Goal: Task Accomplishment & Management: Use online tool/utility

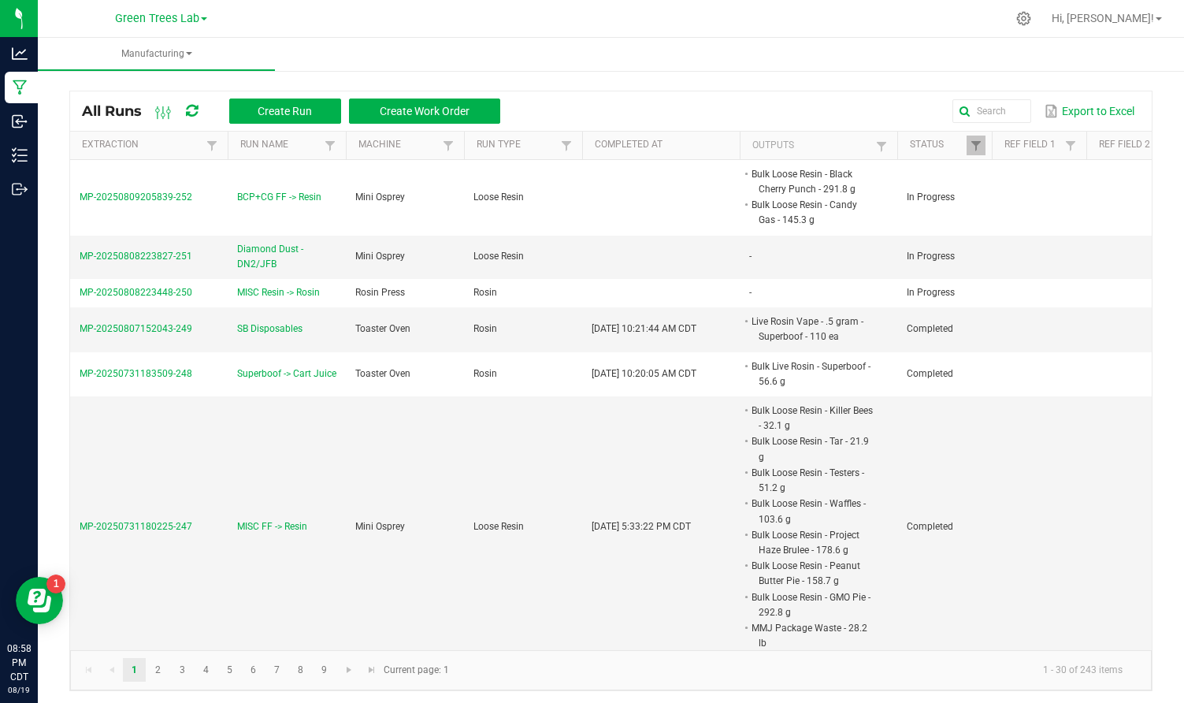
scroll to position [0, 1]
click at [180, 18] on span "Green Trees Lab" at bounding box center [157, 19] width 84 height 14
click at [102, 52] on link "Green Trees" at bounding box center [161, 55] width 230 height 21
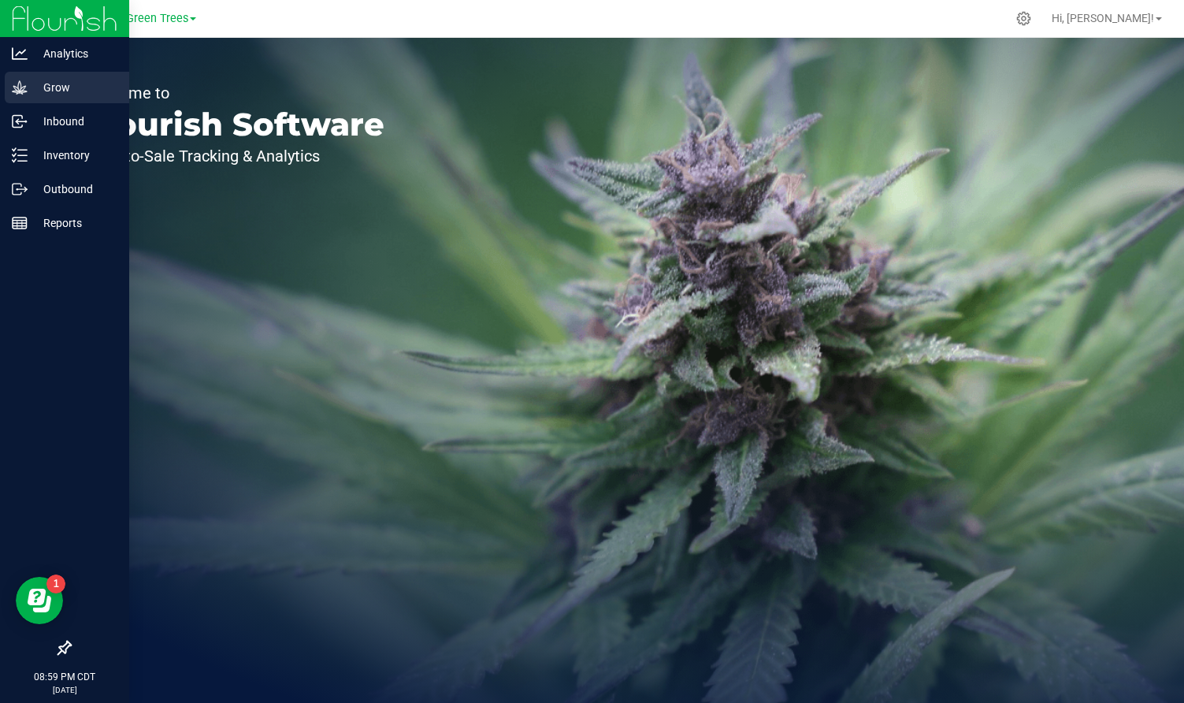
click at [67, 84] on p "Grow" at bounding box center [75, 87] width 95 height 19
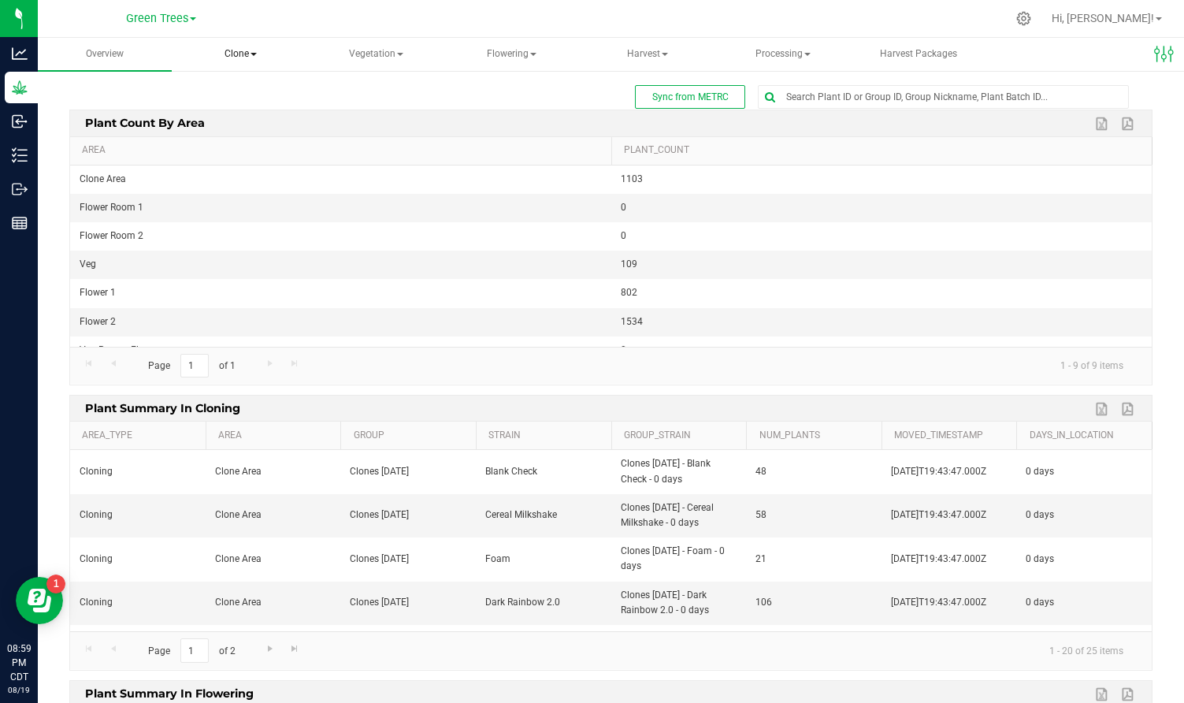
click at [244, 54] on span "Clone" at bounding box center [240, 55] width 132 height 32
click at [246, 111] on span "Cloning groups" at bounding box center [254, 112] width 119 height 13
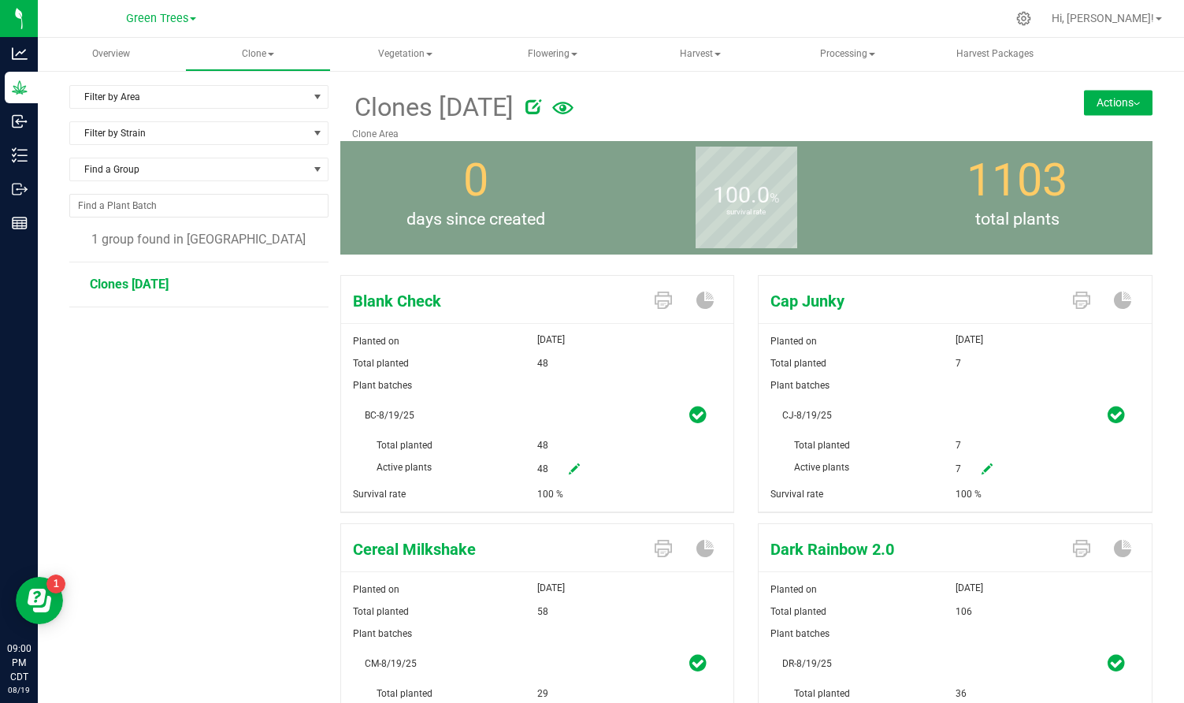
click at [1121, 99] on button "Actions" at bounding box center [1118, 102] width 69 height 25
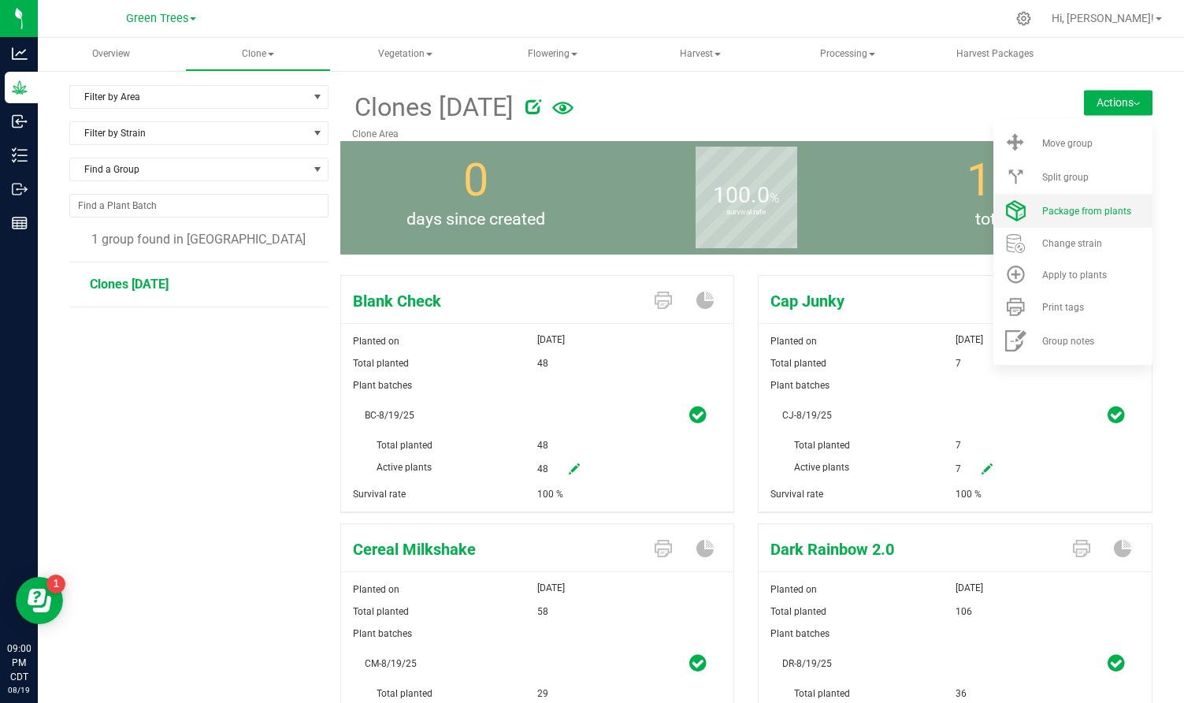
click at [1091, 217] on li "Package from plants" at bounding box center [1073, 211] width 159 height 34
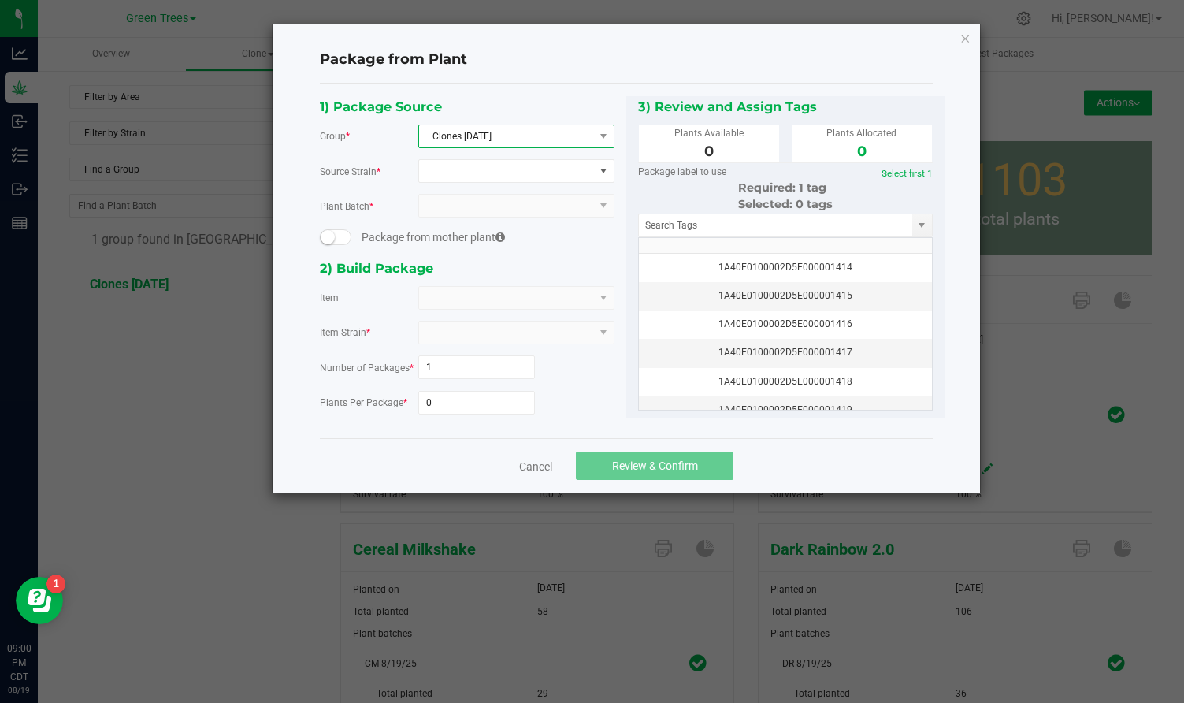
click at [468, 133] on span "Clones [DATE]" at bounding box center [506, 136] width 175 height 22
click at [444, 174] on span at bounding box center [506, 171] width 175 height 22
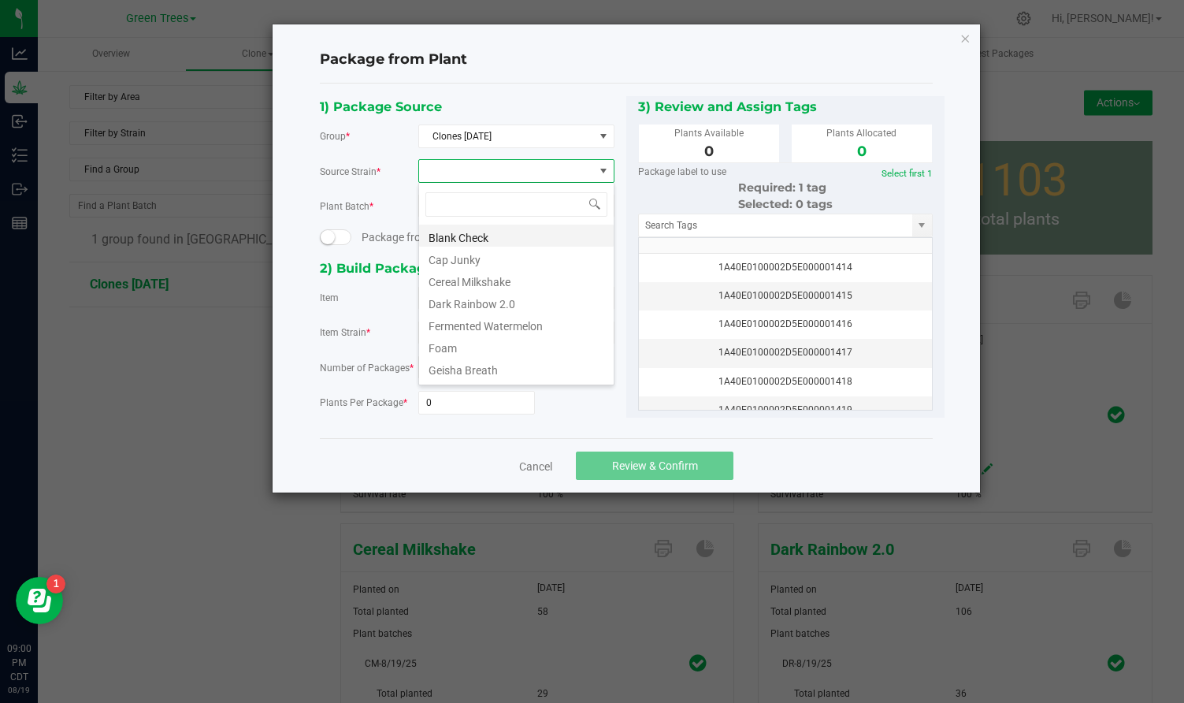
click at [452, 233] on li "Blank Check" at bounding box center [516, 236] width 195 height 22
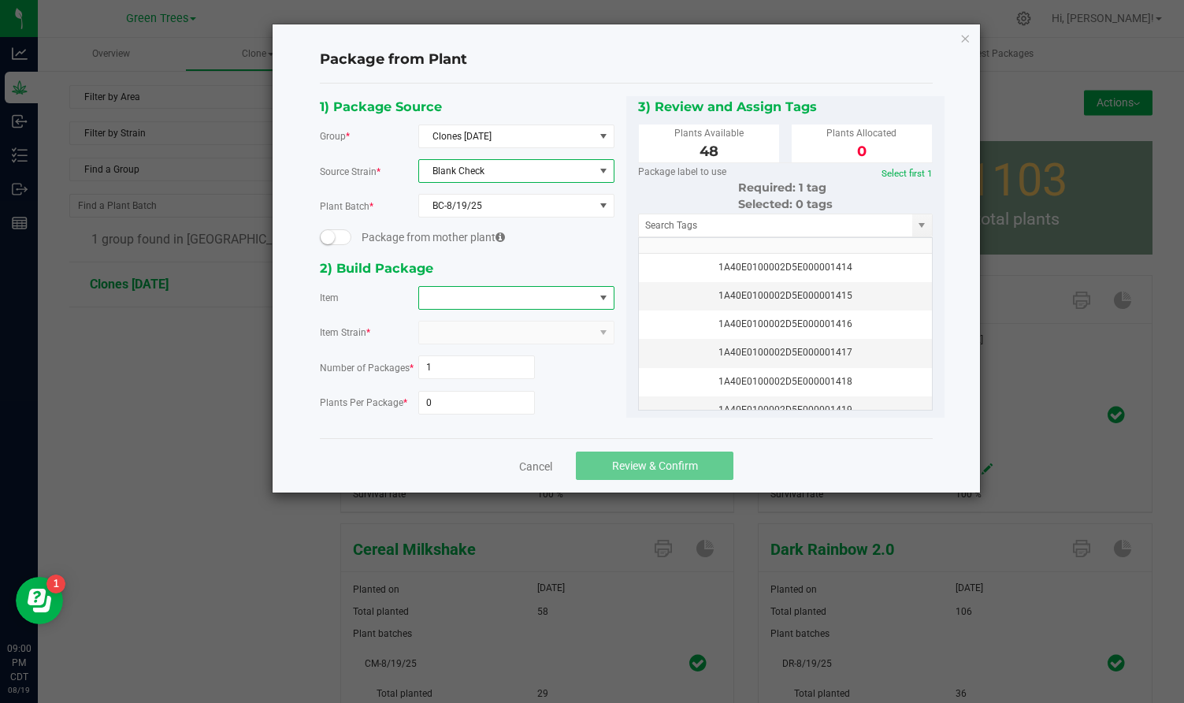
click at [444, 300] on span at bounding box center [506, 298] width 175 height 22
click at [448, 394] on Check "Plant - Blank Check" at bounding box center [516, 390] width 195 height 27
click at [440, 403] on input "0" at bounding box center [477, 403] width 116 height 22
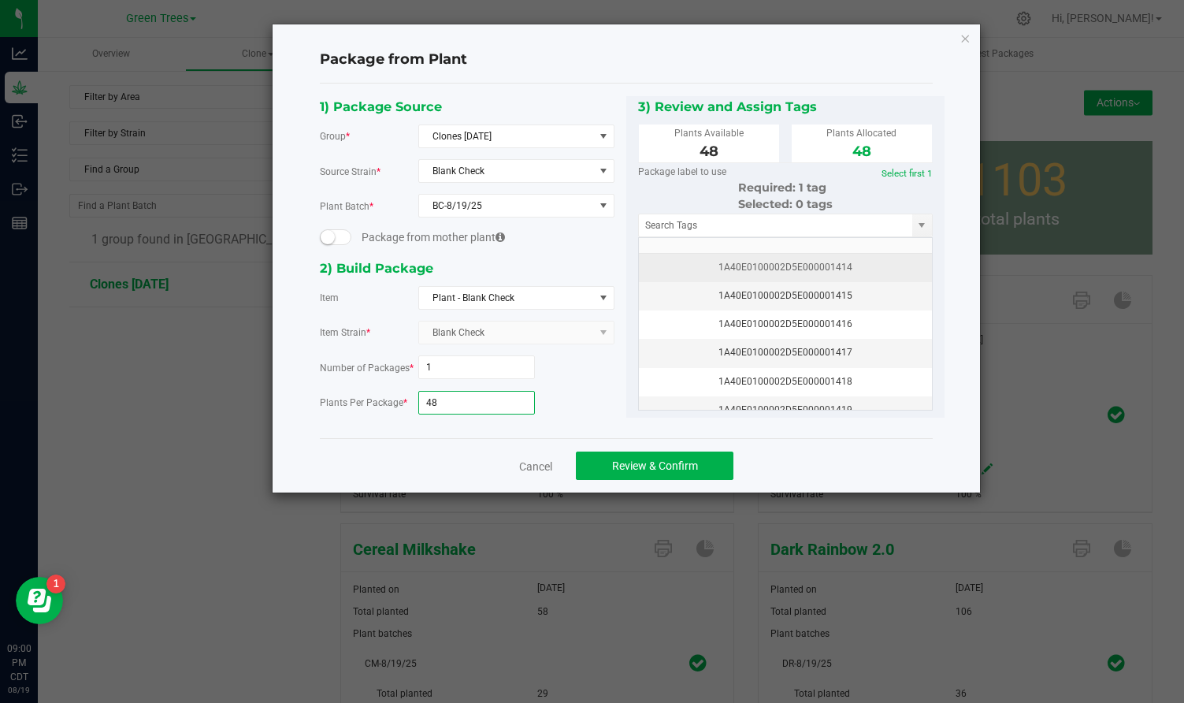
type input "48"
click at [831, 260] on div "1A40E0100002D5E000001414" at bounding box center [786, 267] width 274 height 15
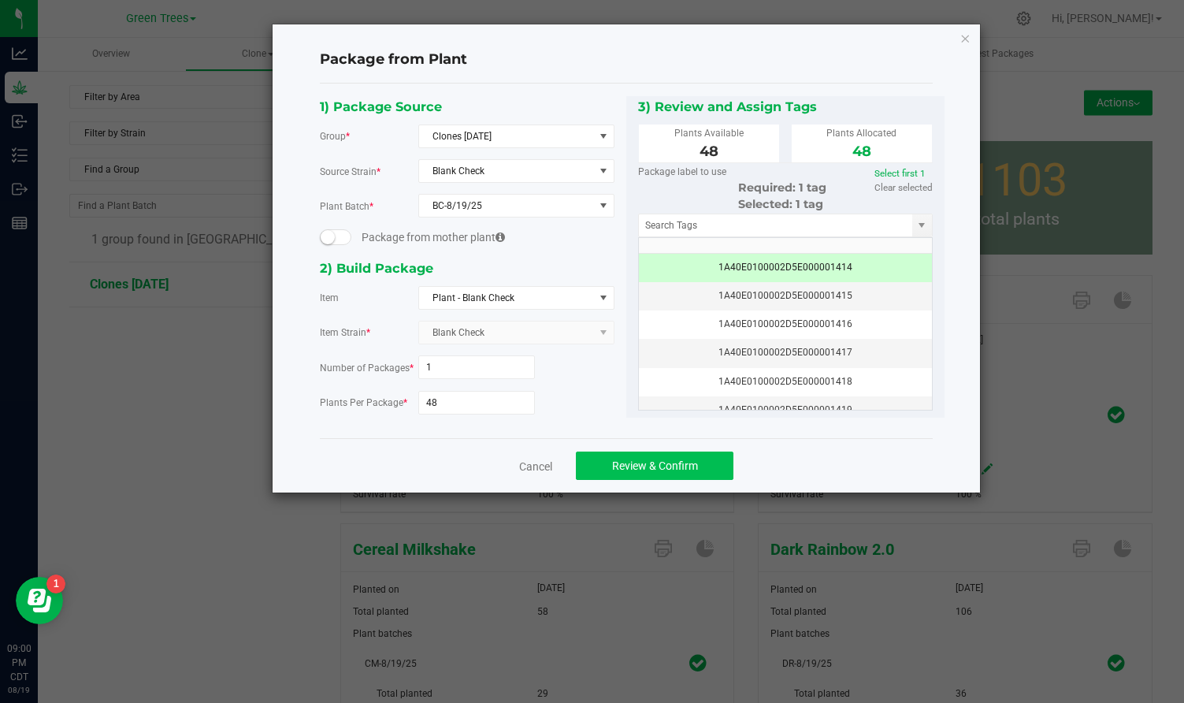
click at [667, 469] on span "Review & Confirm" at bounding box center [655, 465] width 86 height 13
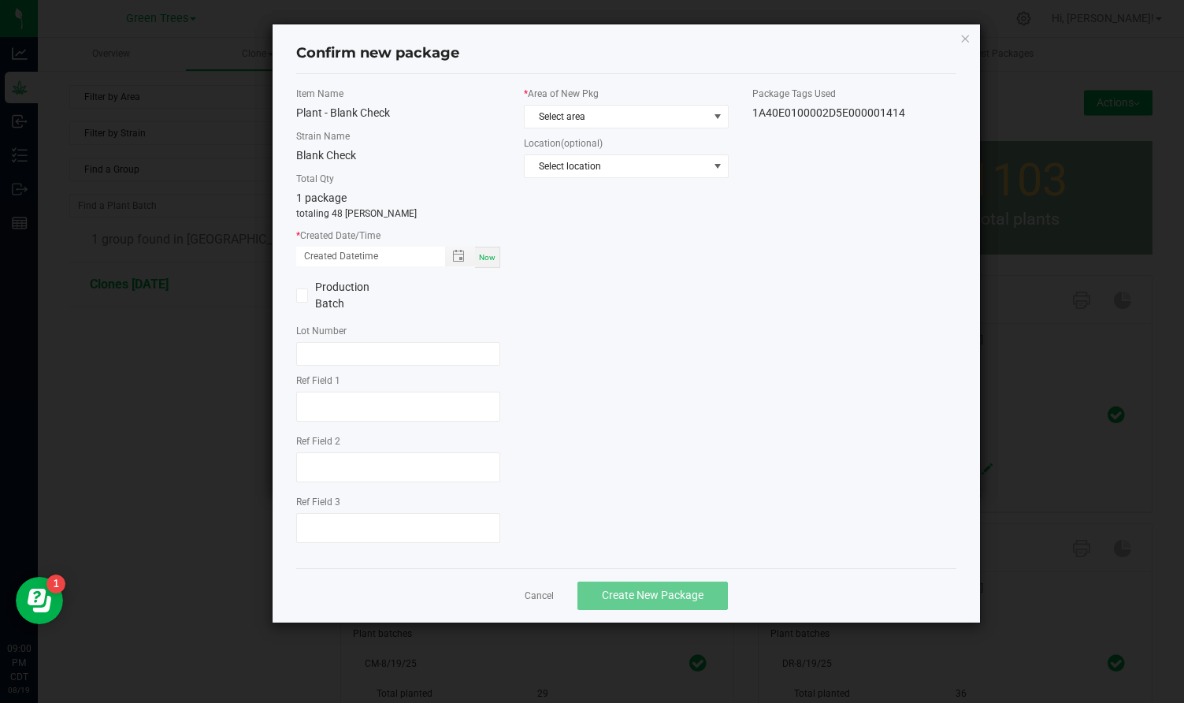
click at [485, 254] on span "Now" at bounding box center [487, 257] width 17 height 9
type input "[DATE] 09:00 PM"
click at [604, 115] on span "Select area" at bounding box center [616, 117] width 183 height 22
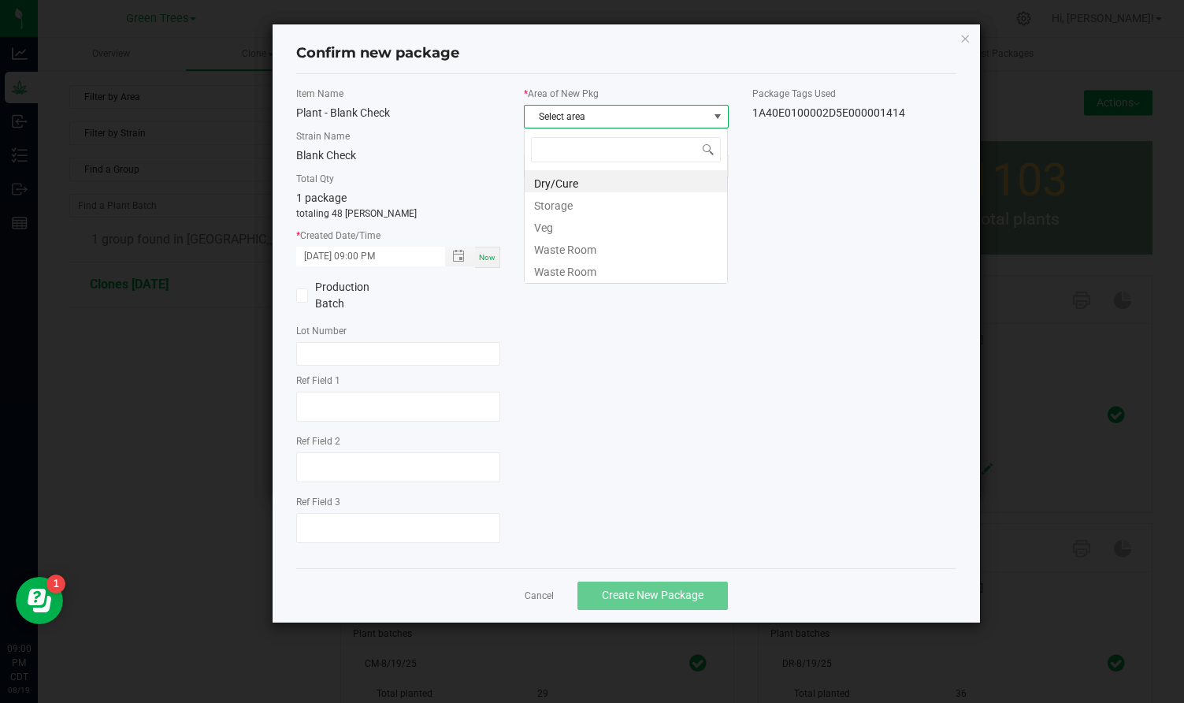
scroll to position [24, 205]
click at [568, 218] on li "Veg" at bounding box center [626, 225] width 203 height 22
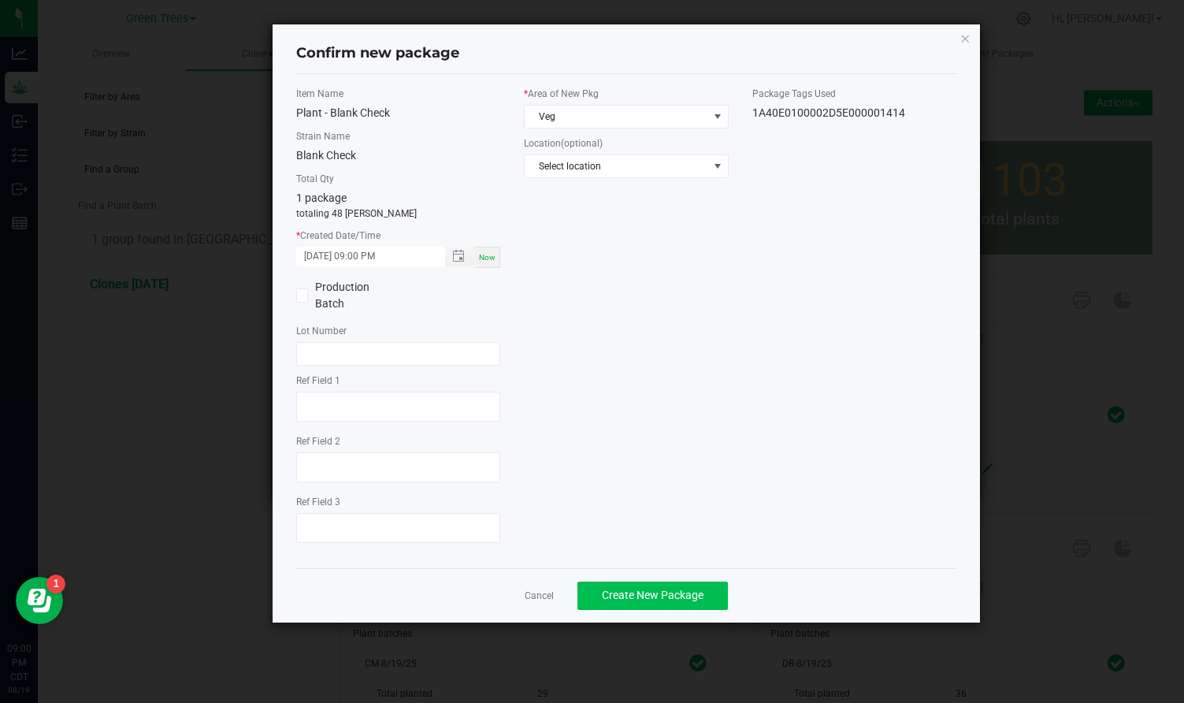
click at [626, 598] on span "Create New Package" at bounding box center [653, 595] width 102 height 13
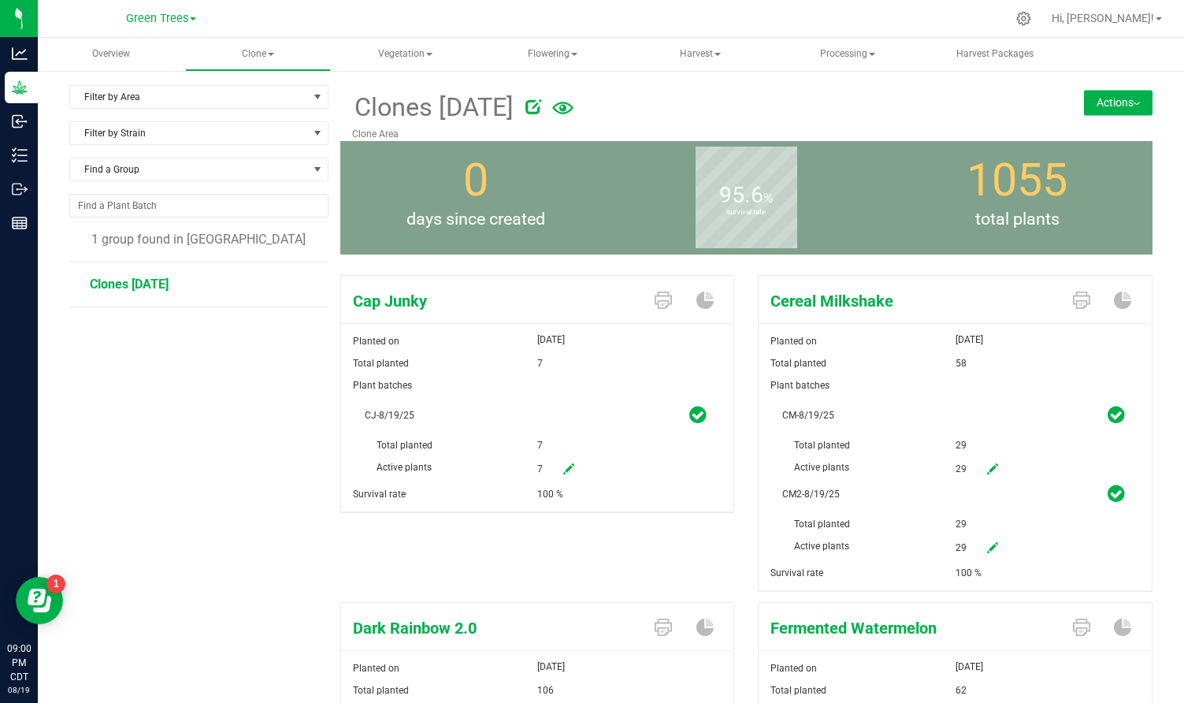
click at [1125, 92] on button "Actions" at bounding box center [1118, 102] width 69 height 25
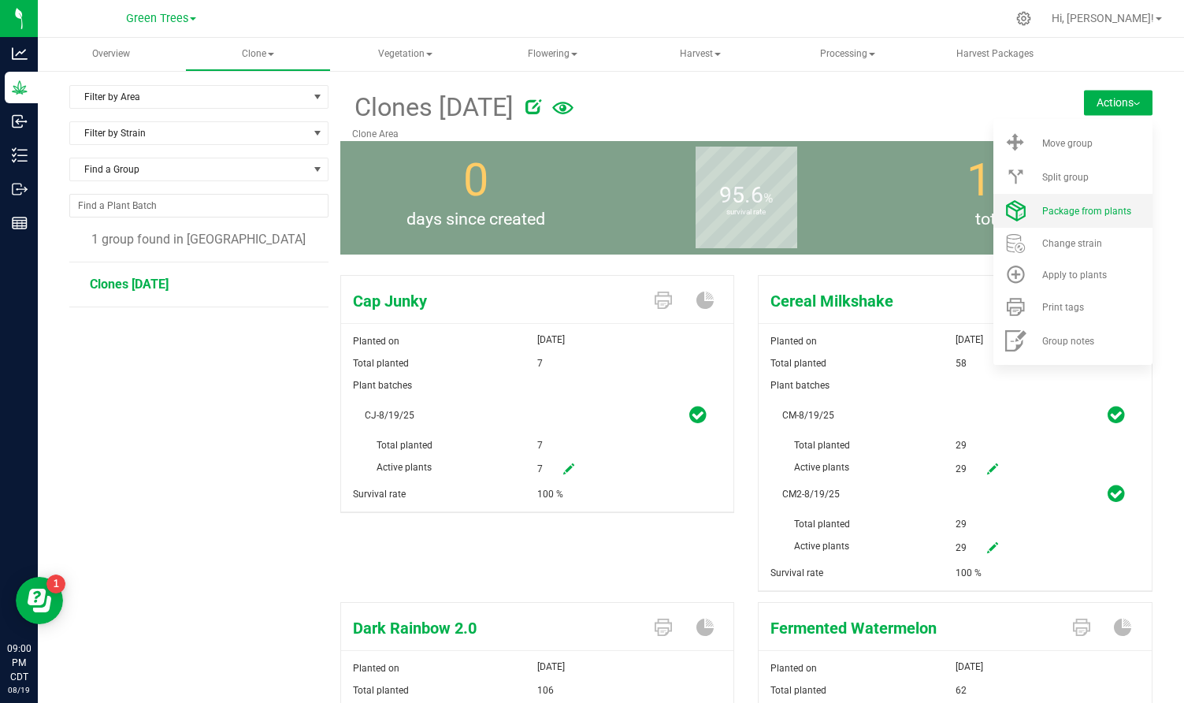
click at [1106, 215] on span "Package from plants" at bounding box center [1087, 211] width 89 height 11
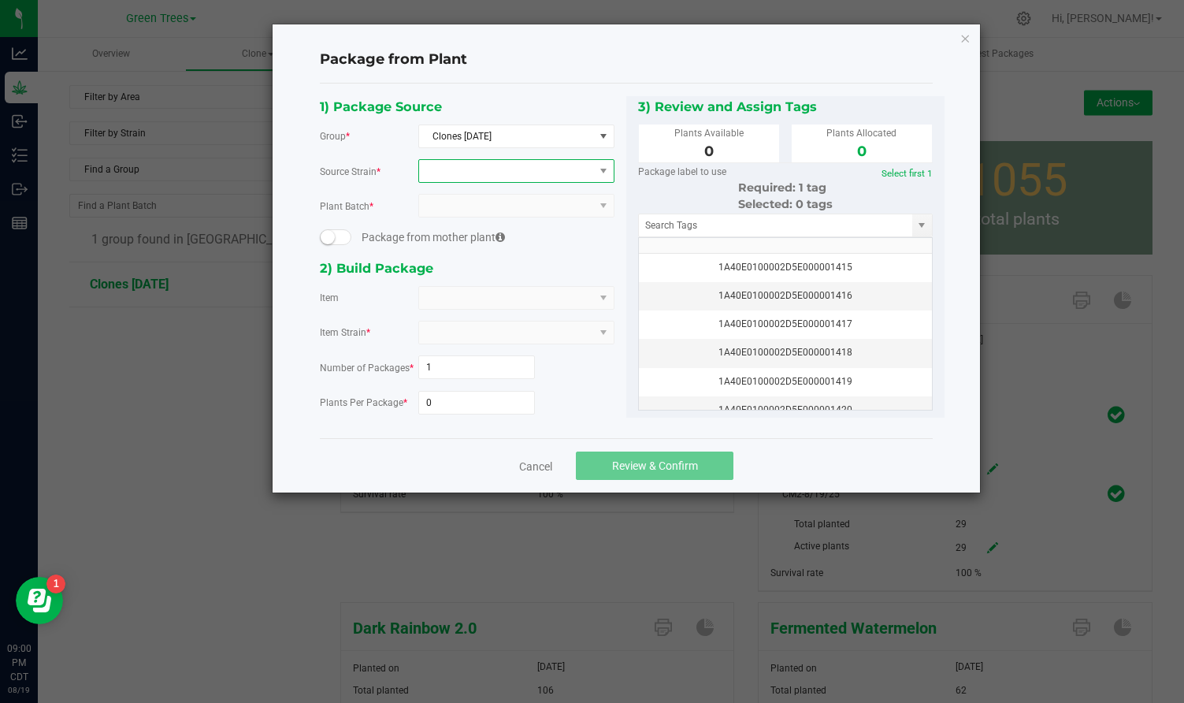
click at [456, 177] on span at bounding box center [506, 171] width 175 height 22
click at [456, 234] on li "Cap Junky" at bounding box center [516, 236] width 195 height 22
click at [441, 404] on input "0" at bounding box center [477, 403] width 116 height 22
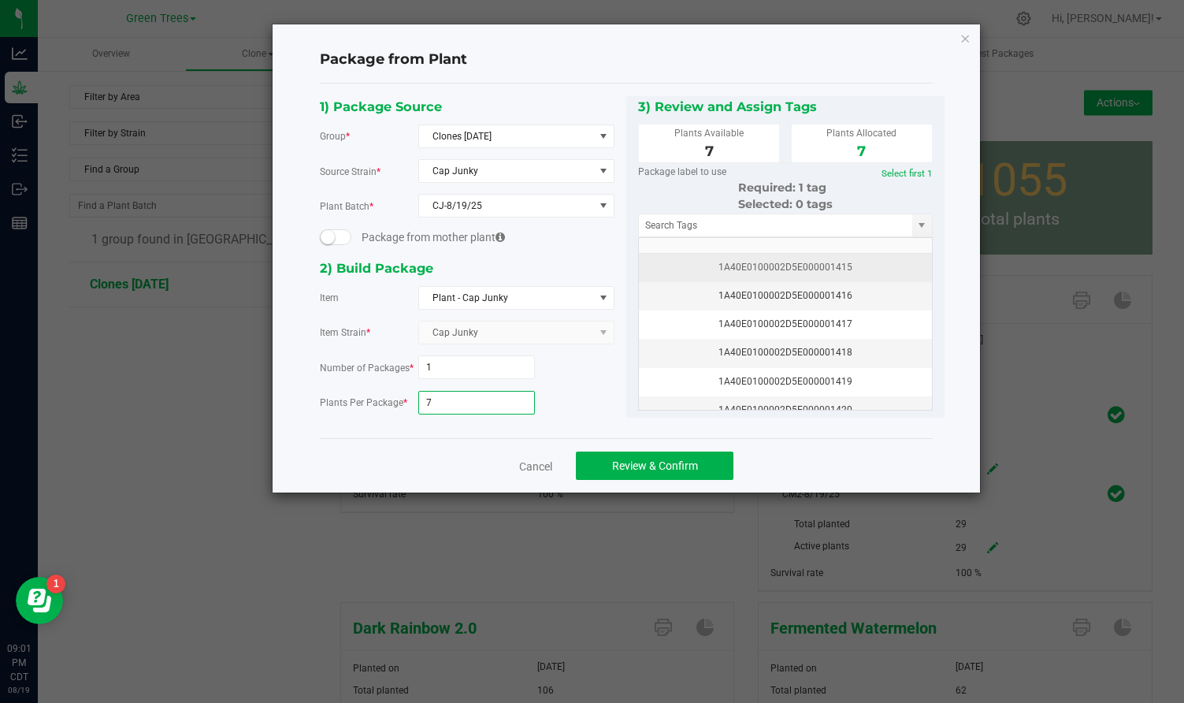
type input "7"
click at [822, 265] on div "1A40E0100002D5E000001415" at bounding box center [786, 267] width 274 height 15
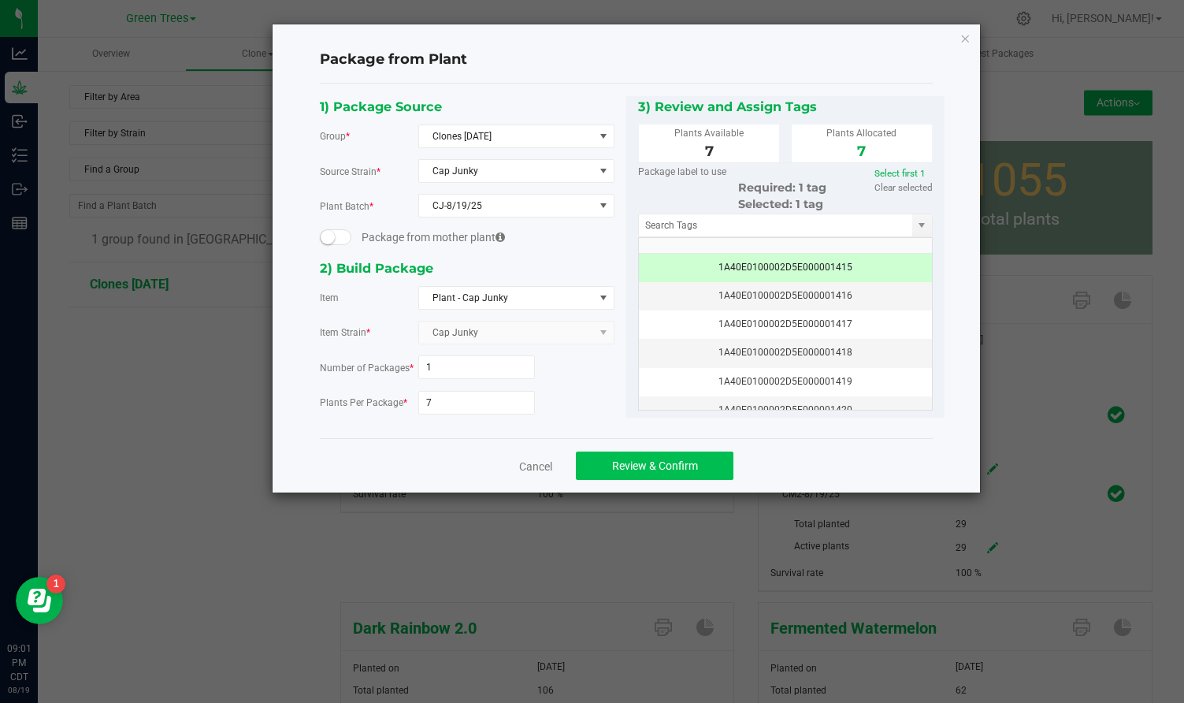
click at [645, 466] on span "Review & Confirm" at bounding box center [655, 465] width 86 height 13
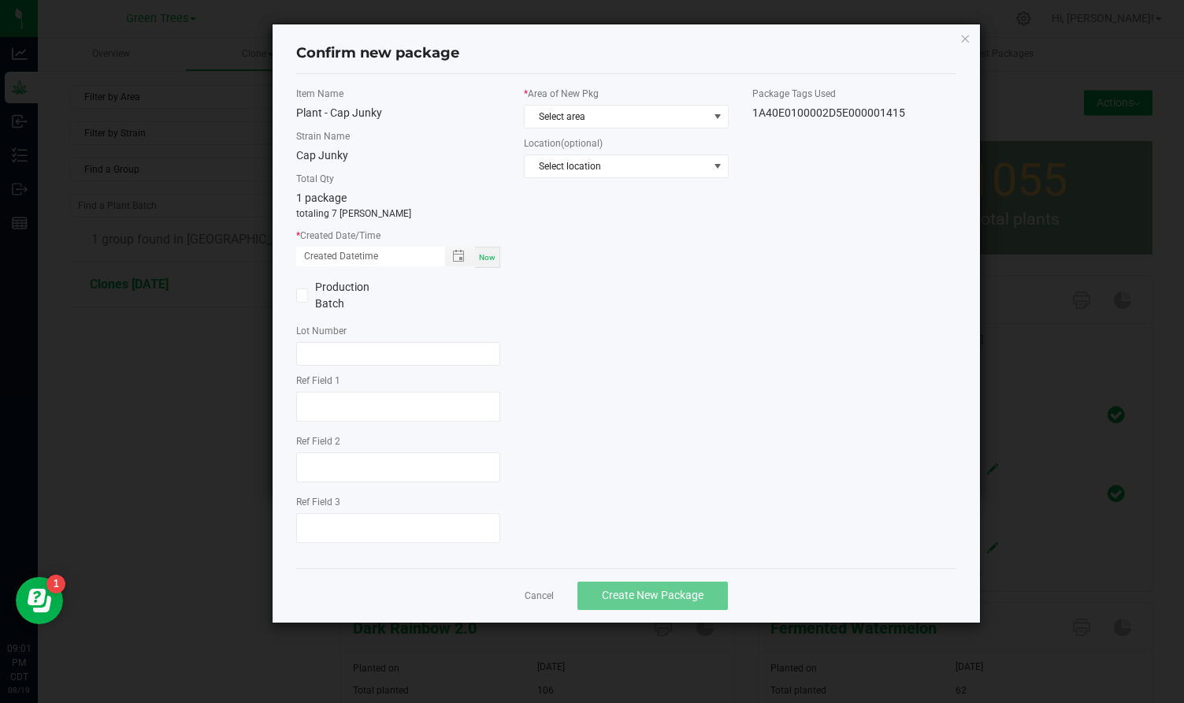
click at [482, 254] on span "Now" at bounding box center [487, 257] width 17 height 9
type input "[DATE] 09:01 PM"
click at [557, 117] on span "Select area" at bounding box center [616, 117] width 183 height 22
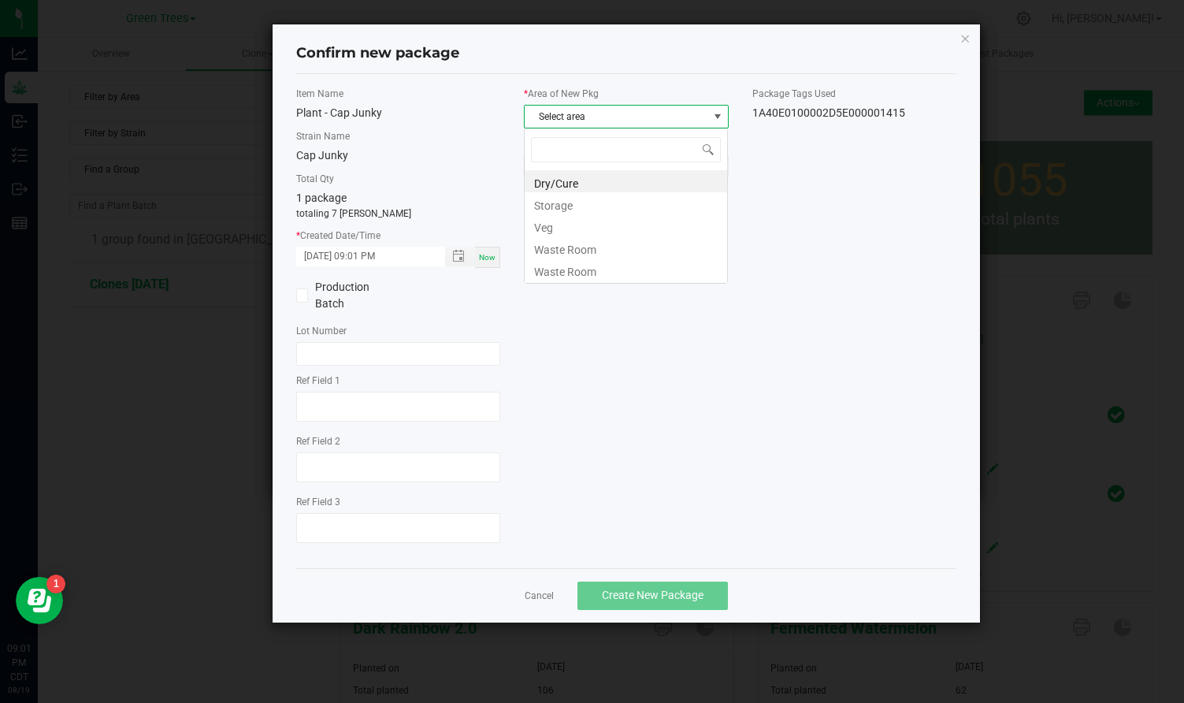
scroll to position [24, 205]
click at [547, 221] on li "Veg" at bounding box center [626, 225] width 203 height 22
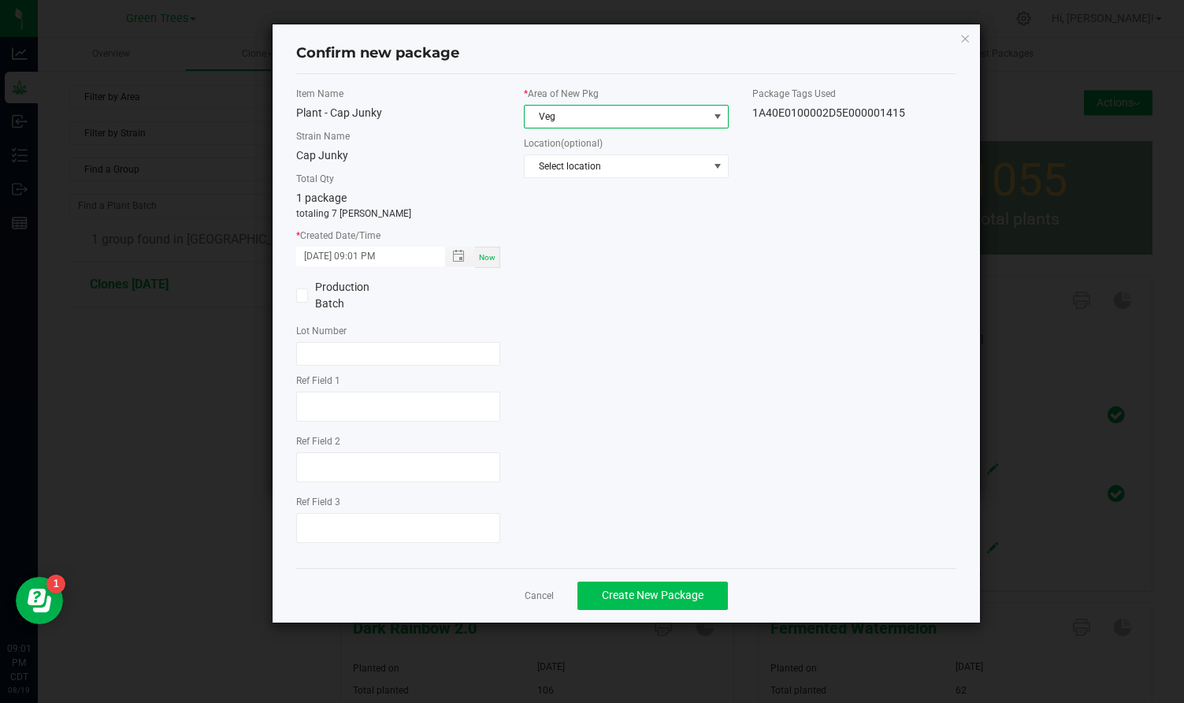
click at [612, 590] on span "Create New Package" at bounding box center [653, 595] width 102 height 13
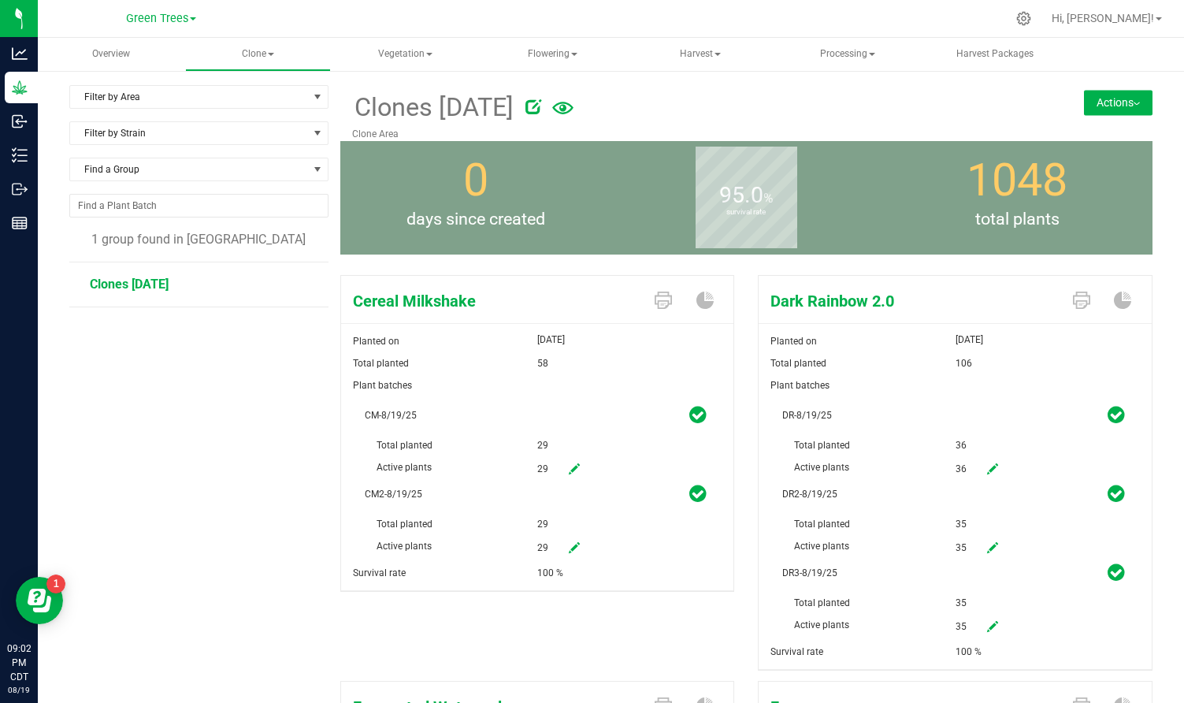
click at [1132, 108] on button "Actions" at bounding box center [1118, 102] width 69 height 25
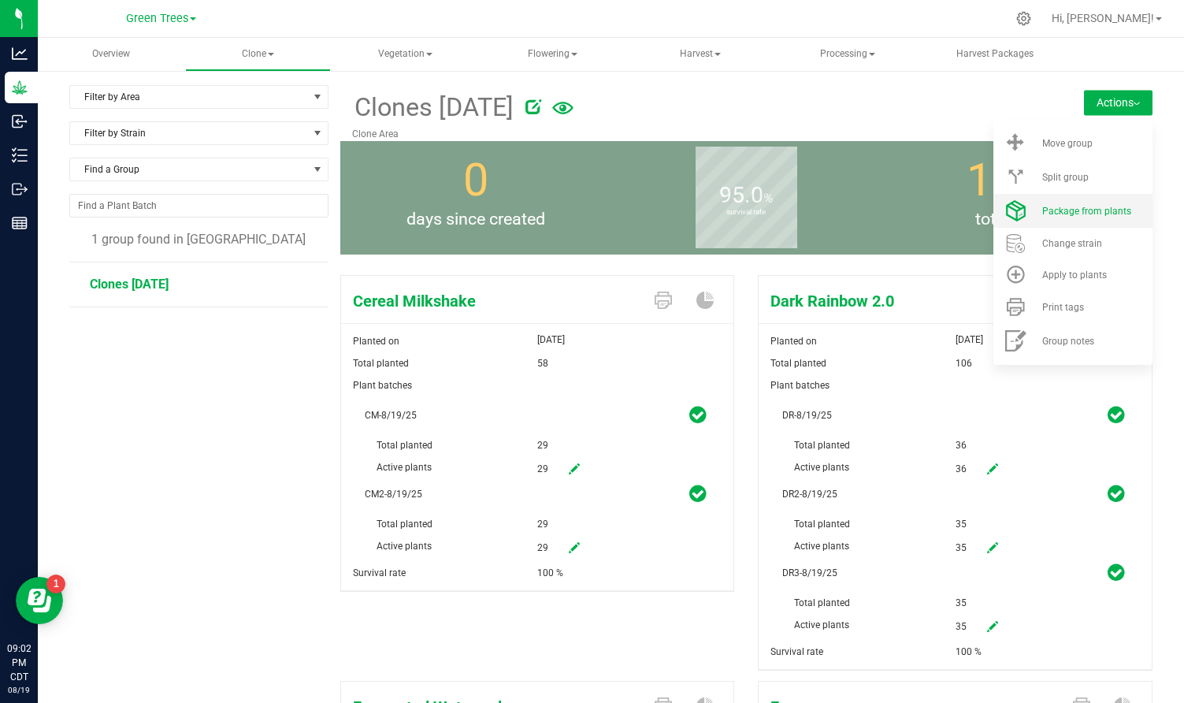
click at [1096, 220] on li "Package from plants" at bounding box center [1073, 211] width 159 height 34
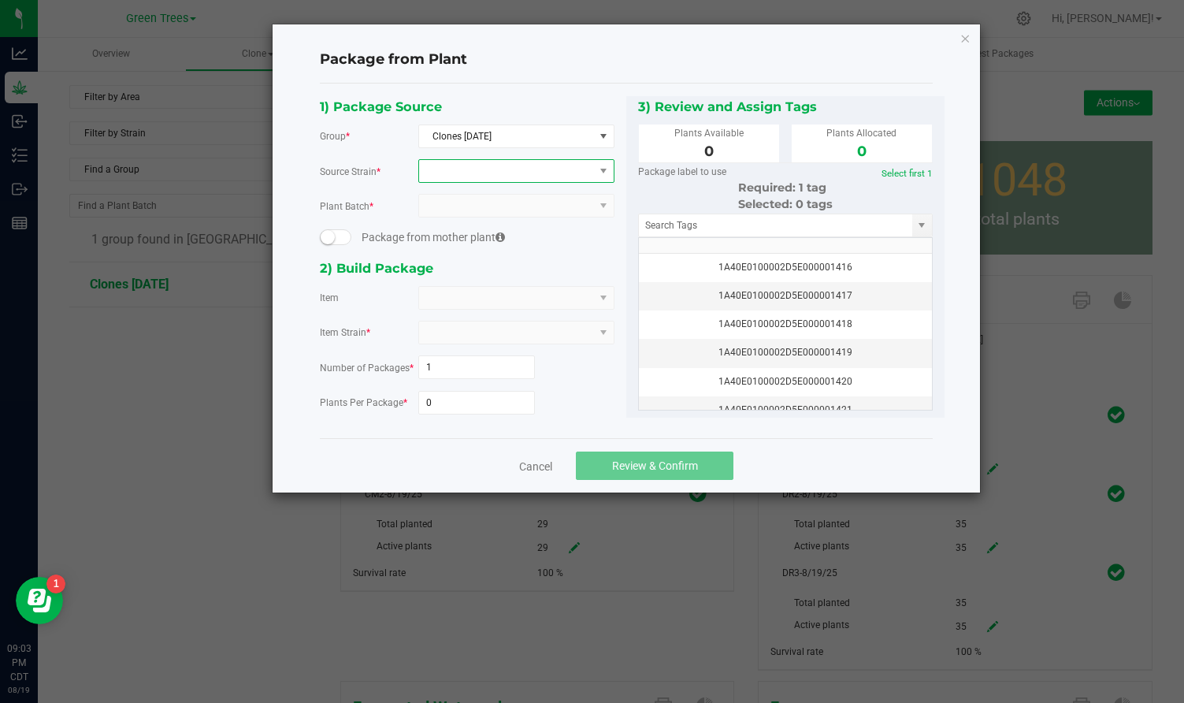
click at [461, 166] on span at bounding box center [506, 171] width 175 height 22
click at [459, 235] on li "Cereal Milkshake" at bounding box center [516, 236] width 195 height 22
click at [465, 214] on span at bounding box center [506, 206] width 175 height 22
click at [462, 276] on li "CM-8/19/25" at bounding box center [516, 272] width 195 height 27
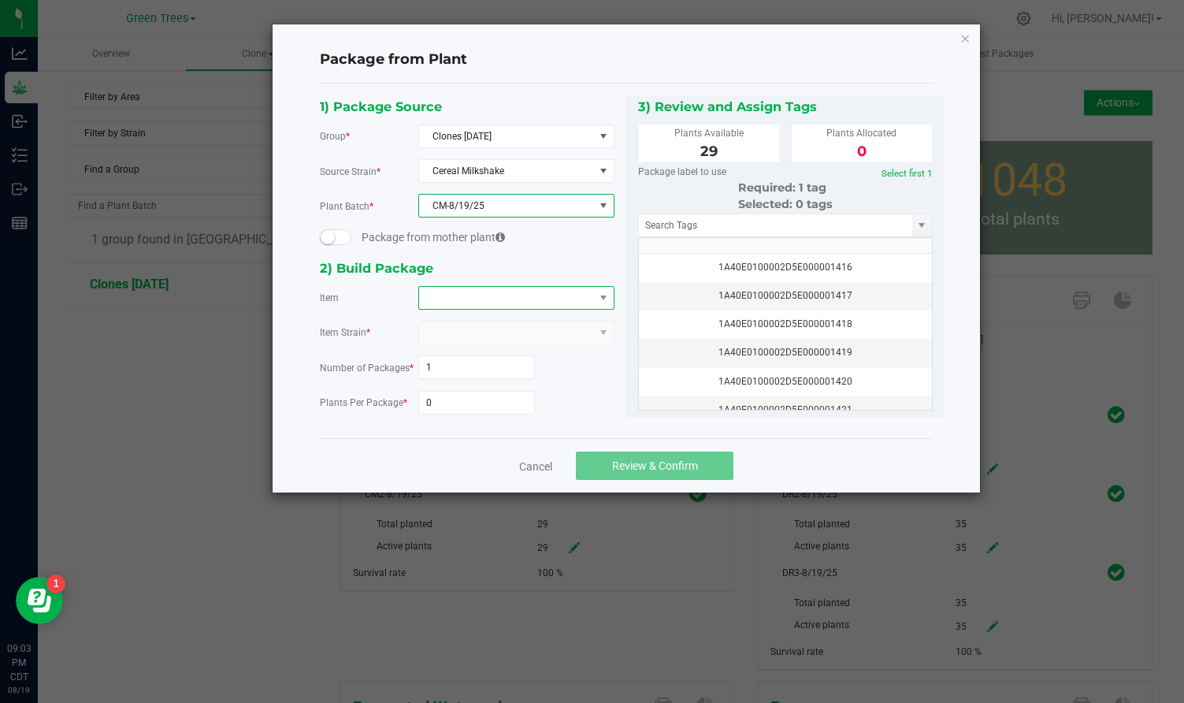
click at [454, 292] on span at bounding box center [506, 298] width 175 height 22
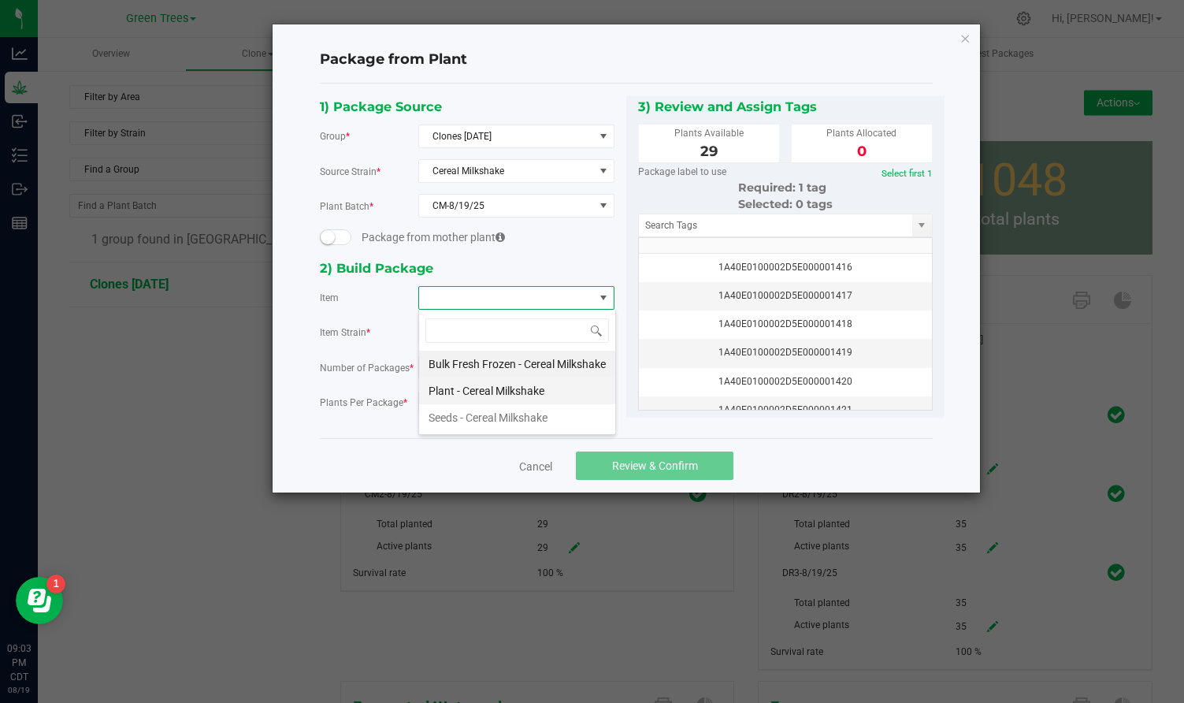
click at [460, 385] on Milkshake "Plant - Cereal Milkshake" at bounding box center [517, 390] width 196 height 27
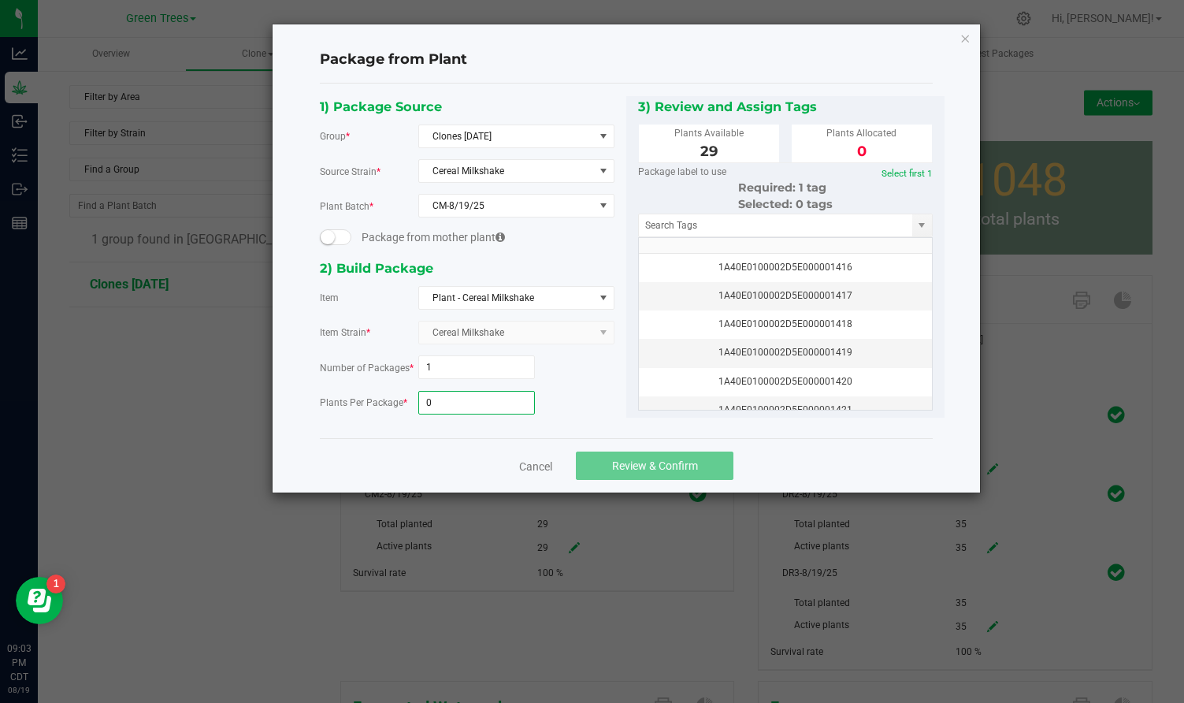
click at [442, 410] on input "0" at bounding box center [477, 403] width 116 height 22
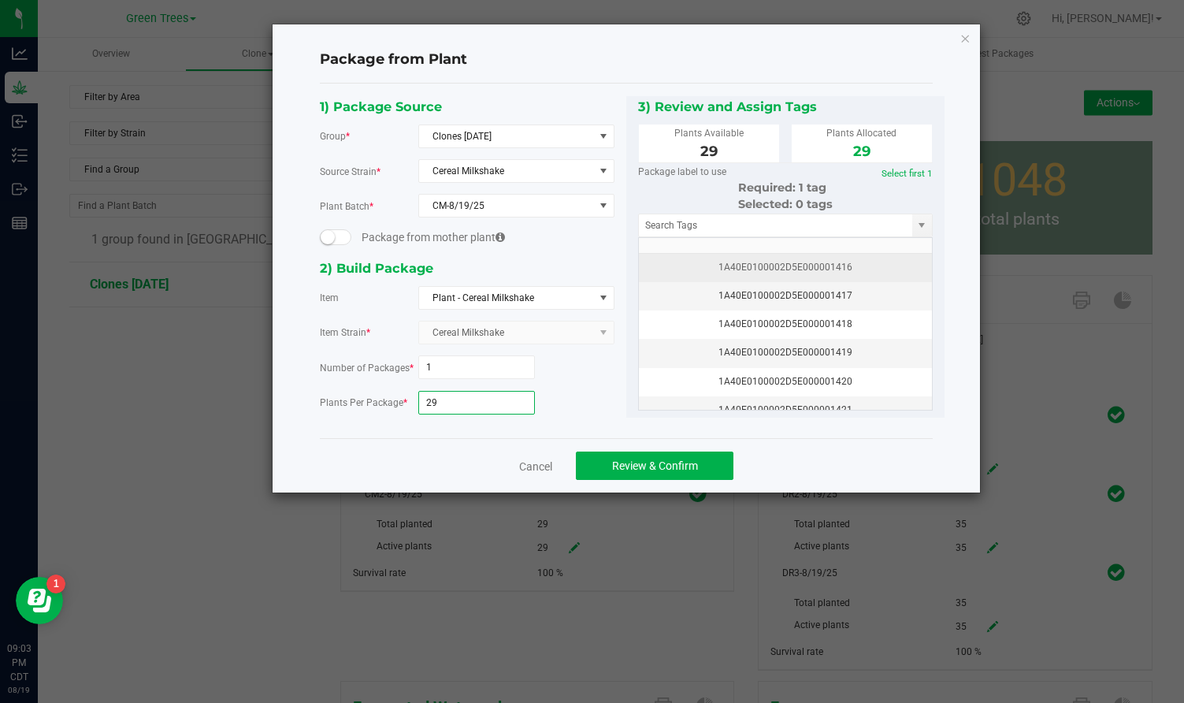
type input "29"
click at [782, 264] on div "1A40E0100002D5E000001416" at bounding box center [786, 267] width 274 height 15
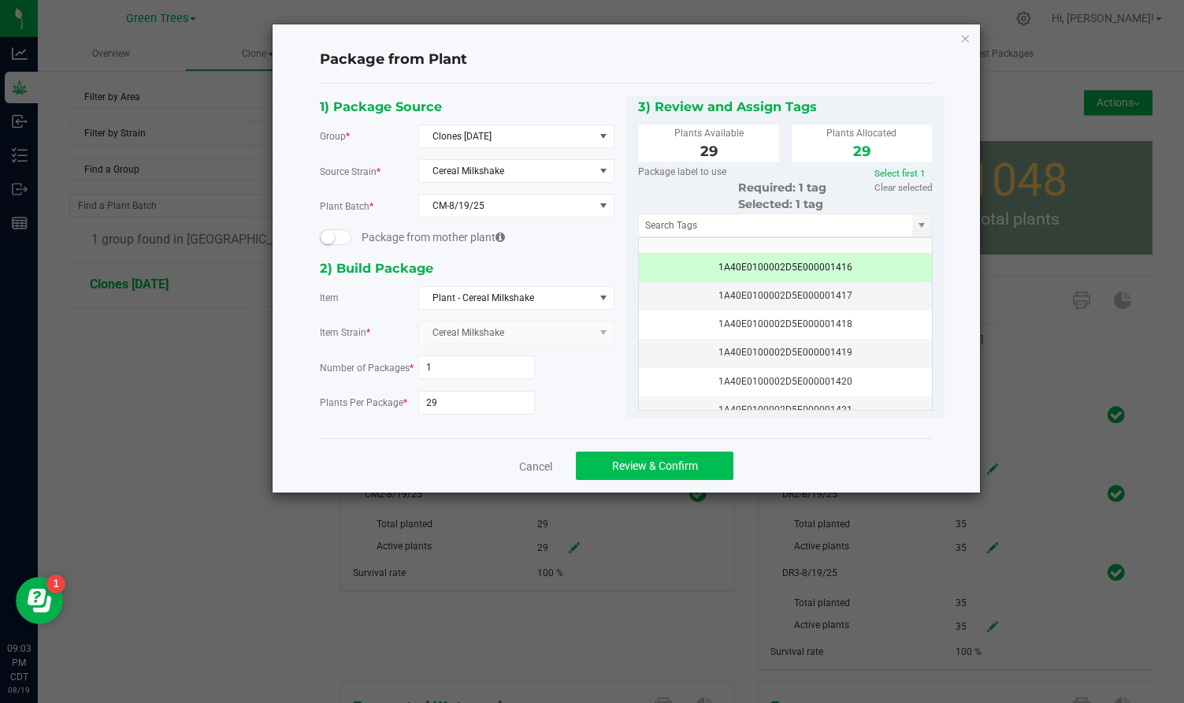
click at [681, 466] on span "Review & Confirm" at bounding box center [655, 465] width 86 height 13
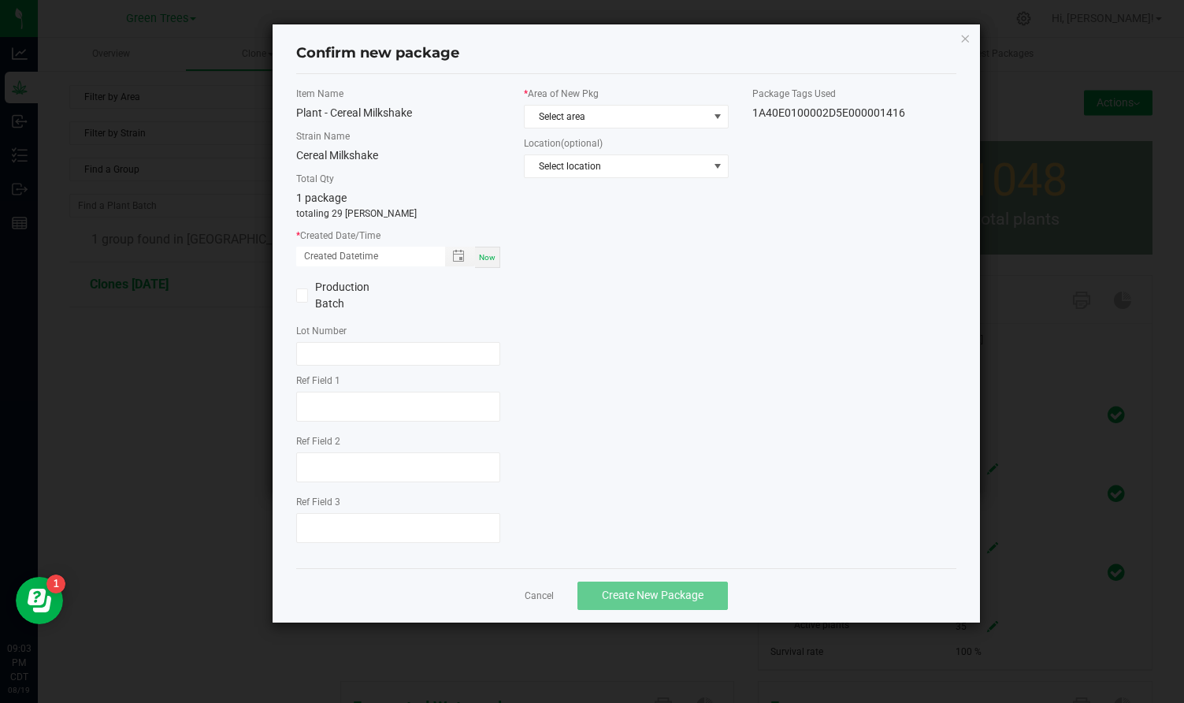
click at [489, 259] on span "Now" at bounding box center [487, 257] width 17 height 9
type input "[DATE] 09:03 PM"
click at [563, 111] on span "Select area" at bounding box center [616, 117] width 183 height 22
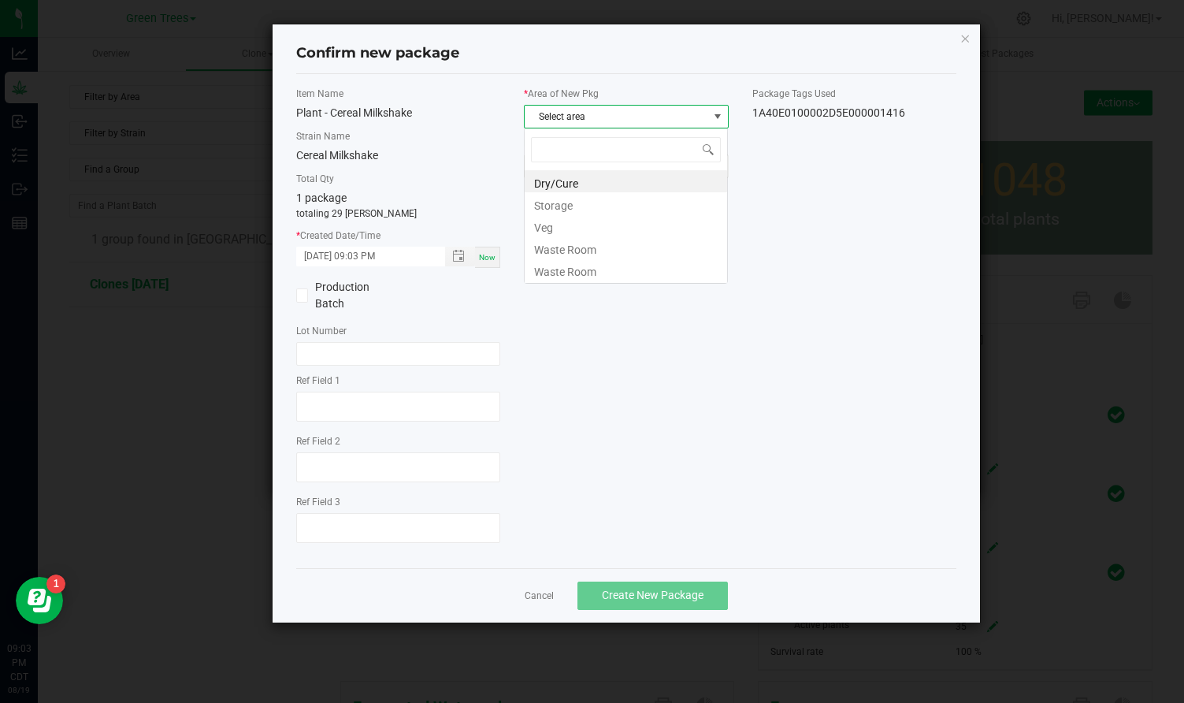
scroll to position [24, 205]
click at [549, 218] on li "Veg" at bounding box center [626, 225] width 203 height 22
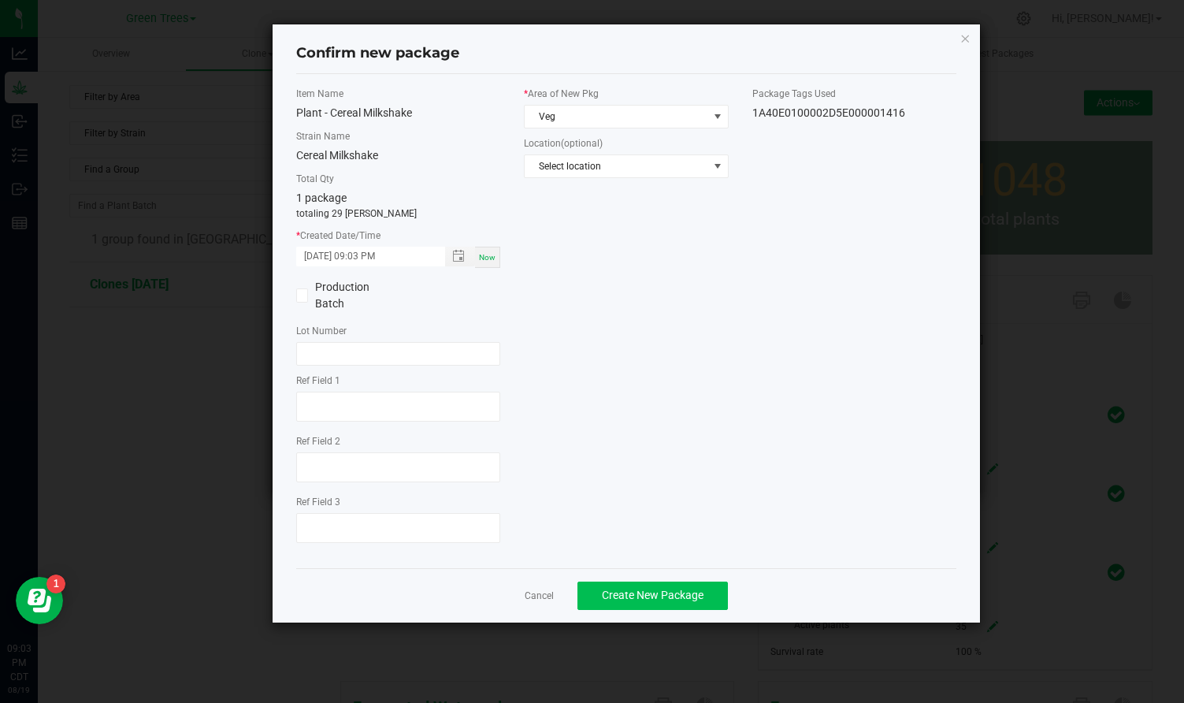
click at [627, 597] on span "Create New Package" at bounding box center [653, 595] width 102 height 13
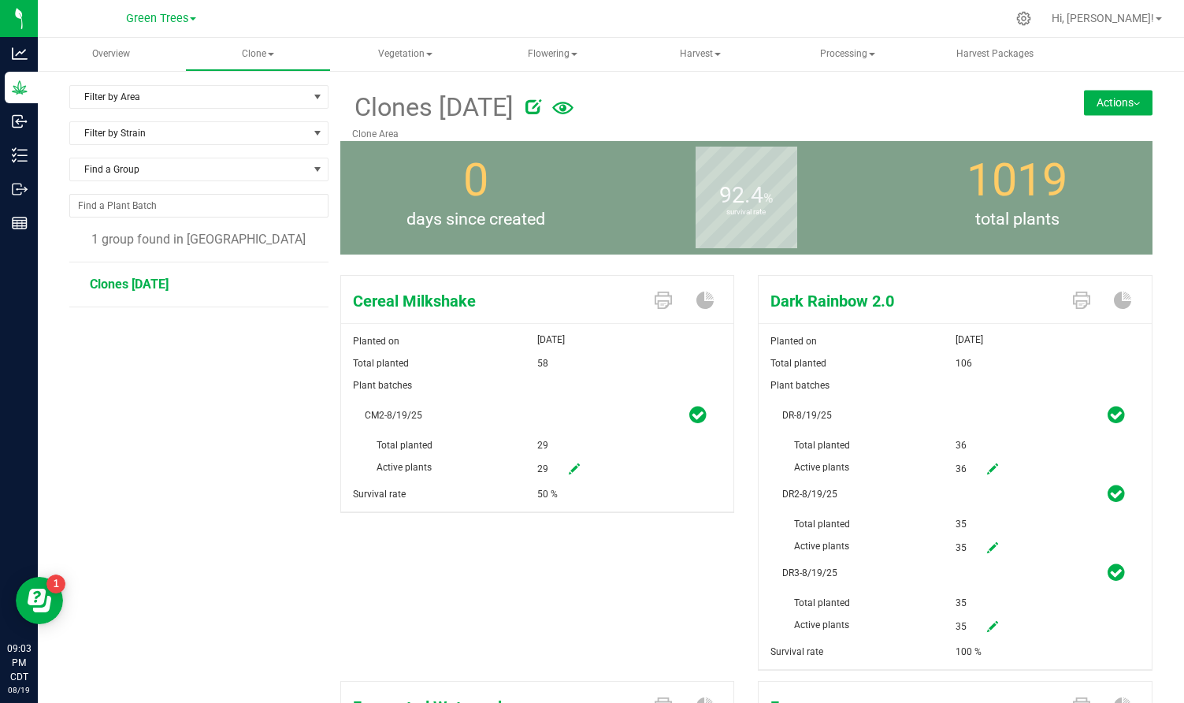
click at [1132, 106] on button "Actions" at bounding box center [1118, 102] width 69 height 25
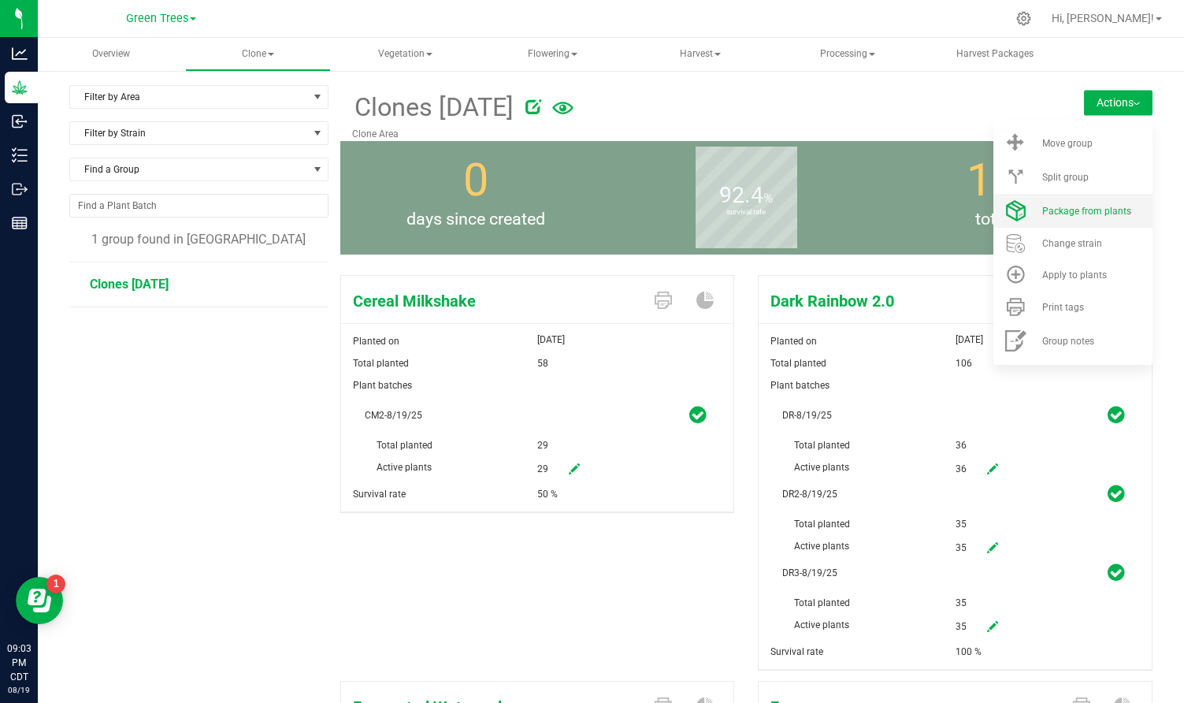
click at [1096, 212] on span "Package from plants" at bounding box center [1087, 211] width 89 height 11
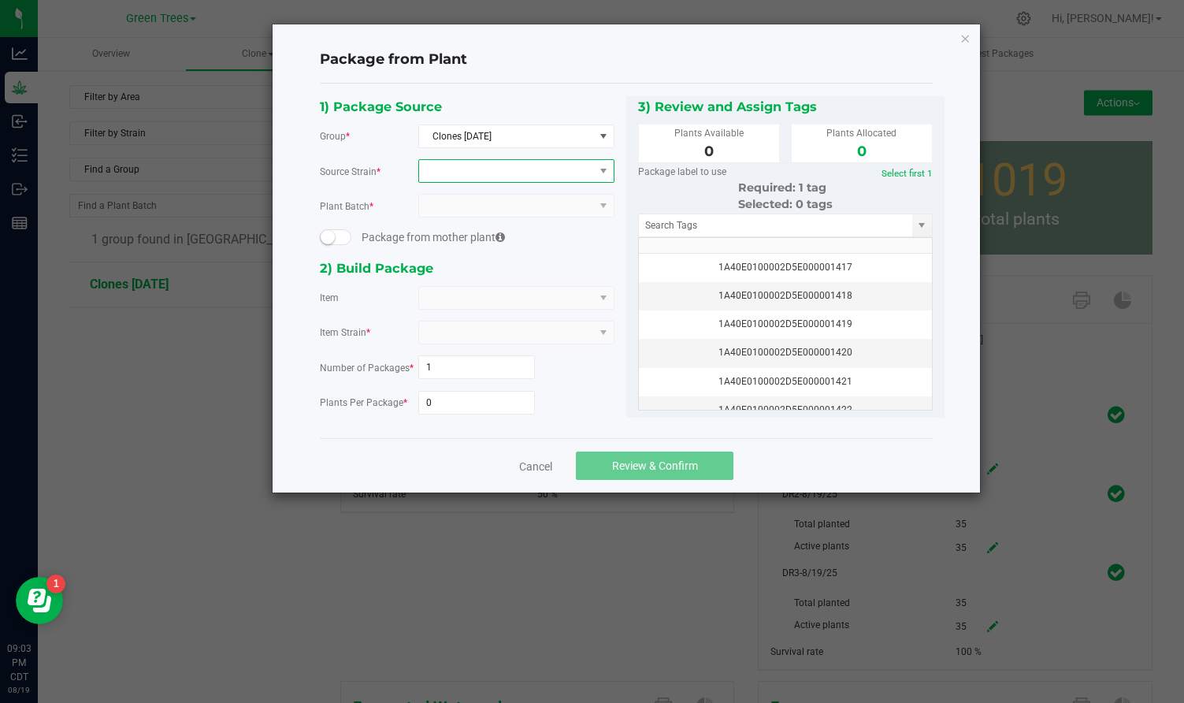
click at [501, 167] on span at bounding box center [506, 171] width 175 height 22
click at [467, 232] on li "Cereal Milkshake" at bounding box center [516, 236] width 195 height 22
click at [441, 292] on span at bounding box center [506, 298] width 175 height 22
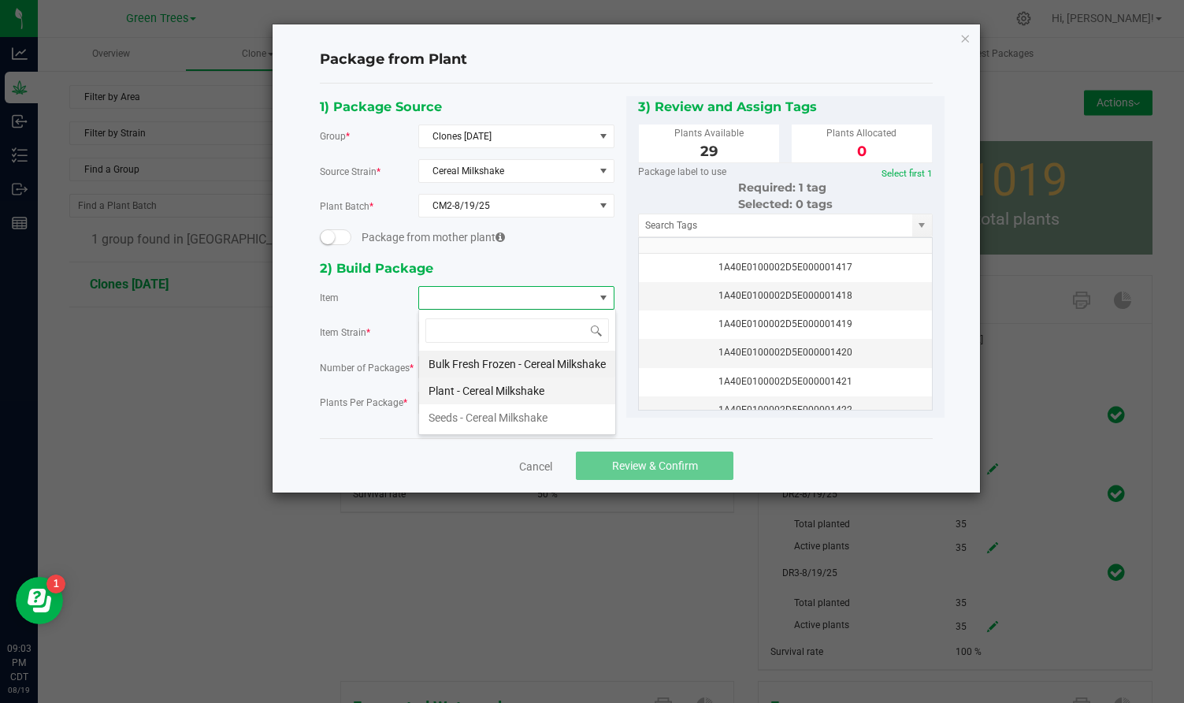
click at [445, 387] on Milkshake "Plant - Cereal Milkshake" at bounding box center [517, 390] width 196 height 27
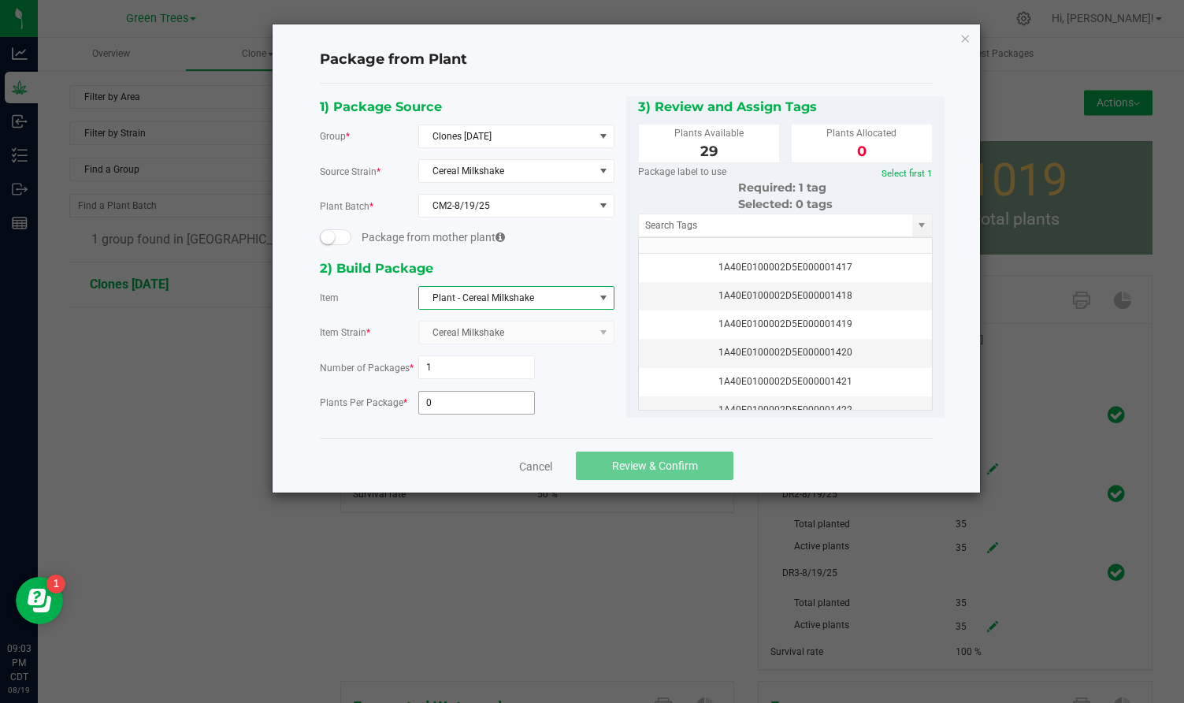
click at [439, 400] on input "0" at bounding box center [477, 403] width 116 height 22
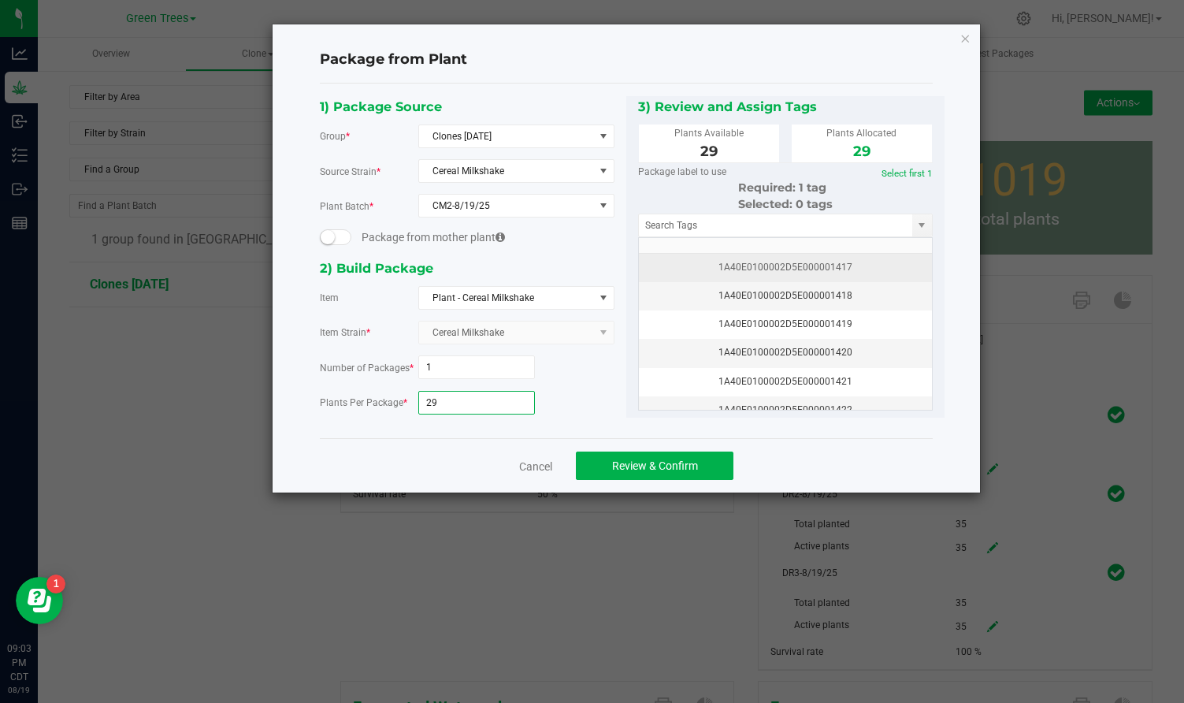
type input "29"
click at [827, 270] on div "1A40E0100002D5E000001417" at bounding box center [786, 267] width 274 height 15
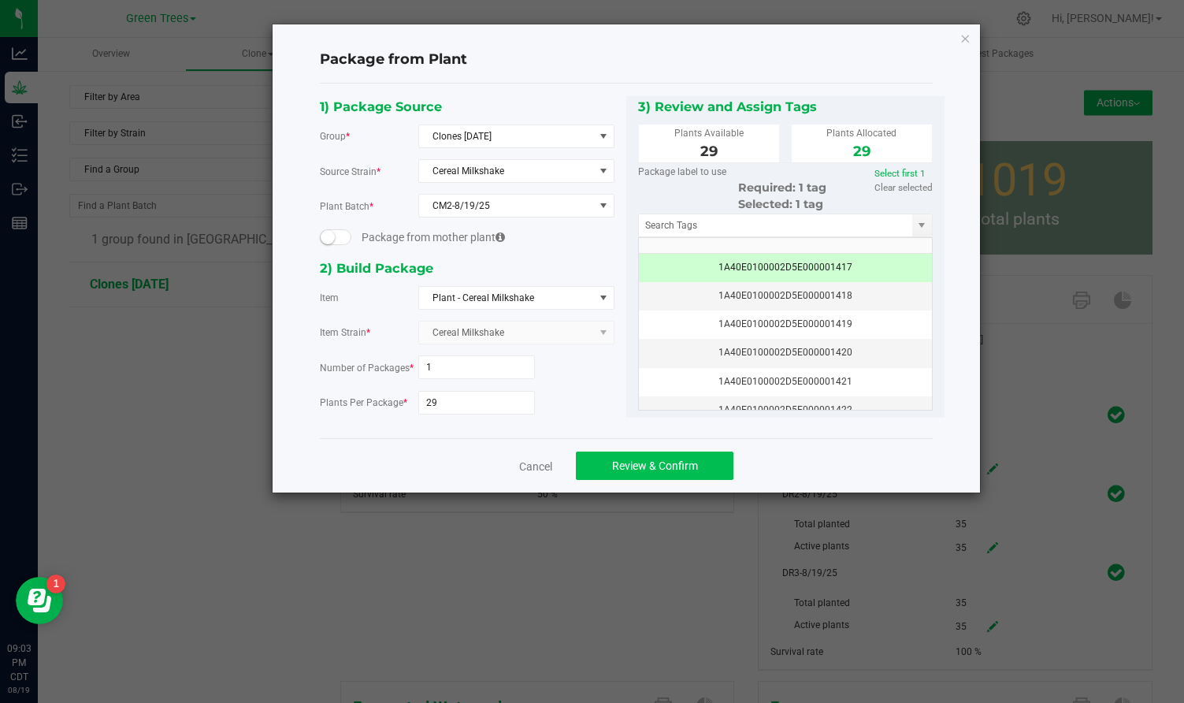
click at [662, 463] on span "Review & Confirm" at bounding box center [655, 465] width 86 height 13
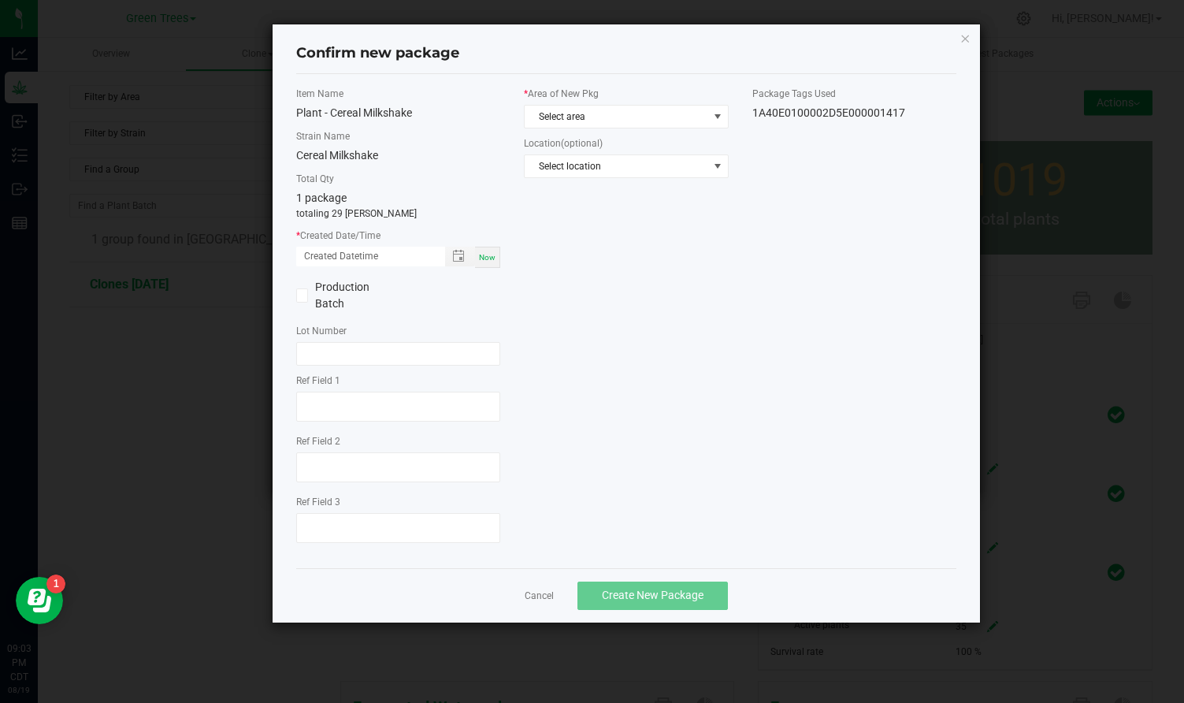
click at [488, 257] on span "Now" at bounding box center [487, 257] width 17 height 9
type input "[DATE] 09:03 PM"
click at [570, 121] on span "Select area" at bounding box center [616, 117] width 183 height 22
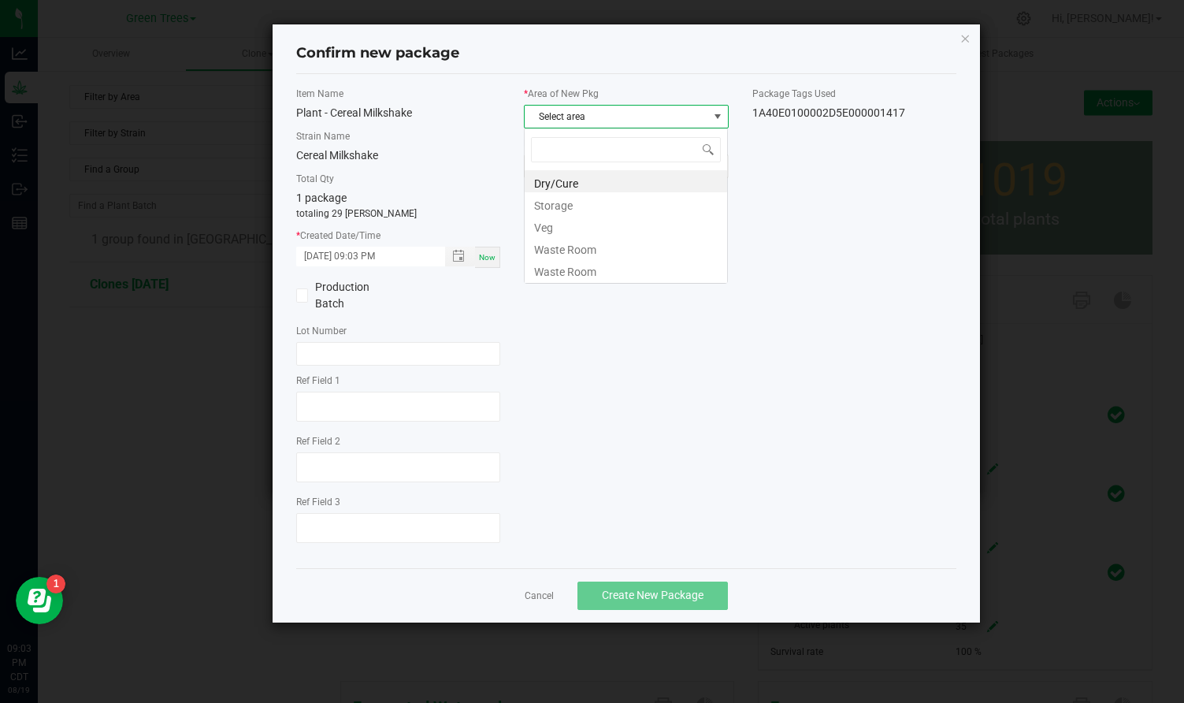
scroll to position [24, 205]
click at [550, 226] on li "Veg" at bounding box center [626, 225] width 203 height 22
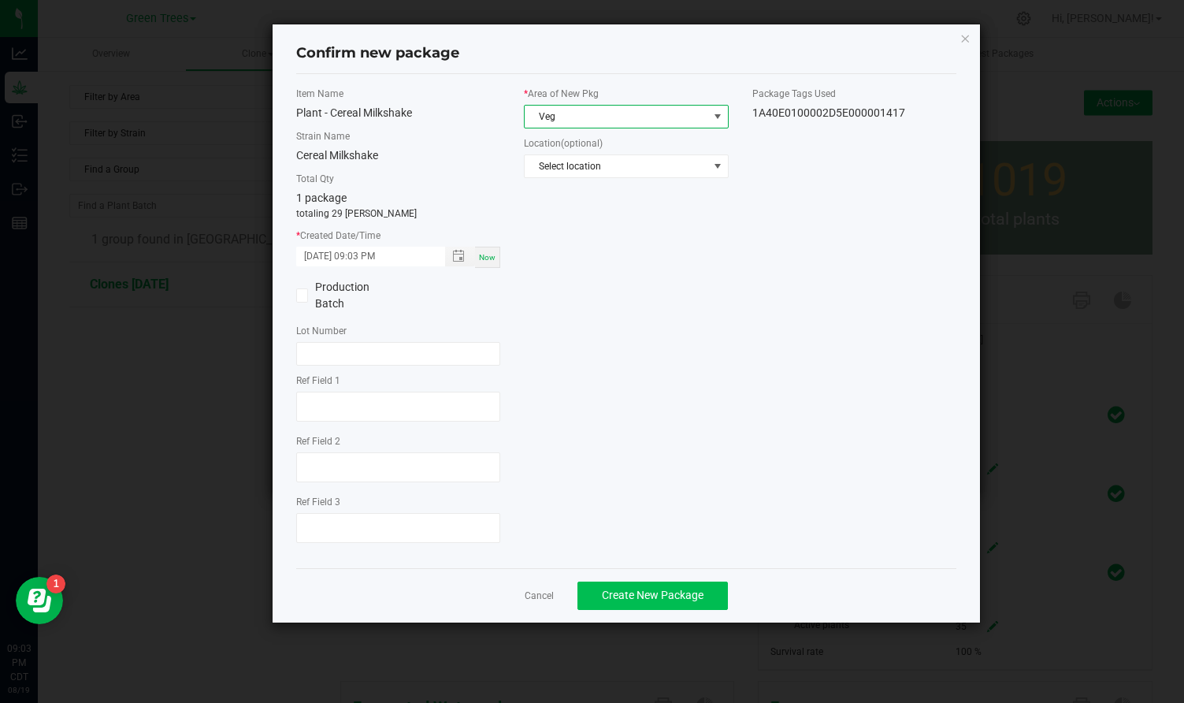
click at [680, 591] on span "Create New Package" at bounding box center [653, 595] width 102 height 13
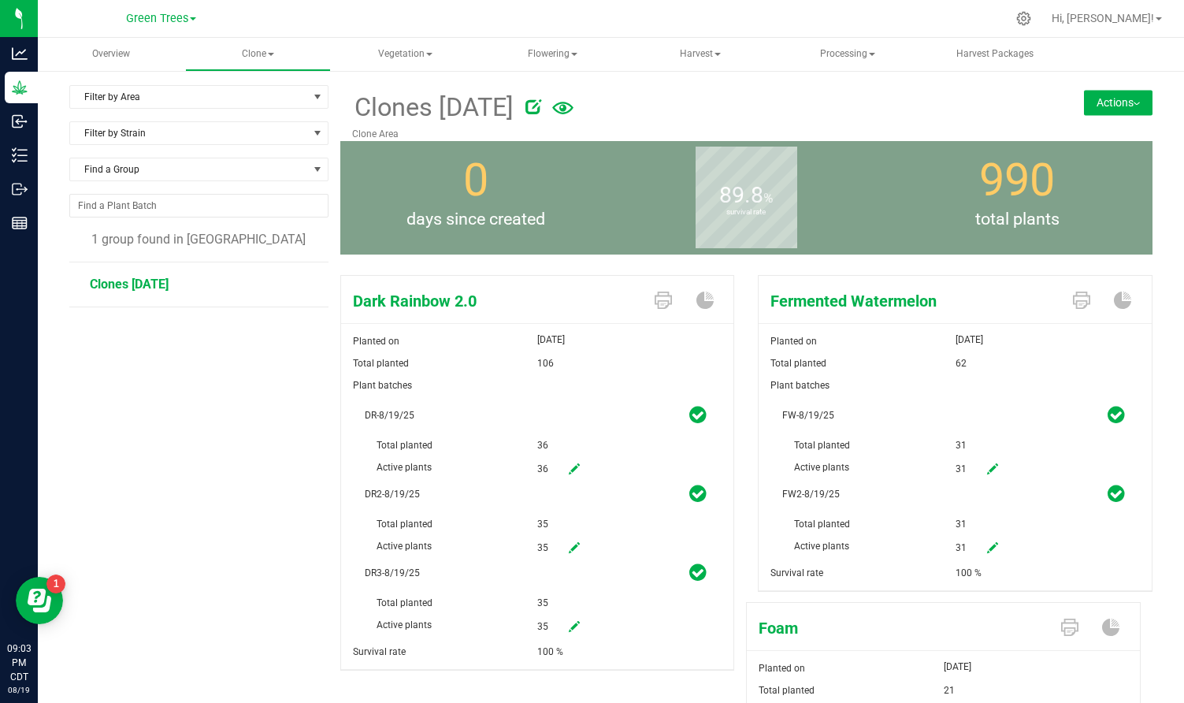
click at [1132, 100] on button "Actions" at bounding box center [1118, 102] width 69 height 25
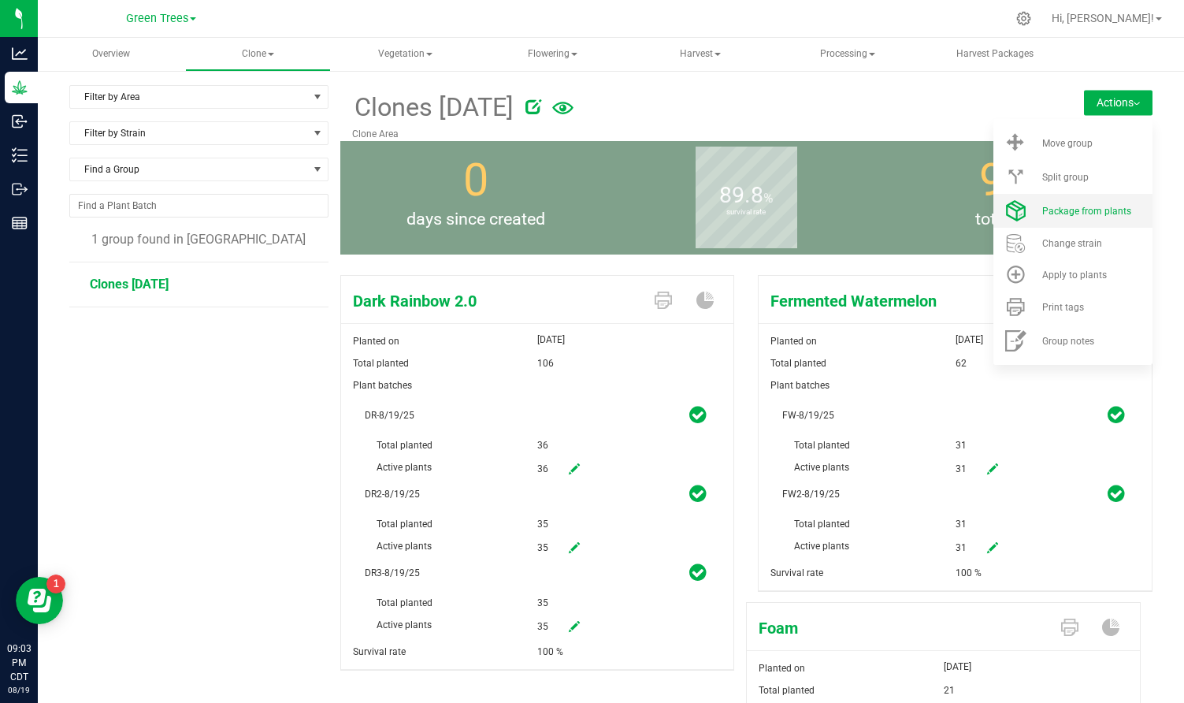
click at [1091, 210] on span "Package from plants" at bounding box center [1087, 211] width 89 height 11
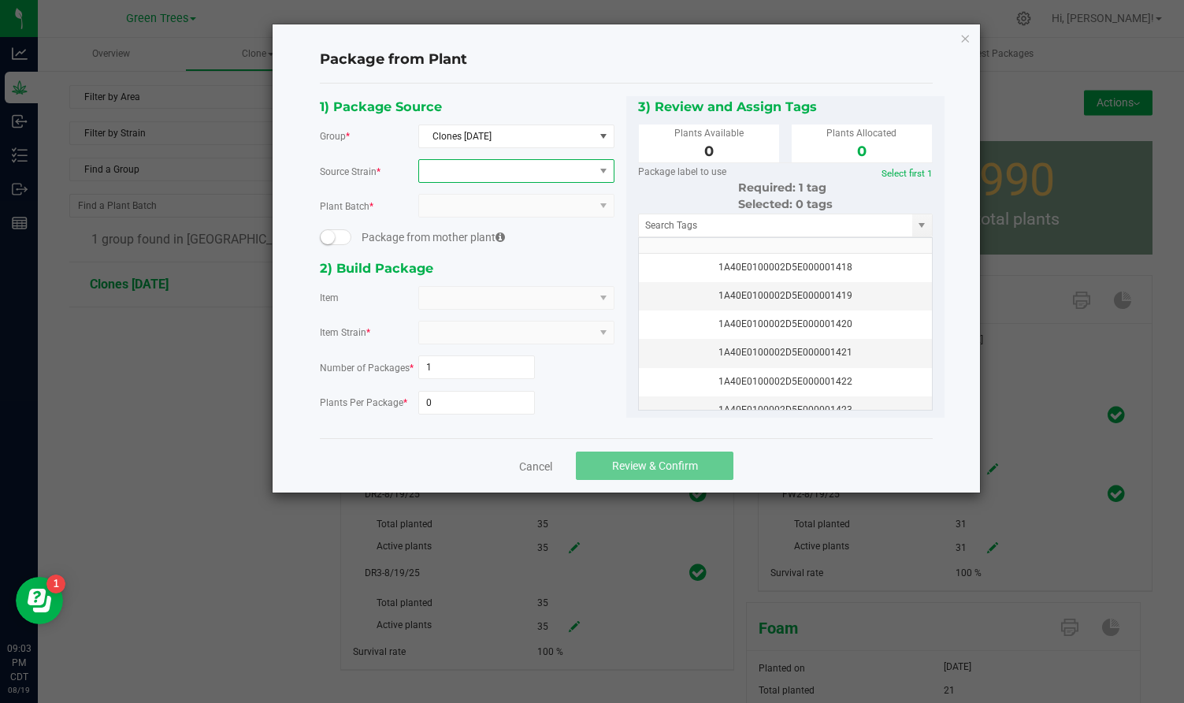
click at [472, 178] on span at bounding box center [506, 171] width 175 height 22
click at [473, 240] on li "Dark Rainbow 2.0" at bounding box center [516, 236] width 195 height 22
click at [465, 207] on span at bounding box center [506, 206] width 175 height 22
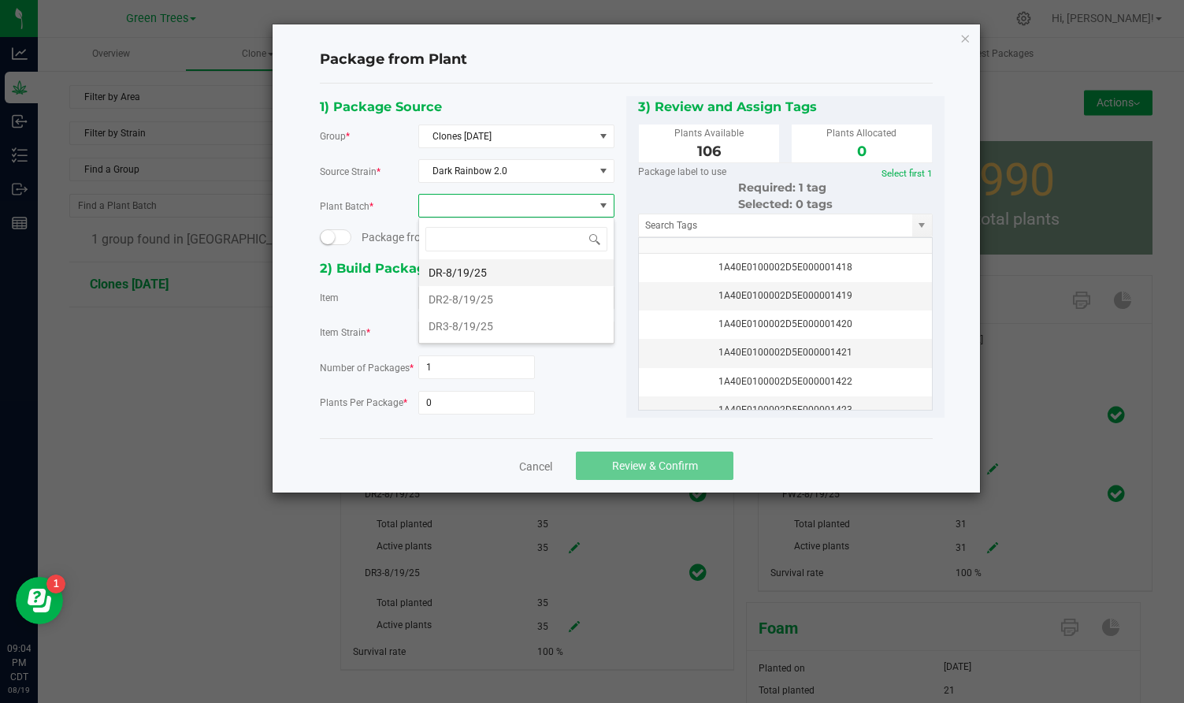
click at [456, 264] on li "DR-8/19/25" at bounding box center [516, 272] width 195 height 27
click at [446, 303] on span at bounding box center [506, 298] width 175 height 22
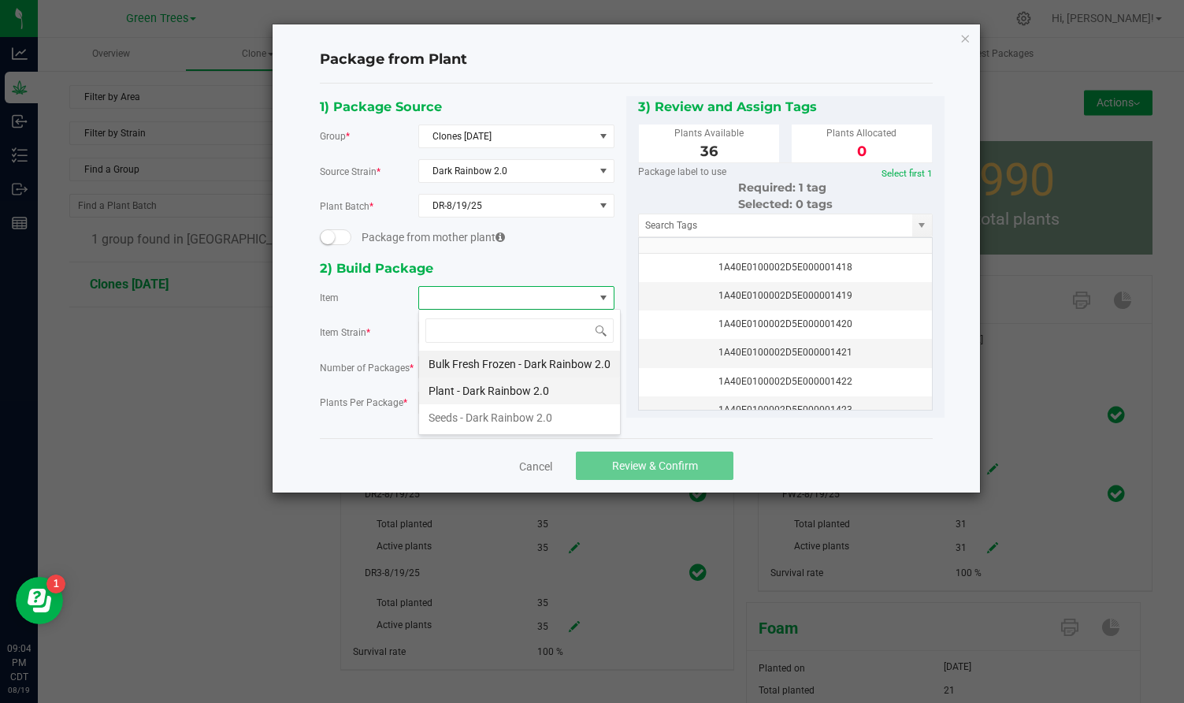
click at [454, 388] on 2\ "Plant - Dark Rainbow 2.0" at bounding box center [519, 390] width 201 height 27
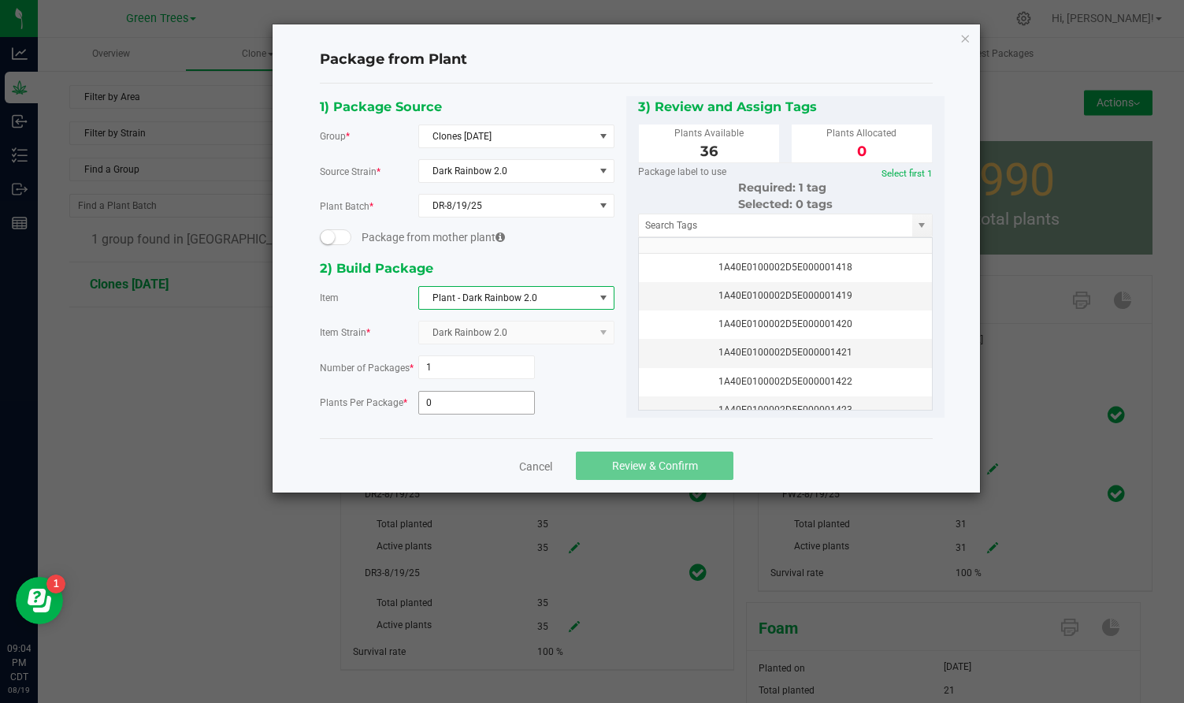
click at [445, 399] on input "0" at bounding box center [477, 403] width 116 height 22
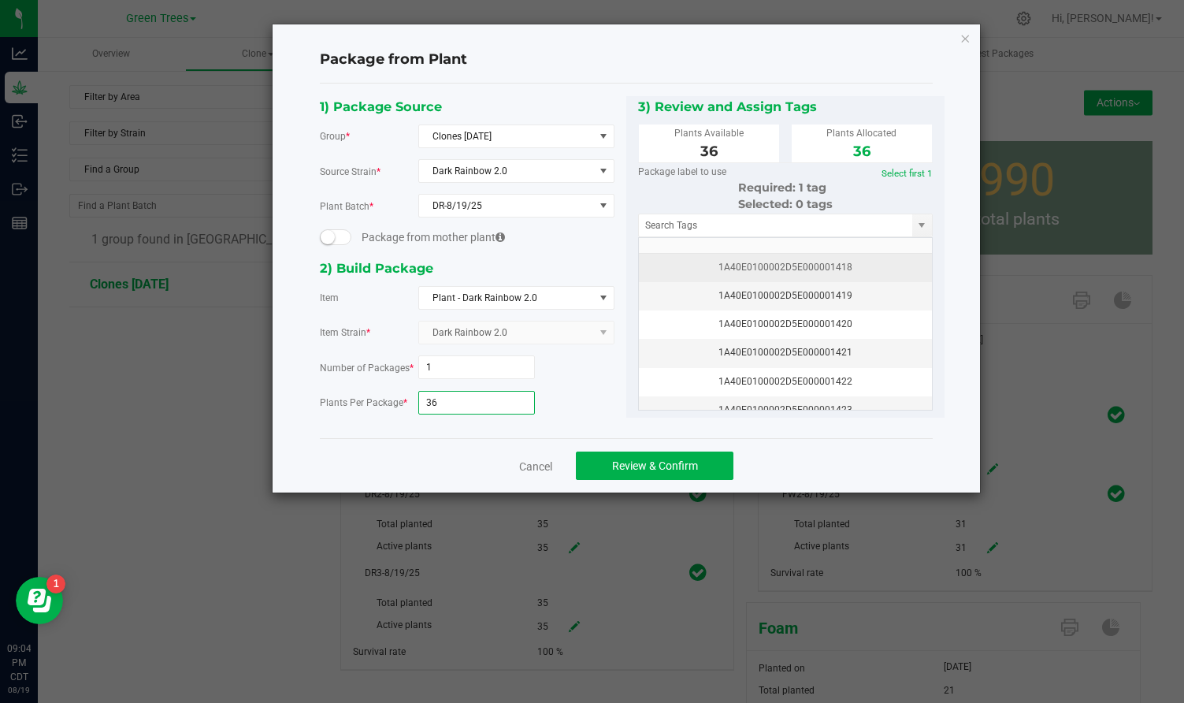
type input "36"
click at [775, 262] on div "1A40E0100002D5E000001418" at bounding box center [786, 267] width 274 height 15
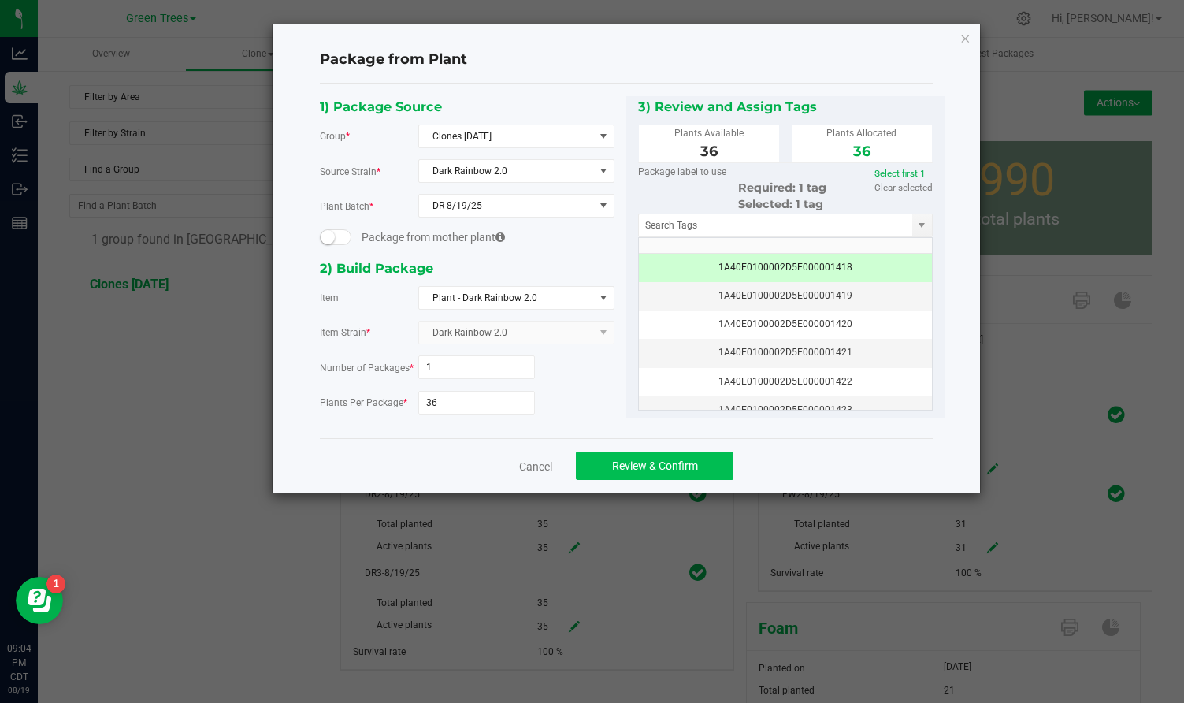
click at [682, 459] on span "Review & Confirm" at bounding box center [655, 465] width 86 height 13
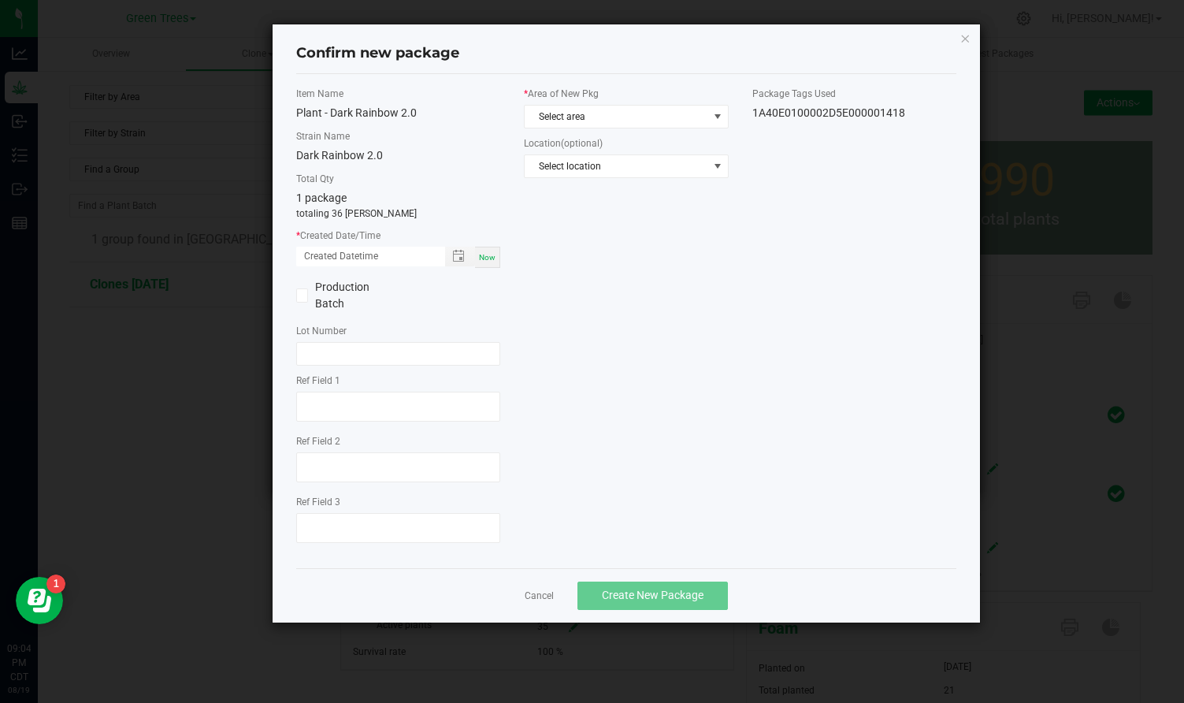
click at [485, 258] on span "Now" at bounding box center [487, 257] width 17 height 9
type input "[DATE] 09:04 PM"
click at [552, 107] on span "Select area" at bounding box center [616, 117] width 183 height 22
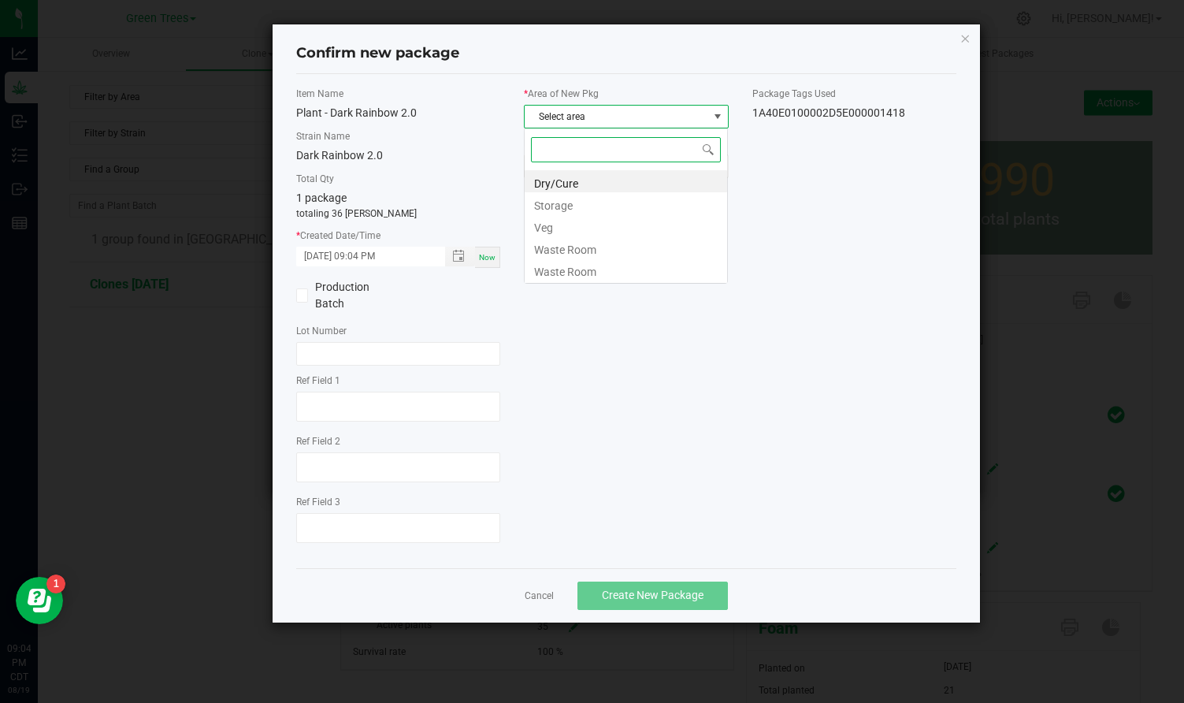
scroll to position [24, 205]
click at [546, 221] on li "Veg" at bounding box center [626, 225] width 203 height 22
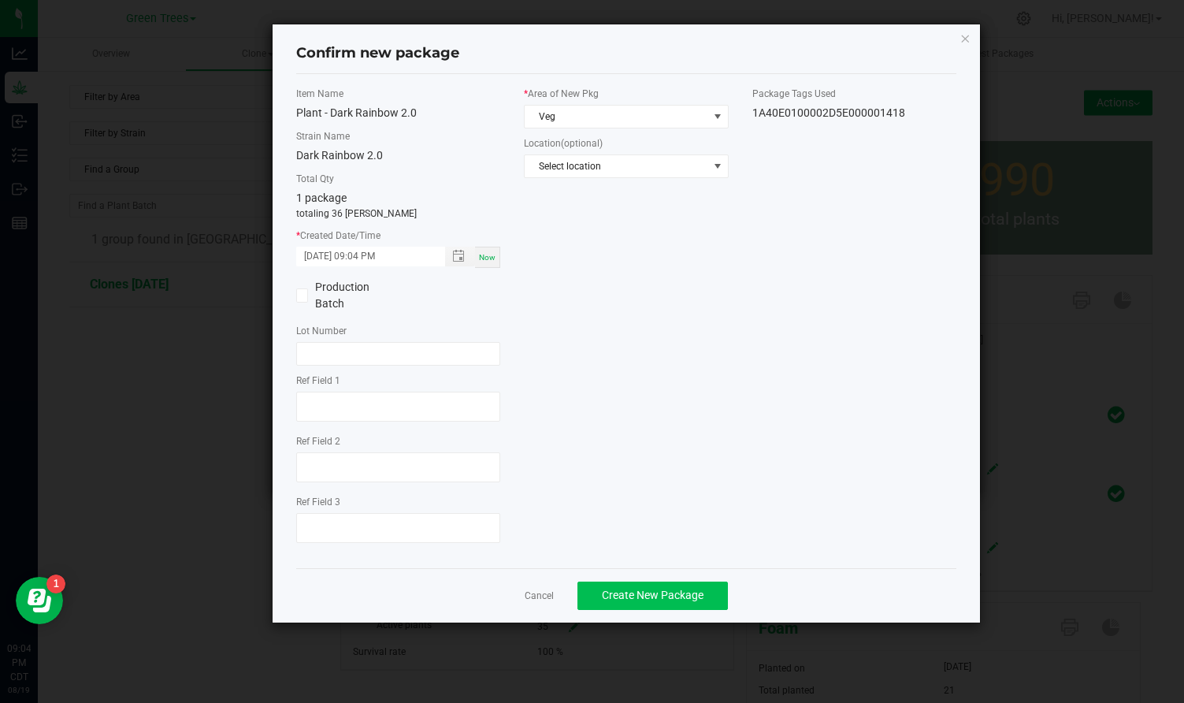
click at [635, 592] on span "Create New Package" at bounding box center [653, 595] width 102 height 13
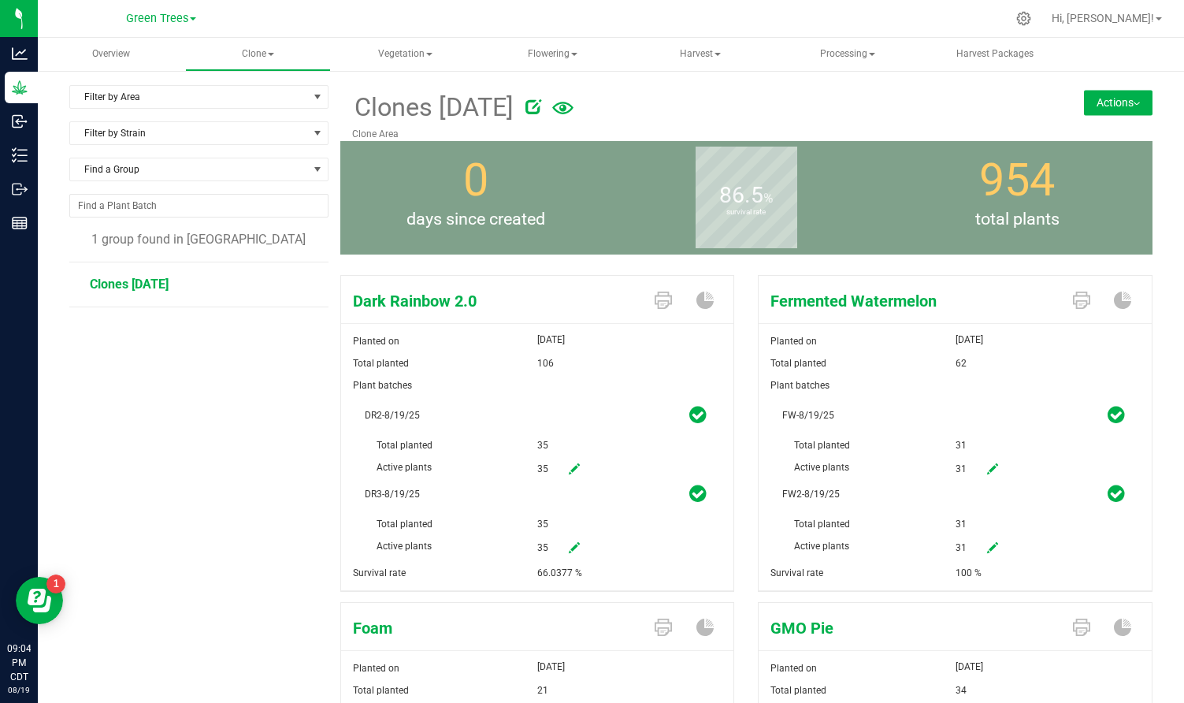
click at [1107, 116] on div "Clones [DATE] Clone Area Actions Move group Split group" at bounding box center [746, 113] width 812 height 56
click at [1117, 95] on button "Actions" at bounding box center [1118, 102] width 69 height 25
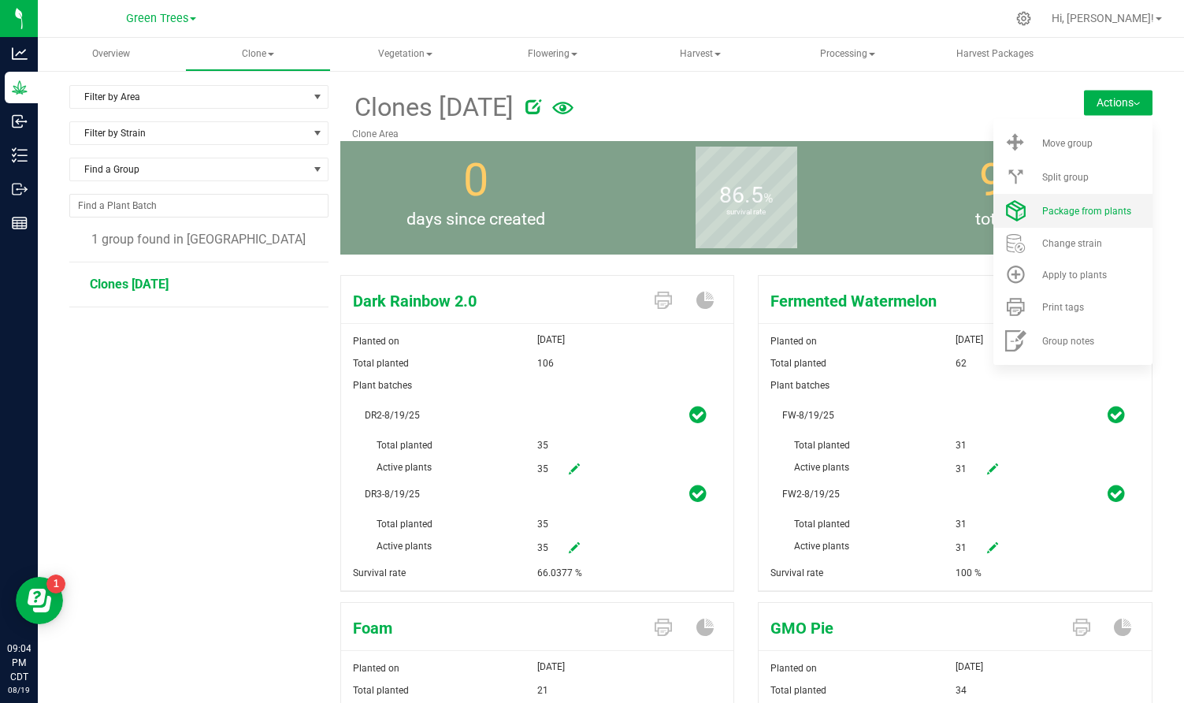
click at [1102, 210] on span "Package from plants" at bounding box center [1087, 211] width 89 height 11
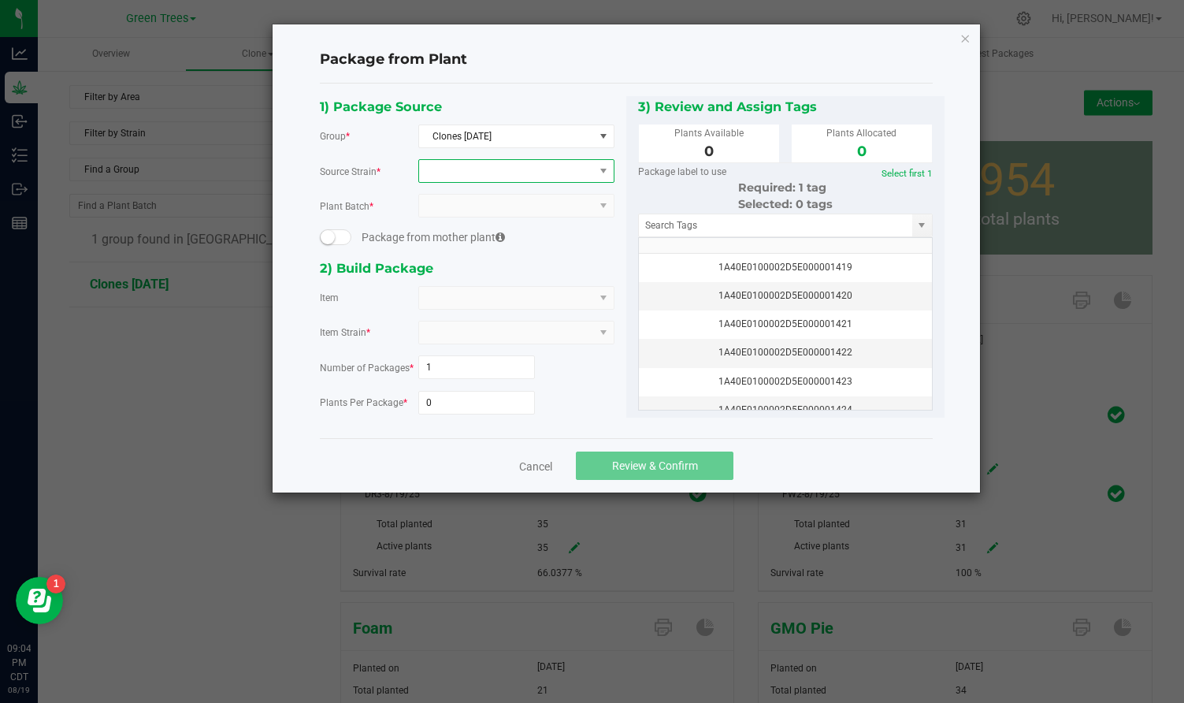
click at [499, 177] on span at bounding box center [506, 171] width 175 height 22
click at [483, 233] on li "Dark Rainbow 2.0" at bounding box center [516, 236] width 195 height 22
click at [470, 209] on span at bounding box center [506, 206] width 175 height 22
click at [470, 268] on li "DR2-8/19/25" at bounding box center [516, 272] width 195 height 27
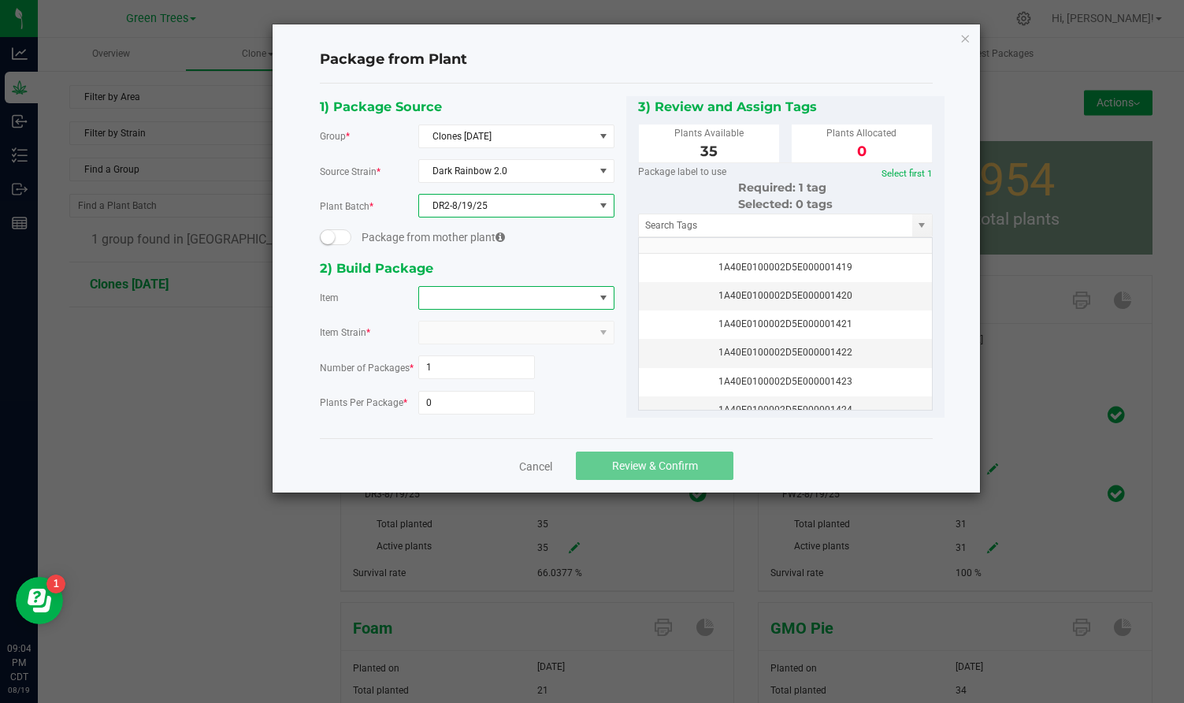
click at [458, 288] on span at bounding box center [506, 298] width 175 height 22
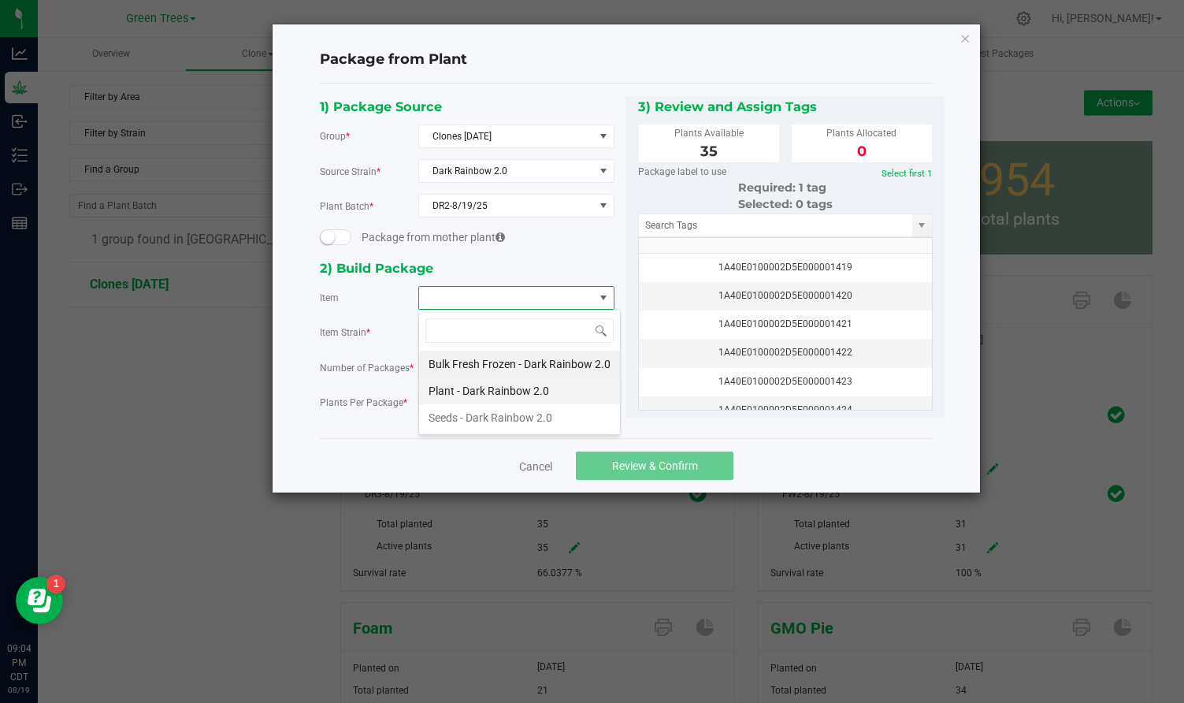
click at [462, 383] on 2\ "Plant - Dark Rainbow 2.0" at bounding box center [519, 390] width 201 height 27
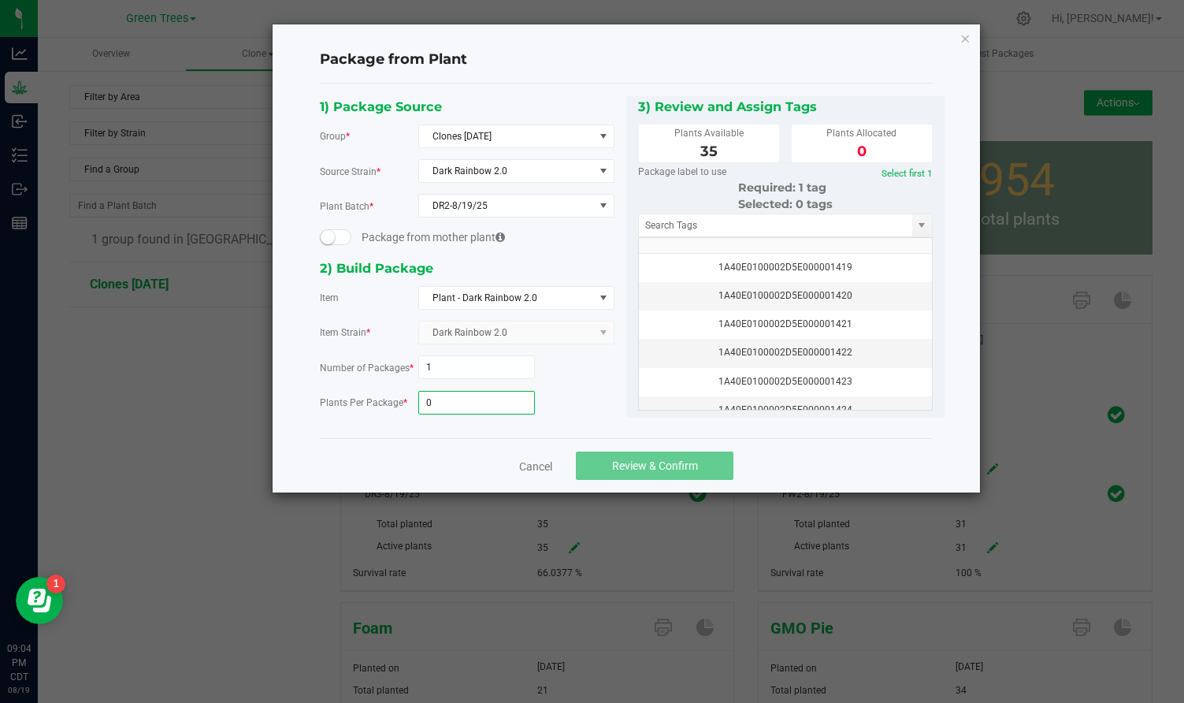
click at [449, 400] on input "0" at bounding box center [477, 403] width 116 height 22
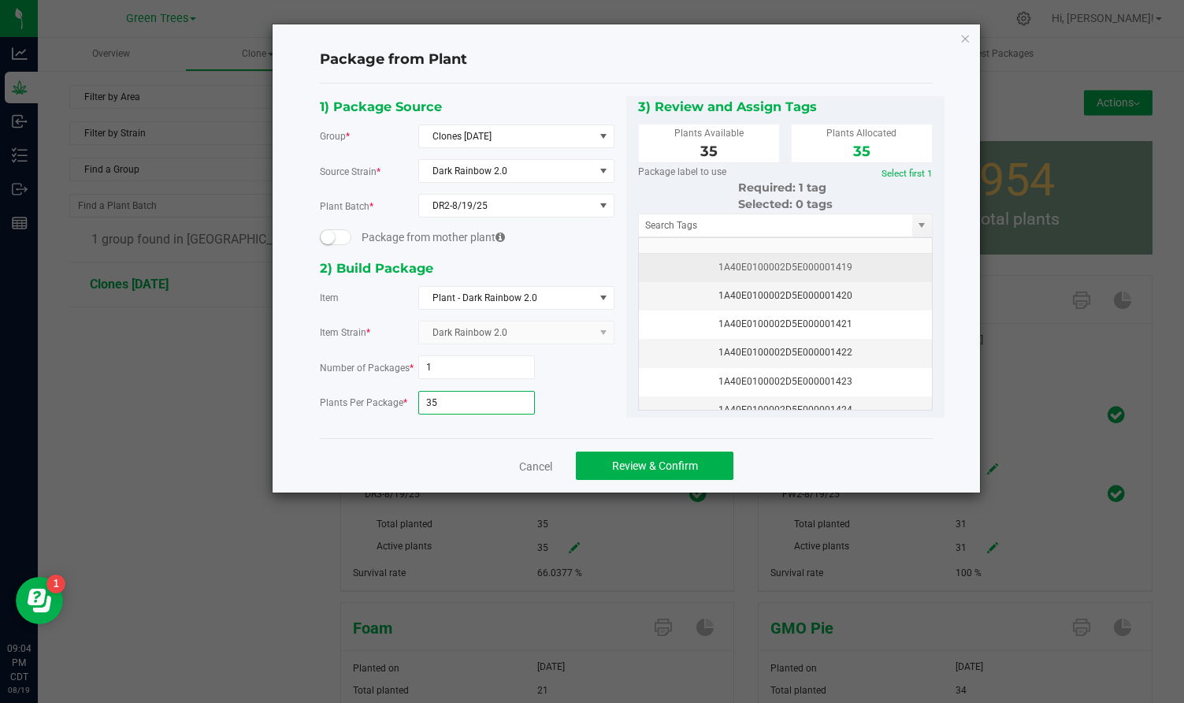
type input "35"
click at [795, 262] on div "1A40E0100002D5E000001419" at bounding box center [786, 267] width 274 height 15
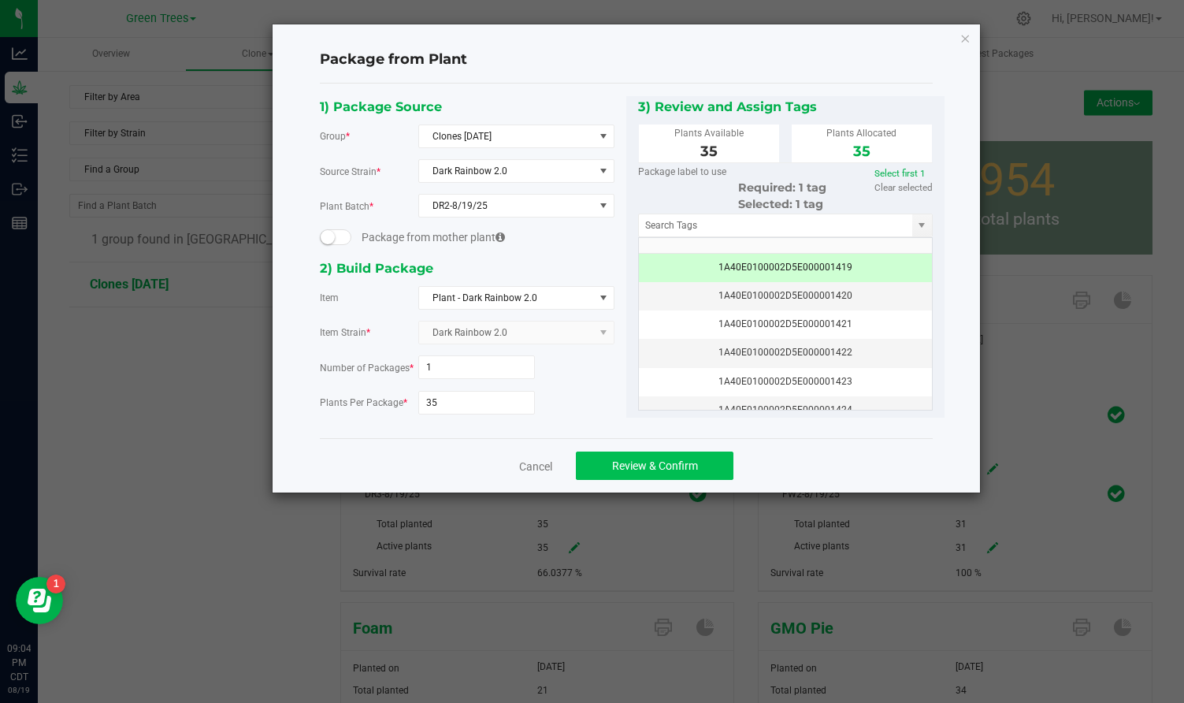
click at [645, 468] on span "Review & Confirm" at bounding box center [655, 465] width 86 height 13
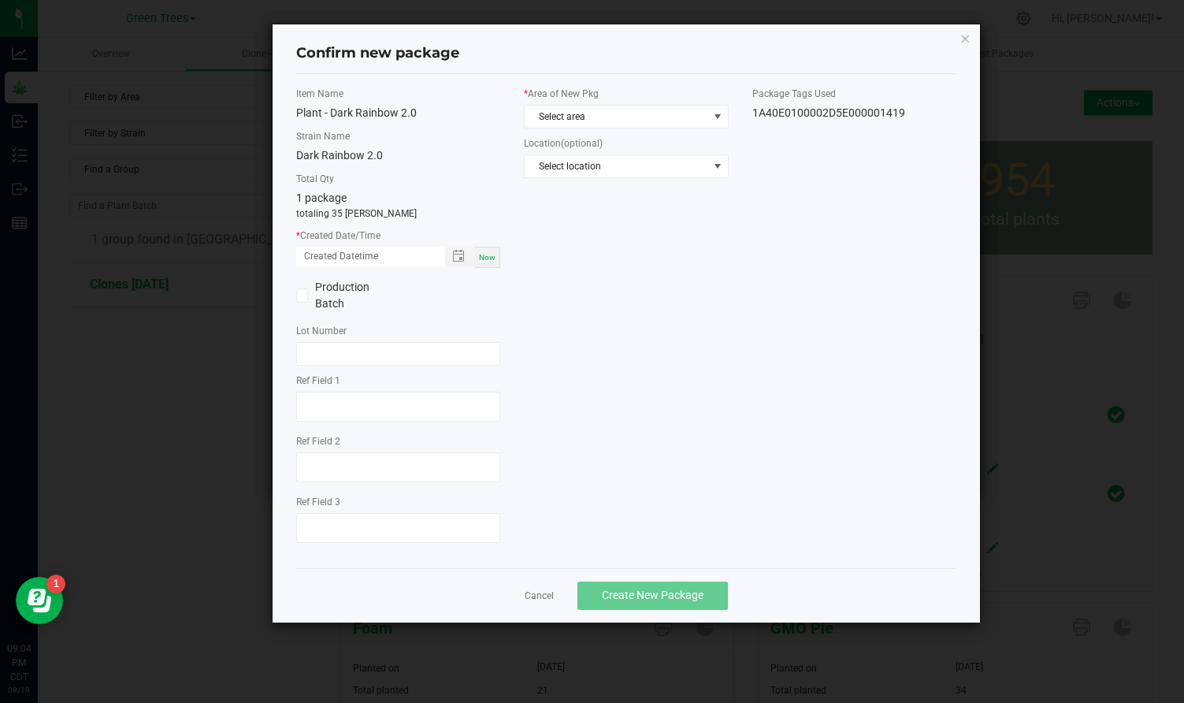
click at [489, 253] on span "Now" at bounding box center [487, 257] width 17 height 9
type input "[DATE] 09:04 PM"
click at [544, 121] on span "Select area" at bounding box center [616, 117] width 183 height 22
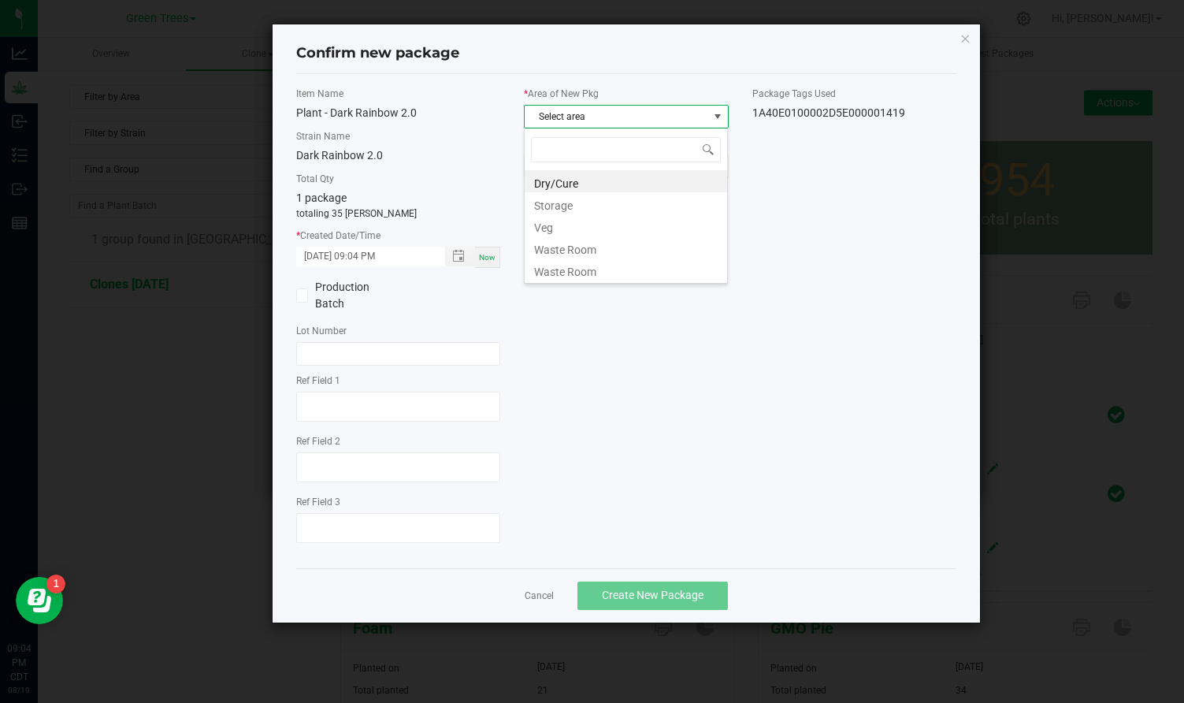
scroll to position [24, 205]
click at [548, 239] on li "Waste Room" at bounding box center [626, 247] width 203 height 22
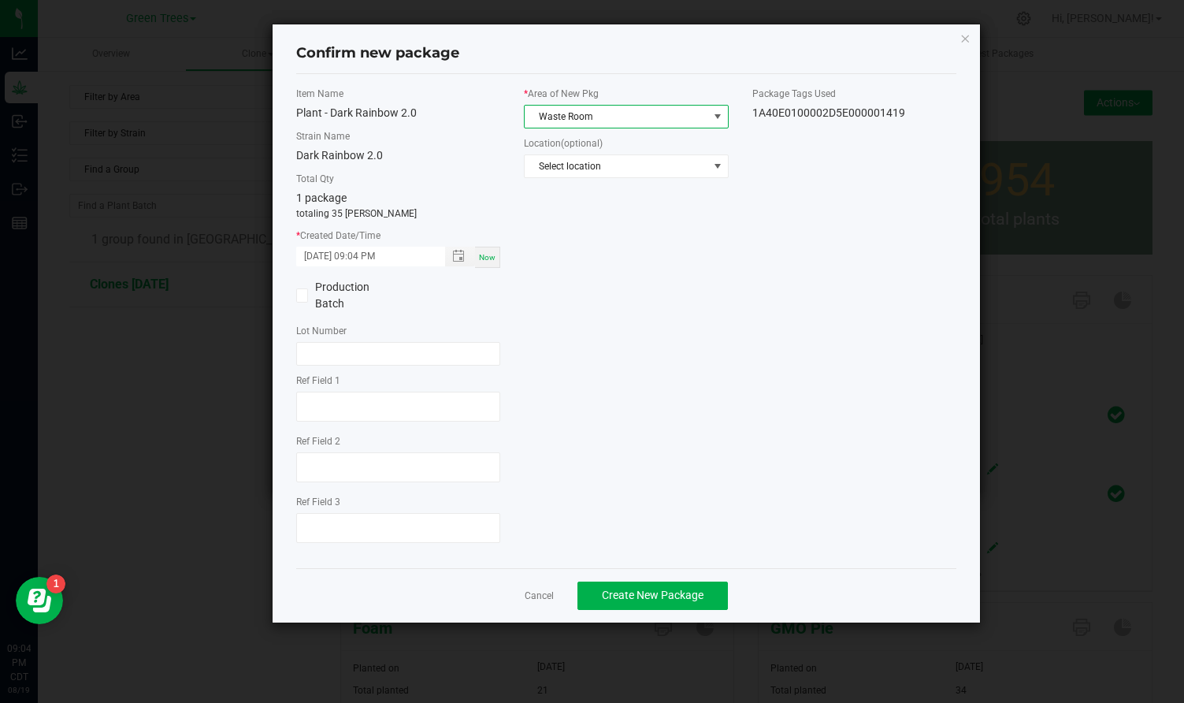
click at [560, 110] on span "Waste Room" at bounding box center [616, 117] width 183 height 22
click at [554, 217] on li "Veg" at bounding box center [626, 225] width 203 height 22
click at [655, 593] on span "Create New Package" at bounding box center [653, 595] width 102 height 13
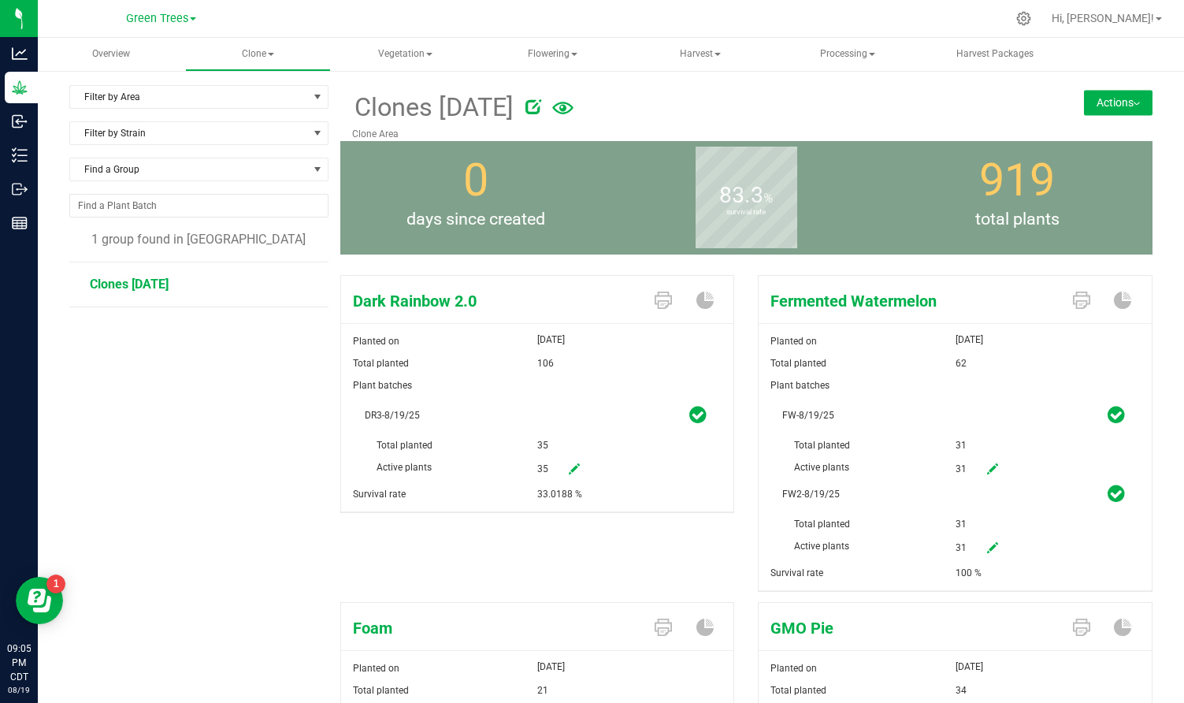
click at [1132, 108] on button "Actions" at bounding box center [1118, 102] width 69 height 25
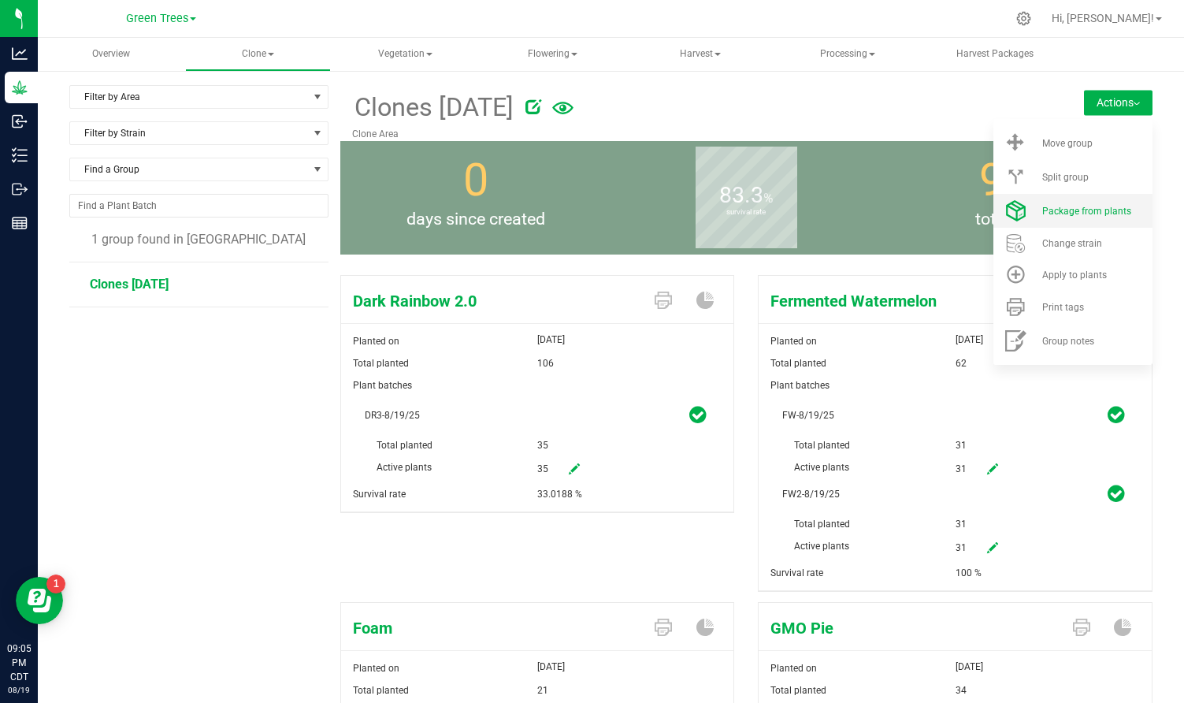
click at [1089, 208] on span "Package from plants" at bounding box center [1087, 211] width 89 height 11
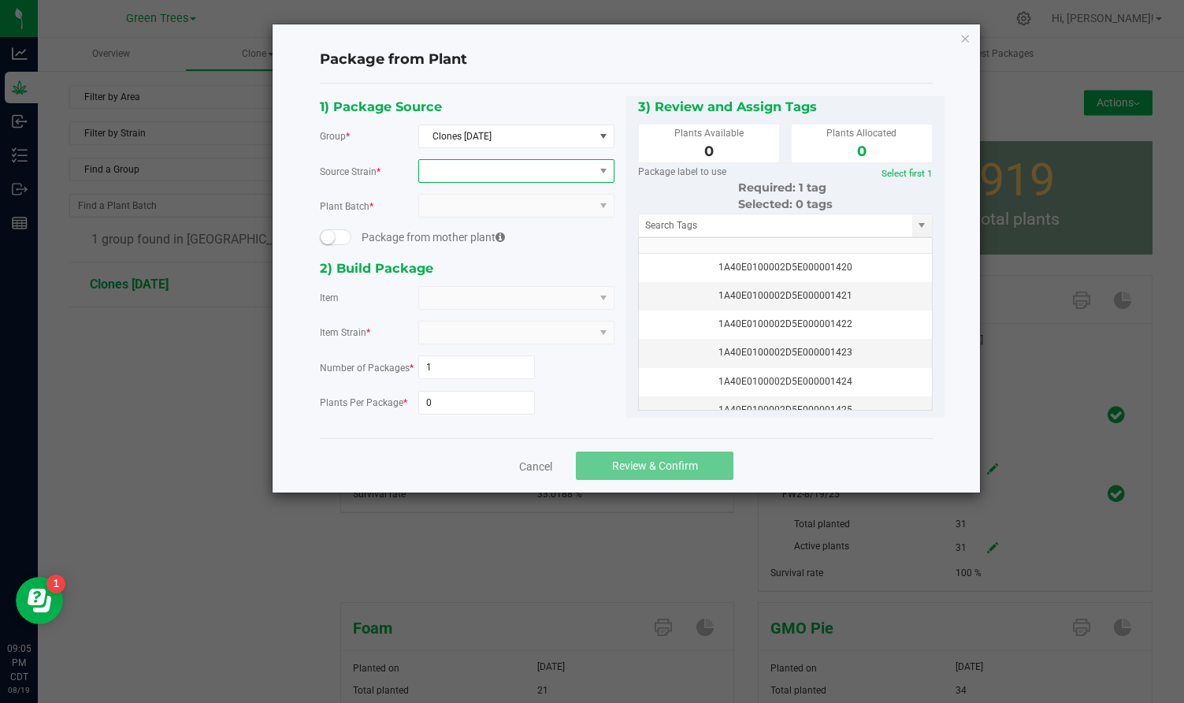
click at [457, 173] on span at bounding box center [506, 171] width 175 height 22
click at [453, 230] on li "Dark Rainbow 2.0" at bounding box center [516, 236] width 195 height 22
click at [437, 300] on span at bounding box center [506, 298] width 175 height 22
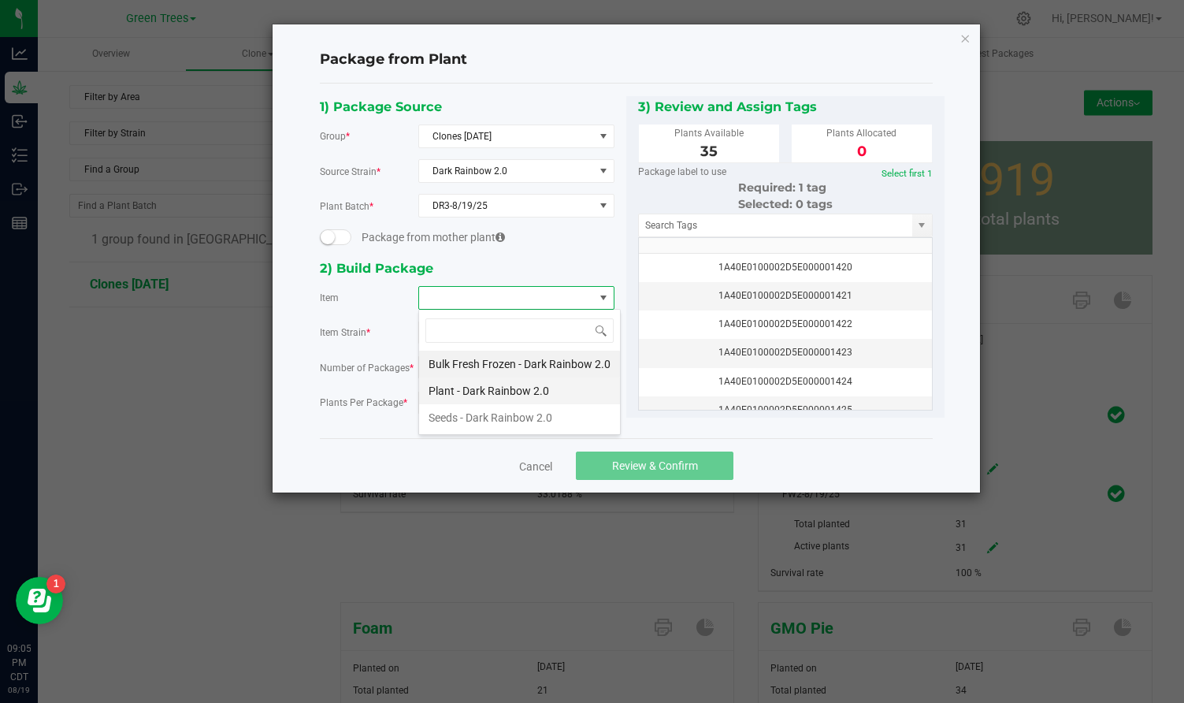
click at [444, 392] on 2\ "Plant - Dark Rainbow 2.0" at bounding box center [519, 390] width 201 height 27
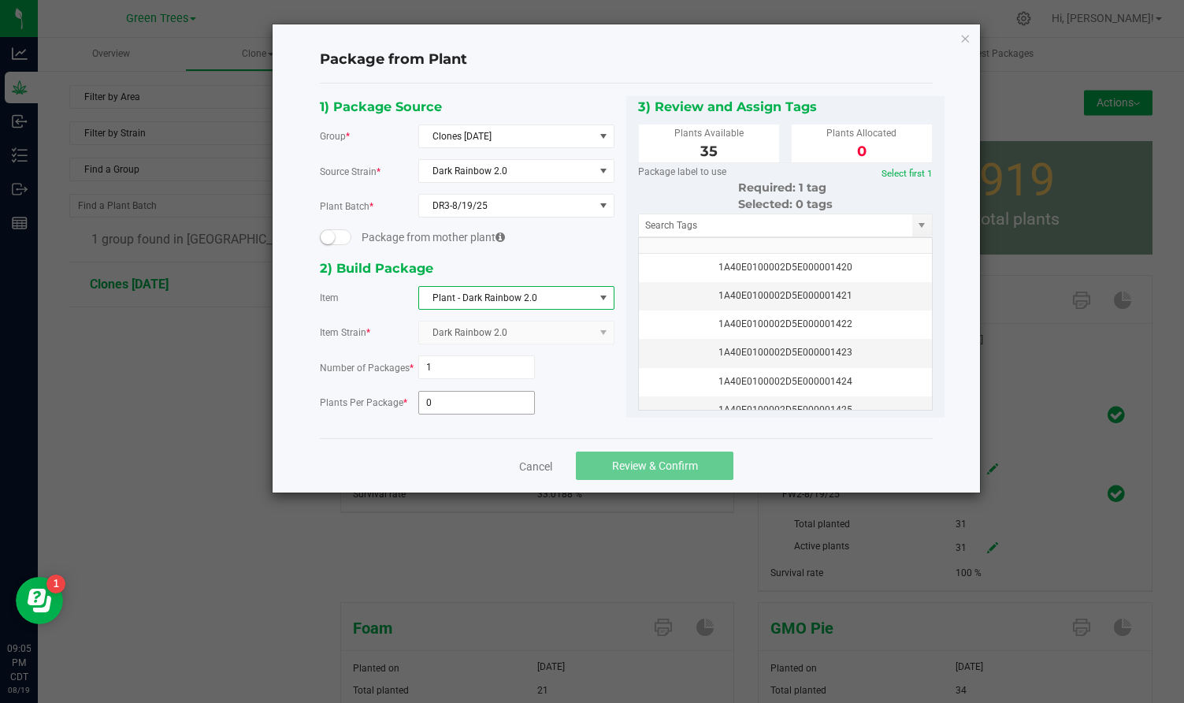
click at [437, 403] on input "0" at bounding box center [477, 403] width 116 height 22
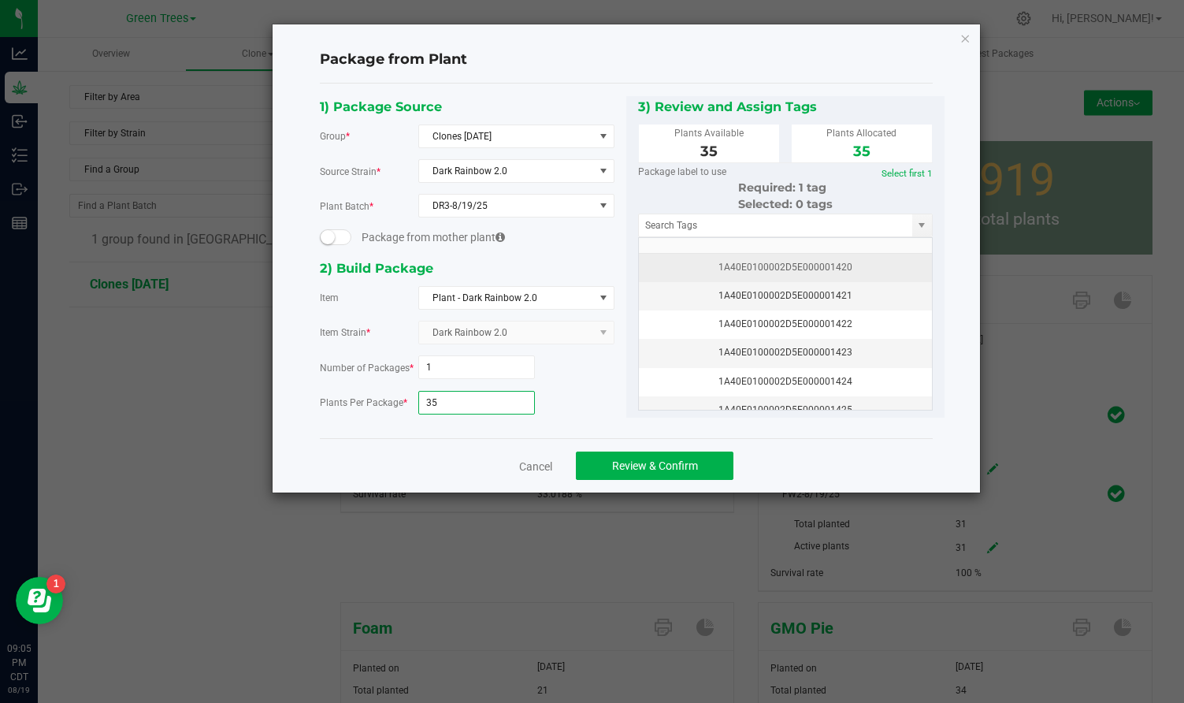
type input "35"
click at [753, 260] on div "1A40E0100002D5E000001420" at bounding box center [786, 267] width 274 height 15
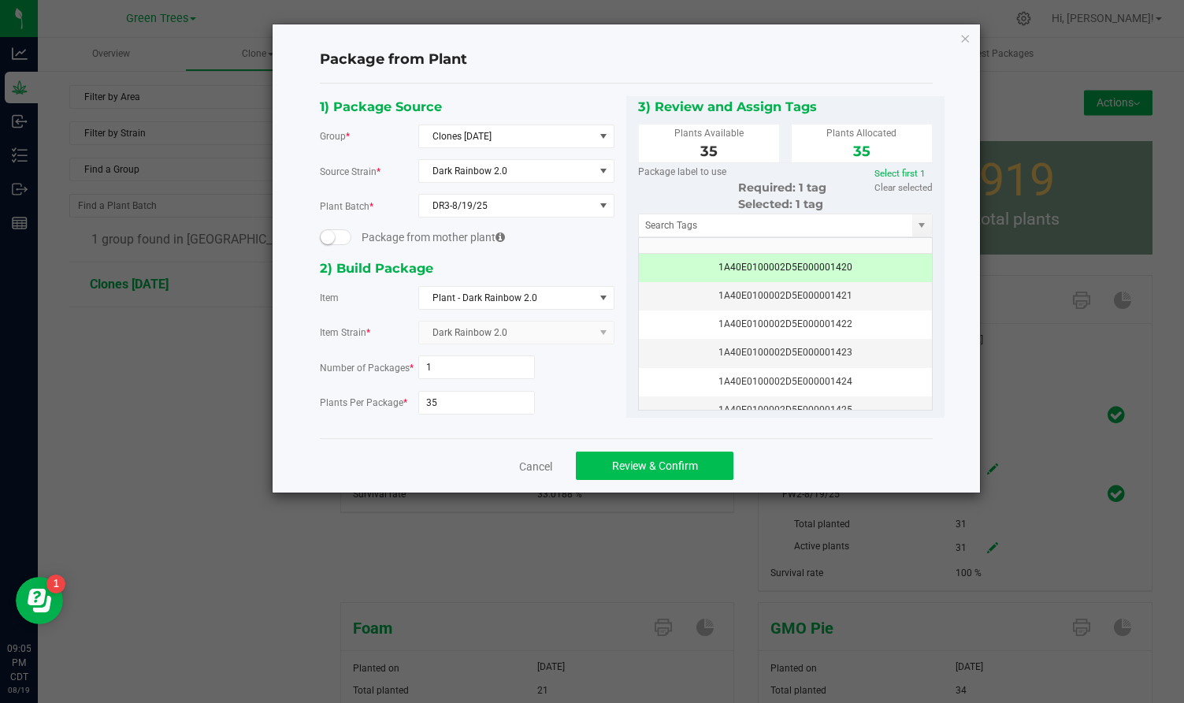
click at [691, 459] on span "Review & Confirm" at bounding box center [655, 465] width 86 height 13
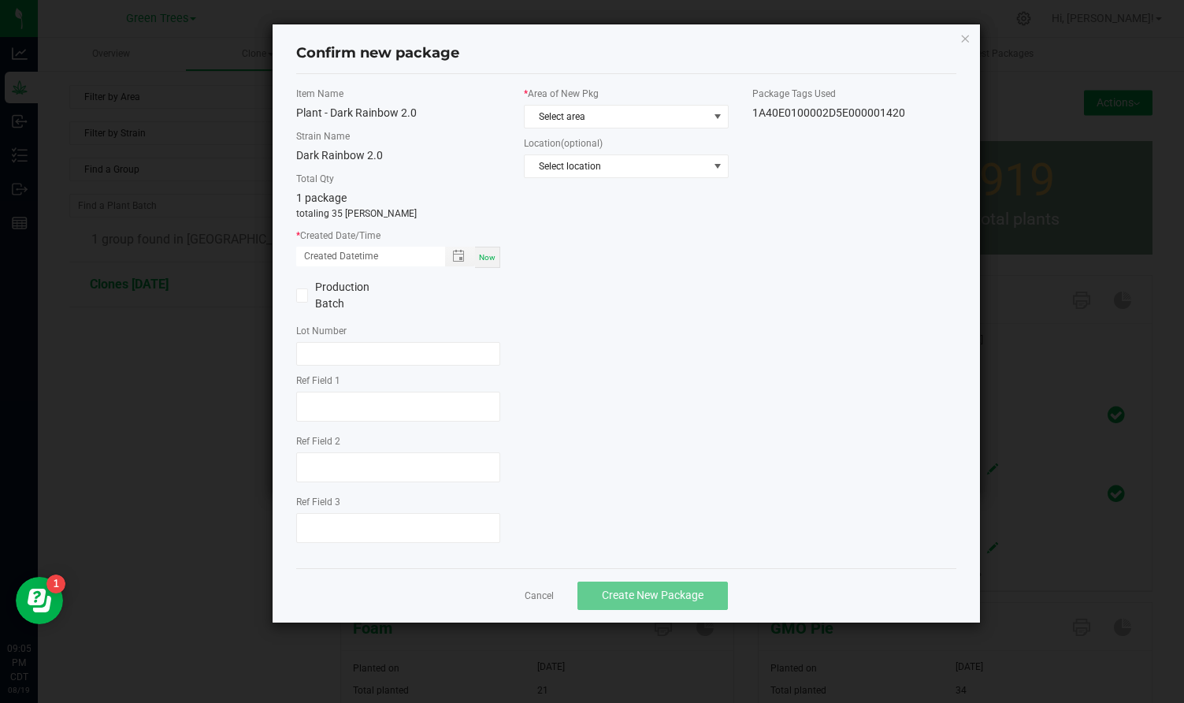
click at [489, 256] on span "Now" at bounding box center [487, 257] width 17 height 9
type input "[DATE] 09:05 PM"
click at [563, 110] on span "Select area" at bounding box center [616, 117] width 183 height 22
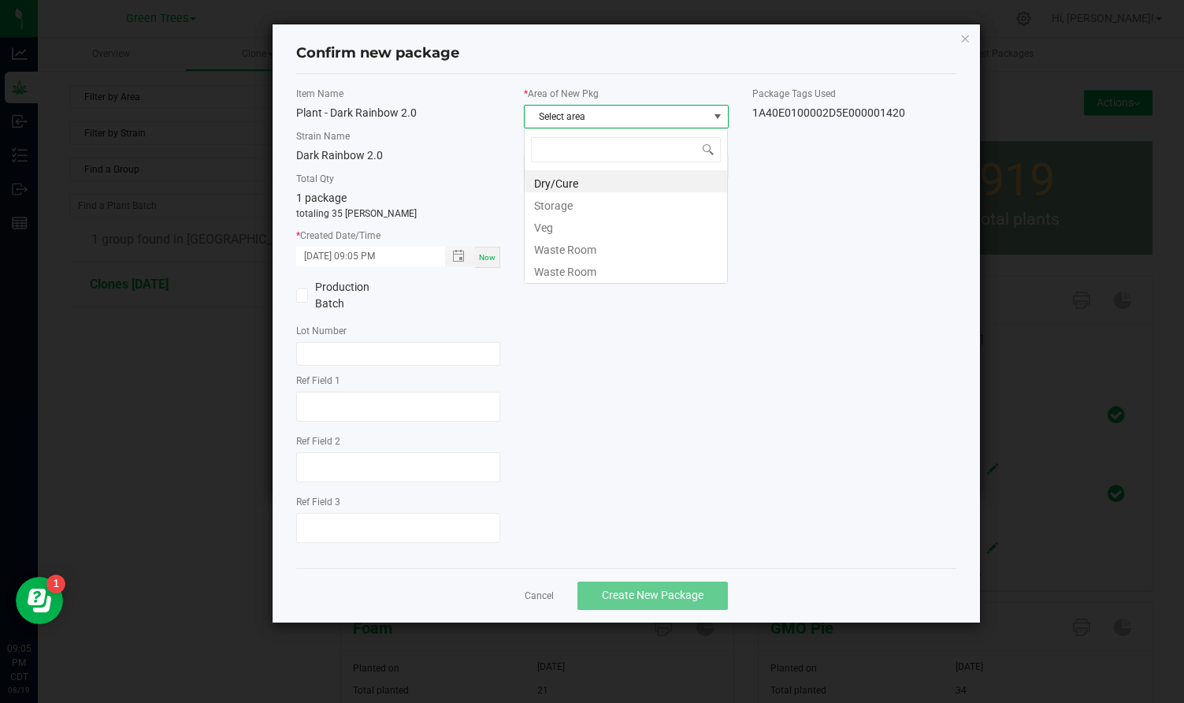
scroll to position [24, 205]
click at [547, 225] on li "Veg" at bounding box center [626, 225] width 203 height 22
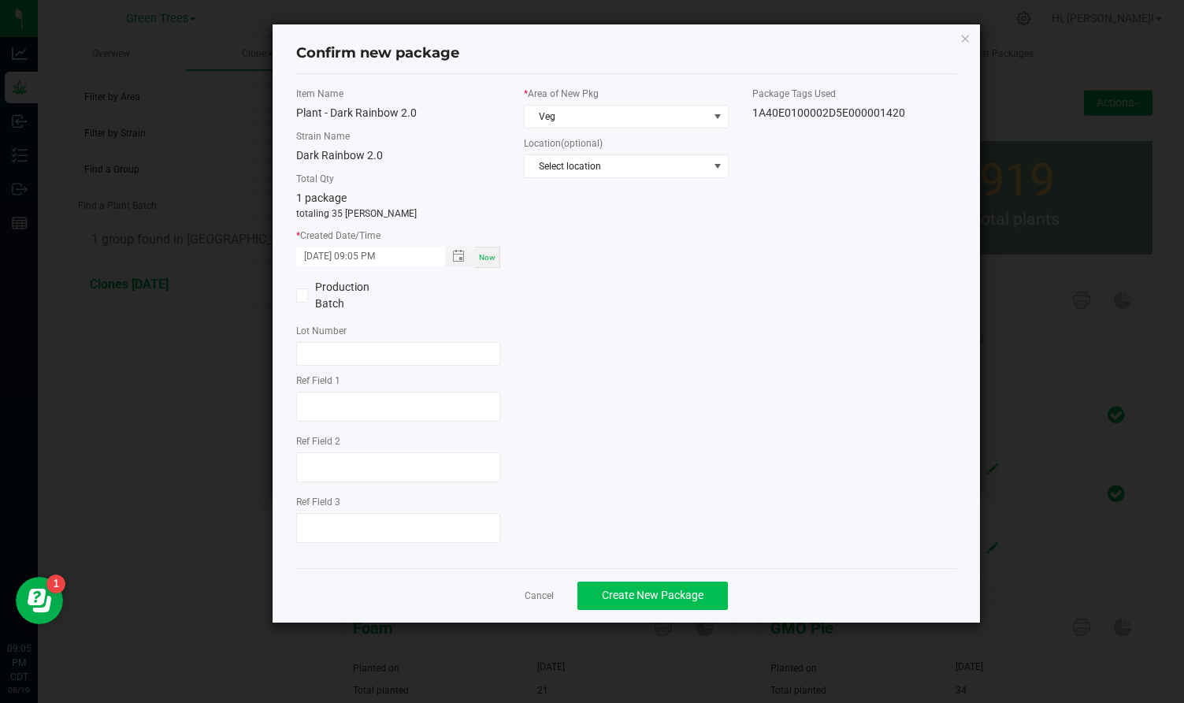
click at [631, 591] on span "Create New Package" at bounding box center [653, 595] width 102 height 13
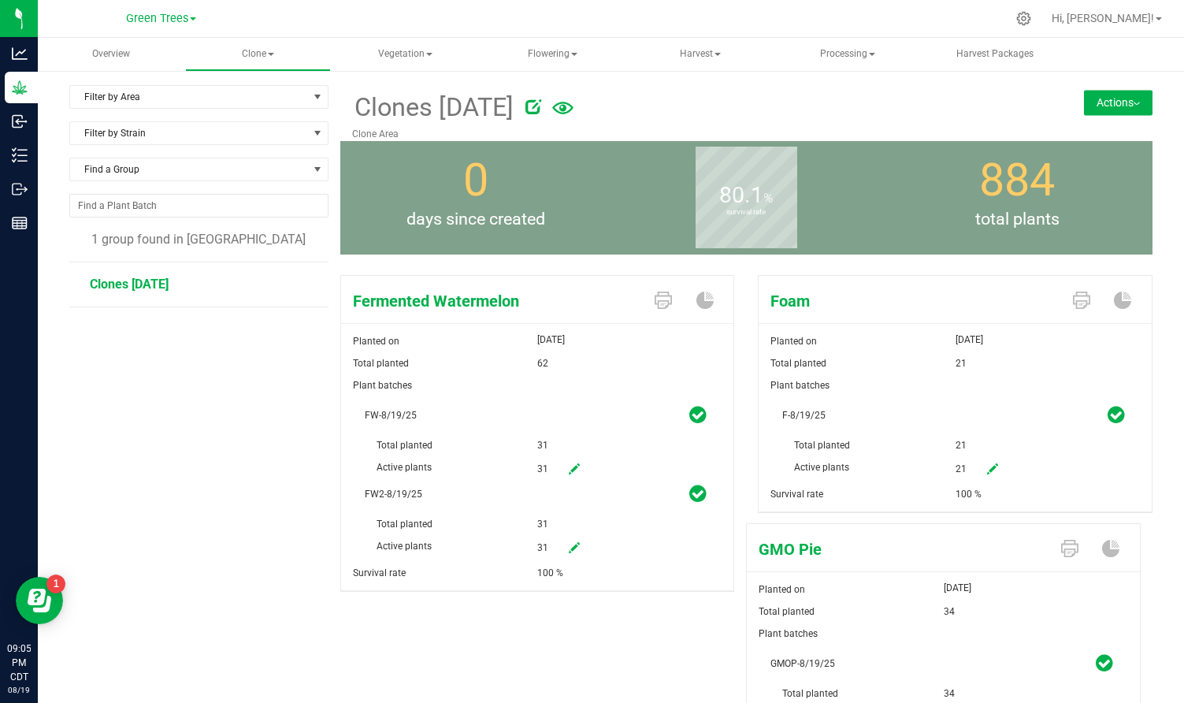
click at [1116, 93] on button "Actions" at bounding box center [1118, 102] width 69 height 25
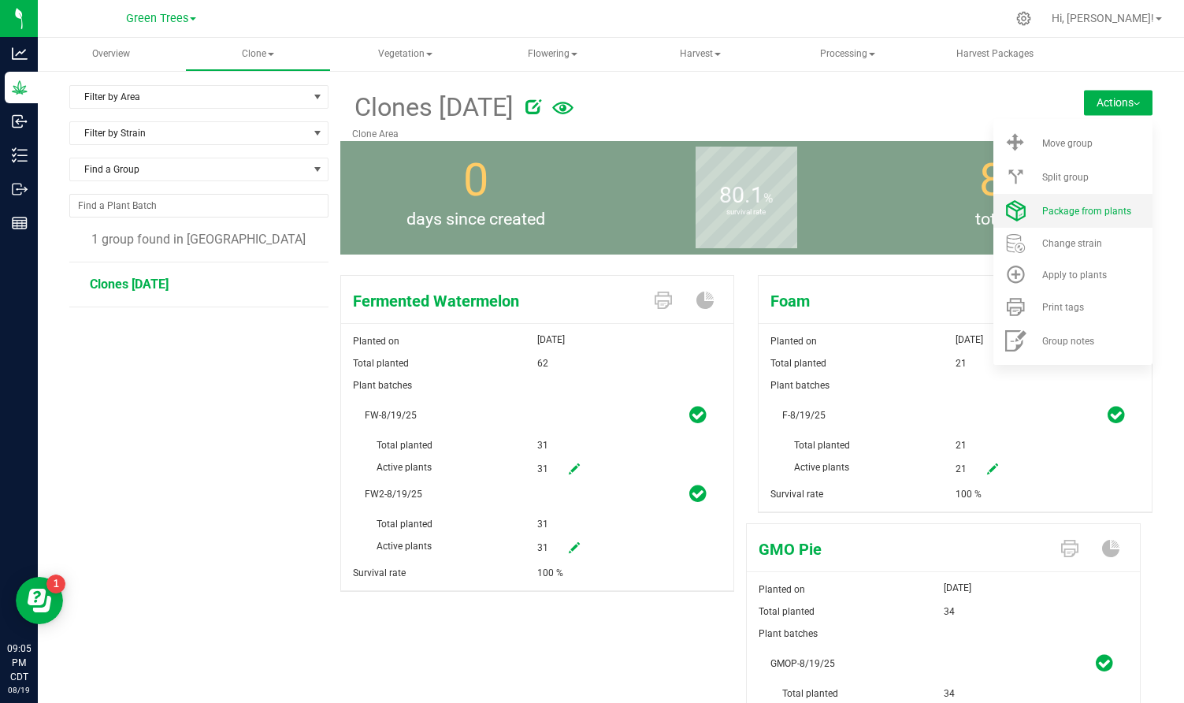
click at [1091, 217] on li "Package from plants" at bounding box center [1073, 211] width 159 height 34
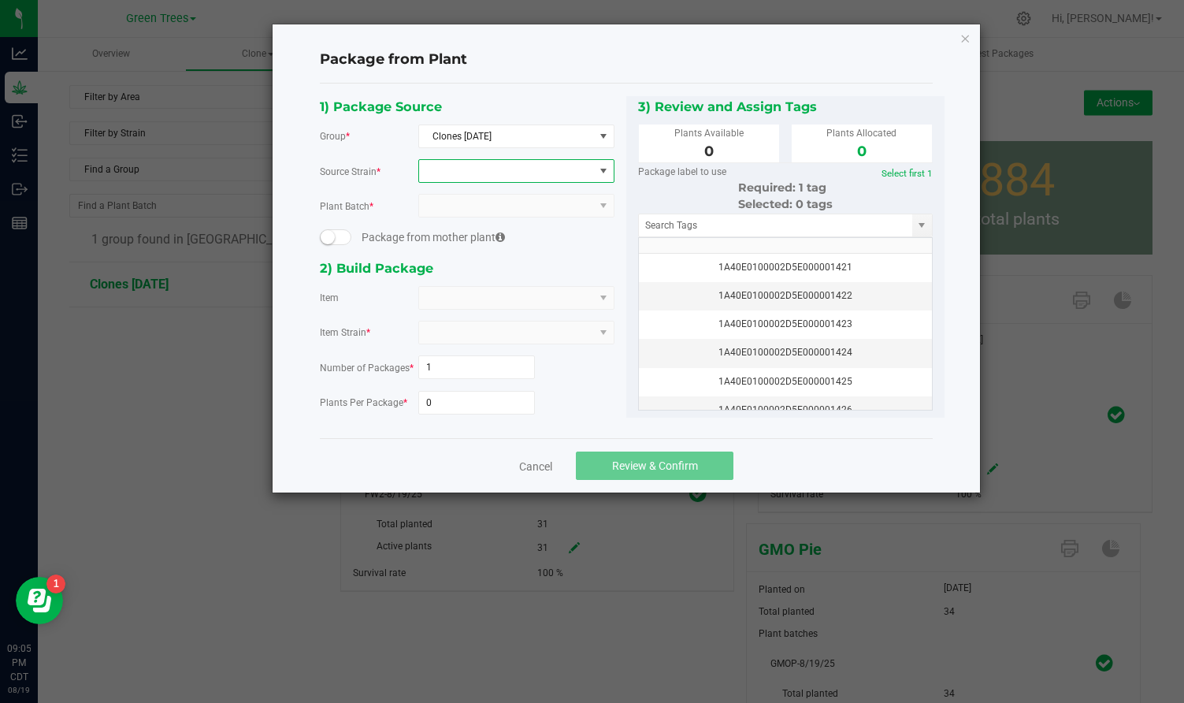
click at [464, 161] on span at bounding box center [506, 171] width 175 height 22
click at [462, 232] on li "Fermented Watermelon" at bounding box center [516, 236] width 195 height 22
click at [456, 203] on span at bounding box center [506, 206] width 175 height 22
click at [456, 268] on li "FW-8/19/25" at bounding box center [516, 272] width 195 height 27
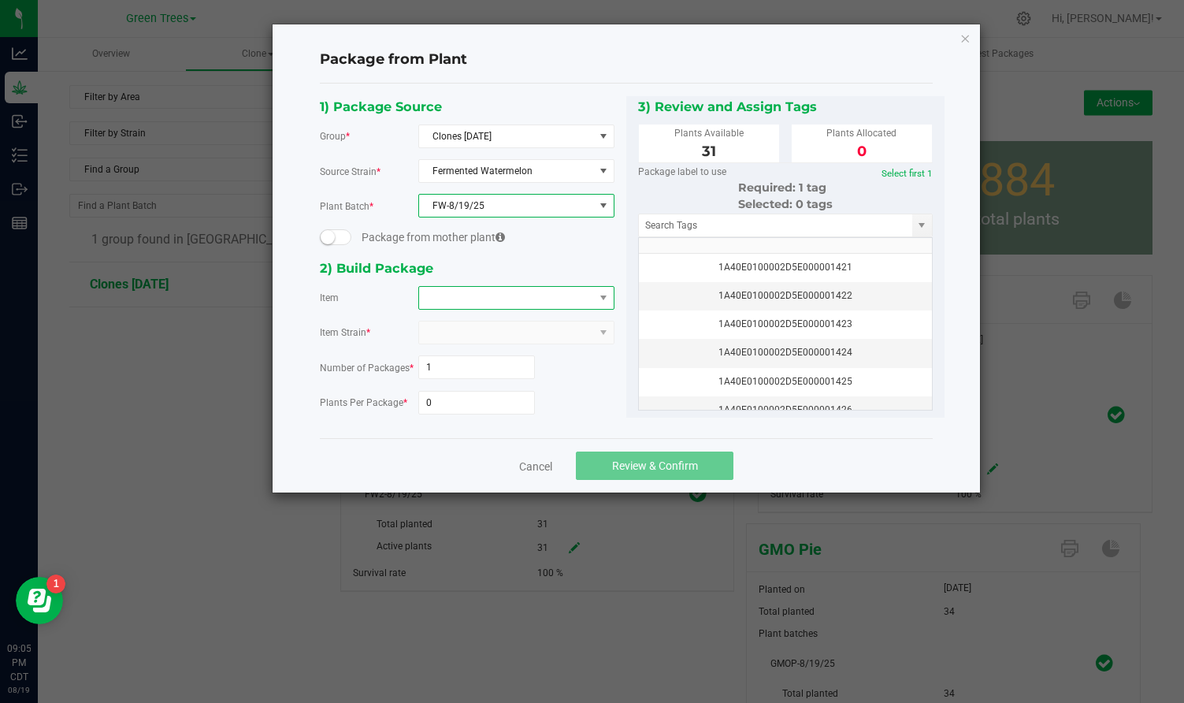
click at [445, 295] on span at bounding box center [506, 298] width 175 height 22
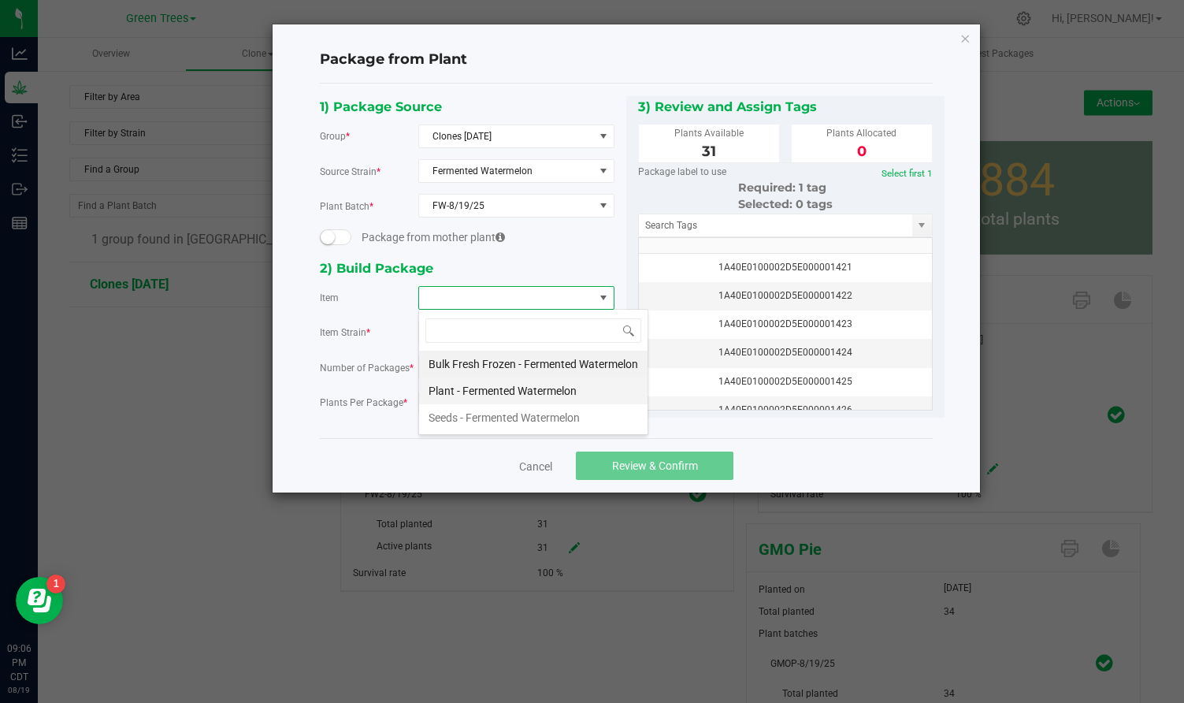
click at [453, 387] on Watermelon "Plant - Fermented Watermelon" at bounding box center [533, 390] width 229 height 27
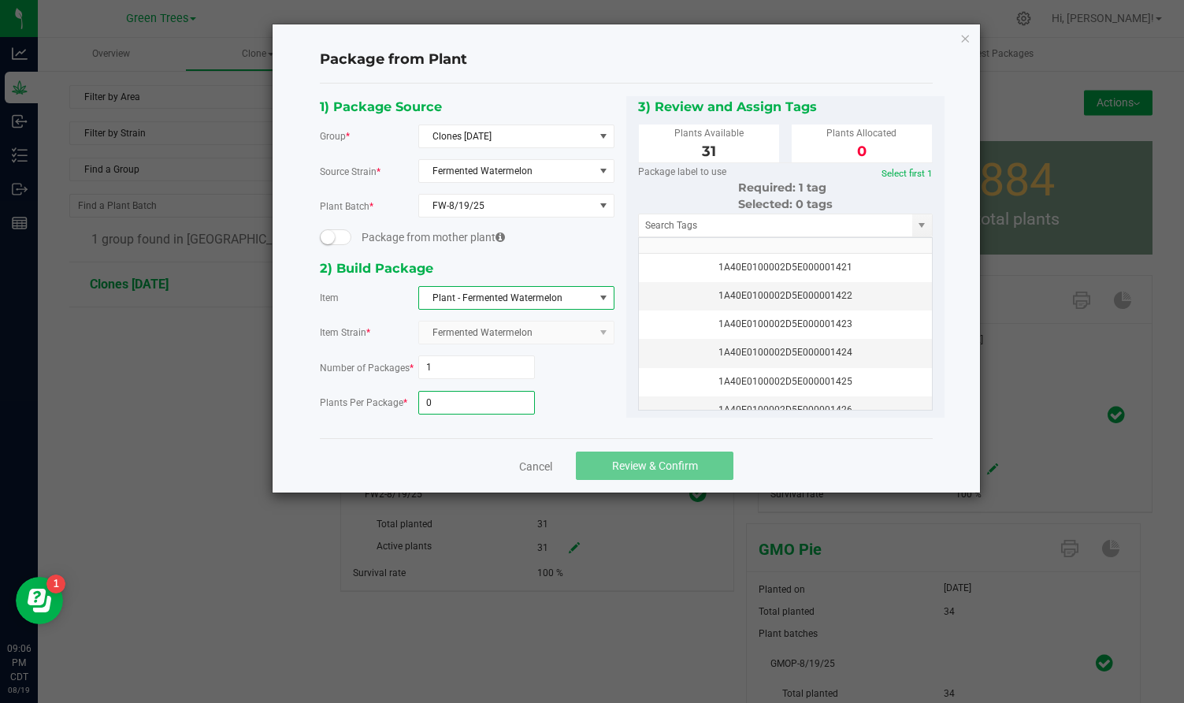
click at [445, 400] on input "0" at bounding box center [477, 403] width 116 height 22
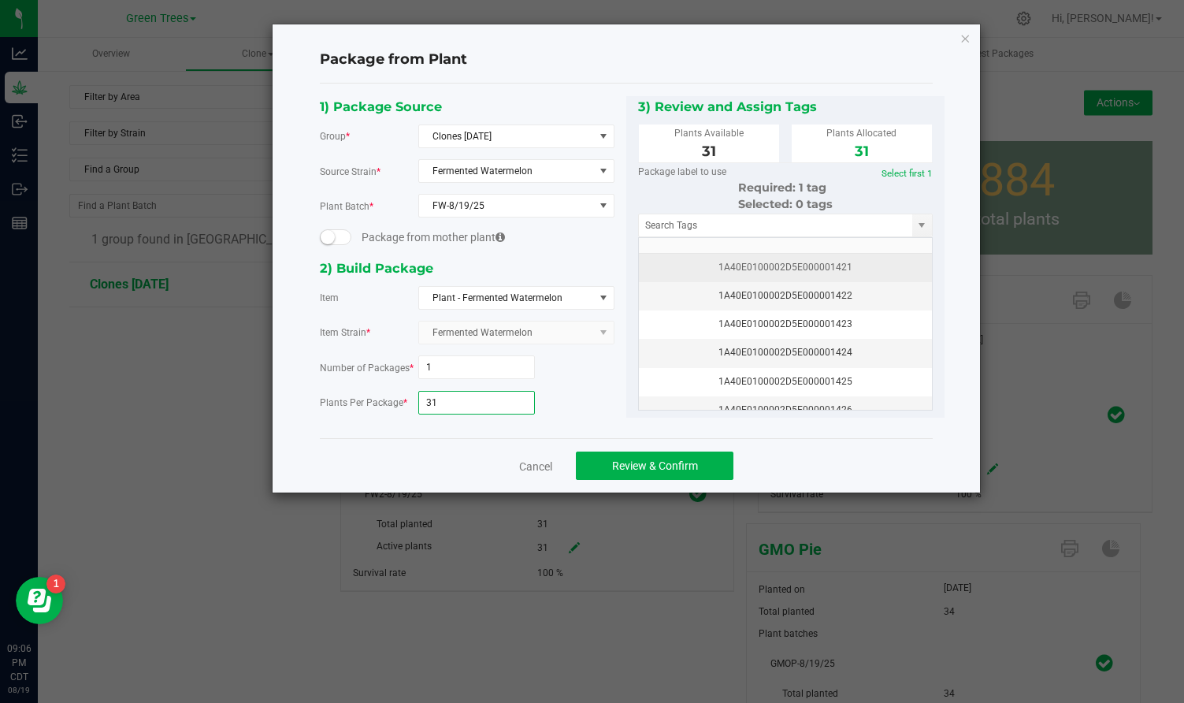
type input "31"
click at [764, 268] on div "1A40E0100002D5E000001421" at bounding box center [786, 267] width 274 height 15
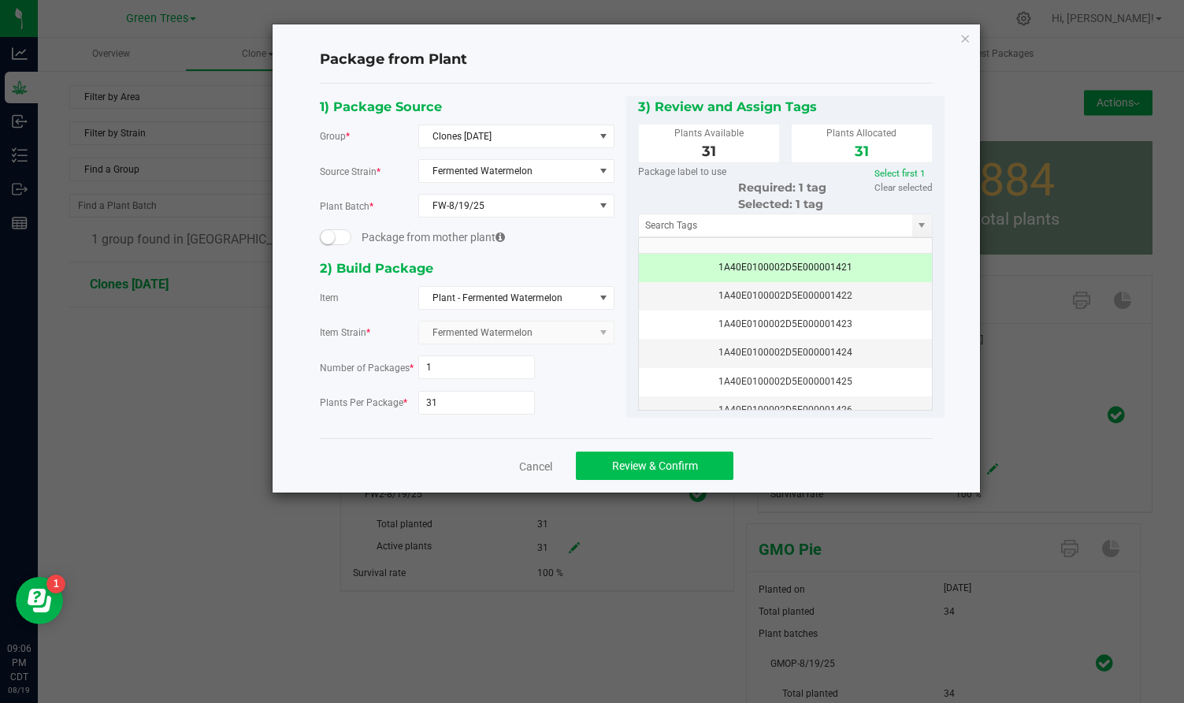
click at [670, 465] on span "Review & Confirm" at bounding box center [655, 465] width 86 height 13
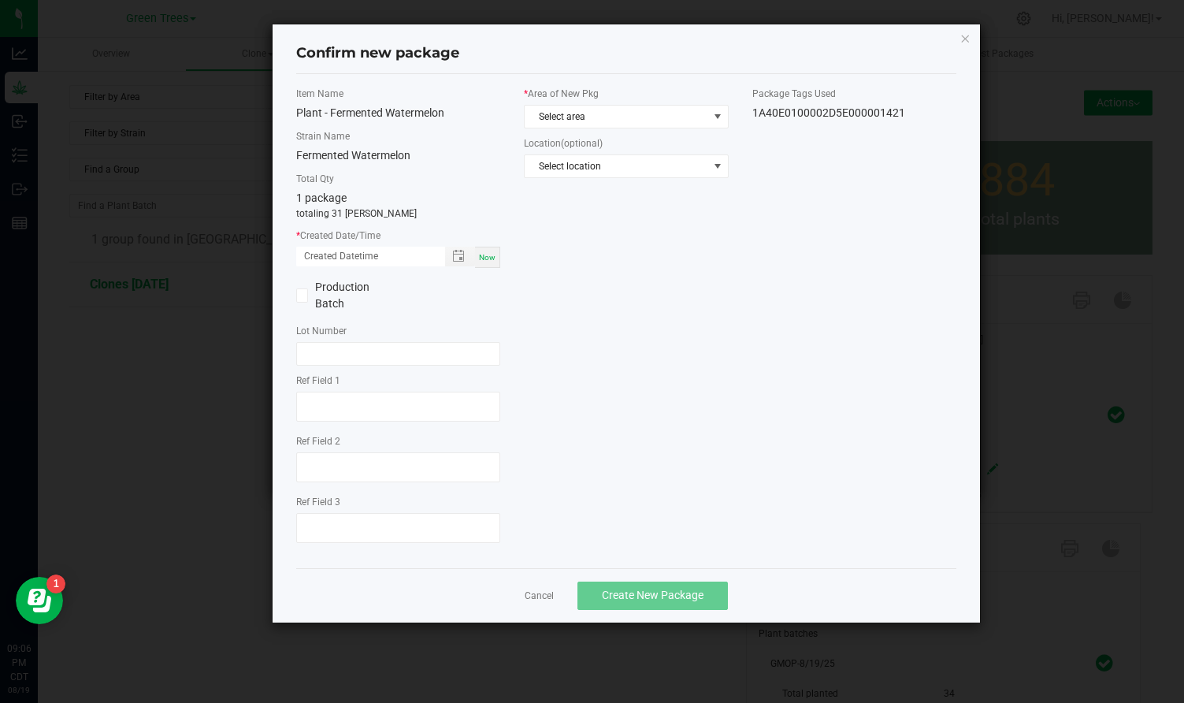
click at [486, 258] on span "Now" at bounding box center [487, 257] width 17 height 9
type input "[DATE] 09:06 PM"
click at [563, 107] on span "Select area" at bounding box center [616, 117] width 183 height 22
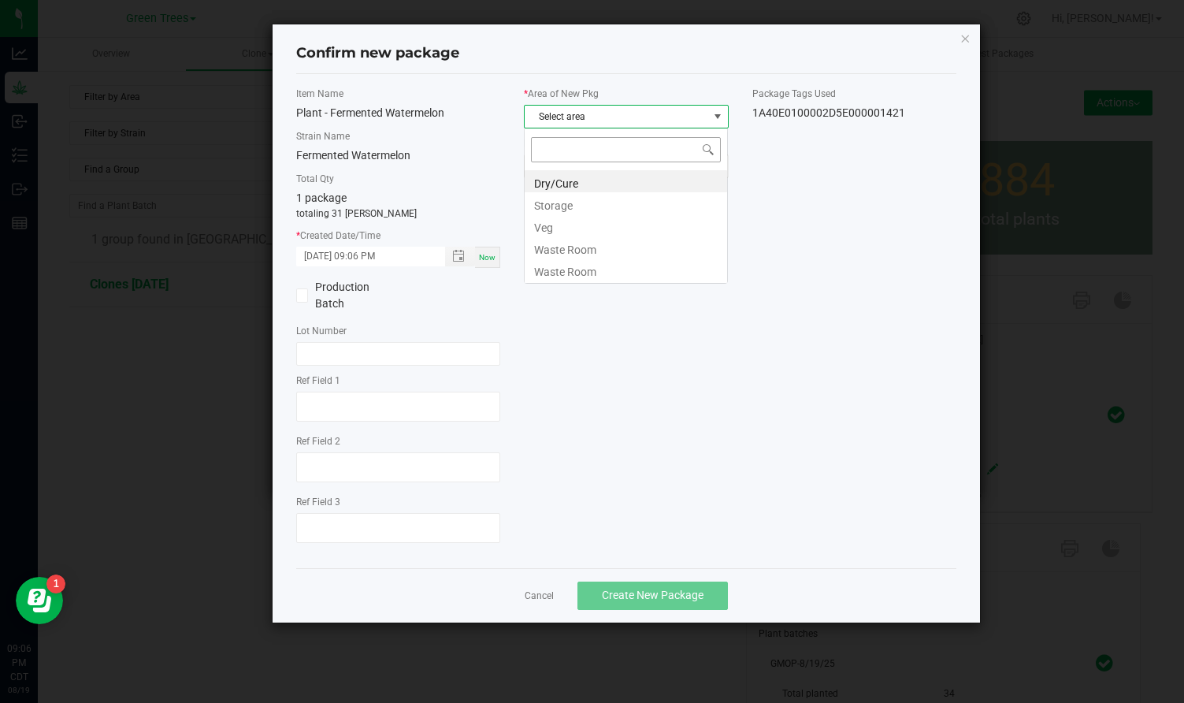
scroll to position [24, 205]
click at [558, 215] on li "Veg" at bounding box center [626, 225] width 203 height 22
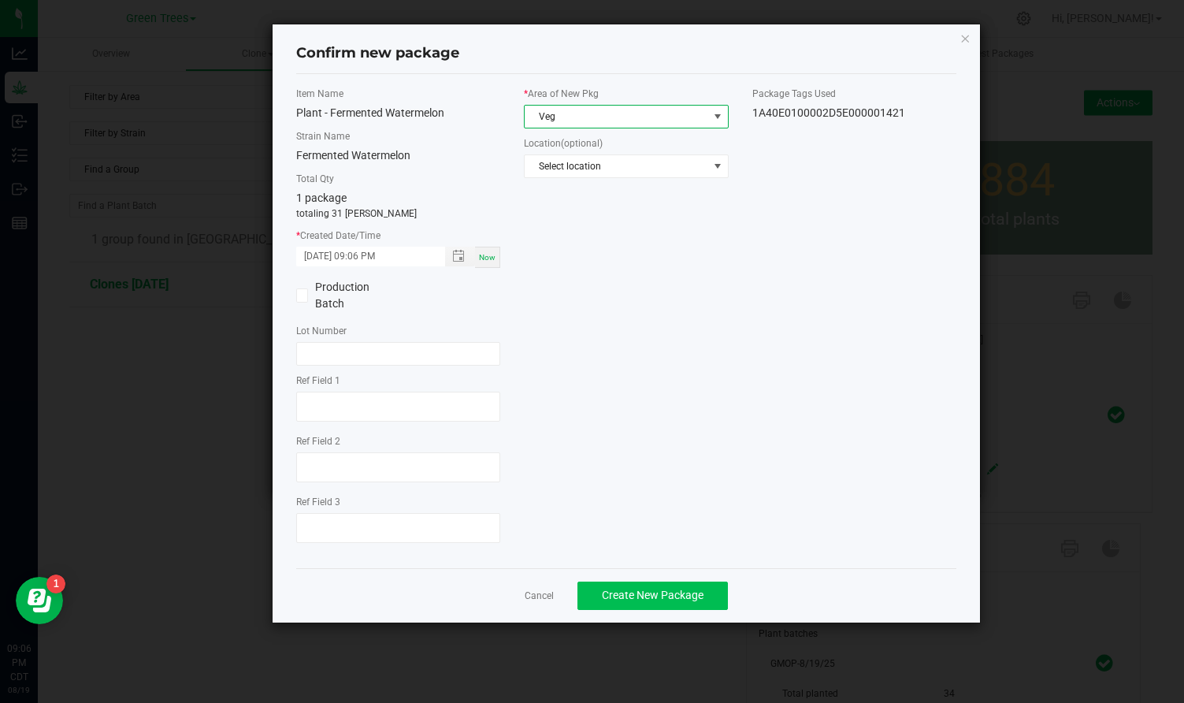
click at [652, 596] on span "Create New Package" at bounding box center [653, 595] width 102 height 13
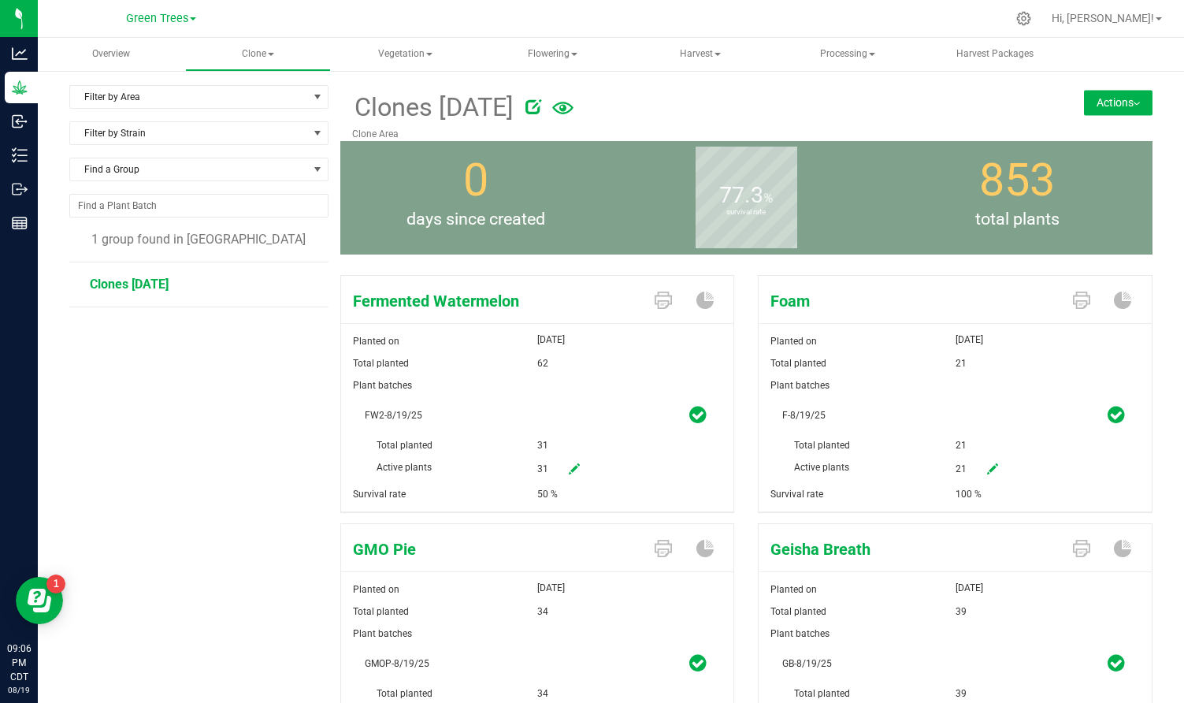
click at [1138, 99] on button "Actions" at bounding box center [1118, 102] width 69 height 25
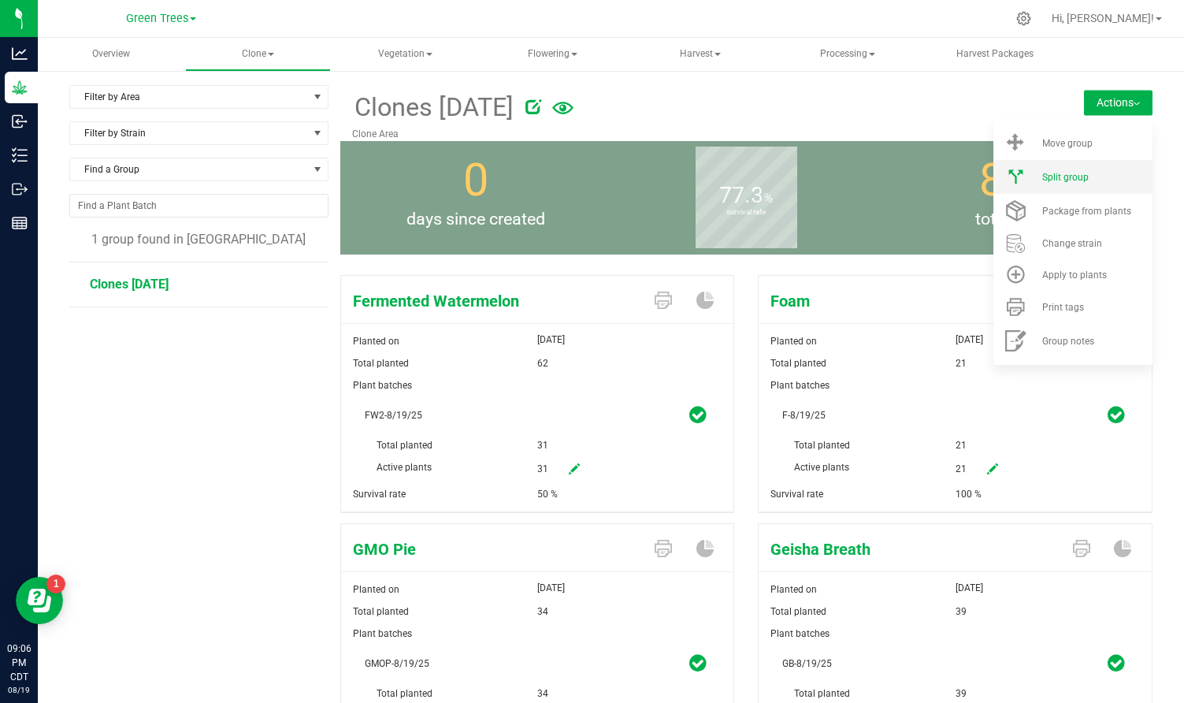
click at [1084, 188] on li "Split group" at bounding box center [1073, 177] width 159 height 34
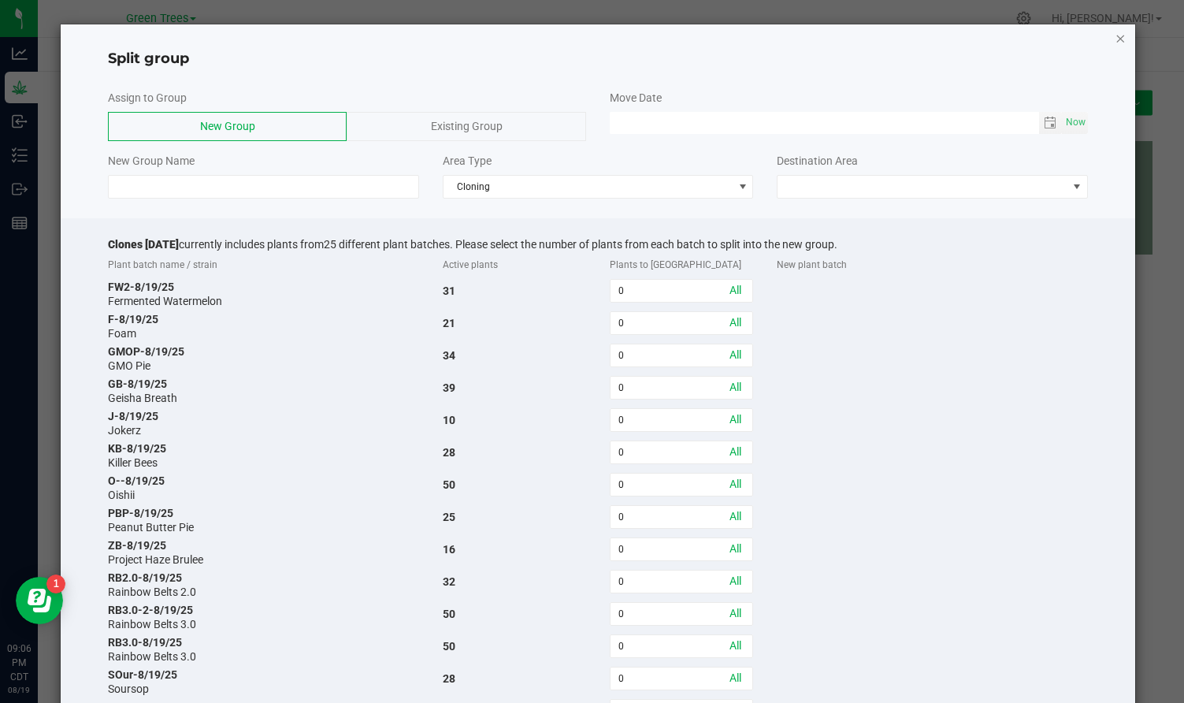
click at [1121, 38] on icon "button" at bounding box center [1121, 37] width 11 height 19
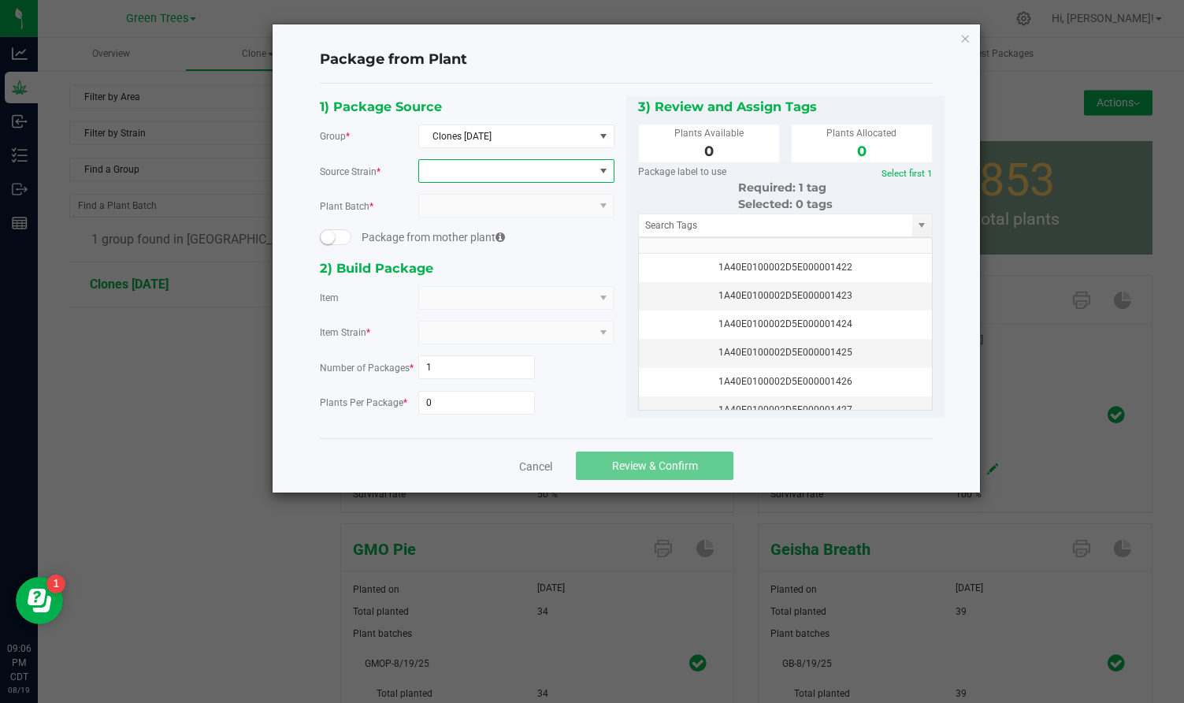
click at [466, 173] on span at bounding box center [506, 171] width 175 height 22
click at [463, 234] on li "Fermented Watermelon" at bounding box center [516, 236] width 195 height 22
click at [444, 310] on div "1) Package Source Group * Clones [DATE] Source Strain * Fermented Watermelon Pl…" at bounding box center [467, 260] width 318 height 329
click at [446, 298] on span at bounding box center [506, 298] width 175 height 22
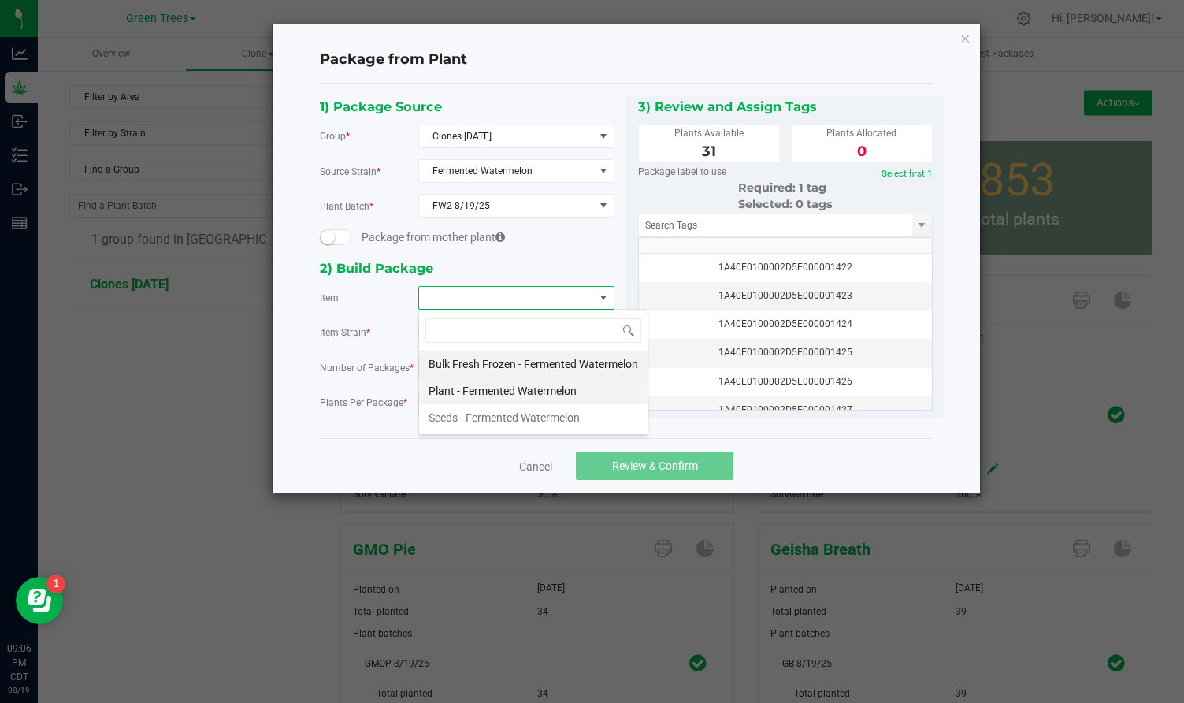
click at [443, 386] on Watermelon "Plant - Fermented Watermelon" at bounding box center [533, 390] width 229 height 27
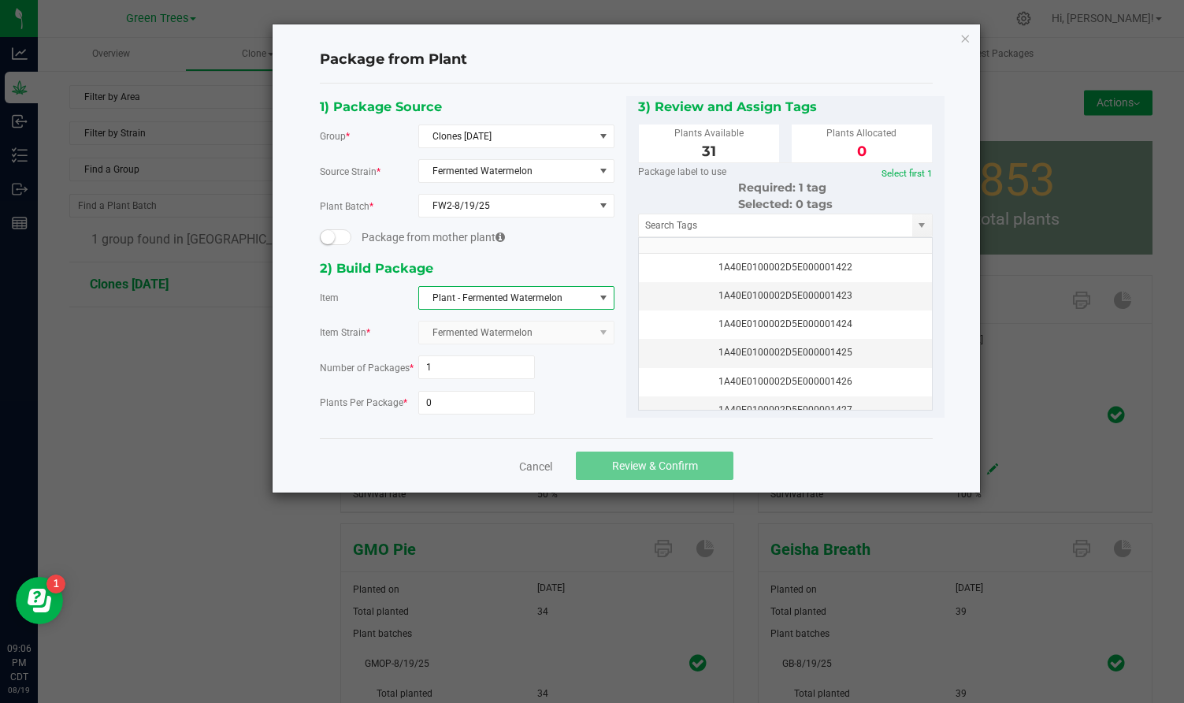
click at [460, 414] on div "1) Package Source Group * Clones [DATE] Source Strain * Fermented Watermelon Pl…" at bounding box center [467, 260] width 318 height 329
click at [459, 407] on input "0" at bounding box center [477, 403] width 116 height 22
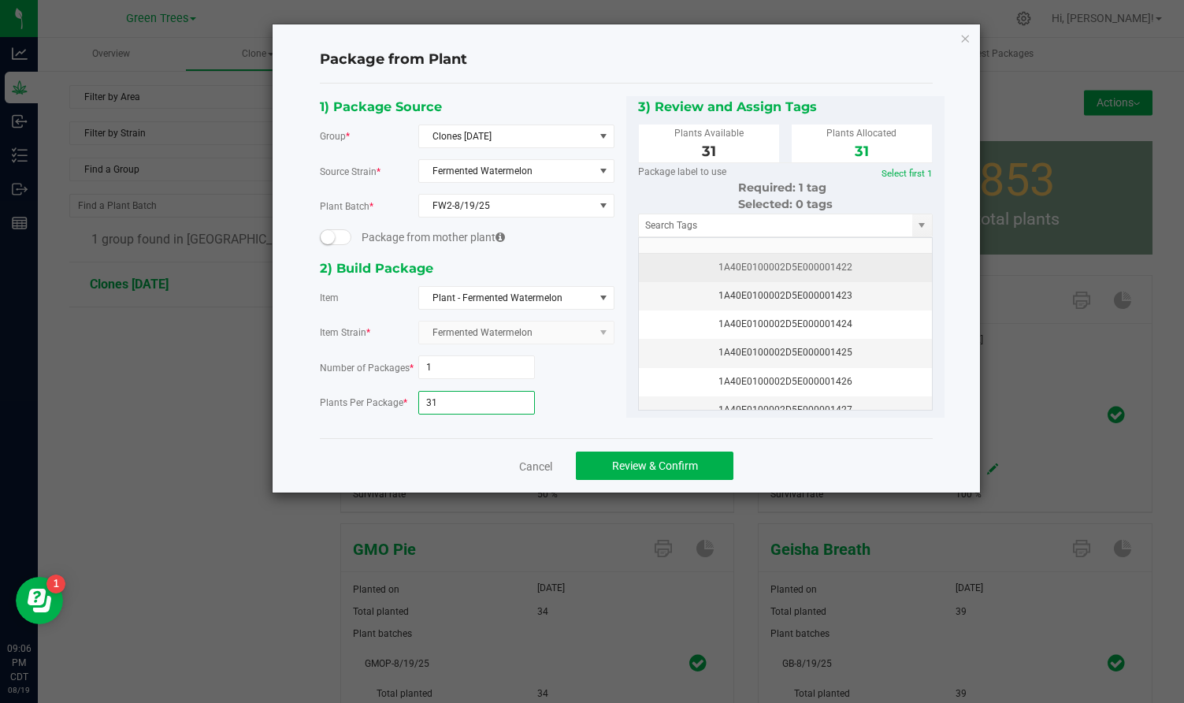
type input "31"
click at [787, 254] on td "1A40E0100002D5E000001422" at bounding box center [785, 268] width 293 height 28
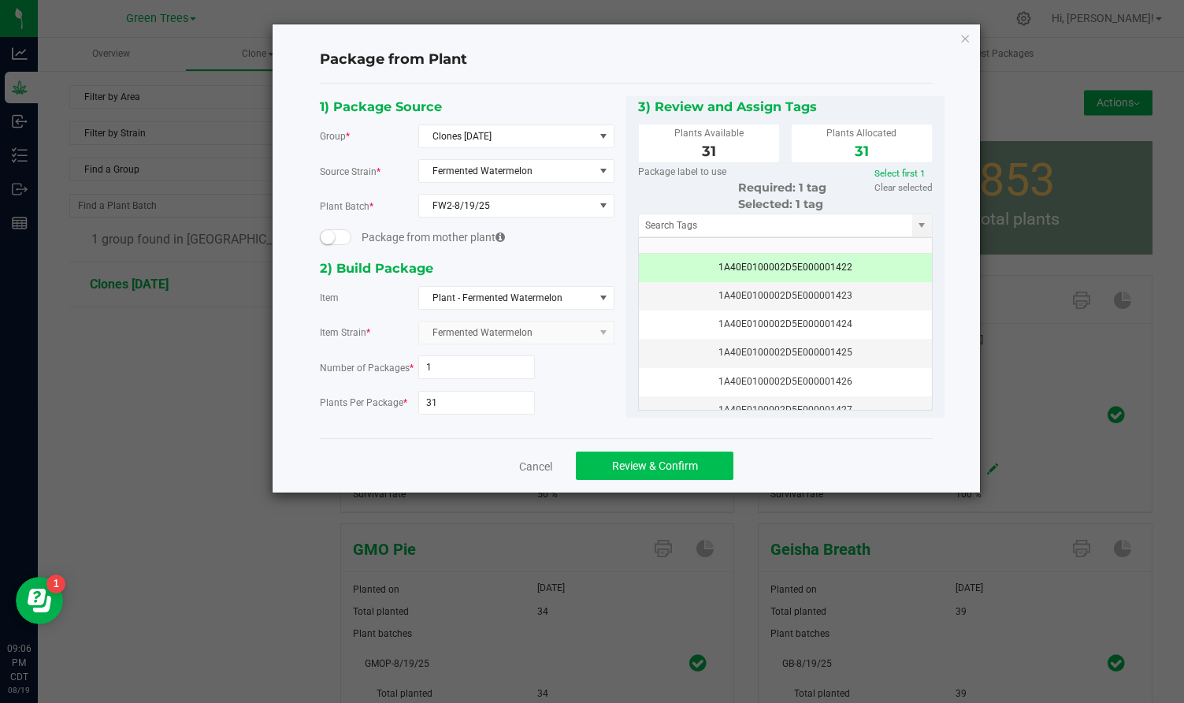
click at [678, 459] on span "Review & Confirm" at bounding box center [655, 465] width 86 height 13
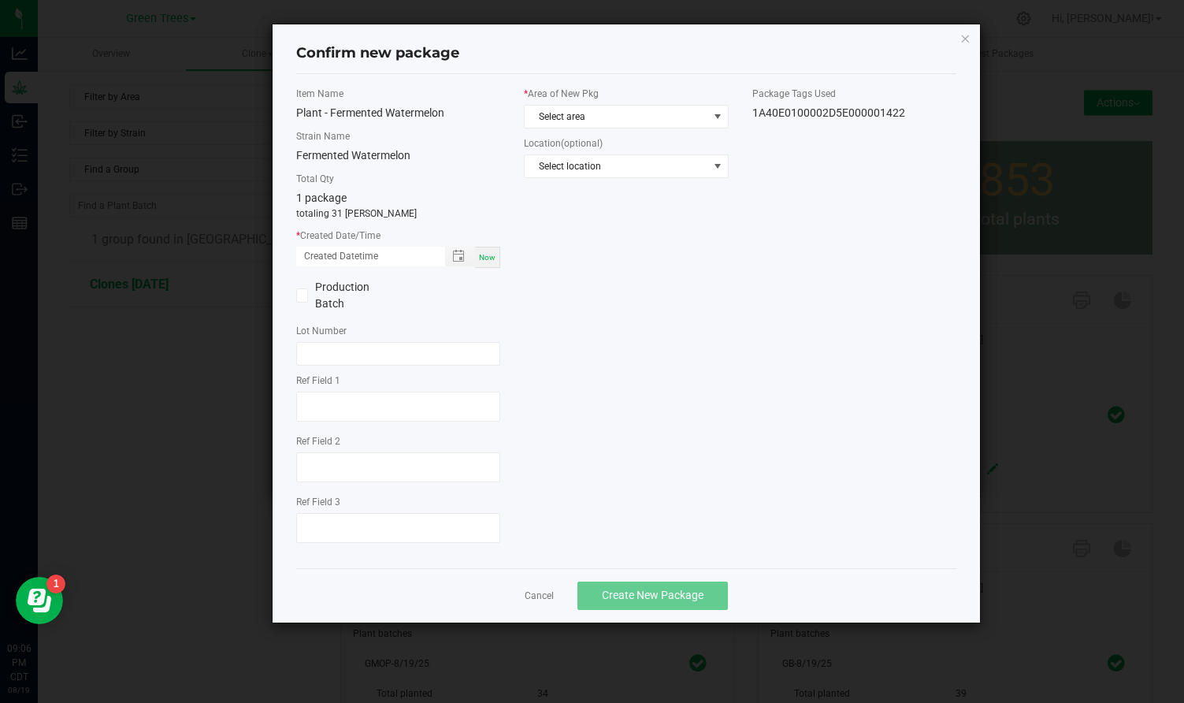
click at [487, 260] on span "Now" at bounding box center [487, 257] width 17 height 9
type input "[DATE] 09:06 PM"
click at [562, 124] on span "Select area" at bounding box center [616, 117] width 183 height 22
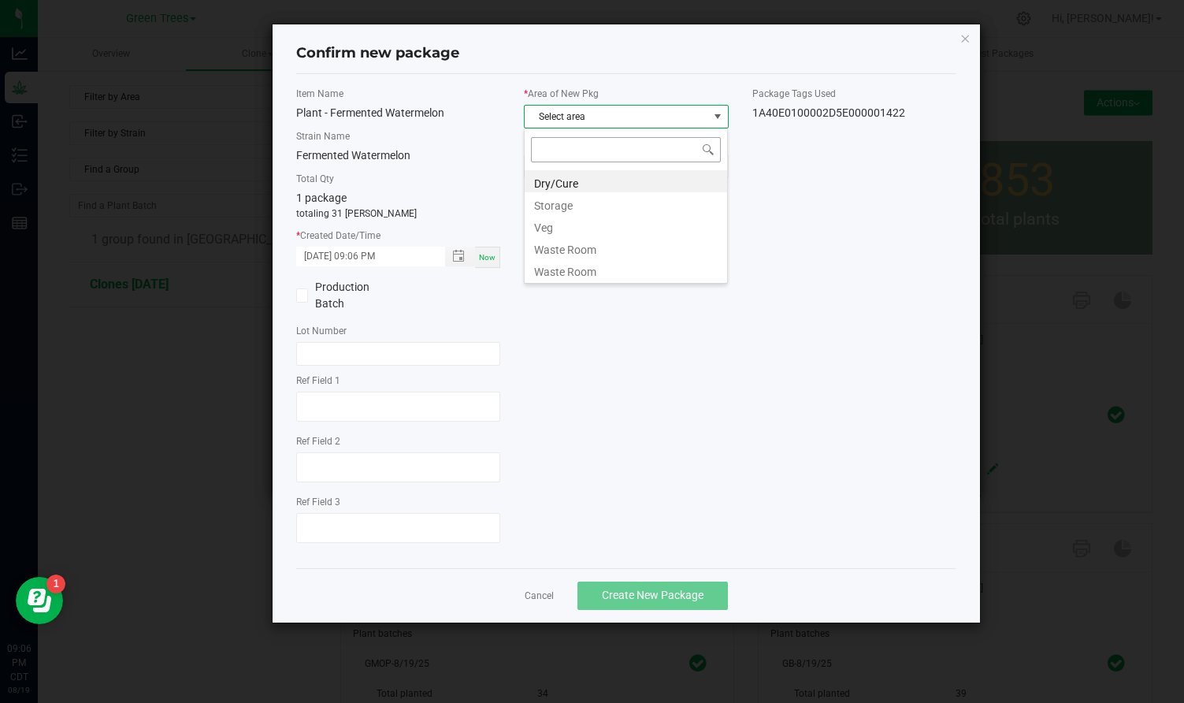
scroll to position [24, 205]
click at [552, 225] on li "Veg" at bounding box center [626, 225] width 203 height 22
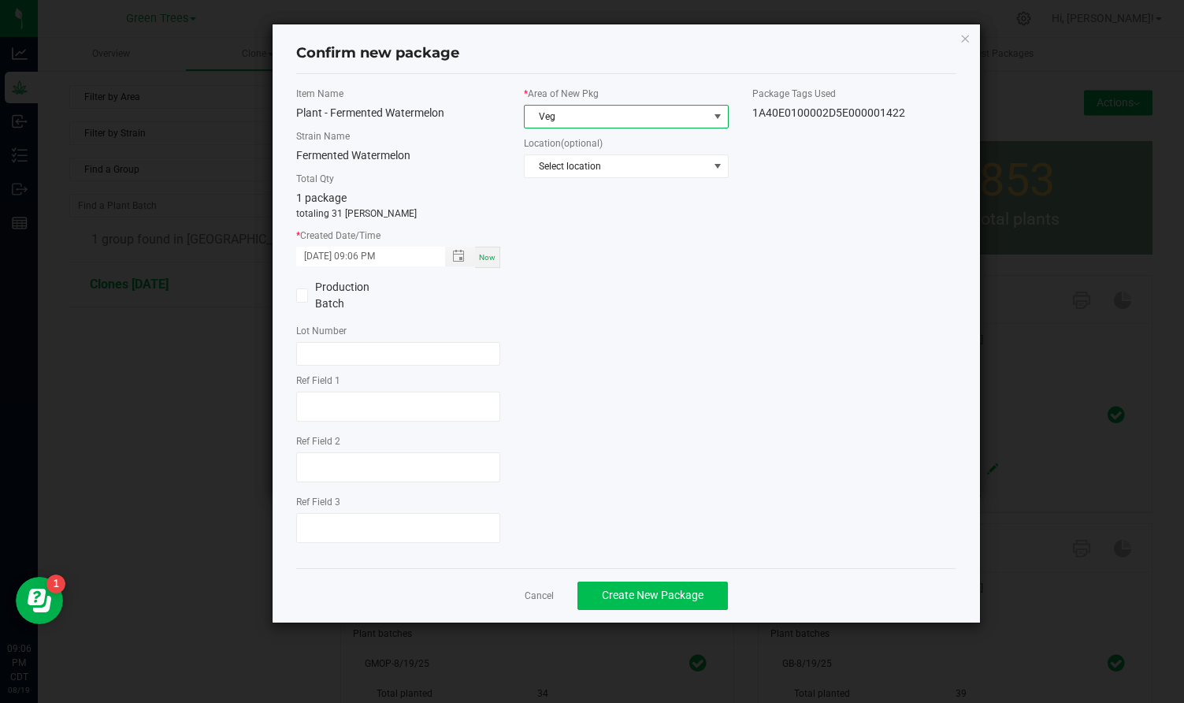
click at [638, 593] on span "Create New Package" at bounding box center [653, 595] width 102 height 13
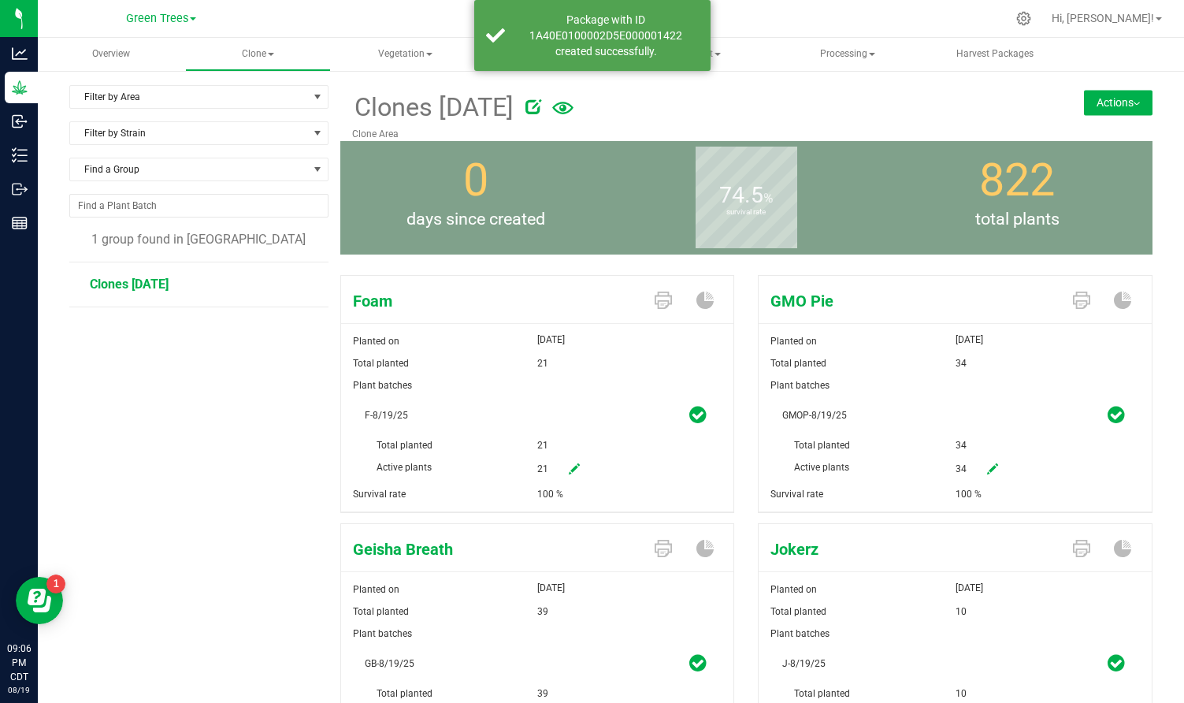
click at [1131, 107] on button "Actions" at bounding box center [1118, 102] width 69 height 25
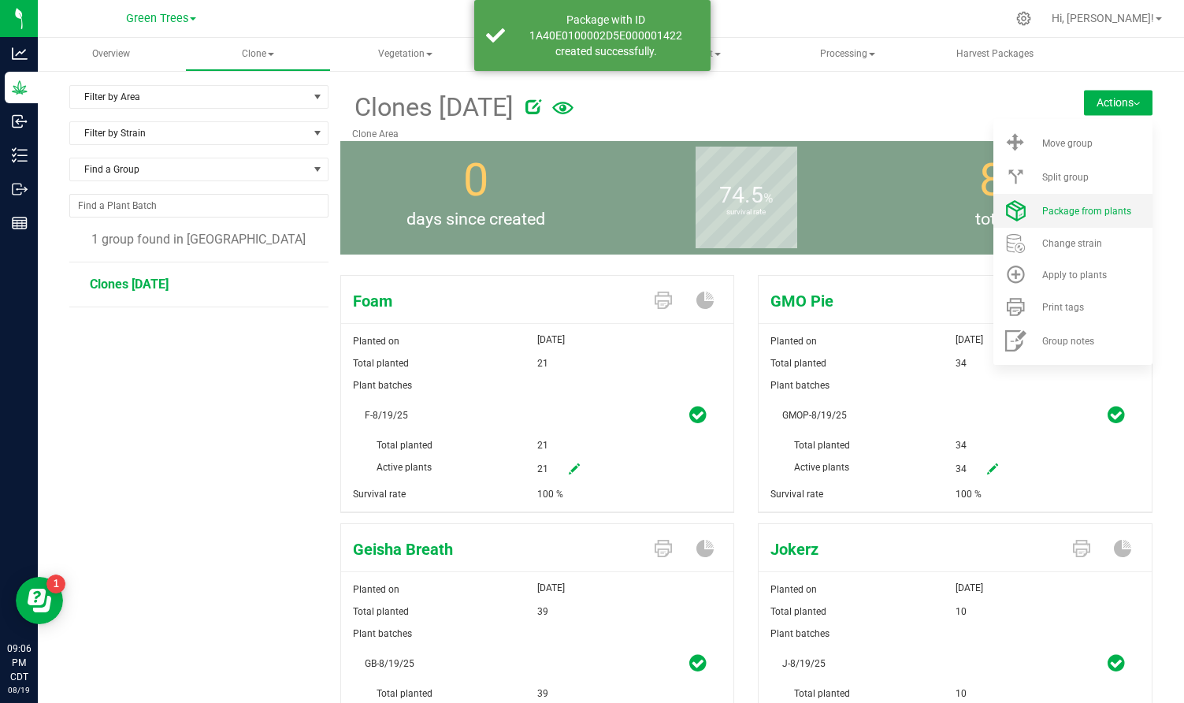
click at [1091, 214] on span "Package from plants" at bounding box center [1087, 211] width 89 height 11
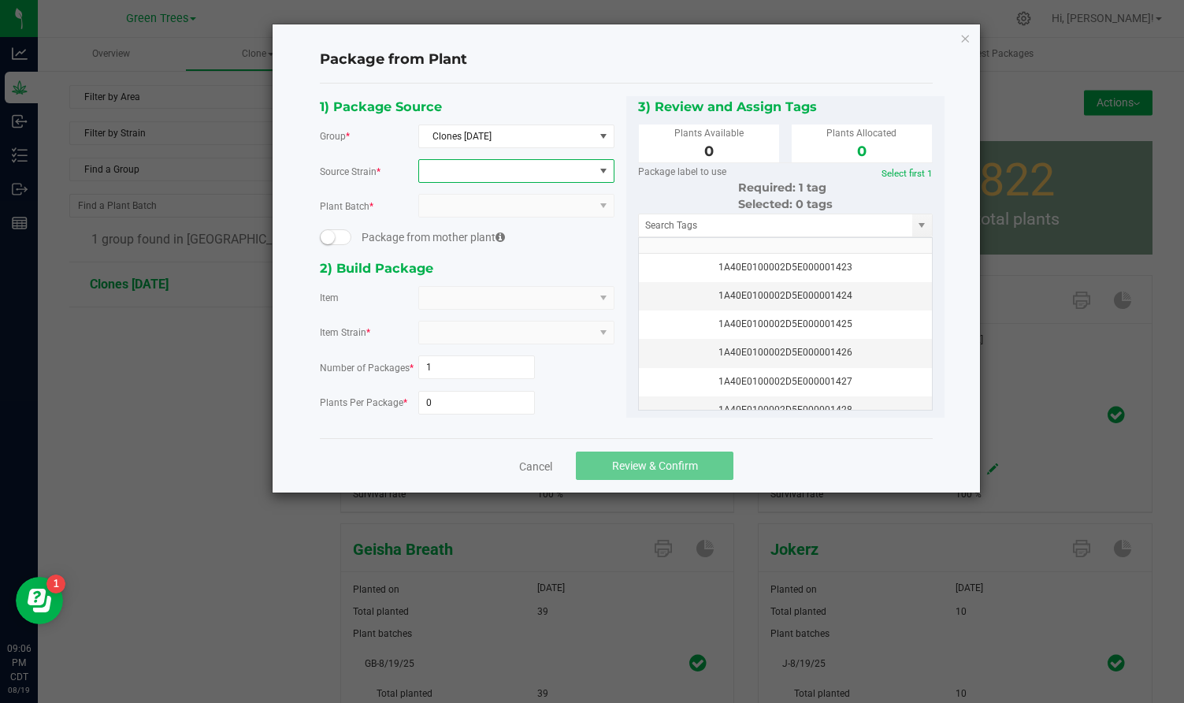
click at [514, 172] on span at bounding box center [506, 171] width 175 height 22
click at [463, 236] on li "Foam" at bounding box center [516, 236] width 195 height 22
click at [448, 300] on span at bounding box center [506, 298] width 175 height 22
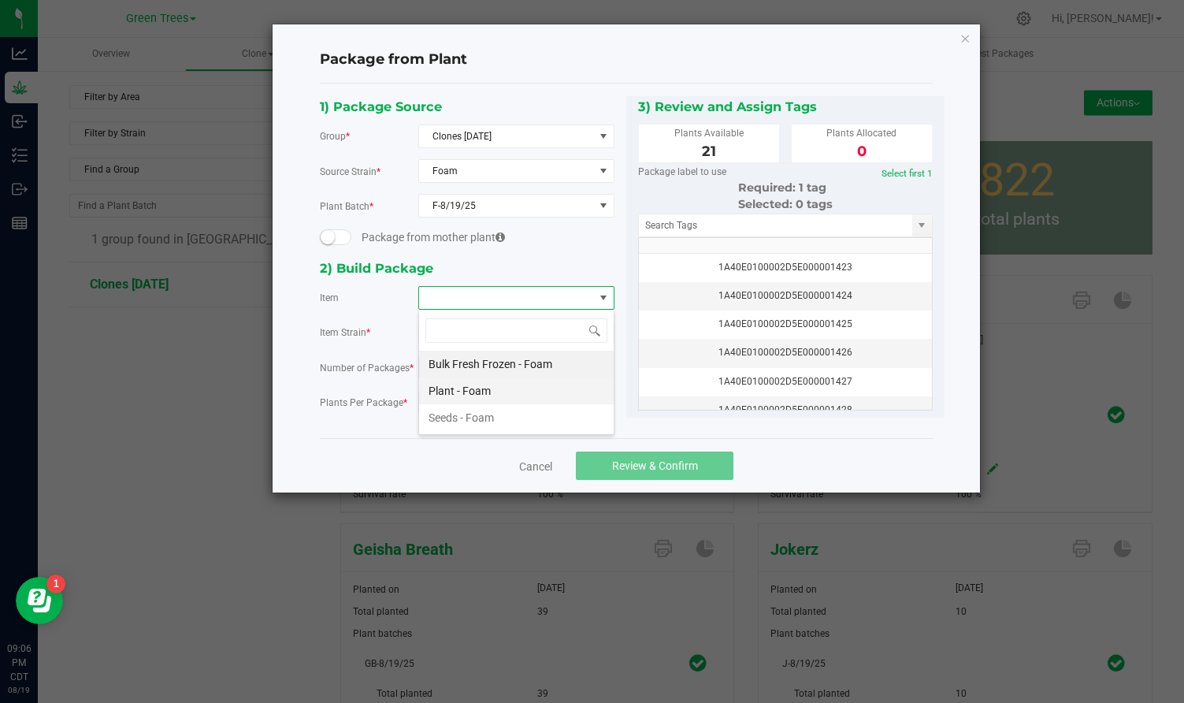
click at [453, 388] on Foam "Plant - Foam" at bounding box center [516, 390] width 195 height 27
click at [438, 401] on input "0" at bounding box center [477, 403] width 116 height 22
click at [438, 400] on input "0" at bounding box center [477, 403] width 116 height 22
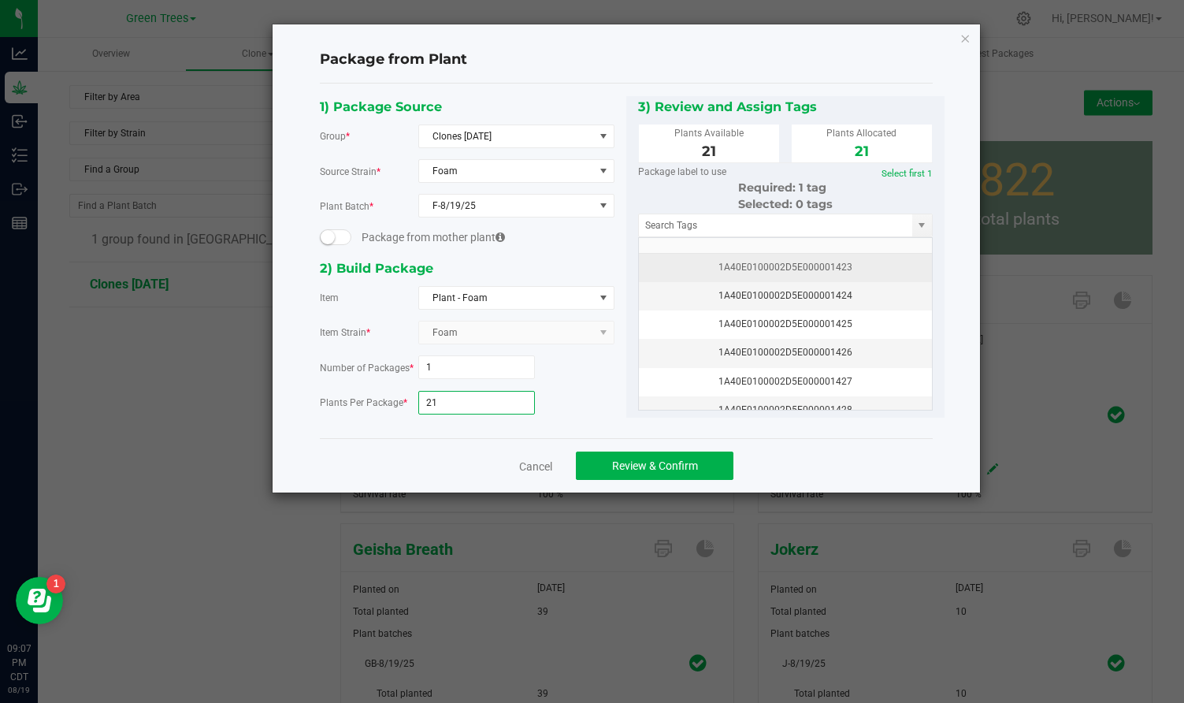
type input "21"
click at [779, 270] on div "1A40E0100002D5E000001423" at bounding box center [786, 267] width 274 height 15
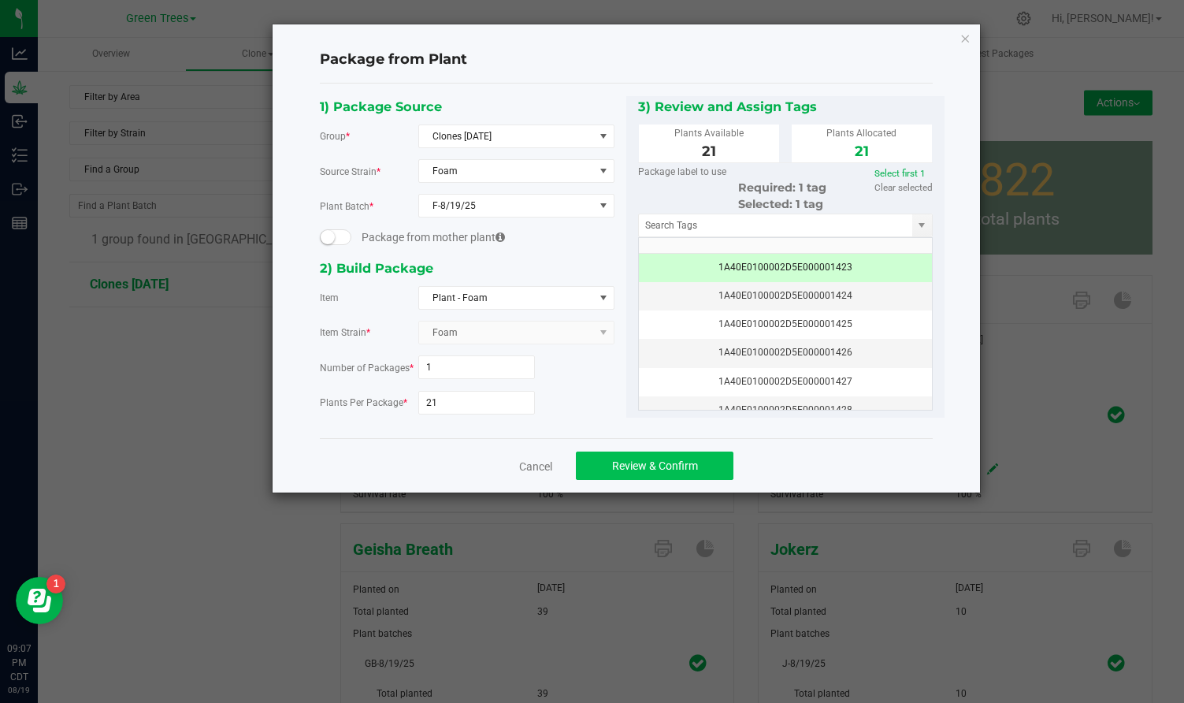
click at [675, 459] on span "Review & Confirm" at bounding box center [655, 465] width 86 height 13
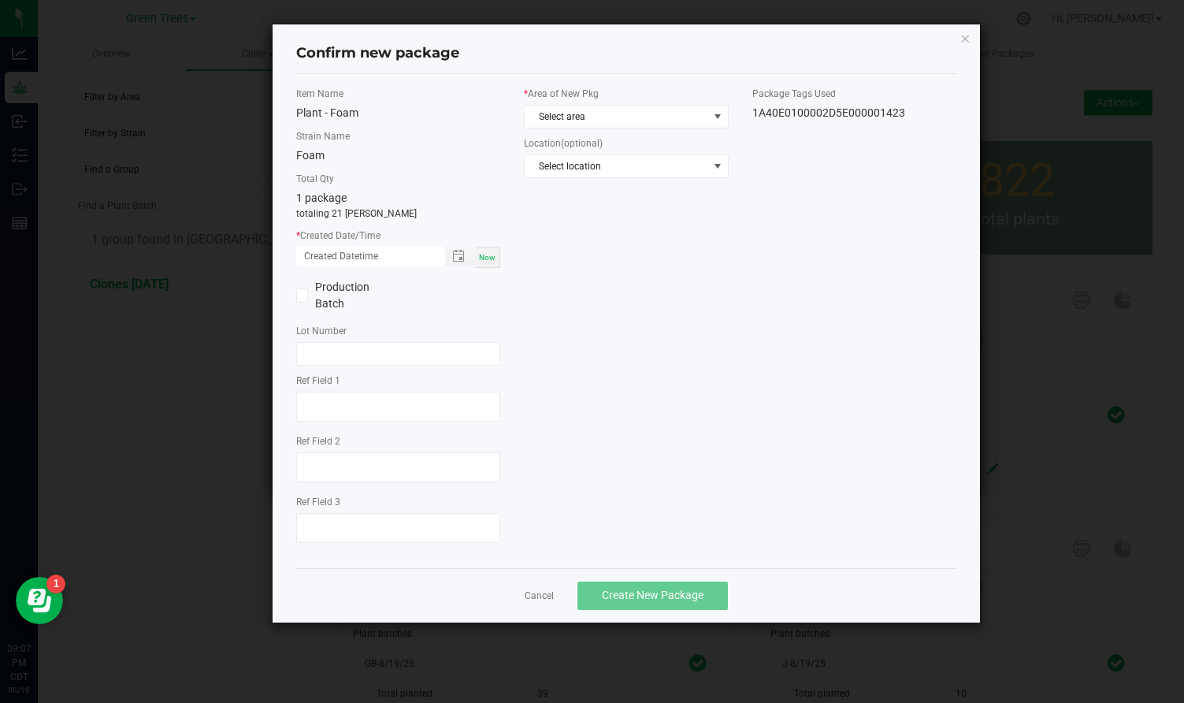
click at [485, 260] on span "Now" at bounding box center [487, 257] width 17 height 9
type input "[DATE] 09:07 PM"
click at [561, 119] on span "Select area" at bounding box center [616, 117] width 183 height 22
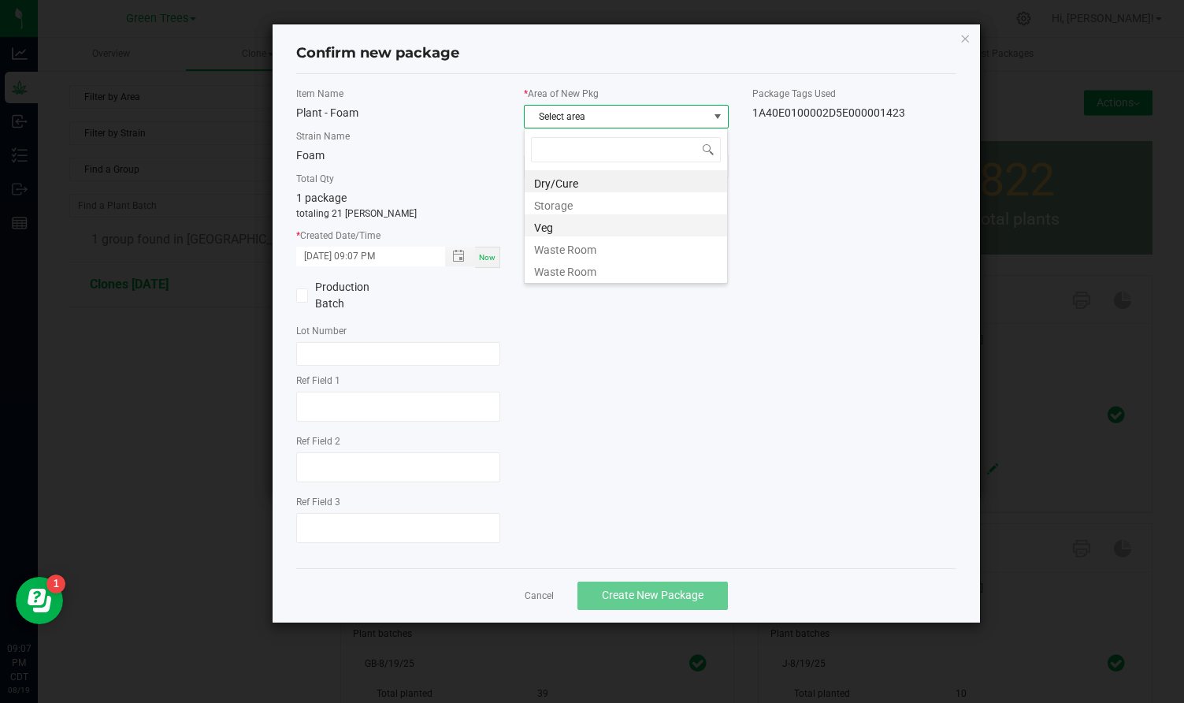
scroll to position [24, 205]
click at [556, 232] on li "Veg" at bounding box center [626, 225] width 203 height 22
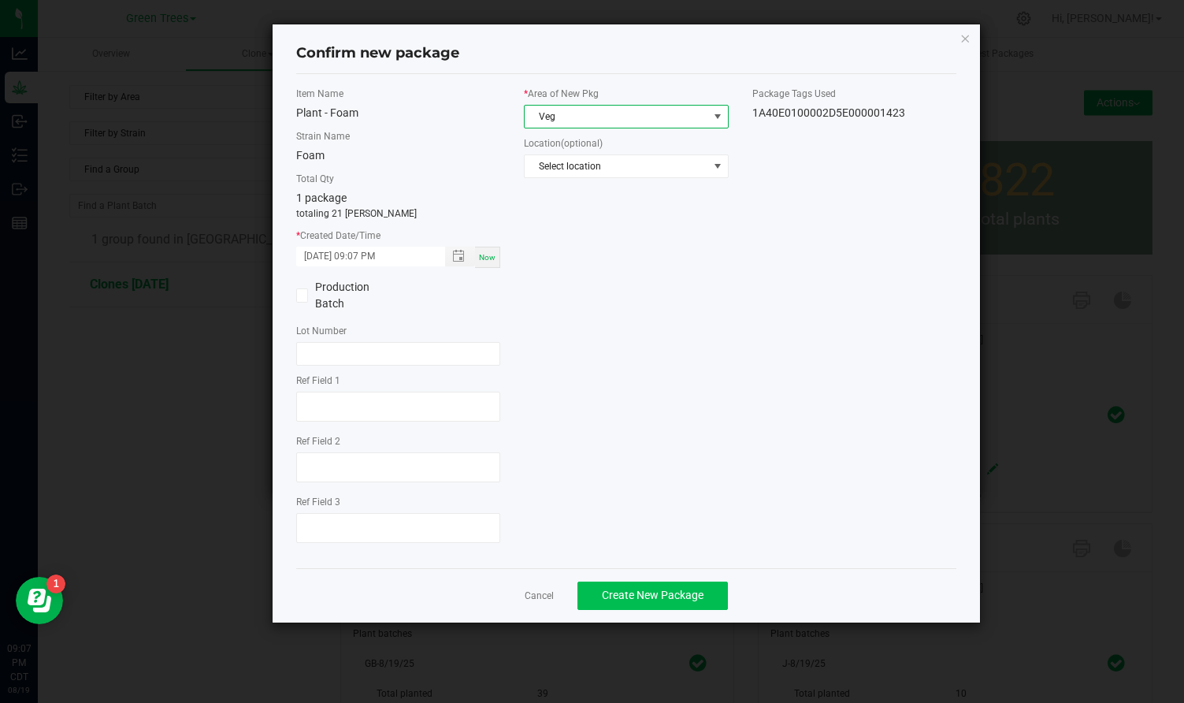
click at [678, 600] on span "Create New Package" at bounding box center [653, 595] width 102 height 13
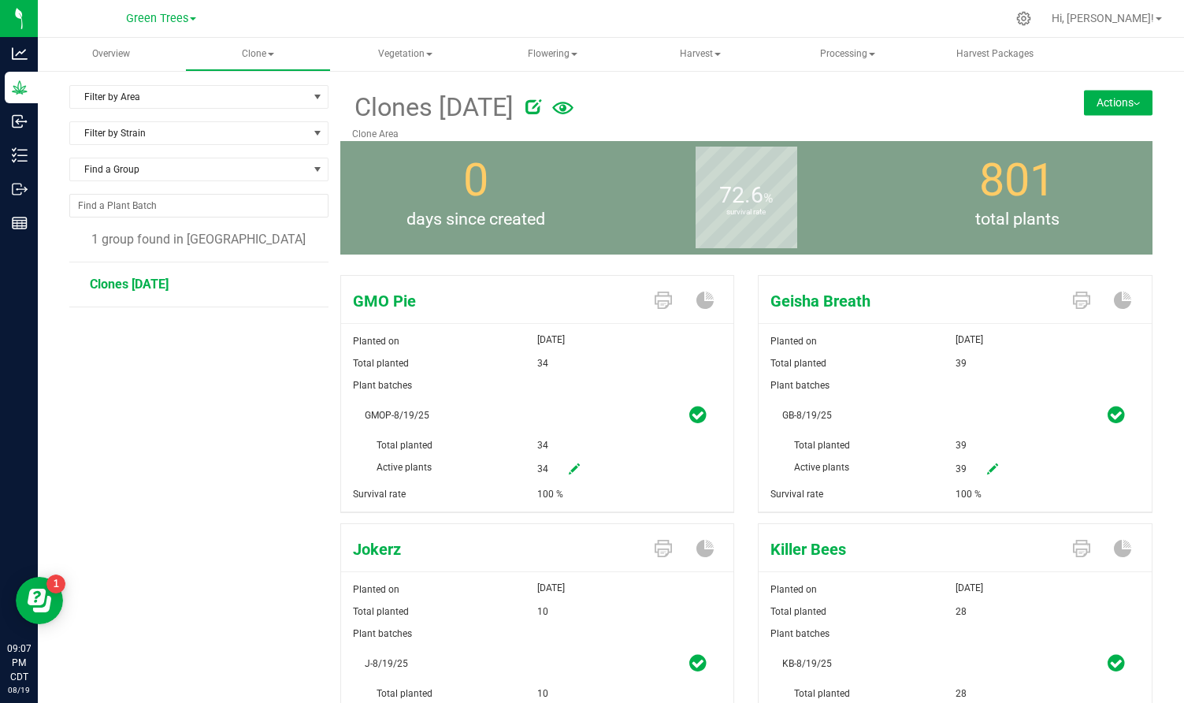
click at [1139, 109] on button "Actions" at bounding box center [1118, 102] width 69 height 25
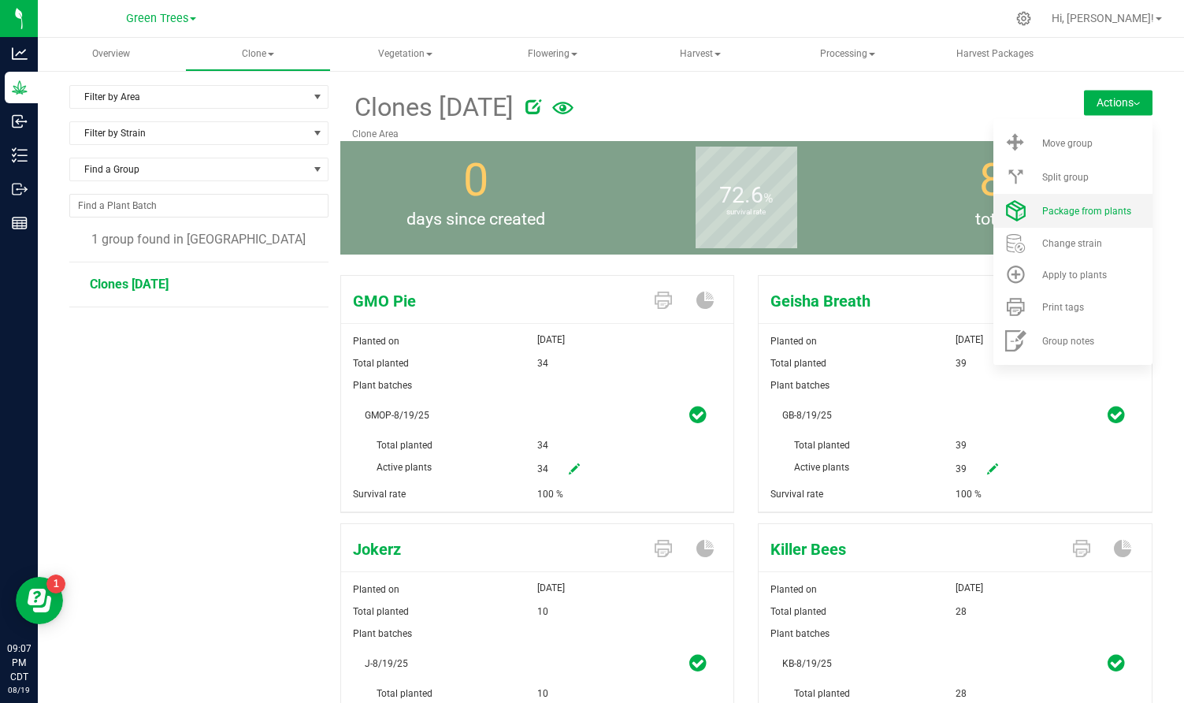
click at [1102, 208] on span "Package from plants" at bounding box center [1087, 211] width 89 height 11
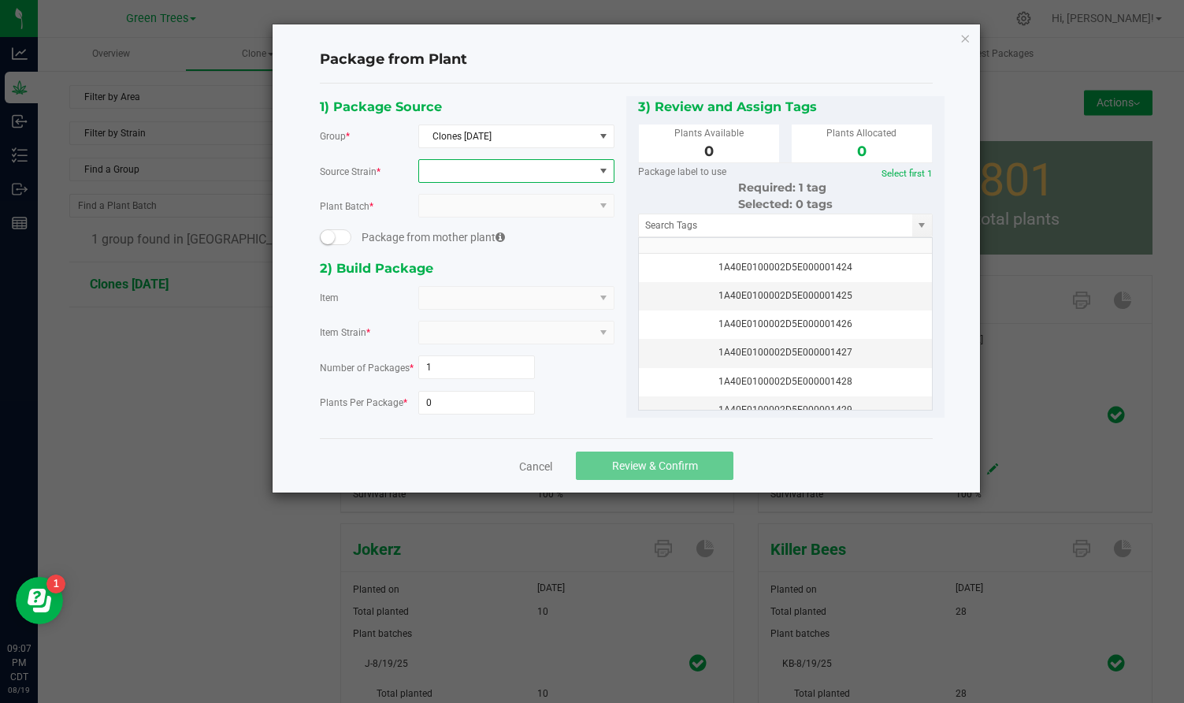
click at [466, 175] on span at bounding box center [506, 171] width 175 height 22
click at [456, 236] on li "Geisha Breath" at bounding box center [516, 236] width 195 height 22
click at [447, 299] on span at bounding box center [506, 298] width 175 height 22
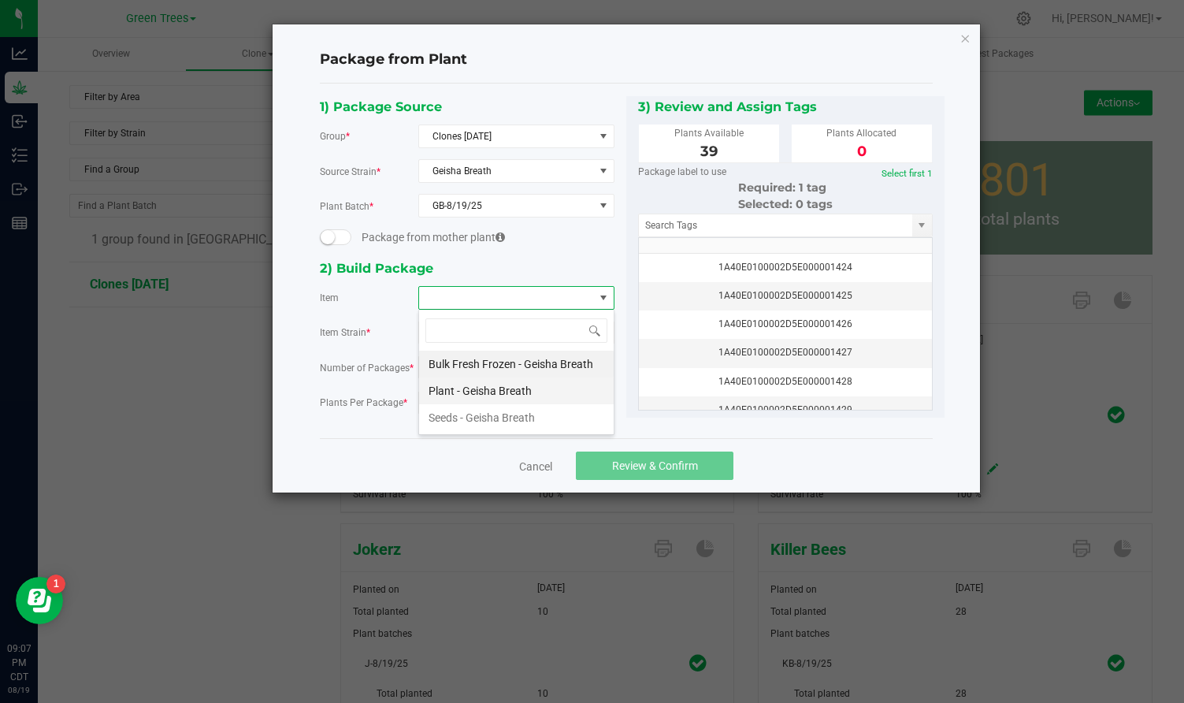
click at [458, 385] on Breath "Plant - Geisha Breath" at bounding box center [516, 390] width 195 height 27
click at [449, 399] on input "0" at bounding box center [477, 403] width 116 height 22
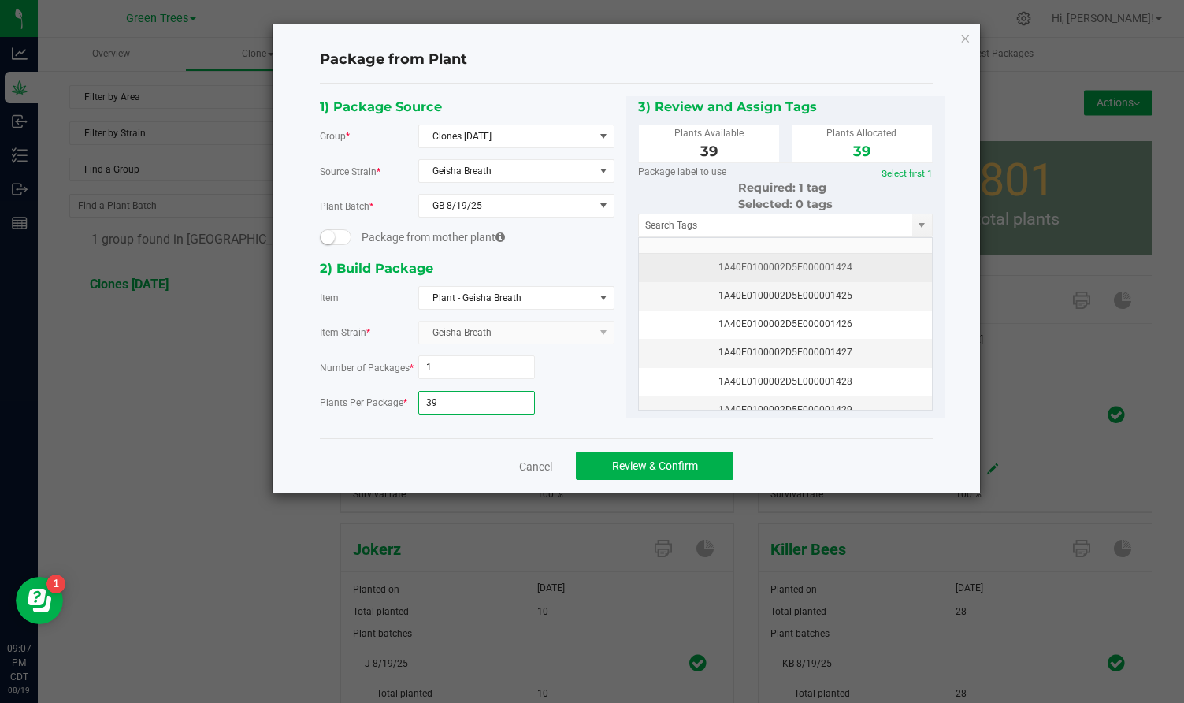
type input "39"
click at [789, 254] on td "1A40E0100002D5E000001424" at bounding box center [785, 268] width 293 height 28
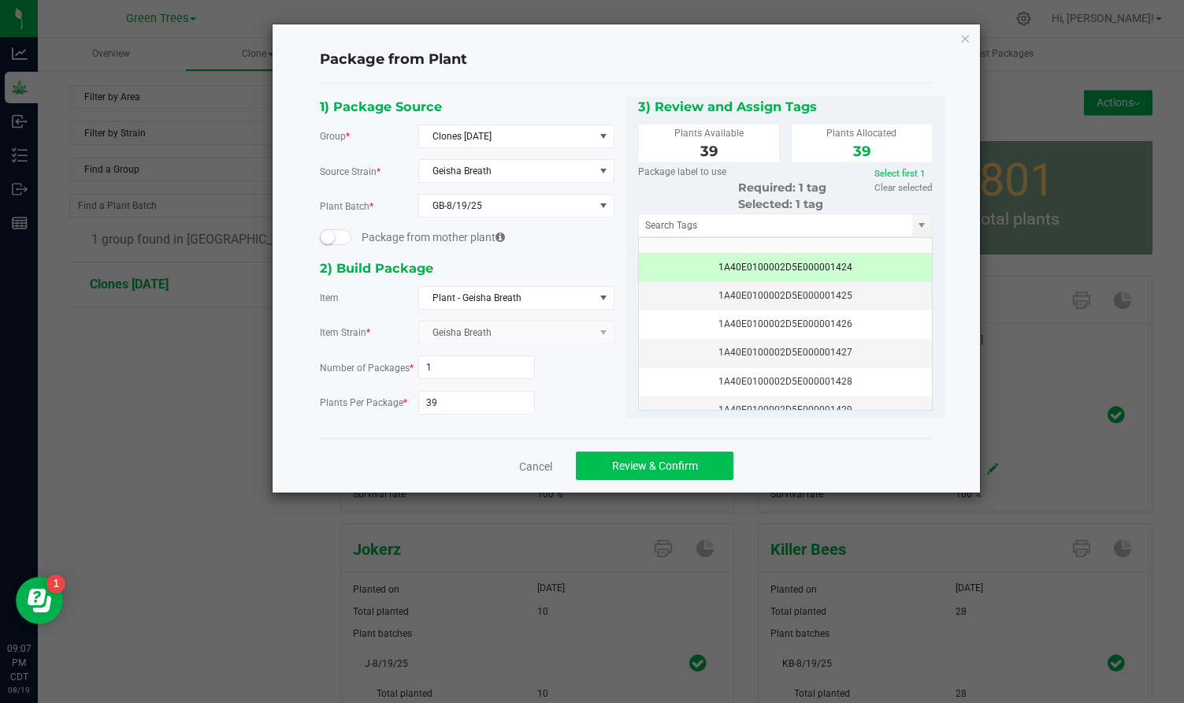
click at [681, 463] on span "Review & Confirm" at bounding box center [655, 465] width 86 height 13
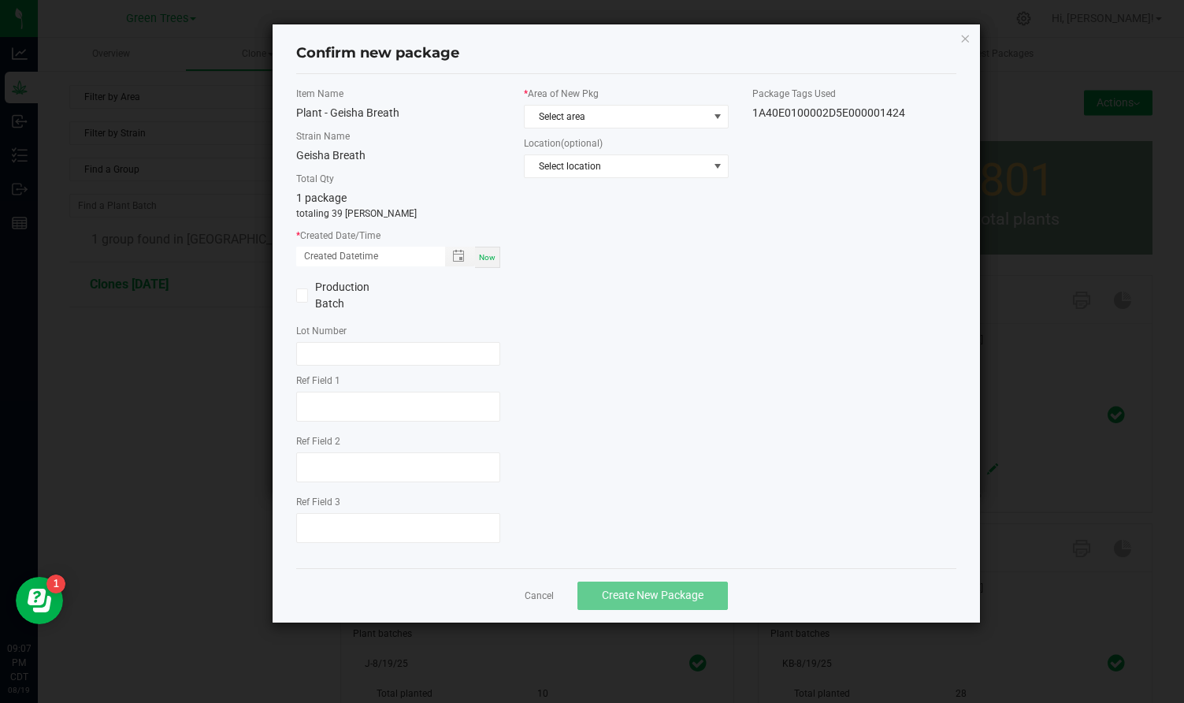
click at [486, 253] on span "Now" at bounding box center [487, 257] width 17 height 9
type input "[DATE] 09:07 PM"
click at [574, 113] on span "Select area" at bounding box center [616, 117] width 183 height 22
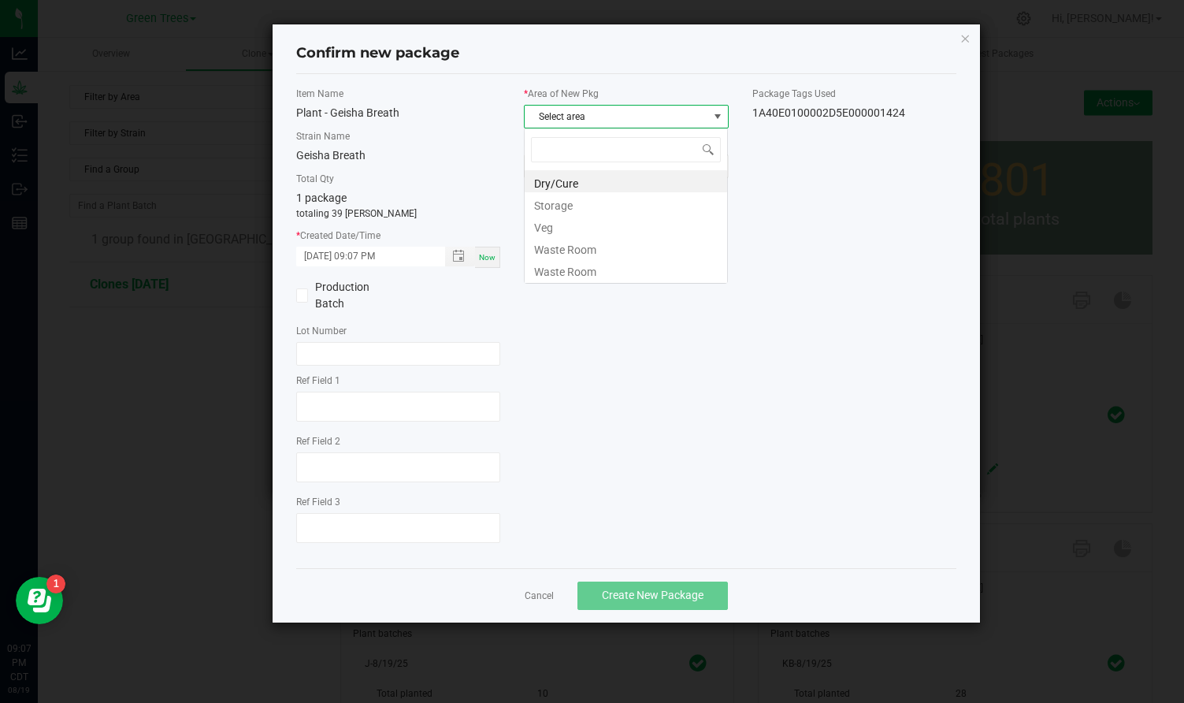
scroll to position [24, 205]
click at [555, 225] on li "Veg" at bounding box center [626, 225] width 203 height 22
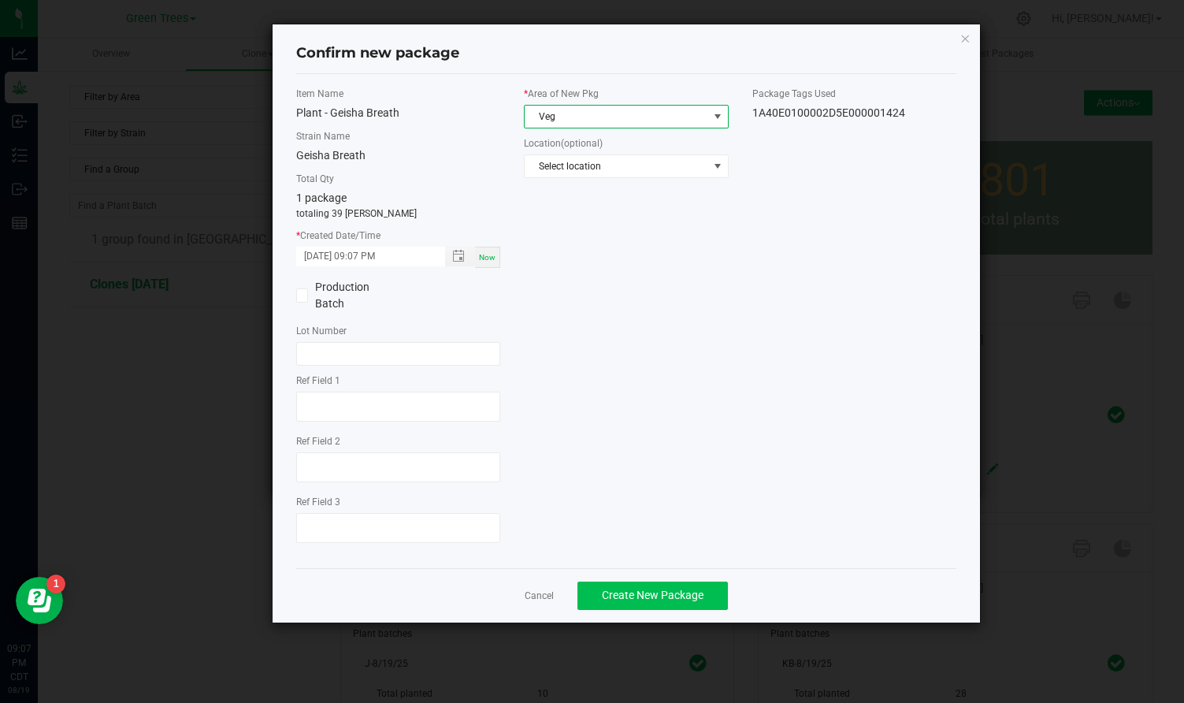
click at [673, 595] on span "Create New Package" at bounding box center [653, 595] width 102 height 13
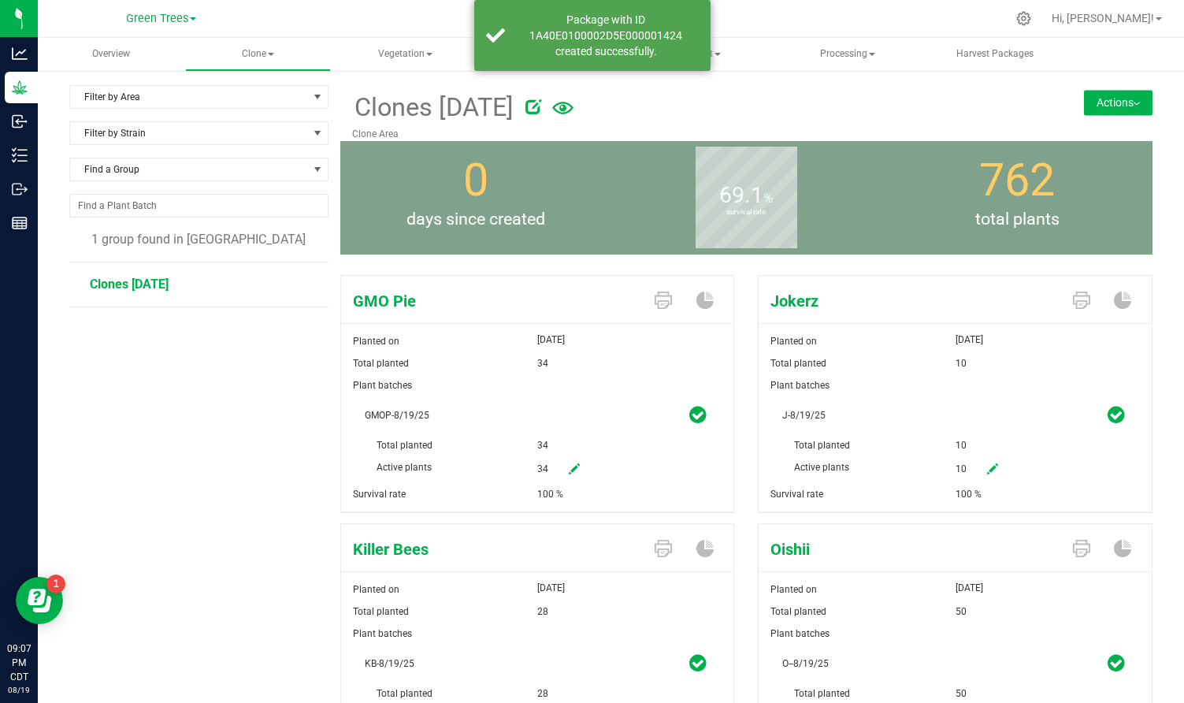
click at [1133, 100] on button "Actions" at bounding box center [1118, 102] width 69 height 25
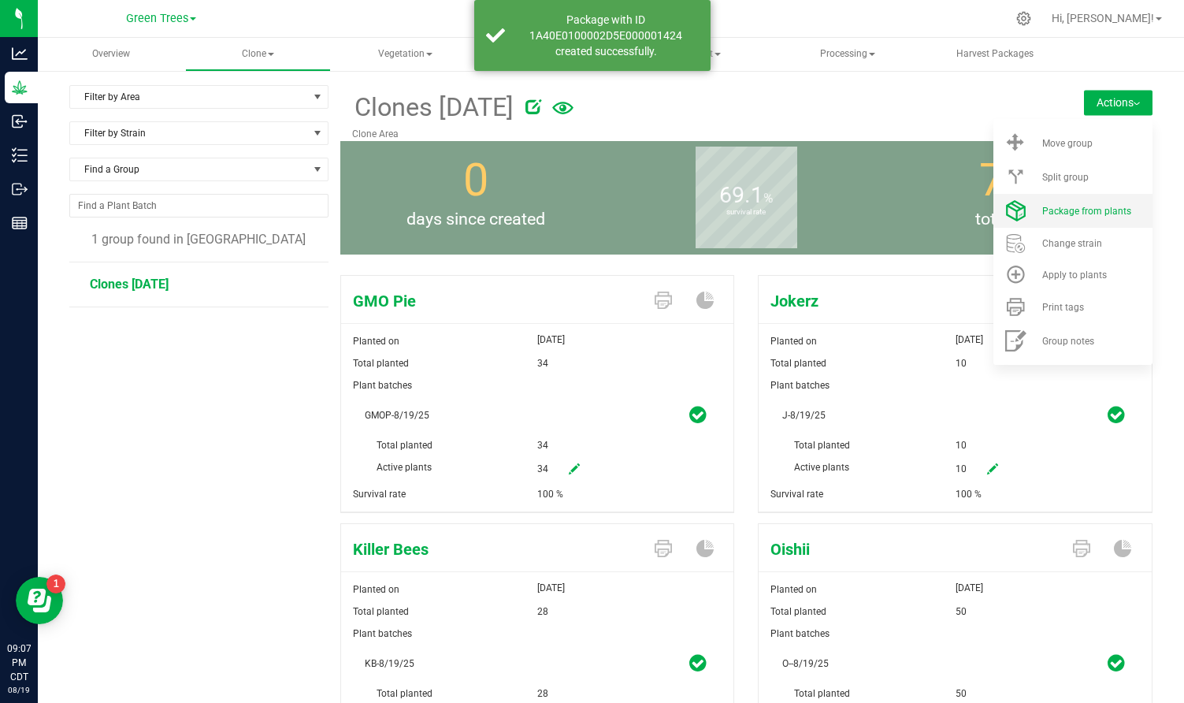
click at [1098, 212] on span "Package from plants" at bounding box center [1087, 211] width 89 height 11
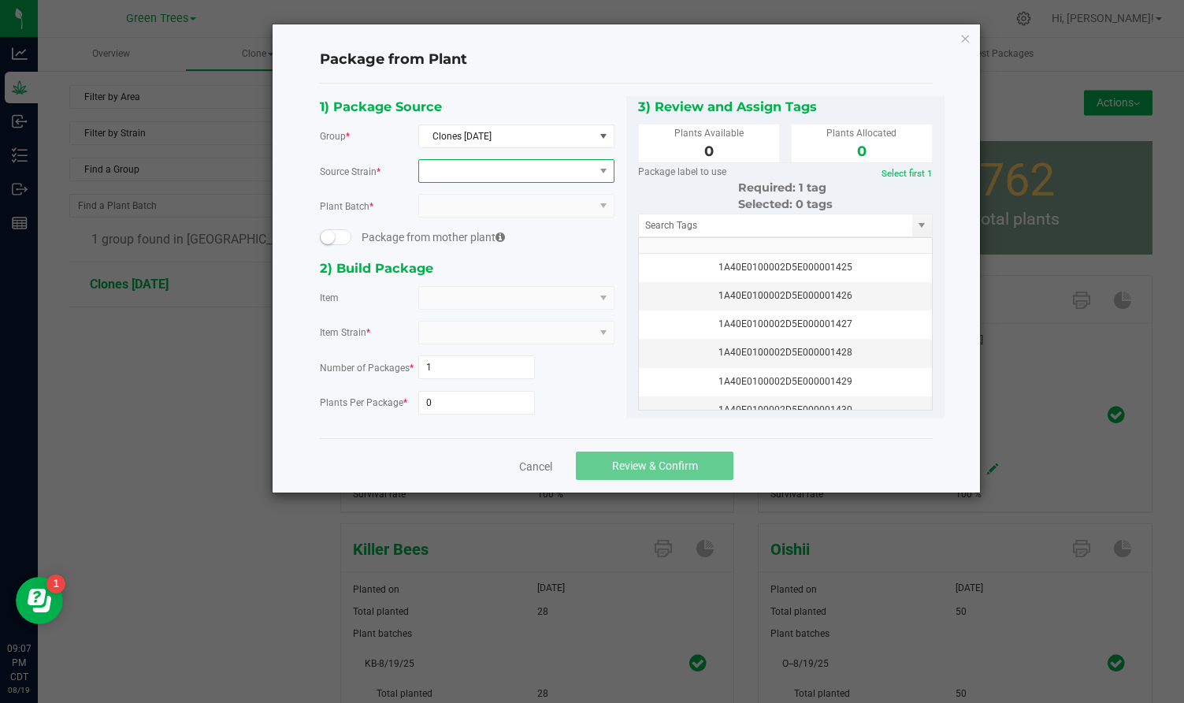
click at [465, 166] on span at bounding box center [506, 171] width 175 height 22
click at [456, 236] on li "GMO Pie" at bounding box center [516, 236] width 195 height 22
click at [441, 298] on span at bounding box center [506, 298] width 175 height 22
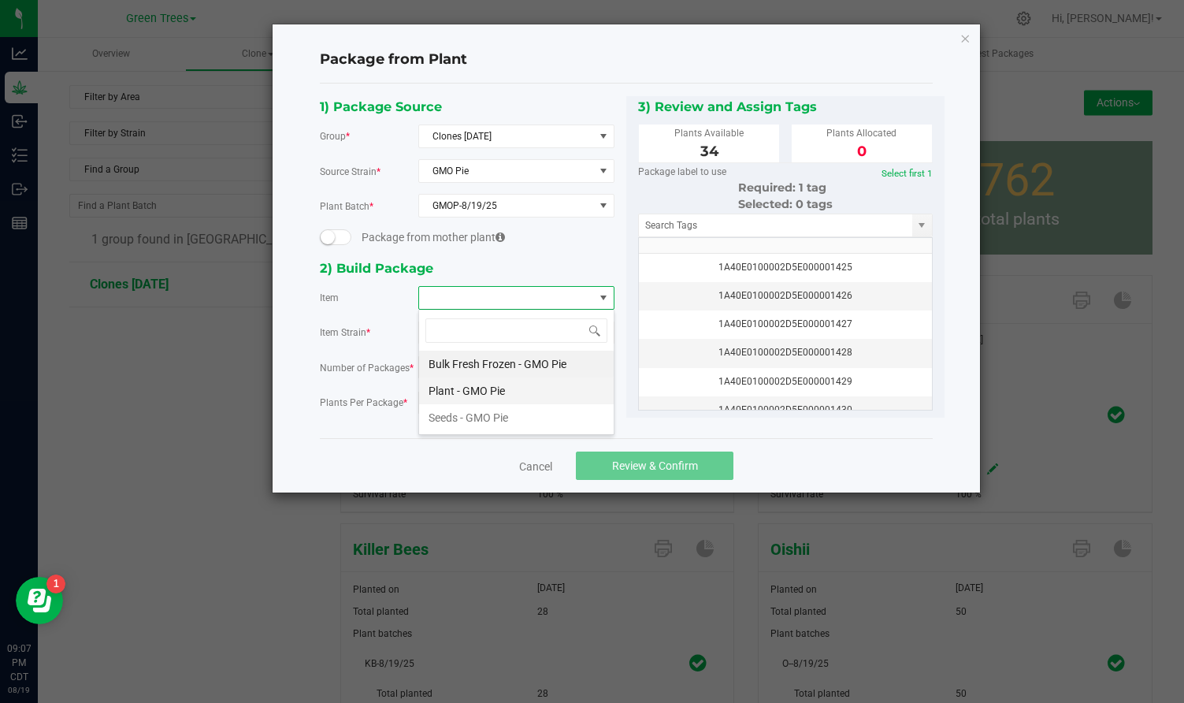
click at [447, 388] on Pie "Plant - GMO Pie" at bounding box center [516, 390] width 195 height 27
click at [441, 400] on input "0" at bounding box center [477, 403] width 116 height 22
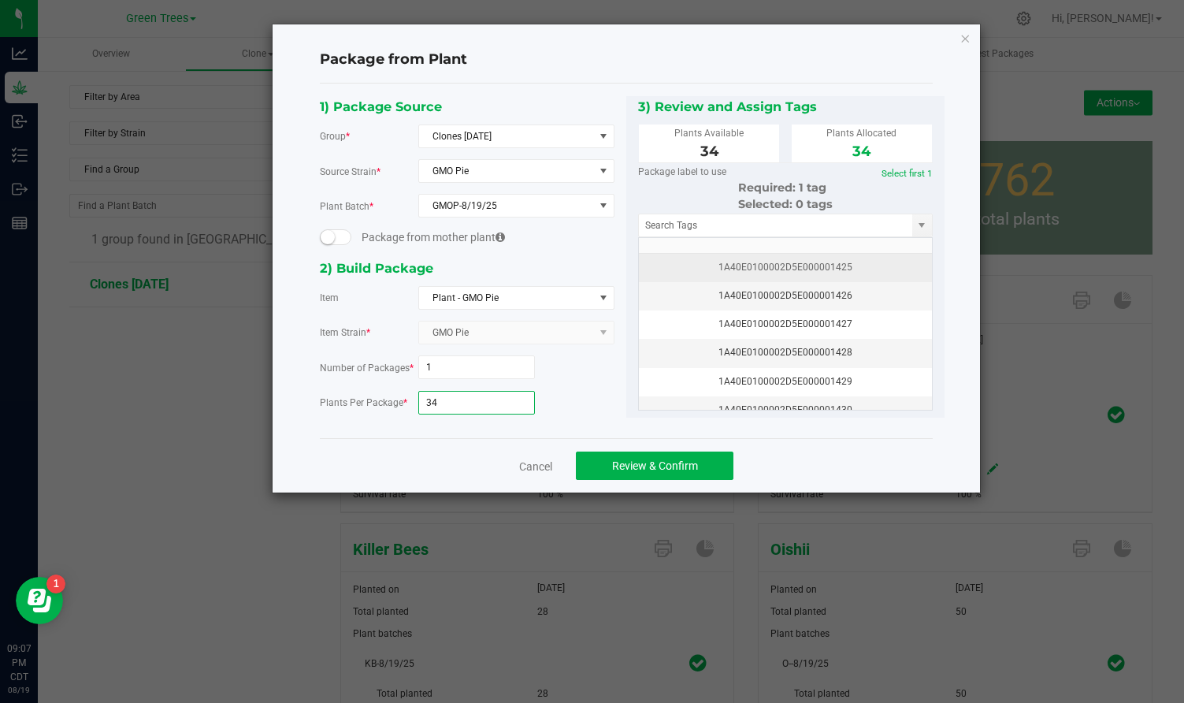
type input "34"
click at [804, 262] on div "1A40E0100002D5E000001425" at bounding box center [786, 267] width 274 height 15
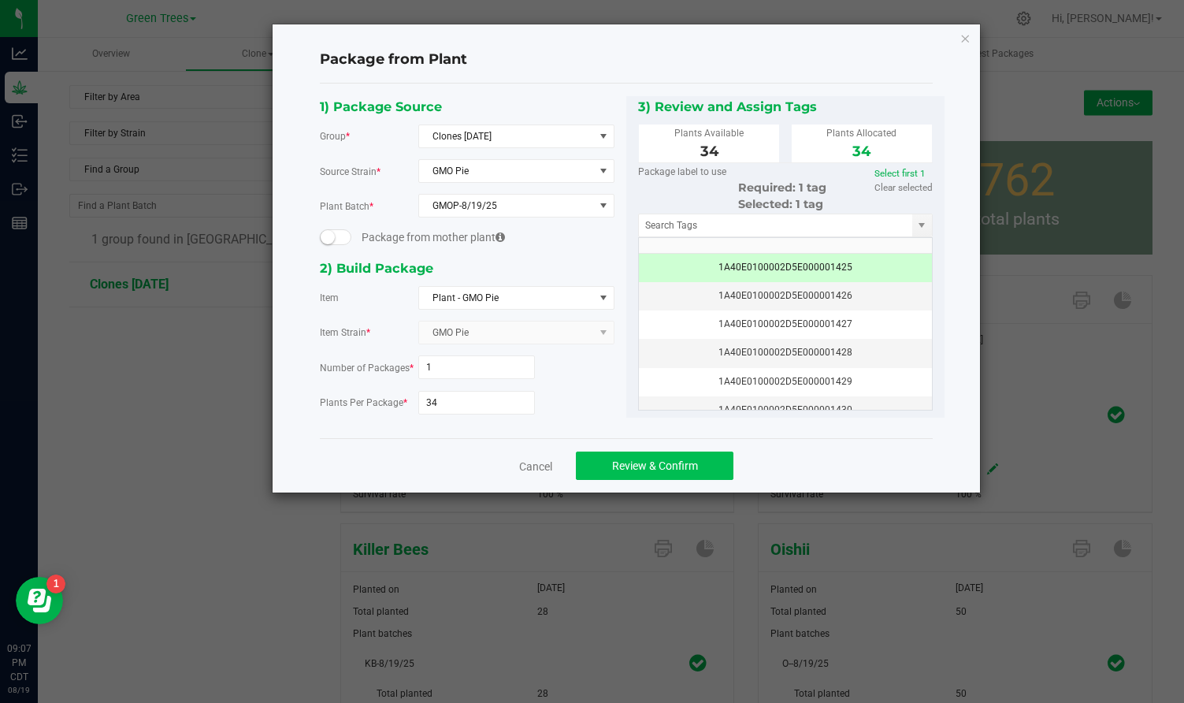
click at [682, 459] on span "Review & Confirm" at bounding box center [655, 465] width 86 height 13
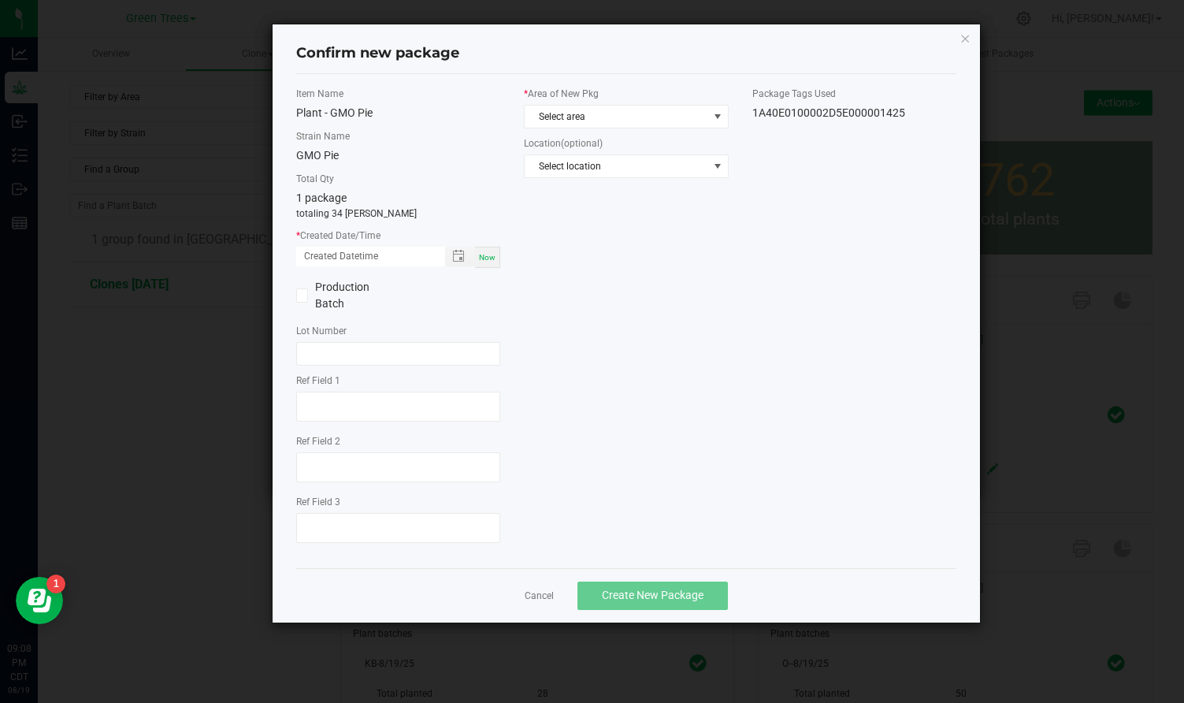
click at [485, 253] on span "Now" at bounding box center [487, 257] width 17 height 9
type input "[DATE] 09:08 PM"
click at [568, 107] on span "Select area" at bounding box center [616, 117] width 183 height 22
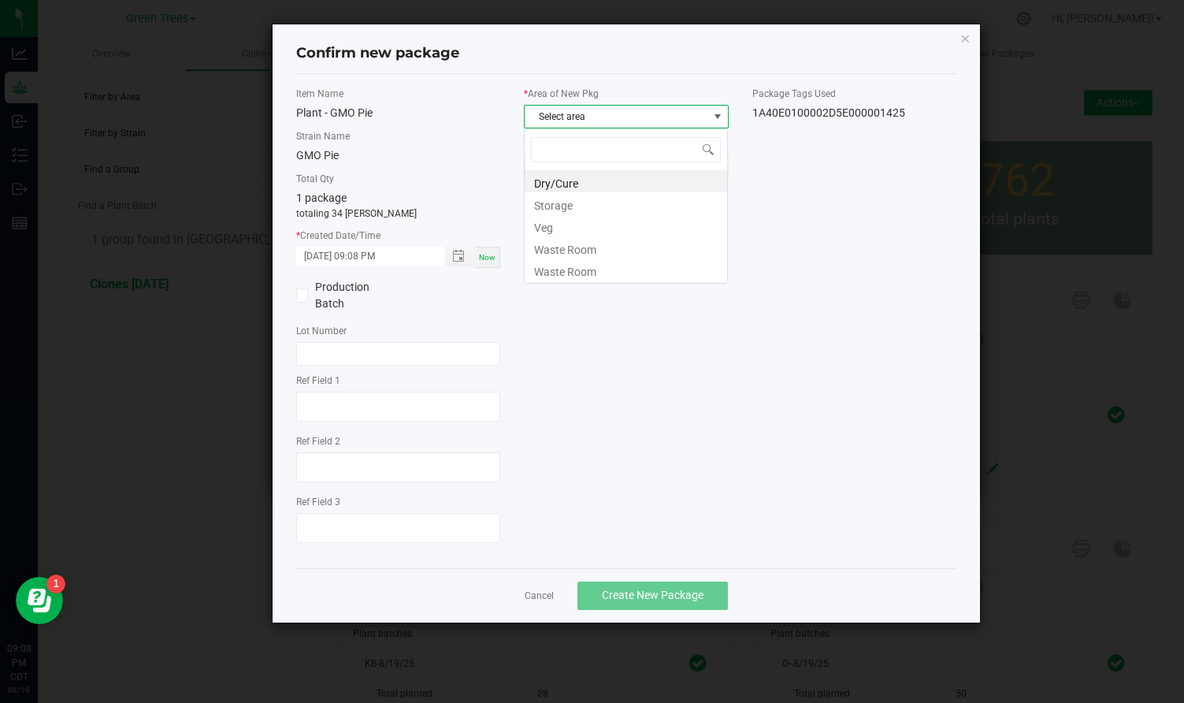
scroll to position [24, 205]
click at [549, 221] on li "Veg" at bounding box center [626, 225] width 203 height 22
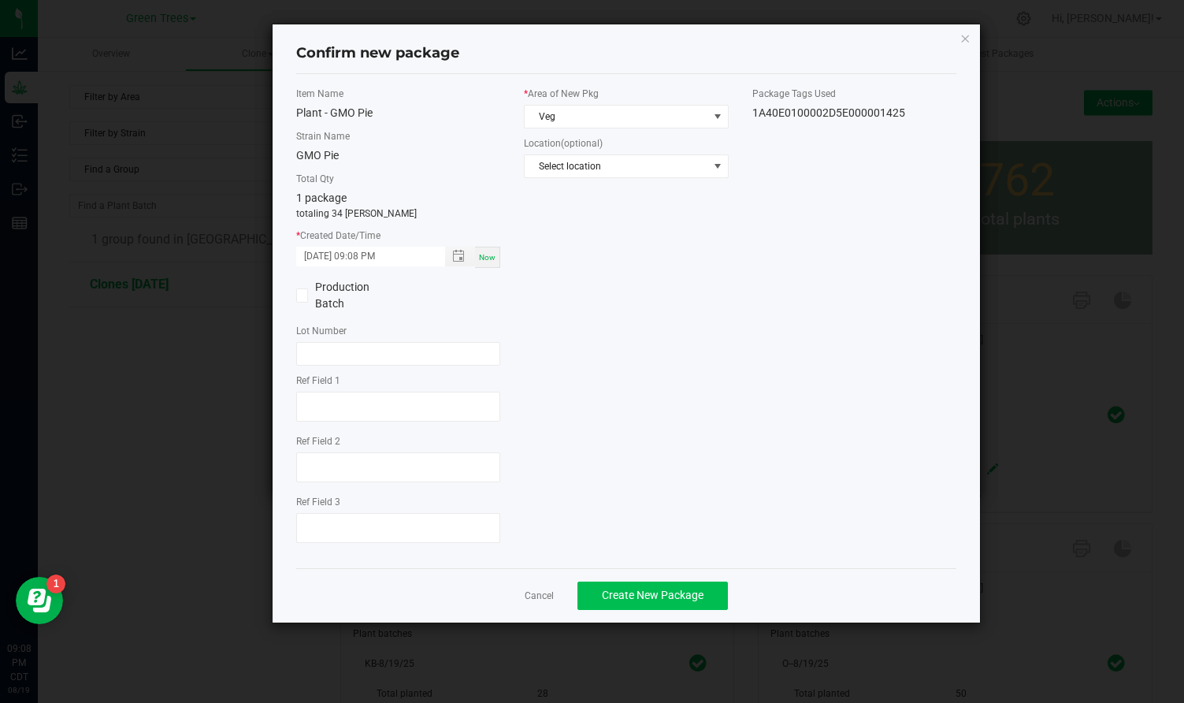
click at [661, 597] on span "Create New Package" at bounding box center [653, 595] width 102 height 13
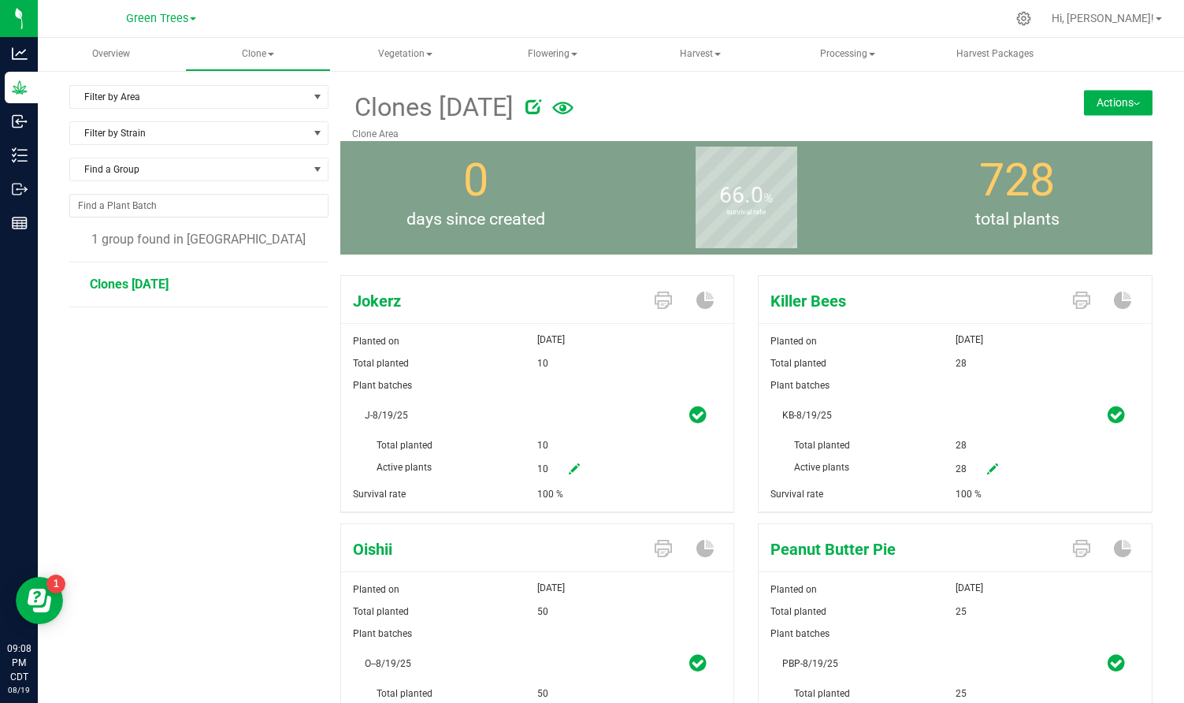
click at [1136, 100] on button "Actions" at bounding box center [1118, 102] width 69 height 25
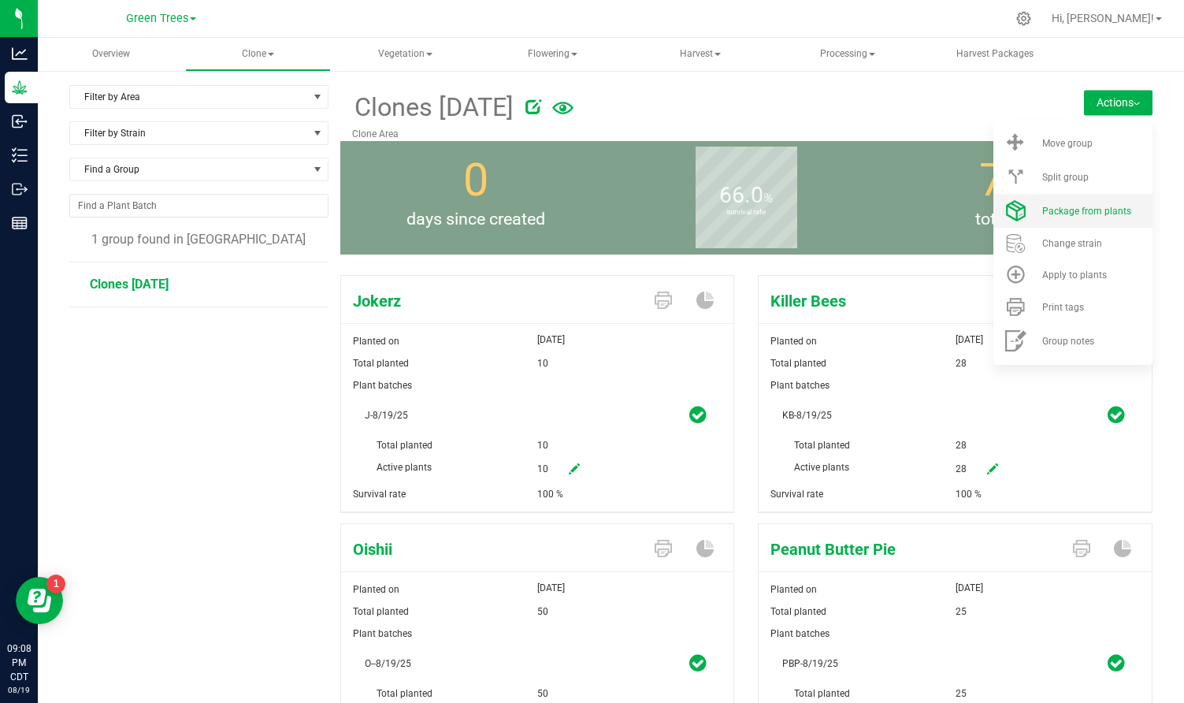
click at [1112, 210] on span "Package from plants" at bounding box center [1087, 211] width 89 height 11
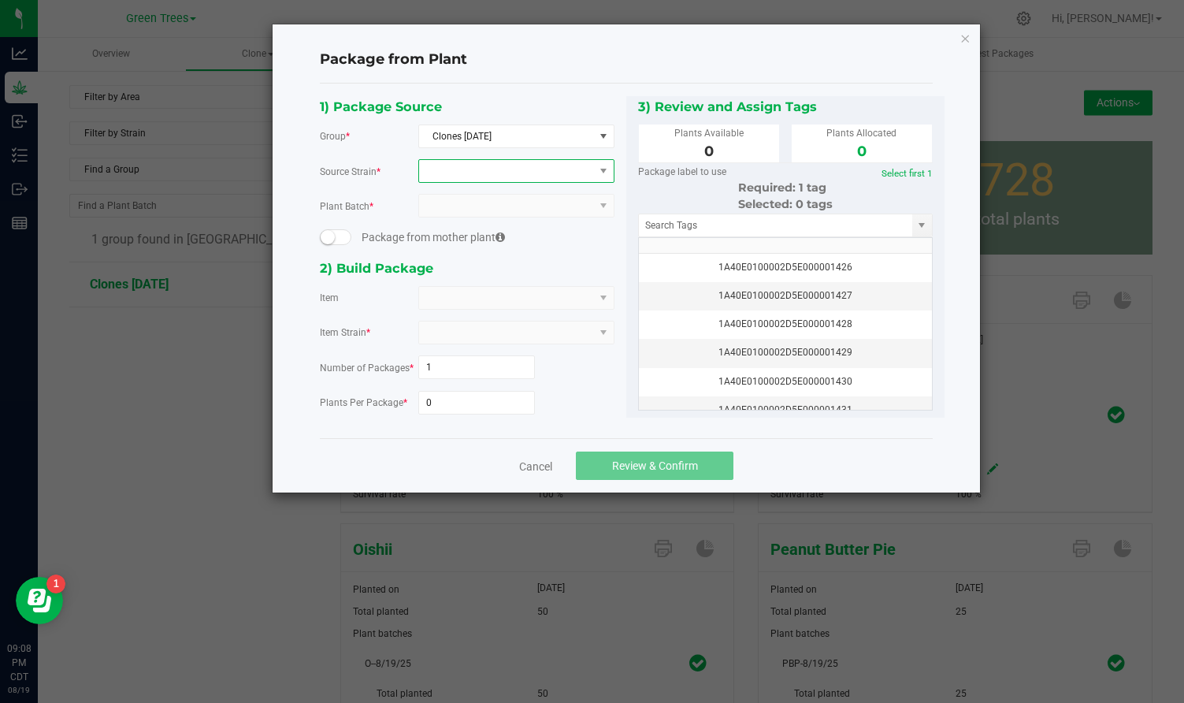
click at [449, 173] on span at bounding box center [506, 171] width 175 height 22
click at [447, 239] on li "Jokerz" at bounding box center [516, 236] width 195 height 22
click at [433, 367] on input "1" at bounding box center [477, 367] width 116 height 22
click at [433, 417] on div "1) Package Source Group * Clones [DATE] Source Strain * Jokerz Plant Batch * J-…" at bounding box center [467, 260] width 318 height 329
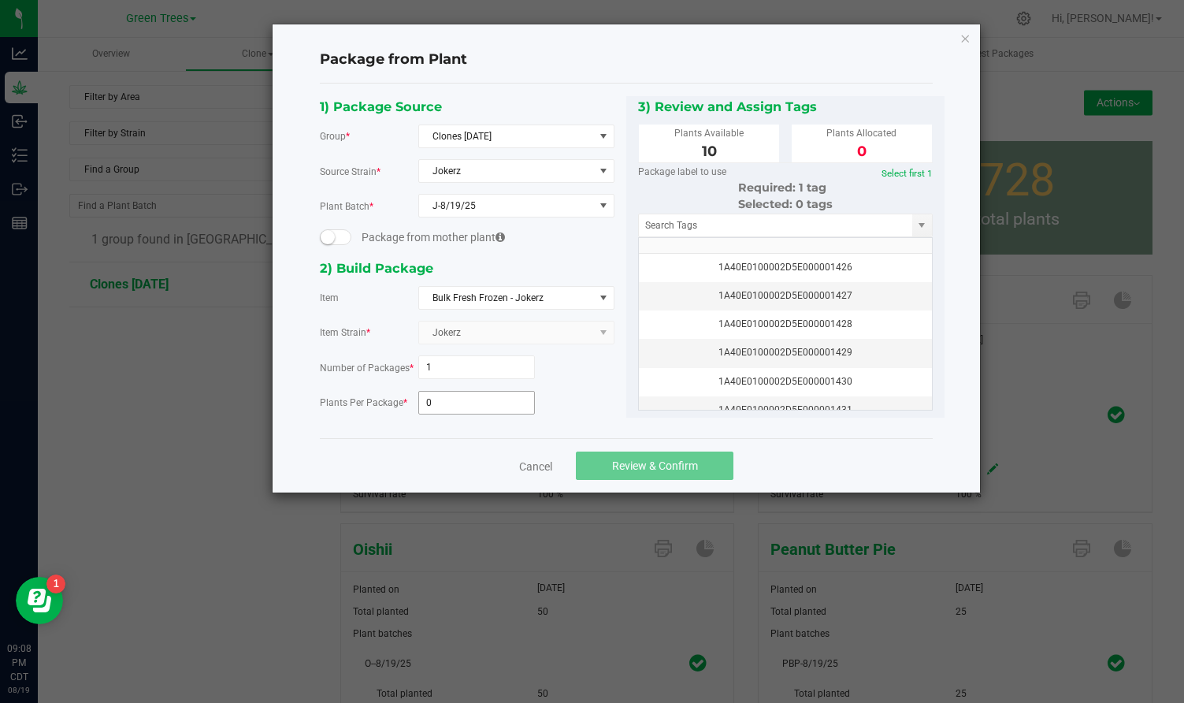
click at [433, 405] on input "0" at bounding box center [477, 403] width 116 height 22
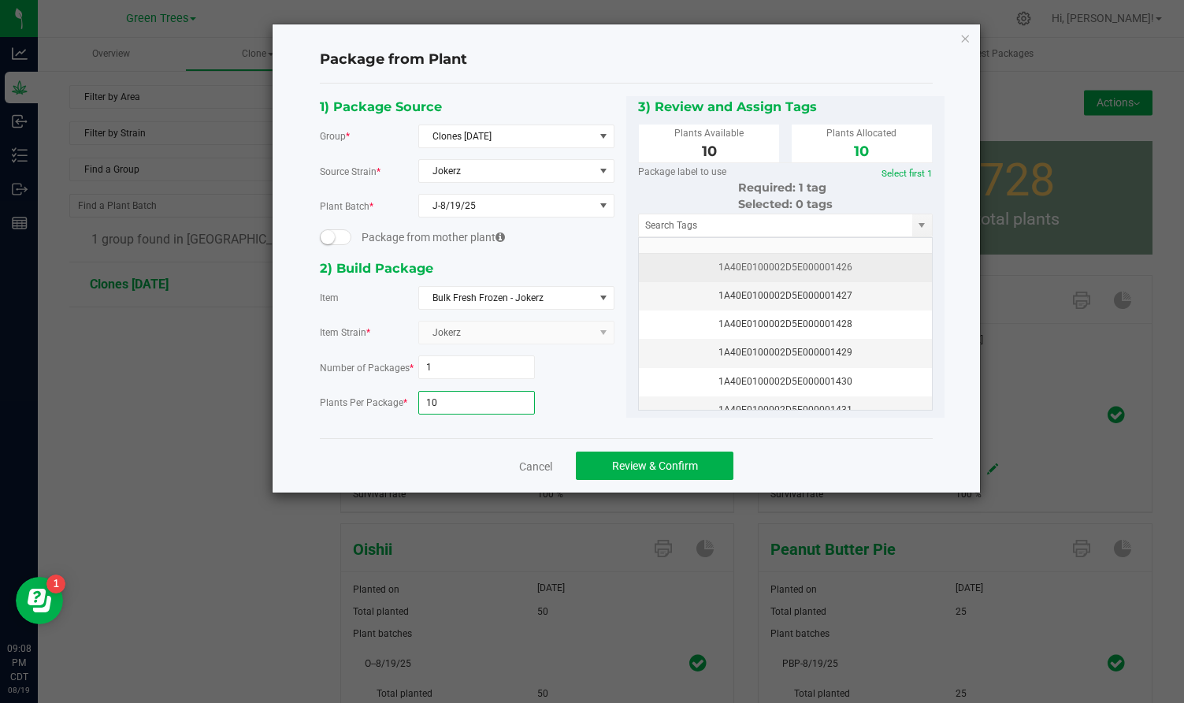
type input "10"
click at [807, 266] on div "1A40E0100002D5E000001426" at bounding box center [786, 267] width 274 height 15
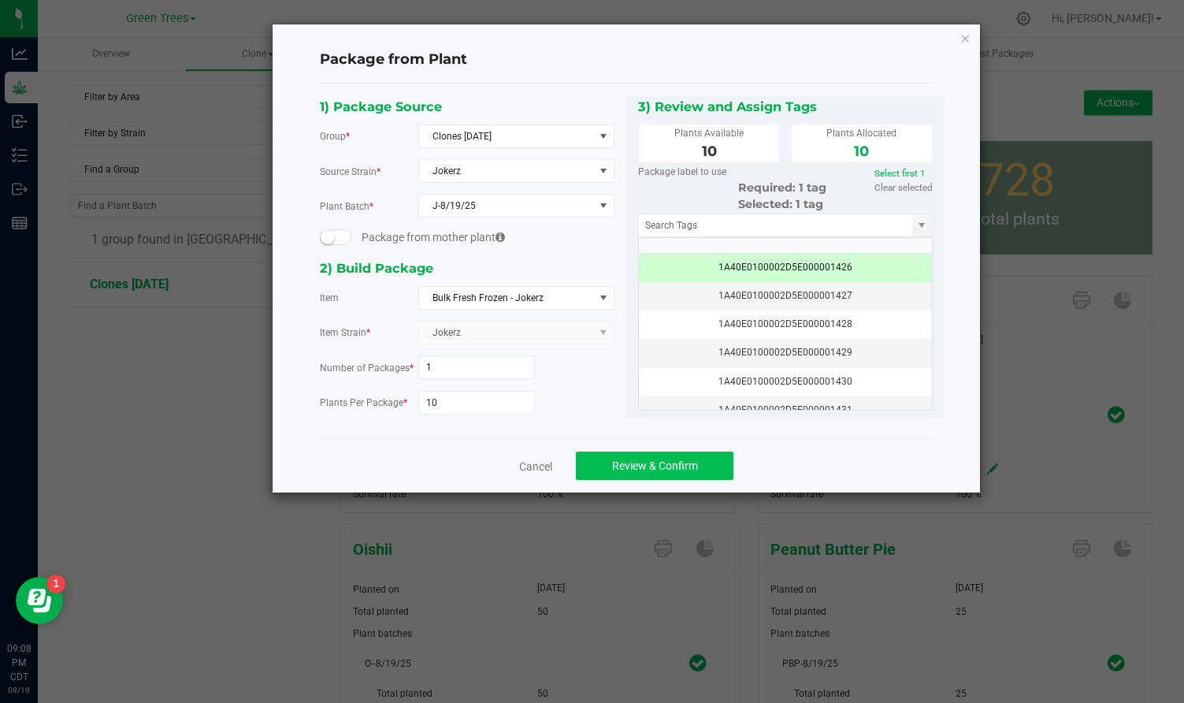
click at [690, 461] on span "Review & Confirm" at bounding box center [655, 465] width 86 height 13
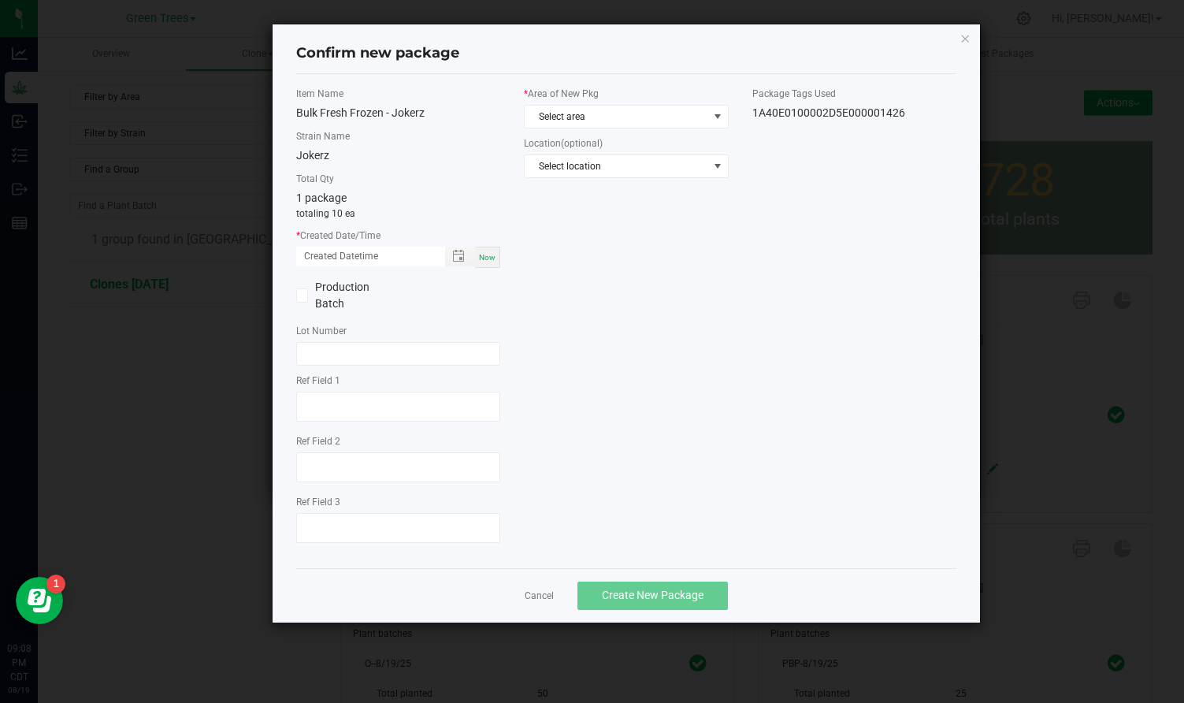
click at [491, 255] on span "Now" at bounding box center [487, 257] width 17 height 9
type input "[DATE] 09:08 PM"
click at [571, 119] on span "Select area" at bounding box center [616, 117] width 183 height 22
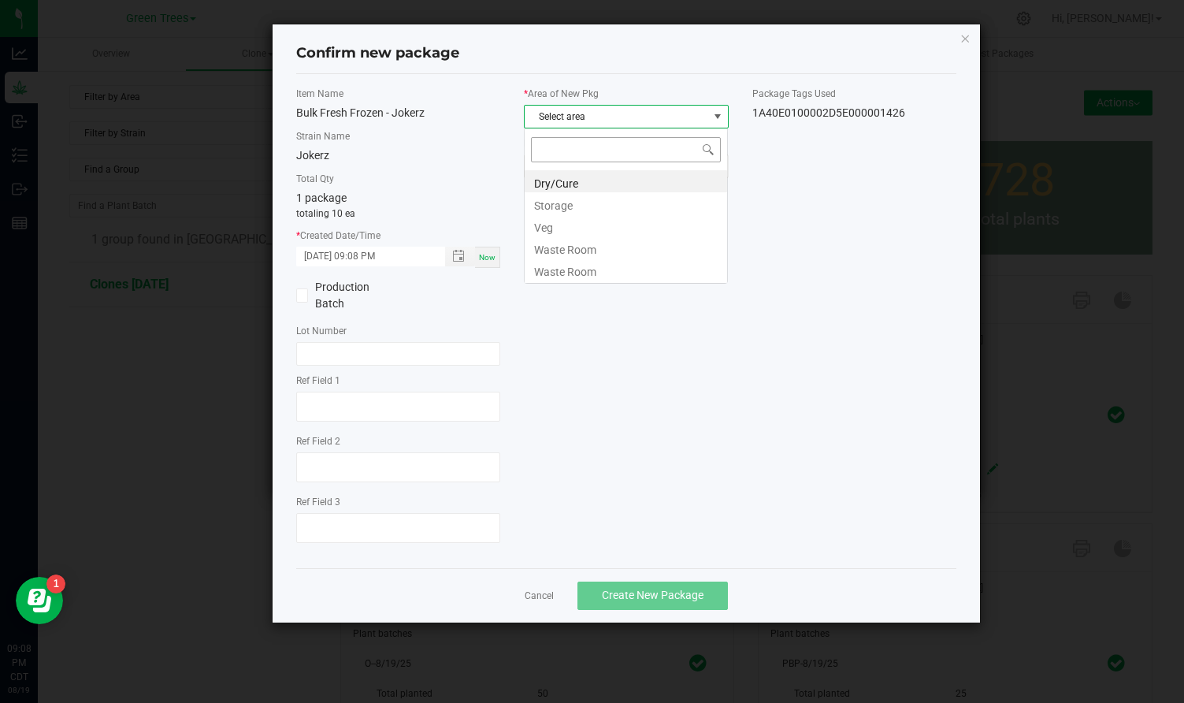
scroll to position [24, 205]
click at [558, 221] on li "Veg" at bounding box center [626, 225] width 203 height 22
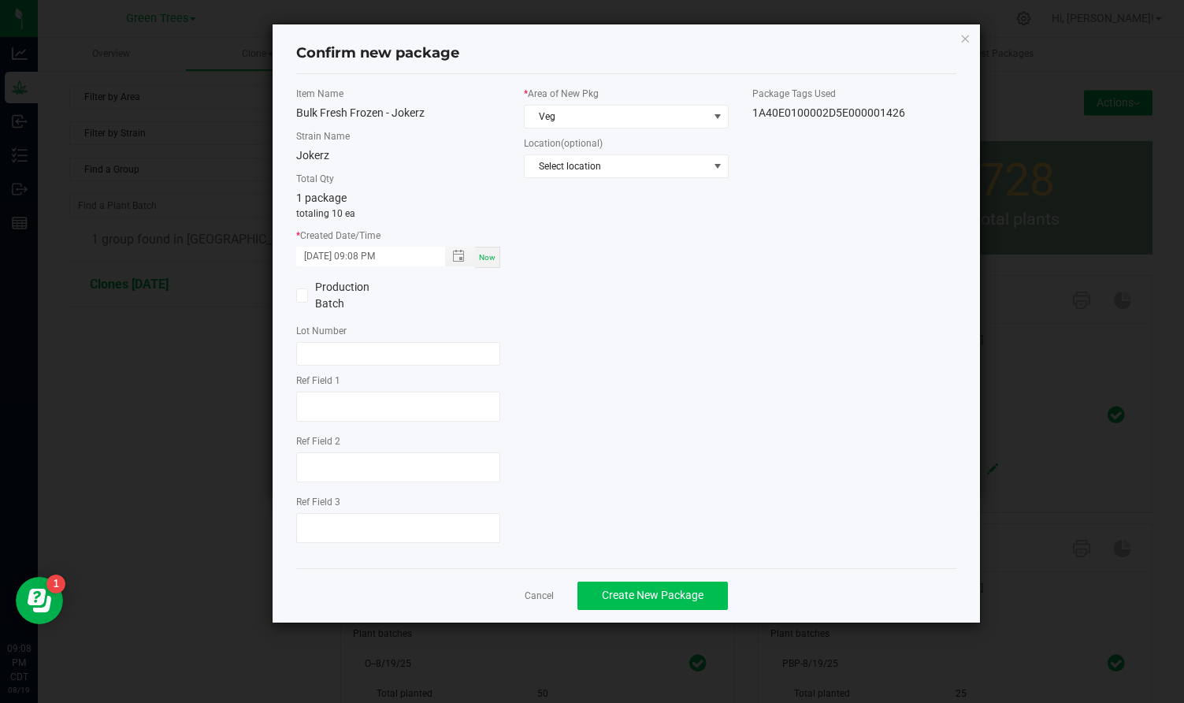
click at [630, 589] on span "Create New Package" at bounding box center [653, 595] width 102 height 13
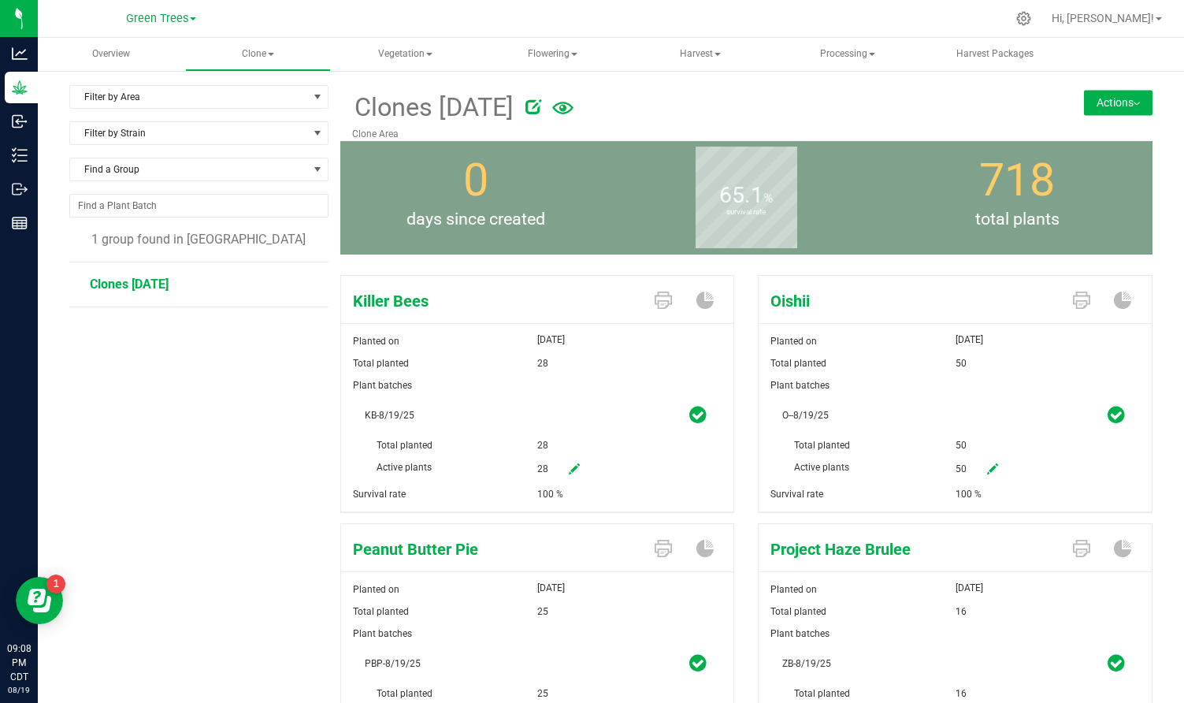
click at [1153, 100] on button "Actions" at bounding box center [1118, 102] width 69 height 25
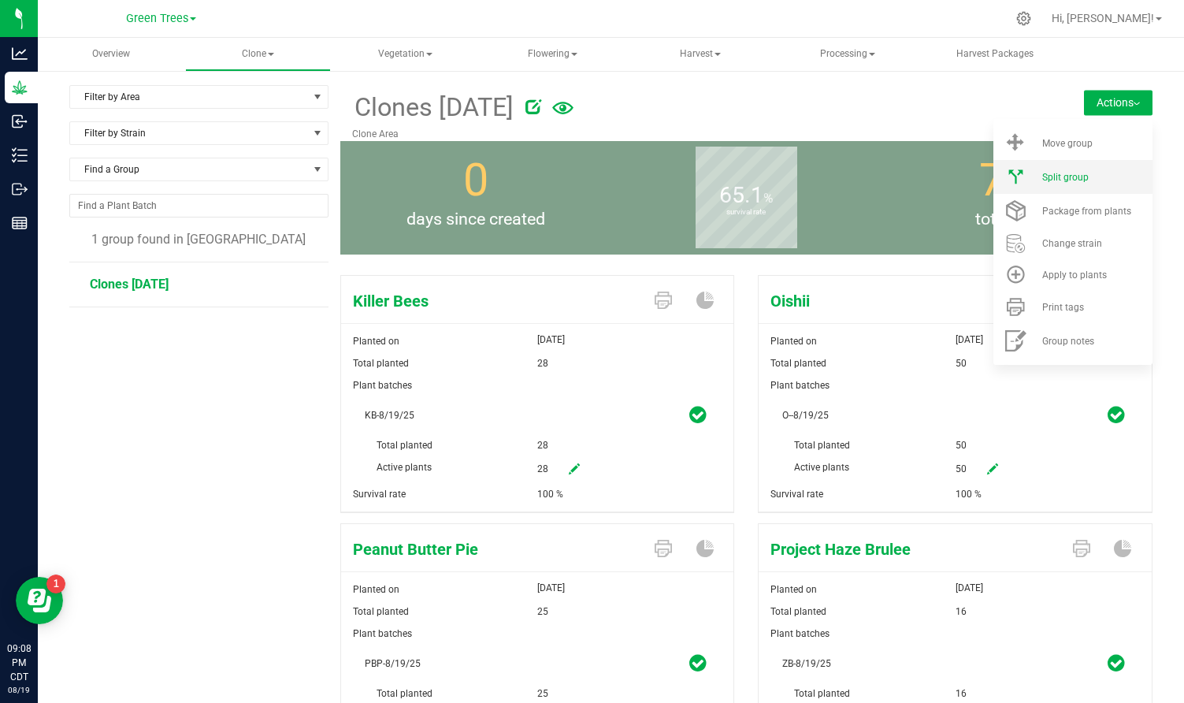
click at [1095, 182] on div "Split group" at bounding box center [1096, 177] width 107 height 11
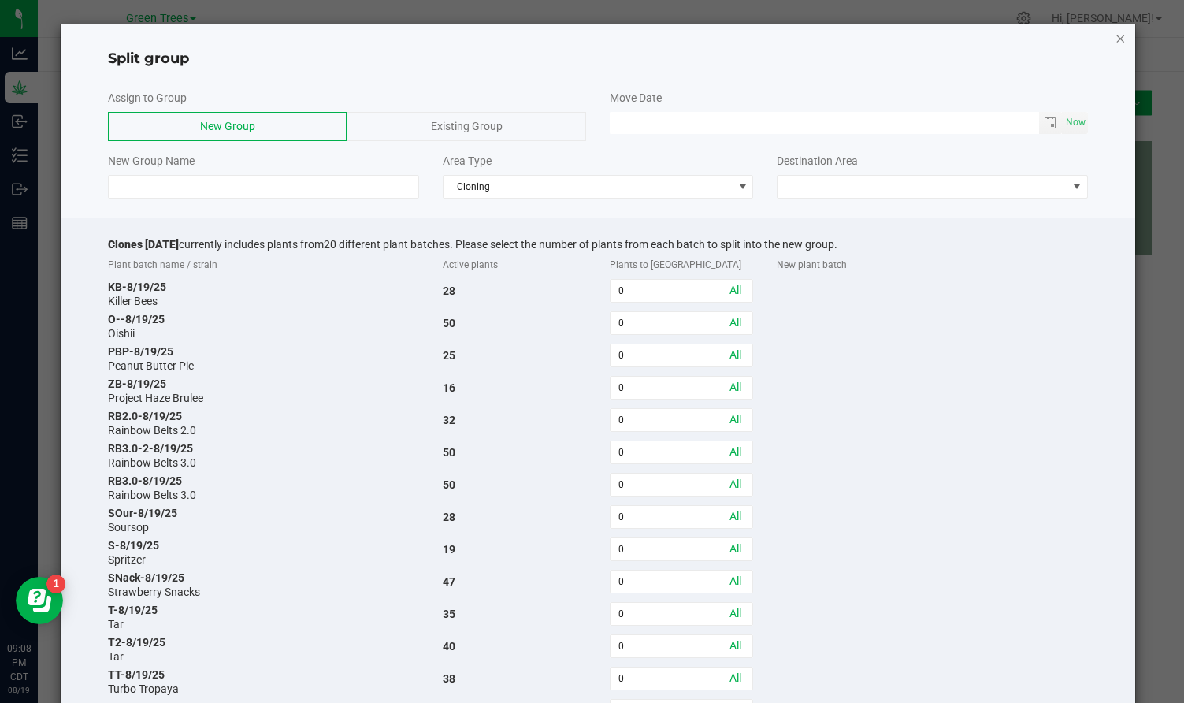
click at [1120, 39] on icon "button" at bounding box center [1121, 37] width 11 height 19
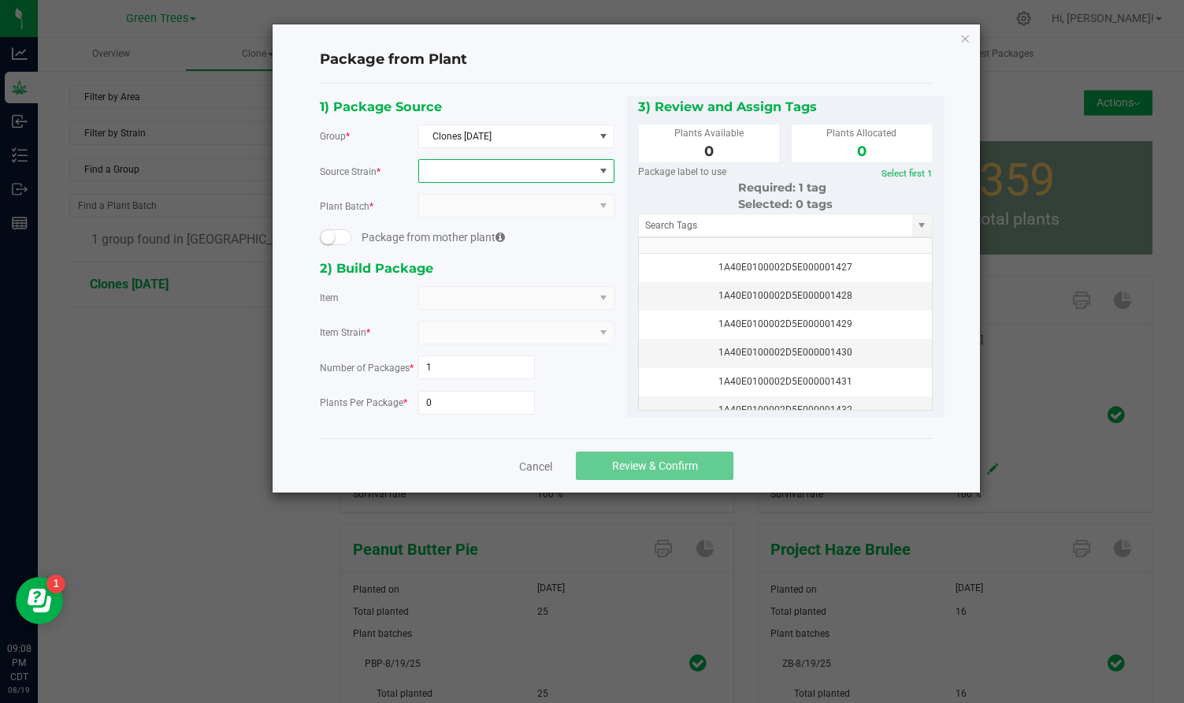
click at [481, 174] on span at bounding box center [506, 171] width 175 height 22
click at [463, 234] on li "Killer Bees" at bounding box center [516, 236] width 195 height 22
click at [439, 305] on span at bounding box center [506, 298] width 175 height 22
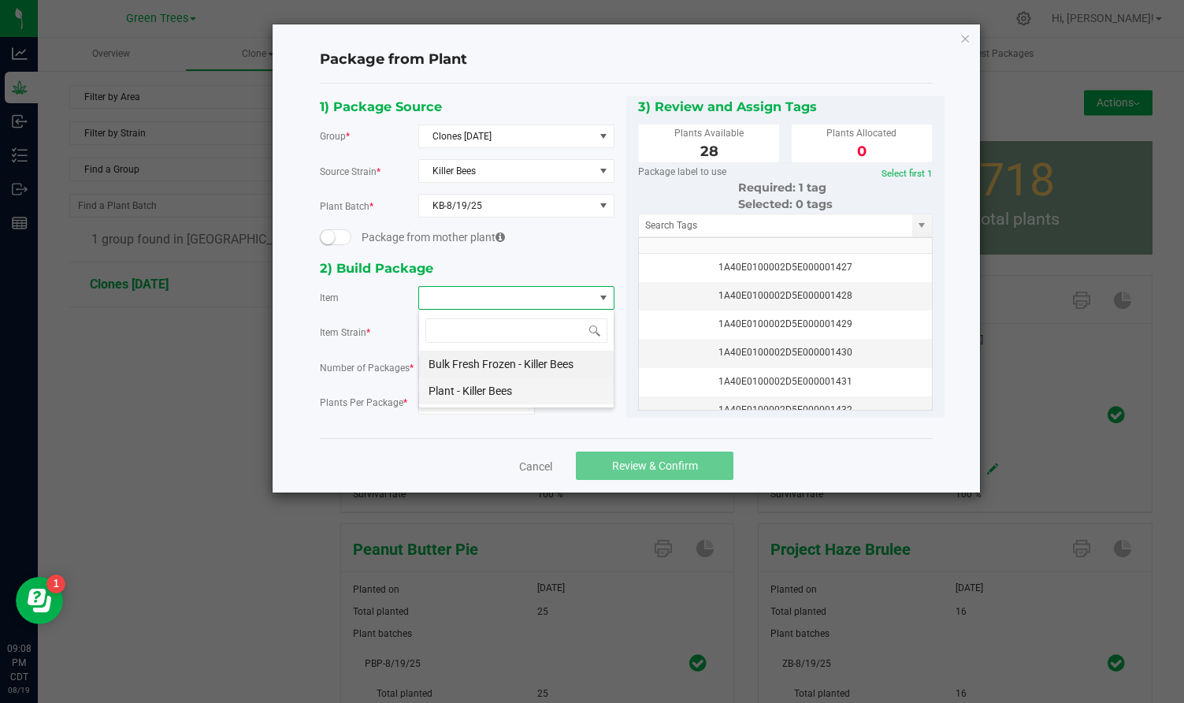
click at [449, 389] on Bees "Plant - Killer Bees" at bounding box center [516, 390] width 195 height 27
click at [441, 401] on input "0" at bounding box center [477, 403] width 116 height 22
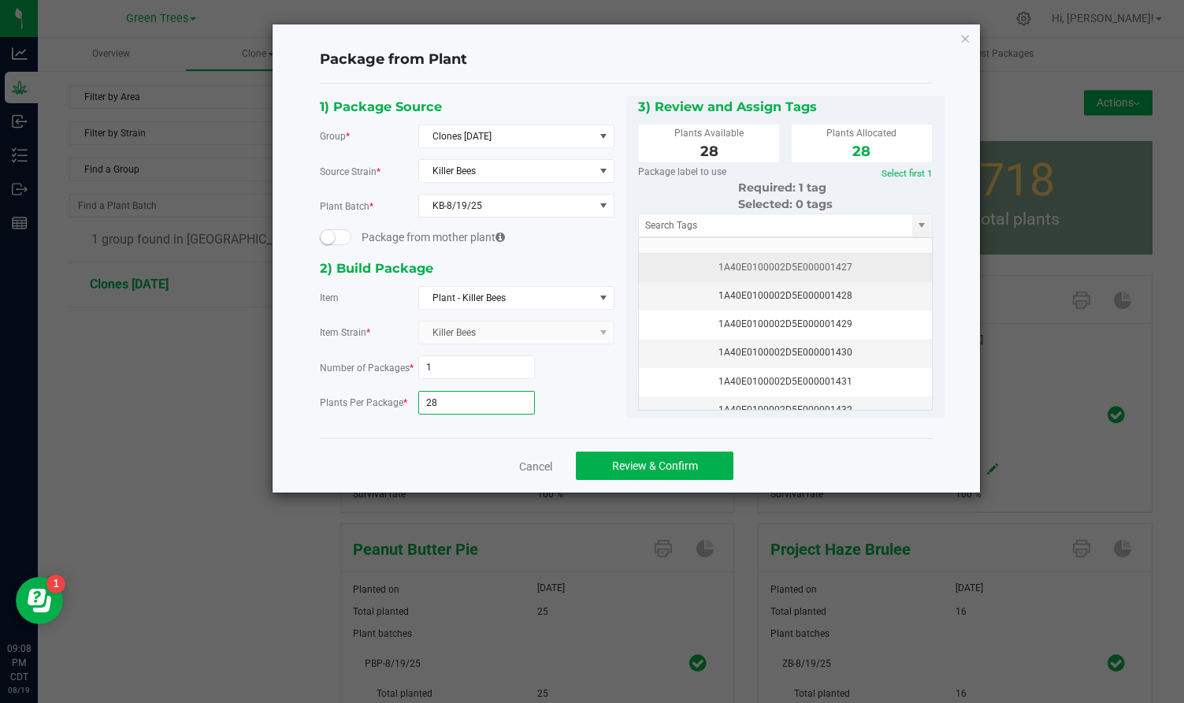
type input "28"
click at [774, 262] on div "1A40E0100002D5E000001427" at bounding box center [786, 267] width 274 height 15
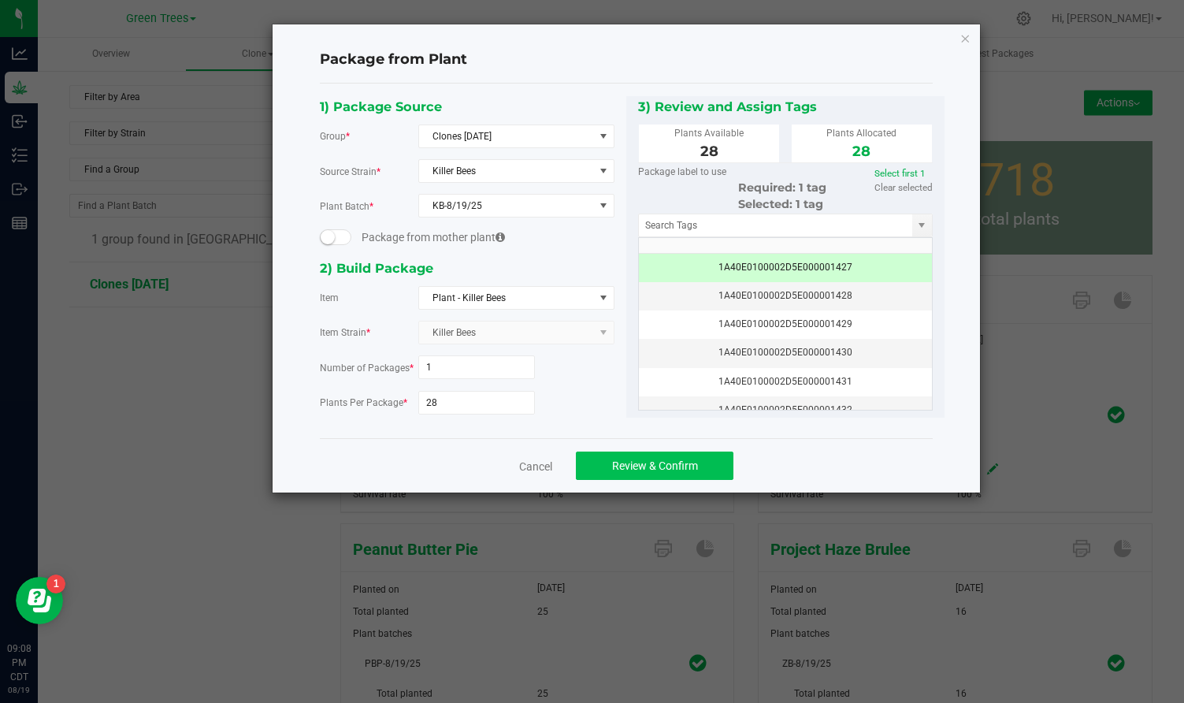
click at [694, 476] on button "Review & Confirm" at bounding box center [655, 466] width 158 height 28
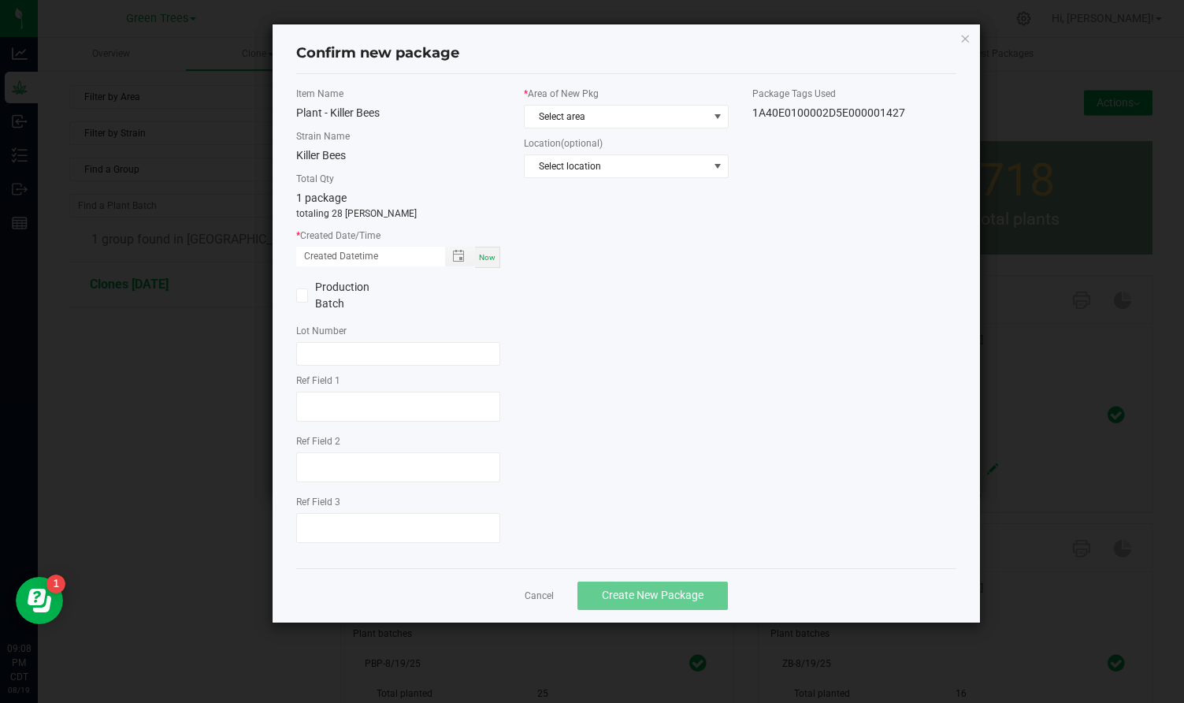
click at [495, 251] on div "Now" at bounding box center [487, 257] width 25 height 21
type input "[DATE] 09:08 PM"
click at [571, 116] on span "Select area" at bounding box center [616, 117] width 183 height 22
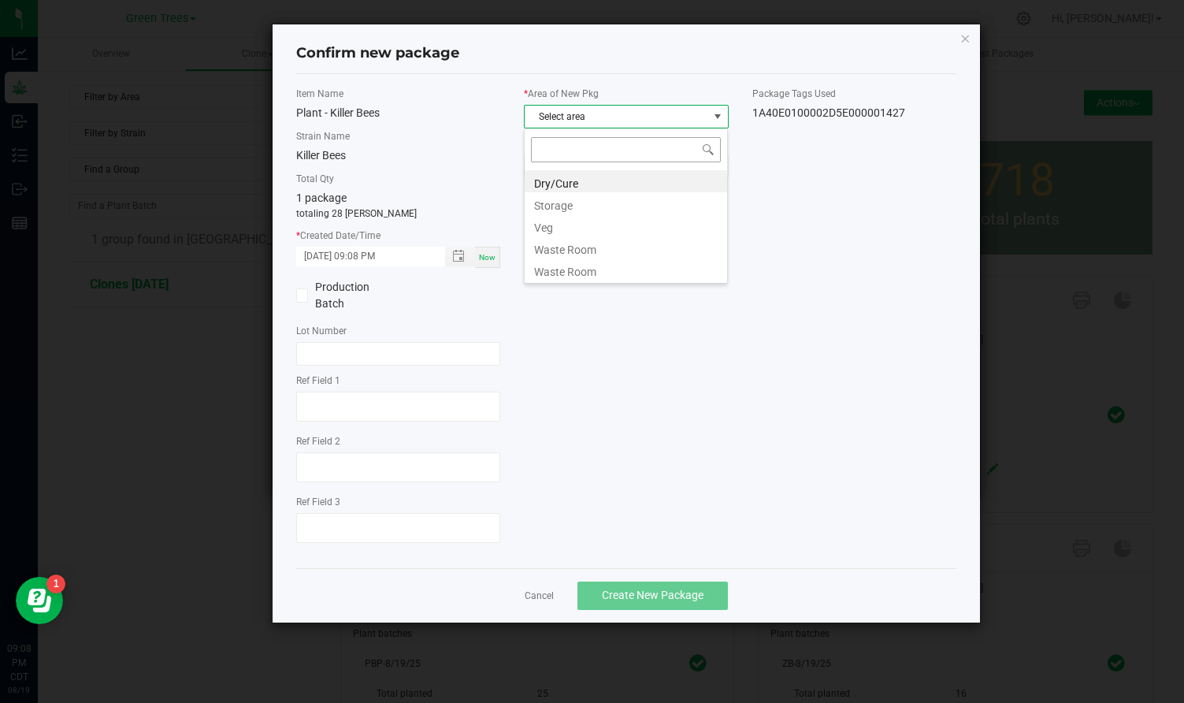
scroll to position [24, 205]
click at [555, 223] on li "Veg" at bounding box center [626, 225] width 203 height 22
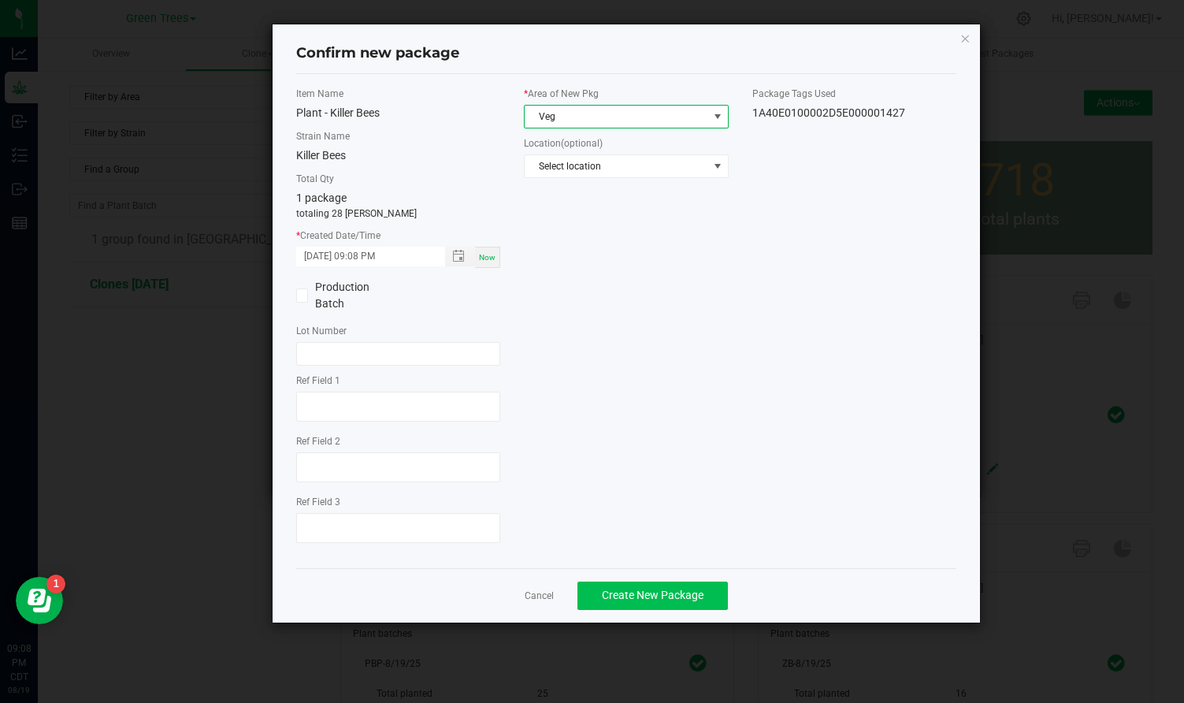
click at [662, 591] on span "Create New Package" at bounding box center [653, 595] width 102 height 13
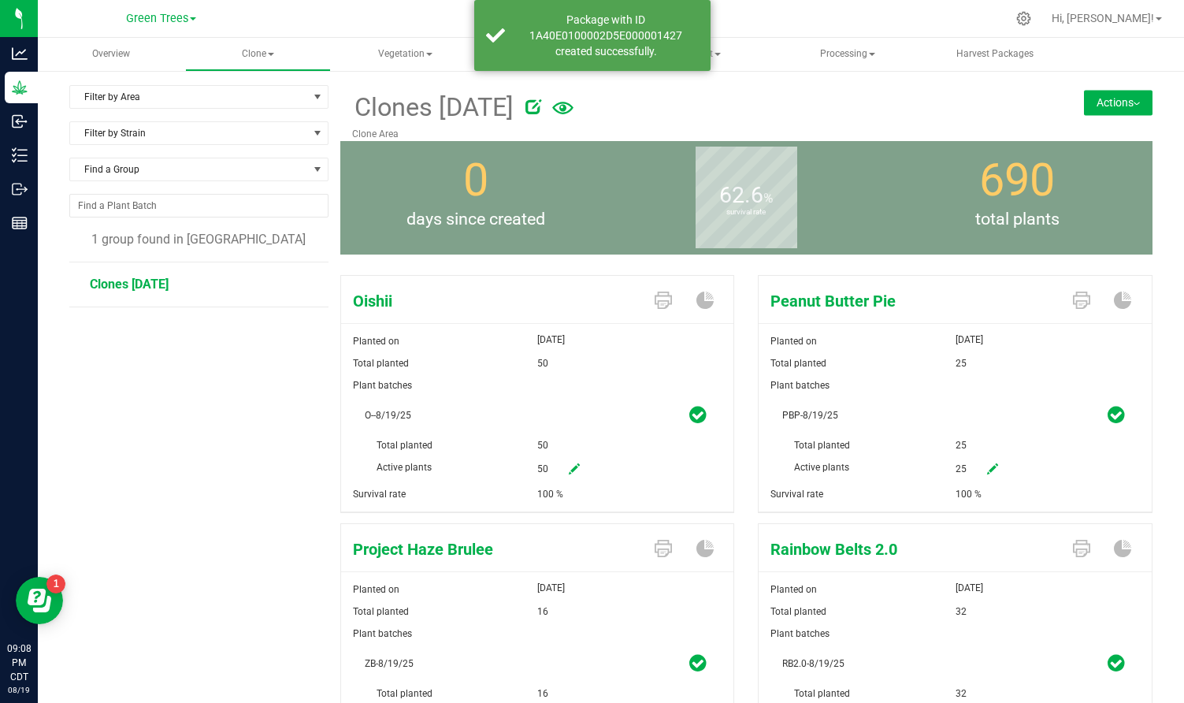
click at [1128, 106] on button "Actions" at bounding box center [1118, 102] width 69 height 25
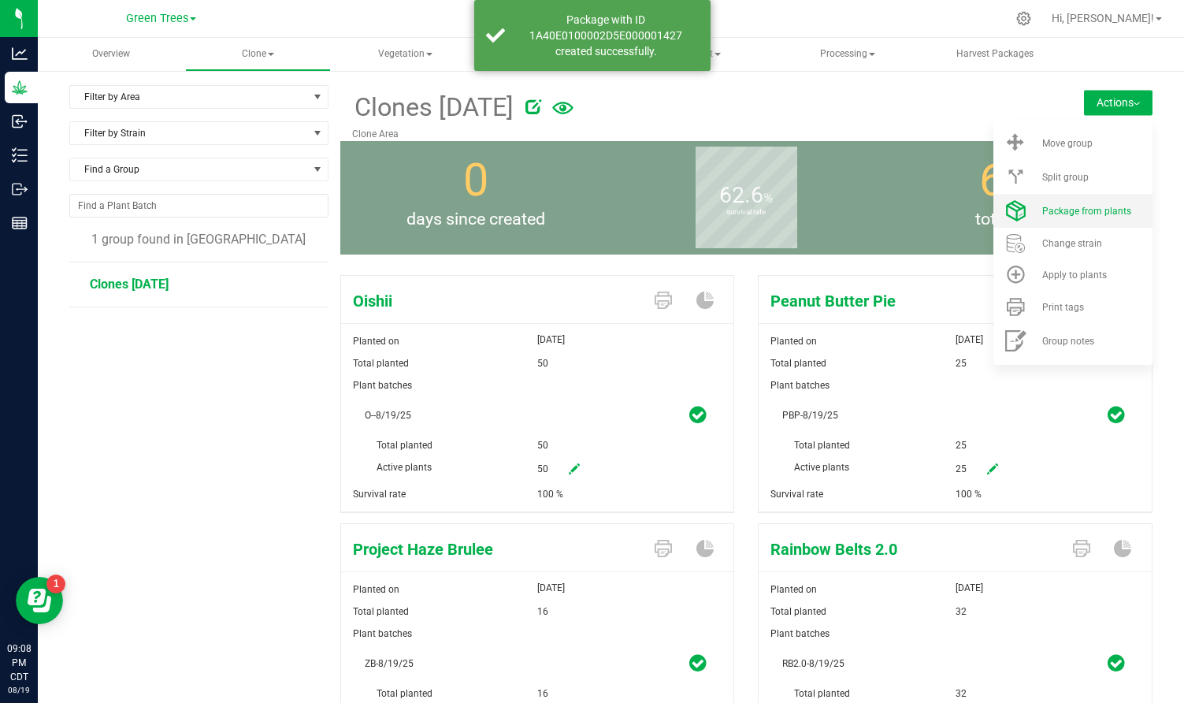
click at [1097, 208] on span "Package from plants" at bounding box center [1087, 211] width 89 height 11
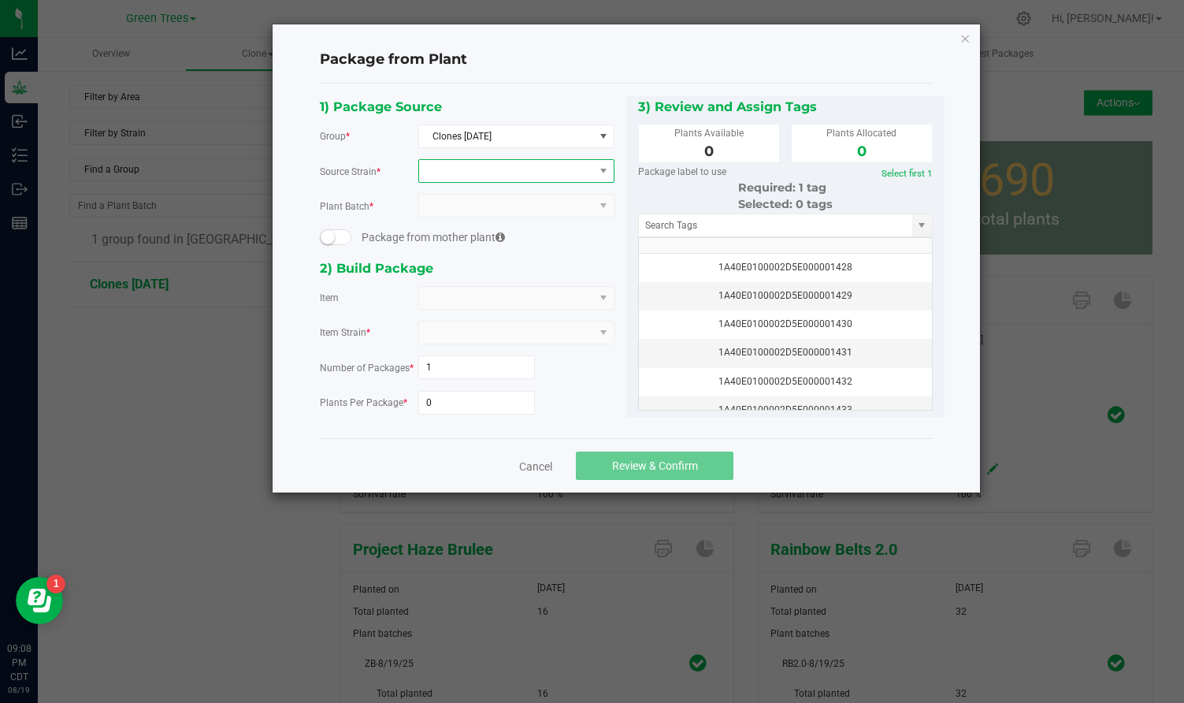
click at [485, 174] on span at bounding box center [506, 171] width 175 height 22
click at [465, 229] on li "Oishii" at bounding box center [516, 236] width 195 height 22
click at [449, 302] on span at bounding box center [506, 298] width 175 height 22
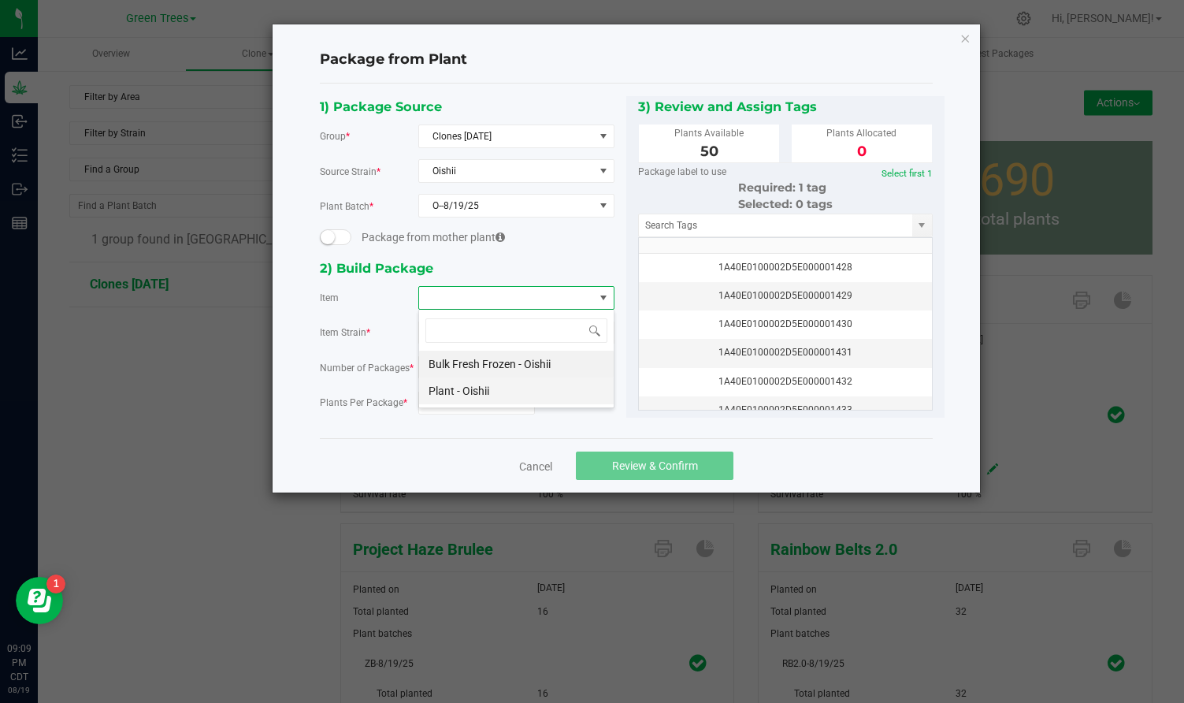
click at [451, 385] on Oishii "Plant - Oishii" at bounding box center [516, 390] width 195 height 27
click at [445, 400] on input "0" at bounding box center [477, 403] width 116 height 22
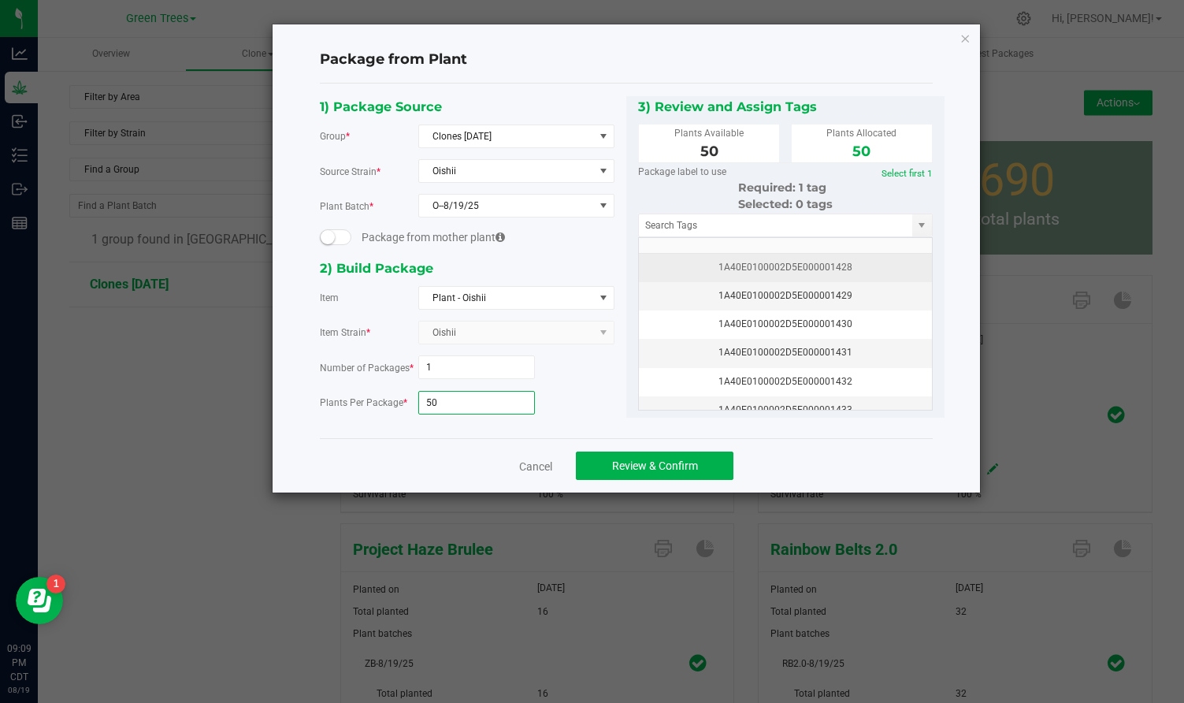
type input "50"
click at [742, 266] on div "1A40E0100002D5E000001428" at bounding box center [786, 267] width 274 height 15
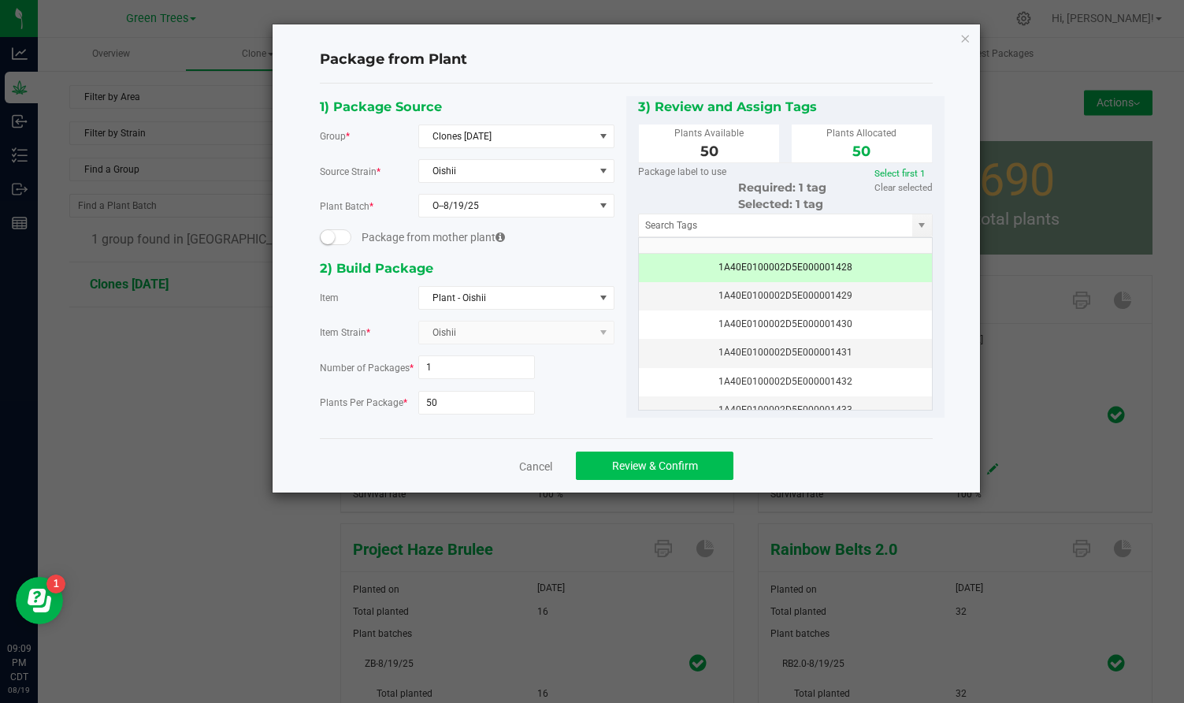
click at [685, 461] on span "Review & Confirm" at bounding box center [655, 465] width 86 height 13
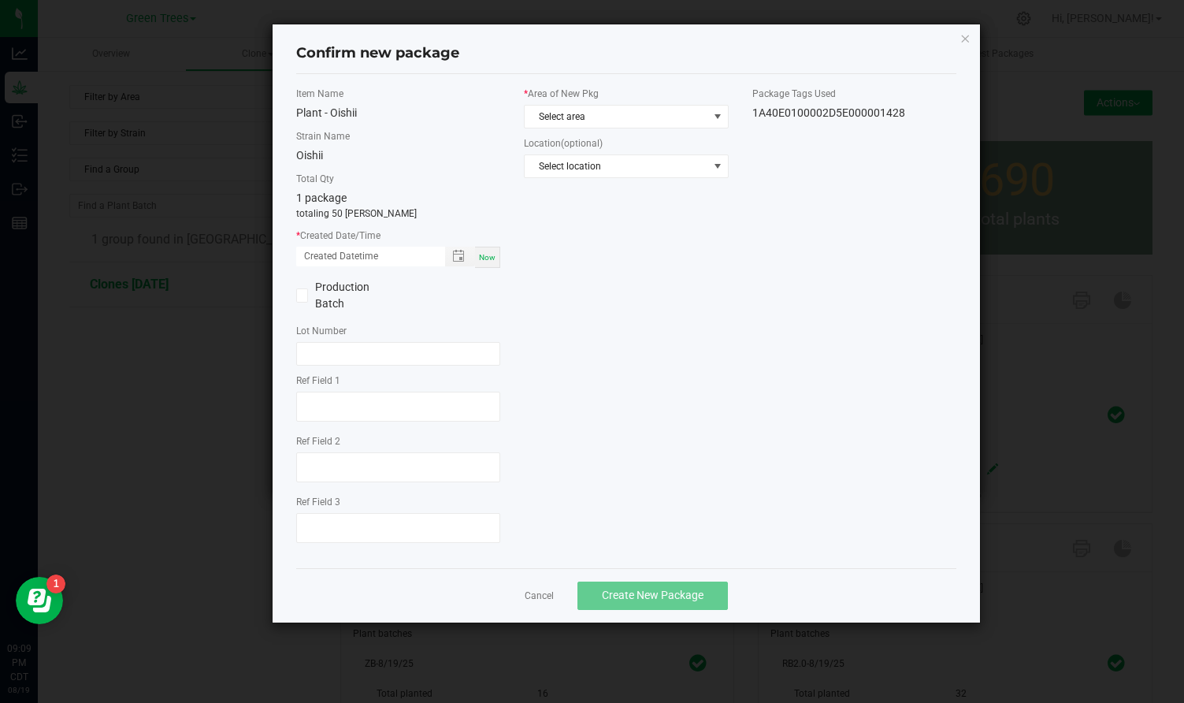
click at [494, 250] on div "Now" at bounding box center [487, 257] width 25 height 21
type input "[DATE] 09:09 PM"
click at [579, 95] on label "* Area of New Pkg" at bounding box center [626, 94] width 204 height 14
click at [574, 107] on span "Select area" at bounding box center [616, 117] width 183 height 22
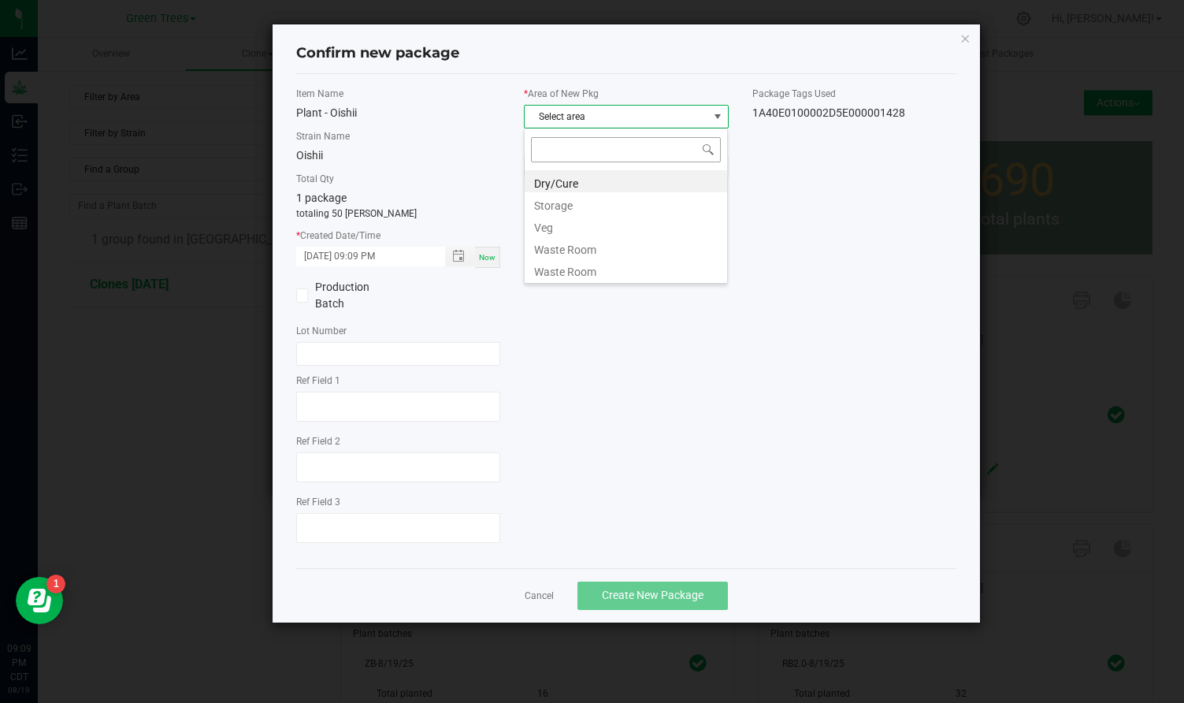
scroll to position [24, 205]
click at [562, 224] on li "Veg" at bounding box center [626, 225] width 203 height 22
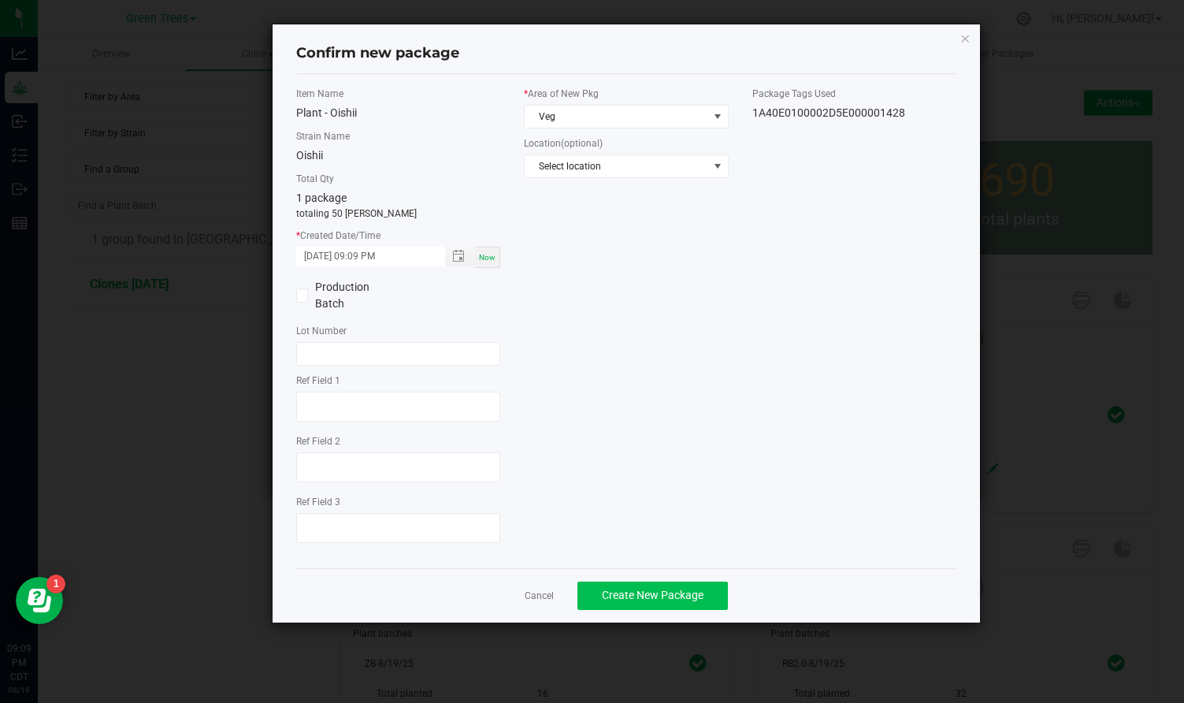
click at [641, 589] on span "Create New Package" at bounding box center [653, 595] width 102 height 13
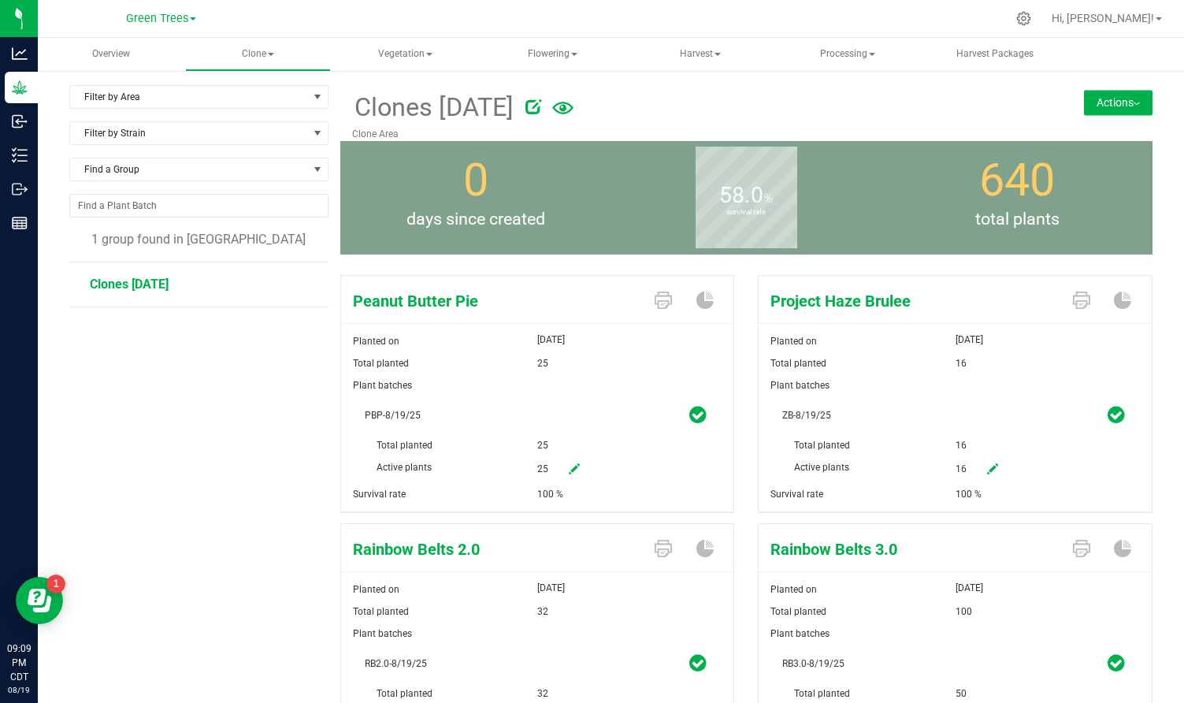
click at [1136, 101] on button "Actions" at bounding box center [1118, 102] width 69 height 25
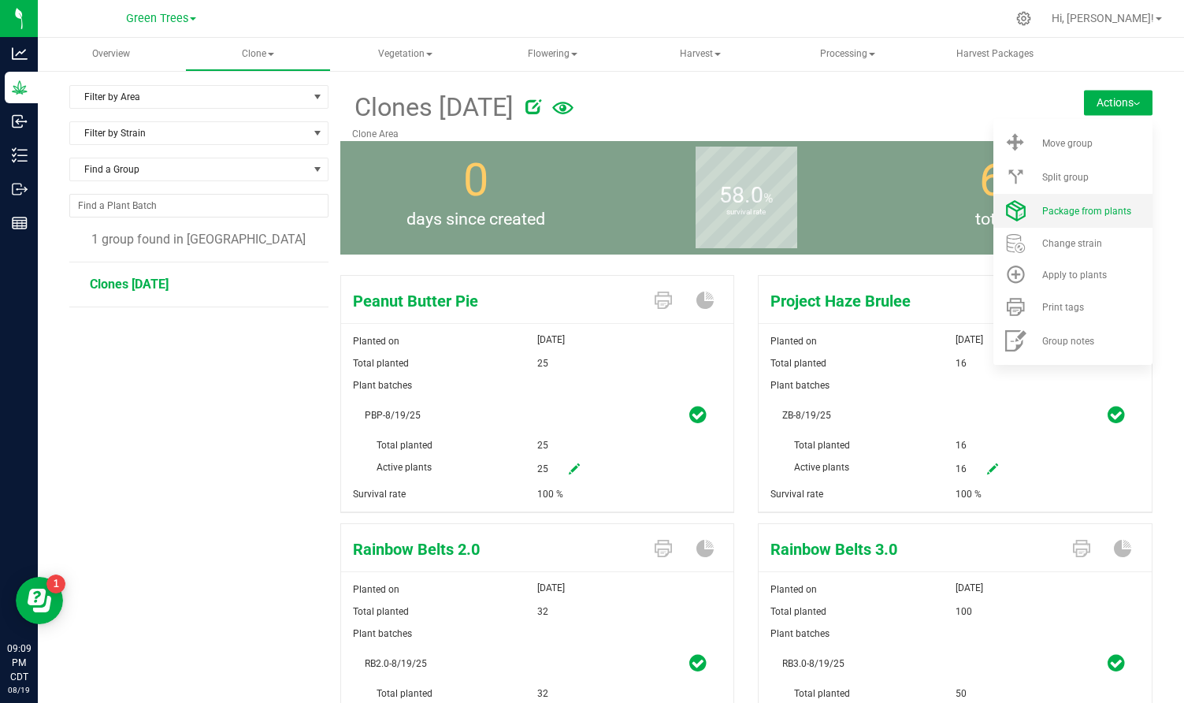
click at [1097, 212] on span "Package from plants" at bounding box center [1087, 211] width 89 height 11
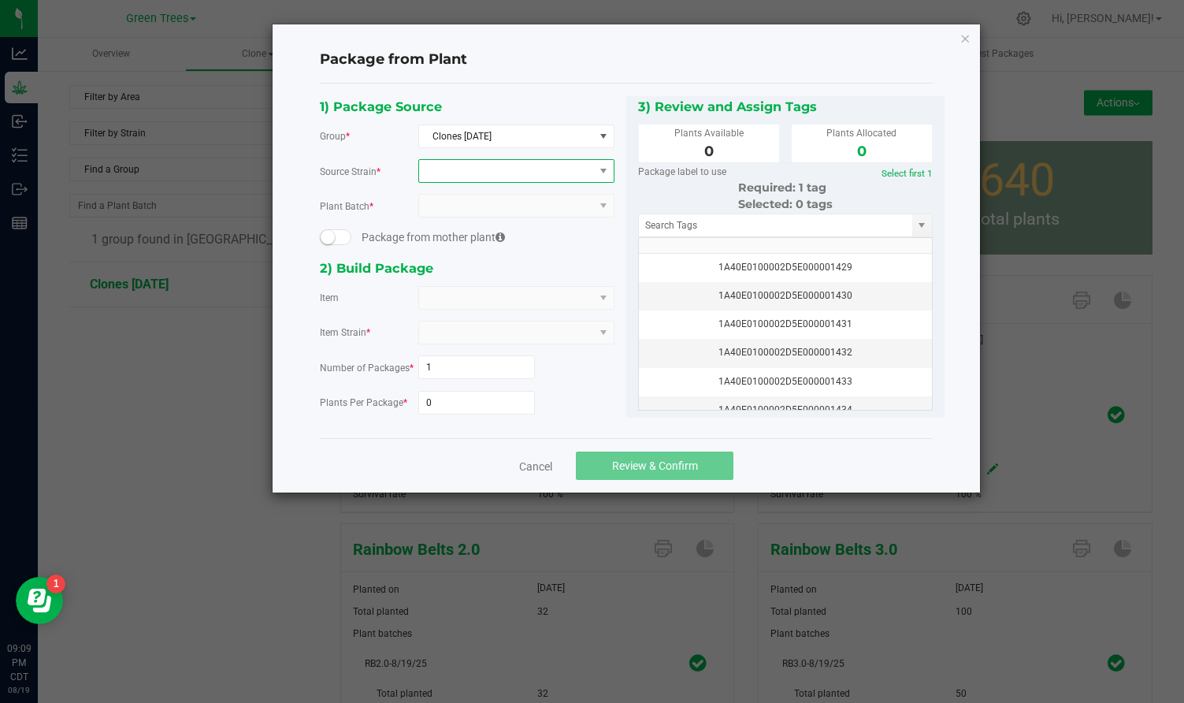
click at [497, 171] on span at bounding box center [506, 171] width 175 height 22
click at [489, 229] on li "Peanut Butter Pie" at bounding box center [516, 236] width 195 height 22
click at [445, 307] on span at bounding box center [506, 298] width 175 height 22
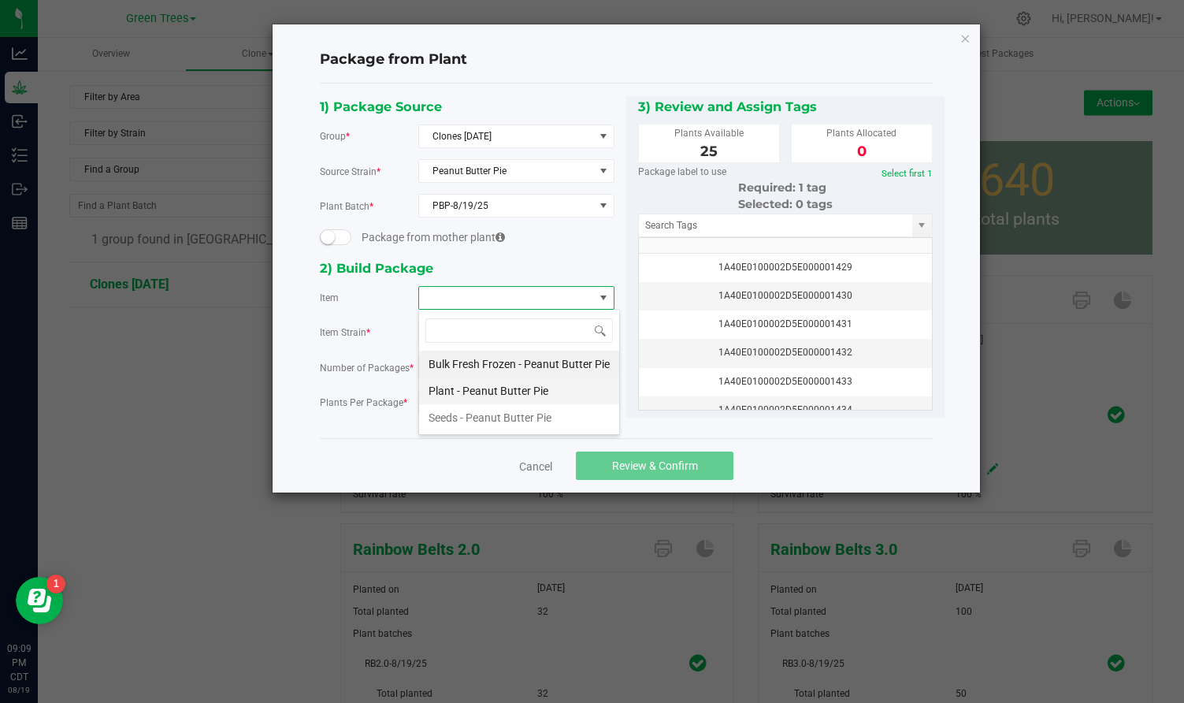
click at [448, 392] on Pie "Plant - Peanut Butter Pie" at bounding box center [519, 390] width 200 height 27
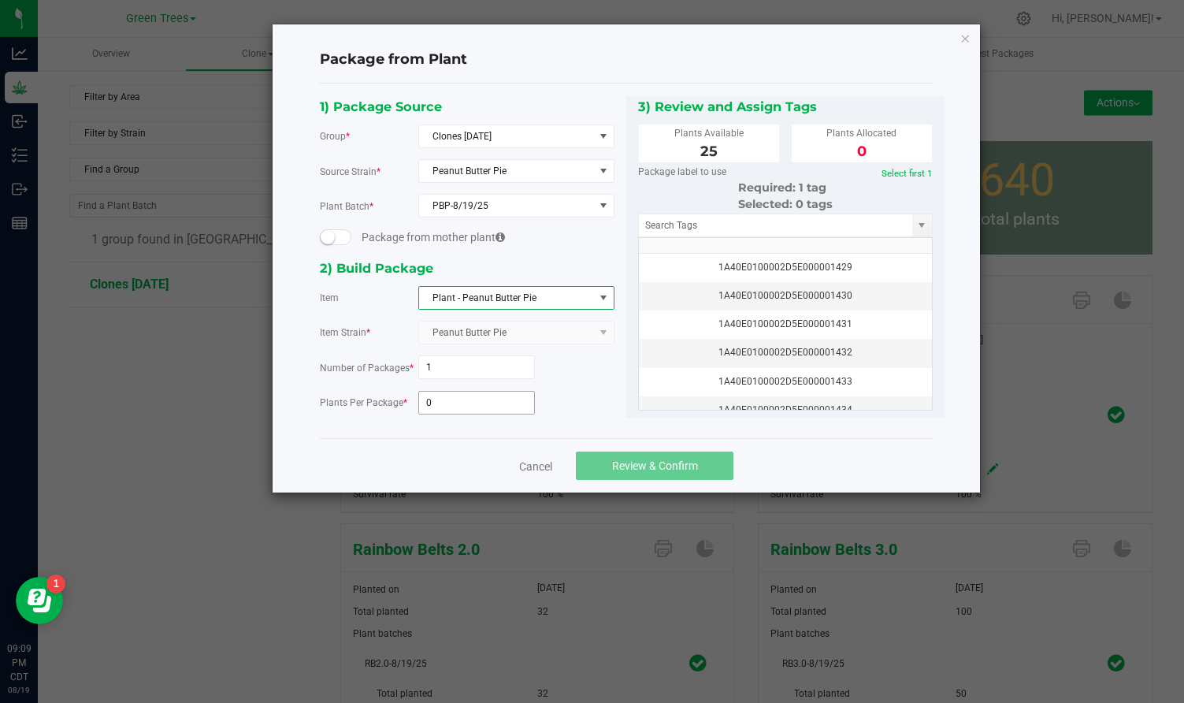
click at [443, 404] on input "0" at bounding box center [477, 403] width 116 height 22
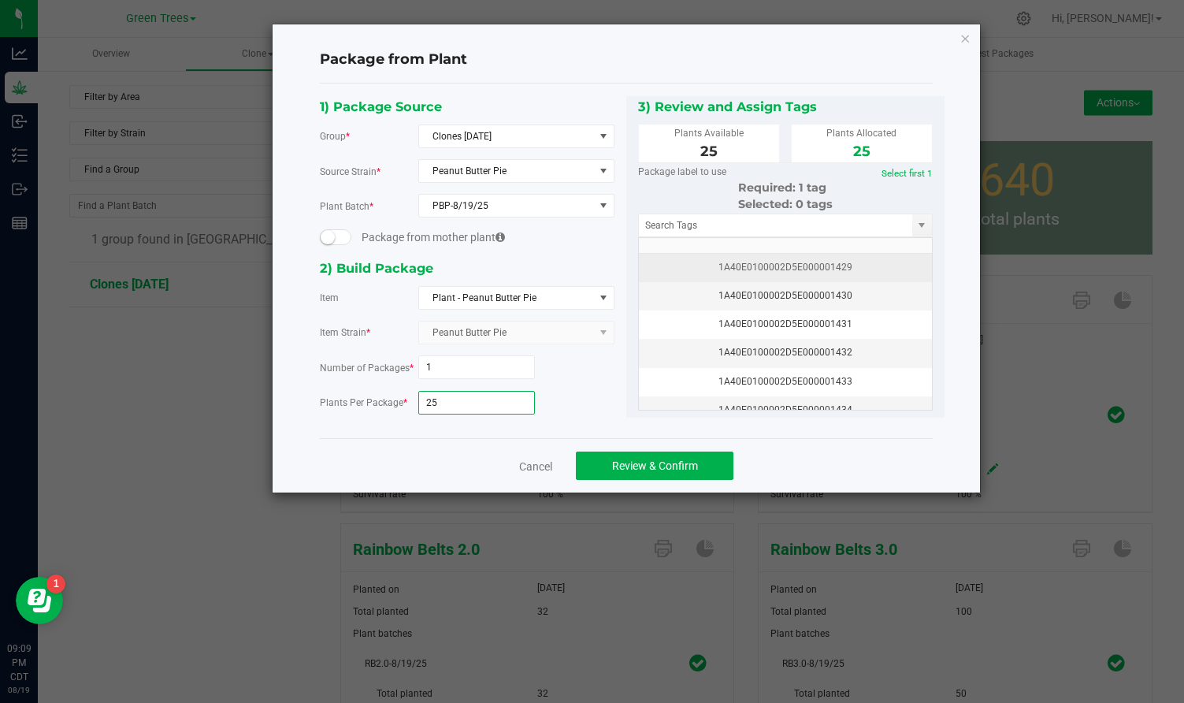
type input "25"
click at [795, 262] on div "1A40E0100002D5E000001429" at bounding box center [786, 267] width 274 height 15
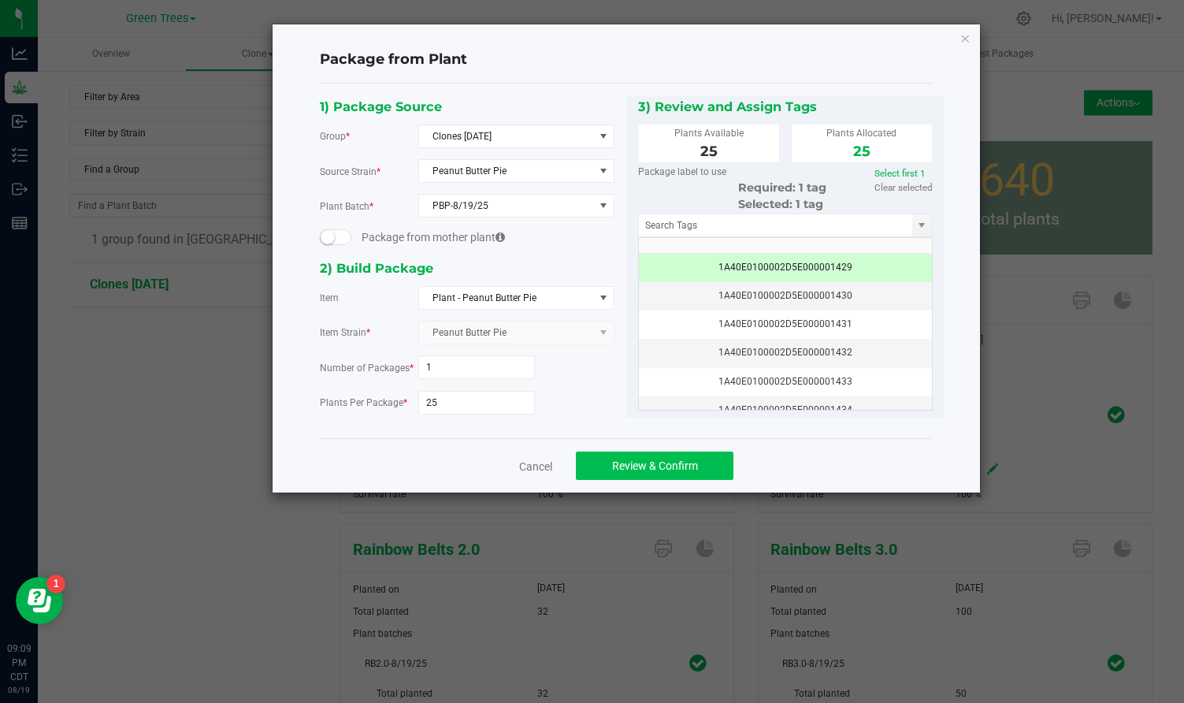
click at [697, 466] on span "Review & Confirm" at bounding box center [655, 465] width 86 height 13
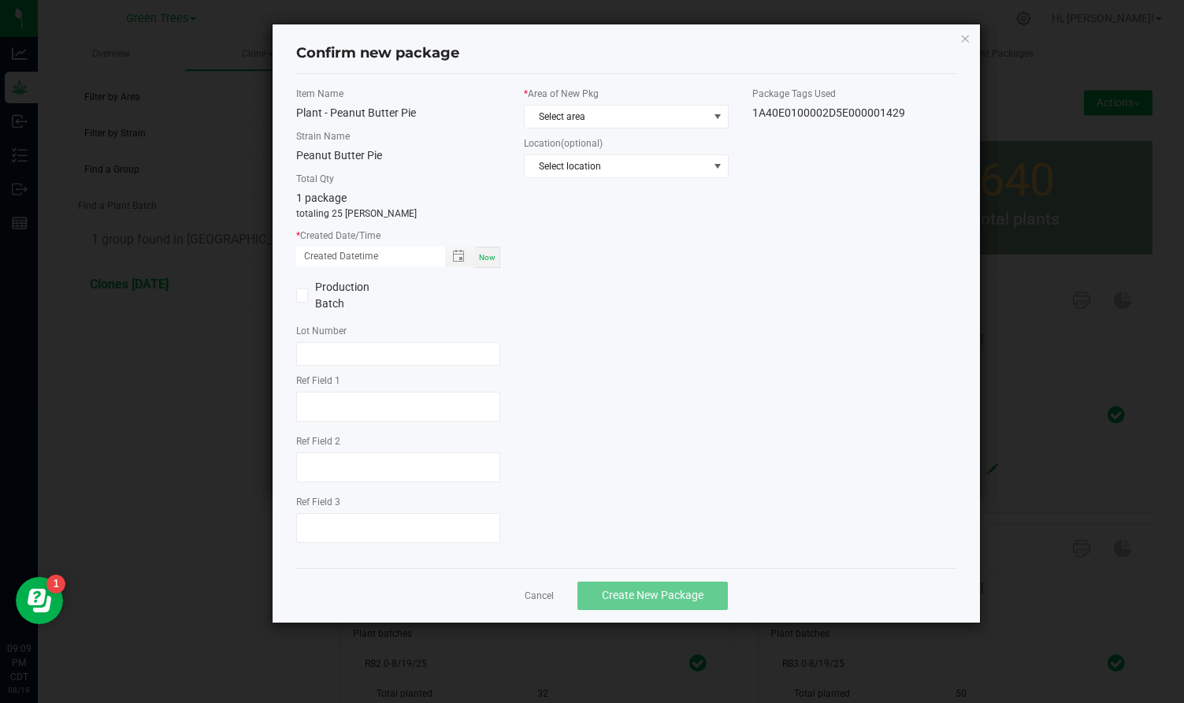
click at [491, 254] on span "Now" at bounding box center [487, 257] width 17 height 9
type input "[DATE] 09:09 PM"
click at [551, 115] on span "Select area" at bounding box center [616, 117] width 183 height 22
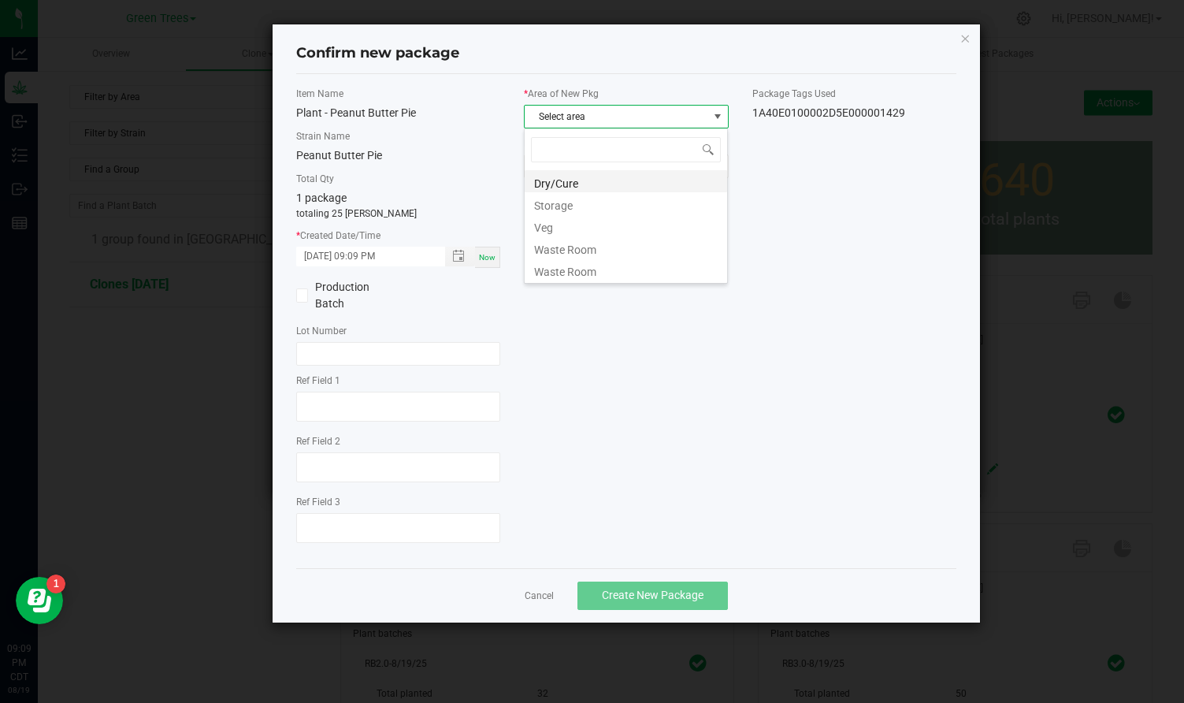
scroll to position [24, 205]
click at [553, 224] on li "Veg" at bounding box center [626, 225] width 203 height 22
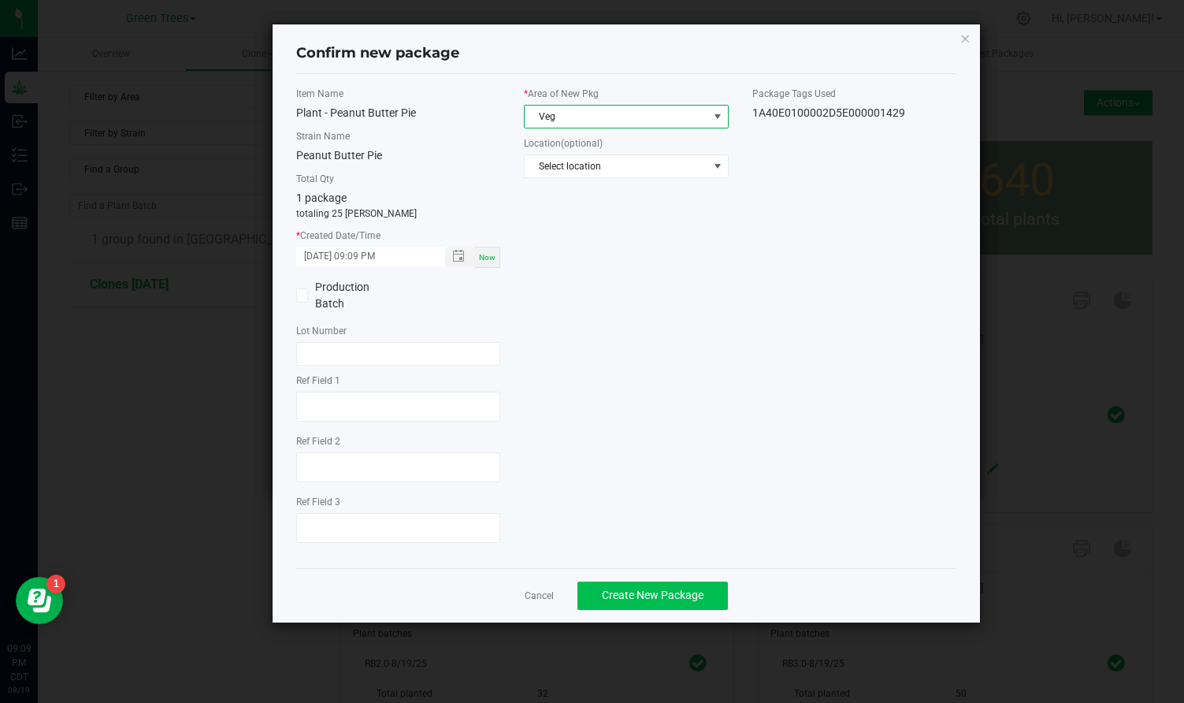
click at [640, 591] on span "Create New Package" at bounding box center [653, 595] width 102 height 13
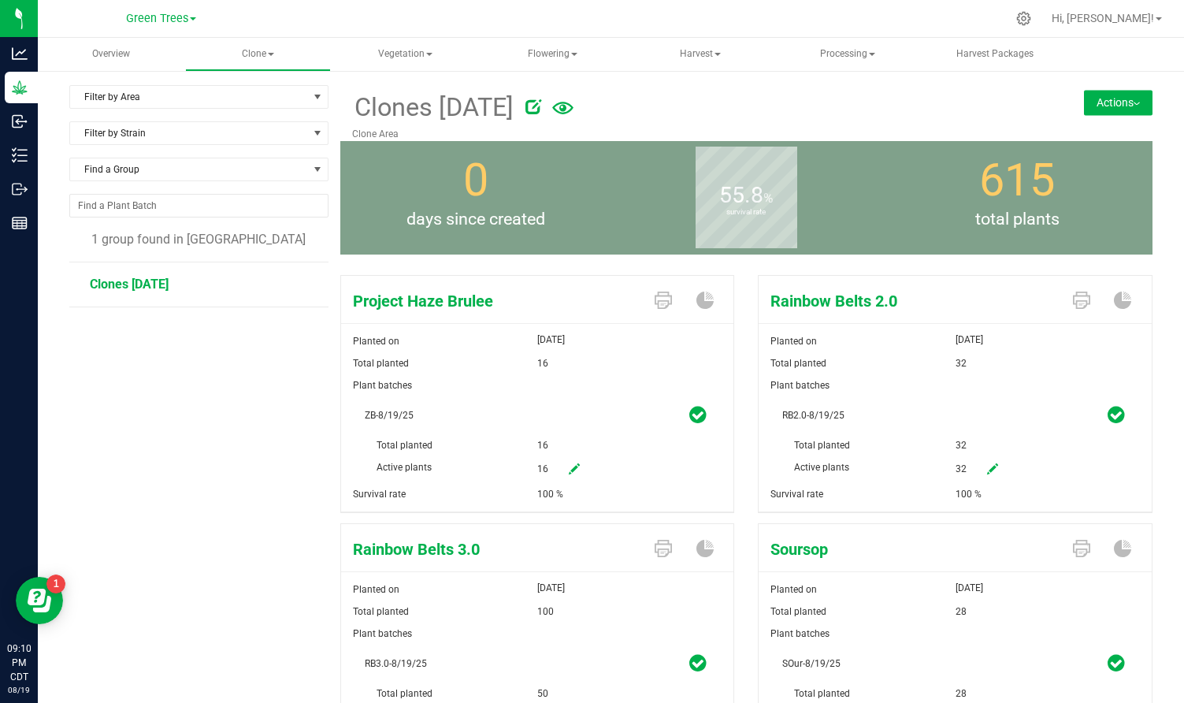
click at [1149, 110] on button "Actions" at bounding box center [1118, 102] width 69 height 25
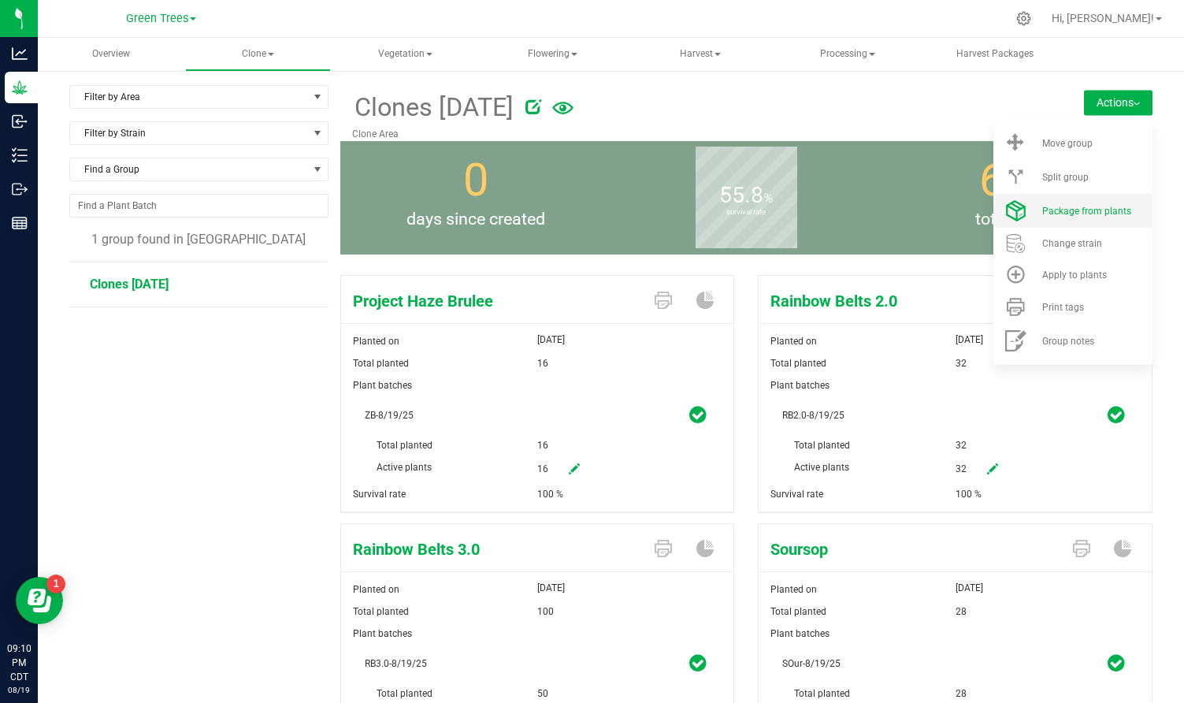
click at [1080, 218] on li "Package from plants" at bounding box center [1073, 211] width 159 height 34
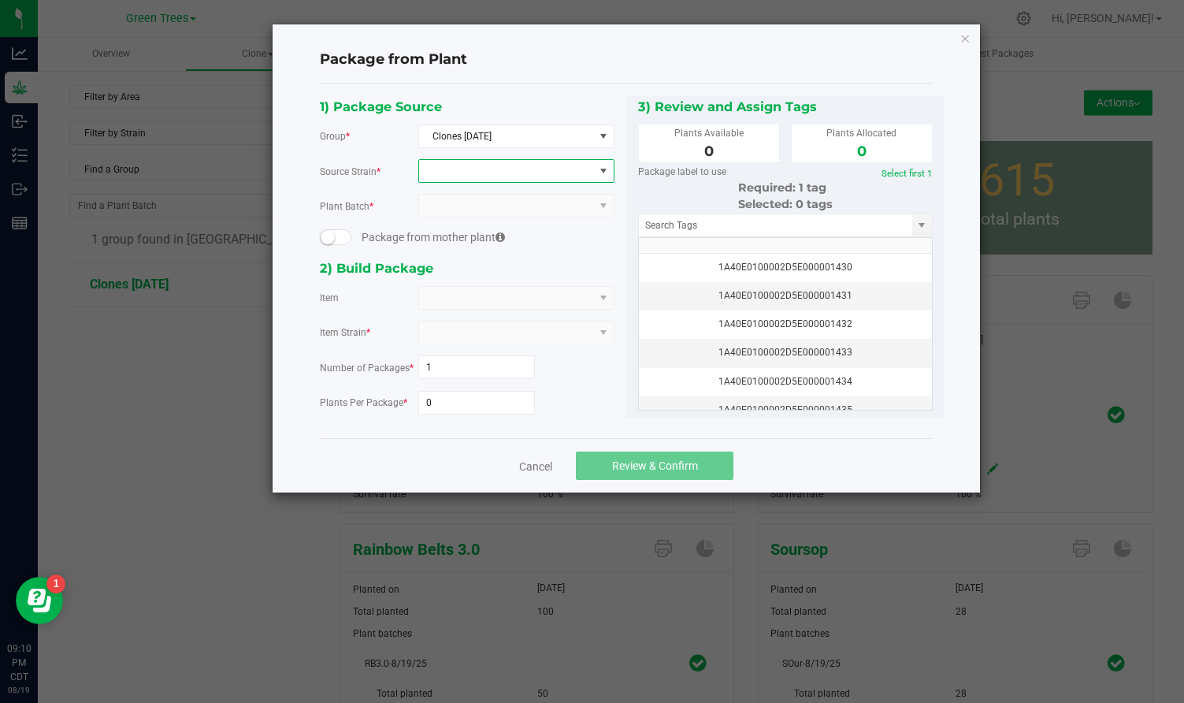
click at [468, 167] on span at bounding box center [506, 171] width 175 height 22
click at [462, 233] on li "Project Haze Brulee" at bounding box center [516, 236] width 195 height 22
click at [451, 299] on span at bounding box center [506, 298] width 175 height 22
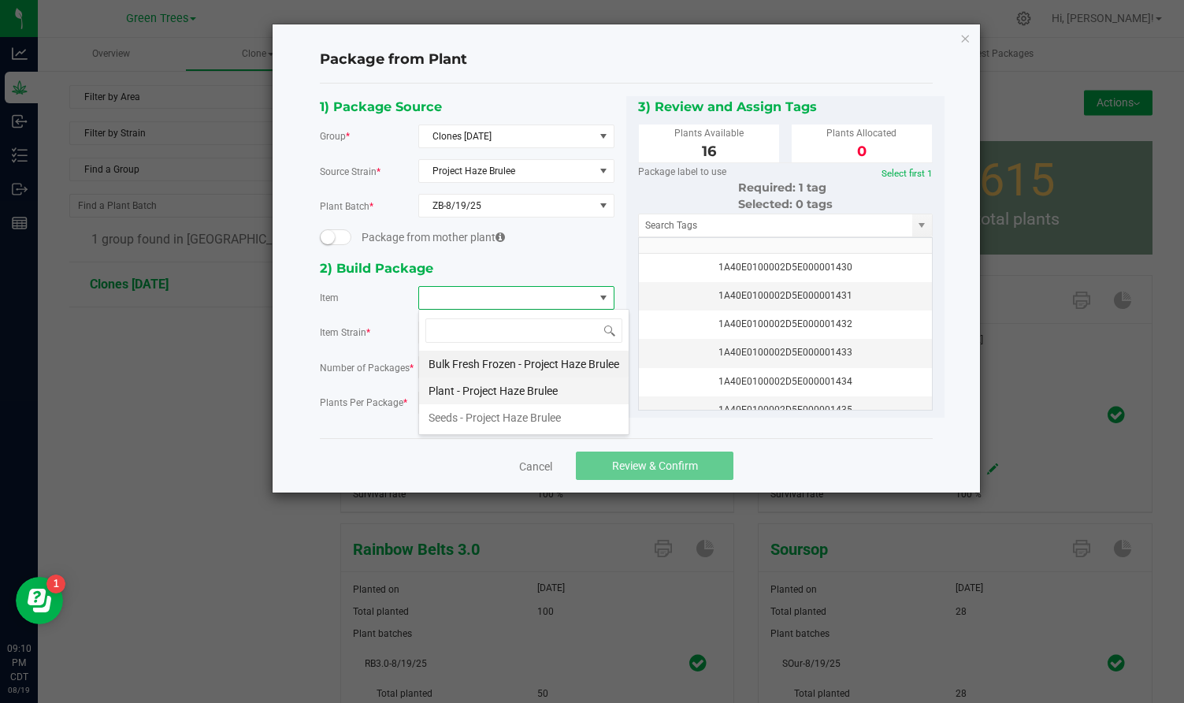
click at [454, 392] on Brulee "Plant - Project Haze Brulee" at bounding box center [524, 390] width 210 height 27
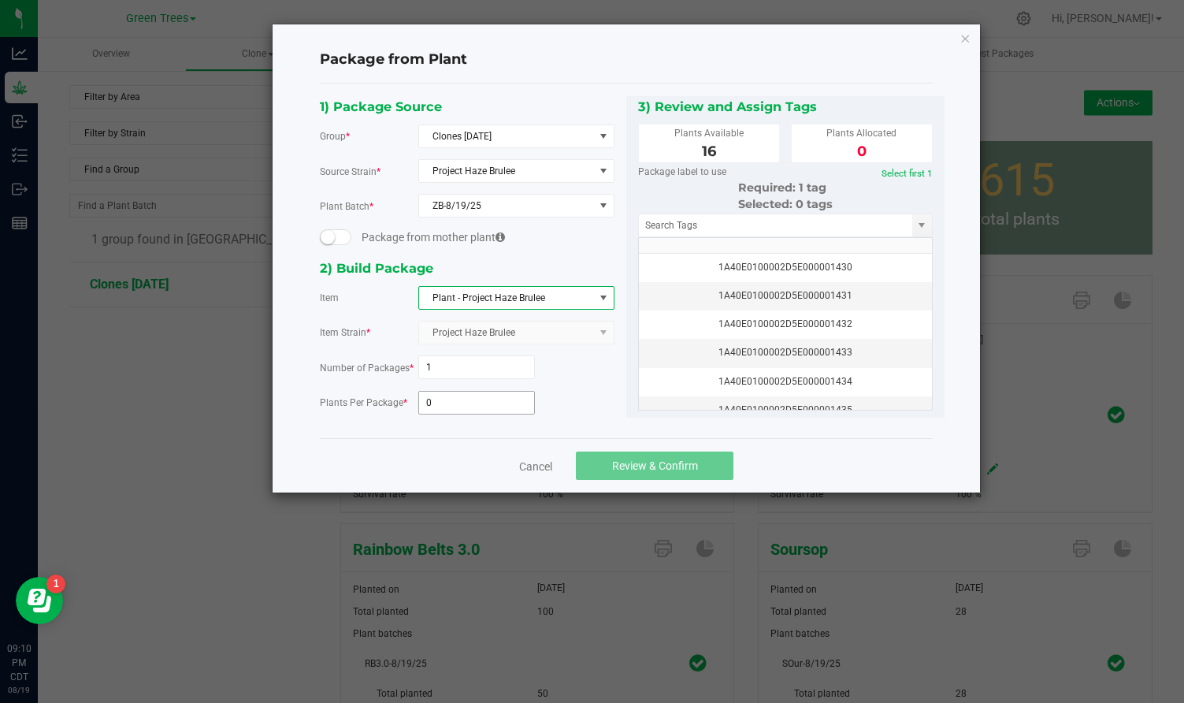
click at [446, 399] on input "0" at bounding box center [477, 403] width 116 height 22
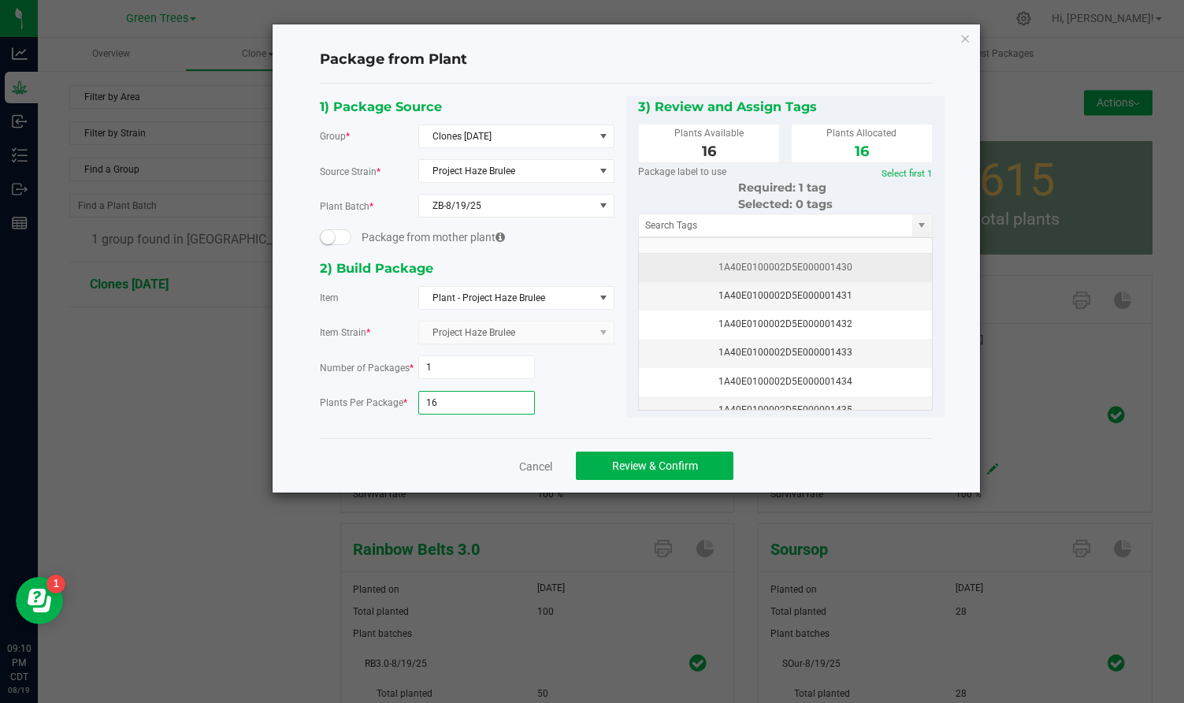
type input "16"
click at [851, 267] on div "1A40E0100002D5E000001430" at bounding box center [786, 267] width 274 height 15
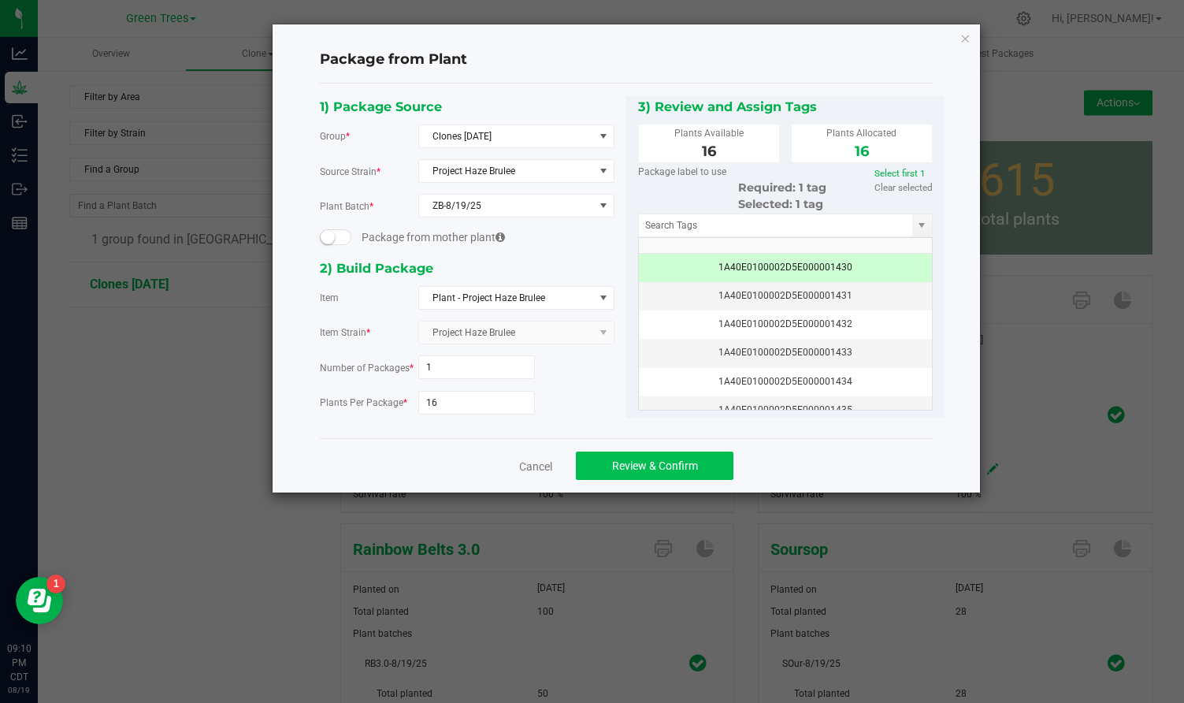
click at [701, 458] on button "Review & Confirm" at bounding box center [655, 466] width 158 height 28
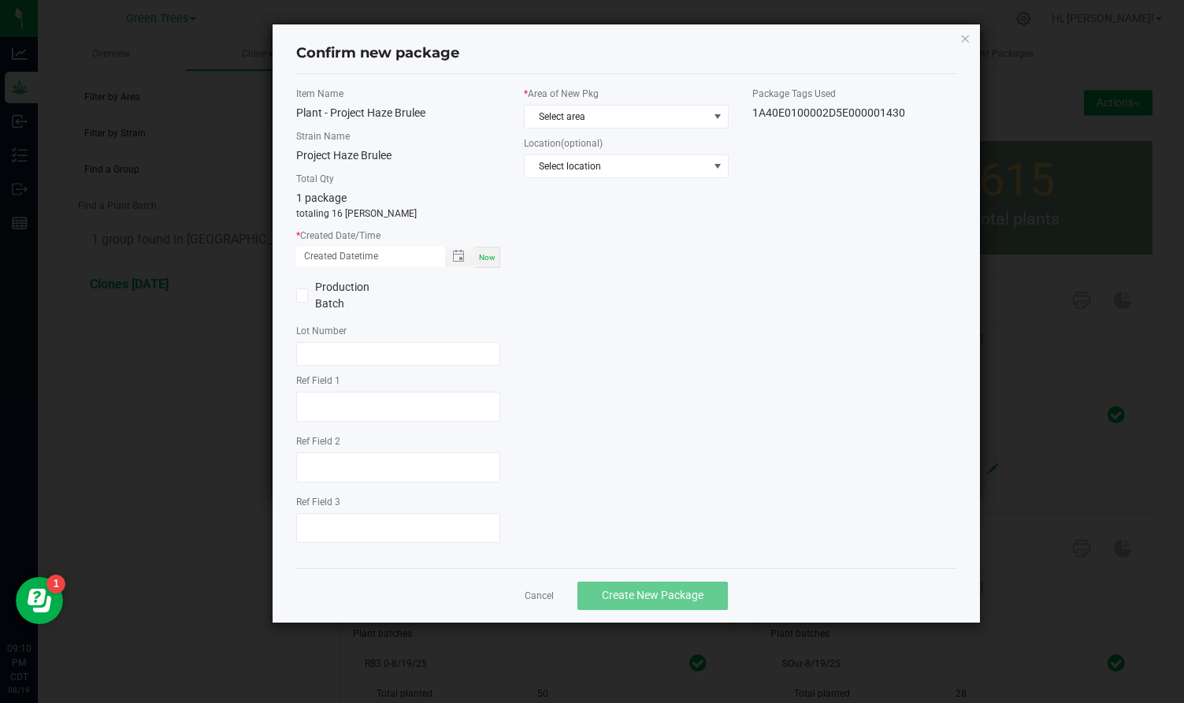
click at [489, 255] on span "Now" at bounding box center [487, 257] width 17 height 9
type input "[DATE] 09:10 PM"
click at [563, 105] on span "Select area" at bounding box center [626, 117] width 204 height 24
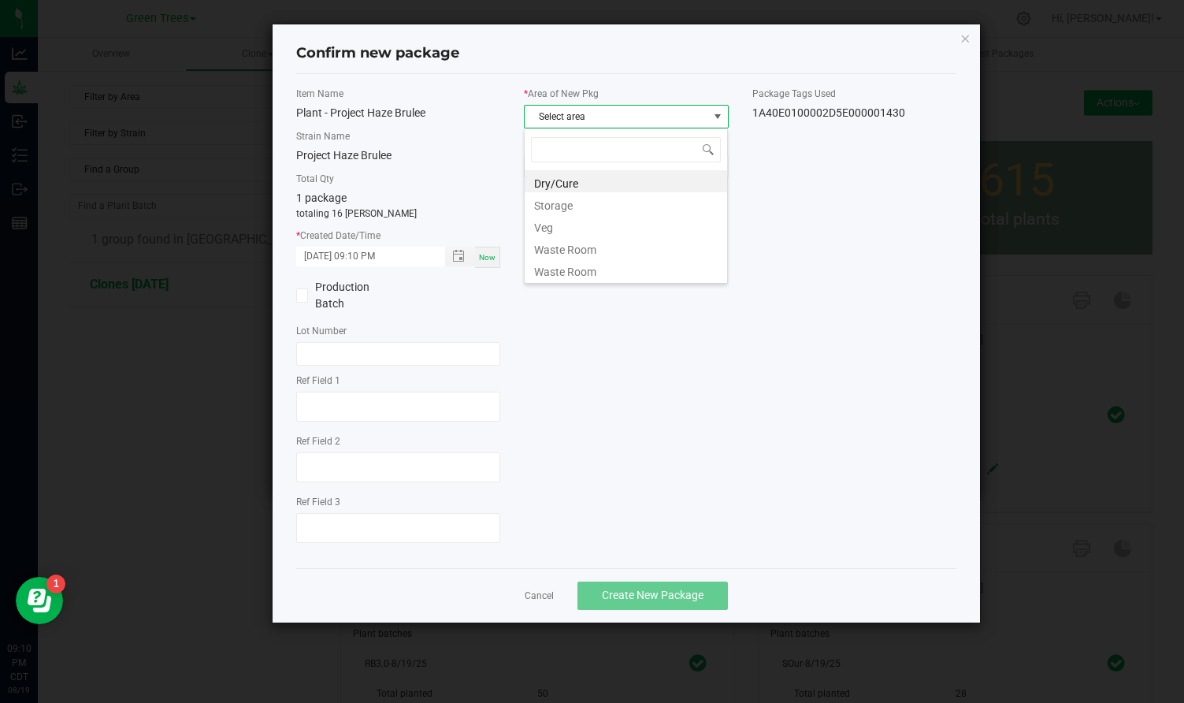
scroll to position [24, 205]
click at [564, 221] on li "Veg" at bounding box center [626, 225] width 203 height 22
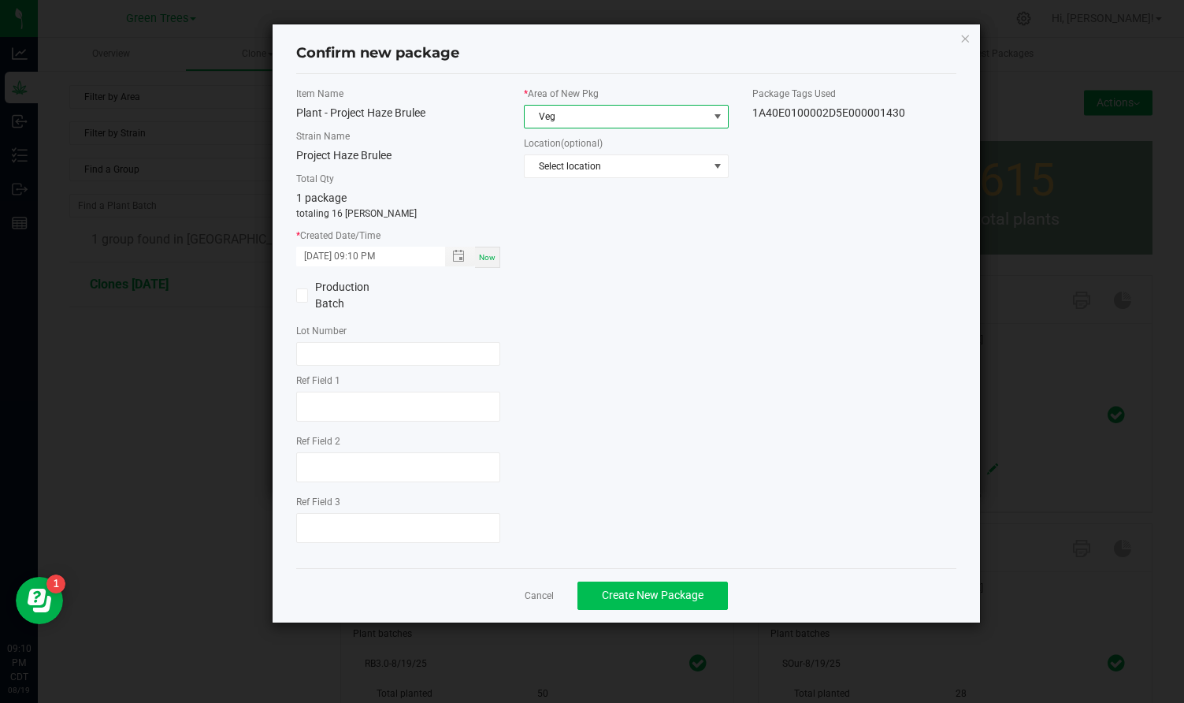
click at [663, 591] on span "Create New Package" at bounding box center [653, 595] width 102 height 13
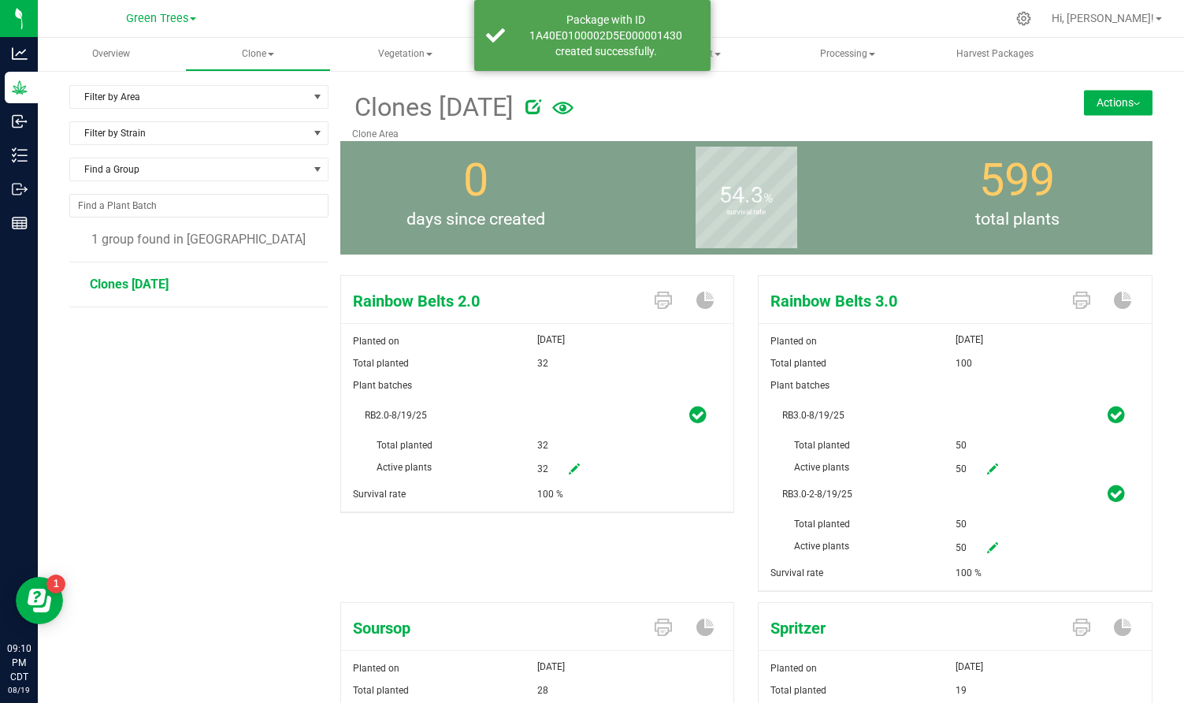
click at [1134, 104] on img at bounding box center [1137, 103] width 6 height 3
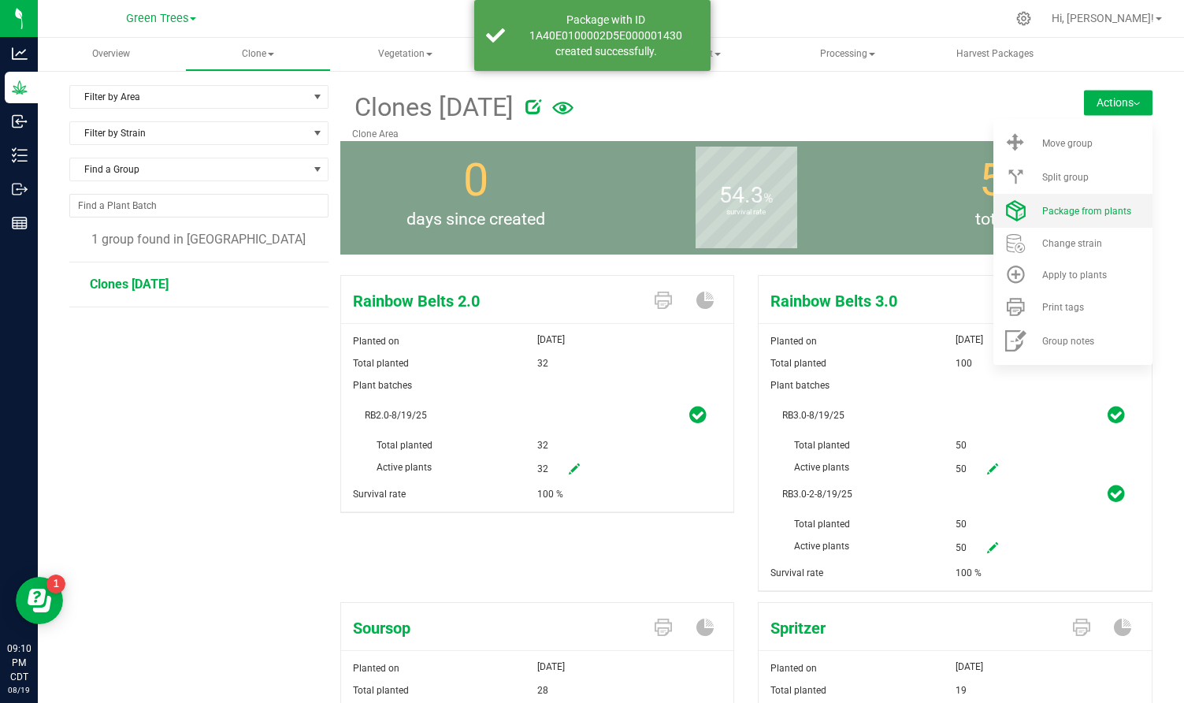
click at [1070, 210] on span "Package from plants" at bounding box center [1087, 211] width 89 height 11
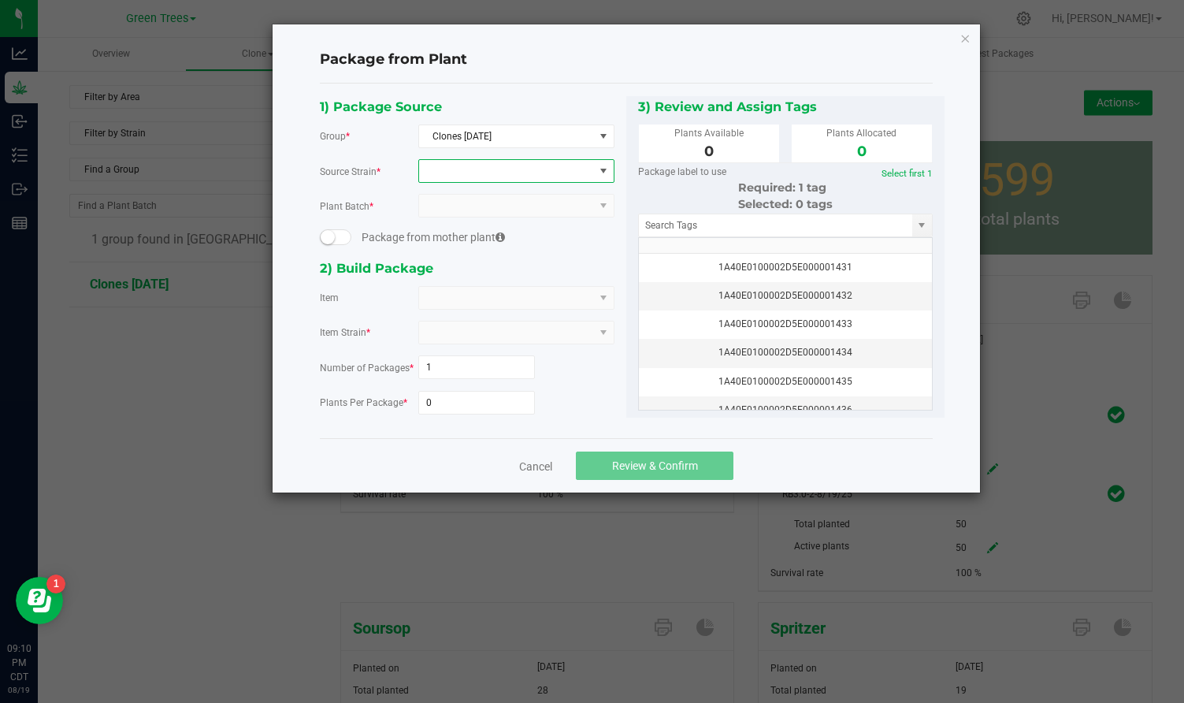
click at [532, 162] on span at bounding box center [506, 171] width 175 height 22
click at [487, 237] on li "Rainbow Belts 2.0" at bounding box center [516, 236] width 195 height 22
click at [460, 299] on span at bounding box center [506, 298] width 175 height 22
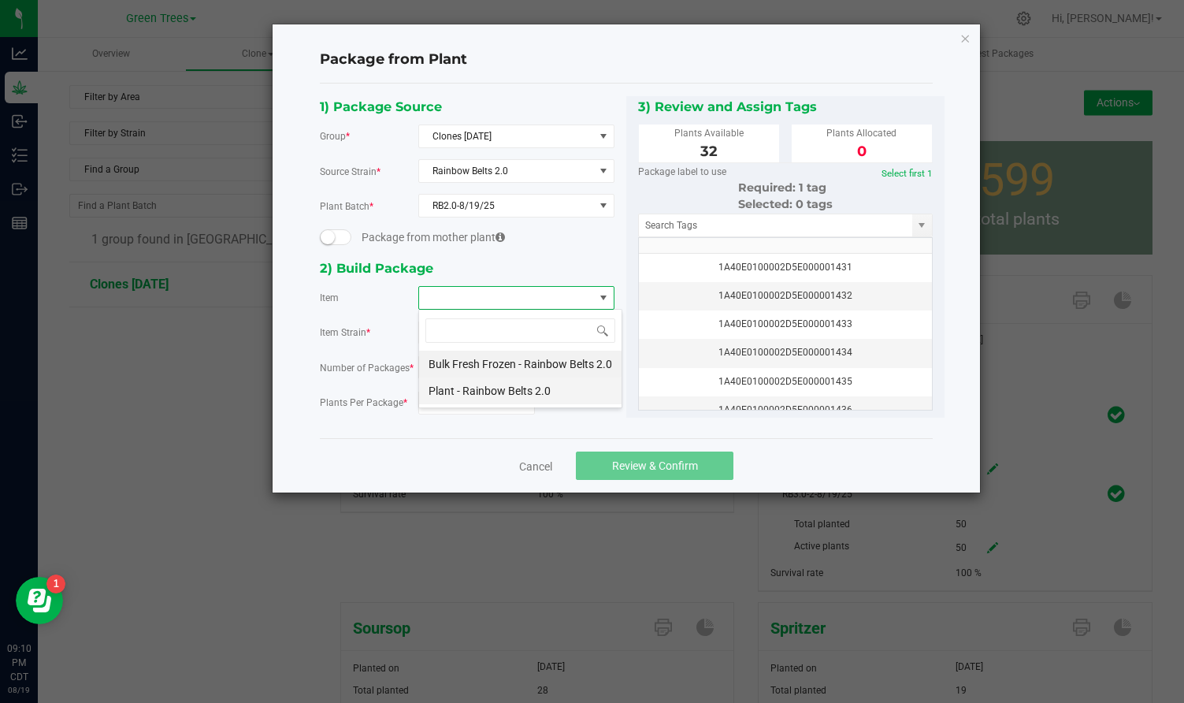
click at [454, 389] on 2\ "Plant - Rainbow Belts 2.0" at bounding box center [520, 390] width 203 height 27
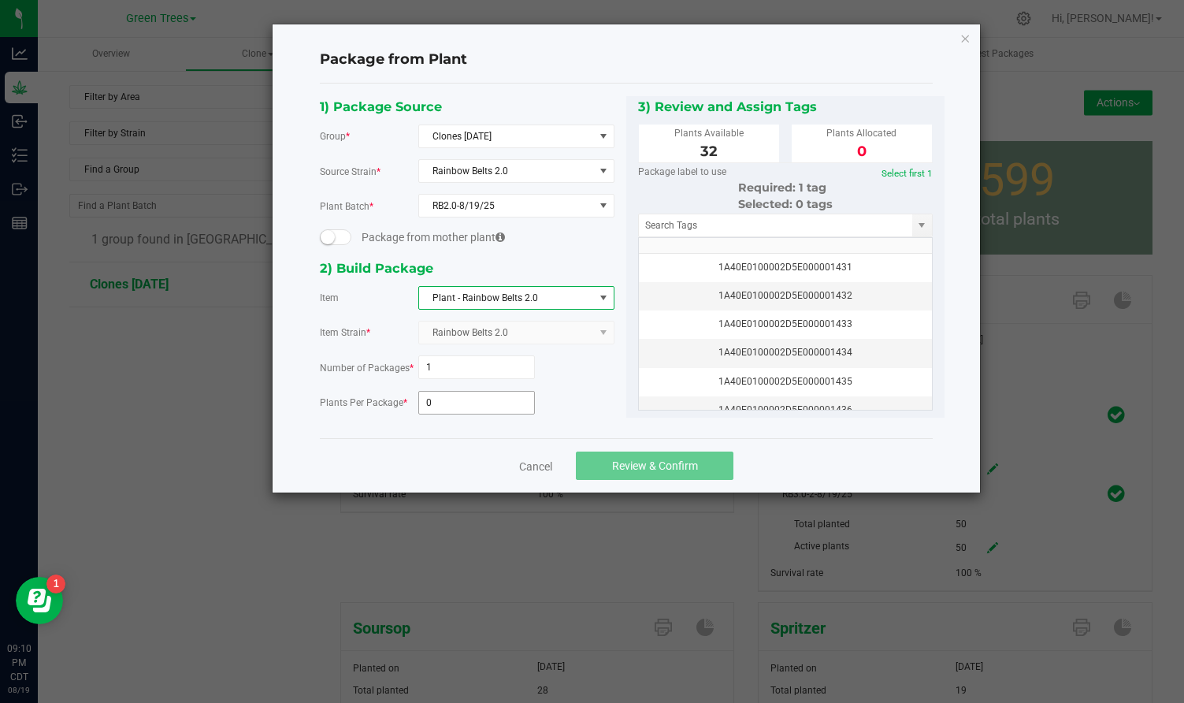
click at [447, 395] on input "0" at bounding box center [477, 403] width 116 height 22
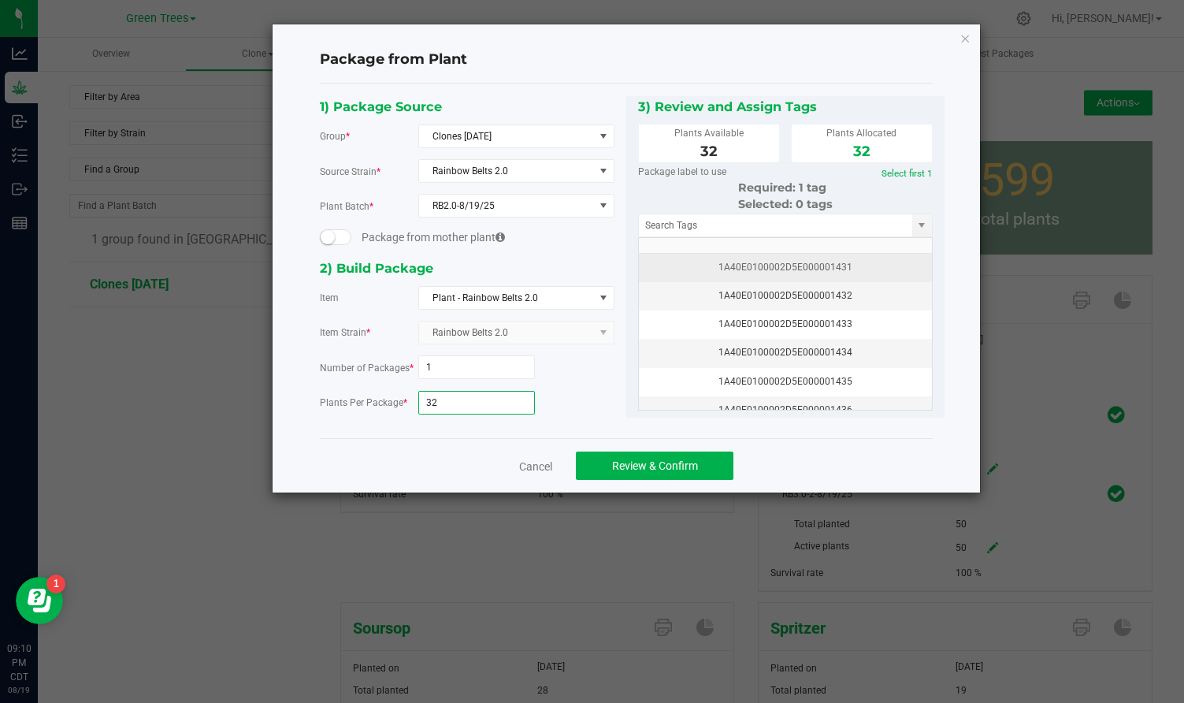
type input "32"
click at [845, 266] on div "1A40E0100002D5E000001431" at bounding box center [786, 267] width 274 height 15
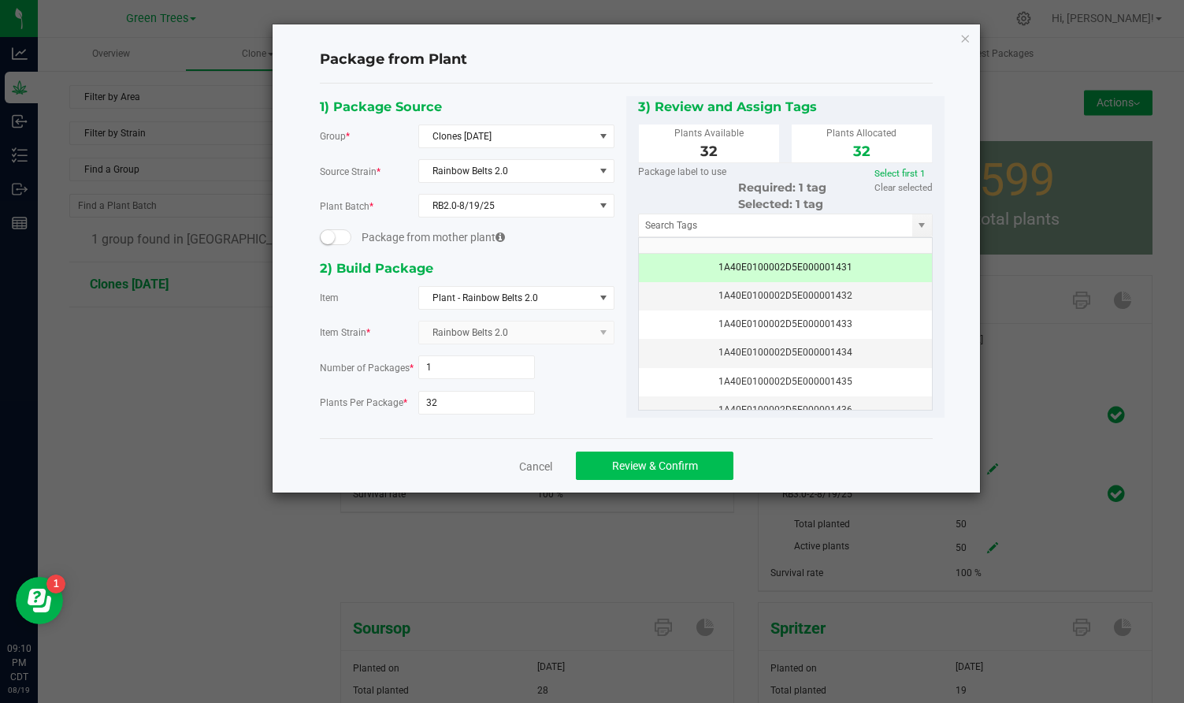
click at [718, 462] on button "Review & Confirm" at bounding box center [655, 466] width 158 height 28
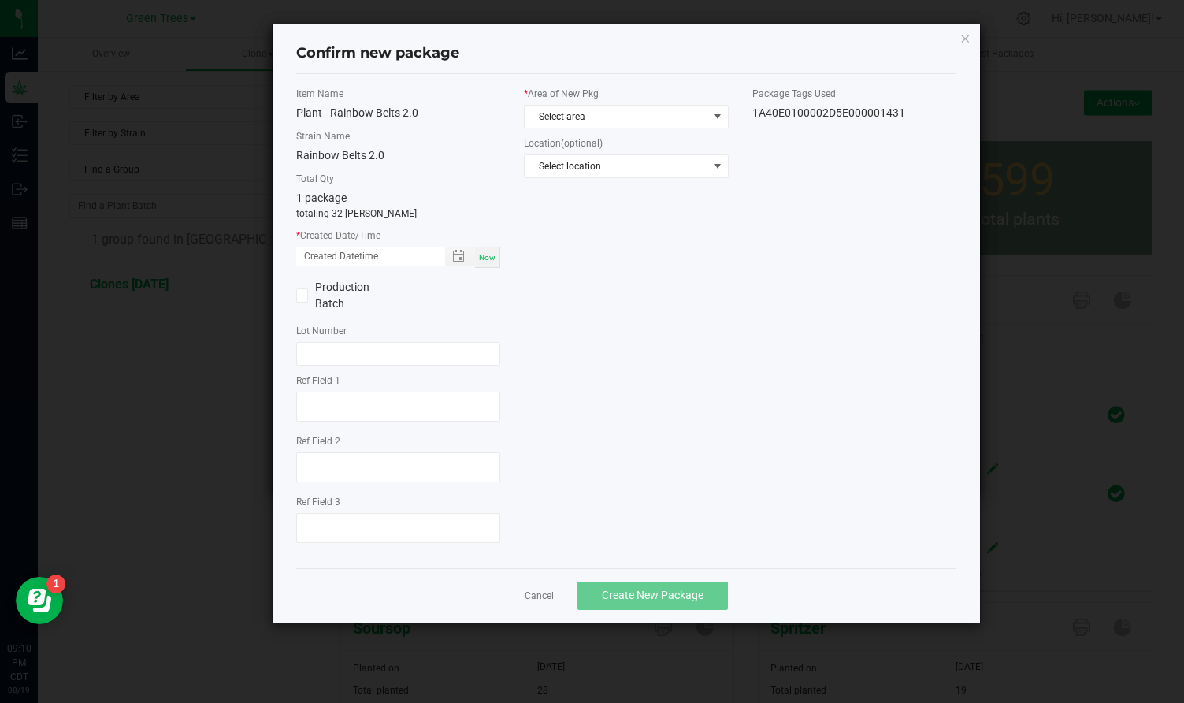
click at [489, 262] on div "Now" at bounding box center [487, 257] width 25 height 21
type input "[DATE] 09:10 PM"
click at [563, 125] on span "Select area" at bounding box center [616, 117] width 183 height 22
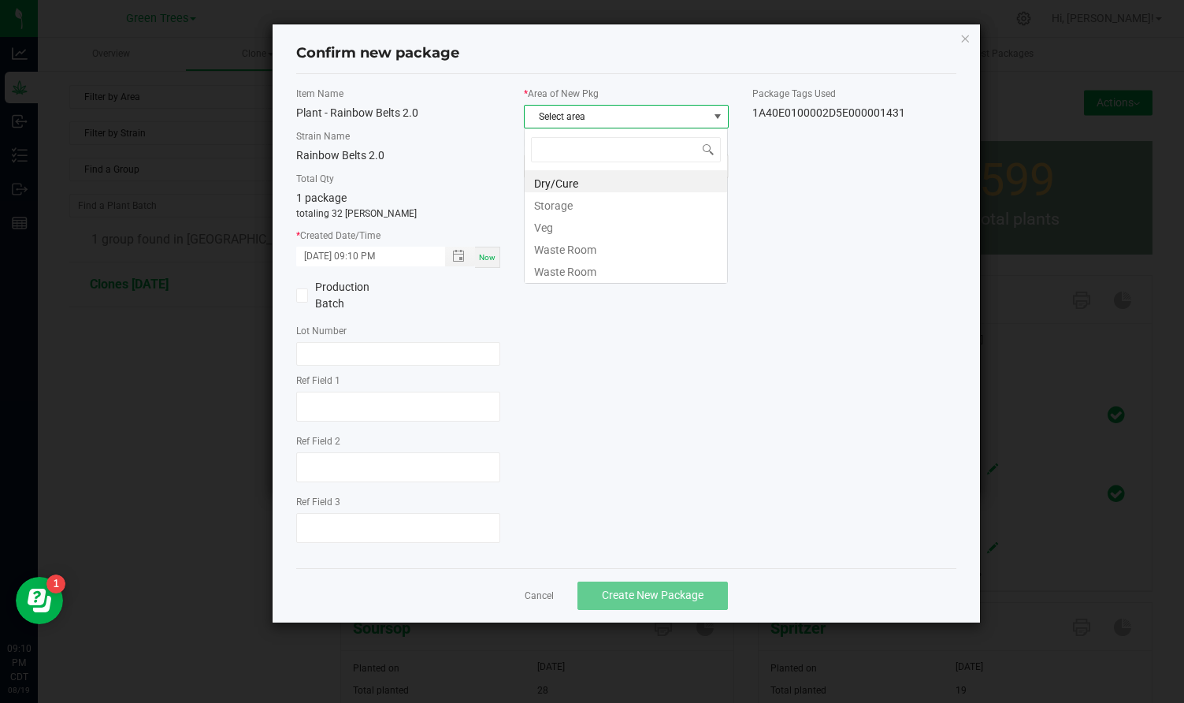
scroll to position [24, 205]
click at [567, 223] on li "Veg" at bounding box center [626, 225] width 203 height 22
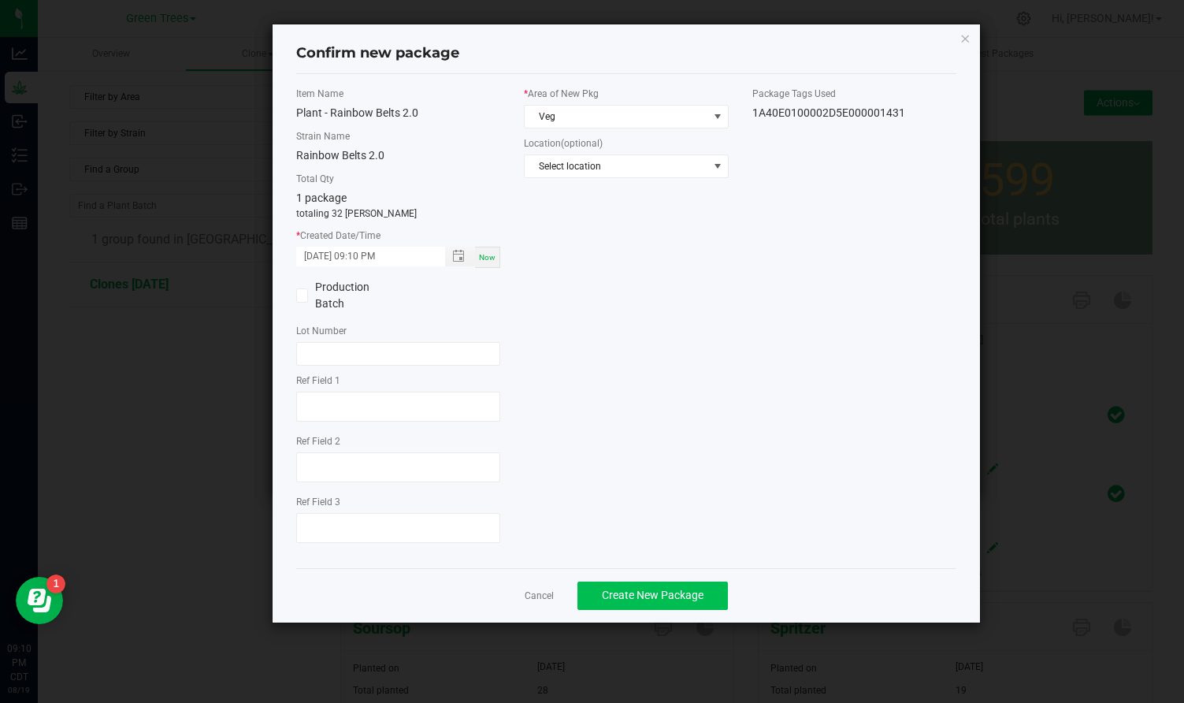
click at [686, 589] on span "Create New Package" at bounding box center [653, 595] width 102 height 13
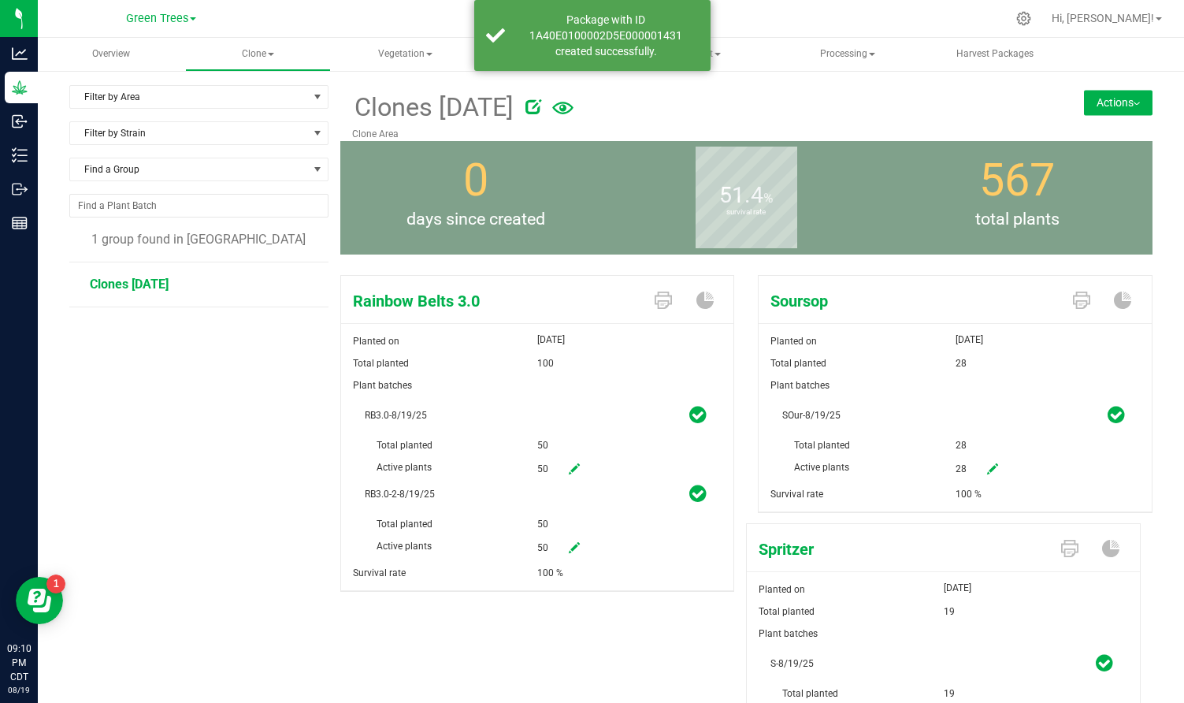
click at [1153, 98] on button "Actions" at bounding box center [1118, 102] width 69 height 25
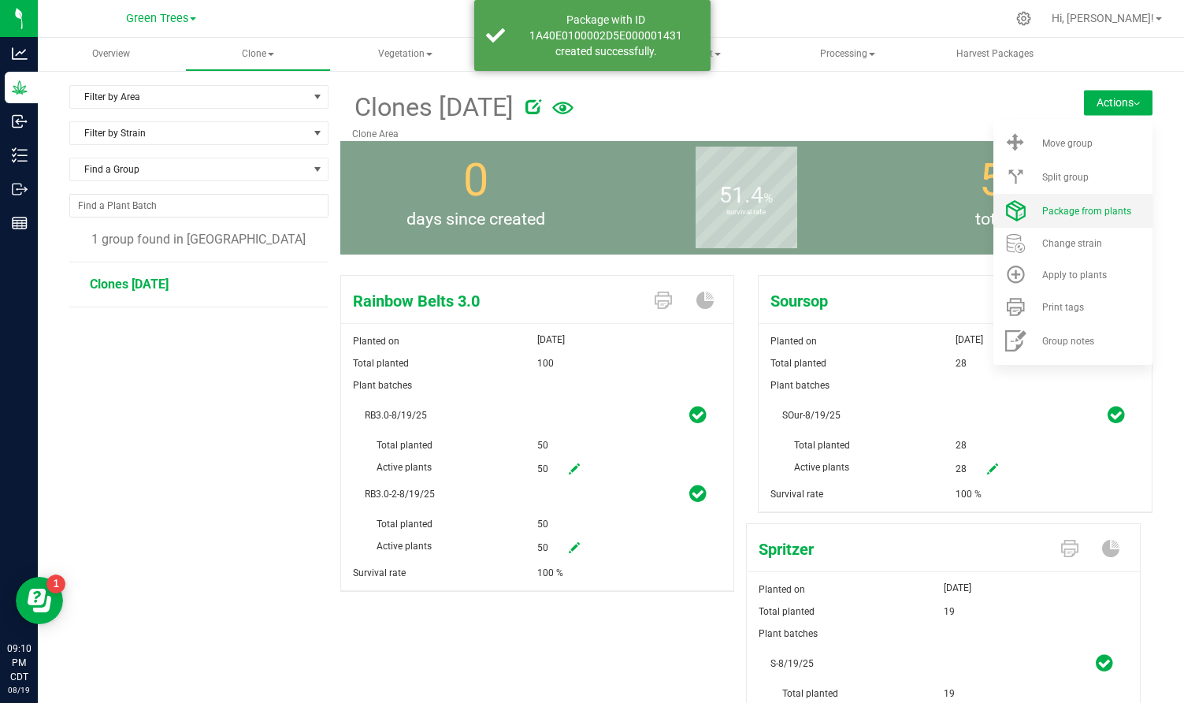
click at [1095, 201] on li "Package from plants" at bounding box center [1073, 211] width 159 height 34
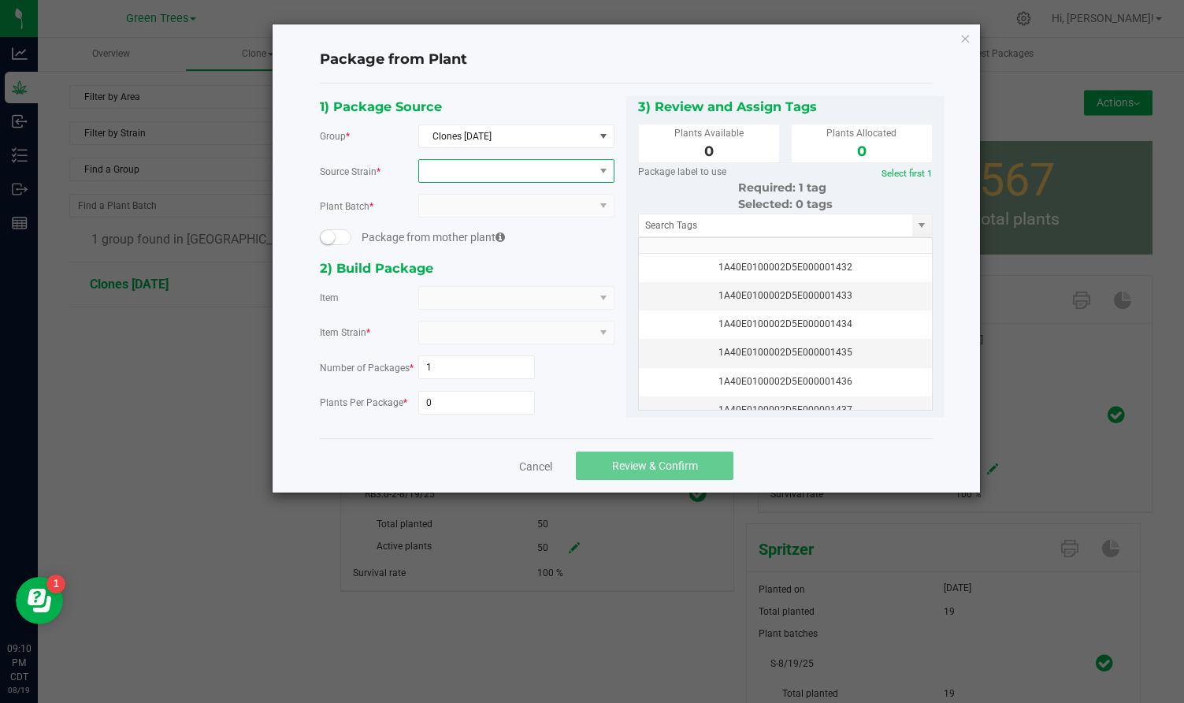
click at [537, 177] on span at bounding box center [506, 171] width 175 height 22
click at [466, 237] on li "Rainbow Belts 3.0" at bounding box center [516, 236] width 195 height 22
click at [449, 203] on span at bounding box center [506, 206] width 175 height 22
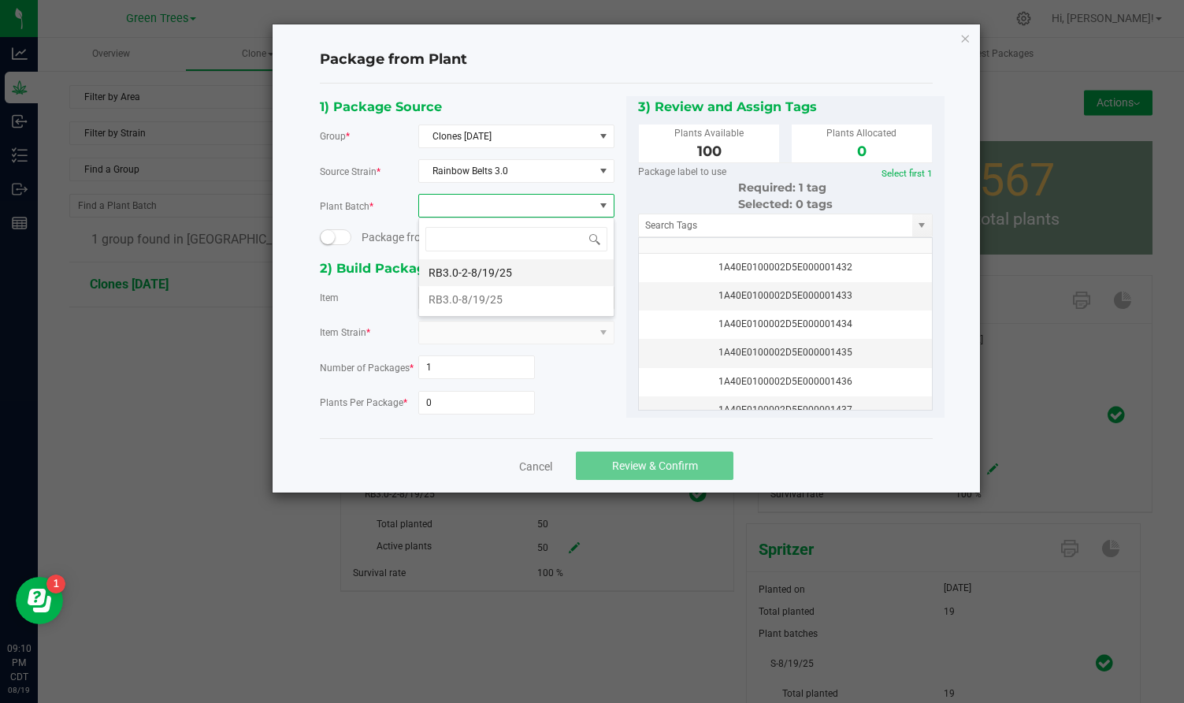
click at [452, 272] on li "RB3.0-2-8/19/25" at bounding box center [516, 272] width 195 height 27
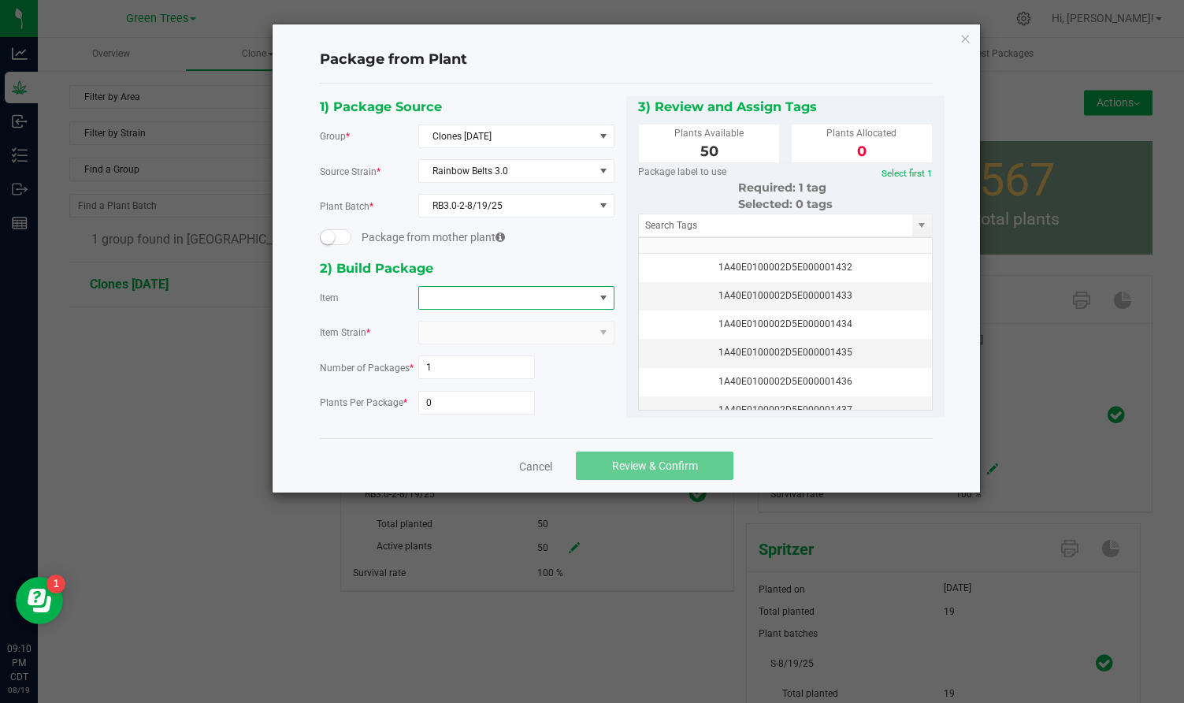
click at [445, 299] on span at bounding box center [506, 298] width 175 height 22
click at [452, 395] on 3\ "Plant - Rainbow Belts 3.0" at bounding box center [520, 390] width 203 height 27
click at [443, 396] on input "0" at bounding box center [477, 403] width 116 height 22
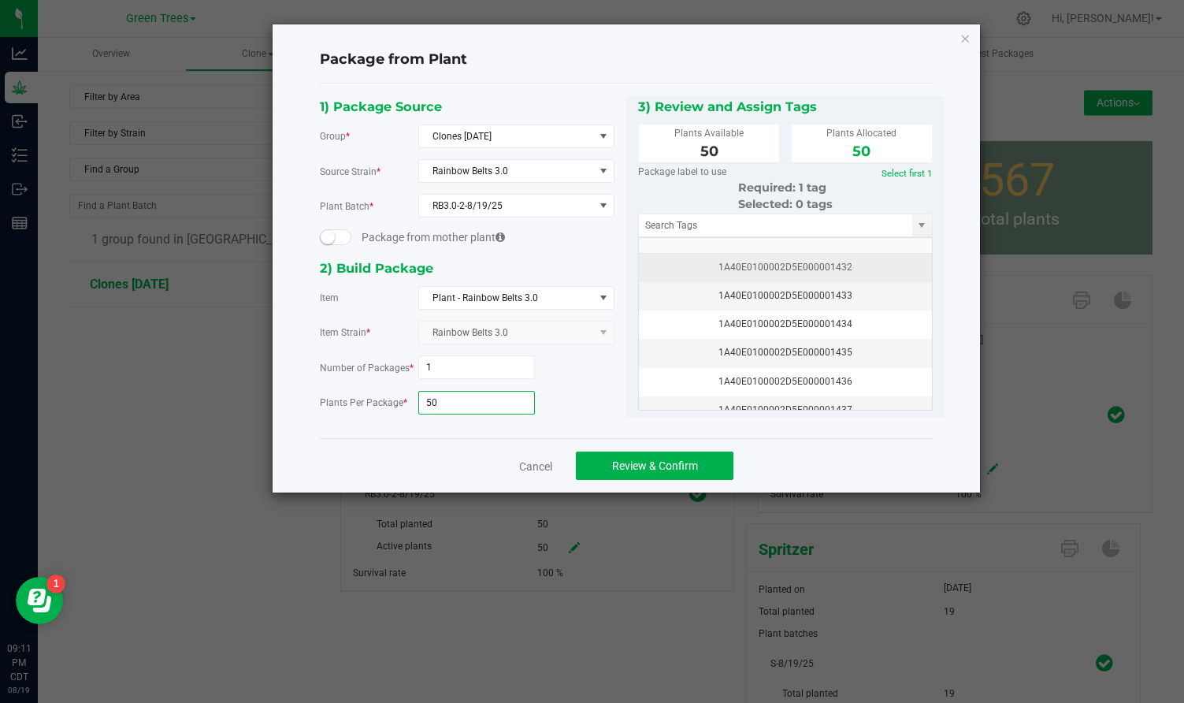
type input "50"
click at [767, 263] on div "1A40E0100002D5E000001432" at bounding box center [786, 267] width 274 height 15
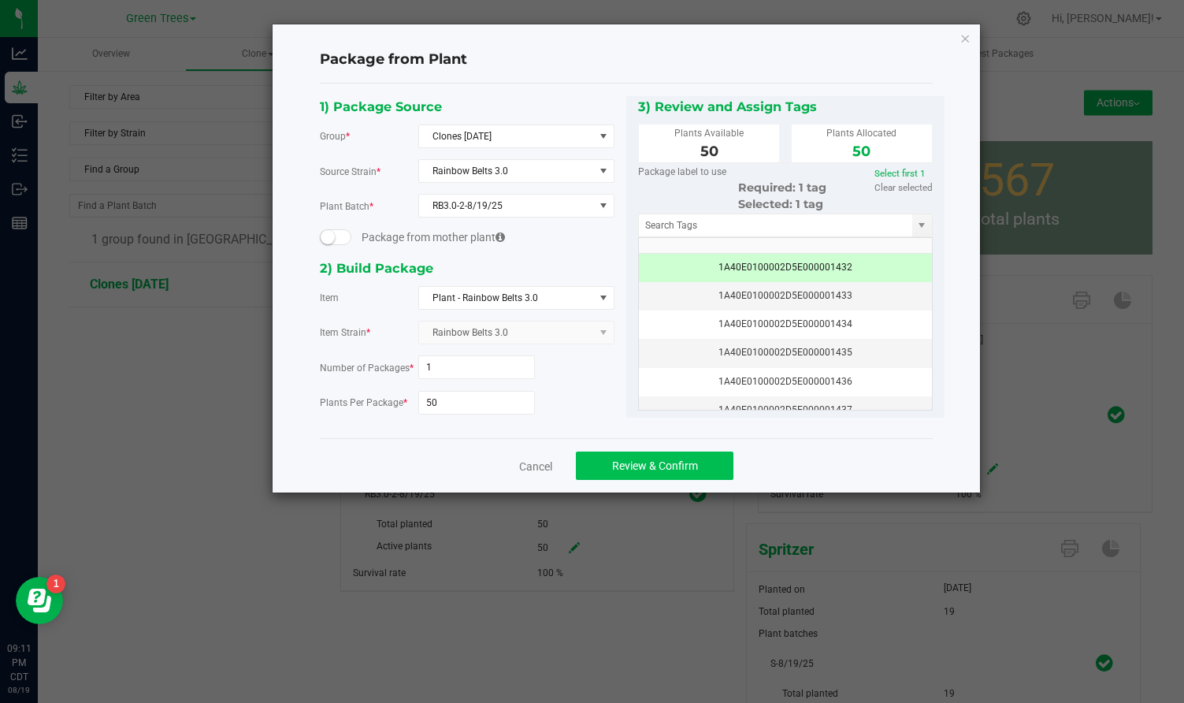
click at [695, 472] on button "Review & Confirm" at bounding box center [655, 466] width 158 height 28
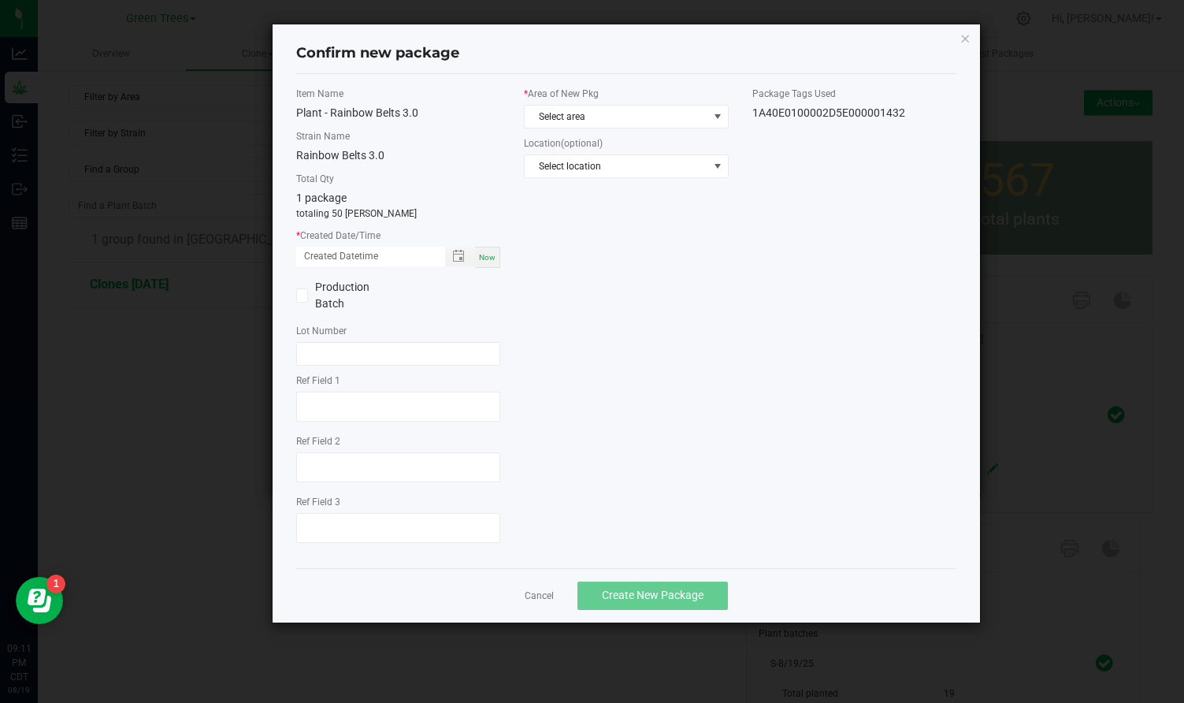
click at [495, 259] on span "Now" at bounding box center [487, 257] width 17 height 9
type input "[DATE] 09:11 PM"
click at [571, 110] on span "Select area" at bounding box center [616, 117] width 183 height 22
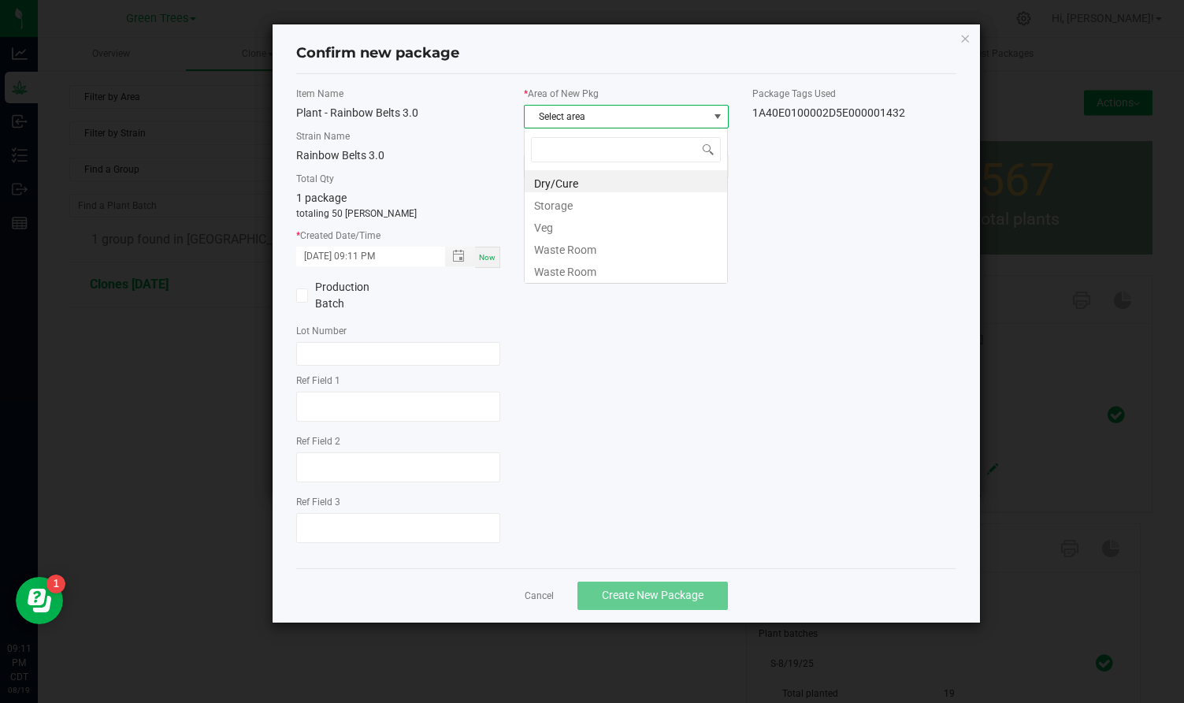
scroll to position [24, 205]
click at [553, 221] on li "Veg" at bounding box center [626, 225] width 203 height 22
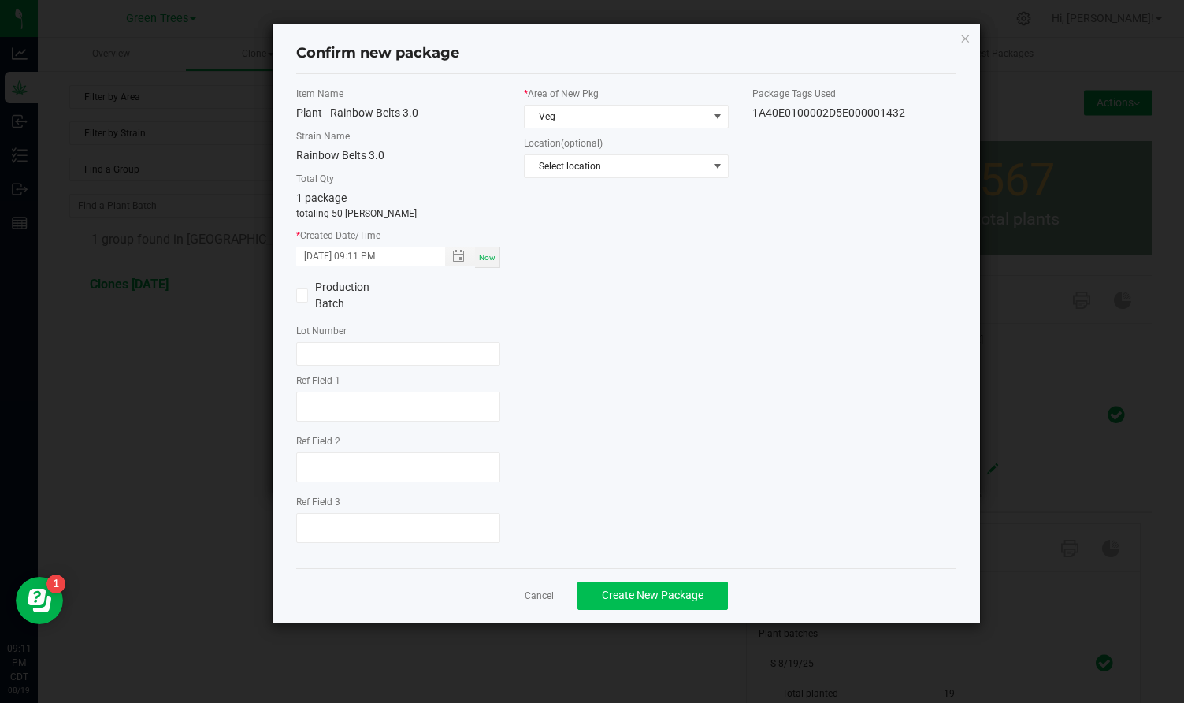
click at [631, 590] on span "Create New Package" at bounding box center [653, 595] width 102 height 13
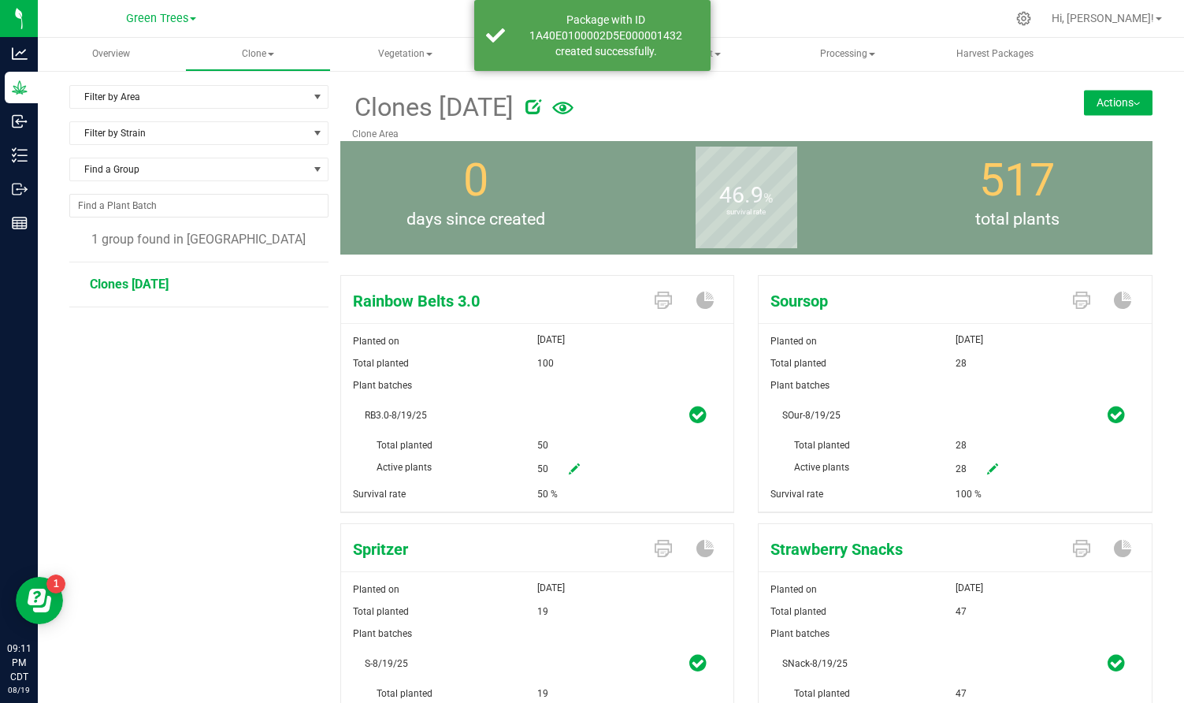
click at [1139, 106] on button "Actions" at bounding box center [1118, 102] width 69 height 25
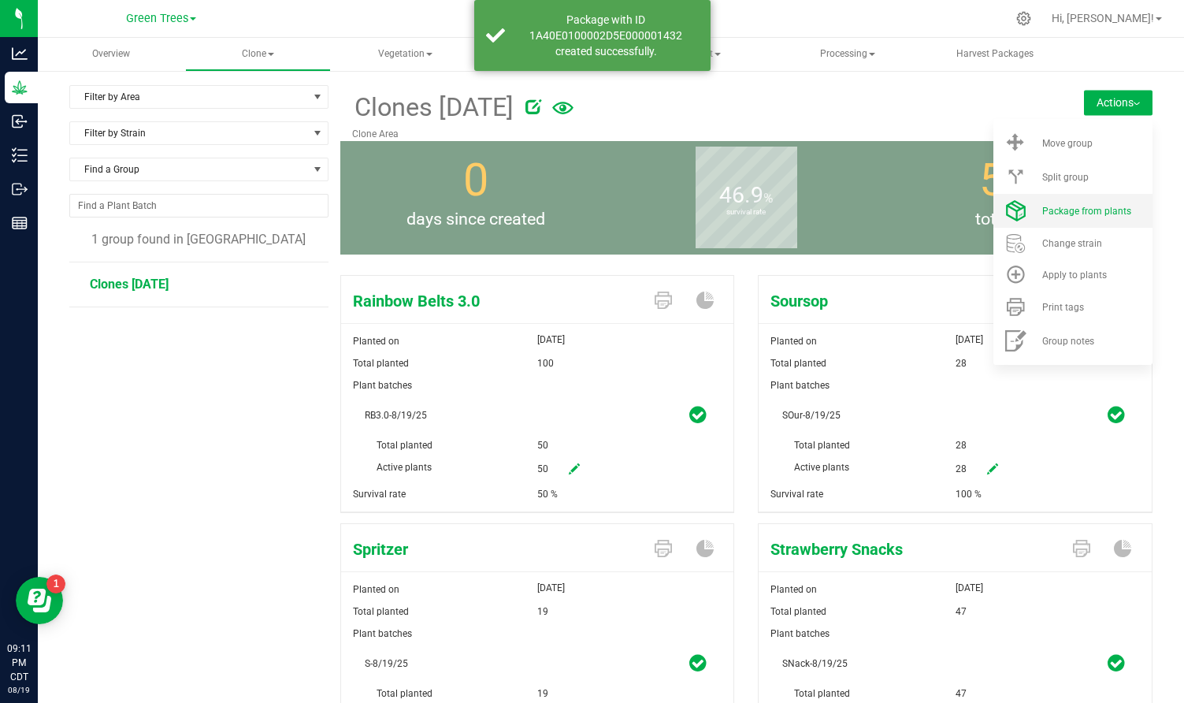
click at [1095, 206] on span "Package from plants" at bounding box center [1087, 211] width 89 height 11
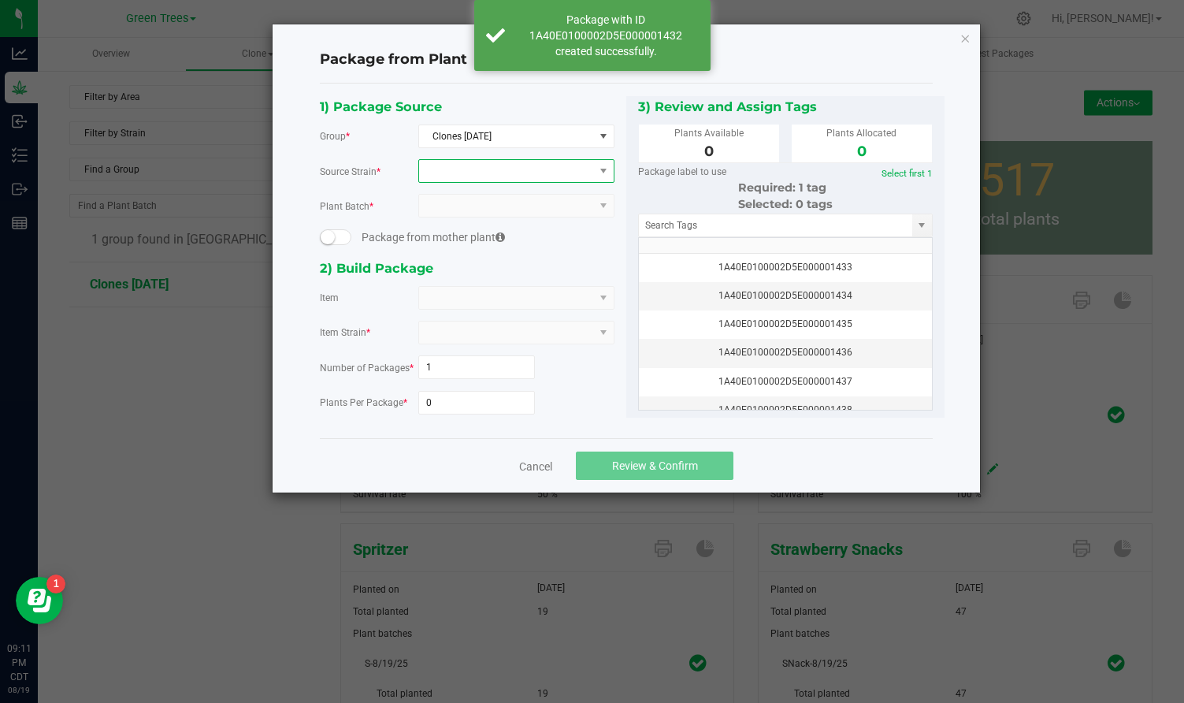
click at [474, 165] on span at bounding box center [506, 171] width 175 height 22
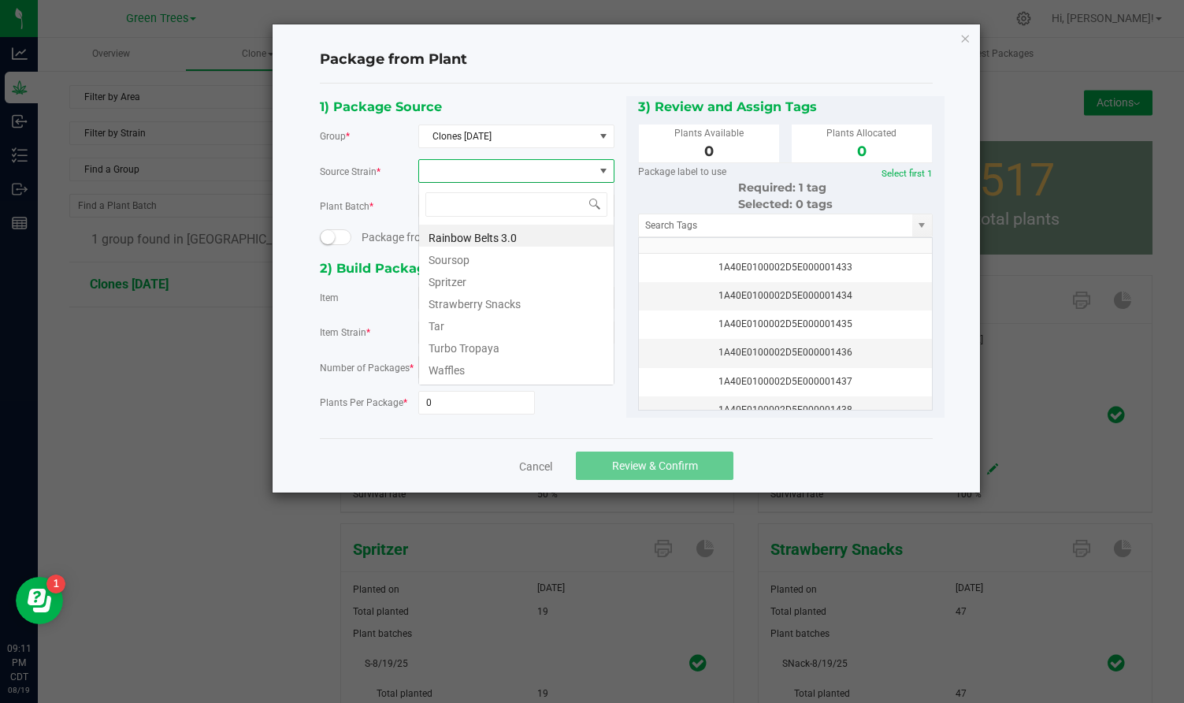
scroll to position [24, 197]
click at [456, 240] on li "Rainbow Belts 3.0" at bounding box center [516, 236] width 195 height 22
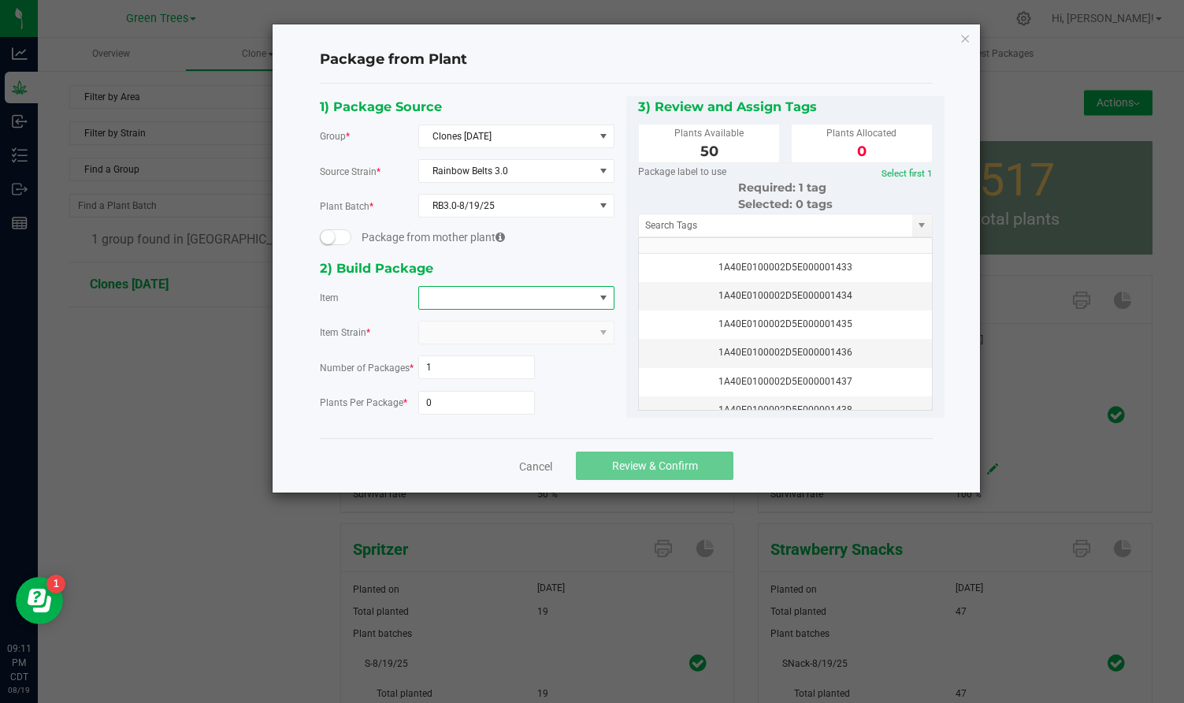
click at [452, 289] on span at bounding box center [506, 298] width 175 height 22
click at [454, 388] on 3\ "Plant - Rainbow Belts 3.0" at bounding box center [520, 390] width 203 height 27
click at [452, 369] on input "1" at bounding box center [477, 367] width 116 height 22
click at [443, 399] on input "0" at bounding box center [477, 403] width 116 height 22
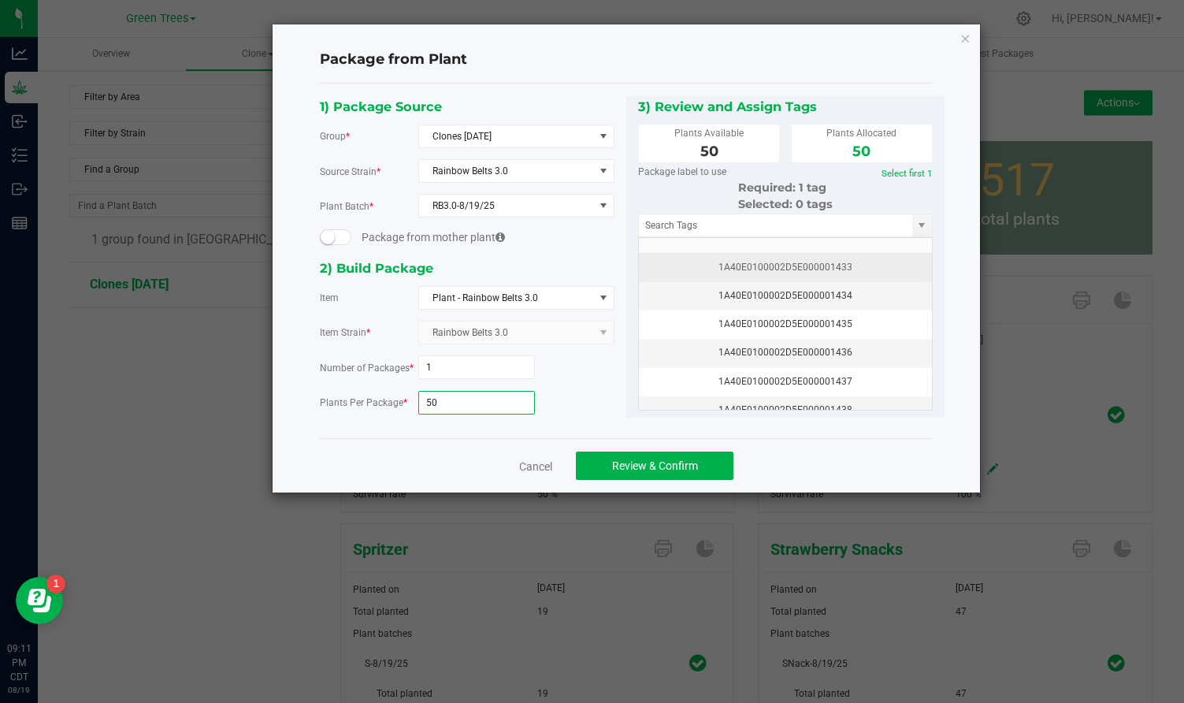
type input "50"
click at [780, 265] on div "1A40E0100002D5E000001433" at bounding box center [786, 267] width 274 height 15
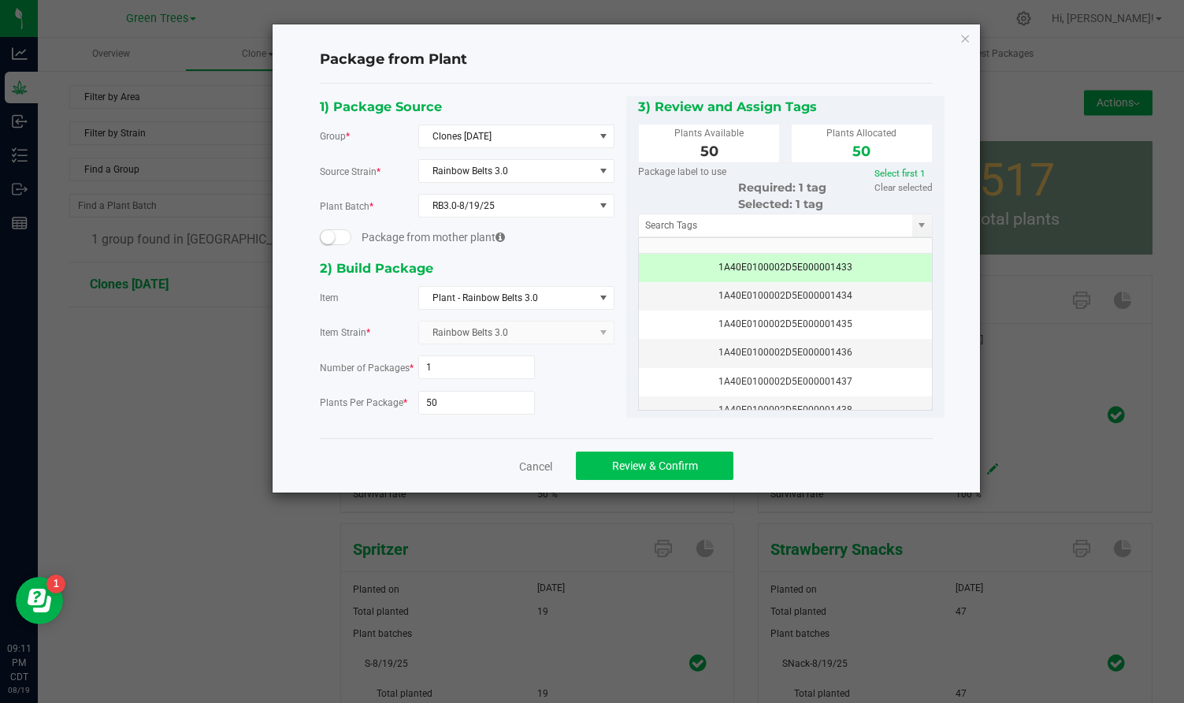
click at [683, 468] on span "Review & Confirm" at bounding box center [655, 465] width 86 height 13
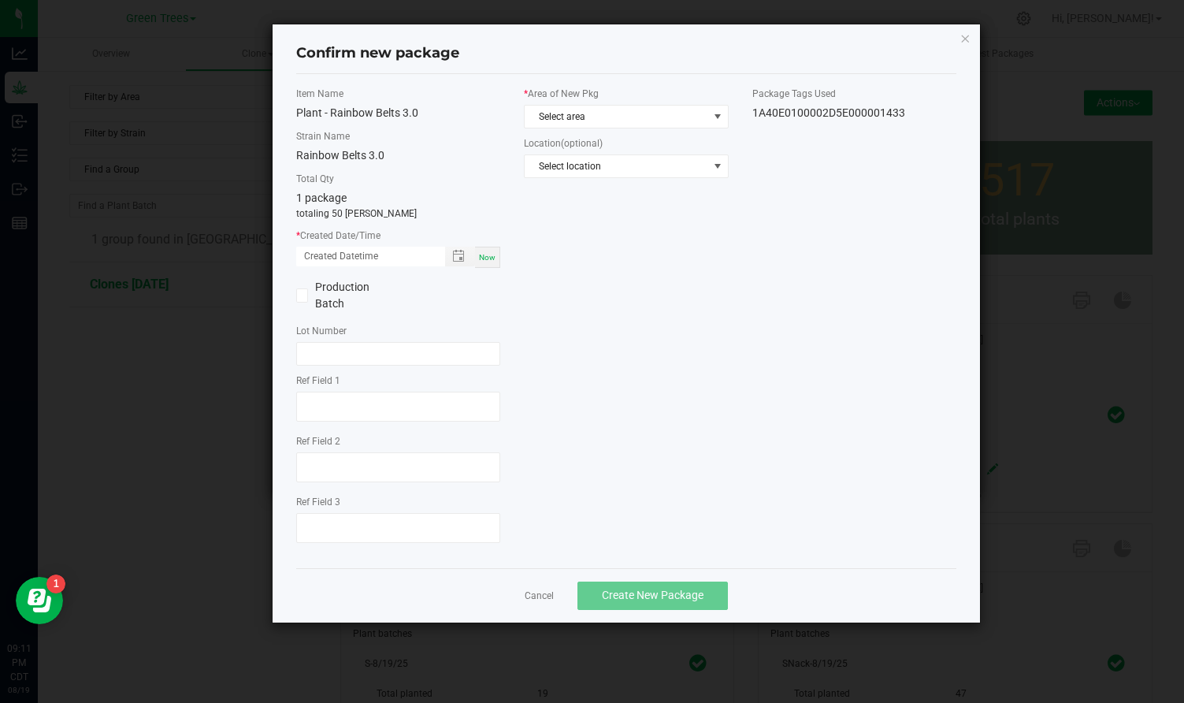
click at [494, 253] on span "Now" at bounding box center [487, 257] width 17 height 9
type input "[DATE] 09:11 PM"
click at [561, 117] on span "Select area" at bounding box center [616, 117] width 183 height 22
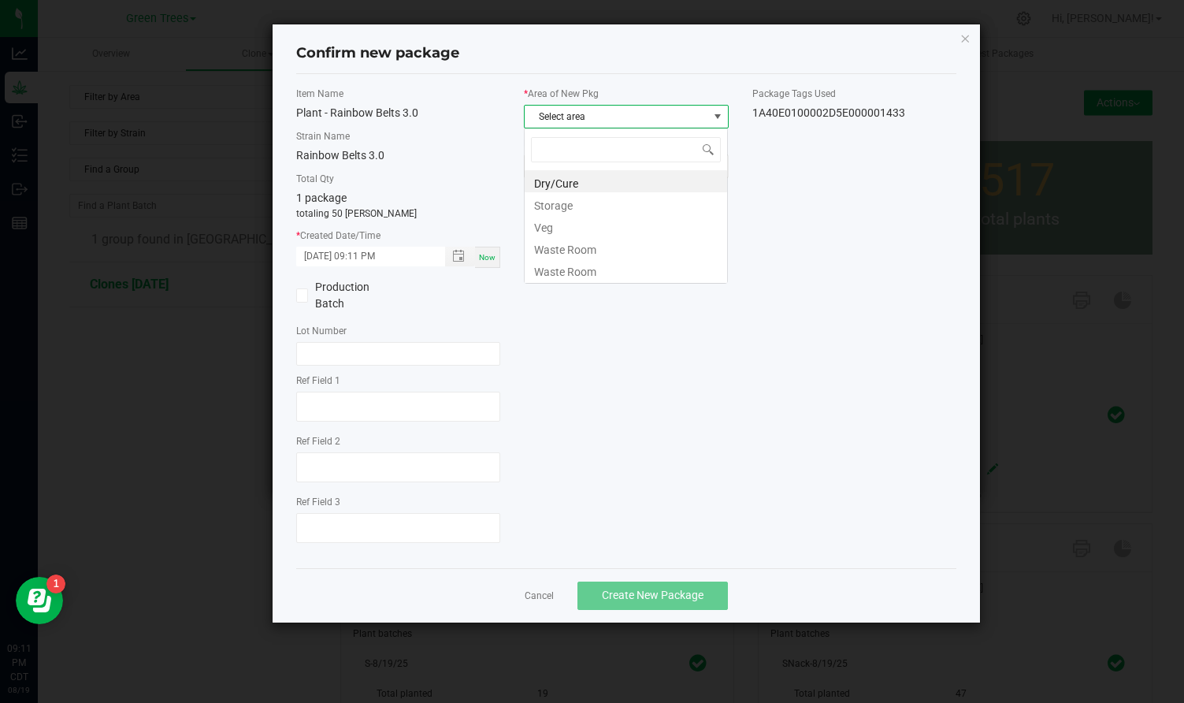
scroll to position [24, 205]
click at [556, 224] on li "Veg" at bounding box center [626, 225] width 203 height 22
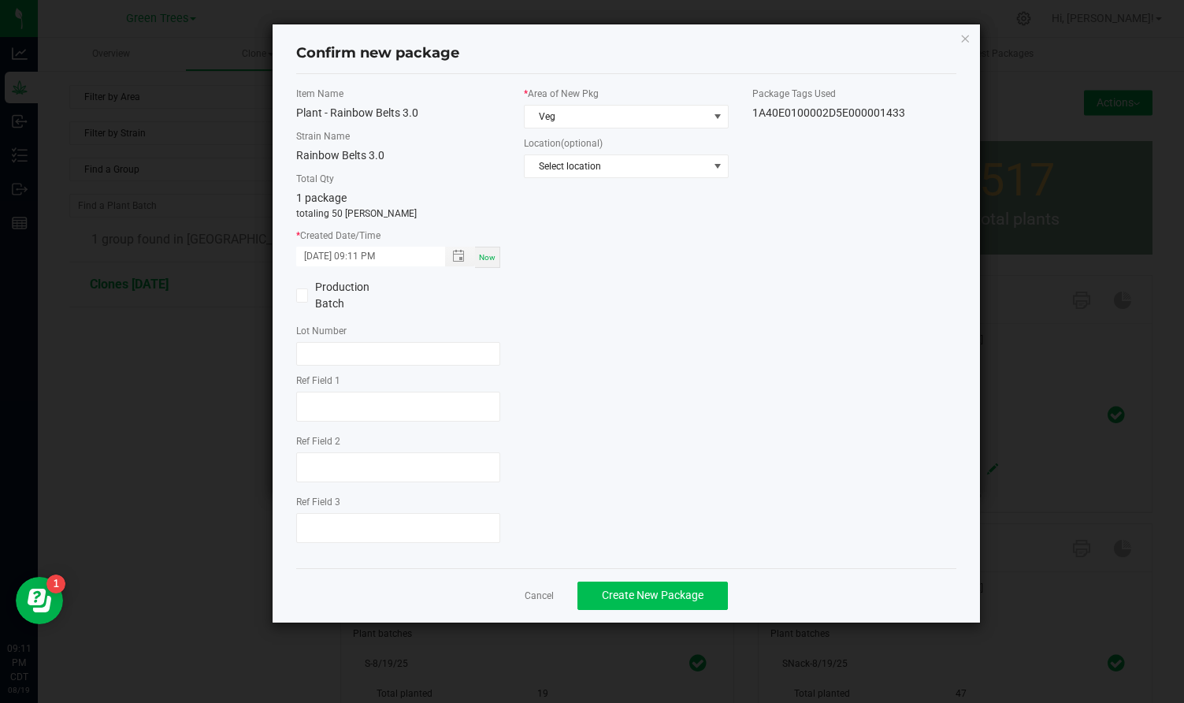
click at [650, 589] on span "Create New Package" at bounding box center [653, 595] width 102 height 13
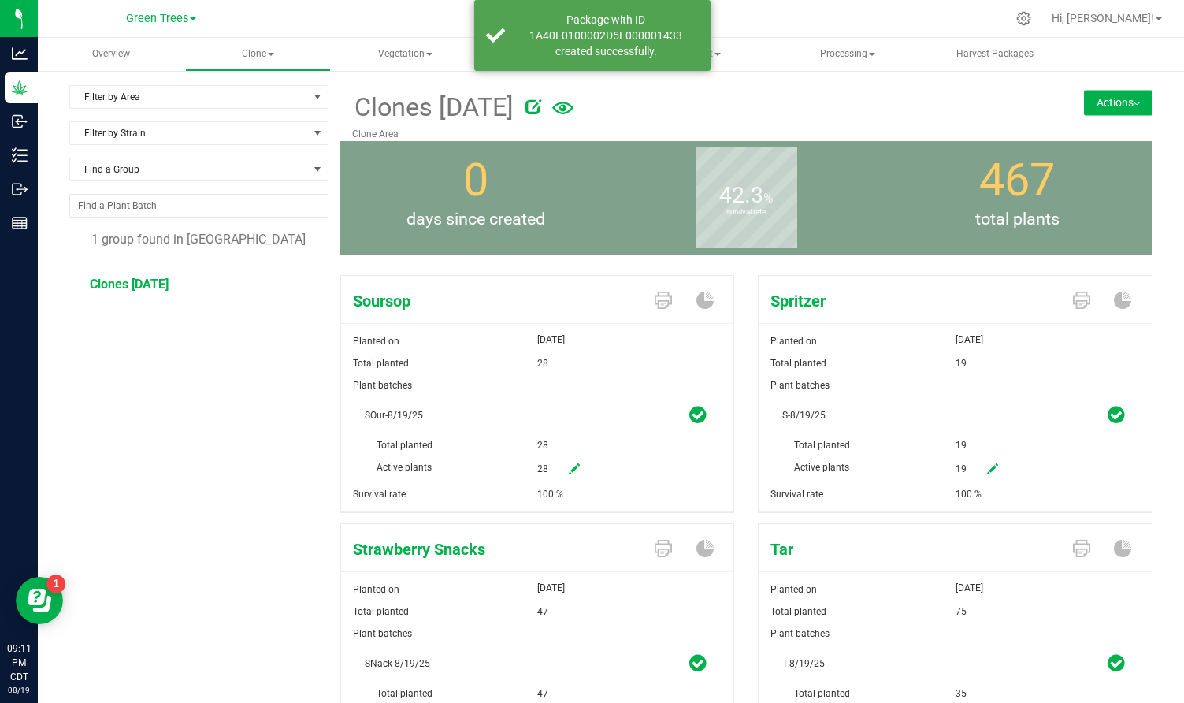
click at [1117, 109] on button "Actions" at bounding box center [1118, 102] width 69 height 25
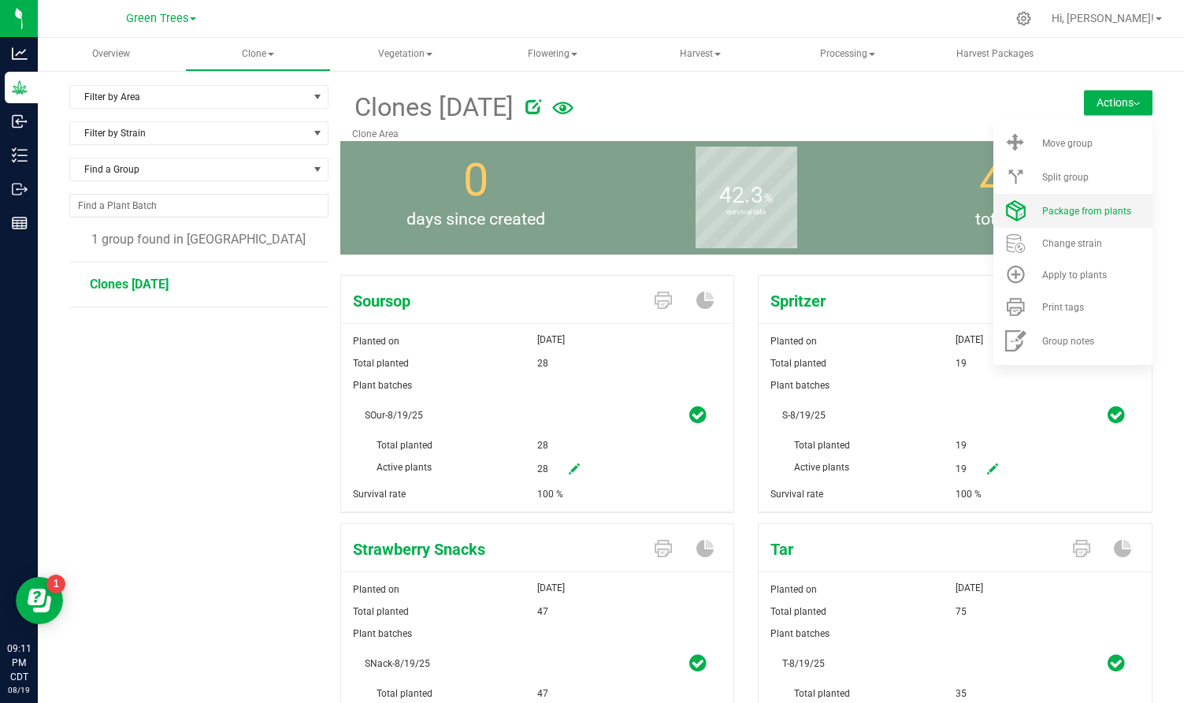
click at [1118, 199] on li "Package from plants" at bounding box center [1073, 211] width 159 height 34
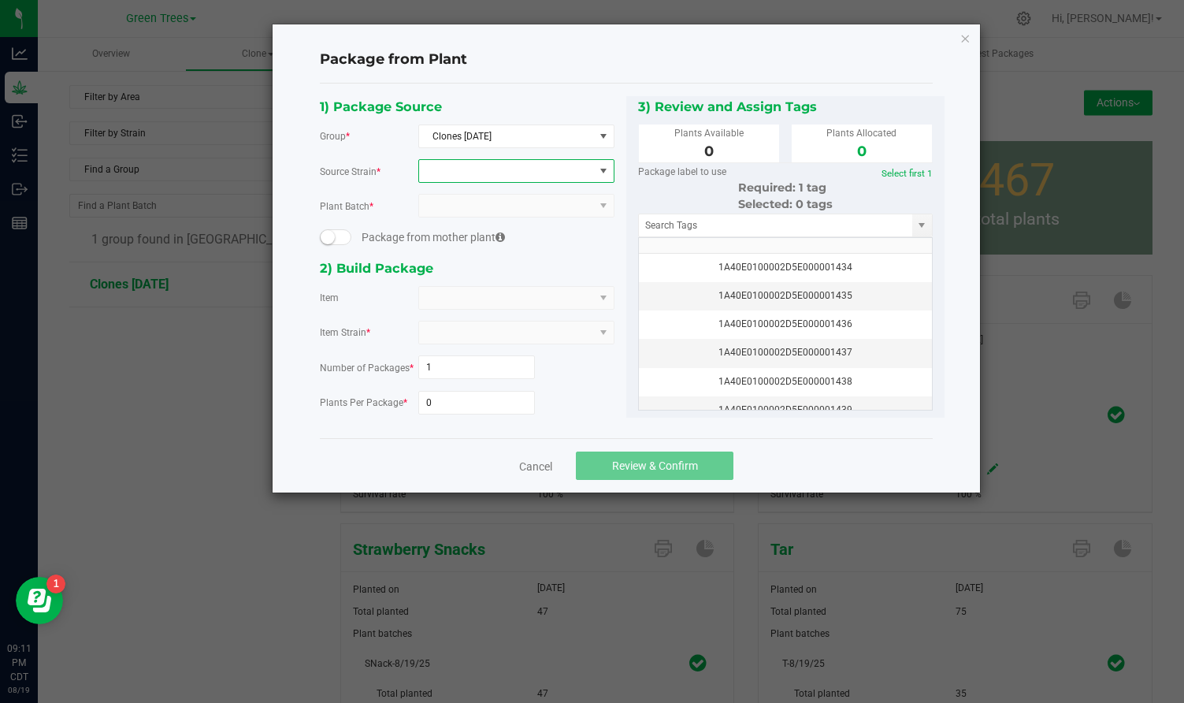
click at [507, 165] on span at bounding box center [506, 171] width 175 height 22
click at [463, 236] on li "Soursop" at bounding box center [516, 236] width 195 height 22
click at [448, 299] on span at bounding box center [506, 298] width 175 height 22
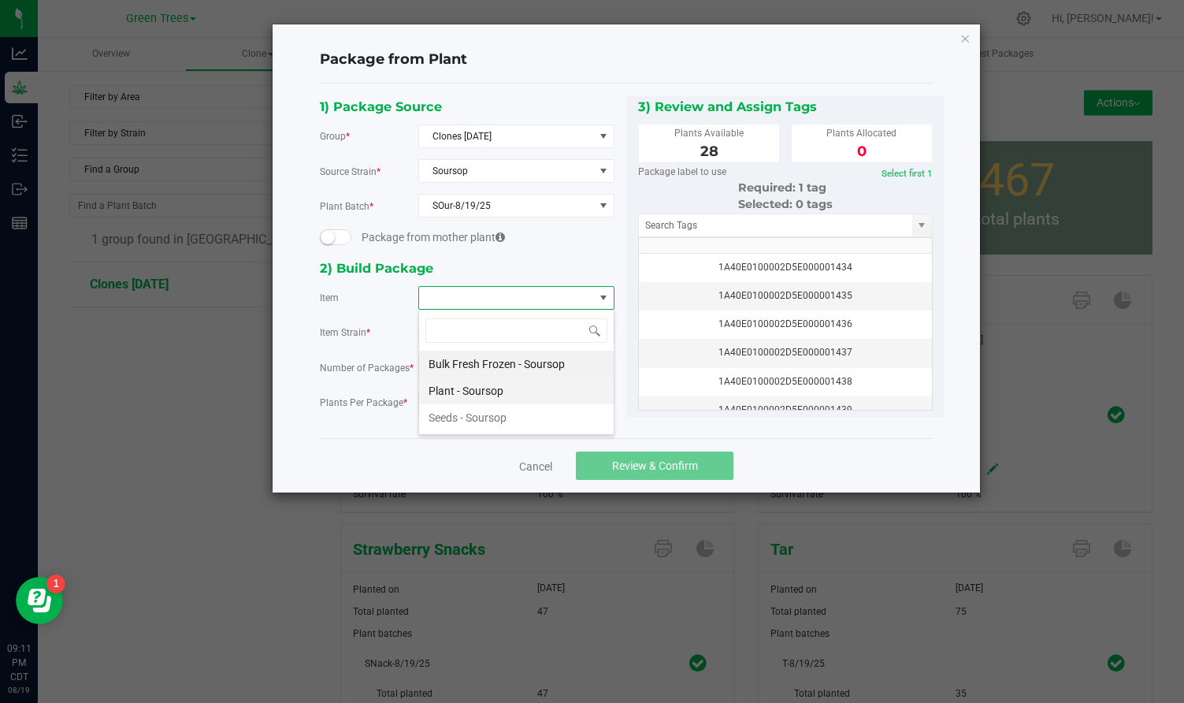
click at [458, 396] on Soursop "Plant - Soursop" at bounding box center [516, 390] width 195 height 27
click at [440, 408] on input "0" at bounding box center [477, 403] width 116 height 22
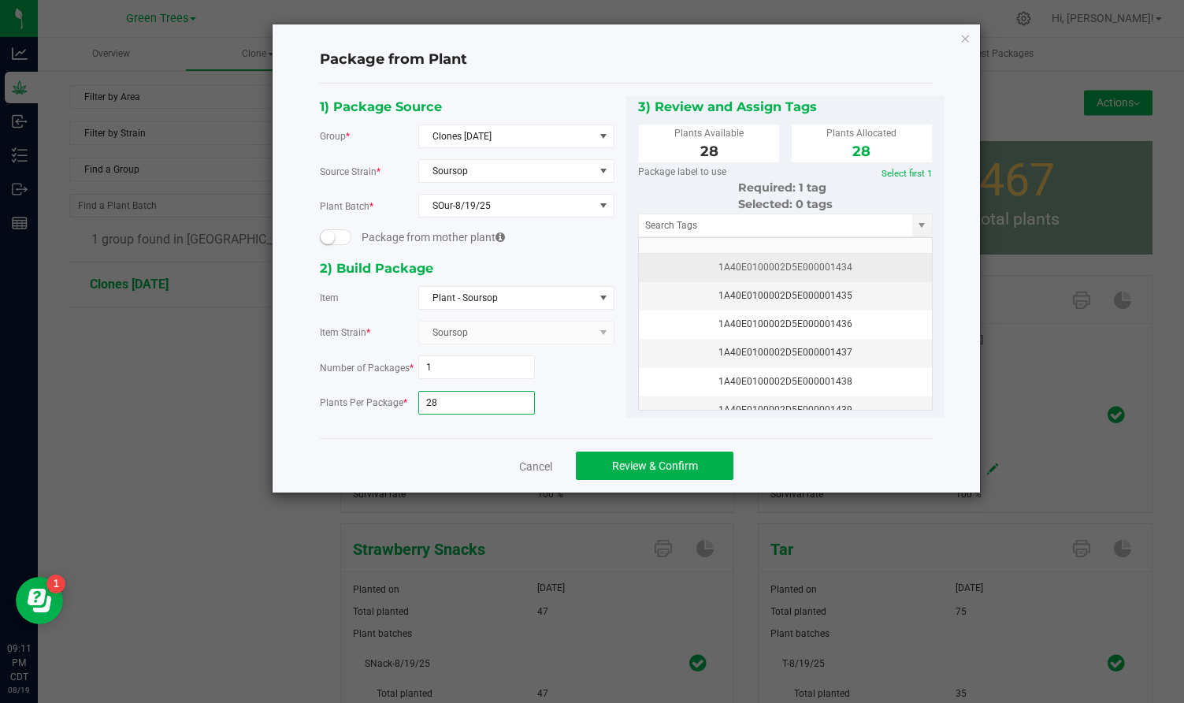
type input "28"
click at [824, 271] on div "1A40E0100002D5E000001434" at bounding box center [786, 267] width 274 height 15
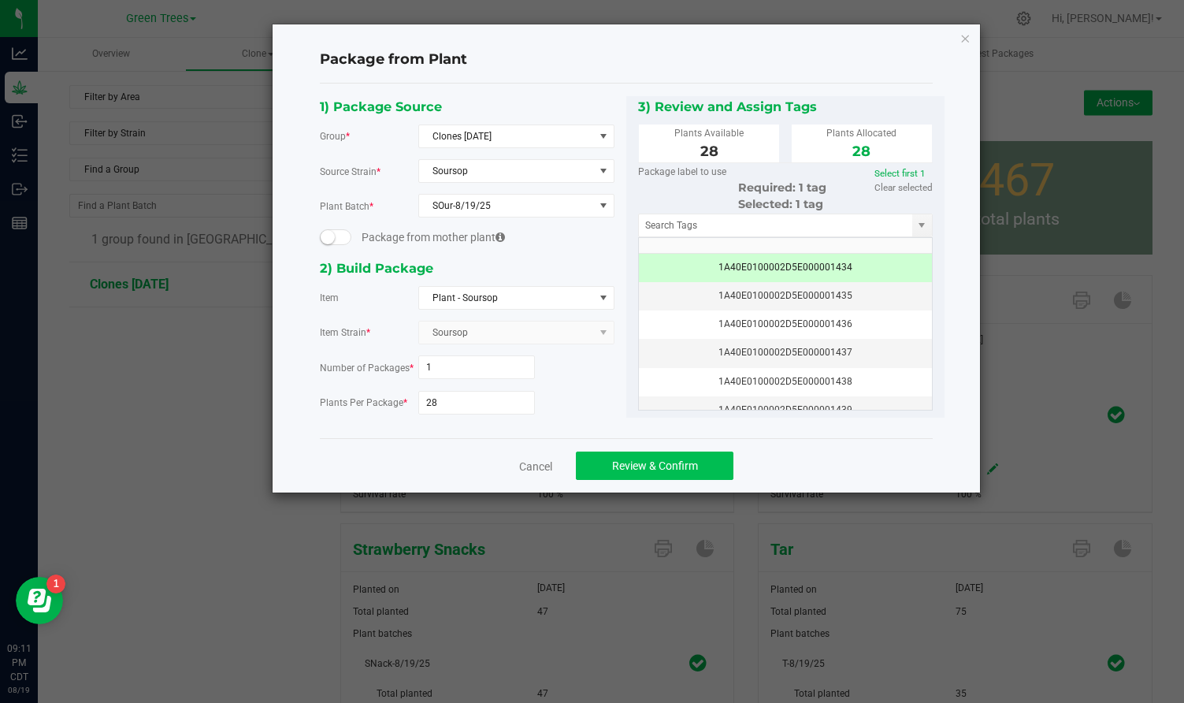
click at [685, 471] on button "Review & Confirm" at bounding box center [655, 466] width 158 height 28
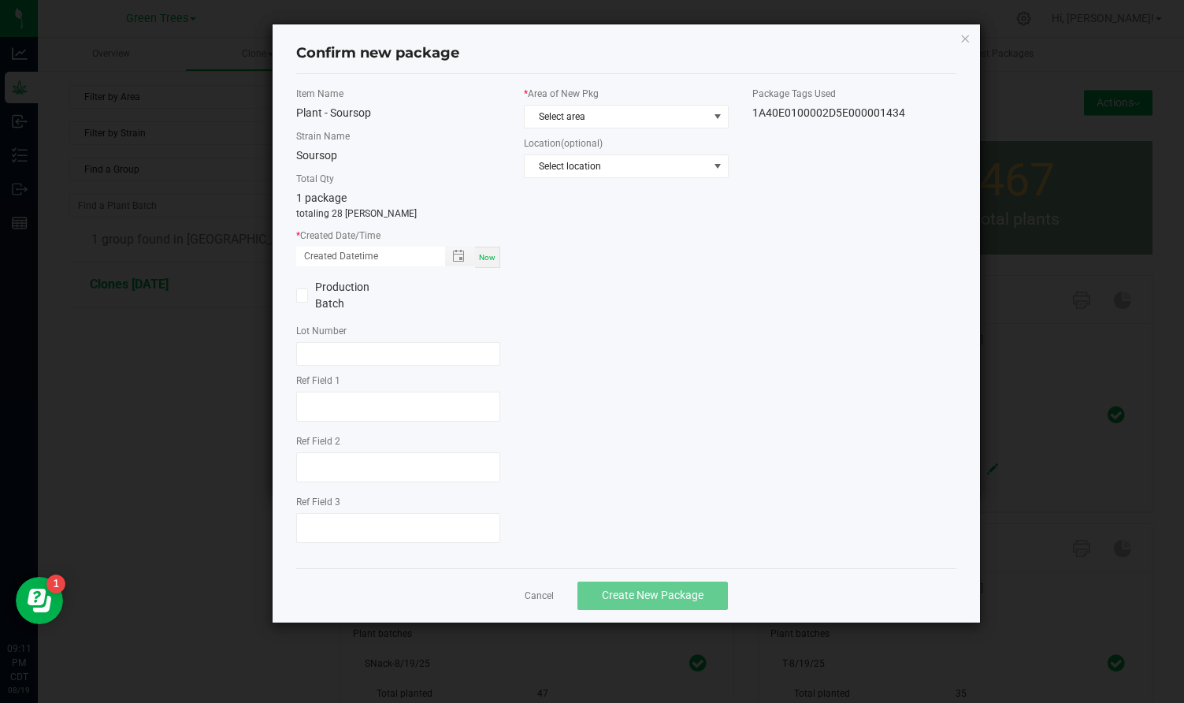
click at [490, 254] on span "Now" at bounding box center [487, 257] width 17 height 9
type input "[DATE] 09:11 PM"
click at [568, 115] on span "Select area" at bounding box center [616, 117] width 183 height 22
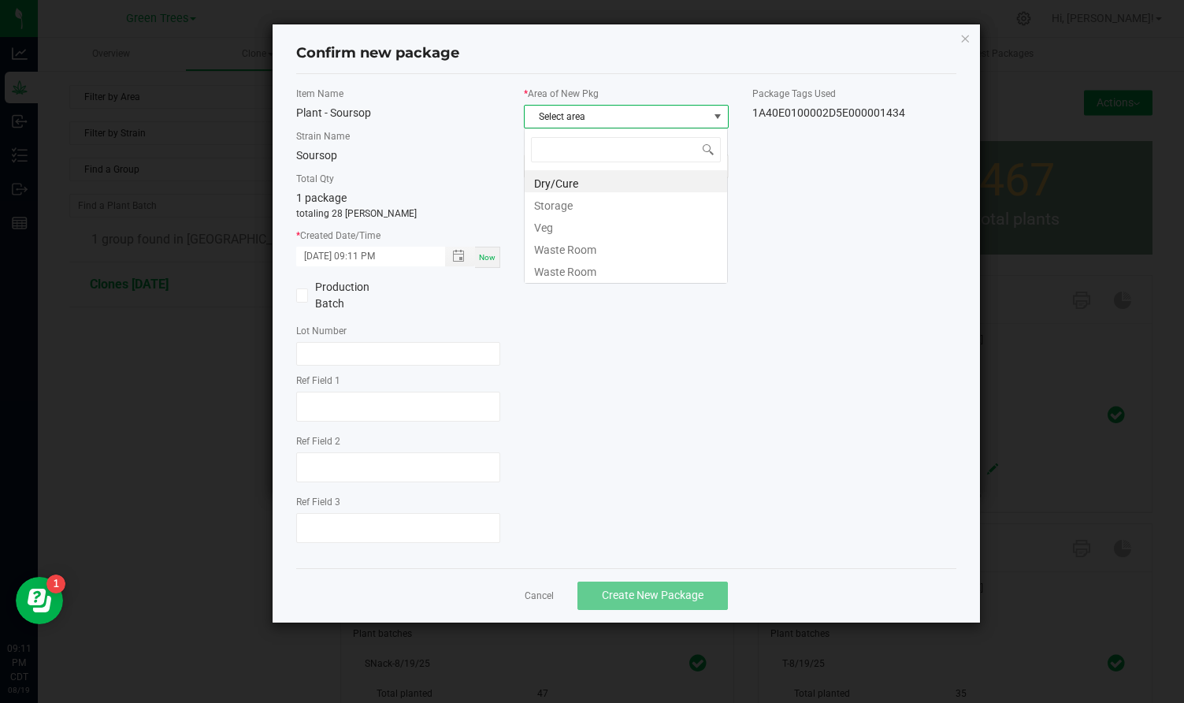
scroll to position [24, 205]
click at [559, 217] on li "Veg" at bounding box center [626, 225] width 203 height 22
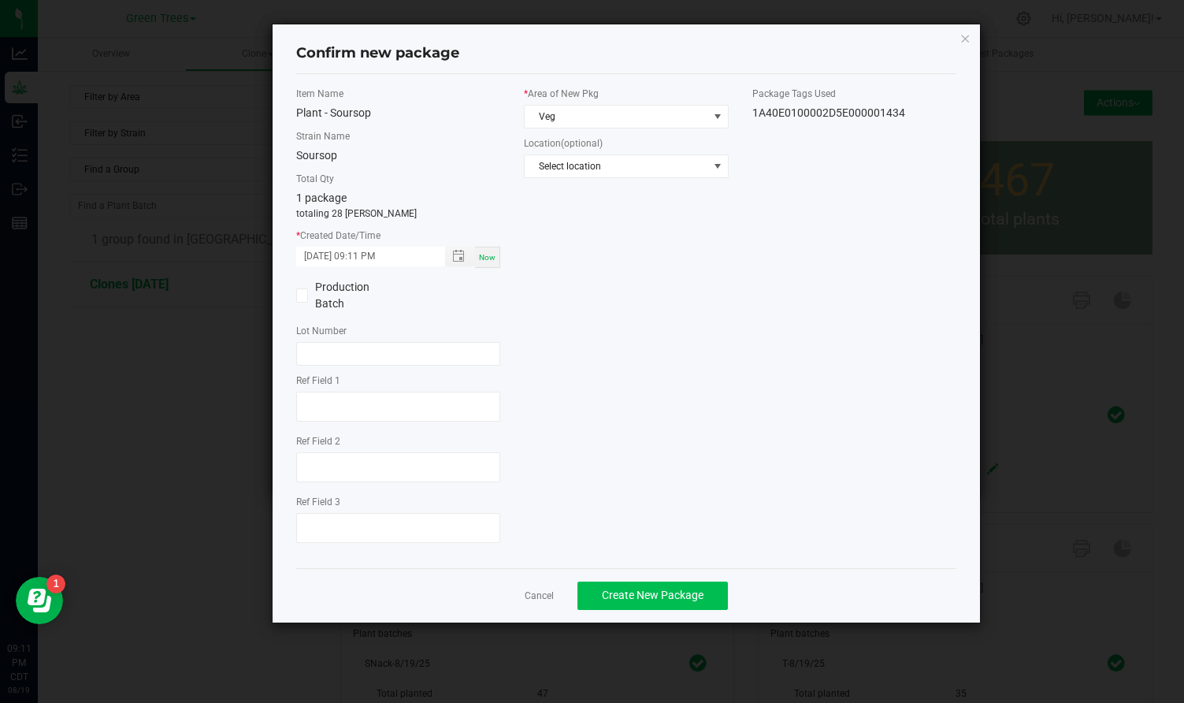
click at [645, 591] on span "Create New Package" at bounding box center [653, 595] width 102 height 13
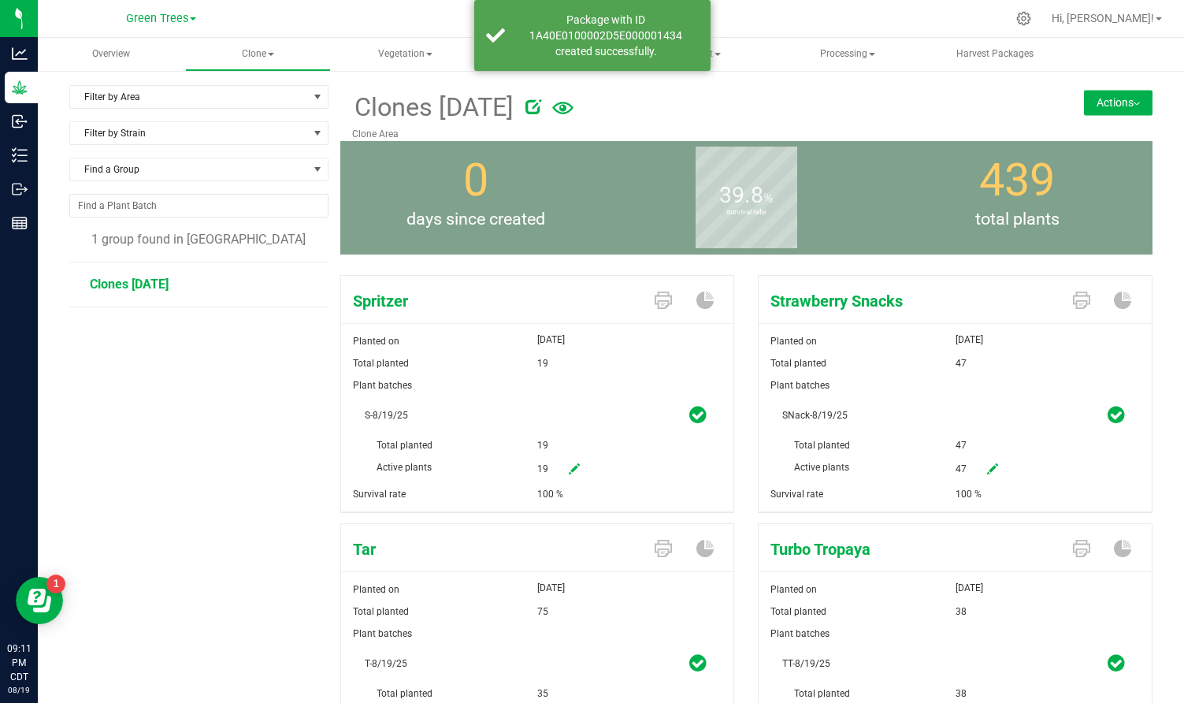
click at [1134, 109] on button "Actions" at bounding box center [1118, 102] width 69 height 25
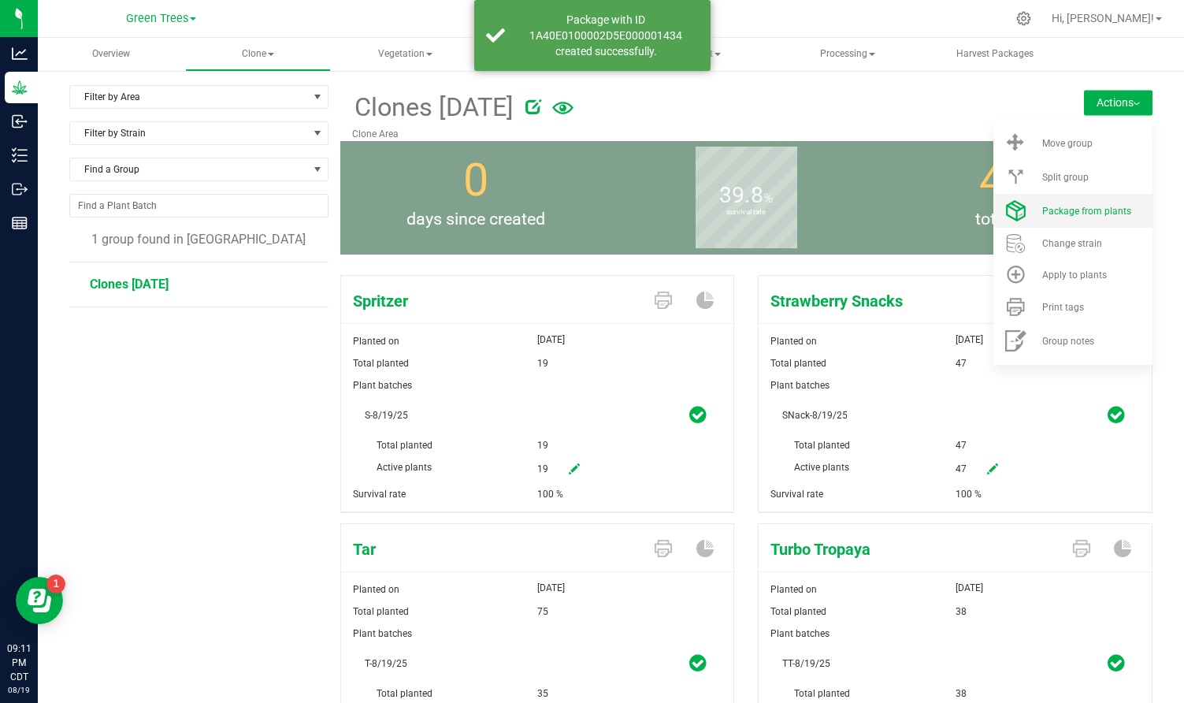
click at [1095, 206] on span "Package from plants" at bounding box center [1087, 211] width 89 height 11
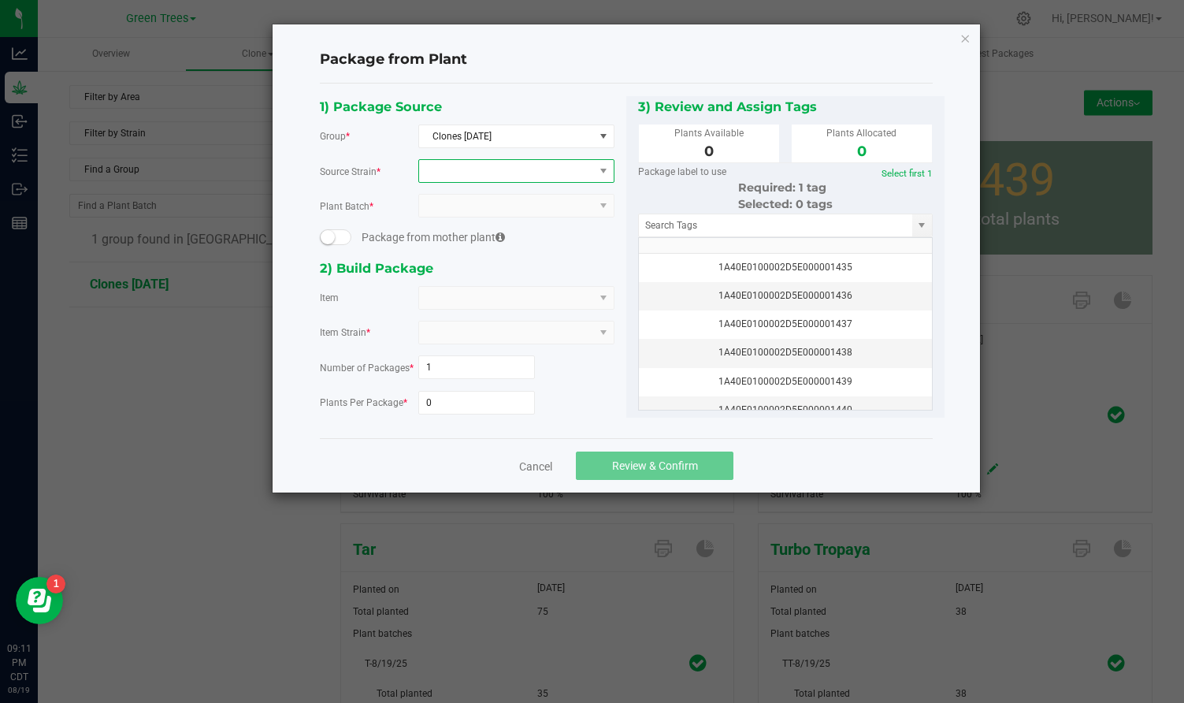
click at [527, 165] on span at bounding box center [506, 171] width 175 height 22
click at [472, 232] on li "Spritzer" at bounding box center [516, 236] width 195 height 22
click at [450, 299] on span at bounding box center [506, 298] width 175 height 22
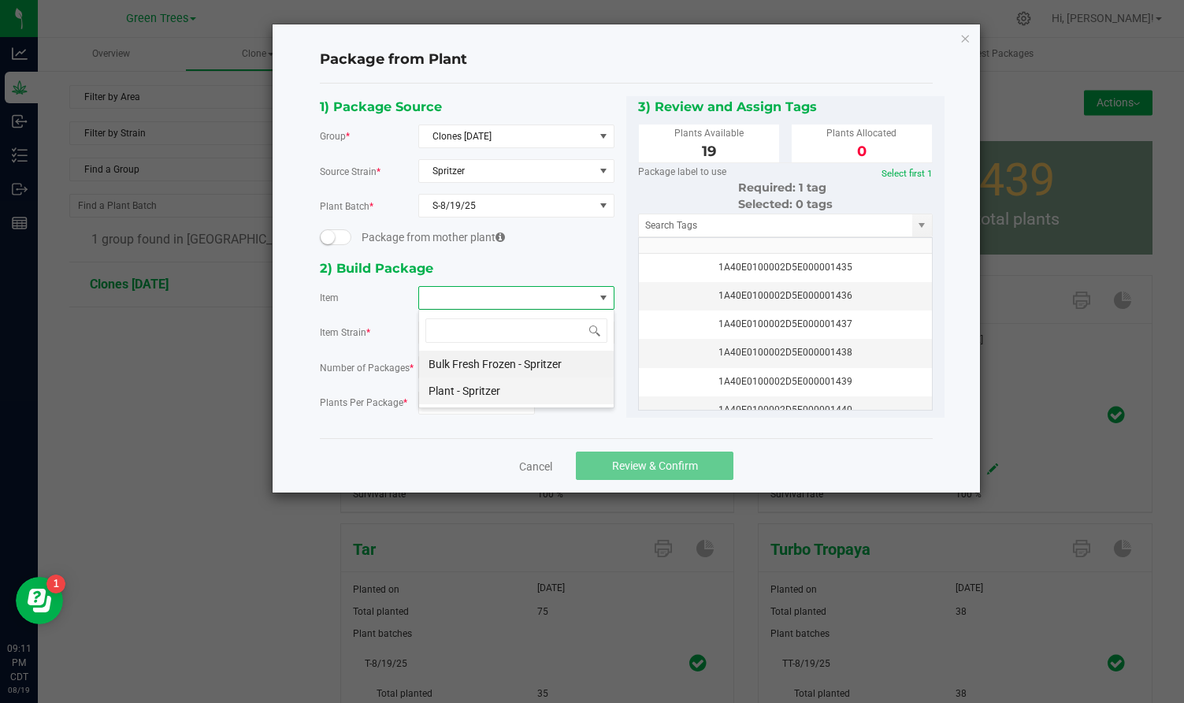
click at [459, 388] on Spritzer "Plant - Spritzer" at bounding box center [516, 390] width 195 height 27
click at [444, 396] on input "0" at bounding box center [477, 403] width 116 height 22
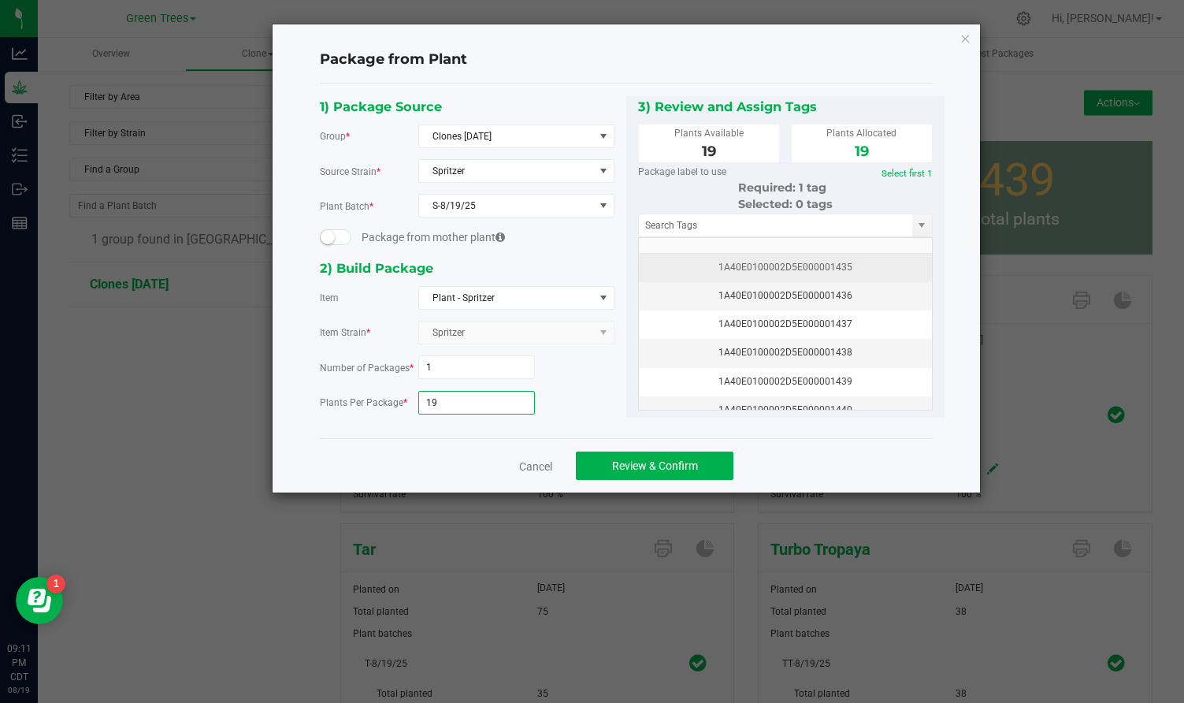
type input "19"
click at [787, 272] on div "1A40E0100002D5E000001435" at bounding box center [786, 267] width 274 height 15
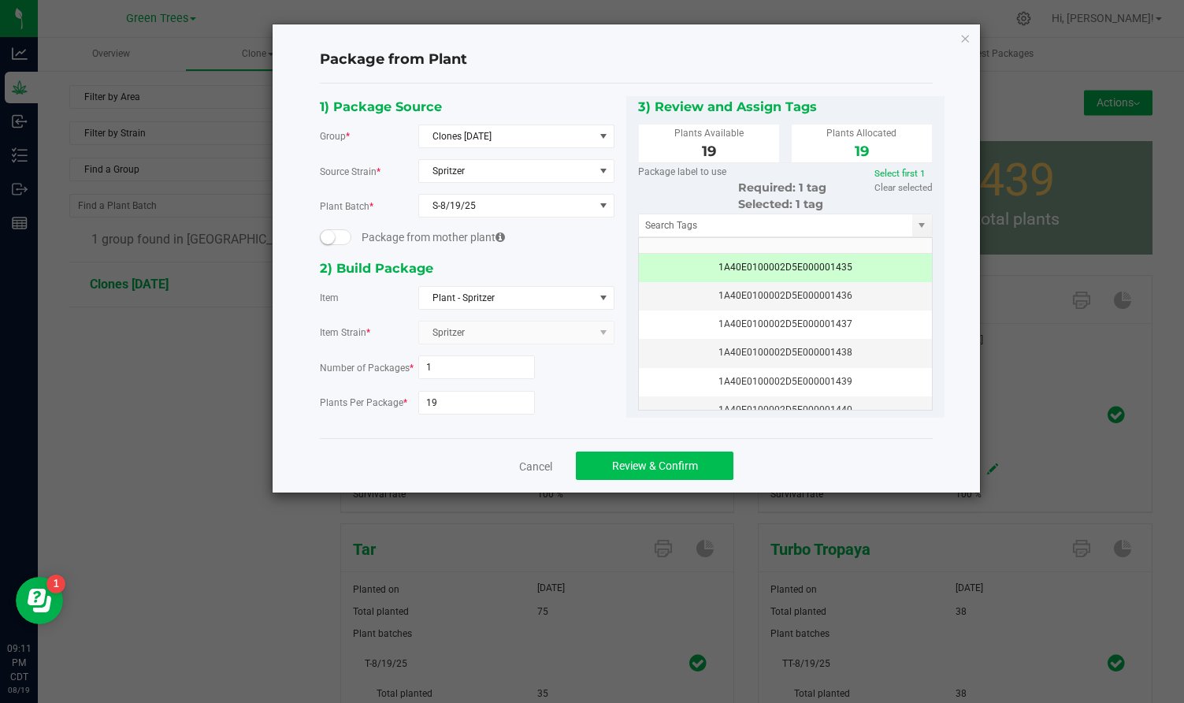
click at [693, 456] on button "Review & Confirm" at bounding box center [655, 466] width 158 height 28
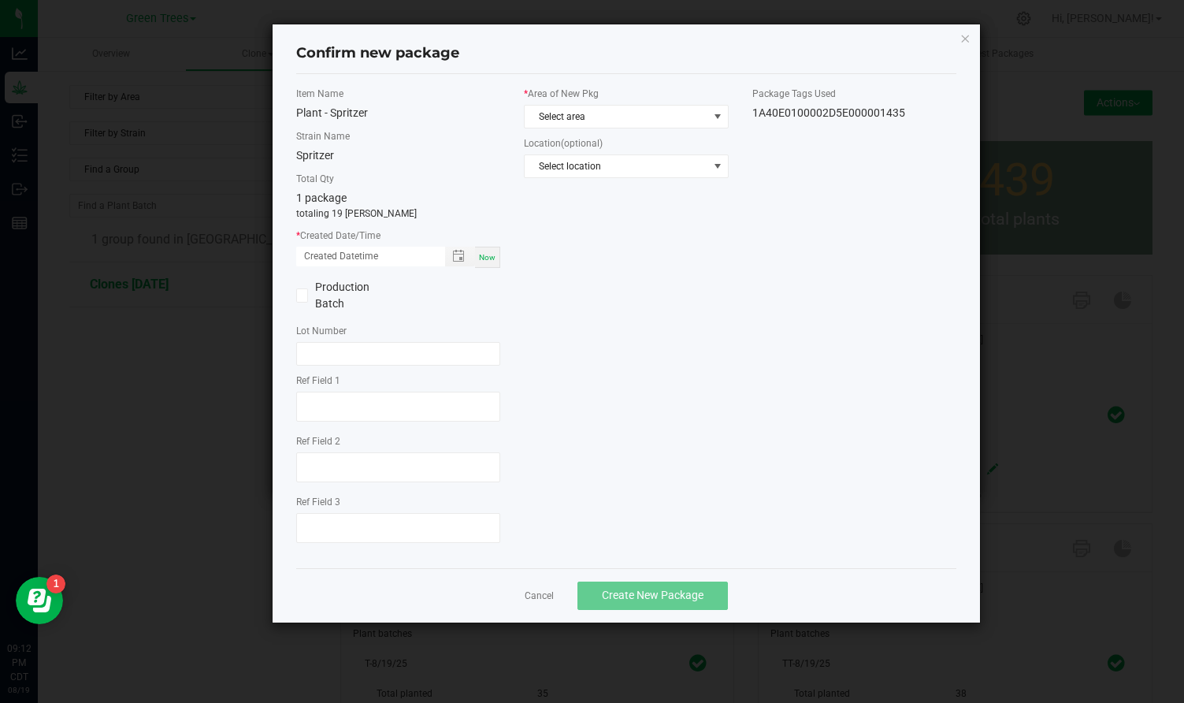
click at [480, 258] on span "Now" at bounding box center [487, 257] width 17 height 9
type input "[DATE] 09:12 PM"
click at [567, 117] on span "Select area" at bounding box center [616, 117] width 183 height 22
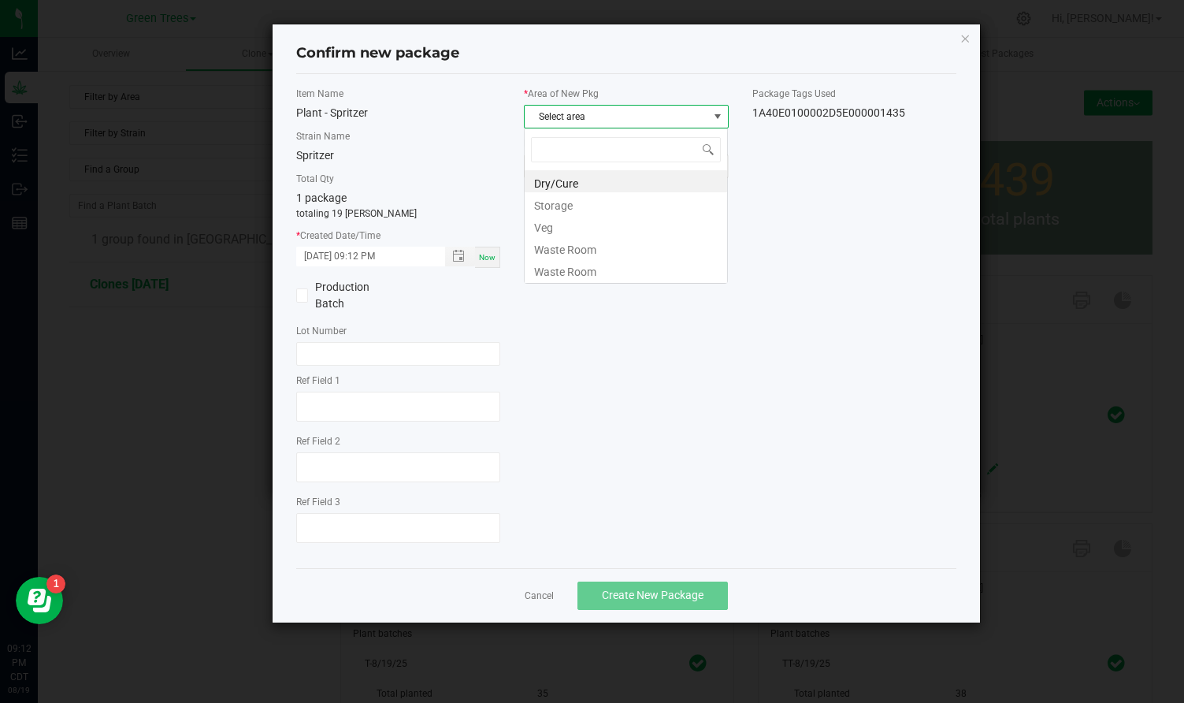
scroll to position [24, 205]
click at [556, 221] on li "Veg" at bounding box center [626, 225] width 203 height 22
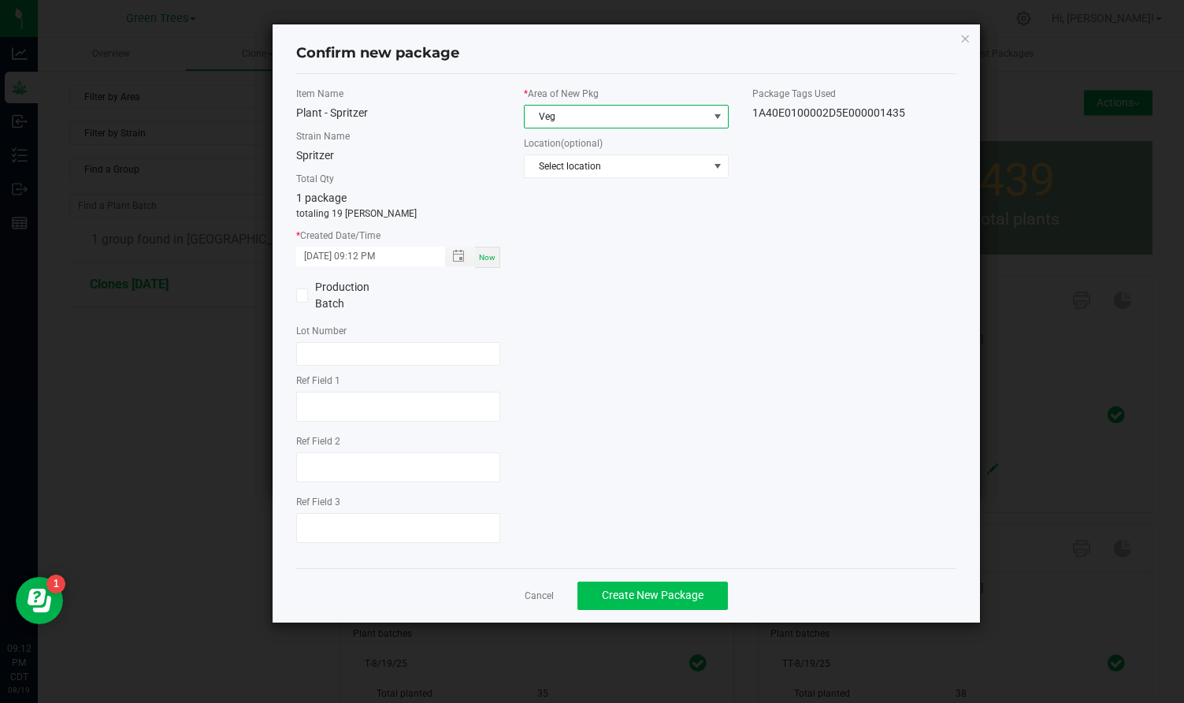
click at [630, 584] on button "Create New Package" at bounding box center [653, 596] width 151 height 28
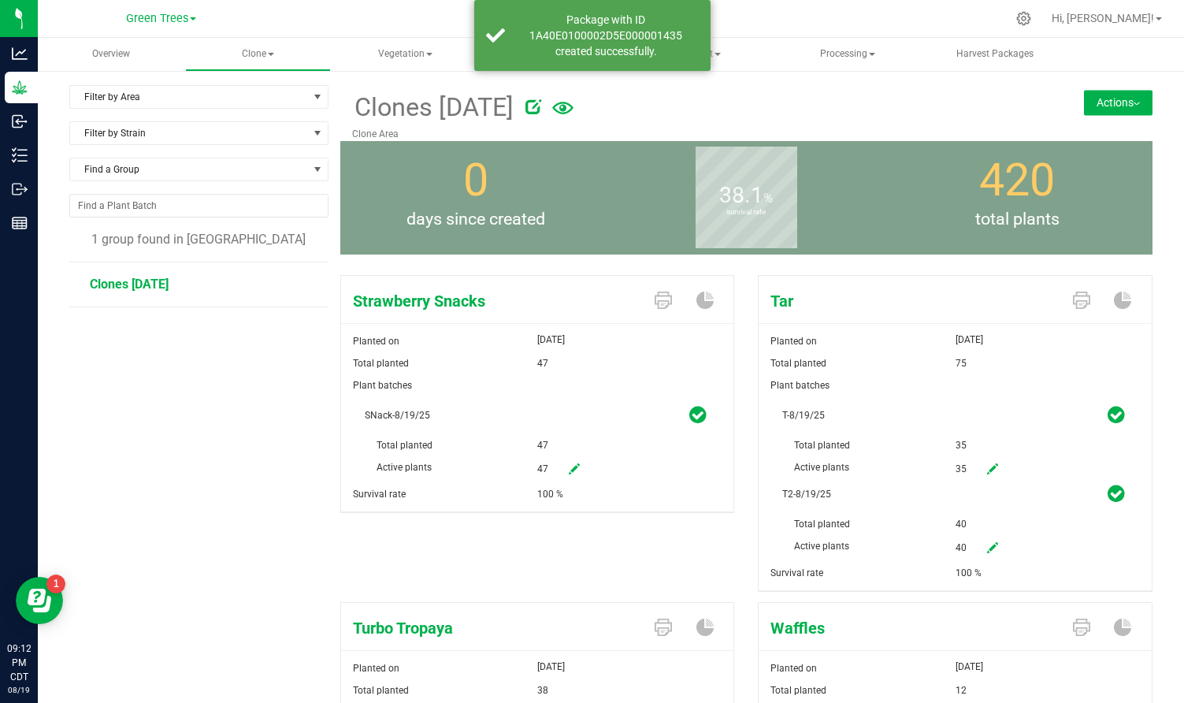
click at [1126, 99] on button "Actions" at bounding box center [1118, 102] width 69 height 25
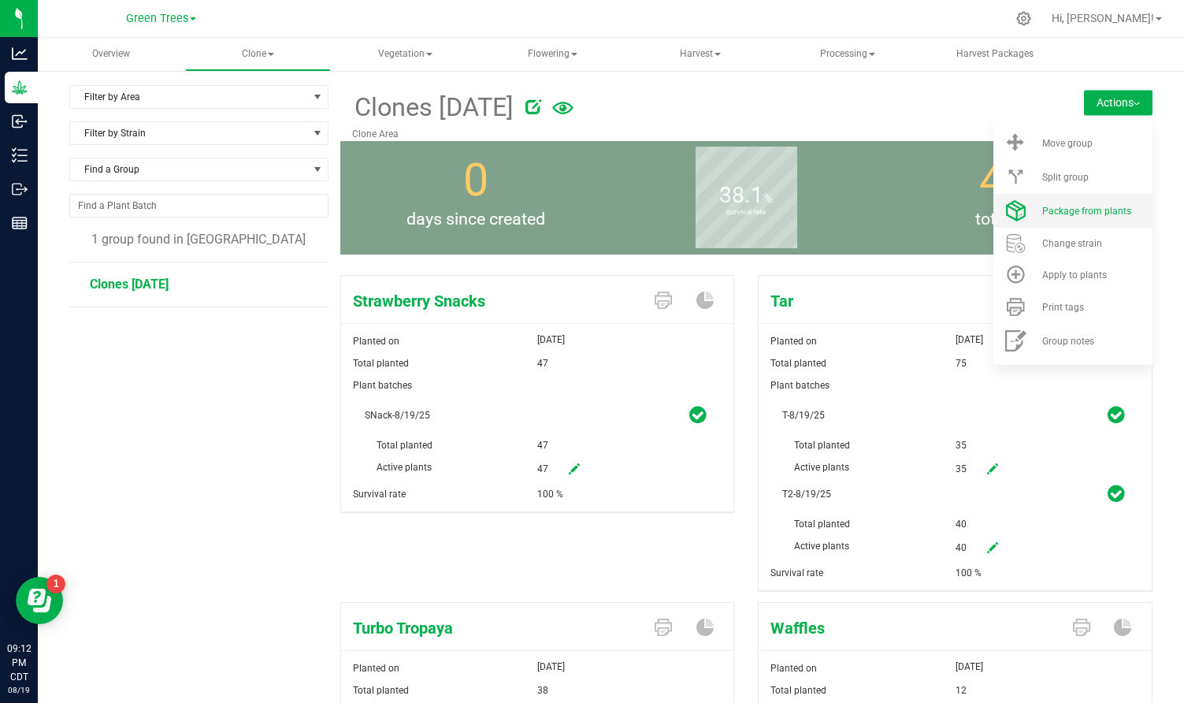
click at [1094, 209] on span "Package from plants" at bounding box center [1087, 211] width 89 height 11
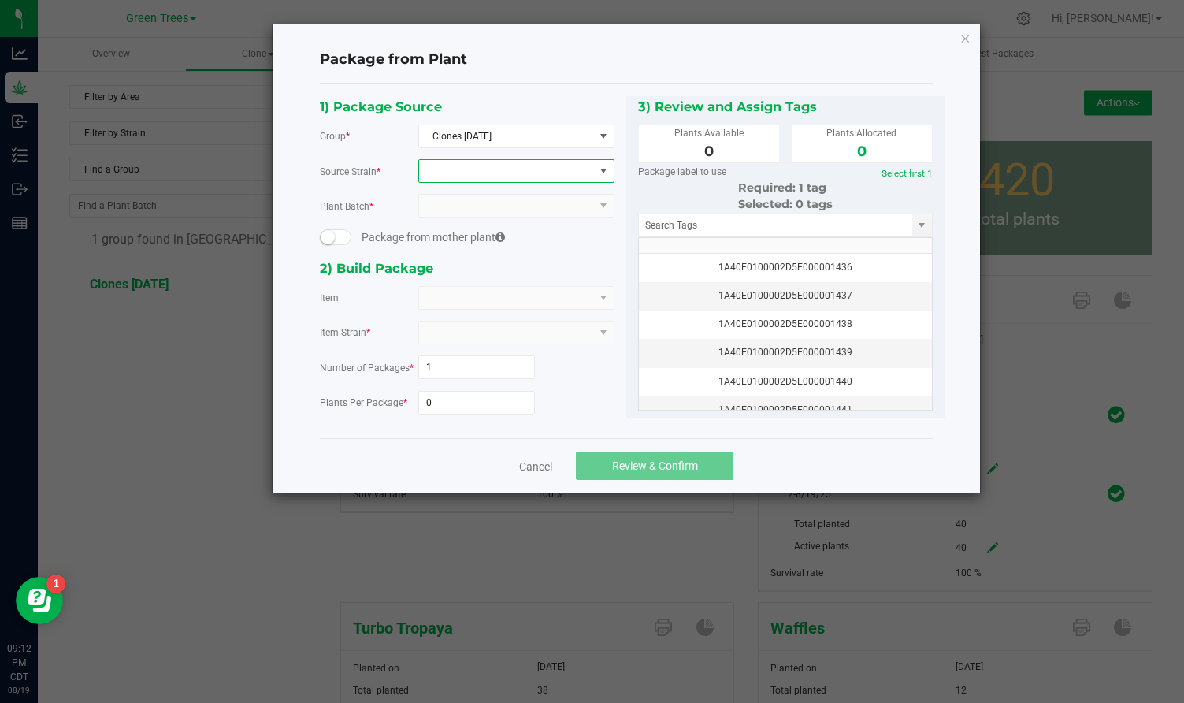
click at [454, 171] on span at bounding box center [506, 171] width 175 height 22
click at [459, 232] on li "Strawberry Snacks" at bounding box center [516, 236] width 195 height 22
click at [439, 299] on span at bounding box center [506, 298] width 175 height 22
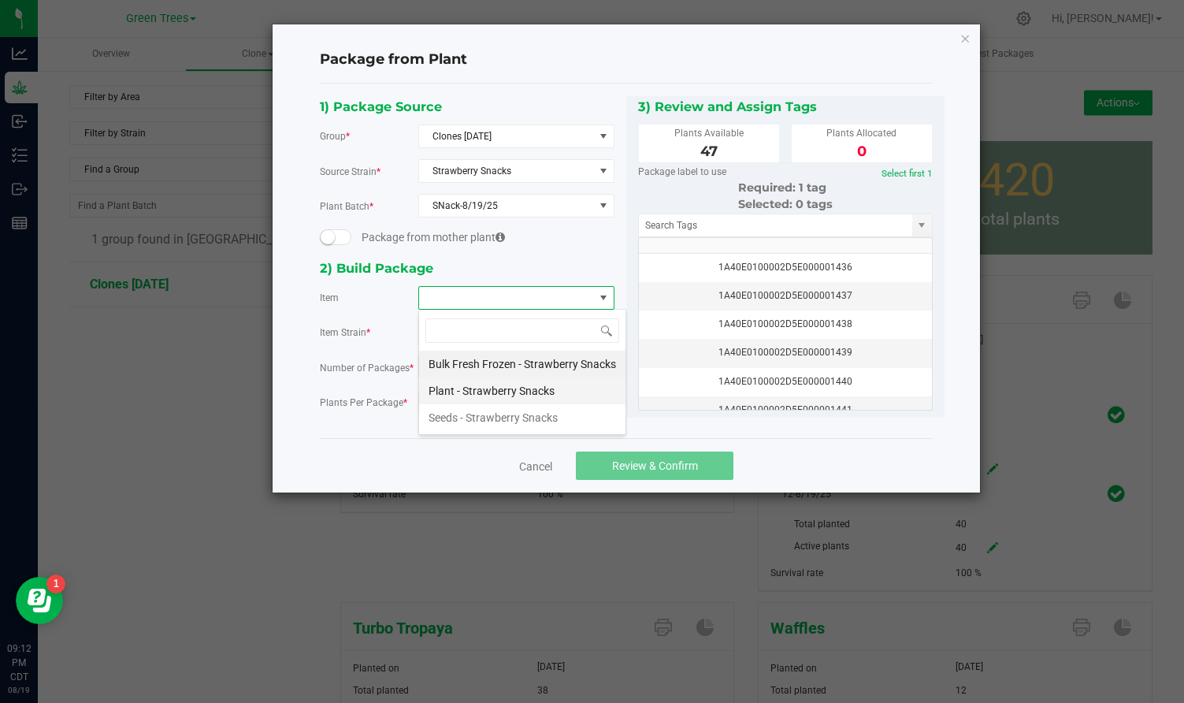
click at [450, 391] on Snacks "Plant - Strawberry Snacks" at bounding box center [522, 390] width 206 height 27
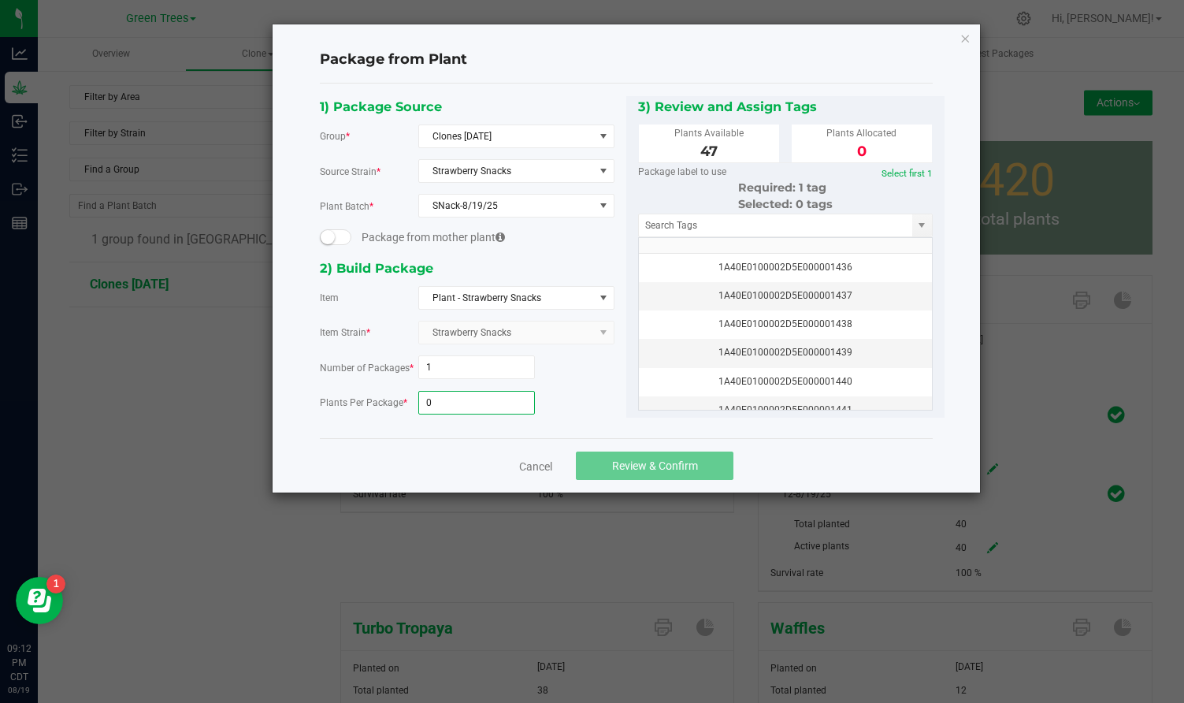
click at [443, 398] on input "0" at bounding box center [477, 403] width 116 height 22
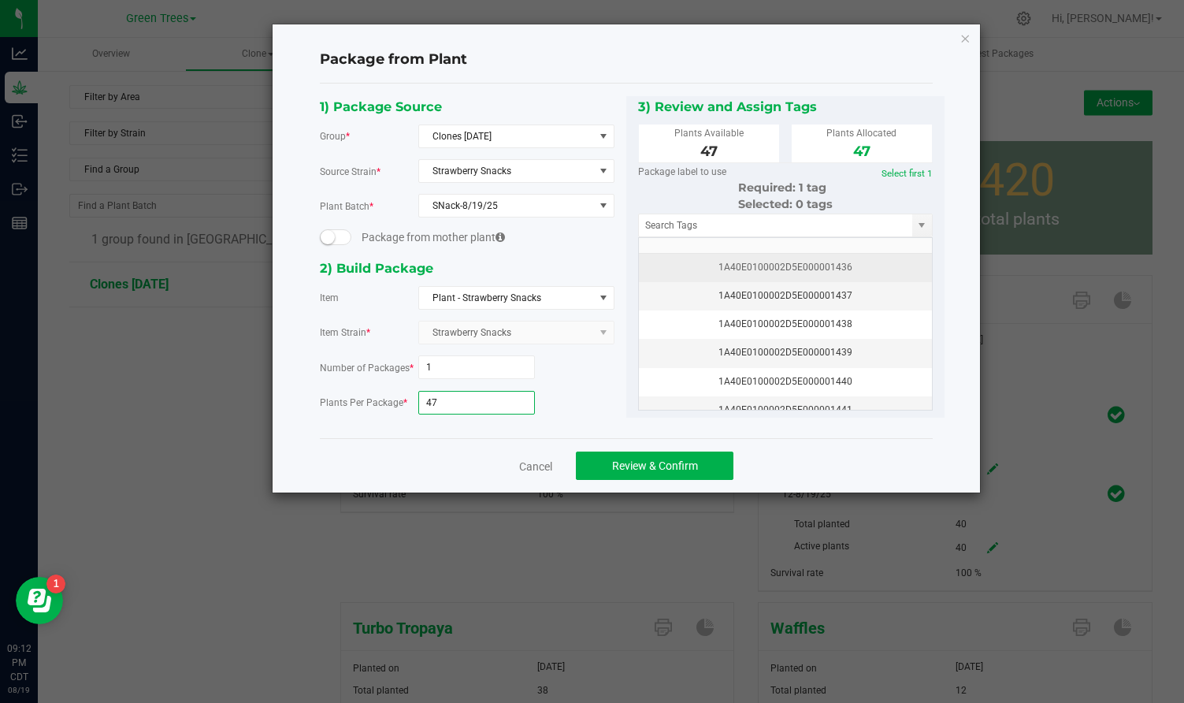
type input "47"
click at [742, 266] on div "1A40E0100002D5E000001436" at bounding box center [786, 267] width 274 height 15
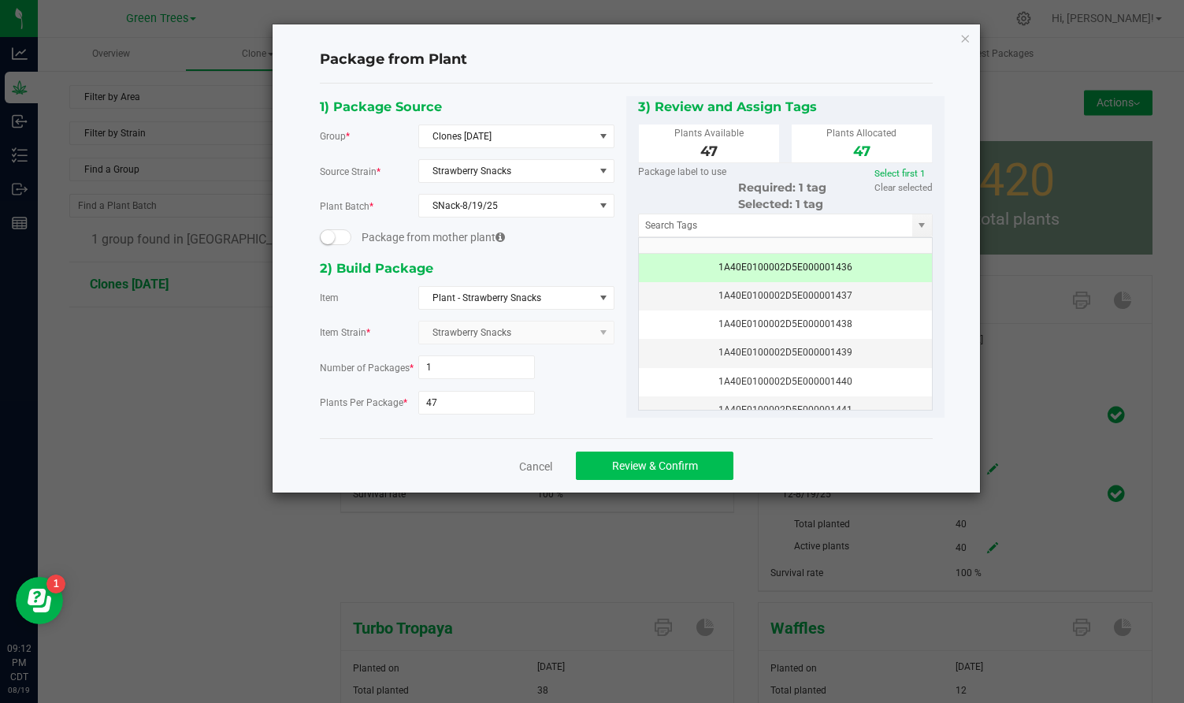
click at [672, 470] on span "Review & Confirm" at bounding box center [655, 465] width 86 height 13
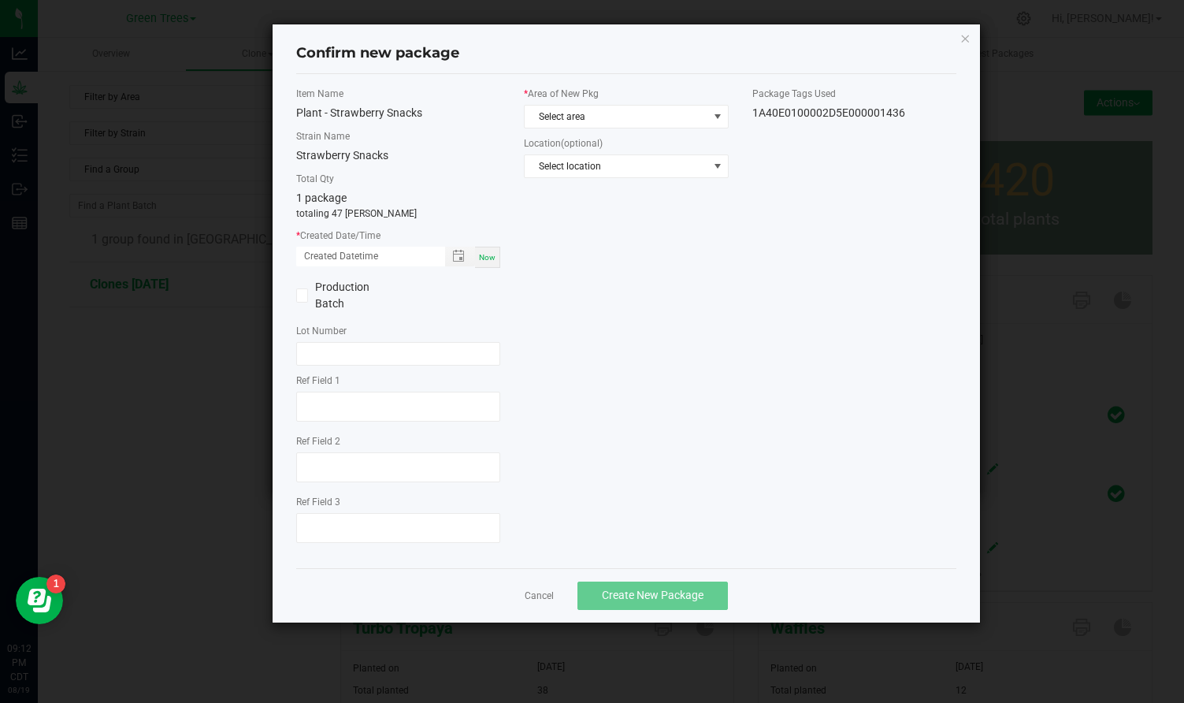
click at [486, 253] on span "Now" at bounding box center [487, 257] width 17 height 9
type input "[DATE] 09:12 PM"
click at [586, 106] on span "Select area" at bounding box center [616, 117] width 183 height 22
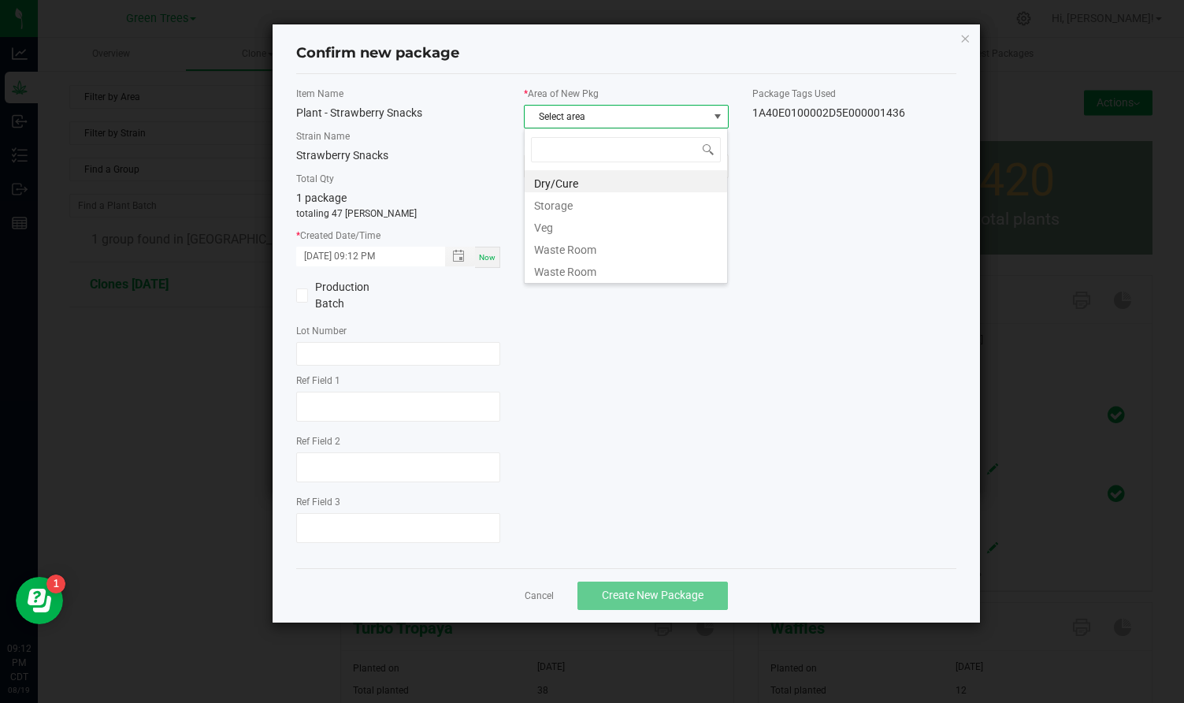
scroll to position [24, 205]
click at [585, 111] on span "Select area" at bounding box center [616, 117] width 183 height 22
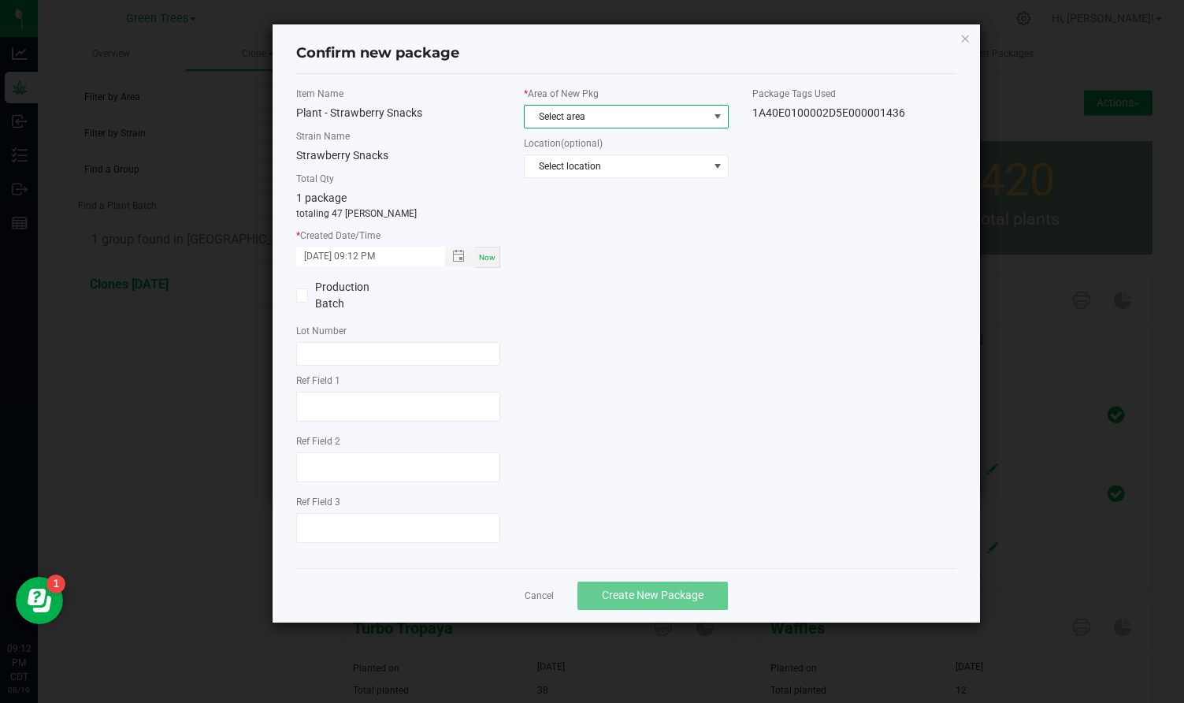
click at [585, 111] on span "Select area" at bounding box center [616, 117] width 183 height 22
click at [571, 229] on li "Veg" at bounding box center [626, 225] width 203 height 22
click at [668, 596] on span "Create New Package" at bounding box center [653, 595] width 102 height 13
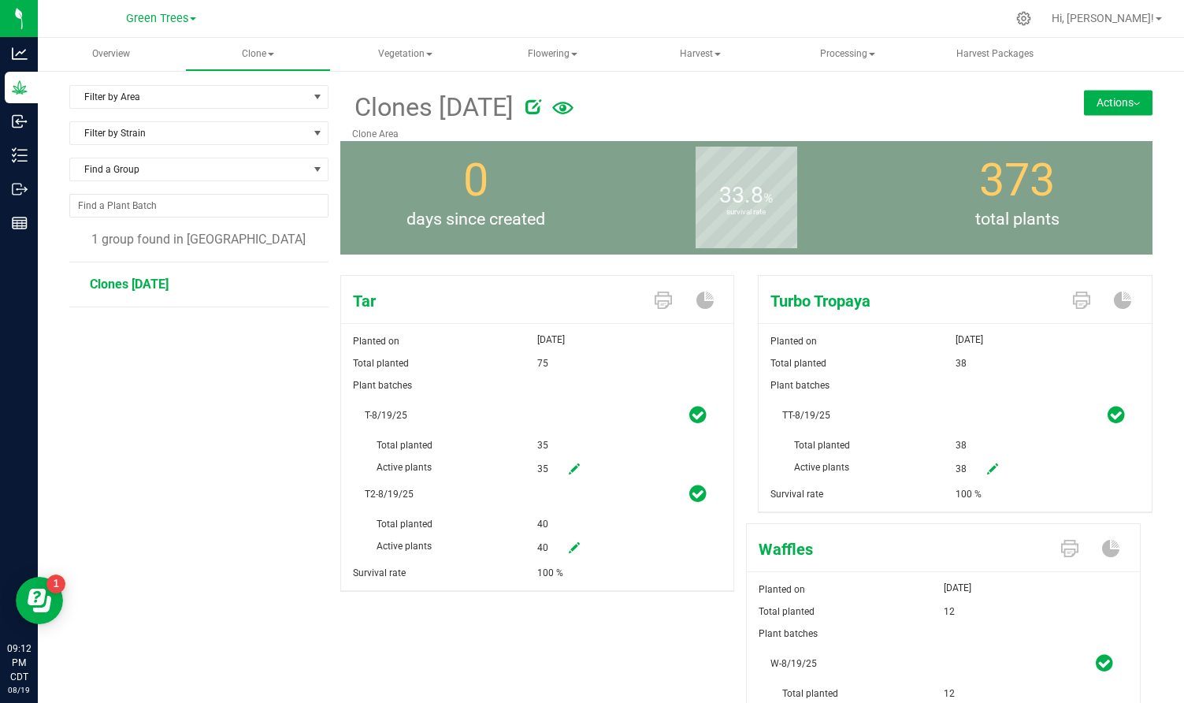
click at [1139, 96] on button "Actions" at bounding box center [1118, 102] width 69 height 25
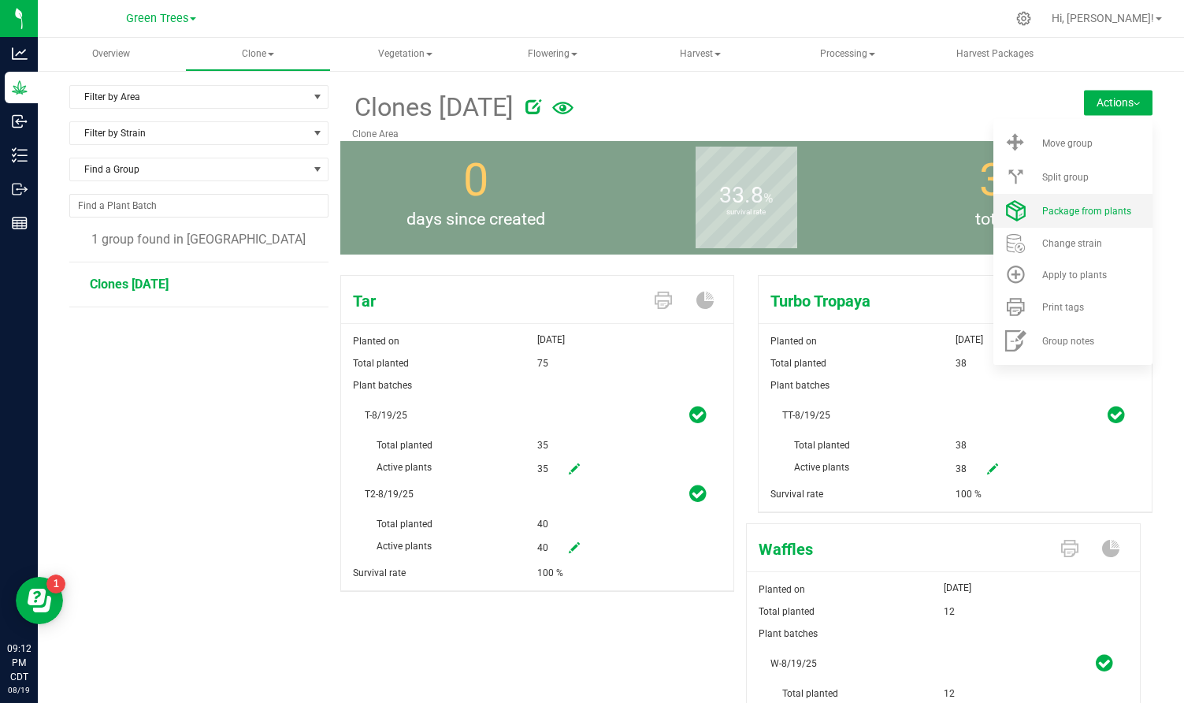
click at [1101, 206] on span "Package from plants" at bounding box center [1087, 211] width 89 height 11
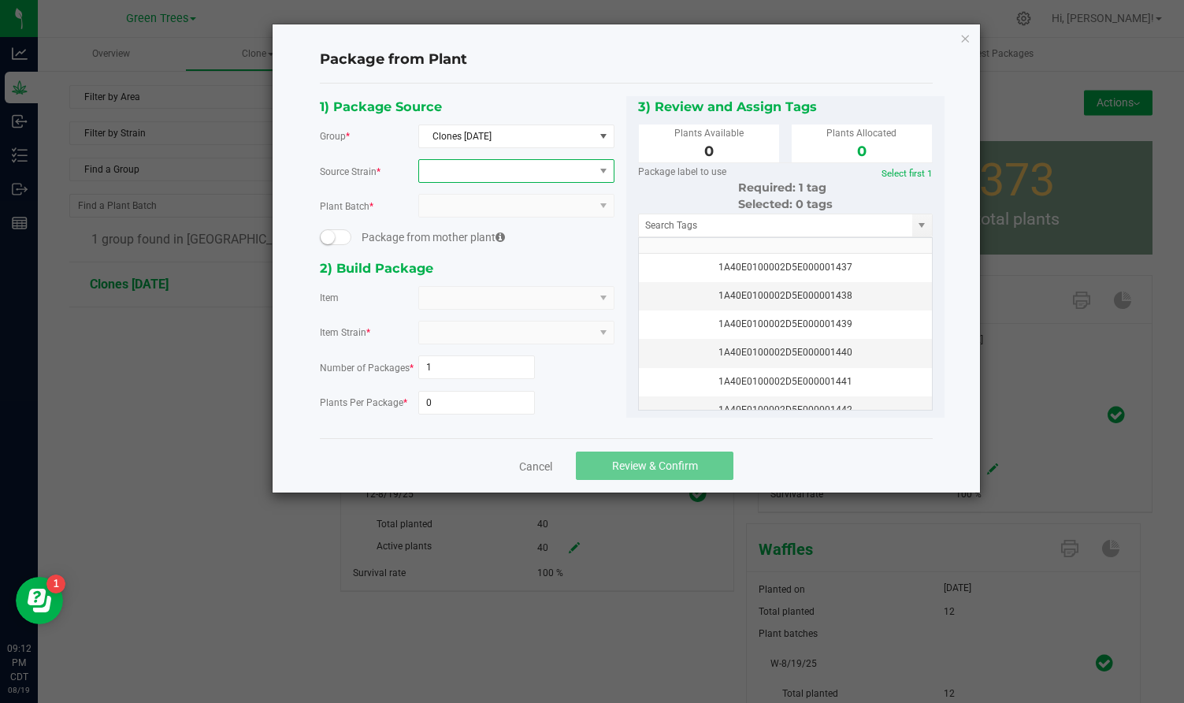
click at [474, 176] on span at bounding box center [506, 171] width 175 height 22
click at [458, 233] on li "Tar" at bounding box center [516, 236] width 195 height 22
click at [458, 209] on span at bounding box center [506, 206] width 175 height 22
click at [459, 270] on li "T-8/19/25" at bounding box center [516, 272] width 195 height 27
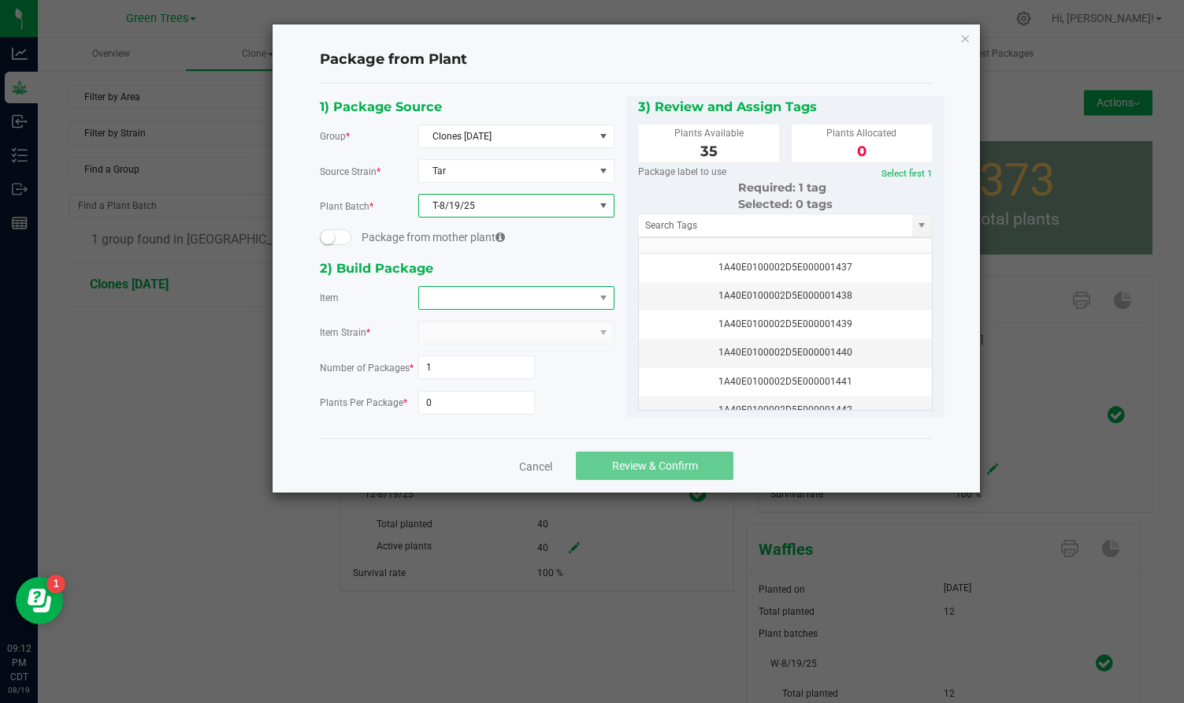
click at [451, 299] on span at bounding box center [506, 298] width 175 height 22
click at [458, 395] on Tar "Plant - Tar" at bounding box center [516, 390] width 195 height 27
click at [445, 399] on input "0" at bounding box center [477, 403] width 116 height 22
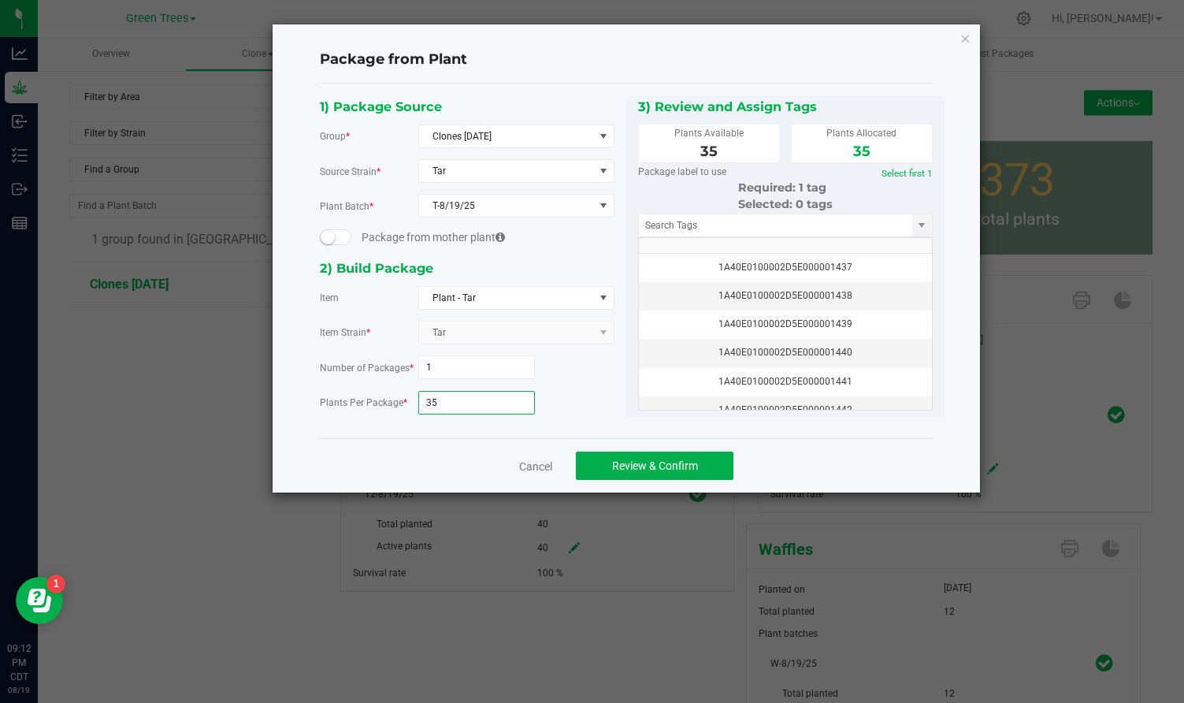
type input "35"
click at [786, 249] on th at bounding box center [785, 246] width 293 height 16
click at [786, 257] on td "1A40E0100002D5E000001437" at bounding box center [785, 268] width 293 height 28
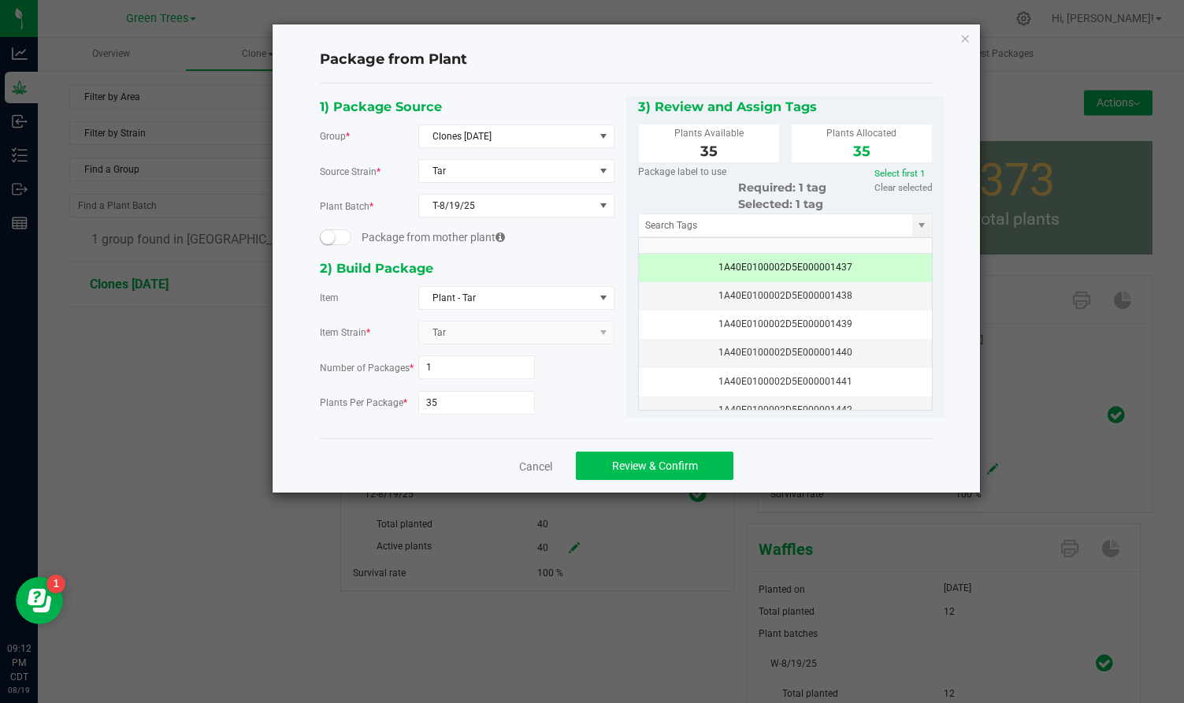
click at [713, 459] on button "Review & Confirm" at bounding box center [655, 466] width 158 height 28
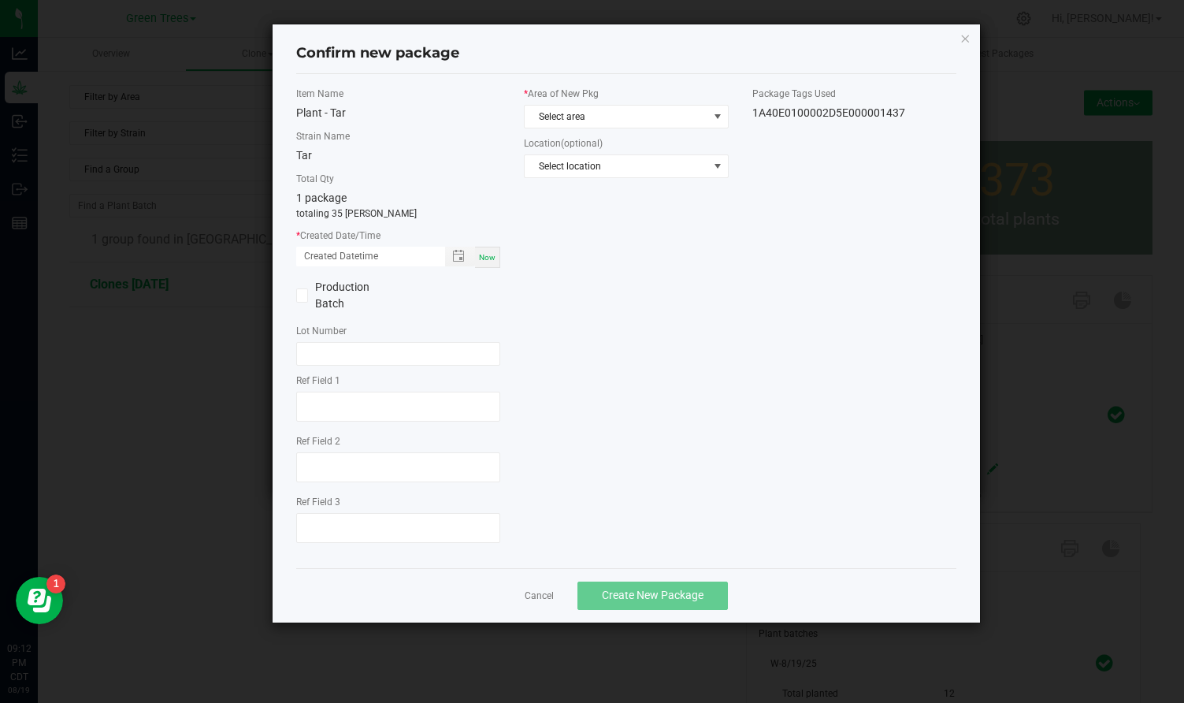
click at [493, 251] on div "Now" at bounding box center [487, 257] width 25 height 21
type input "[DATE] 09:12 PM"
click at [559, 118] on span "Select area" at bounding box center [616, 117] width 183 height 22
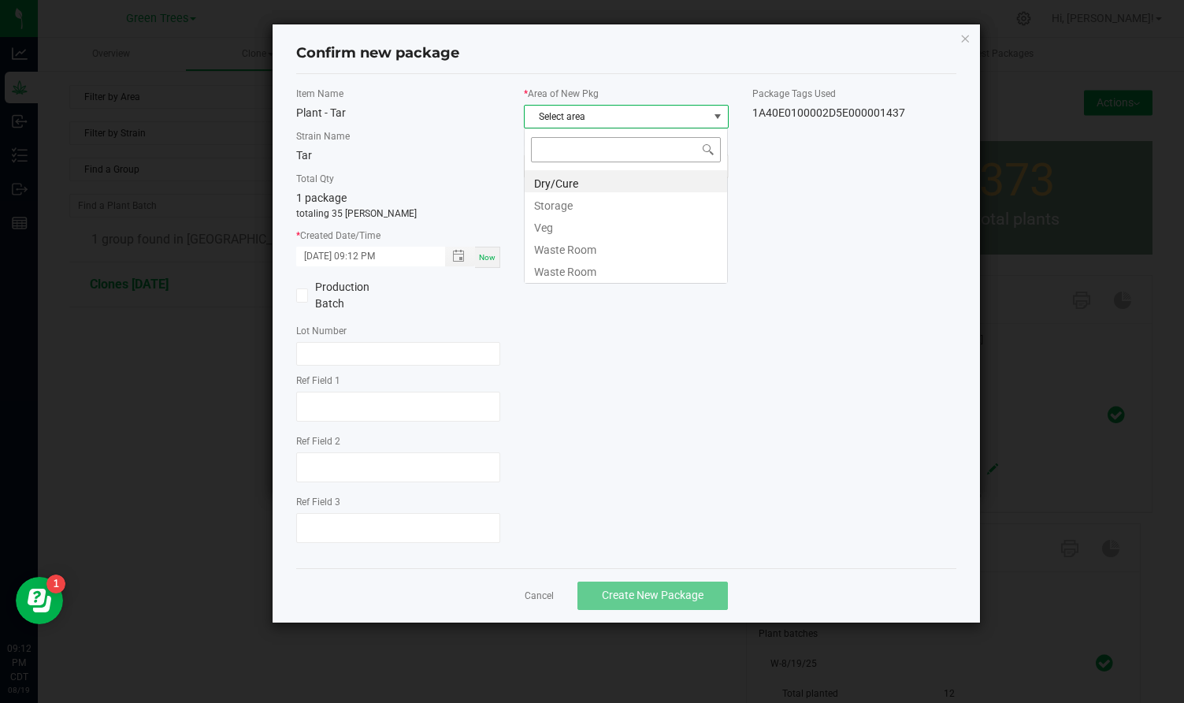
scroll to position [24, 205]
click at [554, 221] on li "Veg" at bounding box center [626, 225] width 203 height 22
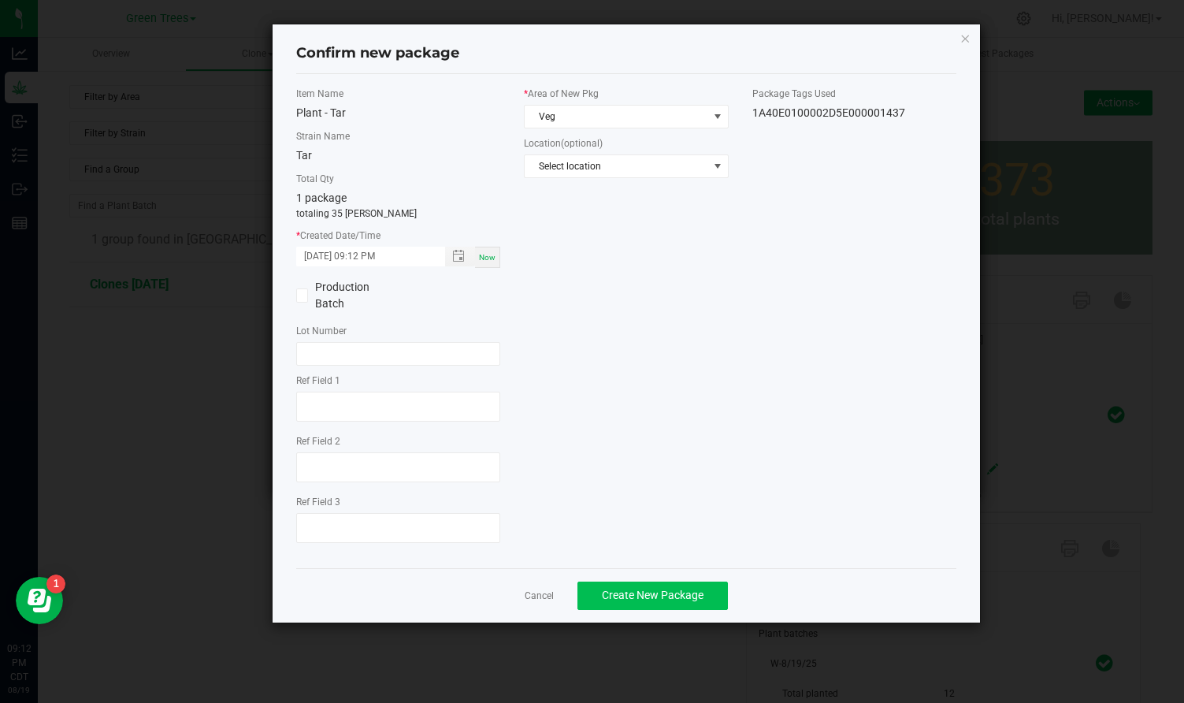
click at [662, 593] on span "Create New Package" at bounding box center [653, 595] width 102 height 13
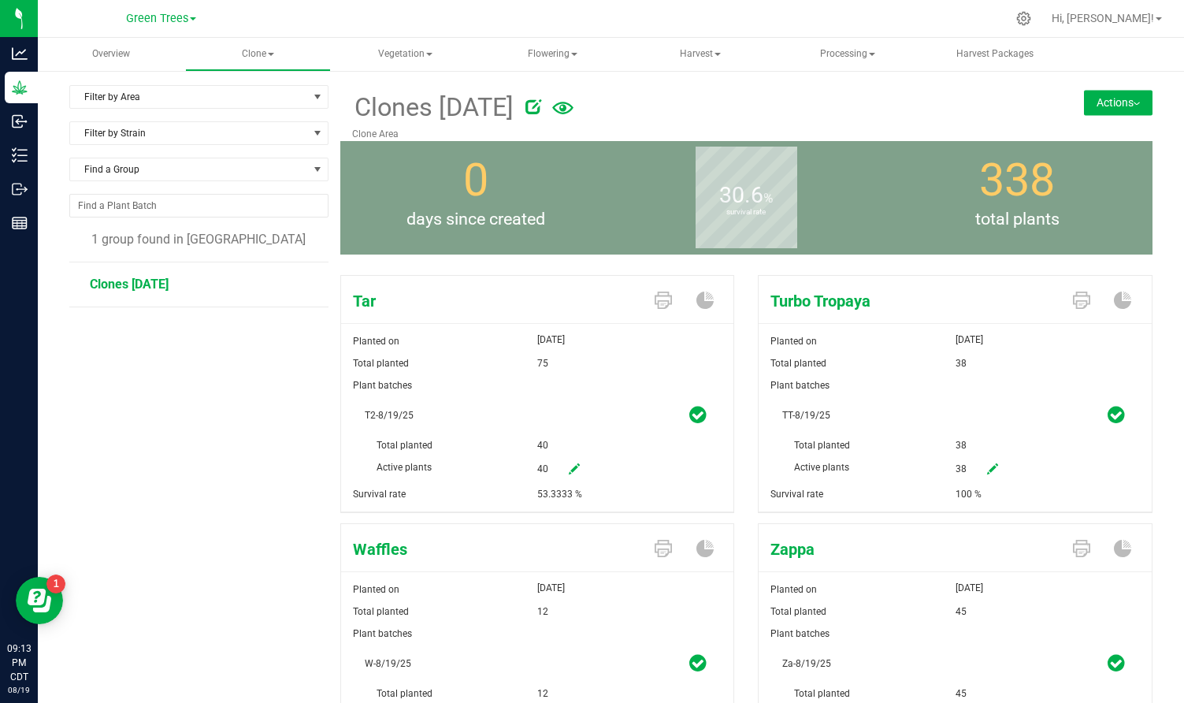
click at [1133, 95] on button "Actions" at bounding box center [1118, 102] width 69 height 25
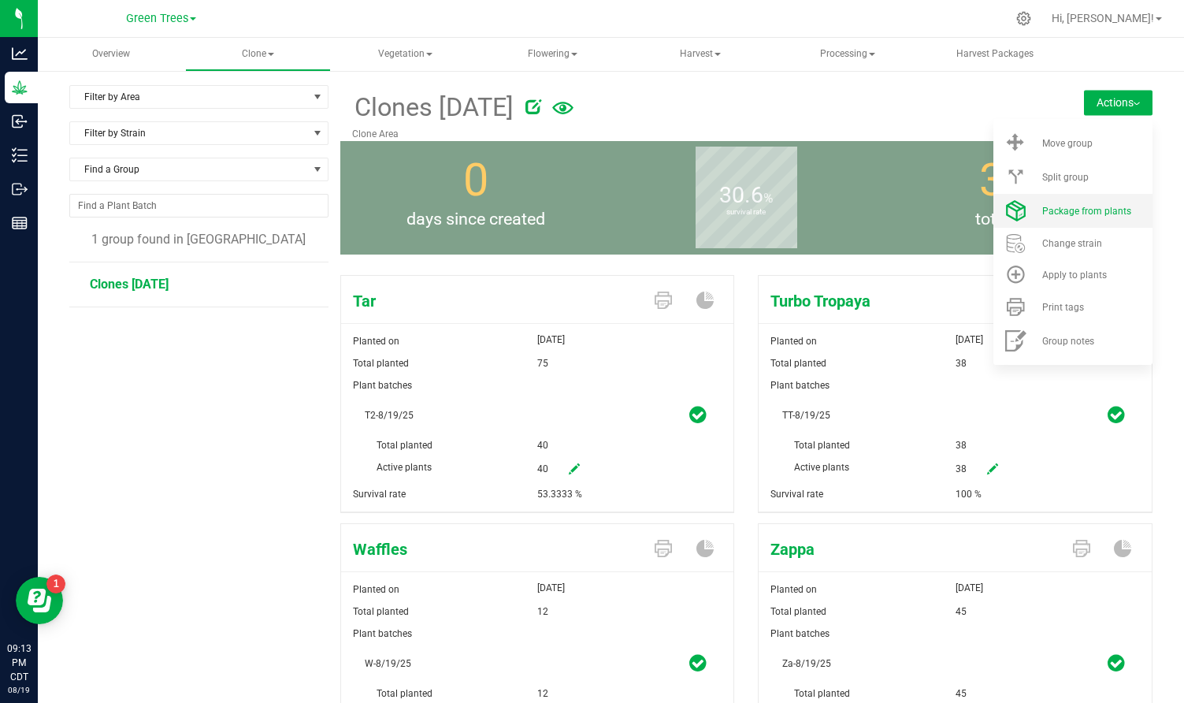
click at [1107, 206] on span "Package from plants" at bounding box center [1087, 211] width 89 height 11
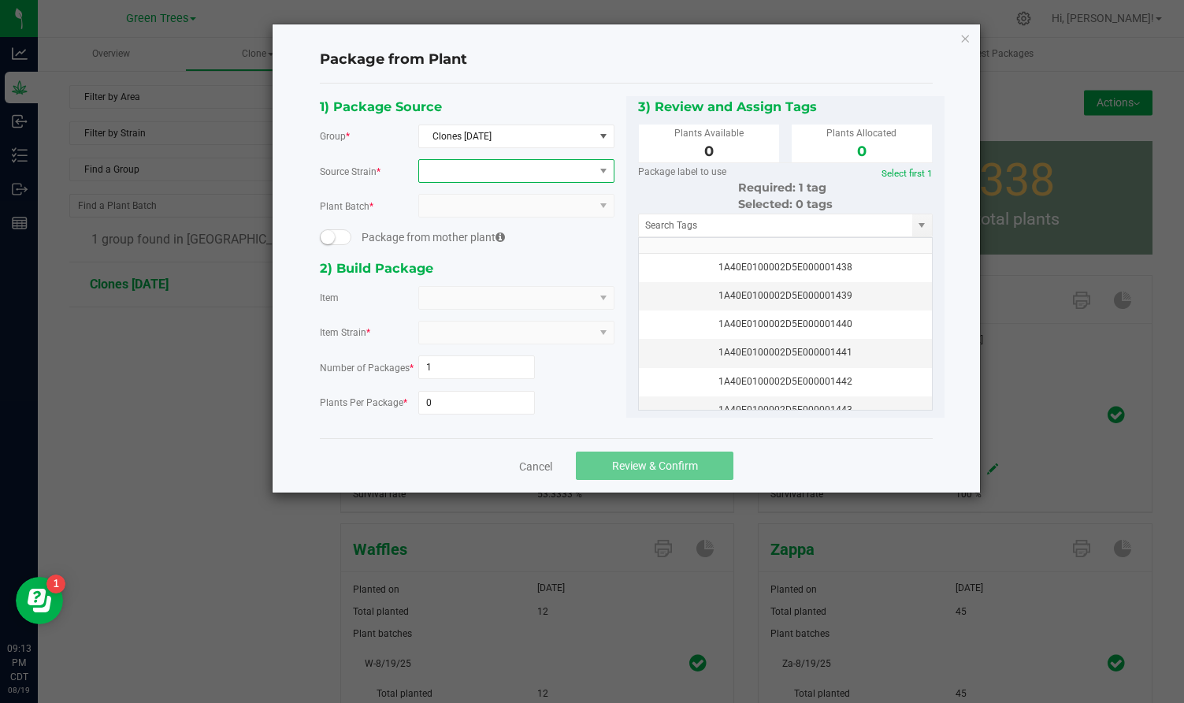
click at [515, 177] on span at bounding box center [506, 171] width 175 height 22
click at [472, 231] on li "Tar" at bounding box center [516, 236] width 195 height 22
click at [448, 288] on span at bounding box center [506, 298] width 175 height 22
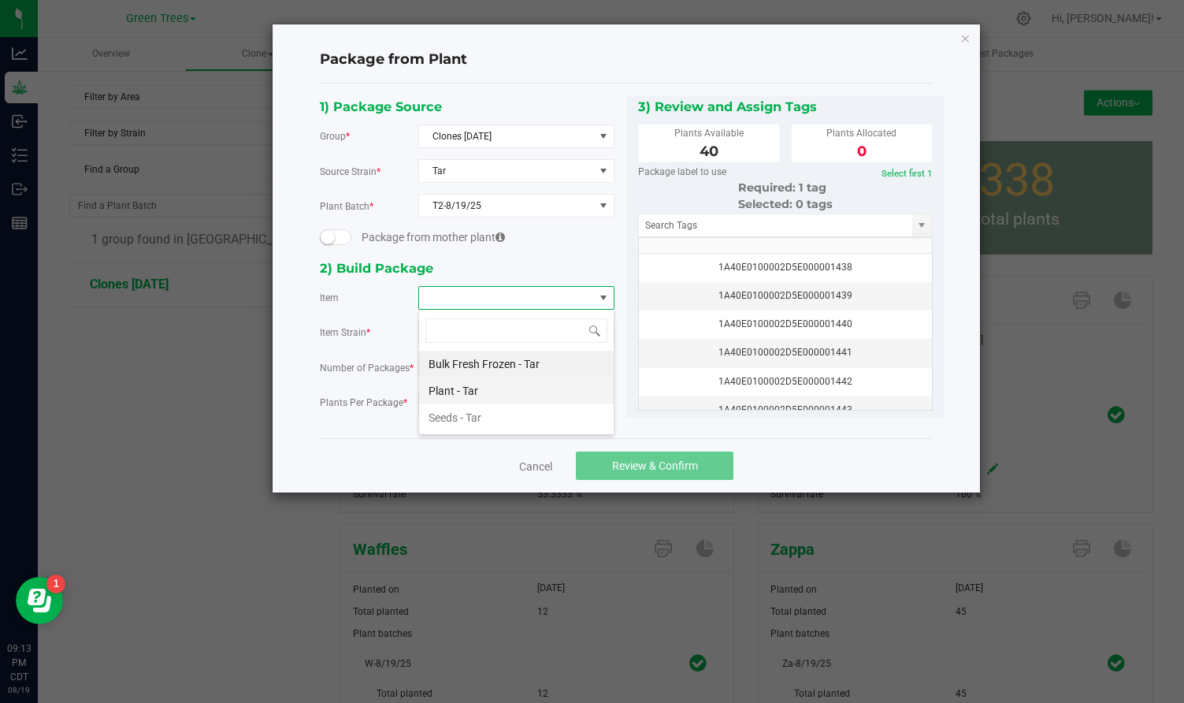
click at [456, 398] on Tar "Plant - Tar" at bounding box center [516, 390] width 195 height 27
click at [448, 406] on input "0" at bounding box center [477, 403] width 116 height 22
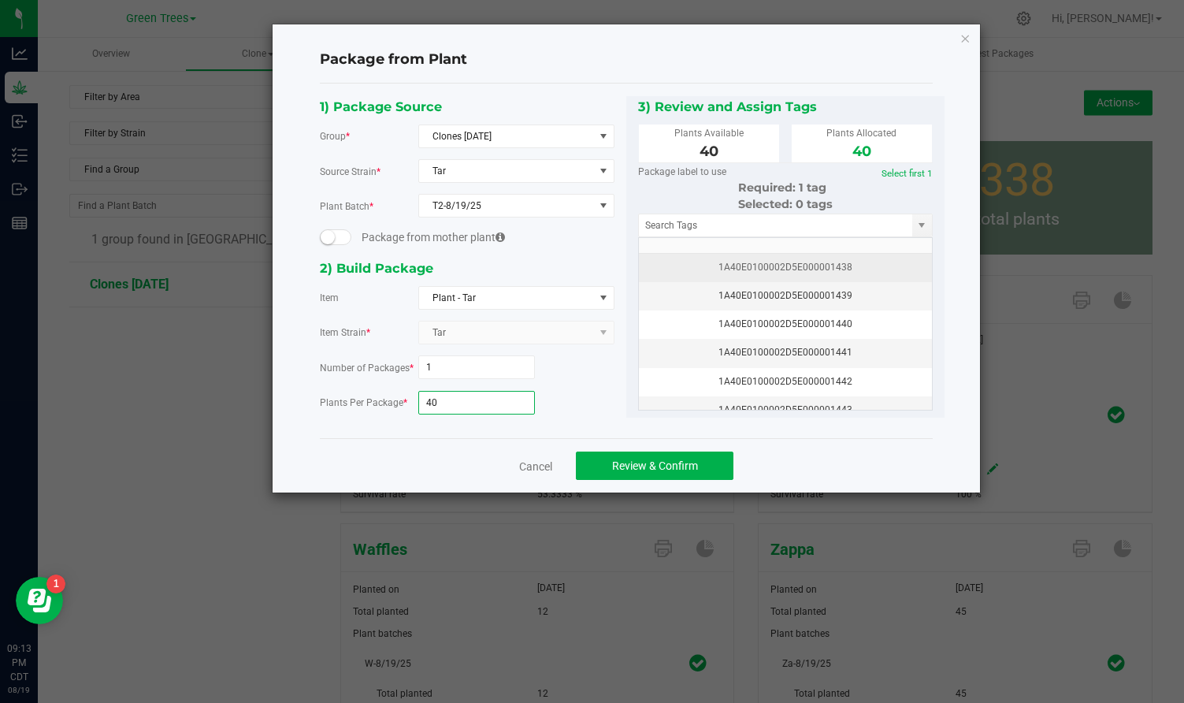
type input "40"
click at [840, 266] on div "1A40E0100002D5E000001438" at bounding box center [786, 267] width 274 height 15
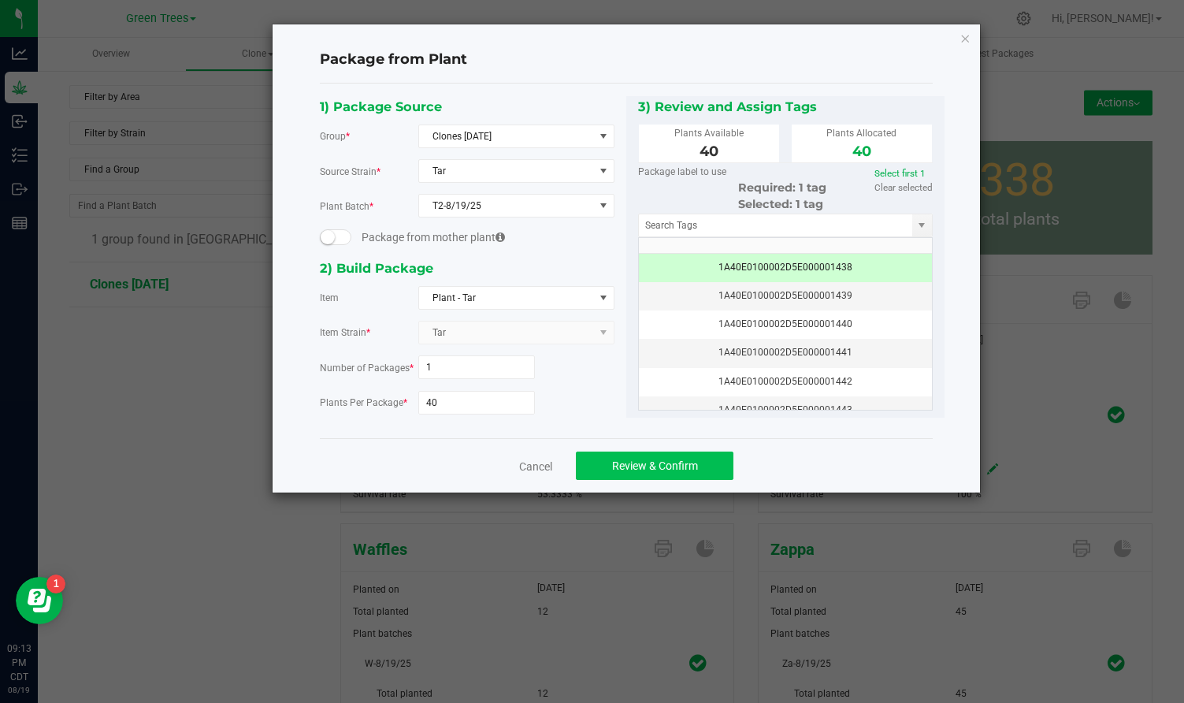
click at [692, 464] on span "Review & Confirm" at bounding box center [655, 465] width 86 height 13
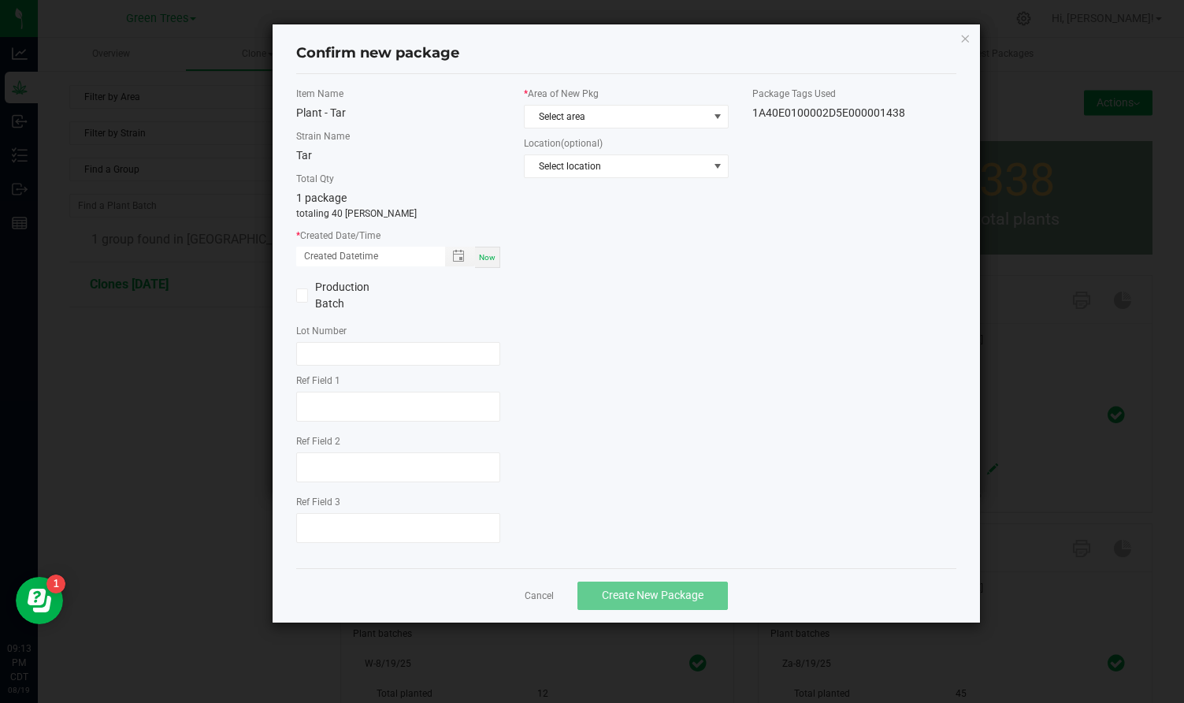
click at [491, 255] on span "Now" at bounding box center [487, 257] width 17 height 9
type input "[DATE] 09:13 PM"
click at [563, 119] on span "Select area" at bounding box center [616, 117] width 183 height 22
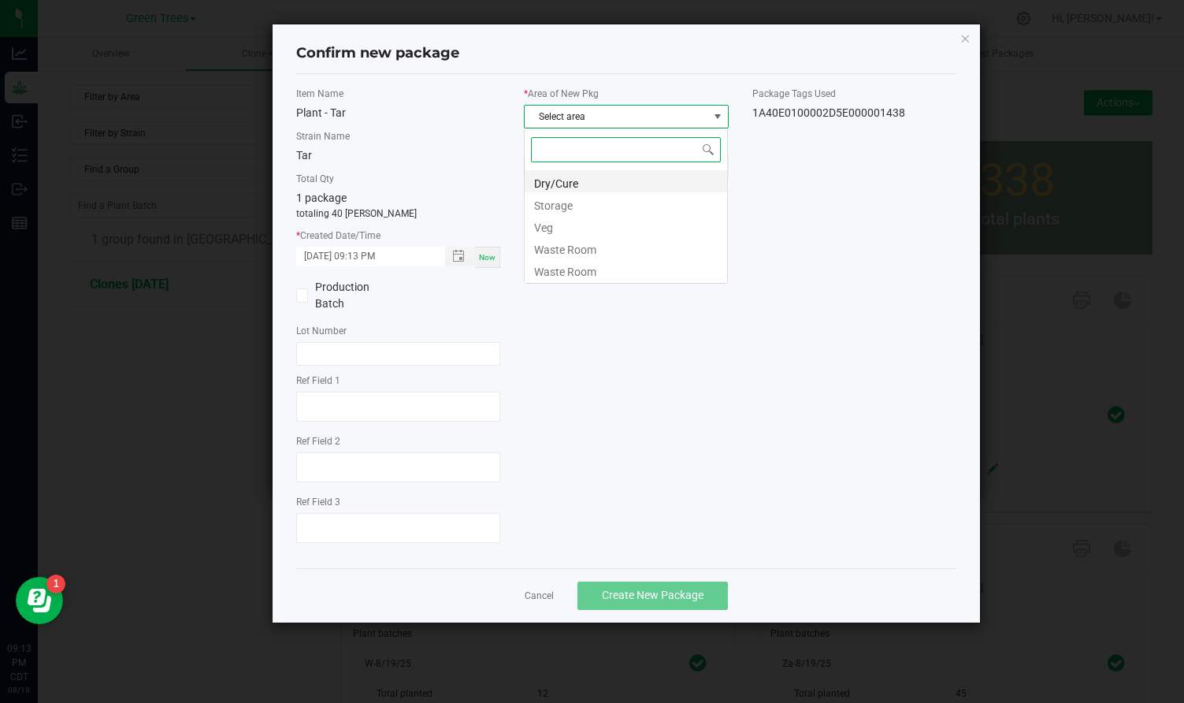
scroll to position [24, 205]
click at [558, 221] on li "Veg" at bounding box center [626, 225] width 203 height 22
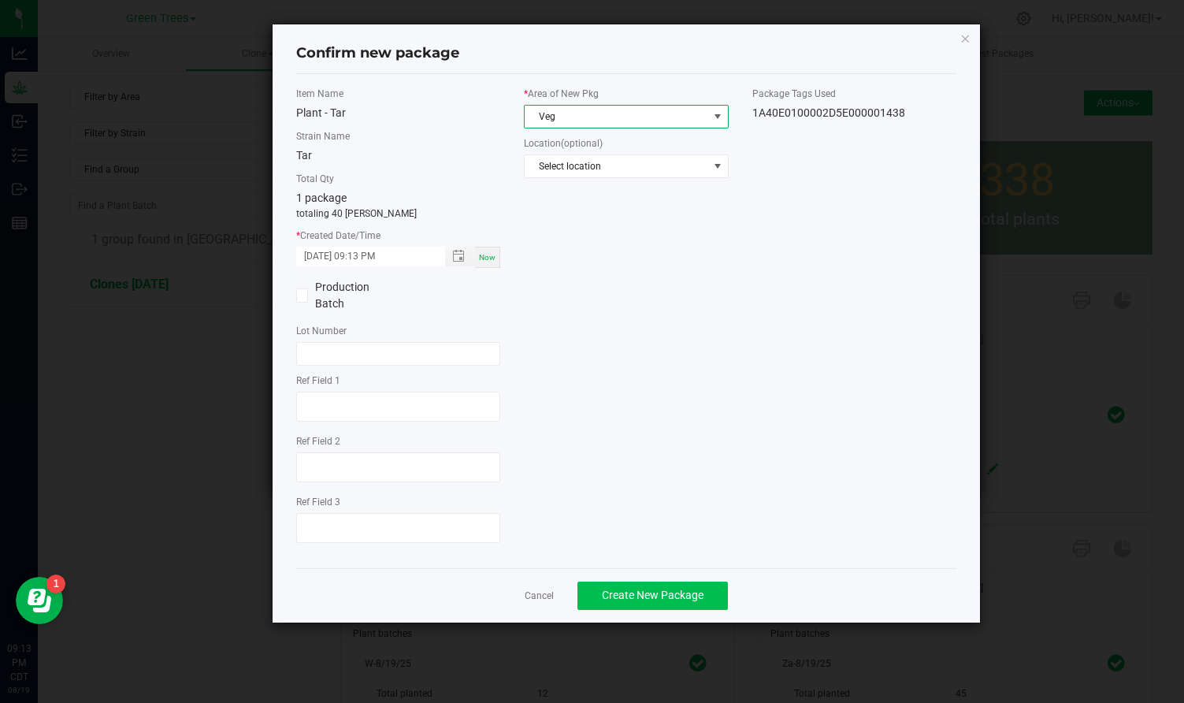
click at [644, 600] on span "Create New Package" at bounding box center [653, 595] width 102 height 13
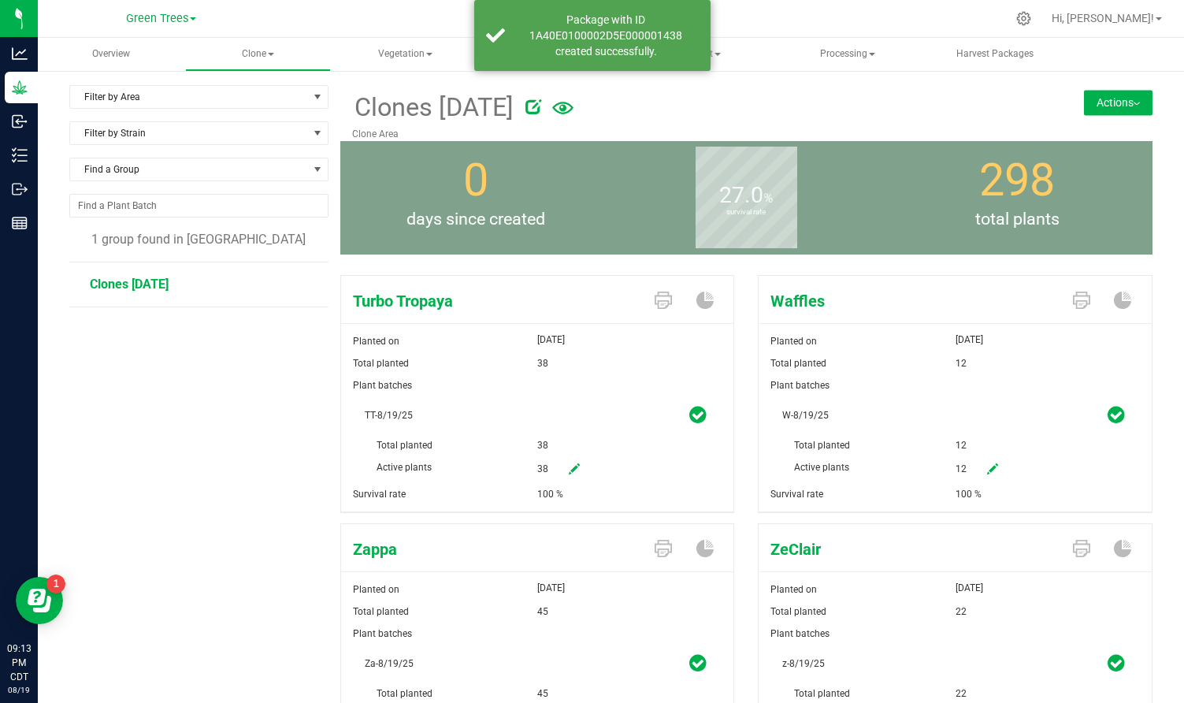
click at [1130, 108] on button "Actions" at bounding box center [1118, 102] width 69 height 25
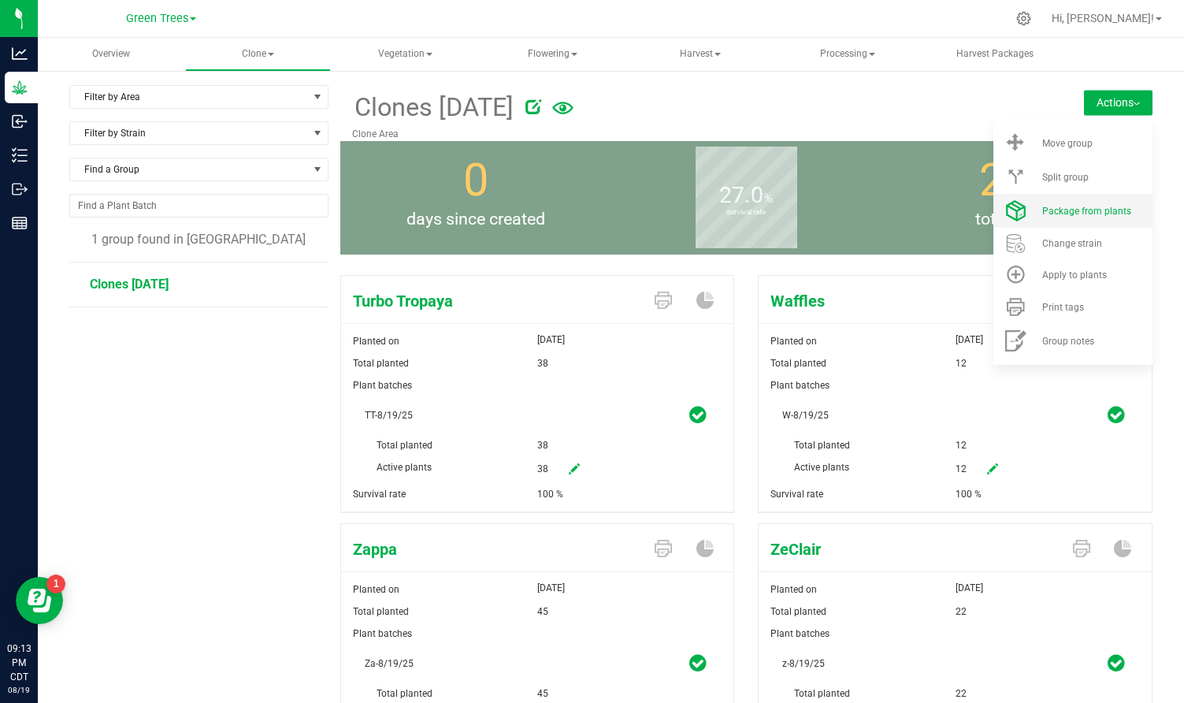
click at [1111, 211] on span "Package from plants" at bounding box center [1087, 211] width 89 height 11
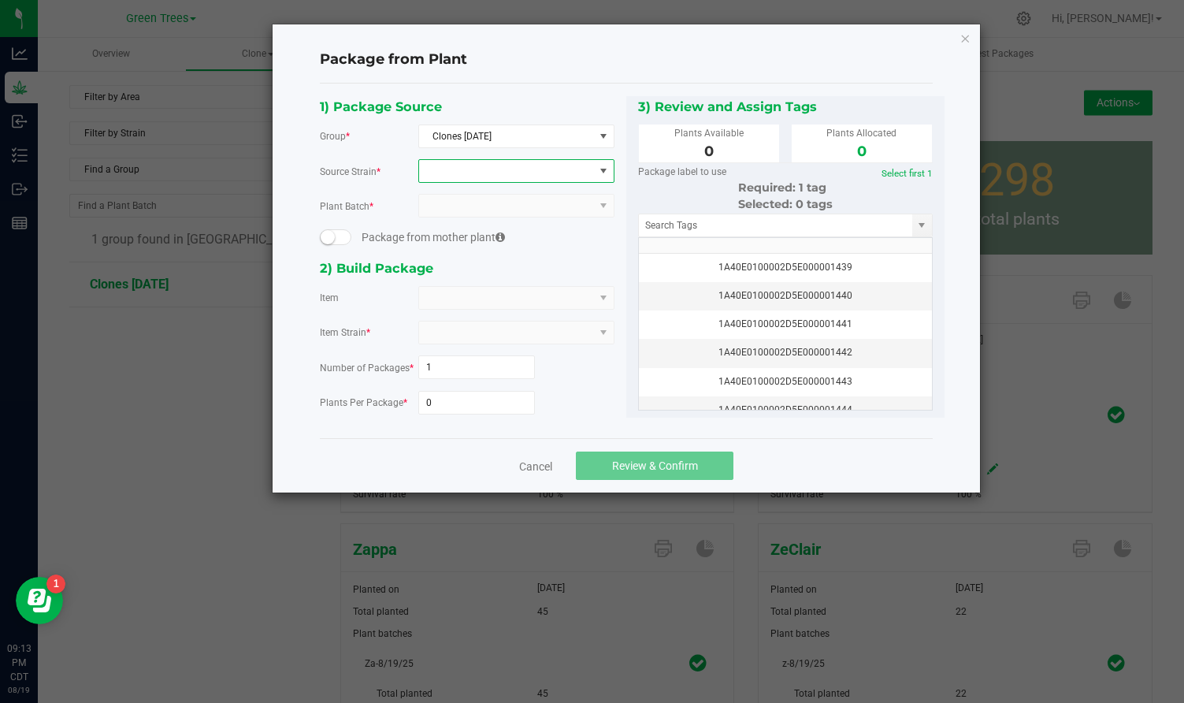
click at [511, 166] on span at bounding box center [506, 171] width 175 height 22
click at [462, 233] on li "Turbo Tropaya" at bounding box center [516, 236] width 195 height 22
click at [442, 286] on span at bounding box center [516, 298] width 196 height 24
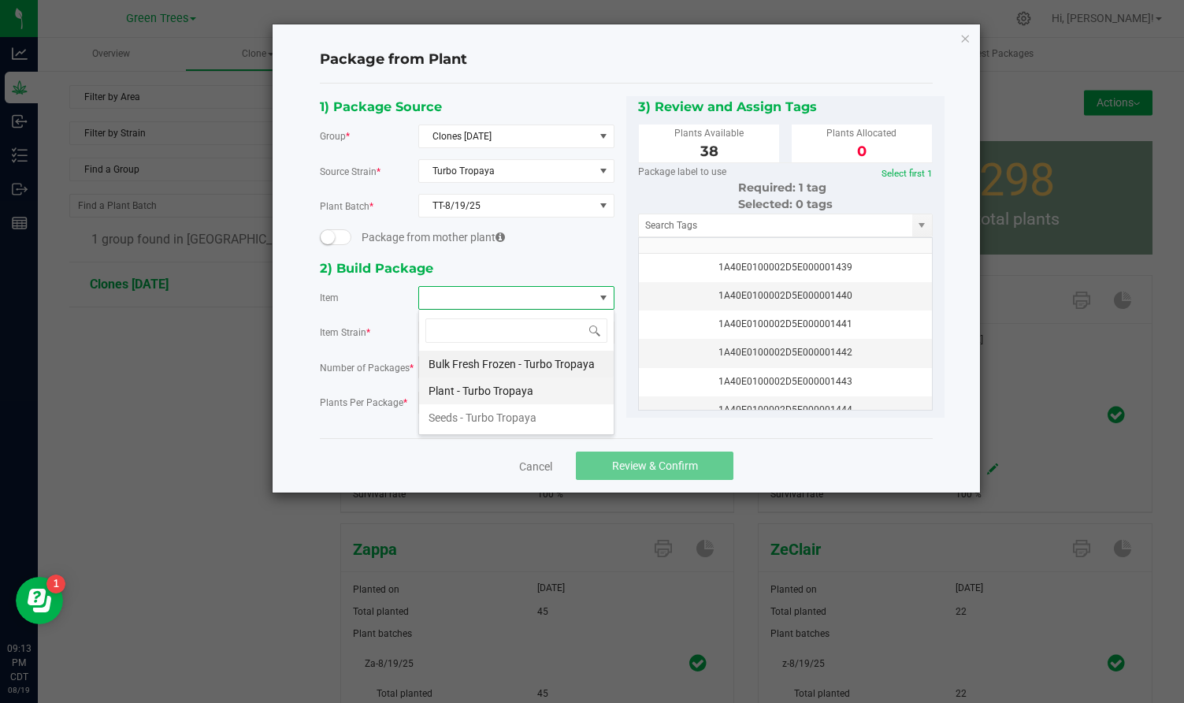
click at [455, 391] on Tropaya "Plant - Turbo Tropaya" at bounding box center [516, 390] width 195 height 27
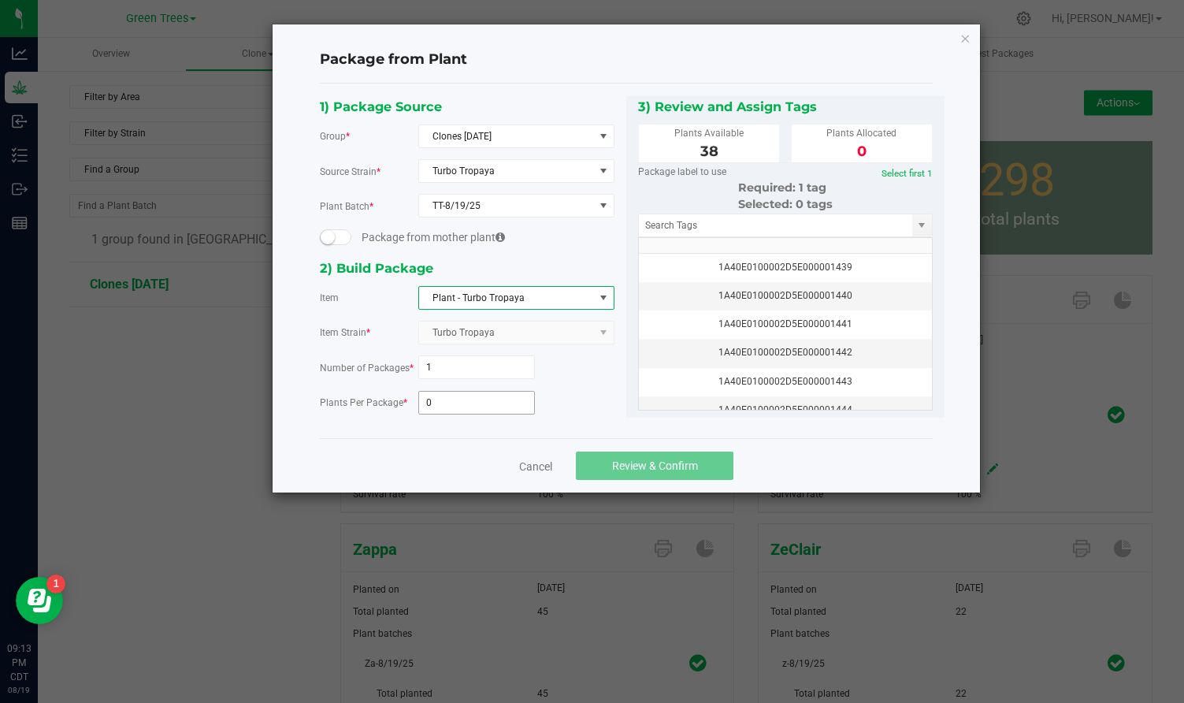
click at [449, 394] on input "0" at bounding box center [477, 403] width 116 height 22
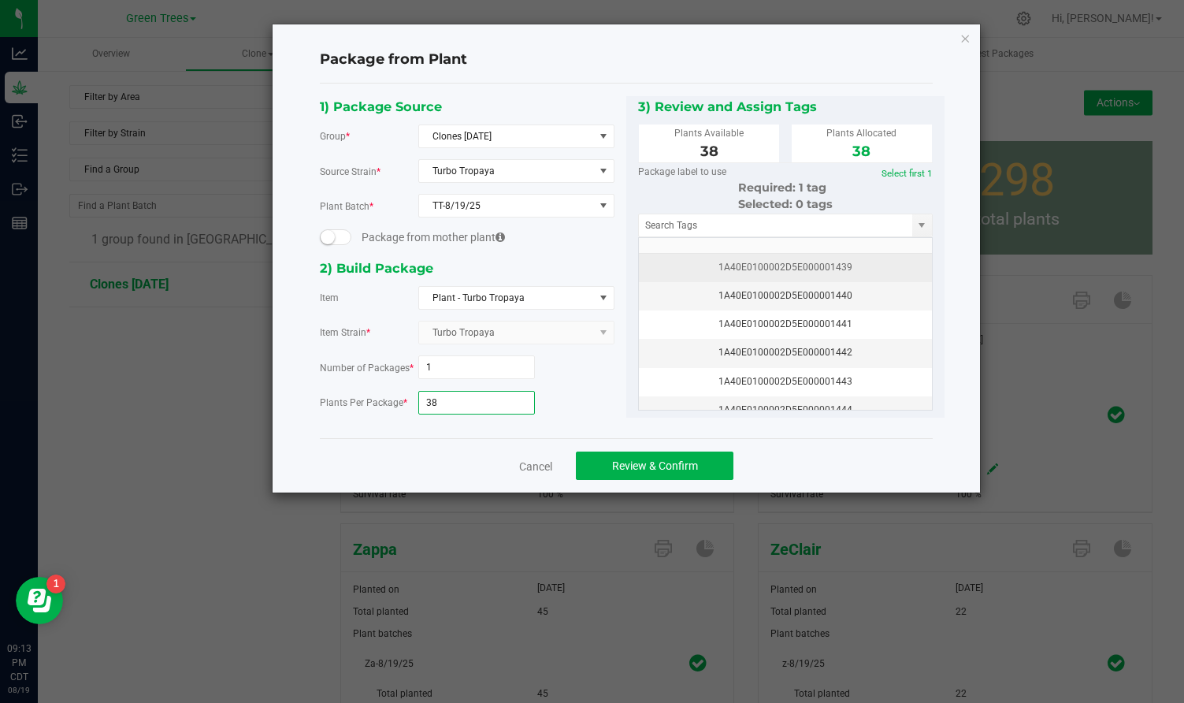
type input "38"
click at [771, 264] on div "1A40E0100002D5E000001439" at bounding box center [786, 267] width 274 height 15
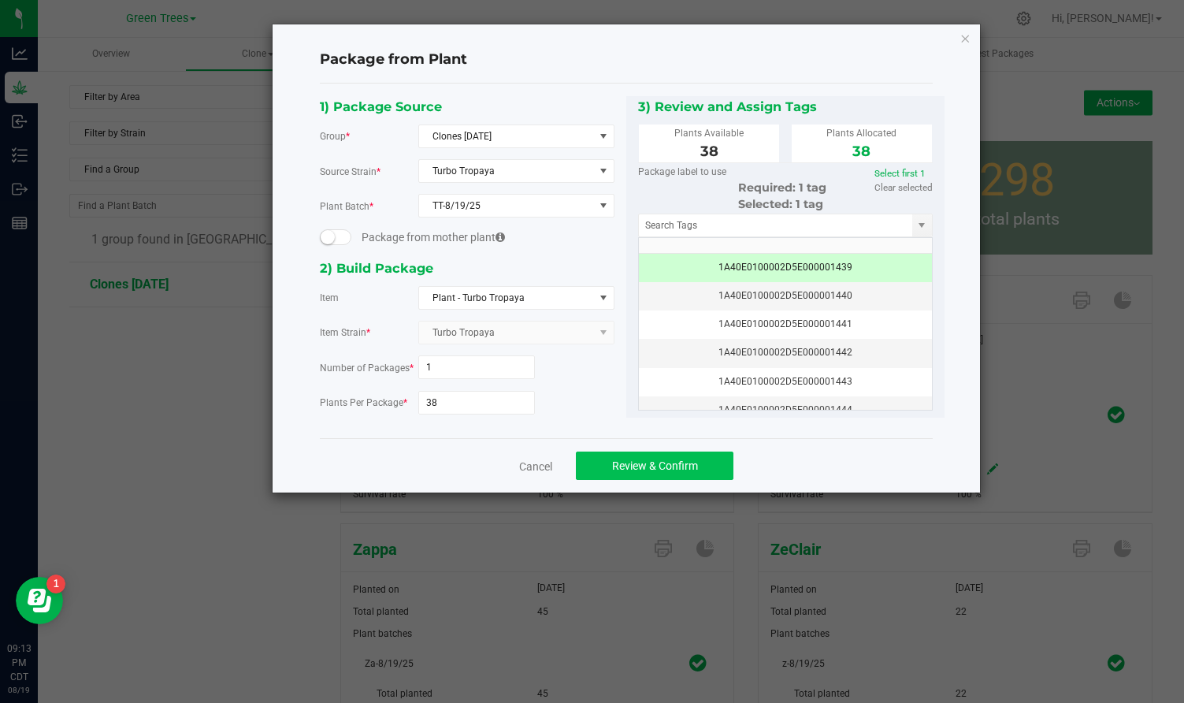
click at [700, 463] on button "Review & Confirm" at bounding box center [655, 466] width 158 height 28
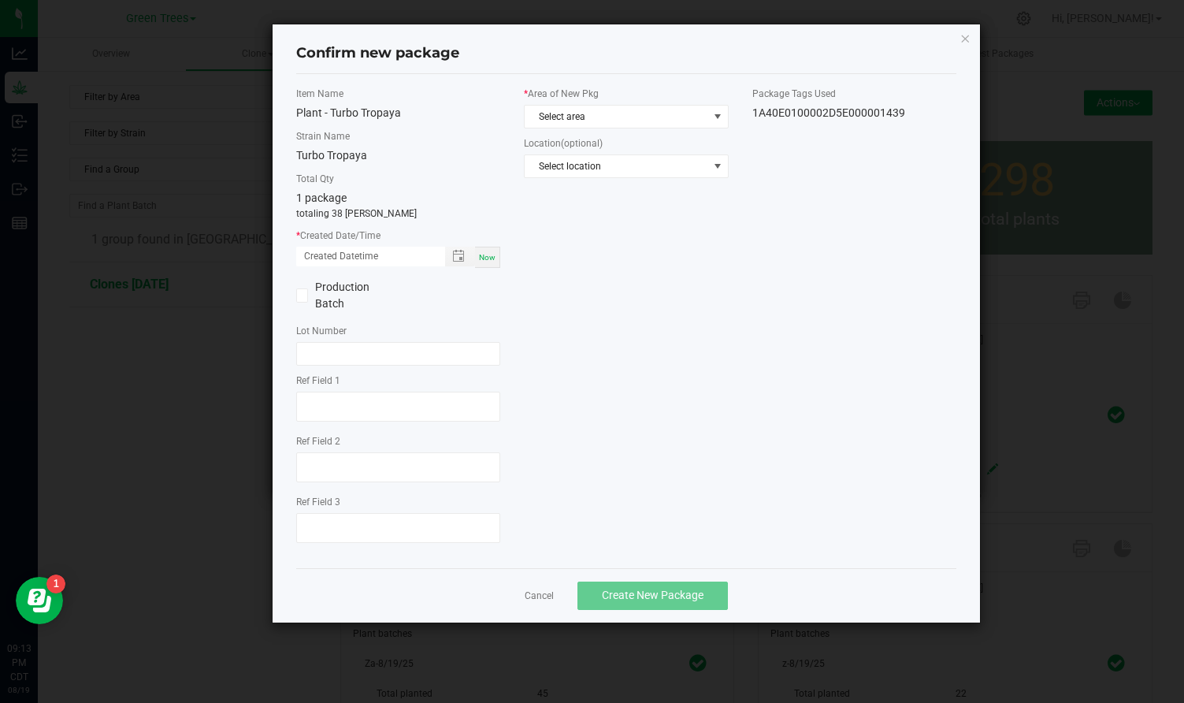
click at [485, 262] on div "Now" at bounding box center [487, 257] width 25 height 21
type input "[DATE] 09:13 PM"
click at [570, 113] on span "Select area" at bounding box center [616, 117] width 183 height 22
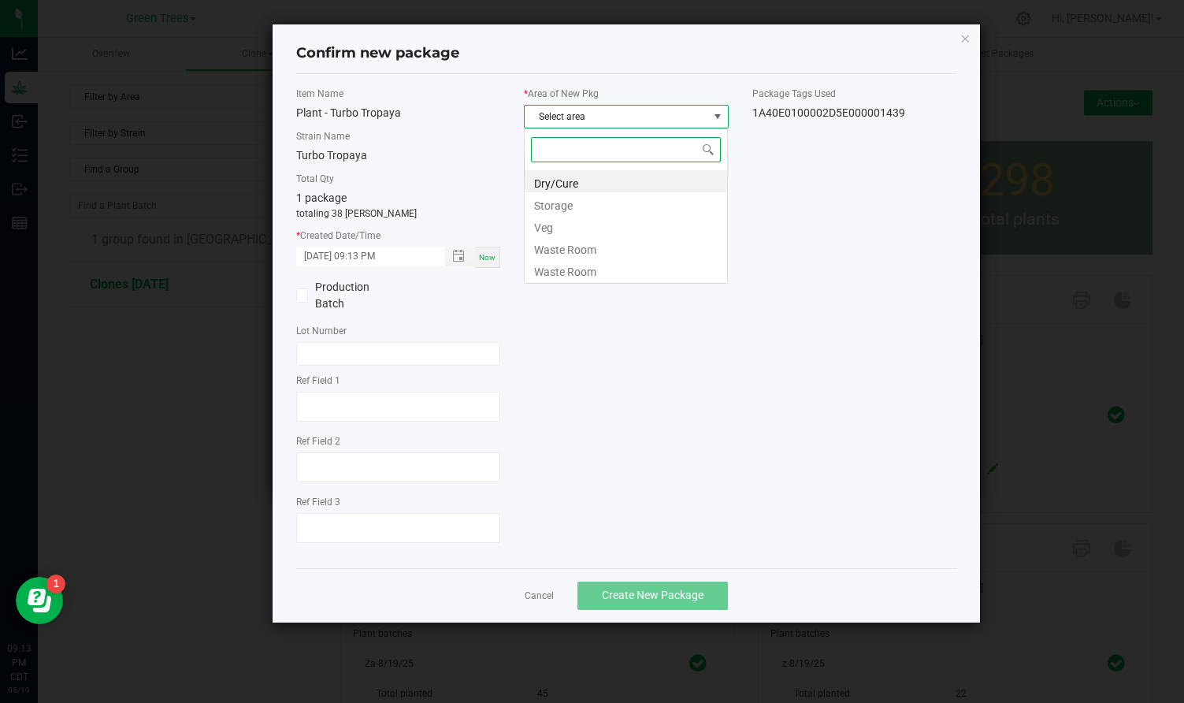
scroll to position [24, 205]
click at [563, 223] on li "Veg" at bounding box center [626, 225] width 203 height 22
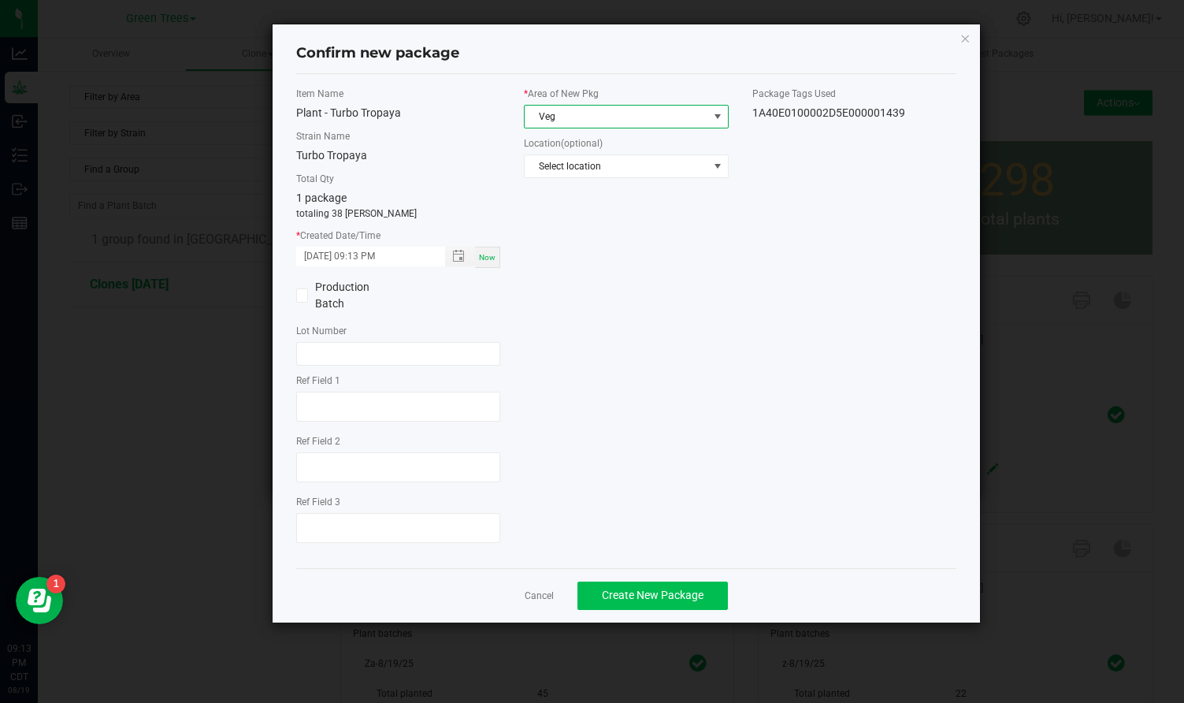
click at [667, 600] on span "Create New Package" at bounding box center [653, 595] width 102 height 13
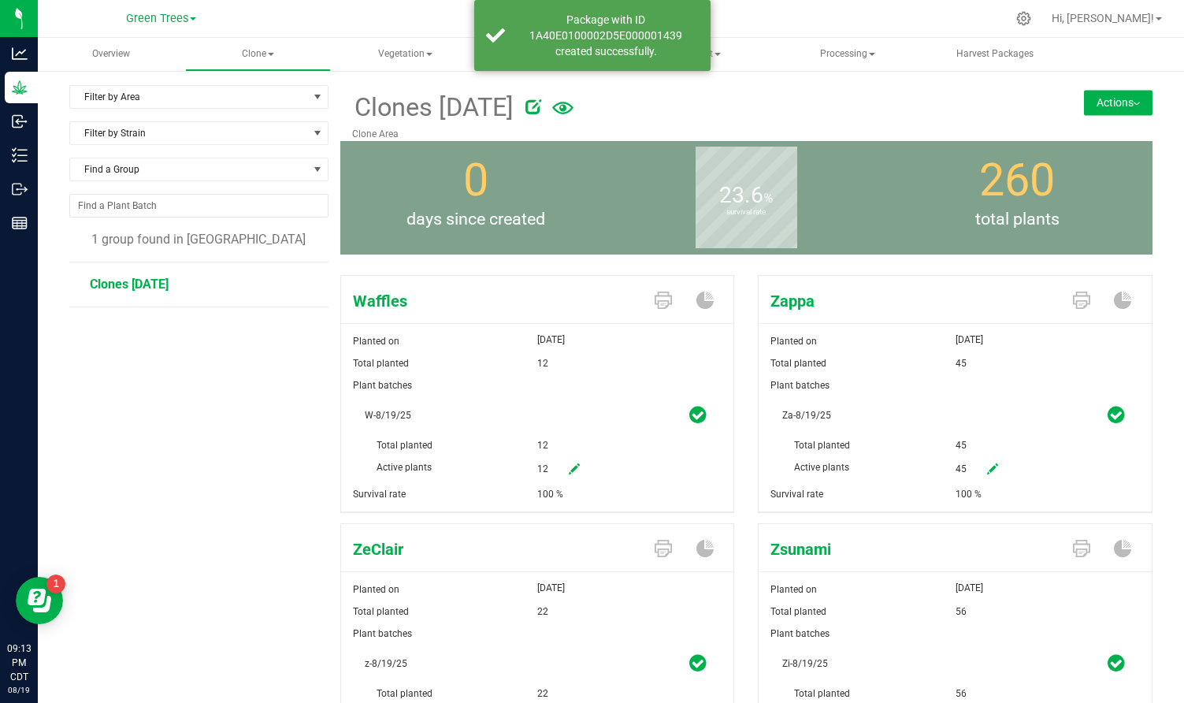
click at [1137, 95] on button "Actions" at bounding box center [1118, 102] width 69 height 25
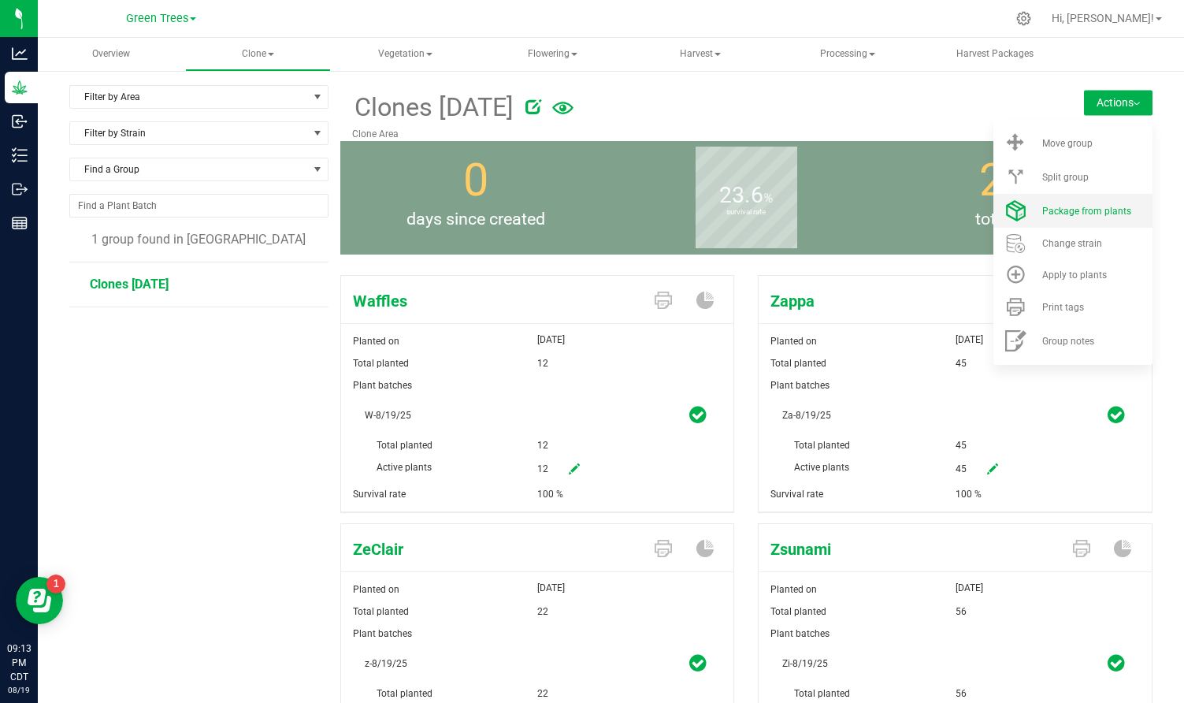
click at [1097, 207] on span "Package from plants" at bounding box center [1087, 211] width 89 height 11
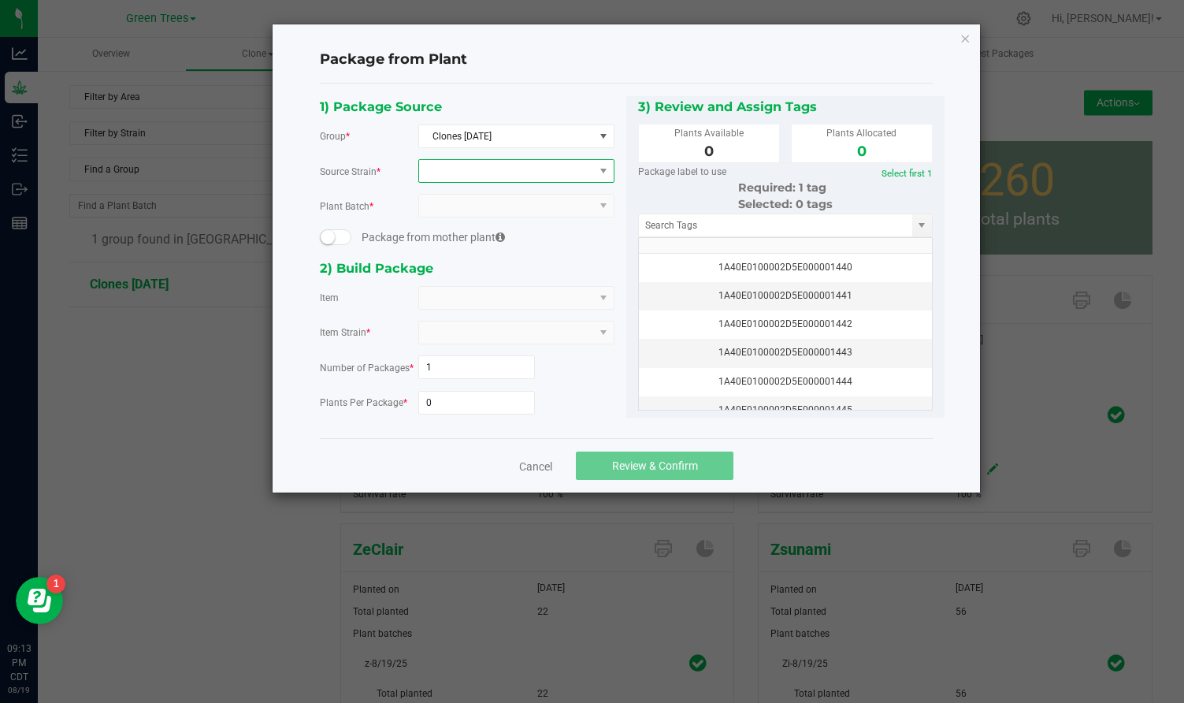
click at [508, 173] on span at bounding box center [506, 171] width 175 height 22
click at [471, 235] on li "Waffles" at bounding box center [516, 236] width 195 height 22
click at [453, 307] on span at bounding box center [506, 298] width 175 height 22
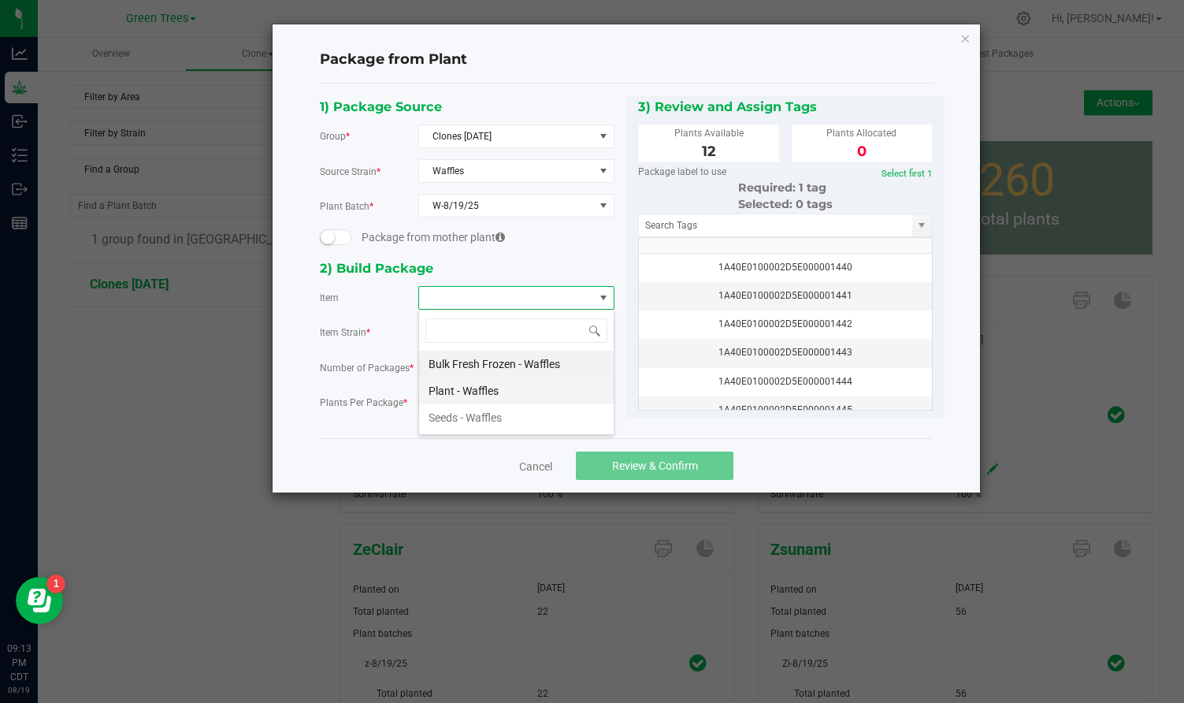
click at [461, 383] on Waffles "Plant - Waffles" at bounding box center [516, 390] width 195 height 27
click at [447, 403] on input "0" at bounding box center [477, 403] width 116 height 22
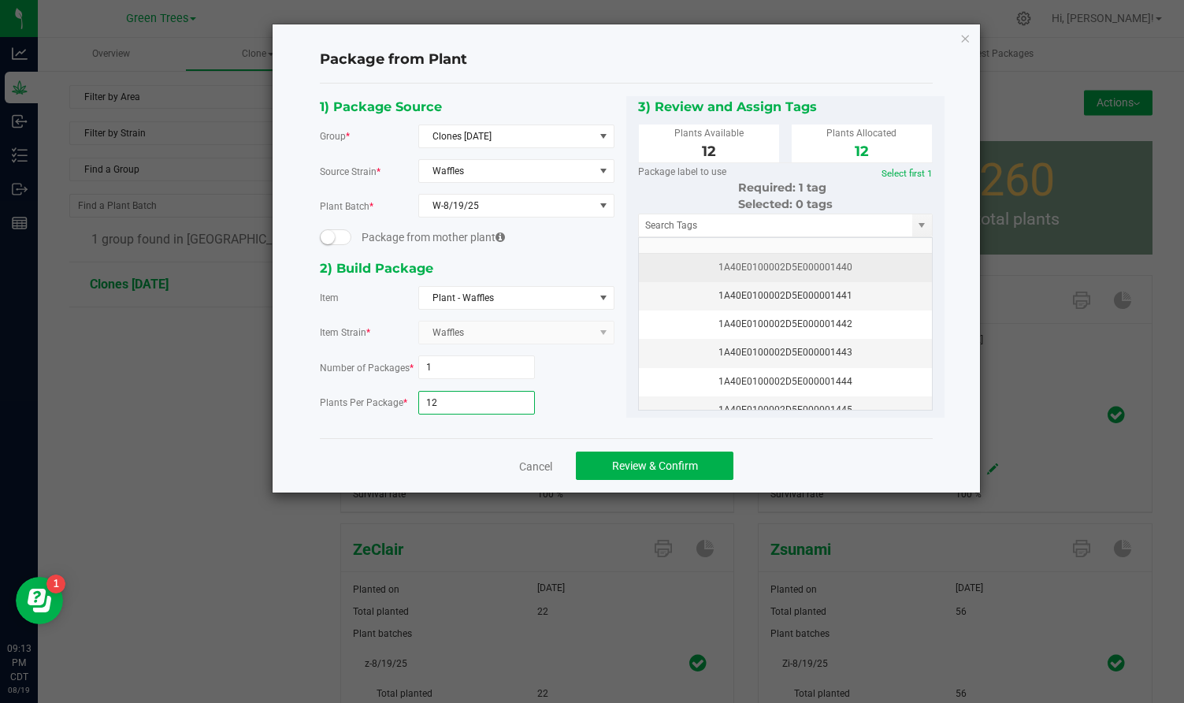
type input "12"
click at [754, 276] on td "1A40E0100002D5E000001440" at bounding box center [785, 268] width 293 height 28
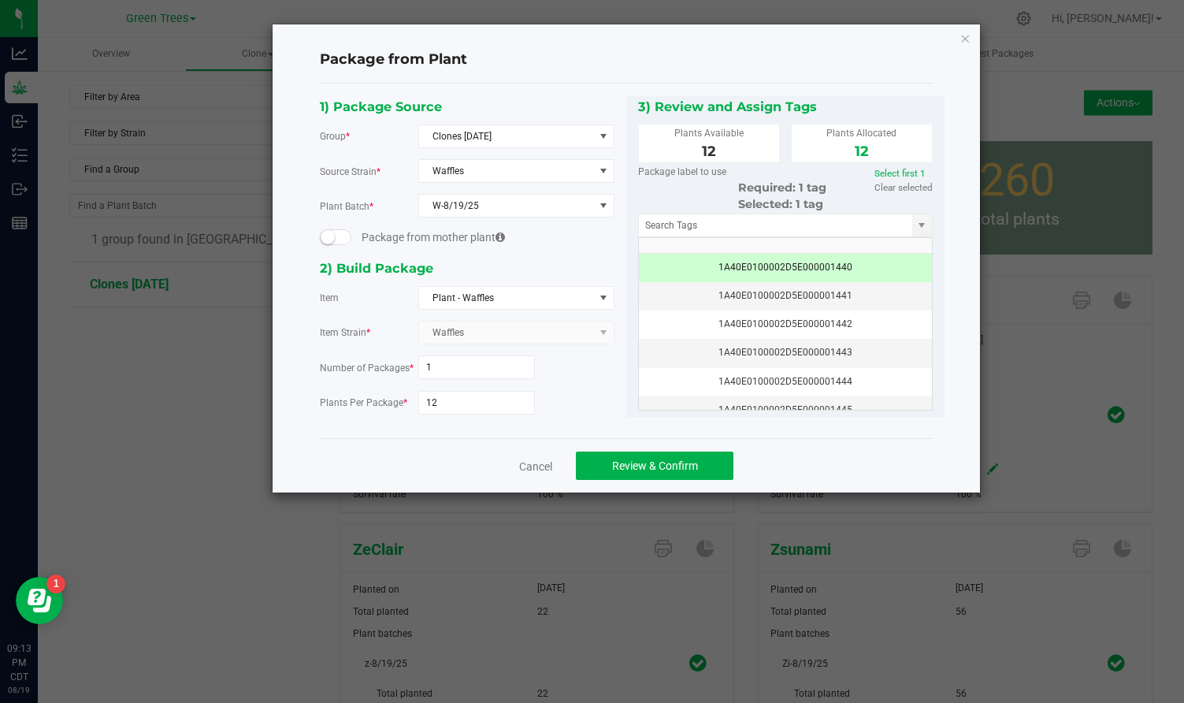
click at [674, 483] on div "Cancel Review & Confirm" at bounding box center [626, 465] width 613 height 54
click at [675, 463] on span "Review & Confirm" at bounding box center [655, 465] width 86 height 13
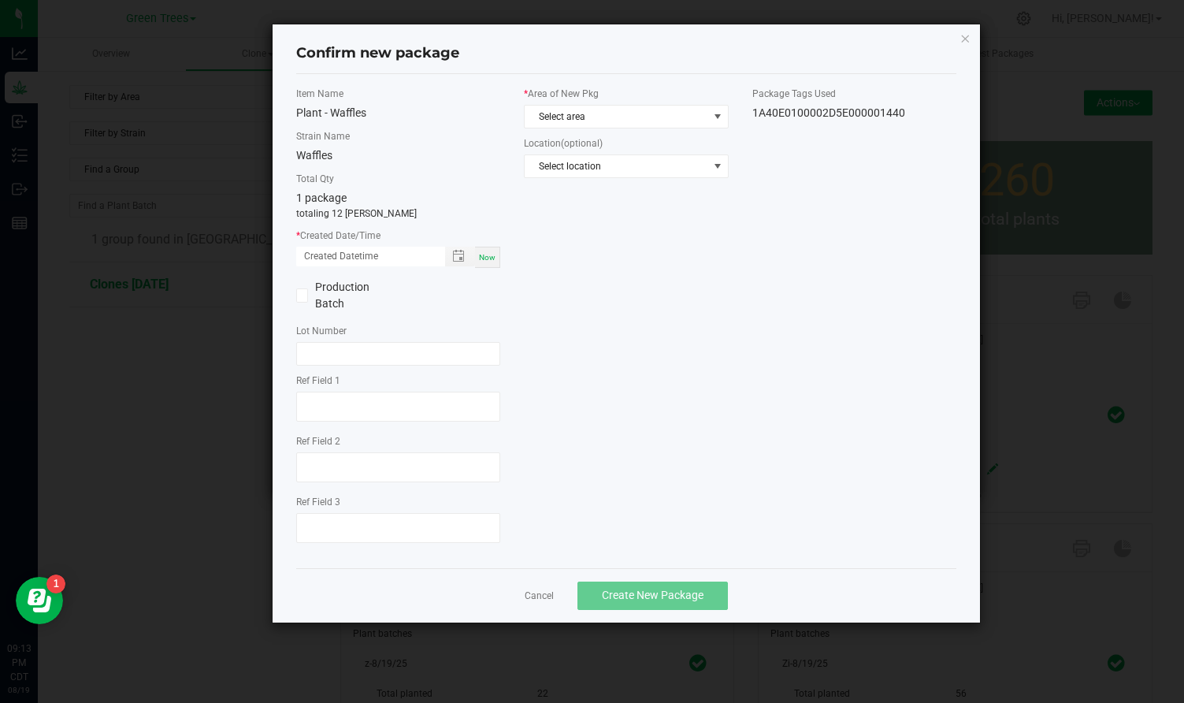
click at [486, 256] on span "Now" at bounding box center [487, 257] width 17 height 9
type input "[DATE] 09:13 PM"
click at [558, 117] on span "Select area" at bounding box center [616, 117] width 183 height 22
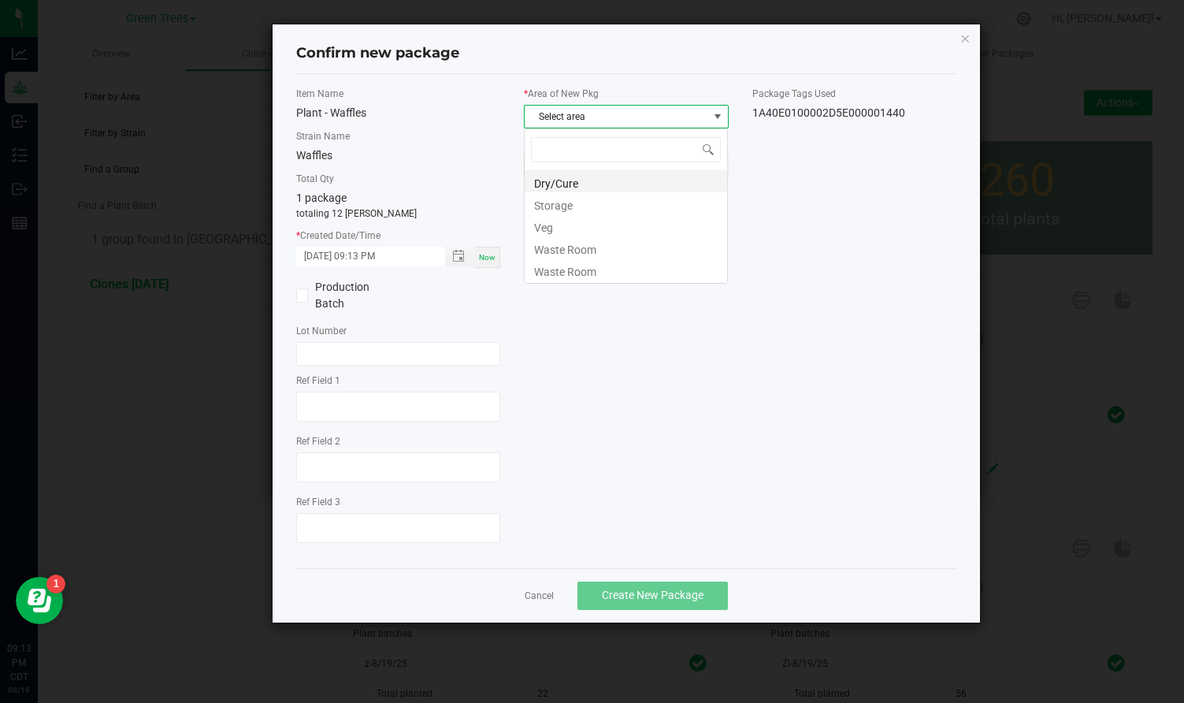
scroll to position [24, 205]
click at [557, 219] on li "Veg" at bounding box center [626, 225] width 203 height 22
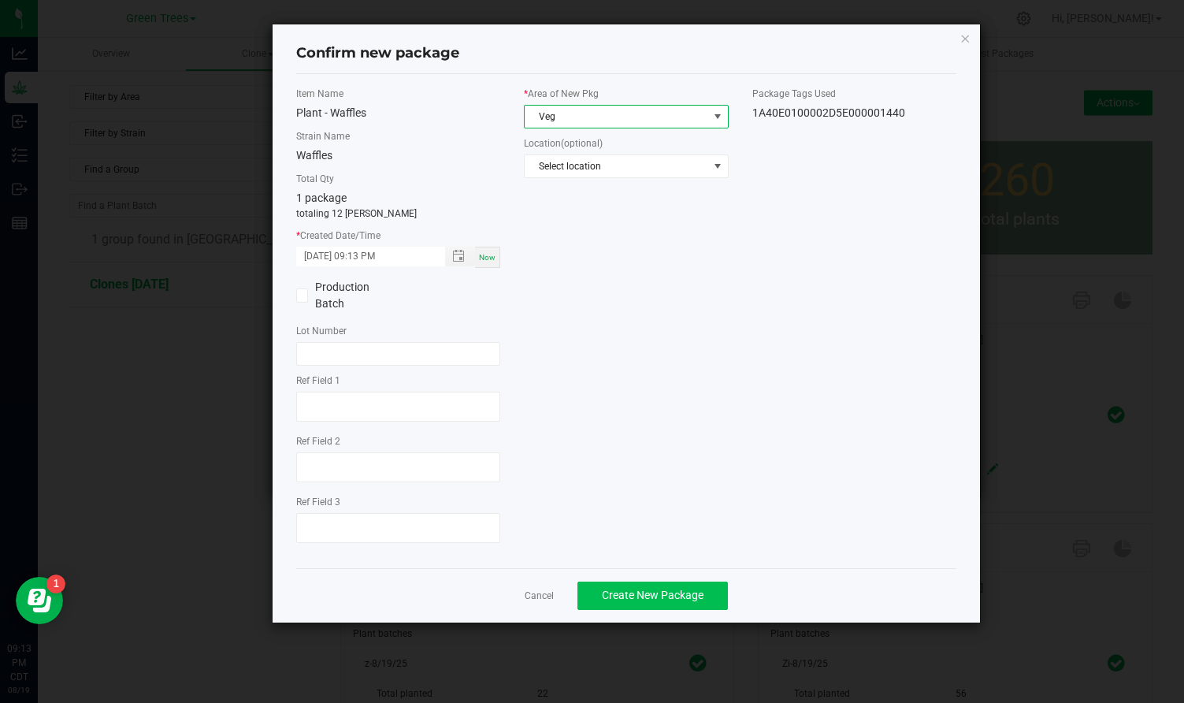
click at [668, 593] on span "Create New Package" at bounding box center [653, 595] width 102 height 13
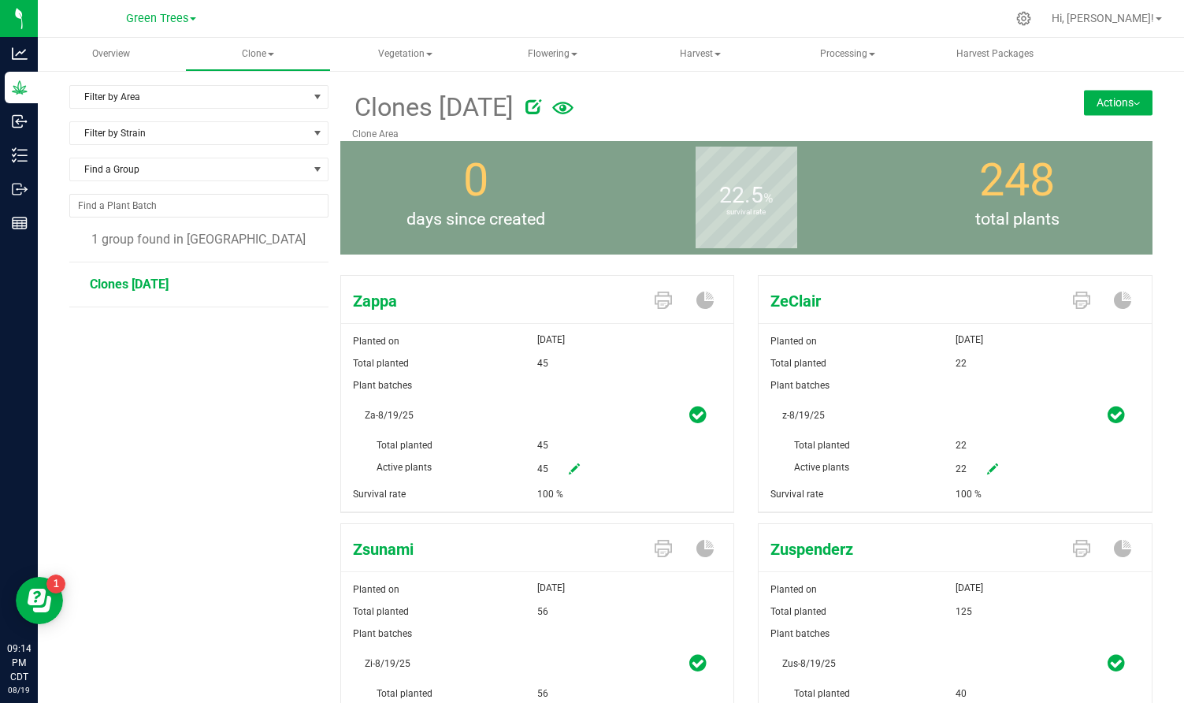
click at [1125, 101] on button "Actions" at bounding box center [1118, 102] width 69 height 25
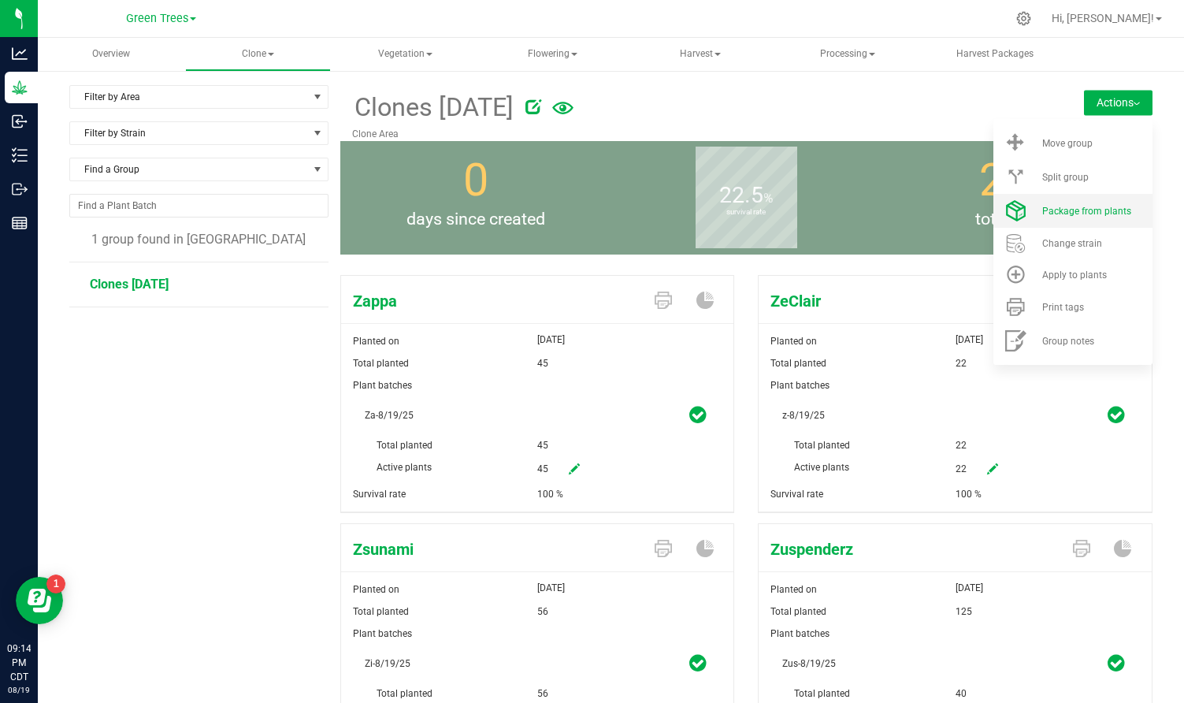
click at [1097, 209] on span "Package from plants" at bounding box center [1087, 211] width 89 height 11
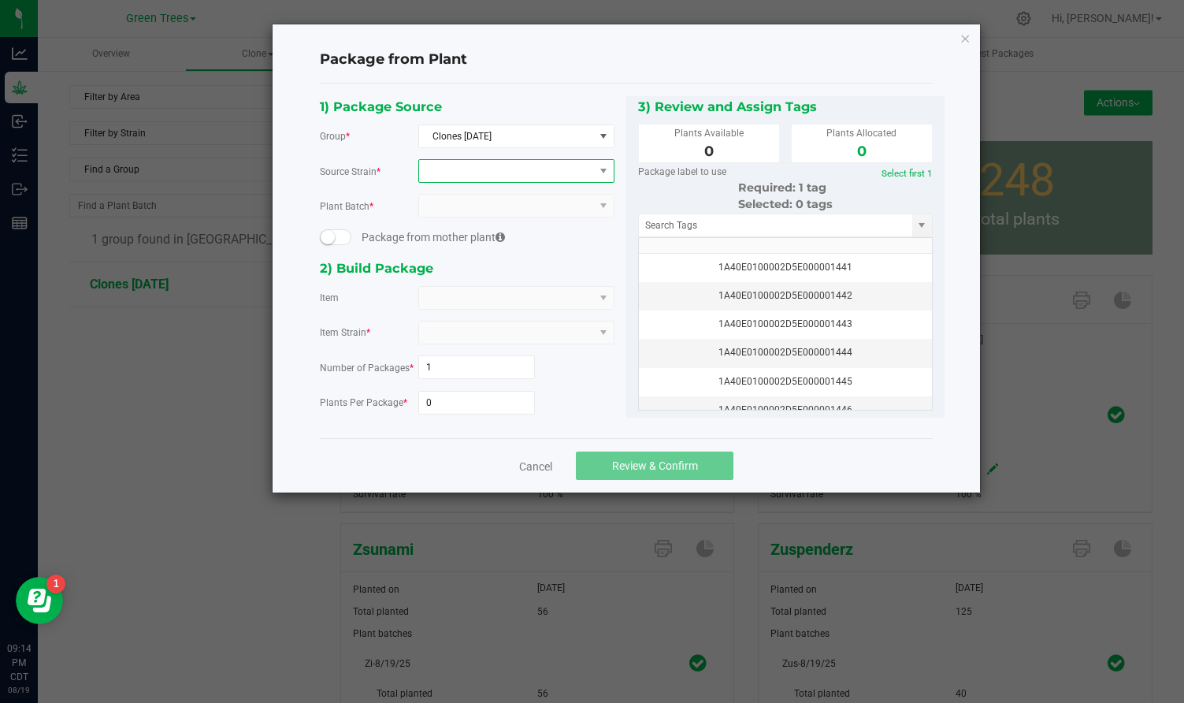
click at [435, 166] on span at bounding box center [506, 171] width 175 height 22
click at [444, 232] on li "Zappa" at bounding box center [516, 236] width 195 height 22
click at [443, 293] on span at bounding box center [506, 298] width 175 height 22
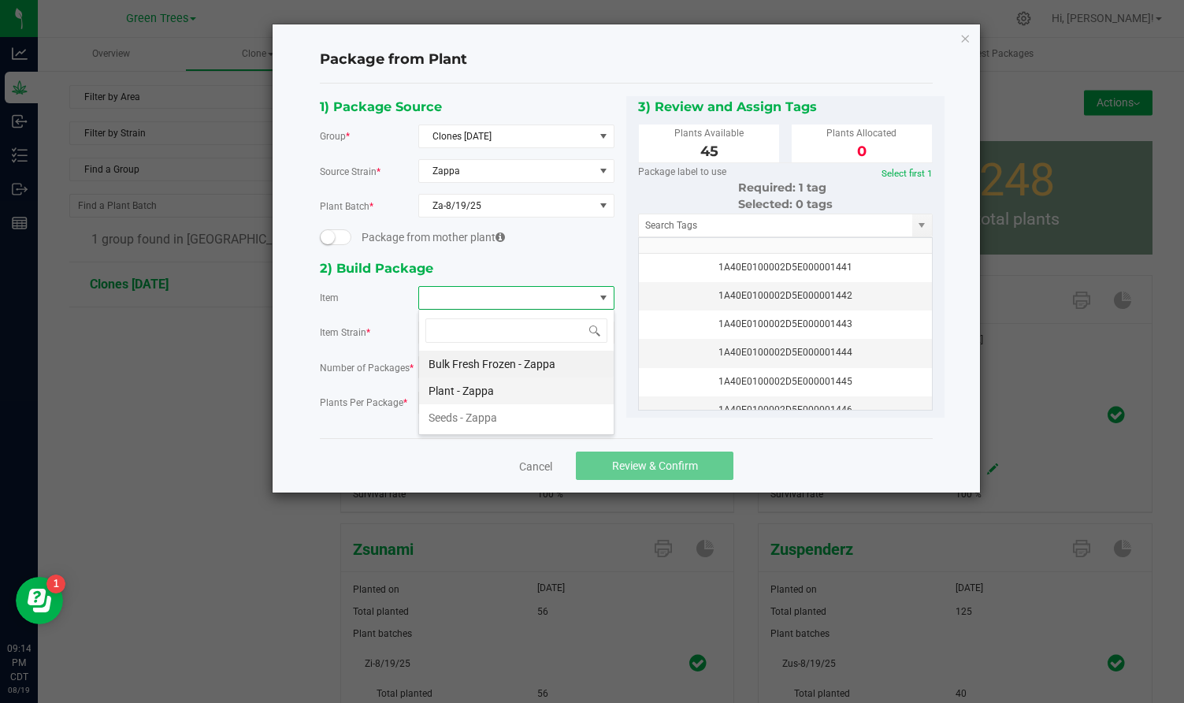
click at [456, 393] on Zappa "Plant - Zappa" at bounding box center [516, 390] width 195 height 27
click at [451, 397] on input "0" at bounding box center [477, 403] width 116 height 22
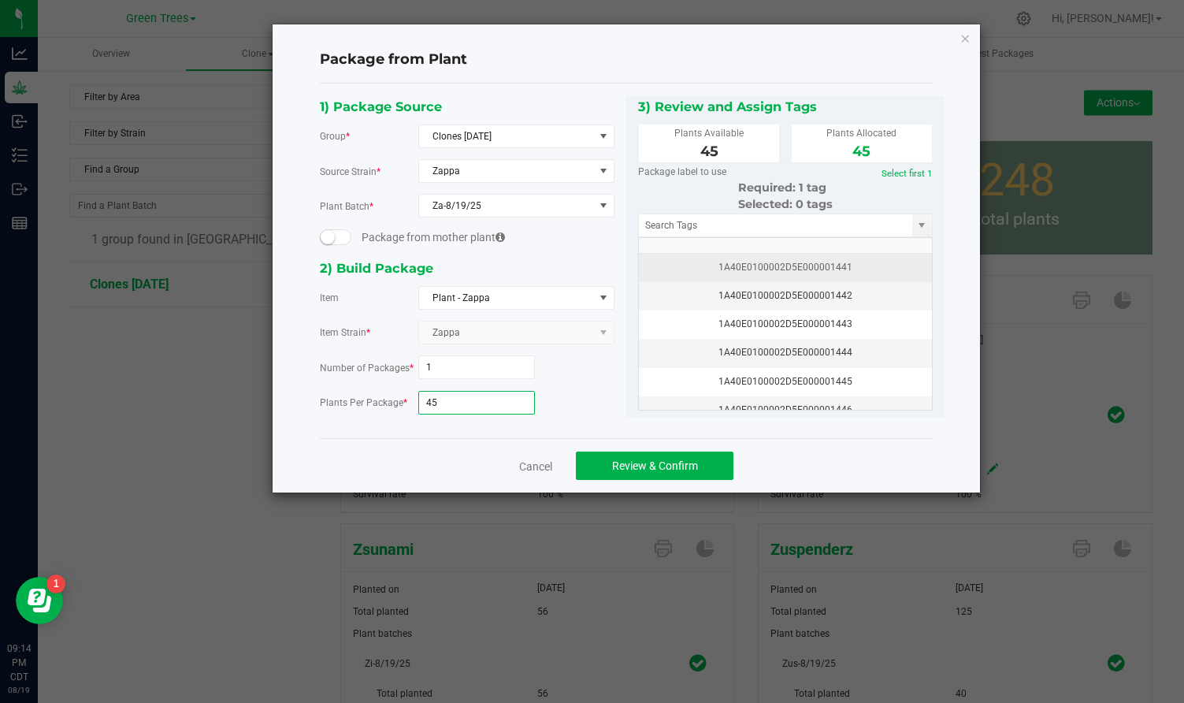
type input "45"
click at [768, 271] on div "1A40E0100002D5E000001441" at bounding box center [786, 267] width 274 height 15
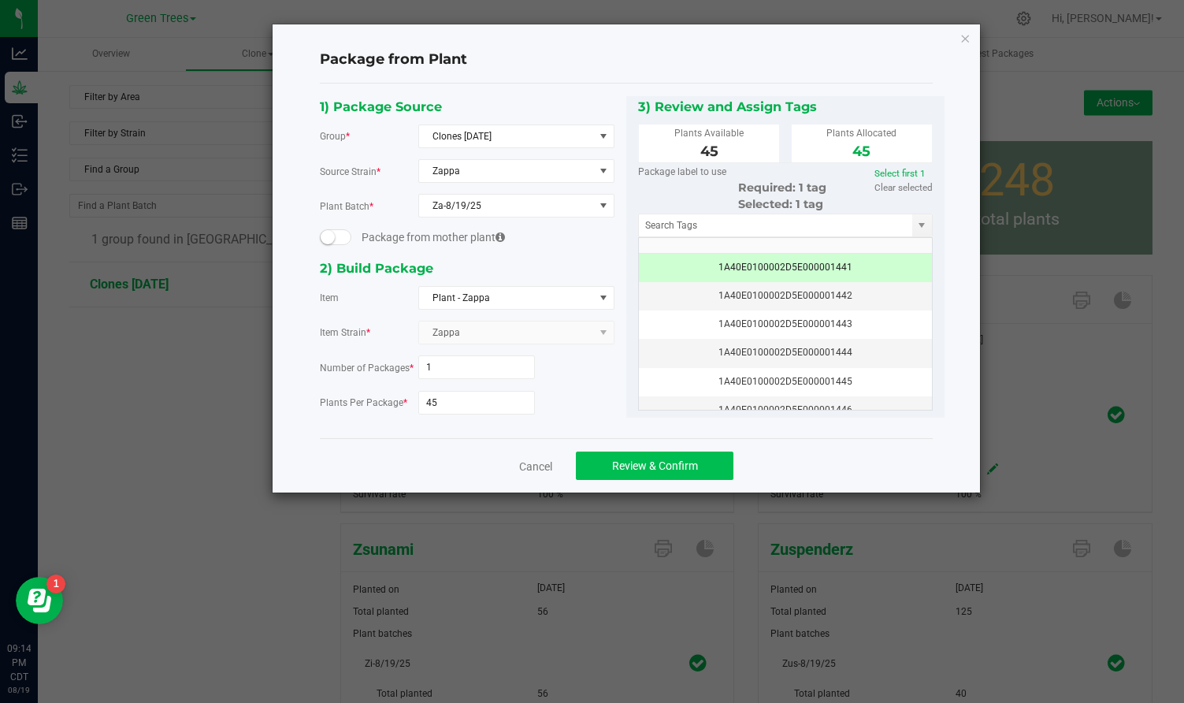
click at [701, 462] on button "Review & Confirm" at bounding box center [655, 466] width 158 height 28
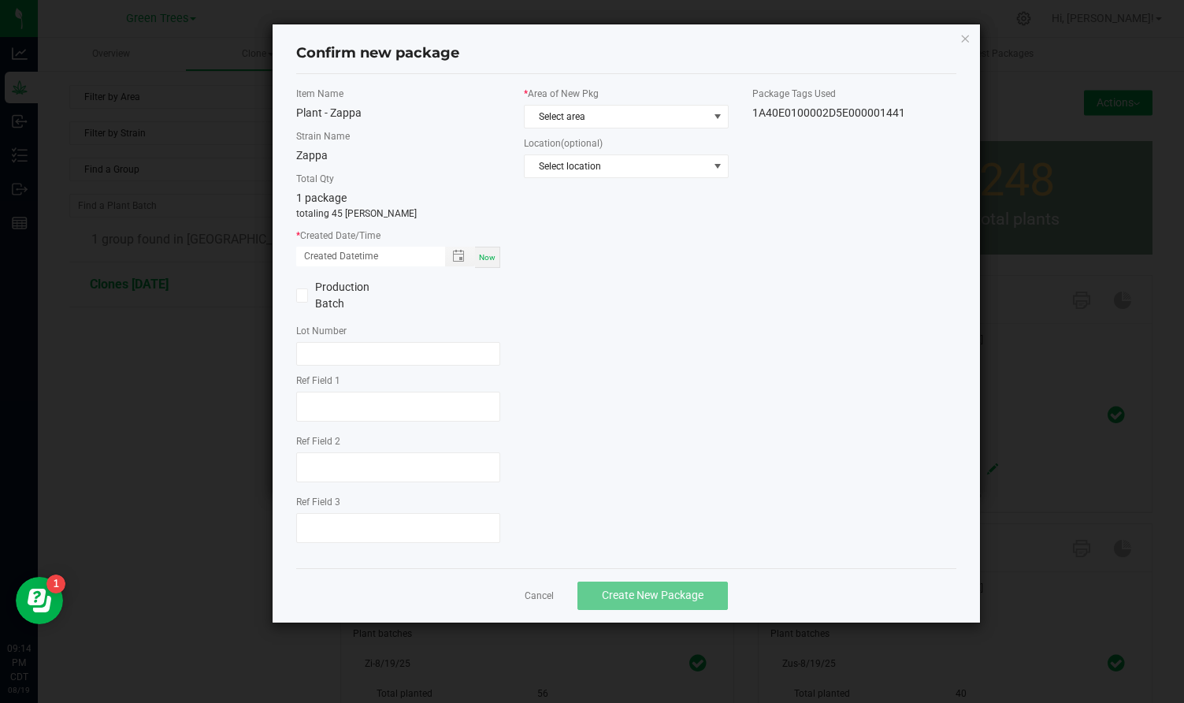
click at [487, 257] on span "Now" at bounding box center [487, 257] width 17 height 9
type input "[DATE] 09:14 PM"
click at [539, 120] on span "Select area" at bounding box center [616, 117] width 183 height 22
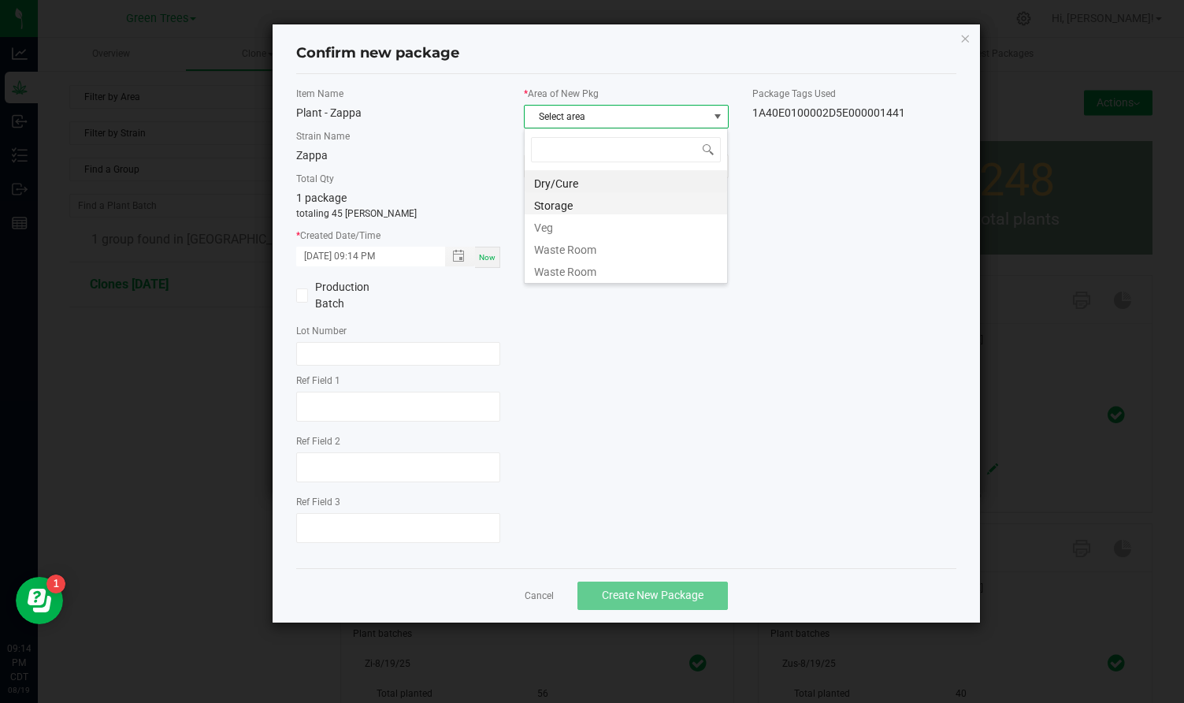
scroll to position [24, 205]
click at [556, 222] on li "Veg" at bounding box center [626, 225] width 203 height 22
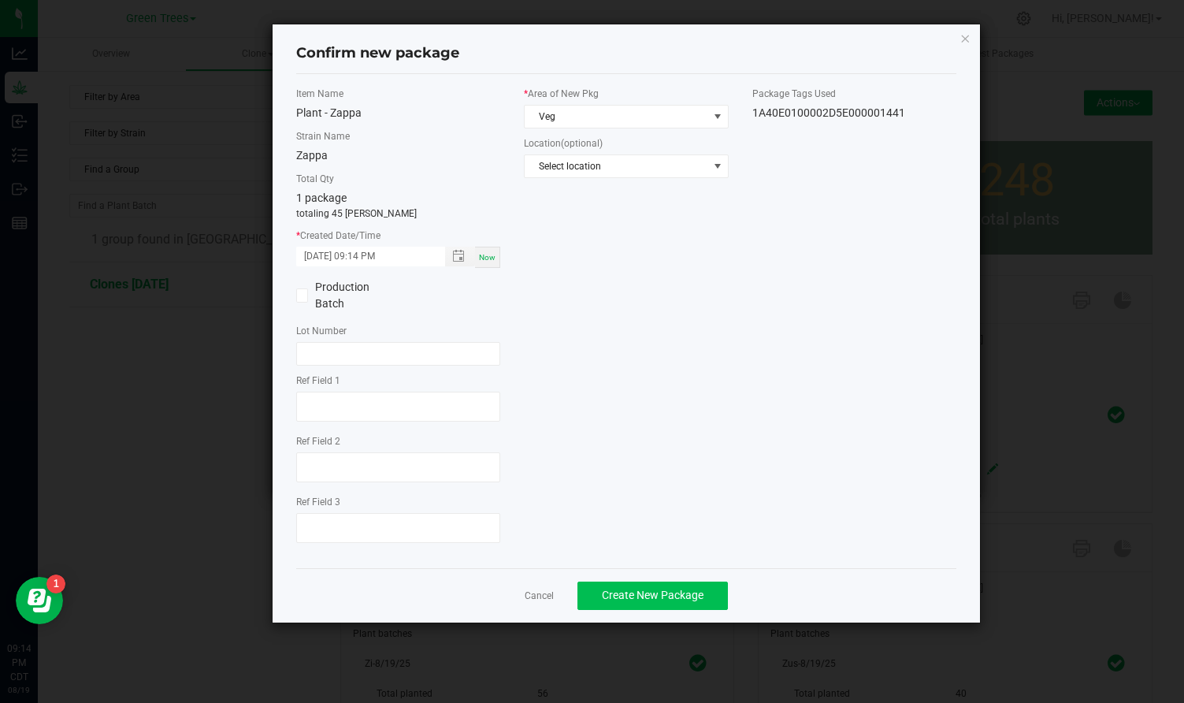
click at [666, 586] on button "Create New Package" at bounding box center [653, 596] width 151 height 28
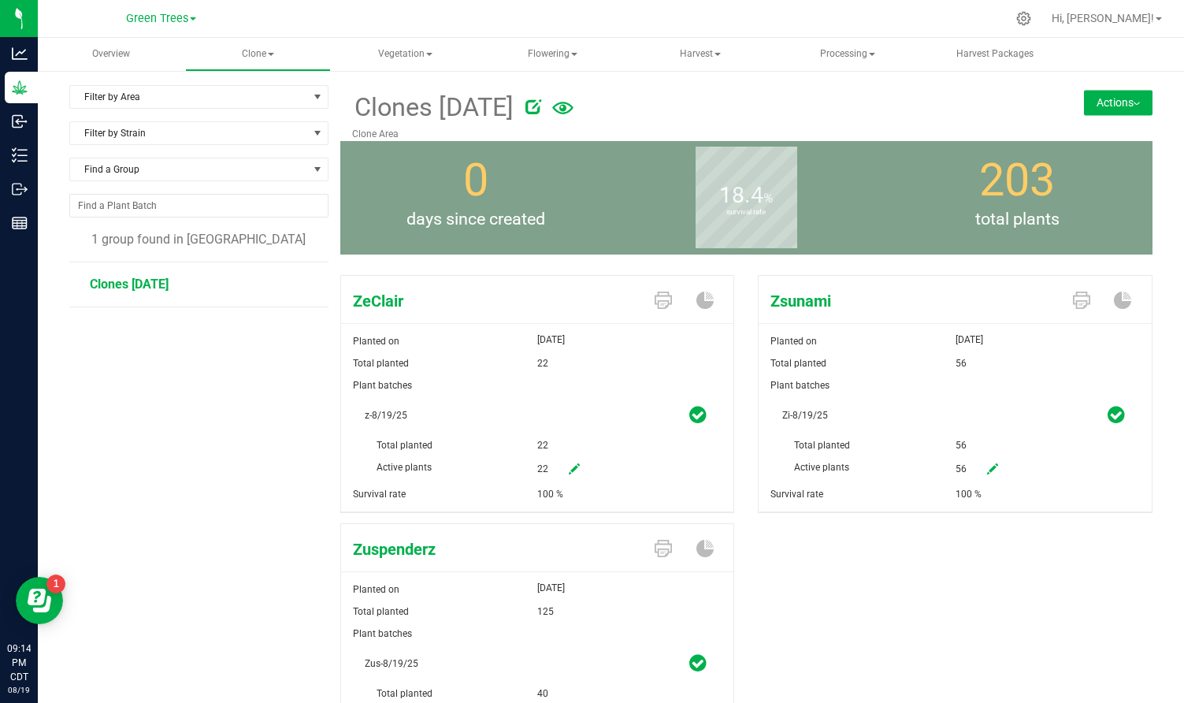
click at [1135, 104] on img at bounding box center [1137, 103] width 6 height 3
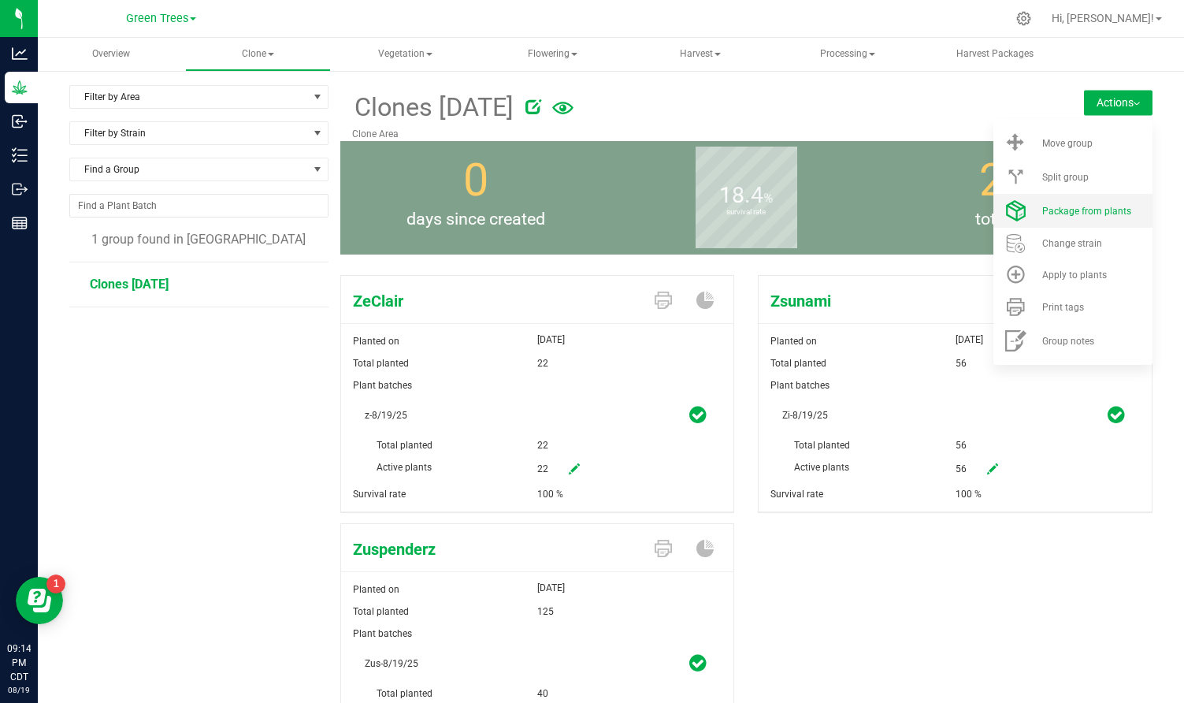
click at [1093, 207] on span "Package from plants" at bounding box center [1087, 211] width 89 height 11
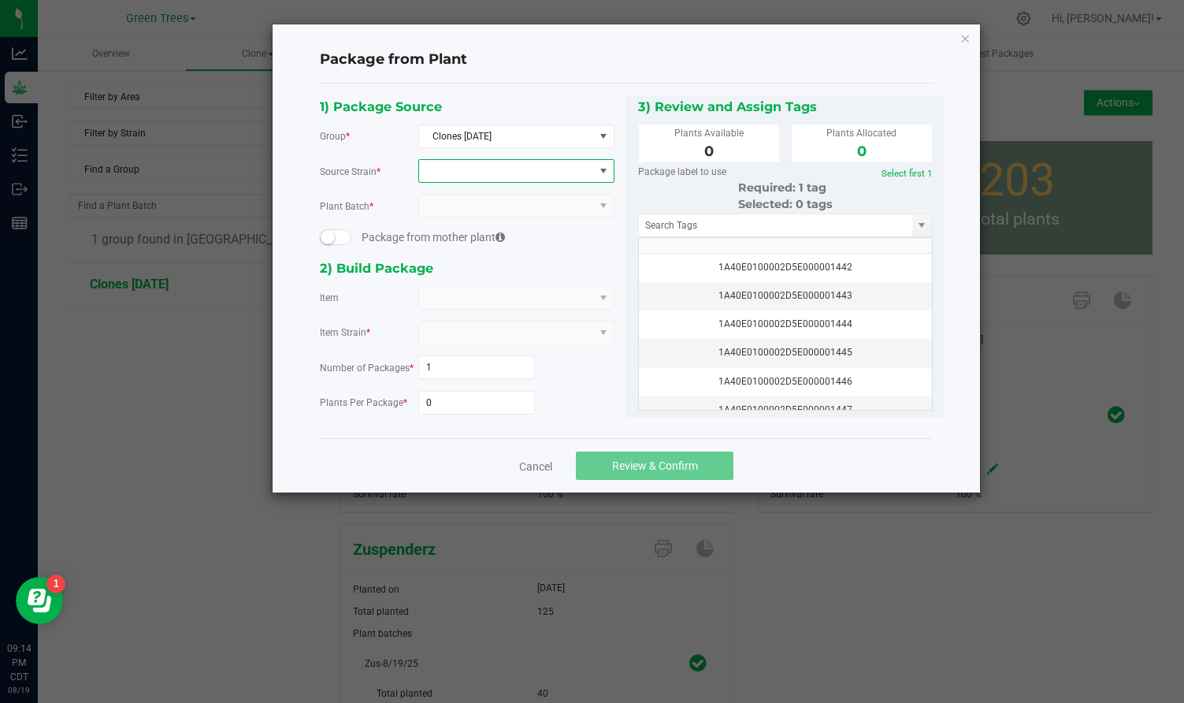
click at [523, 175] on span at bounding box center [506, 171] width 175 height 22
click at [471, 236] on li "ZeClair" at bounding box center [516, 236] width 195 height 22
click at [456, 305] on span at bounding box center [506, 298] width 175 height 22
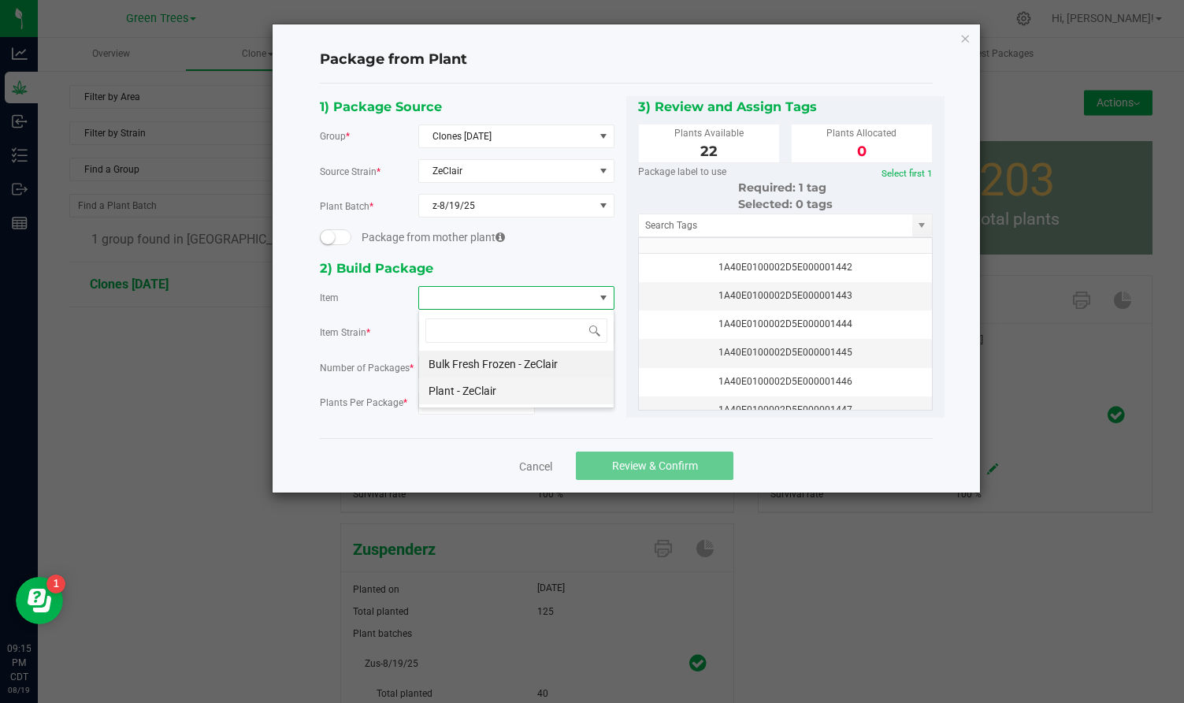
click at [458, 389] on ZeClair "Plant - ZeClair" at bounding box center [516, 390] width 195 height 27
click at [447, 399] on input "0" at bounding box center [477, 403] width 116 height 22
click at [447, 398] on input "0" at bounding box center [477, 403] width 116 height 22
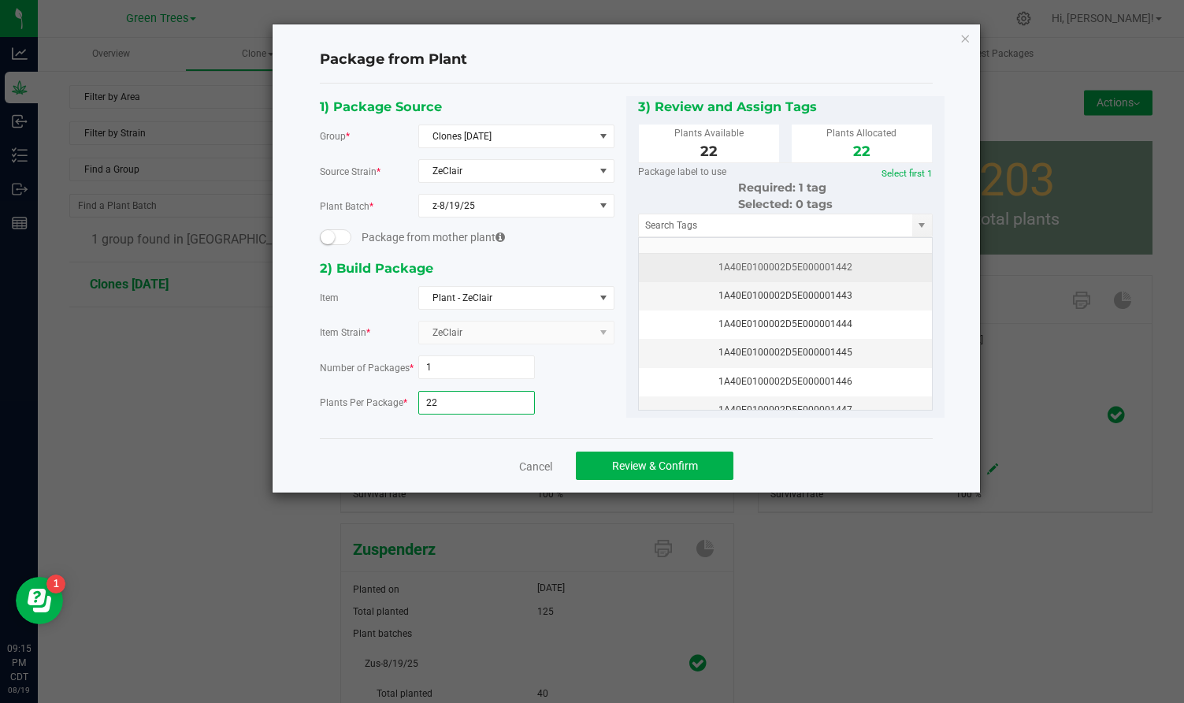
type input "22"
click at [753, 266] on div "1A40E0100002D5E000001442" at bounding box center [786, 267] width 274 height 15
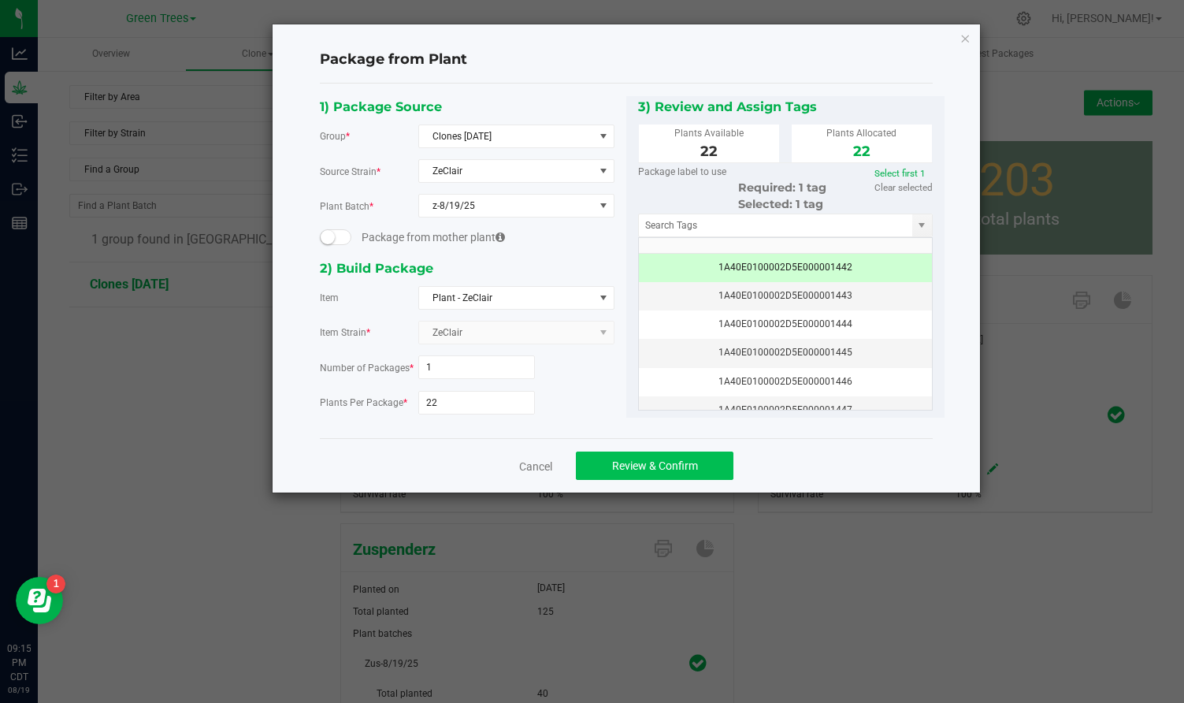
click at [669, 455] on button "Review & Confirm" at bounding box center [655, 466] width 158 height 28
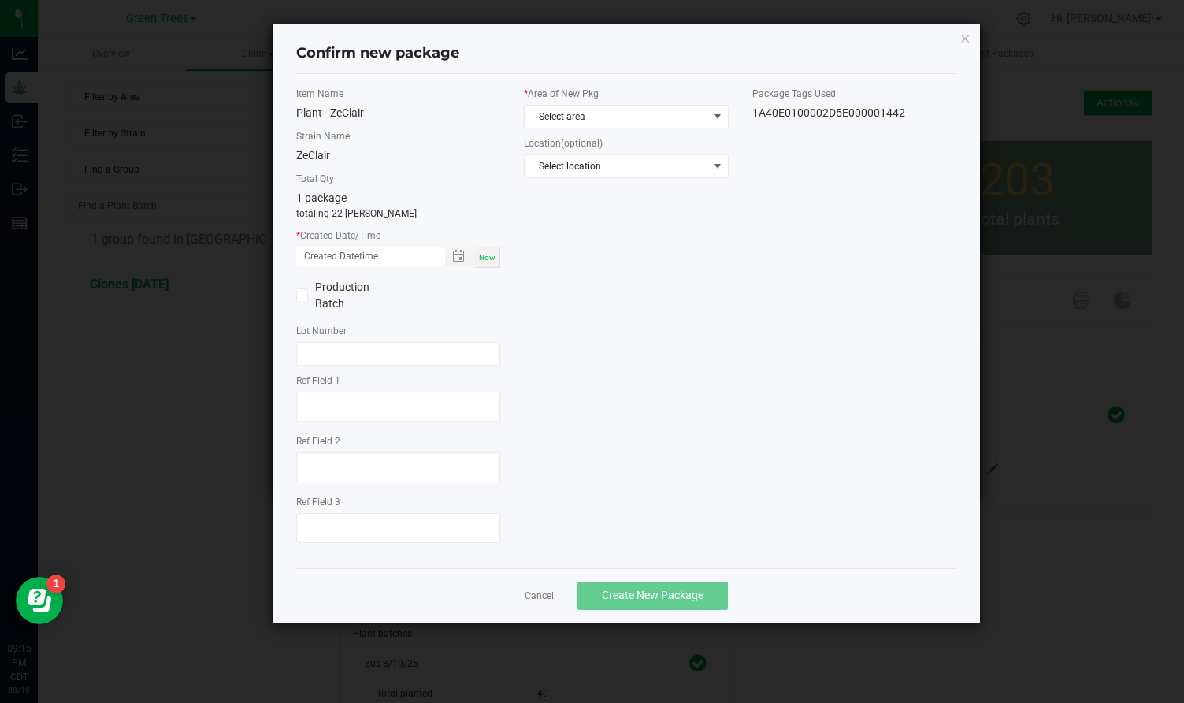
click at [489, 253] on span "Now" at bounding box center [487, 257] width 17 height 9
type input "[DATE] 09:15 PM"
click at [556, 112] on span "Select area" at bounding box center [616, 117] width 183 height 22
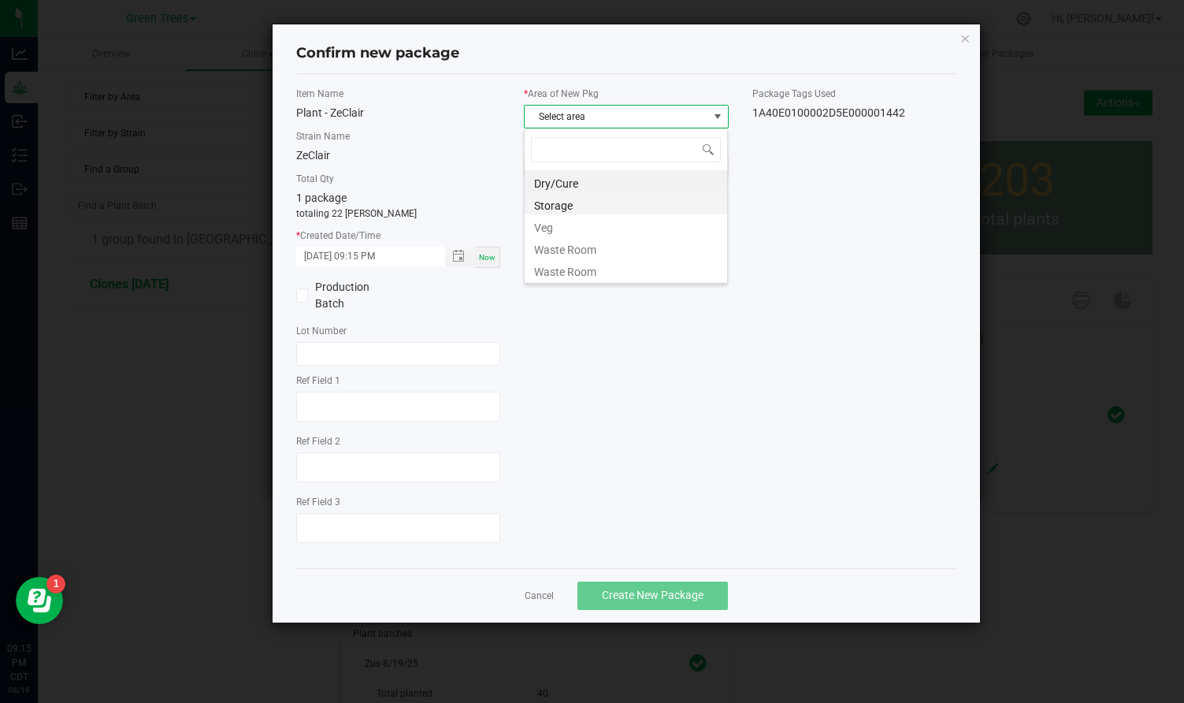
scroll to position [24, 205]
click at [548, 225] on li "Veg" at bounding box center [626, 225] width 203 height 22
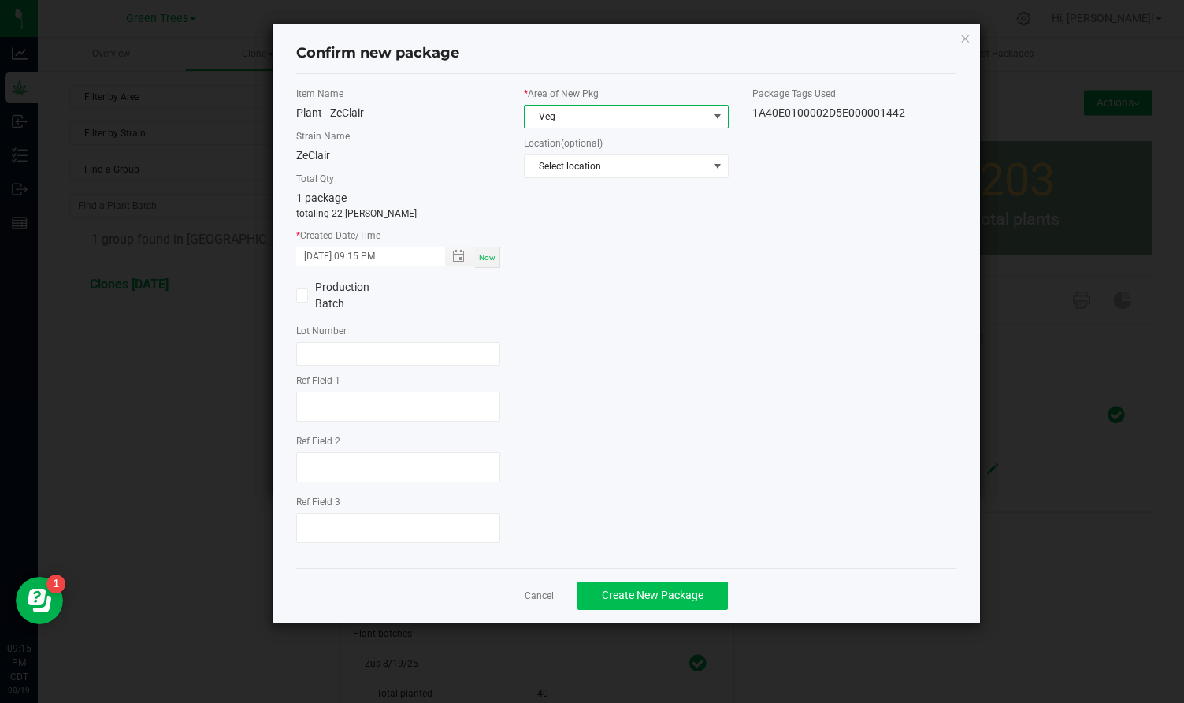
click at [645, 600] on span "Create New Package" at bounding box center [653, 595] width 102 height 13
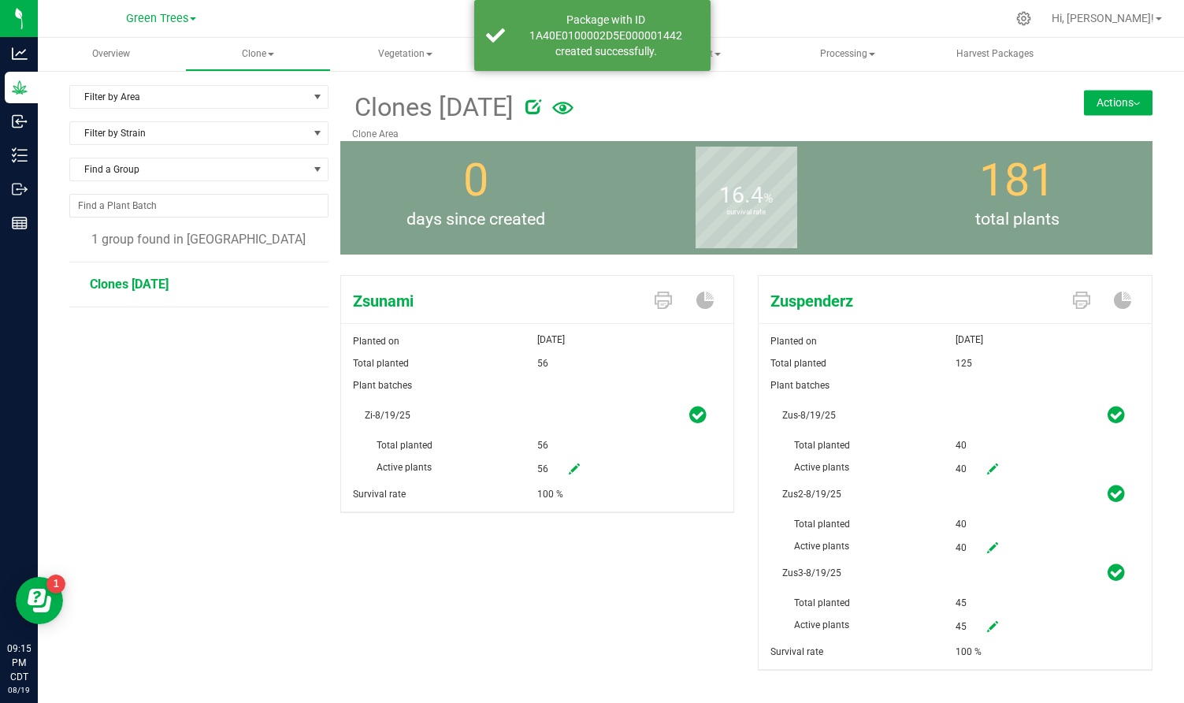
click at [1127, 102] on button "Actions" at bounding box center [1118, 102] width 69 height 25
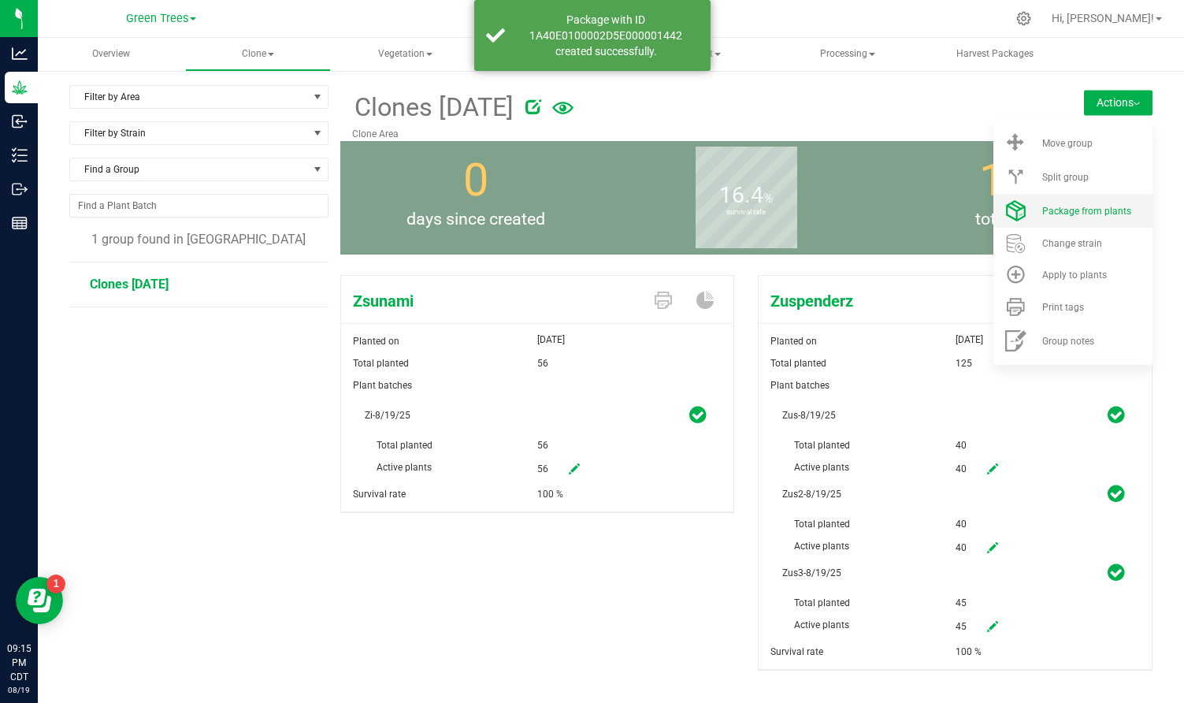
click at [1094, 207] on span "Package from plants" at bounding box center [1087, 211] width 89 height 11
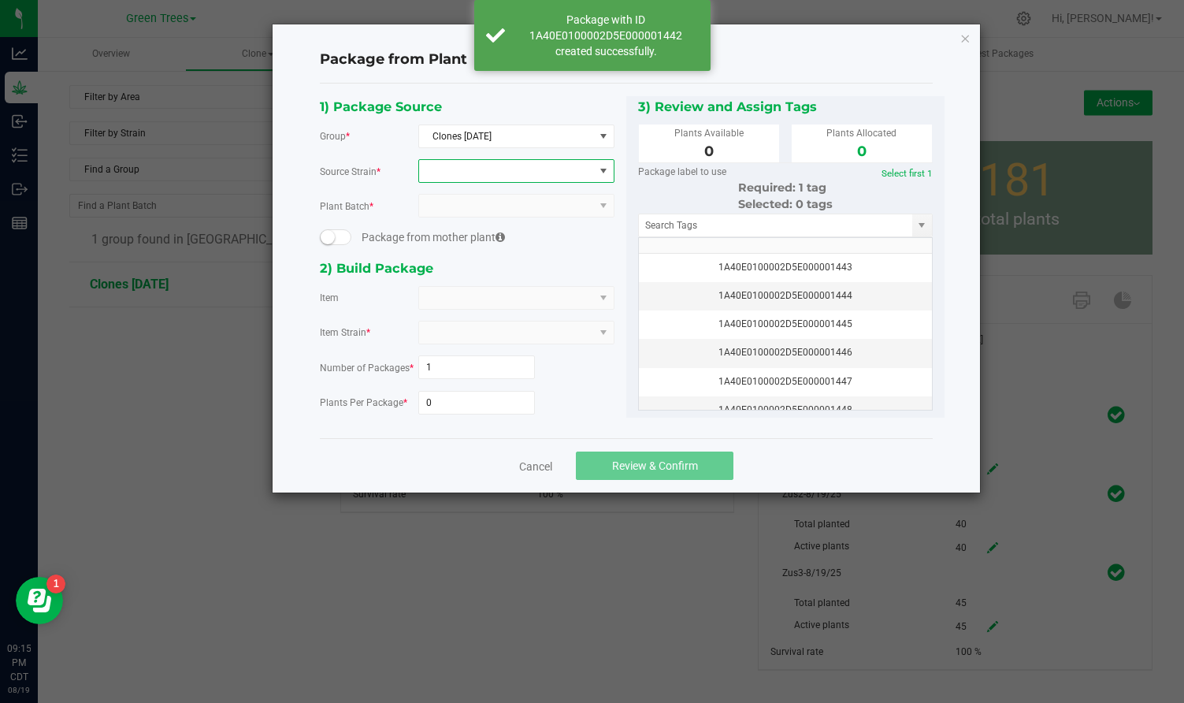
click at [464, 177] on span at bounding box center [506, 171] width 175 height 22
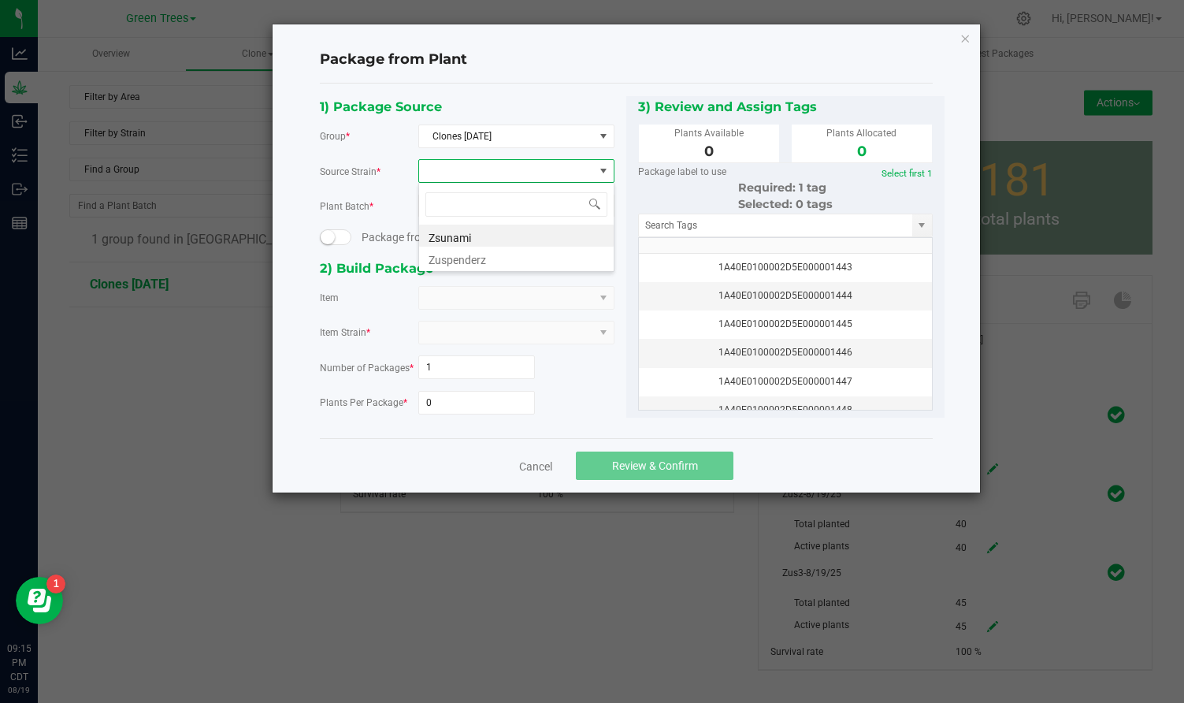
scroll to position [24, 197]
click at [463, 229] on li "Zsunami" at bounding box center [516, 236] width 195 height 22
click at [448, 291] on span at bounding box center [506, 298] width 175 height 22
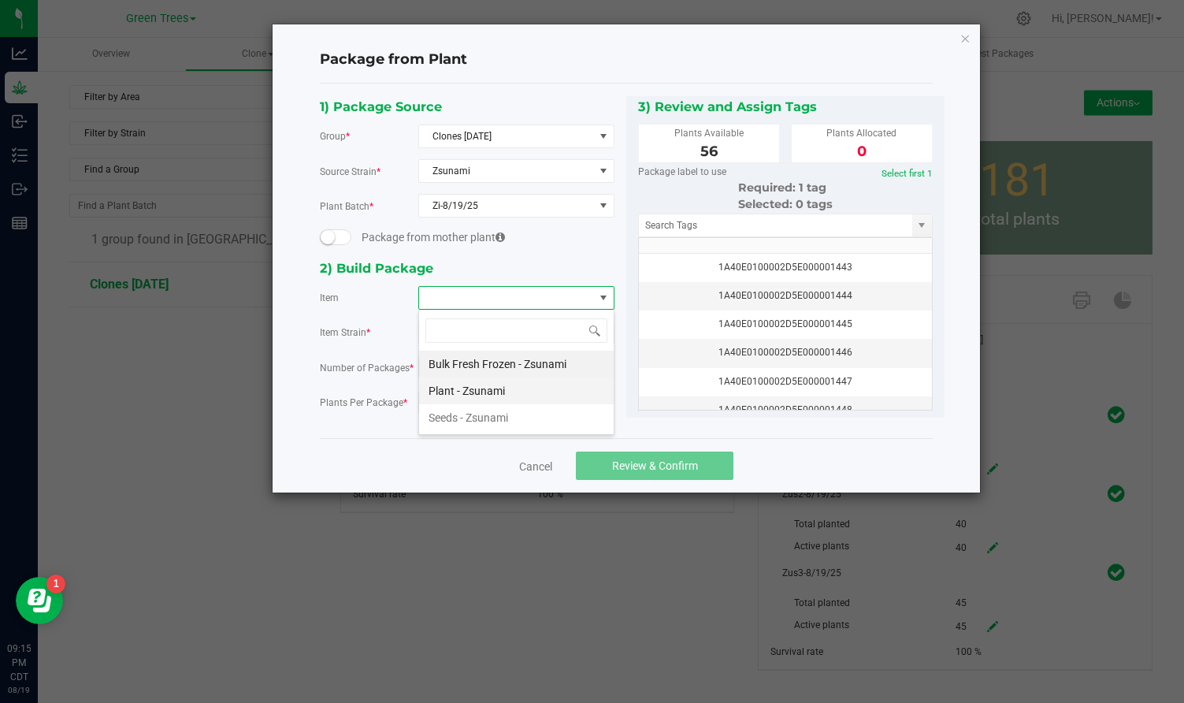
click at [452, 388] on Zsunami "Plant - Zsunami" at bounding box center [516, 390] width 195 height 27
click at [441, 393] on input "0" at bounding box center [477, 403] width 116 height 22
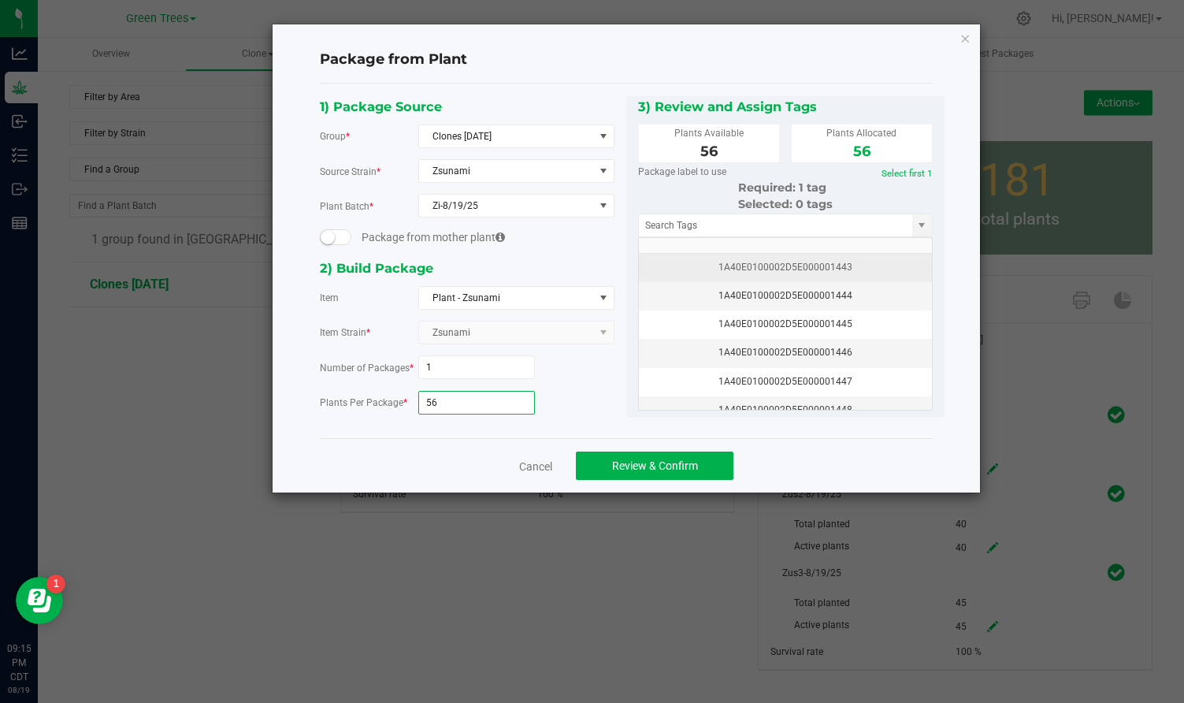
type input "56"
click at [789, 260] on div "1A40E0100002D5E000001443" at bounding box center [786, 267] width 274 height 15
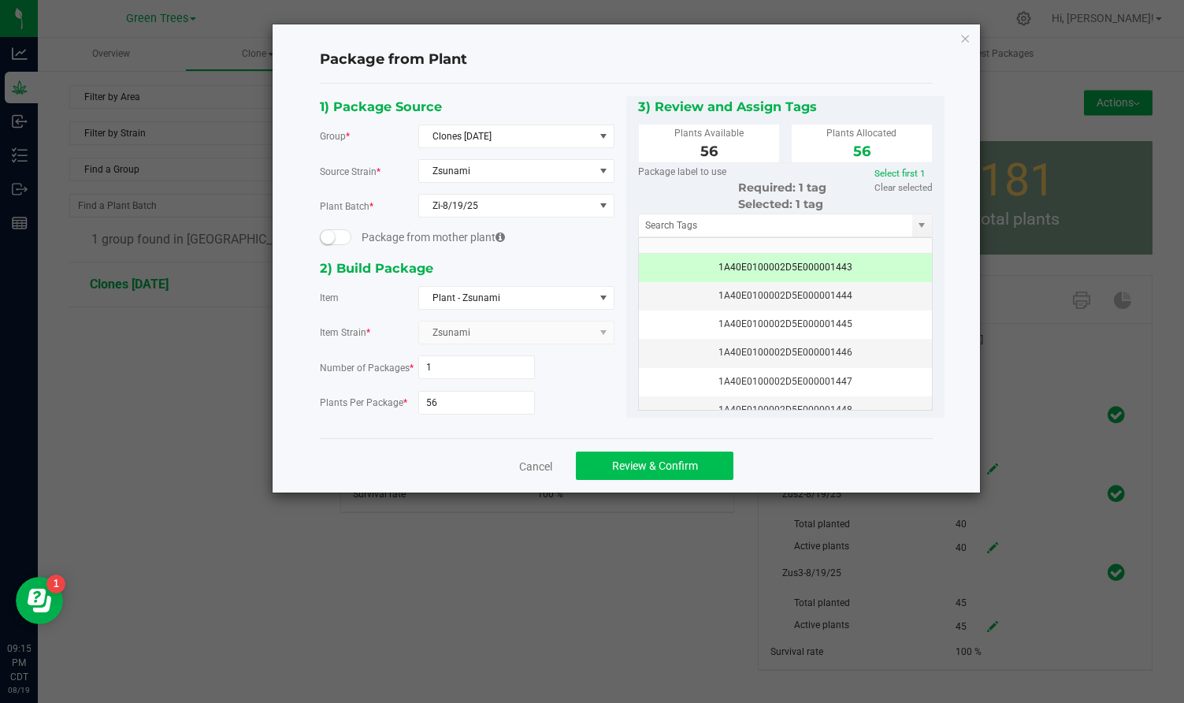
click at [686, 470] on span "Review & Confirm" at bounding box center [655, 465] width 86 height 13
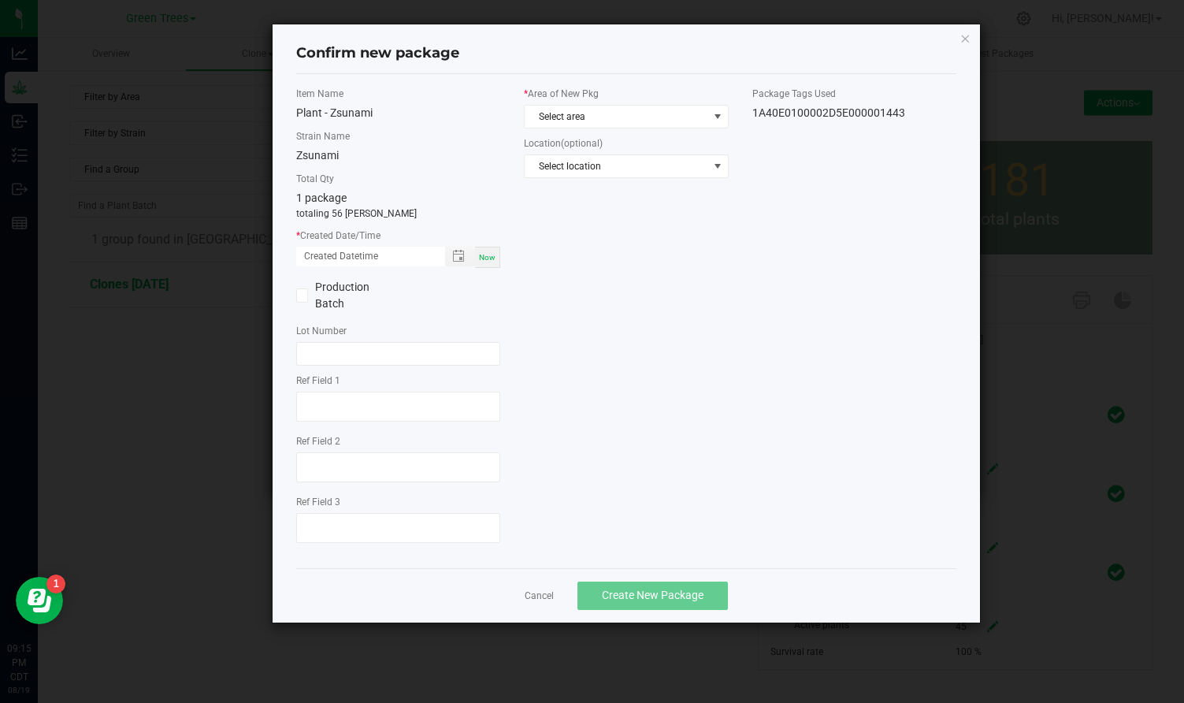
click at [489, 258] on span "Now" at bounding box center [487, 257] width 17 height 9
type input "[DATE] 09:15 PM"
click at [569, 119] on span "Select area" at bounding box center [616, 117] width 183 height 22
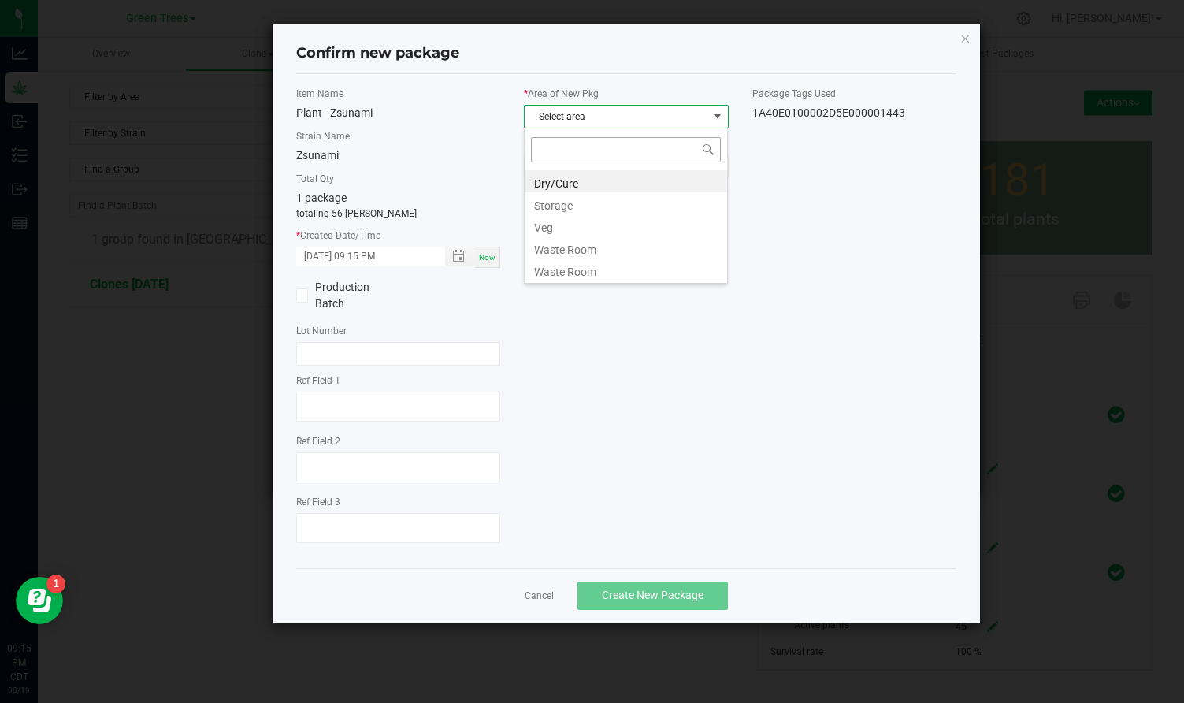
scroll to position [24, 205]
click at [553, 231] on li "Veg" at bounding box center [626, 225] width 203 height 22
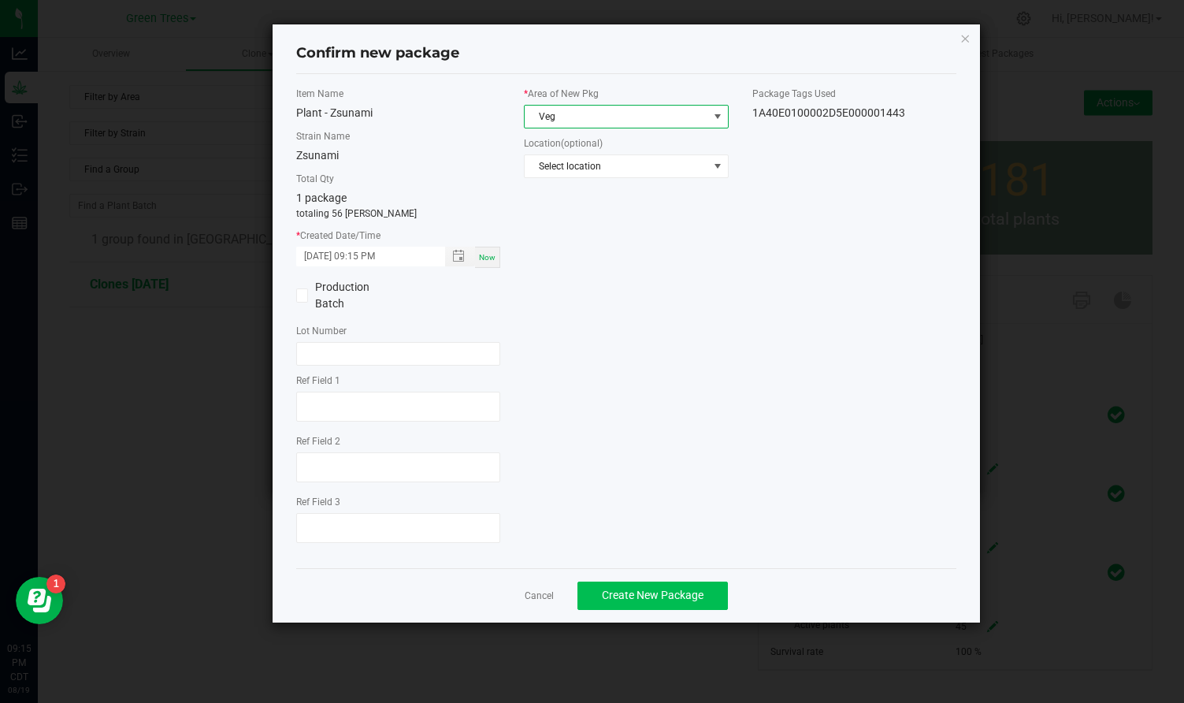
click at [641, 589] on span "Create New Package" at bounding box center [653, 595] width 102 height 13
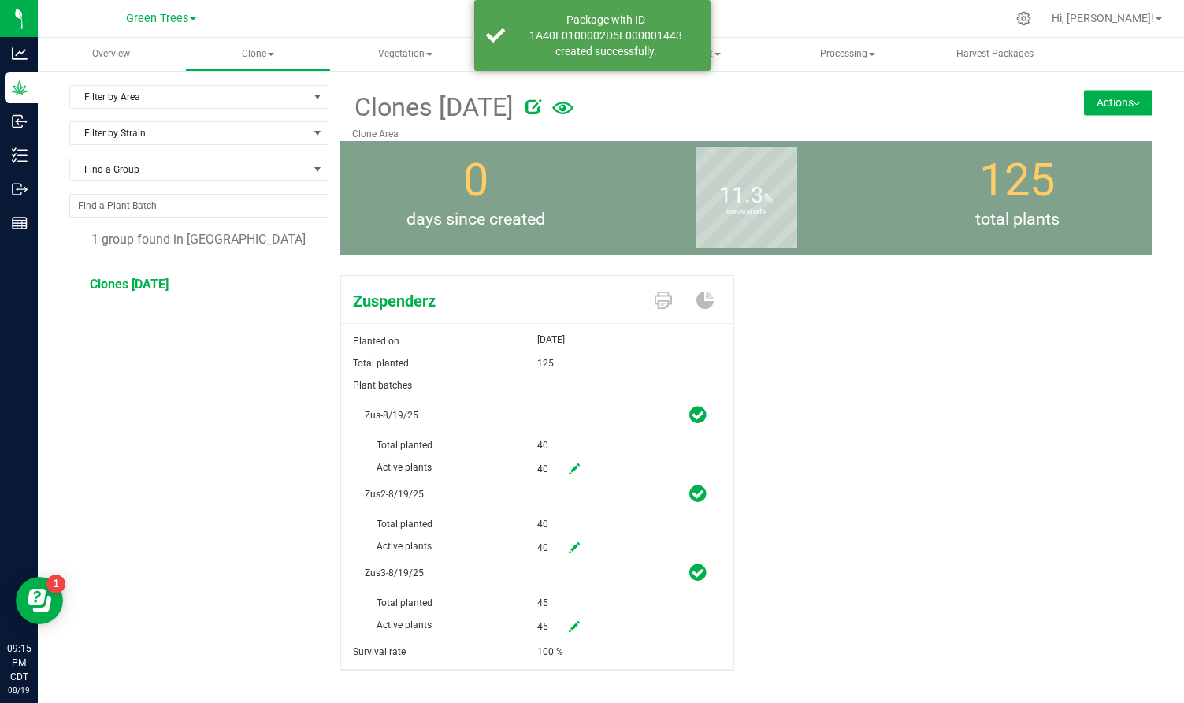
click at [1121, 103] on button "Actions" at bounding box center [1118, 102] width 69 height 25
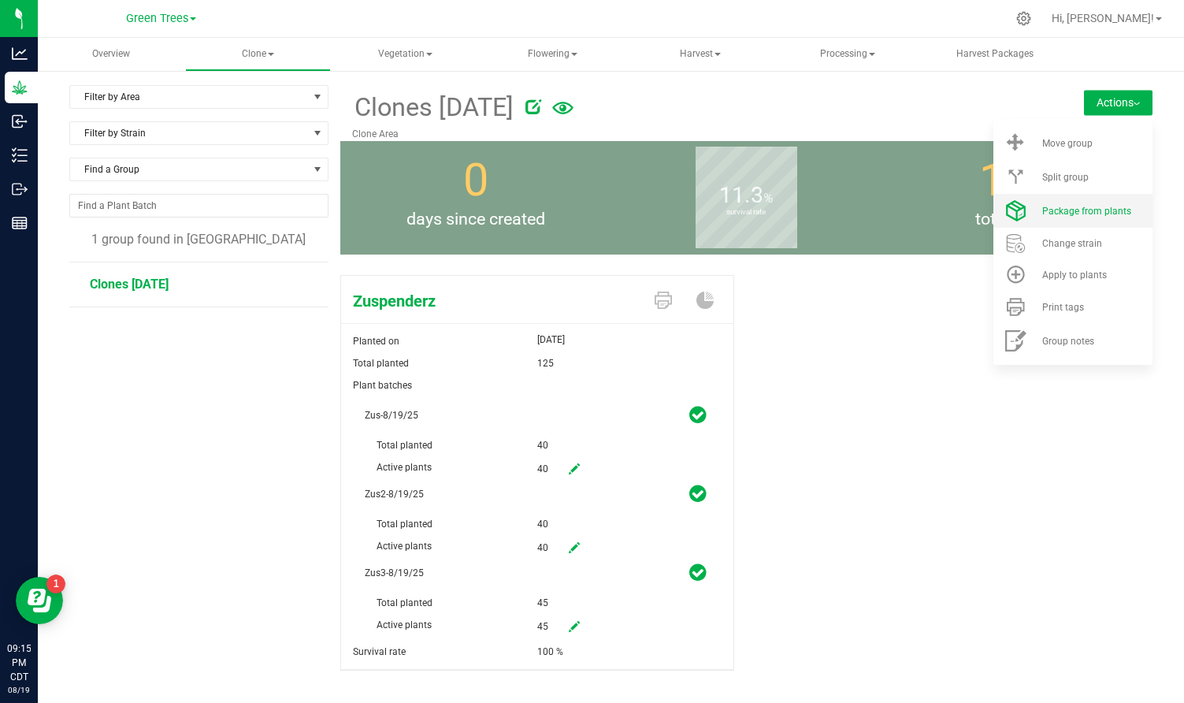
click at [1073, 207] on span "Package from plants" at bounding box center [1087, 211] width 89 height 11
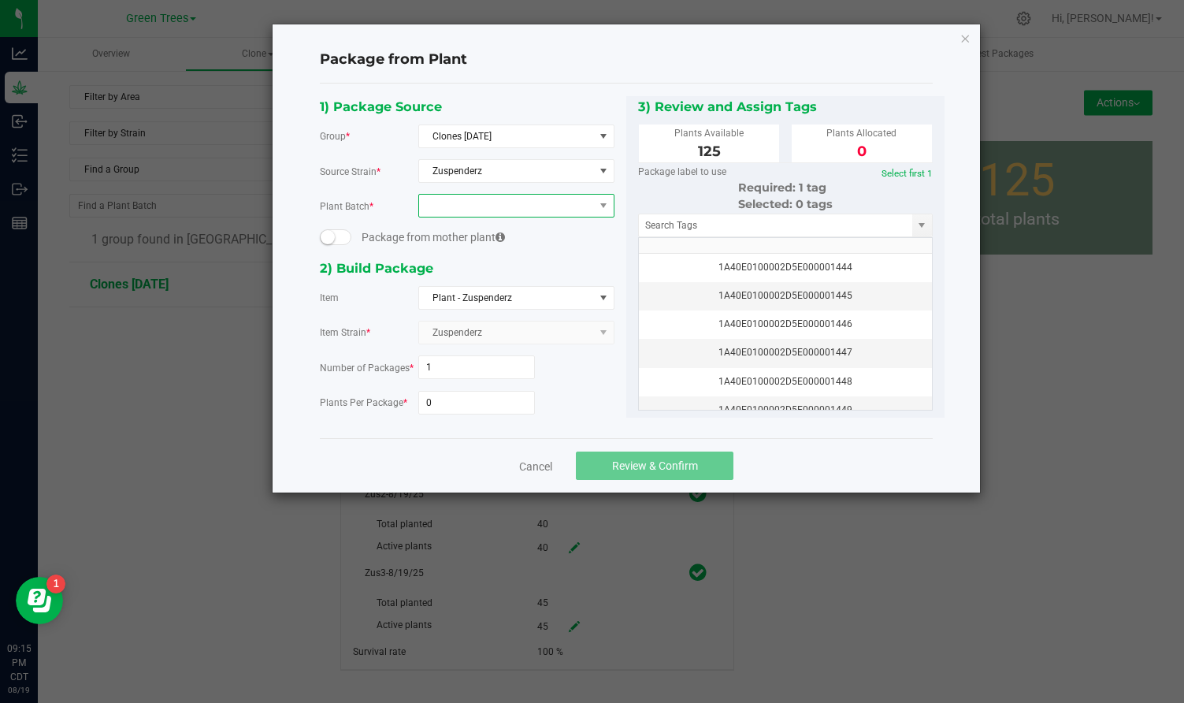
click at [469, 212] on span at bounding box center [506, 206] width 175 height 22
click at [467, 264] on li "Zus-8/19/25" at bounding box center [516, 272] width 195 height 27
click at [448, 398] on input "0" at bounding box center [477, 403] width 116 height 22
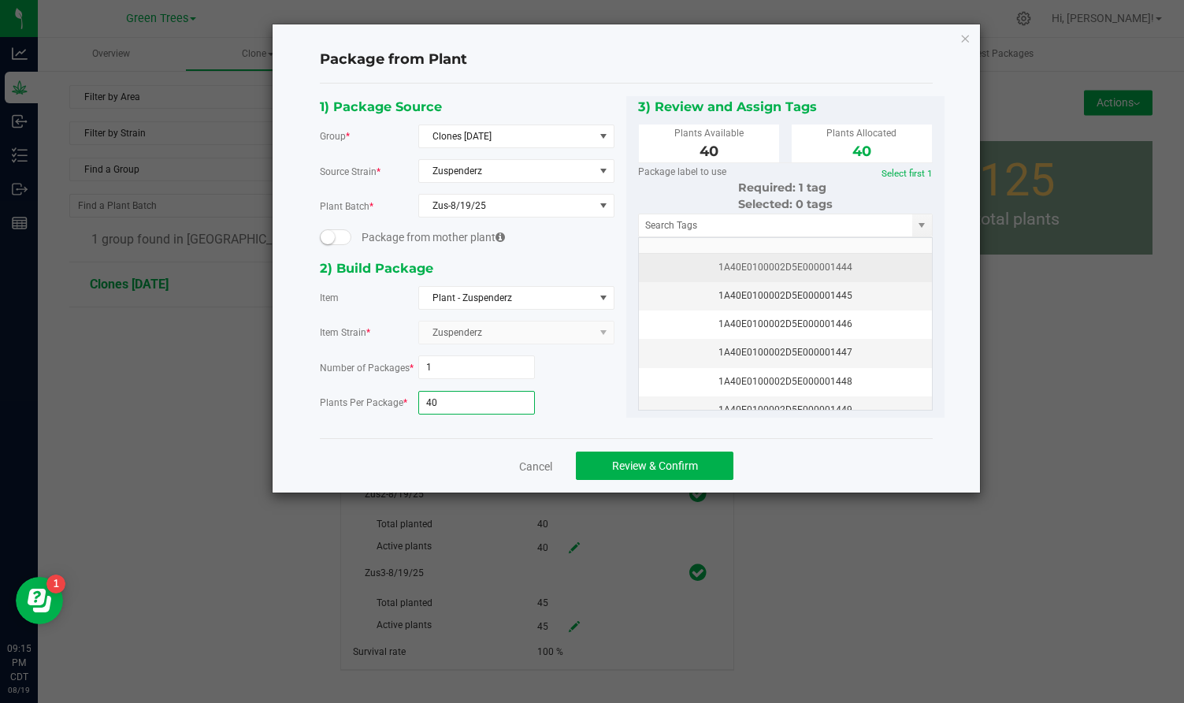
type input "40"
click at [816, 268] on div "1A40E0100002D5E000001444" at bounding box center [786, 267] width 274 height 15
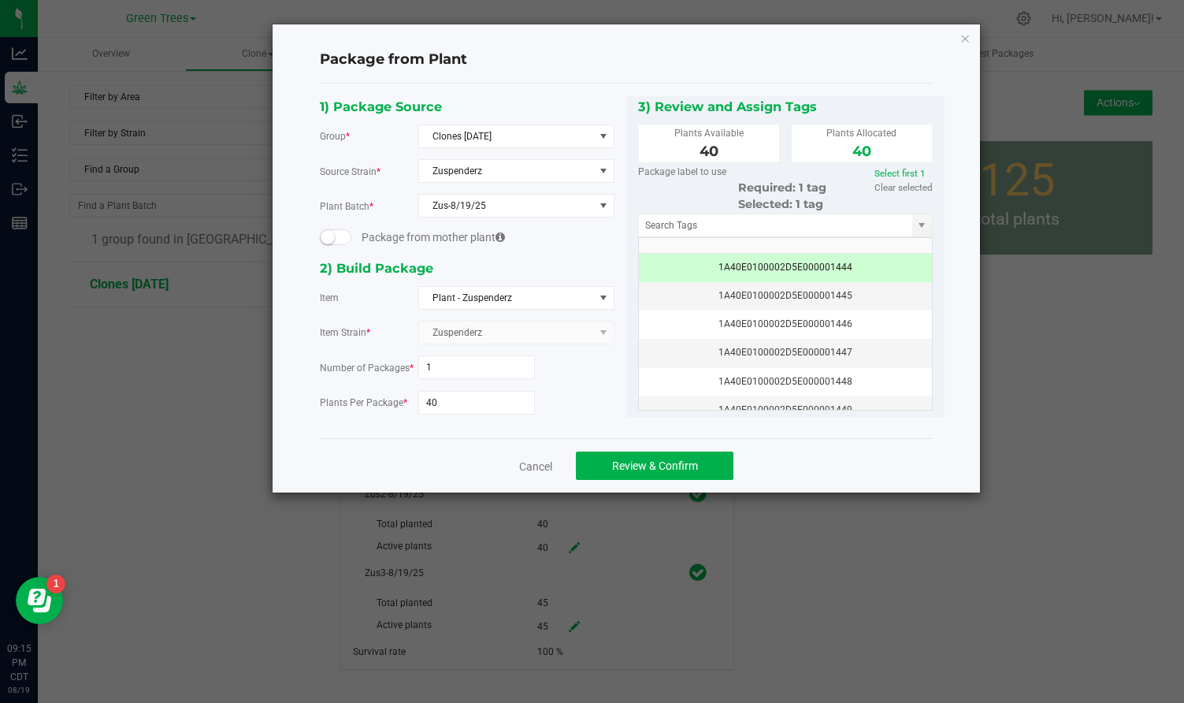
click at [690, 450] on div "Cancel Review & Confirm" at bounding box center [626, 465] width 613 height 54
click at [684, 456] on button "Review & Confirm" at bounding box center [655, 466] width 158 height 28
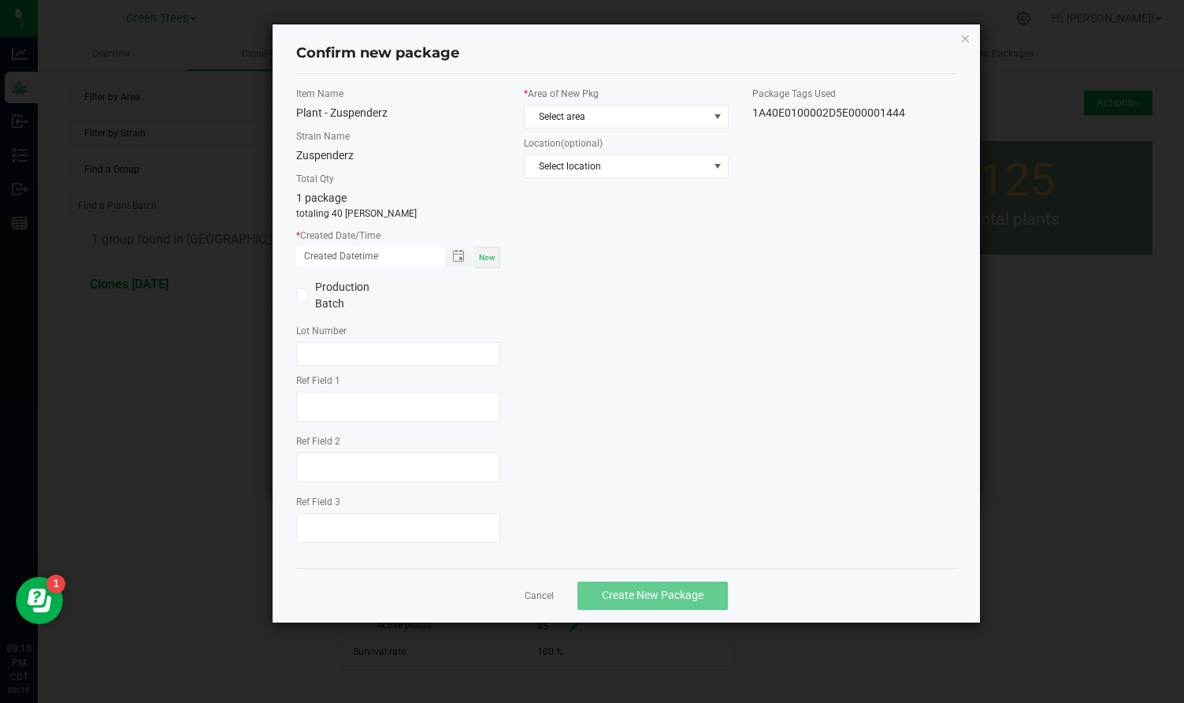
click at [487, 249] on div "Now" at bounding box center [487, 257] width 25 height 21
type input "[DATE] 09:15 PM"
click at [561, 105] on span "Select area" at bounding box center [626, 117] width 204 height 24
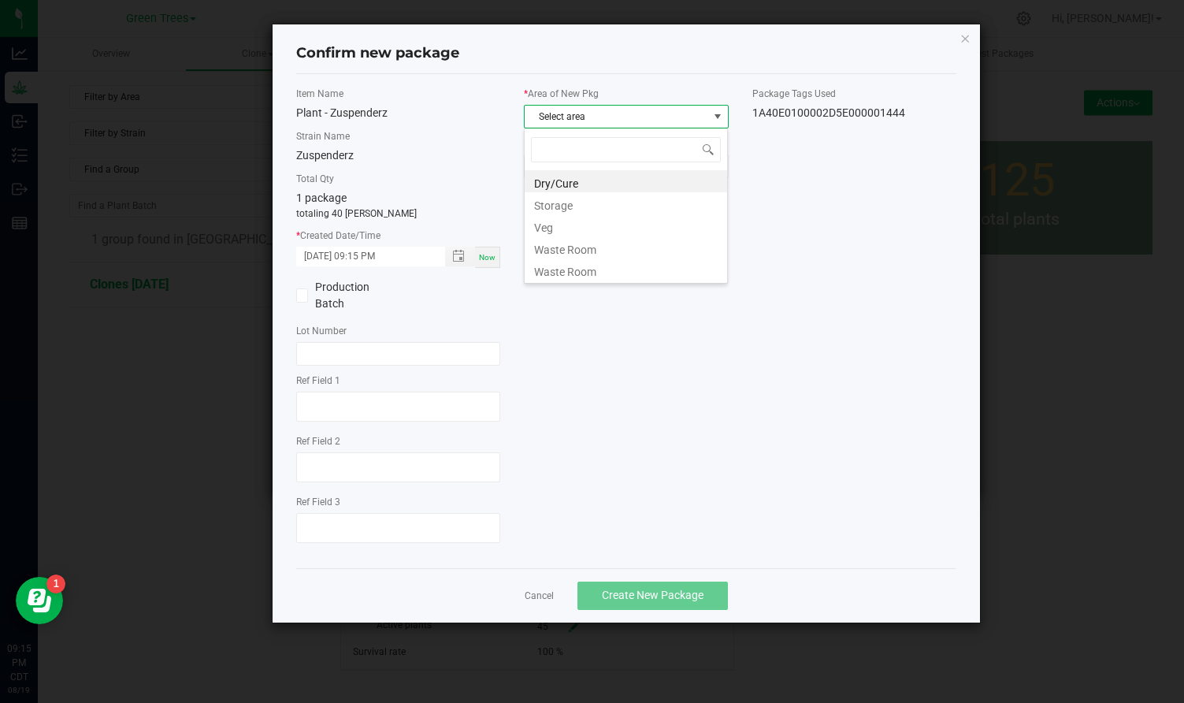
scroll to position [24, 205]
click at [546, 225] on li "Veg" at bounding box center [626, 225] width 203 height 22
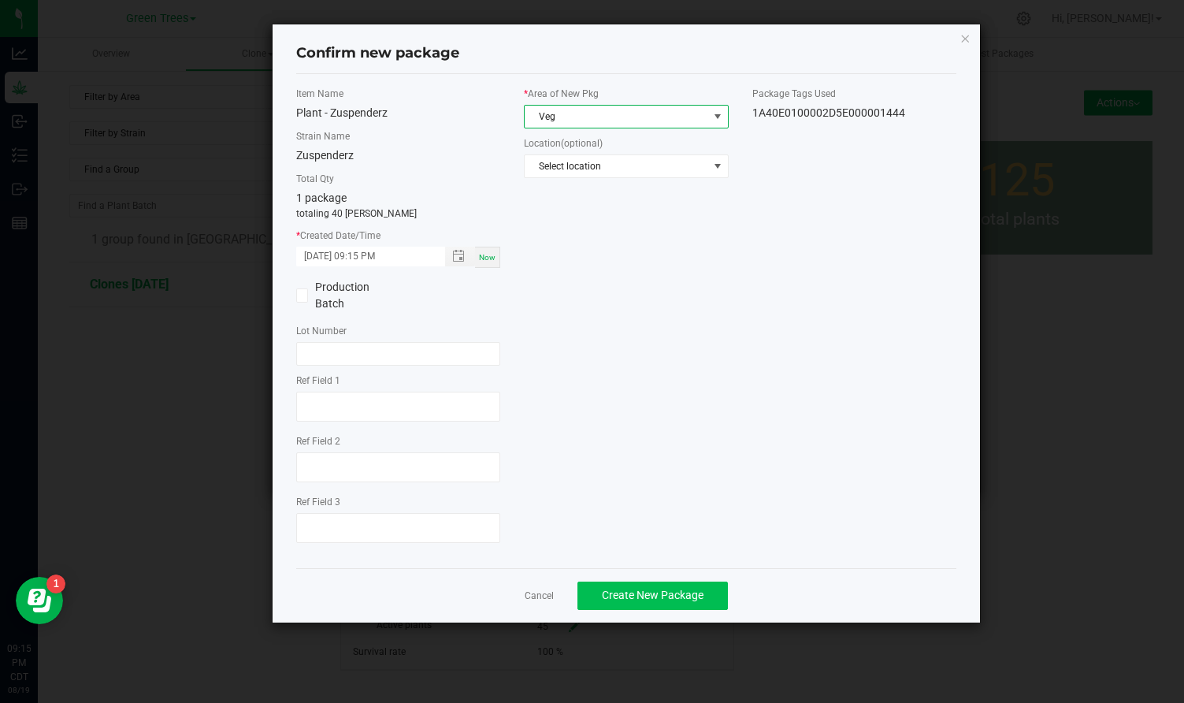
click at [651, 594] on span "Create New Package" at bounding box center [653, 595] width 102 height 13
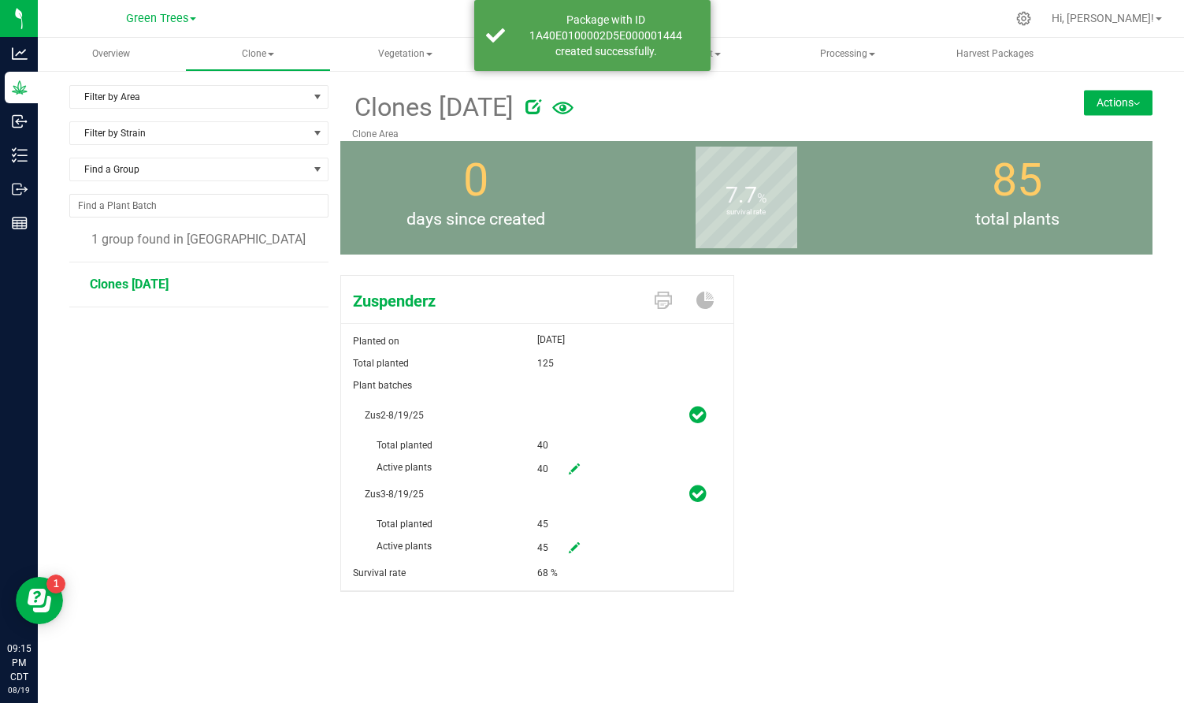
click at [1142, 114] on button "Actions" at bounding box center [1118, 102] width 69 height 25
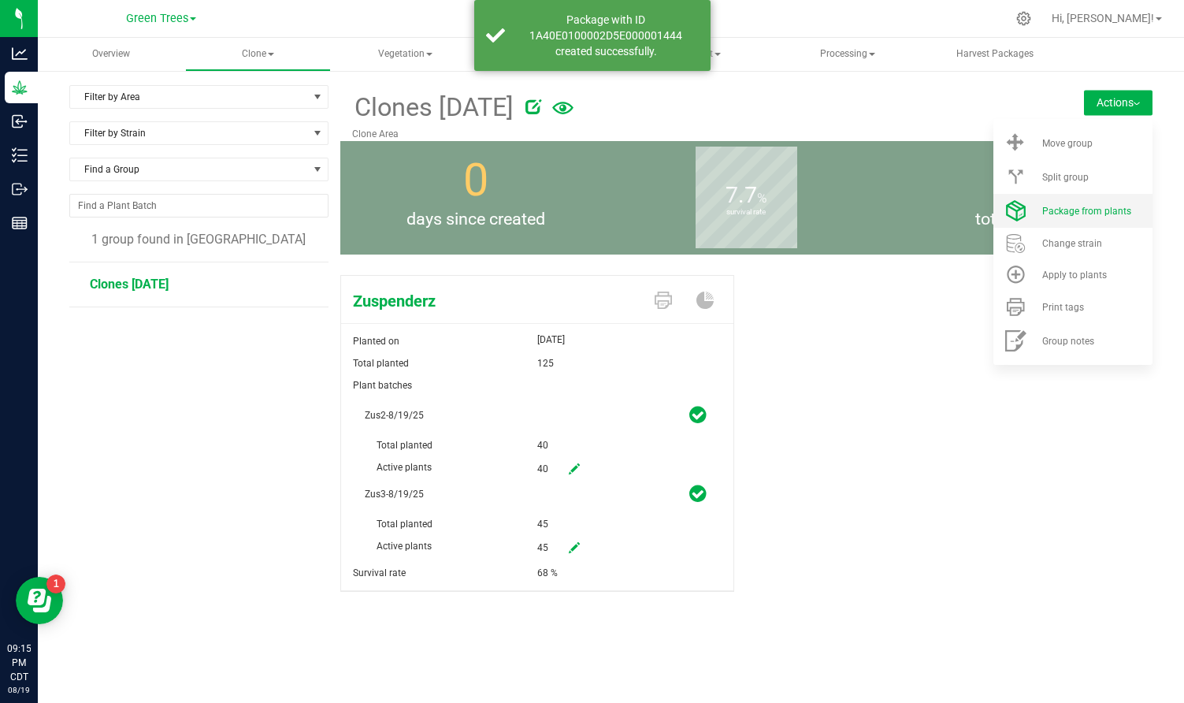
click at [1097, 217] on li "Package from plants" at bounding box center [1073, 211] width 159 height 34
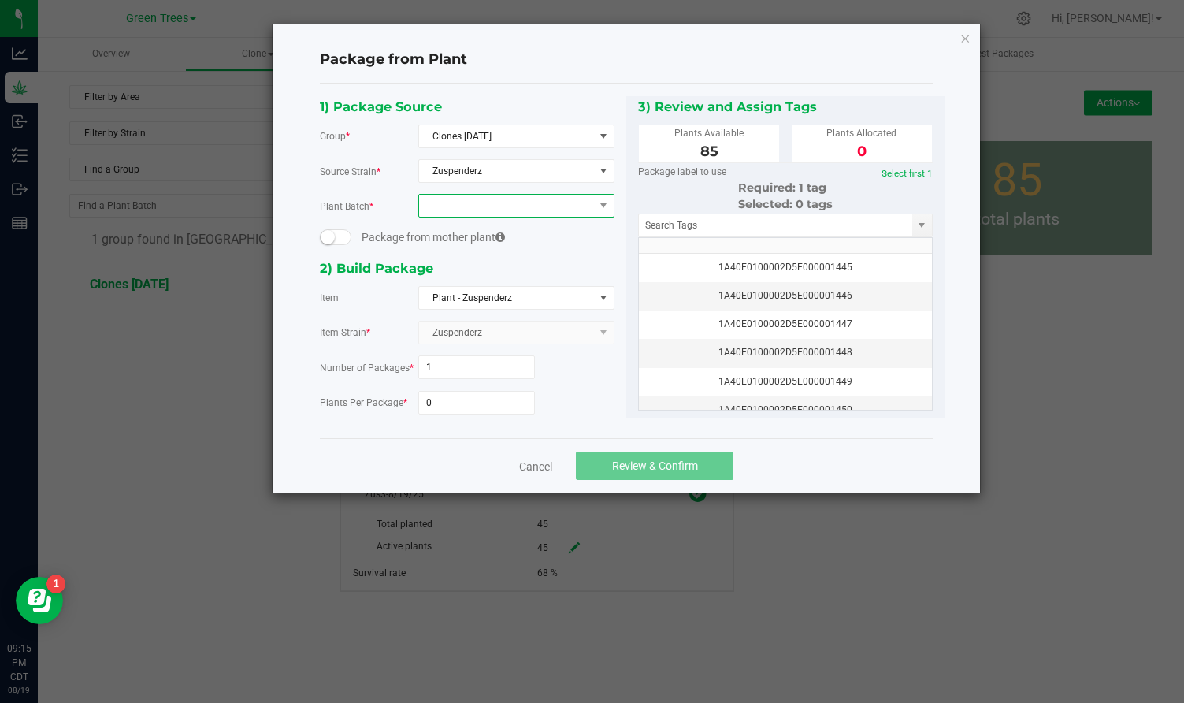
click at [485, 204] on span at bounding box center [506, 206] width 175 height 22
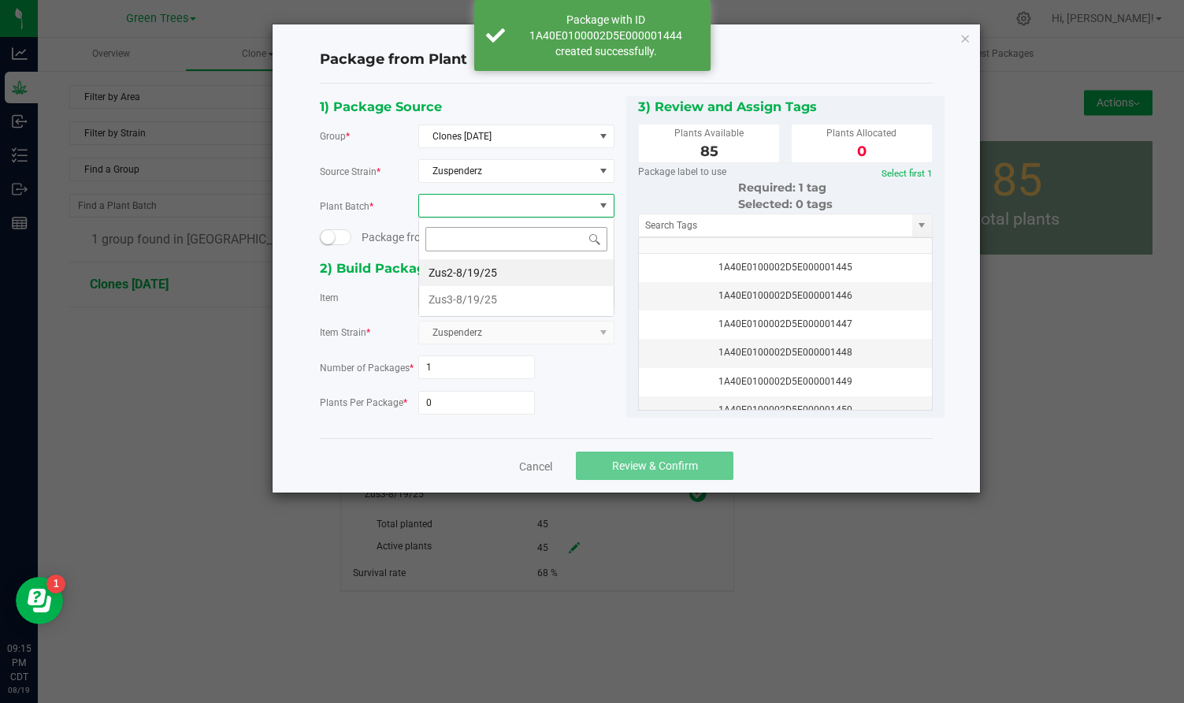
scroll to position [24, 197]
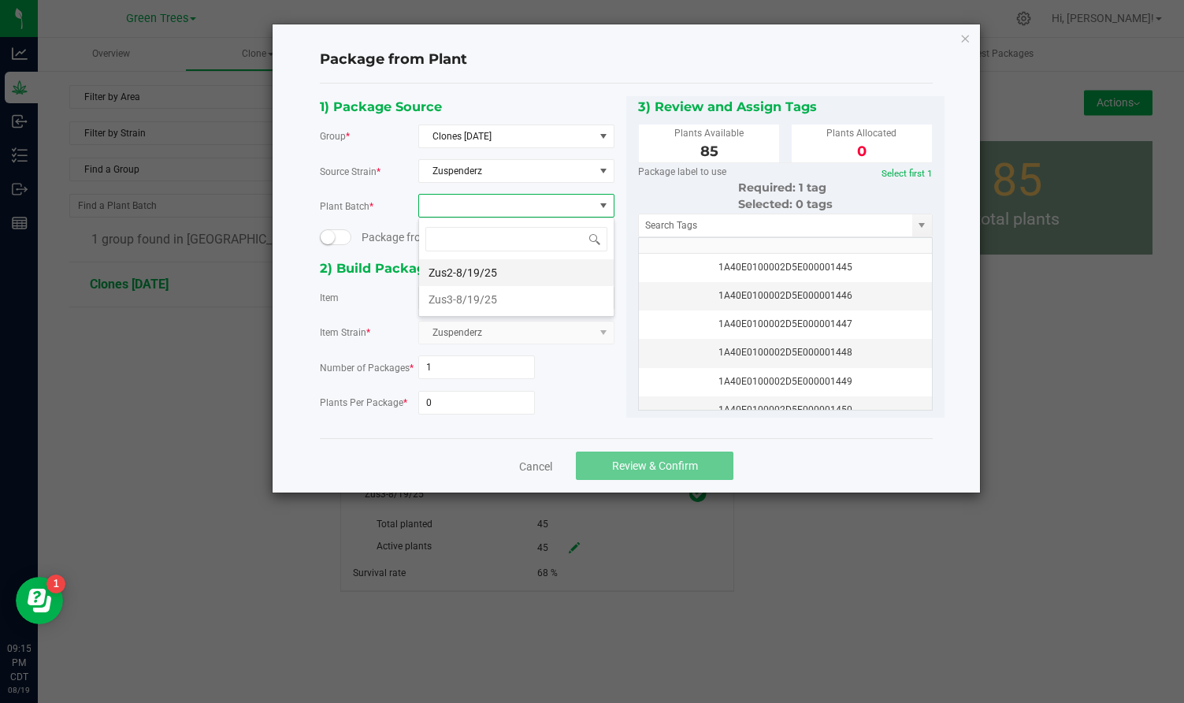
click at [459, 274] on li "Zus2-8/19/25" at bounding box center [516, 272] width 195 height 27
click at [433, 399] on input "0" at bounding box center [477, 403] width 116 height 22
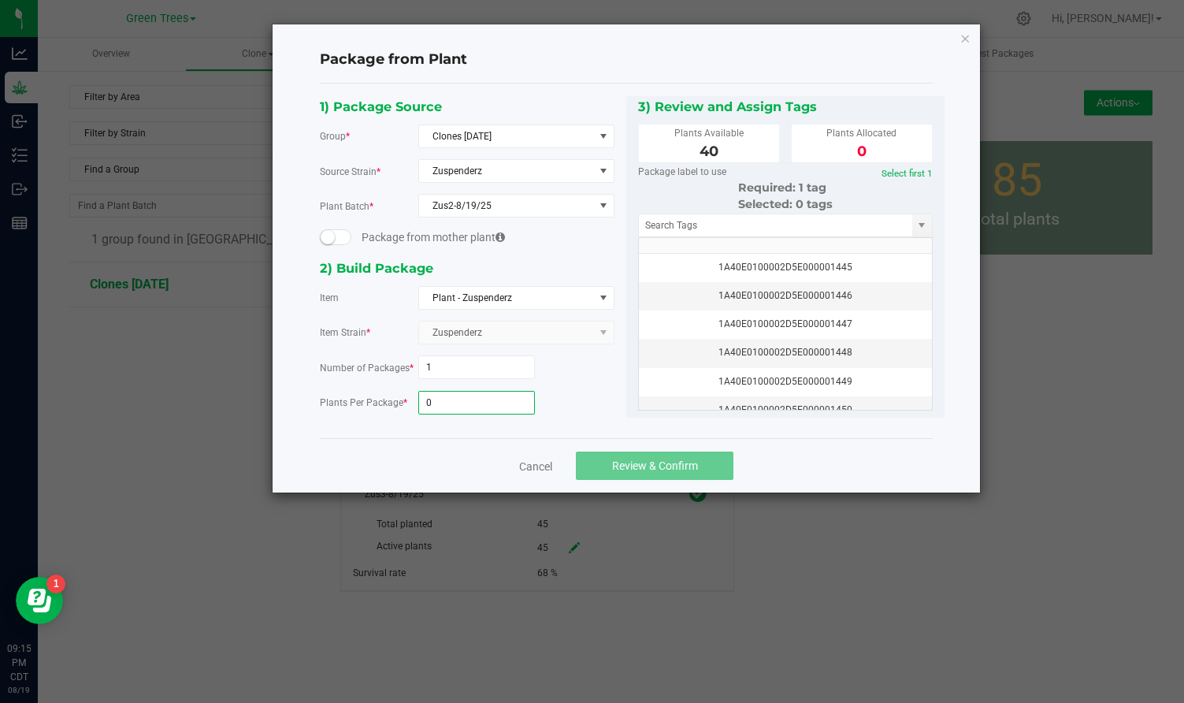
click at [433, 399] on input "0" at bounding box center [477, 403] width 116 height 22
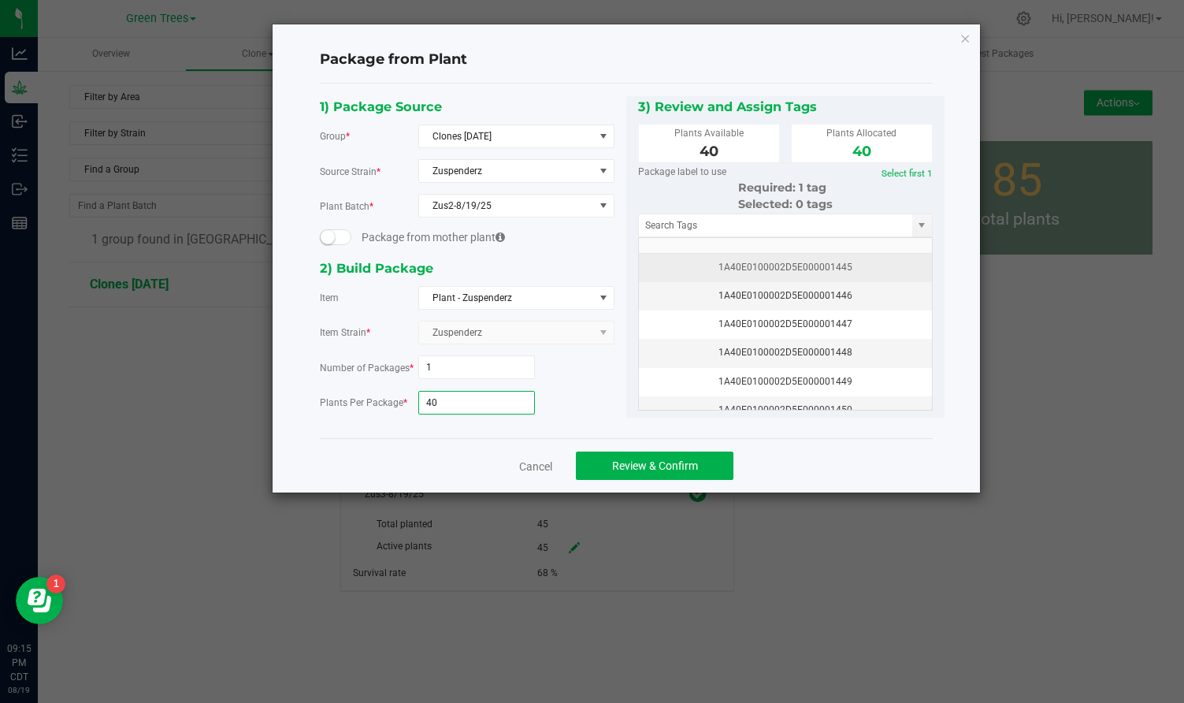
type input "40"
click at [762, 267] on div "1A40E0100002D5E000001445" at bounding box center [786, 267] width 274 height 15
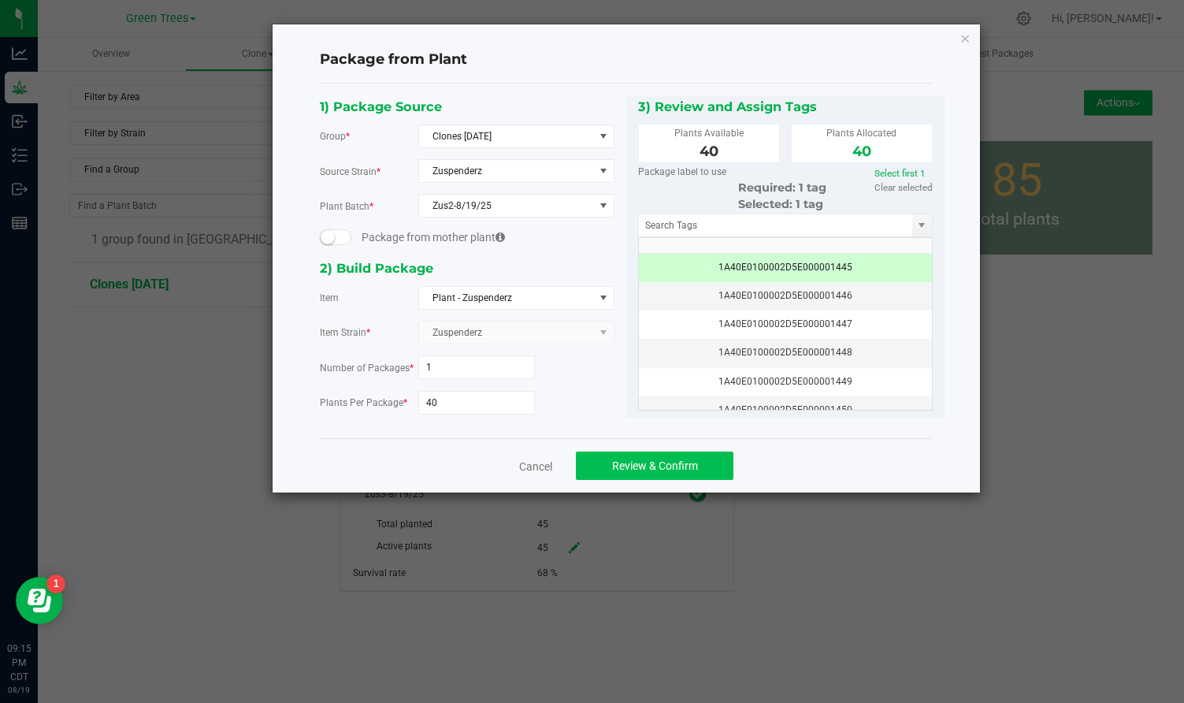
click at [681, 455] on button "Review & Confirm" at bounding box center [655, 466] width 158 height 28
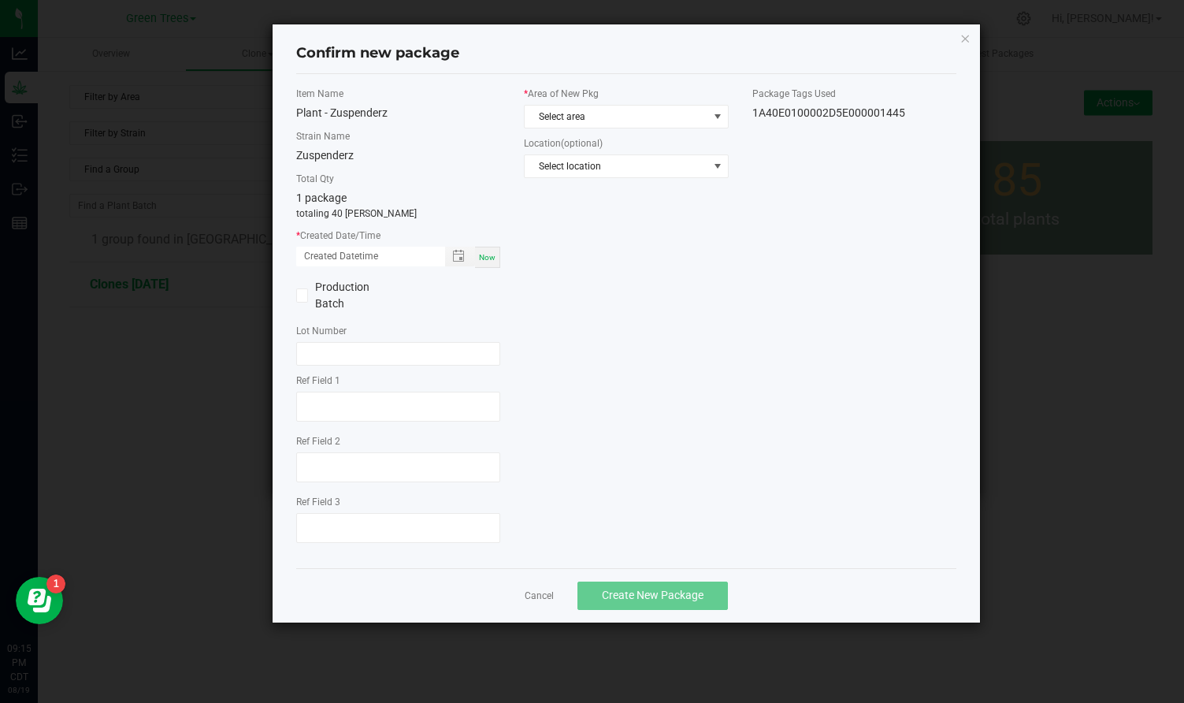
click at [491, 255] on span "Now" at bounding box center [487, 257] width 17 height 9
type input "[DATE] 09:15 PM"
click at [550, 125] on span "Select area" at bounding box center [616, 117] width 183 height 22
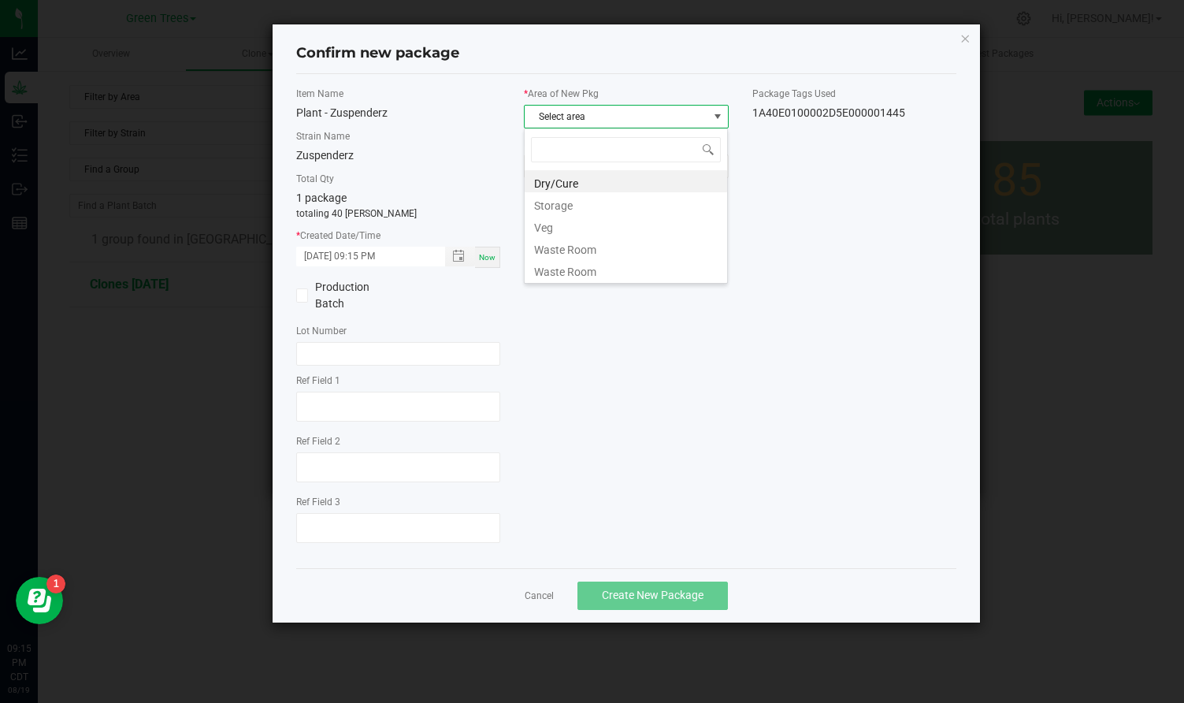
scroll to position [24, 205]
click at [548, 229] on li "Veg" at bounding box center [626, 225] width 203 height 22
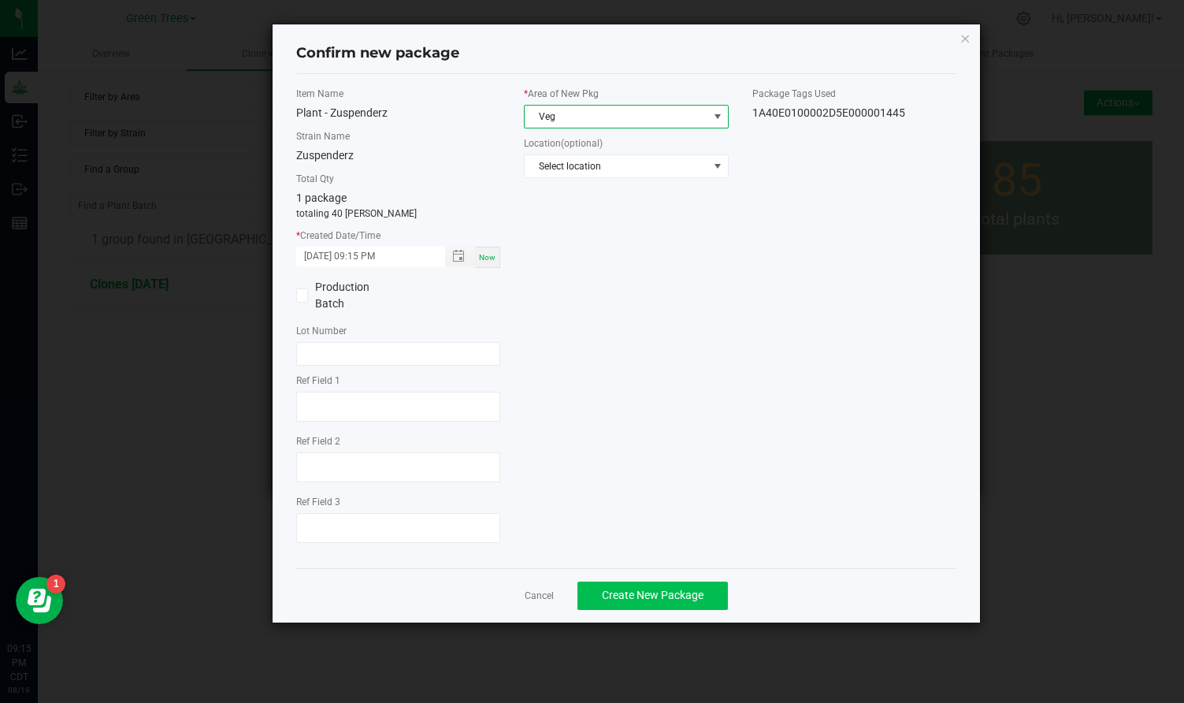
click at [651, 601] on button "Create New Package" at bounding box center [653, 596] width 151 height 28
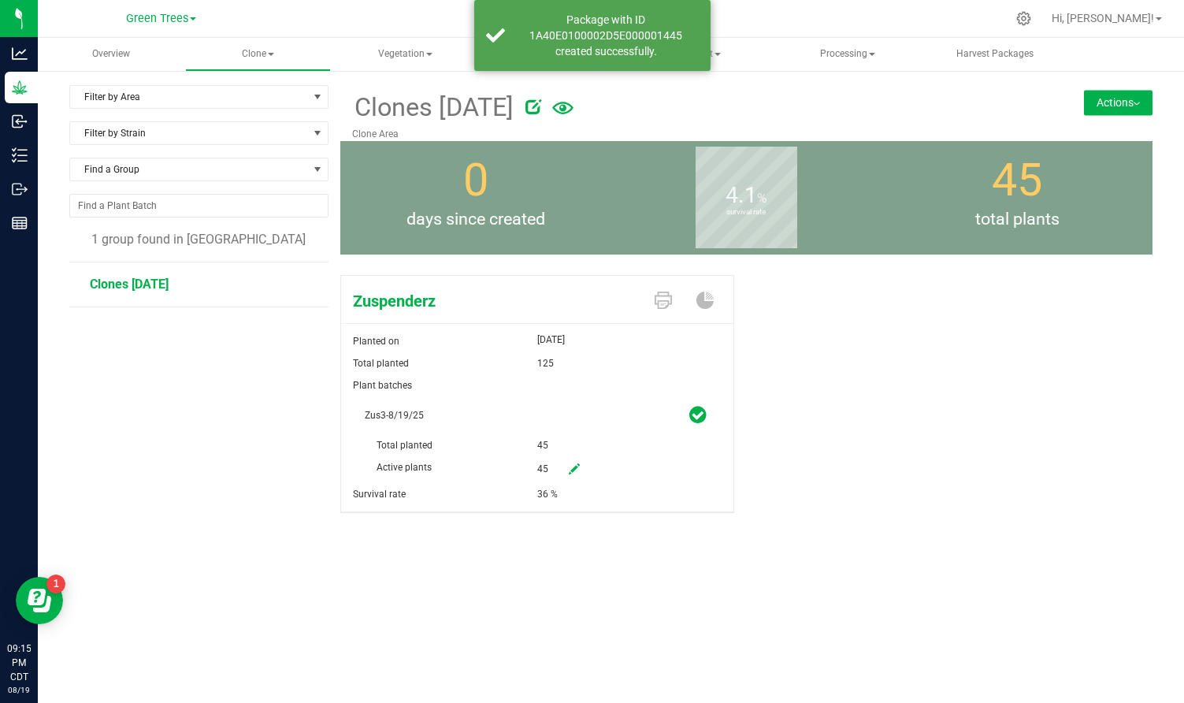
click at [1135, 104] on img at bounding box center [1137, 103] width 6 height 3
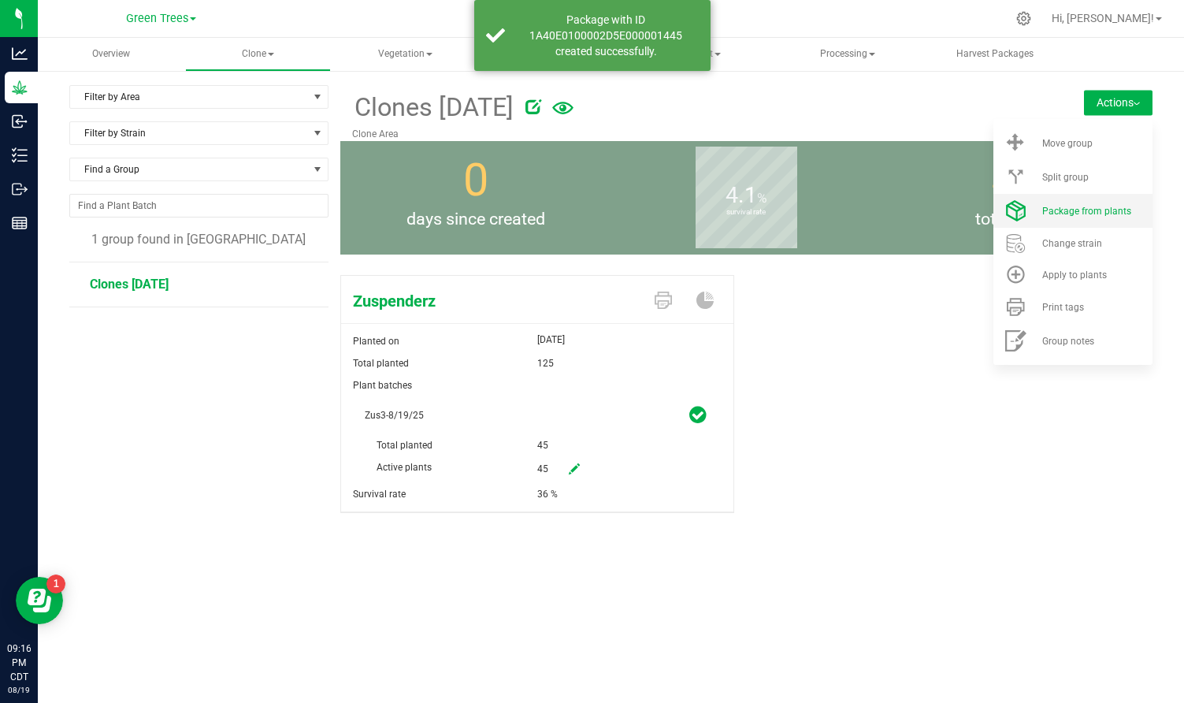
click at [1094, 206] on span "Package from plants" at bounding box center [1087, 211] width 89 height 11
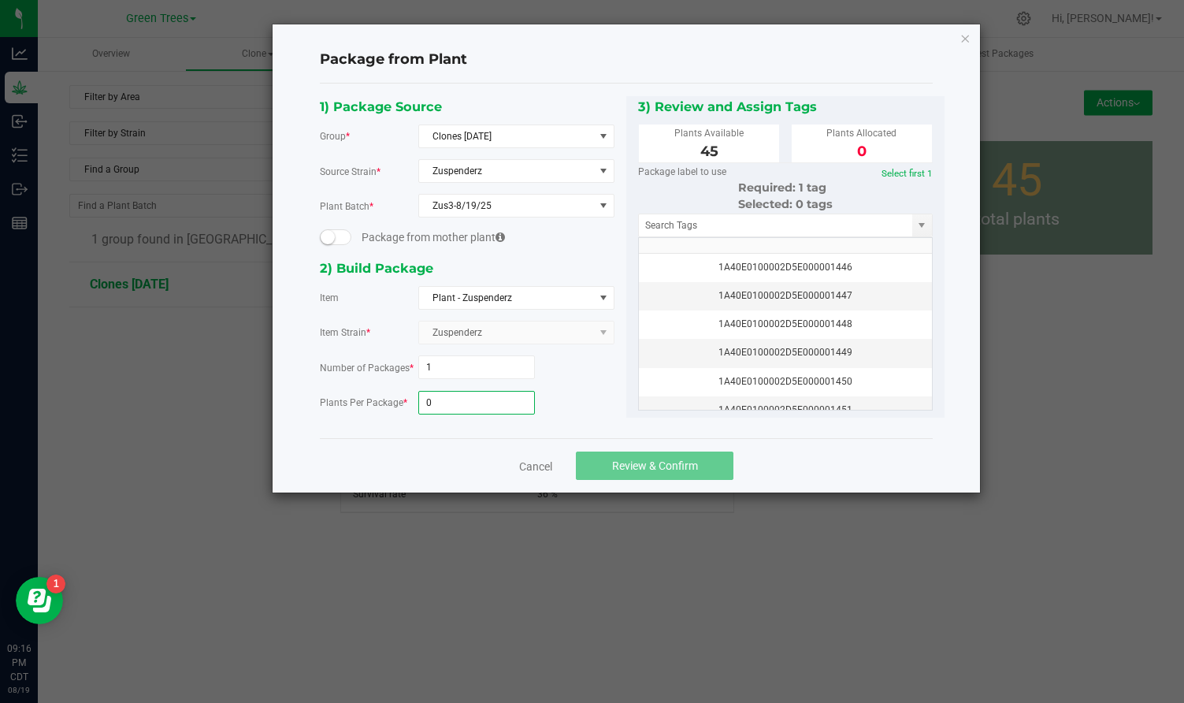
click at [435, 407] on input "0" at bounding box center [477, 403] width 116 height 22
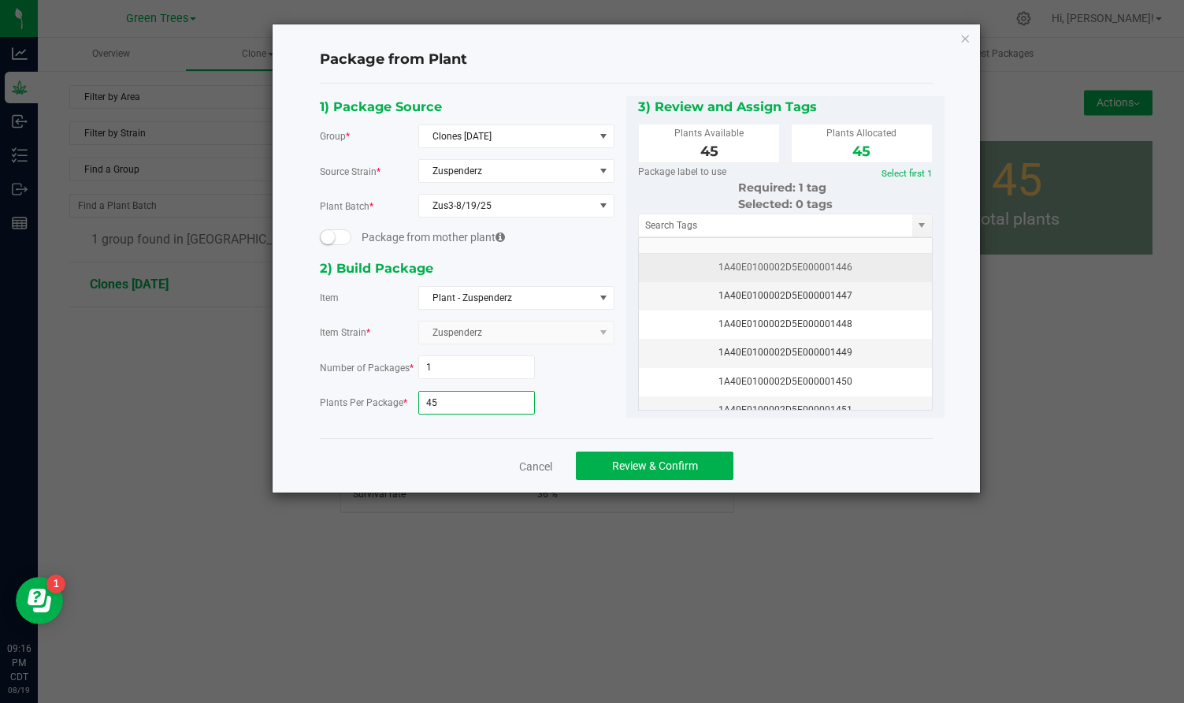
type input "45"
click at [753, 265] on div "1A40E0100002D5E000001446" at bounding box center [786, 267] width 274 height 15
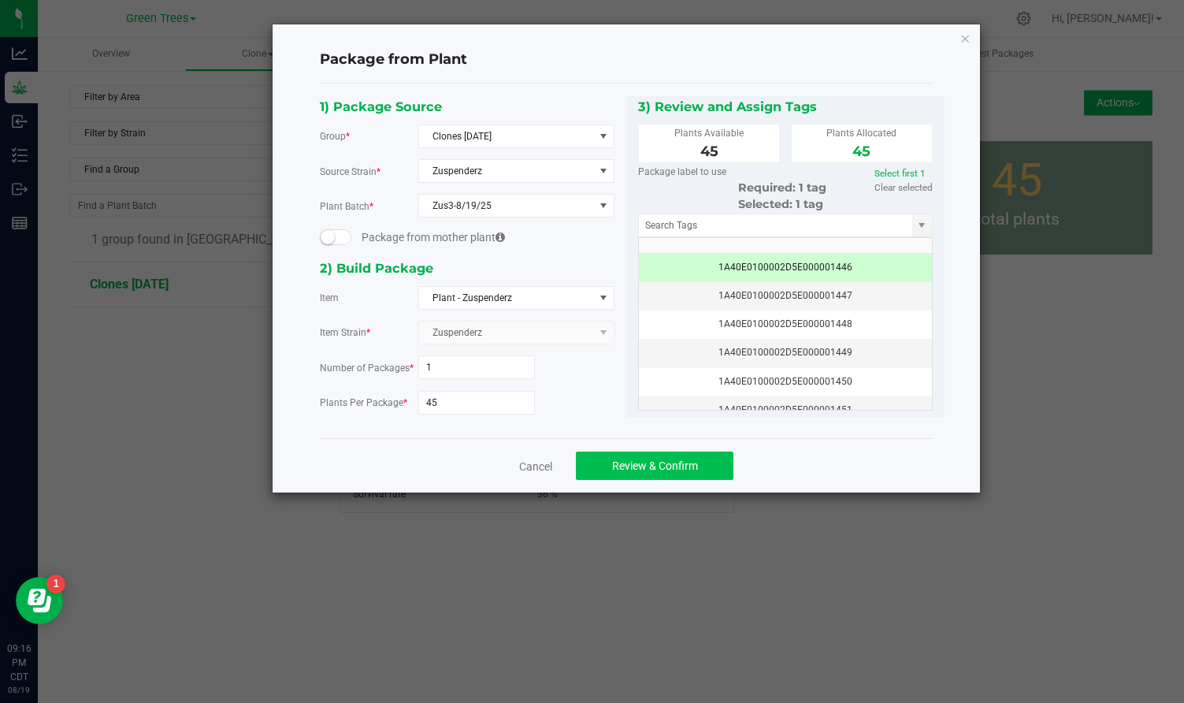
click at [660, 459] on span "Review & Confirm" at bounding box center [655, 465] width 86 height 13
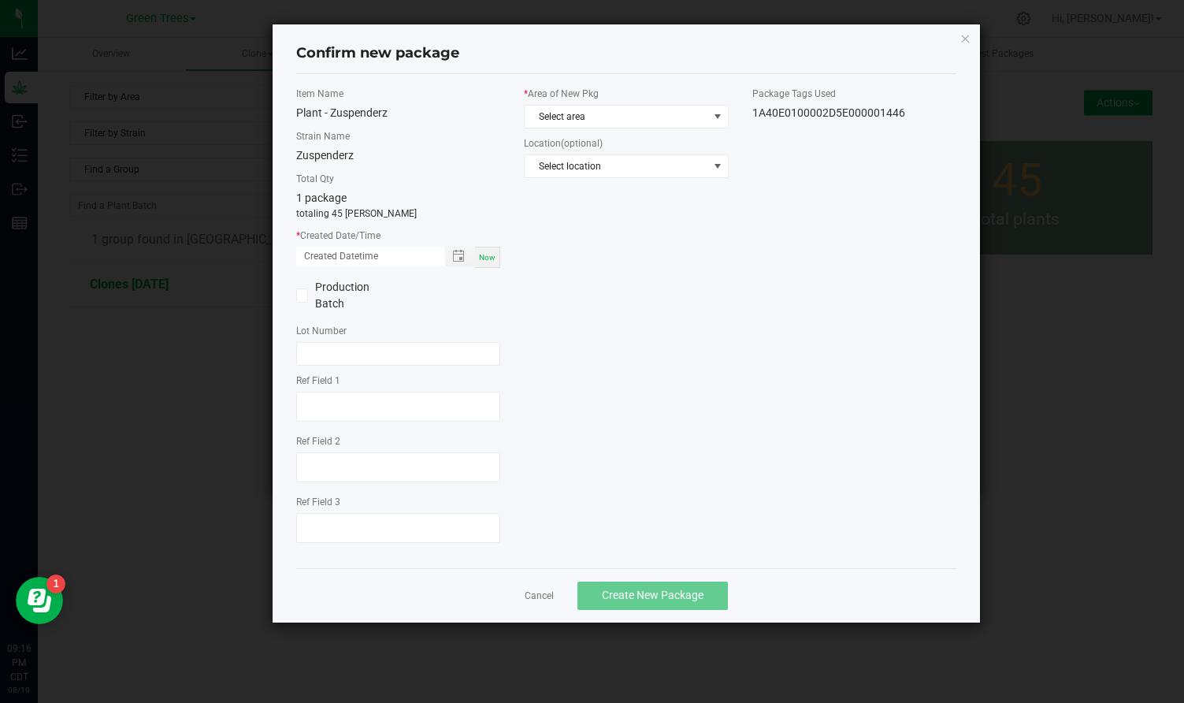
click at [485, 254] on span "Now" at bounding box center [487, 257] width 17 height 9
type input "[DATE] 09:16 PM"
click at [564, 110] on span "Select area" at bounding box center [616, 117] width 183 height 22
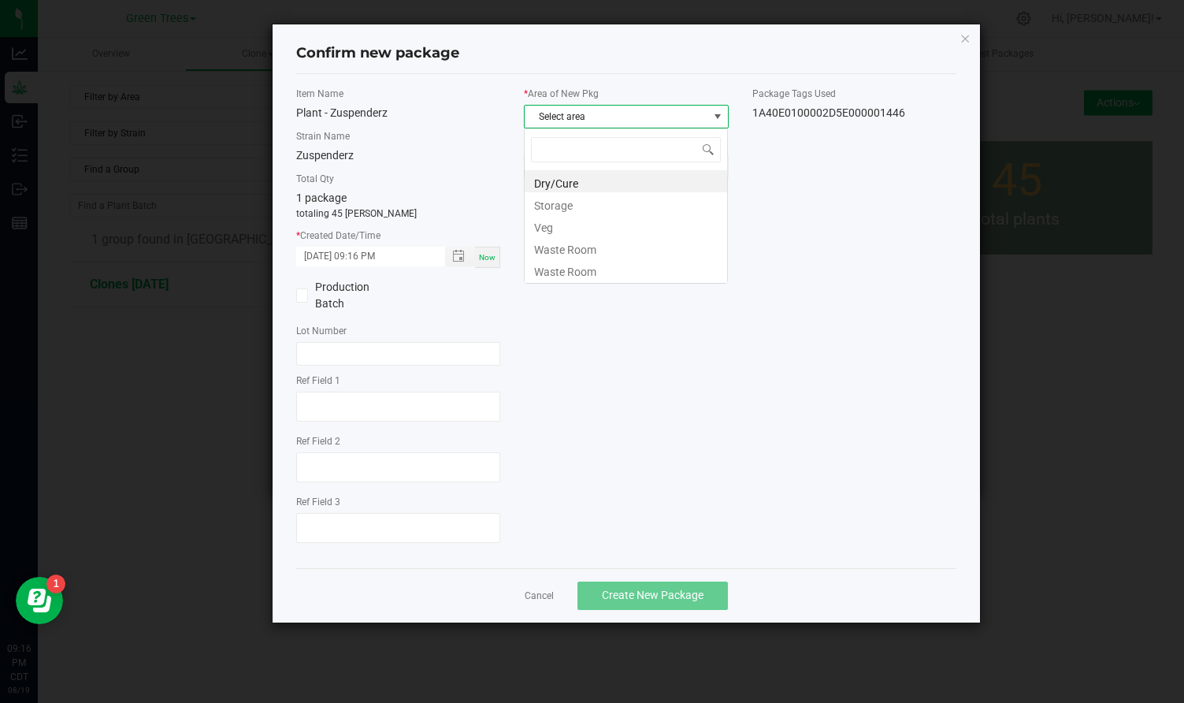
scroll to position [24, 205]
click at [557, 226] on li "Veg" at bounding box center [626, 225] width 203 height 22
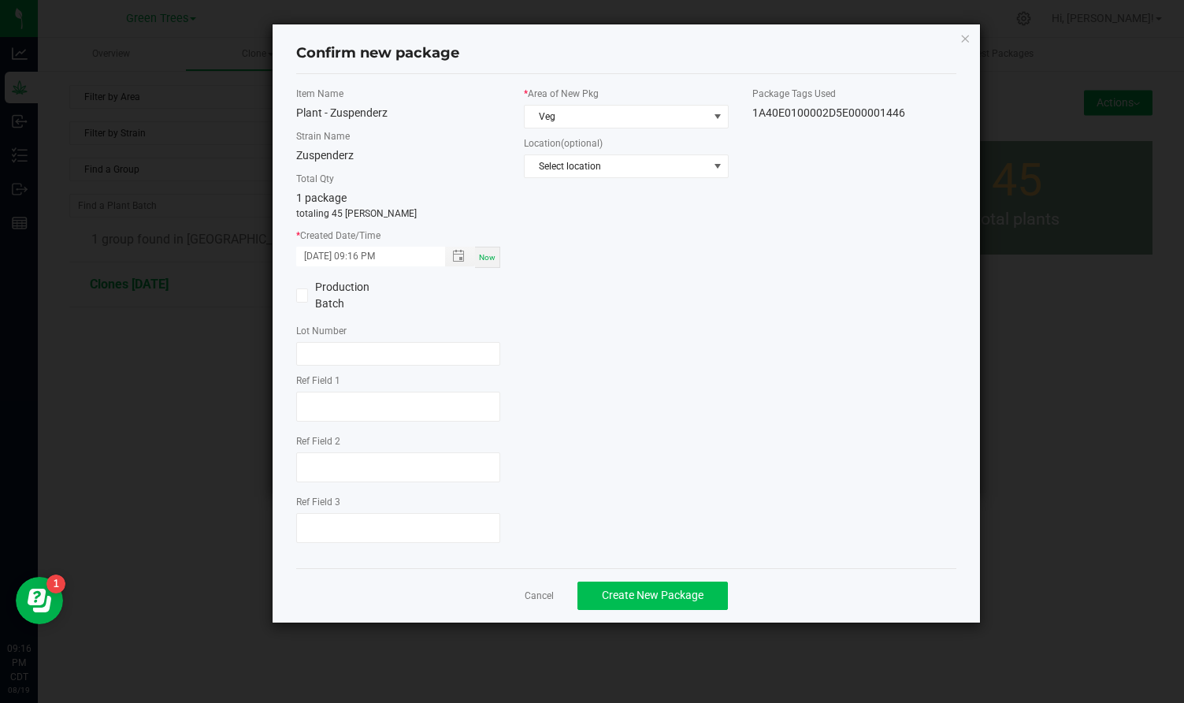
click at [682, 607] on button "Create New Package" at bounding box center [653, 596] width 151 height 28
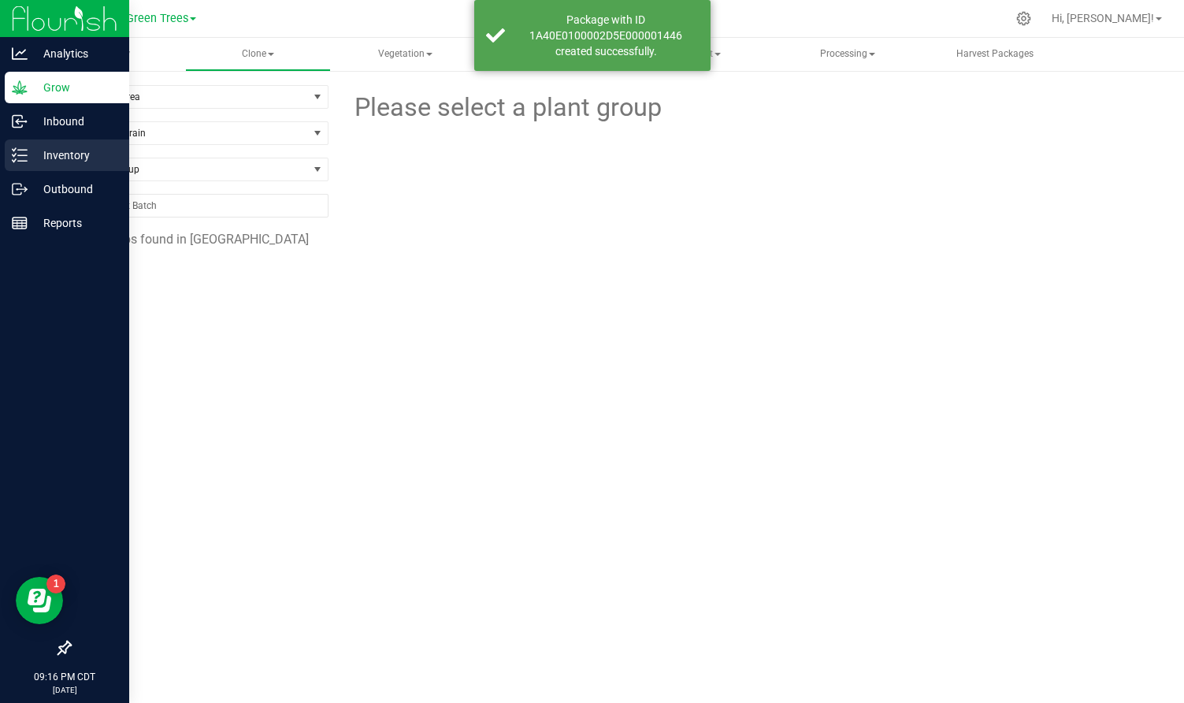
click at [58, 154] on p "Inventory" at bounding box center [75, 155] width 95 height 19
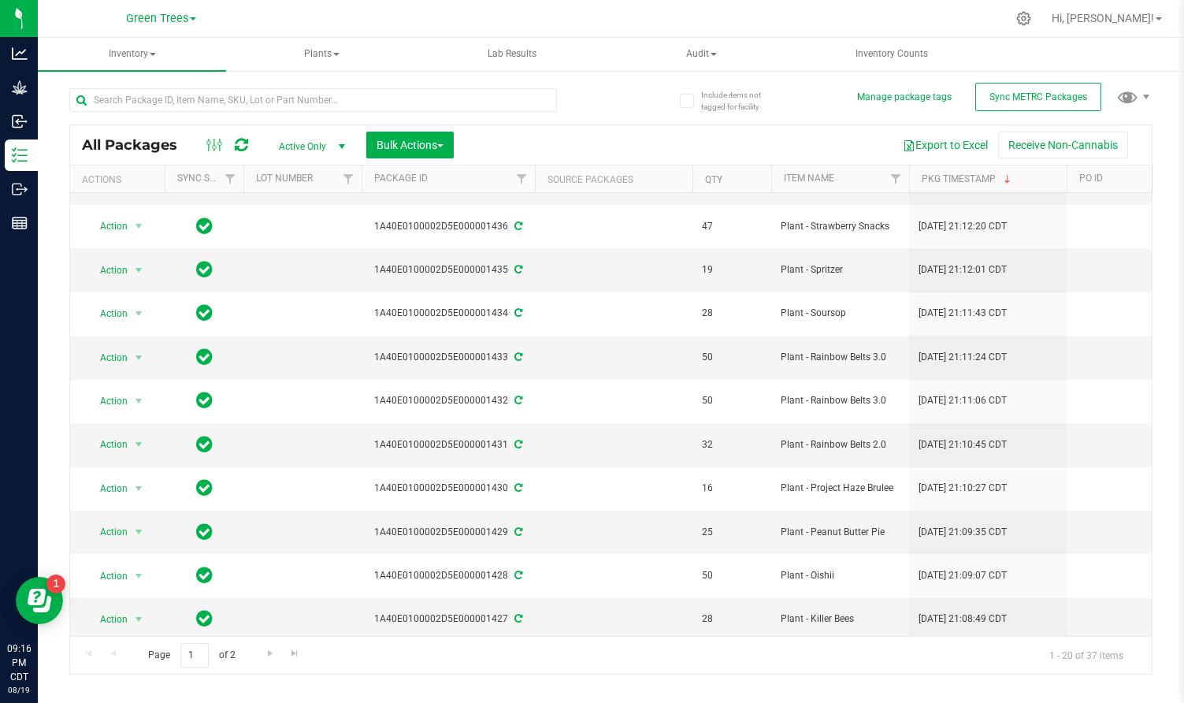
scroll to position [423, 0]
click at [268, 653] on span "Go to the next page" at bounding box center [270, 653] width 13 height 13
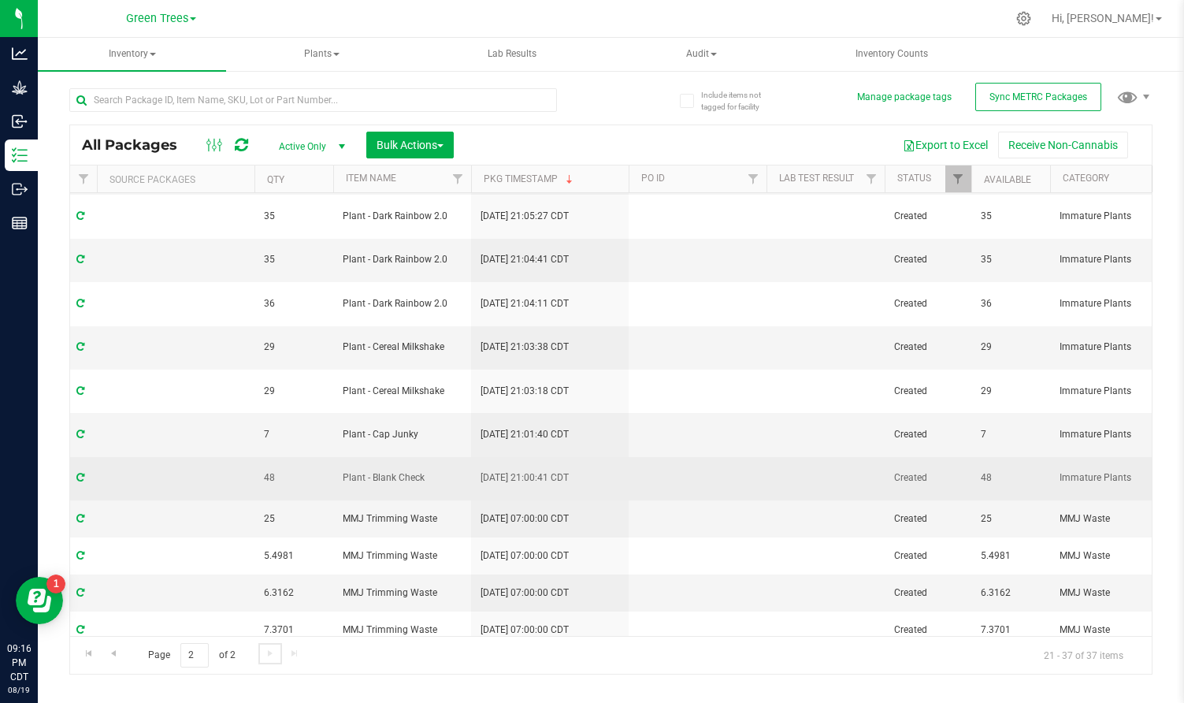
scroll to position [260, 474]
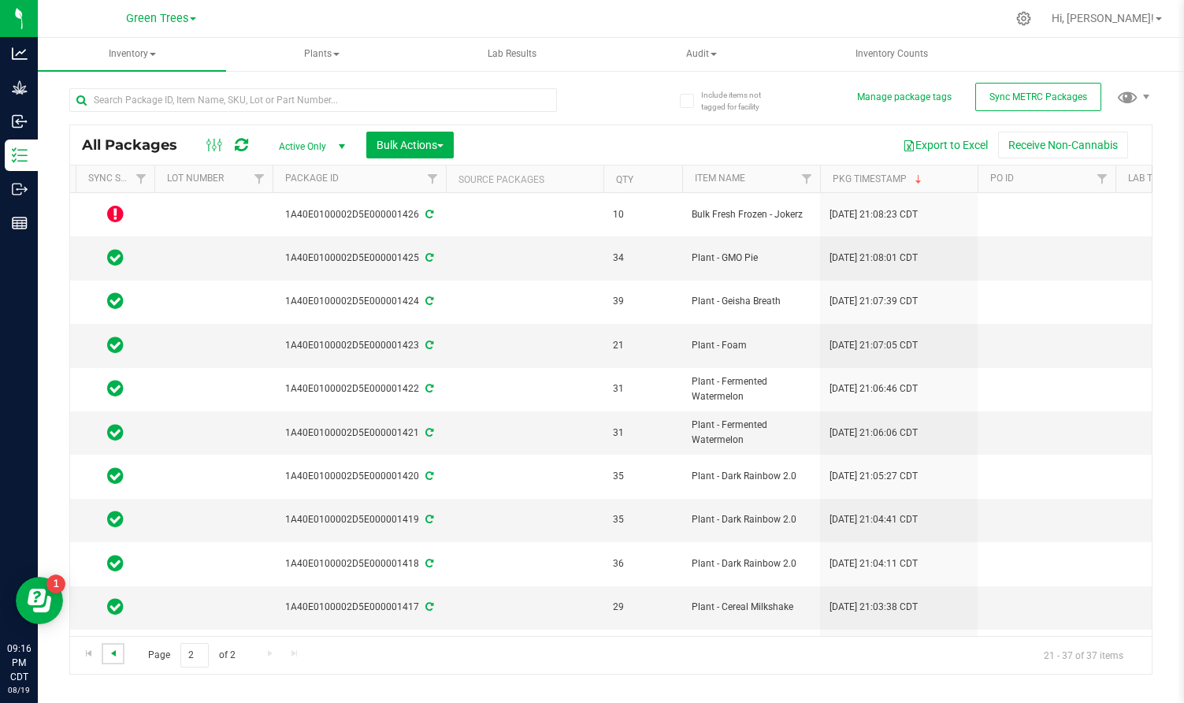
click at [117, 654] on span "Go to the previous page" at bounding box center [113, 653] width 13 height 13
click at [266, 641] on div "Page 1 of 2 1 - 20 of 37 items" at bounding box center [611, 655] width 1082 height 38
click at [266, 654] on span "Go to the next page" at bounding box center [270, 653] width 13 height 13
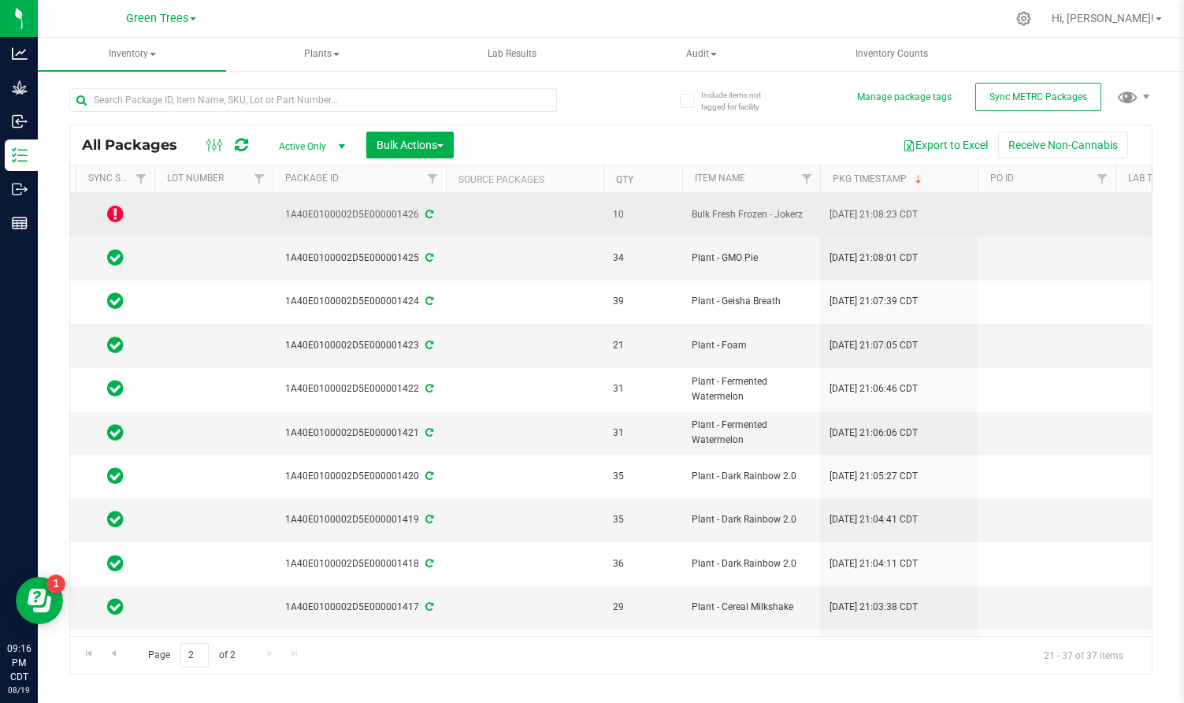
click at [117, 209] on icon at bounding box center [115, 213] width 17 height 19
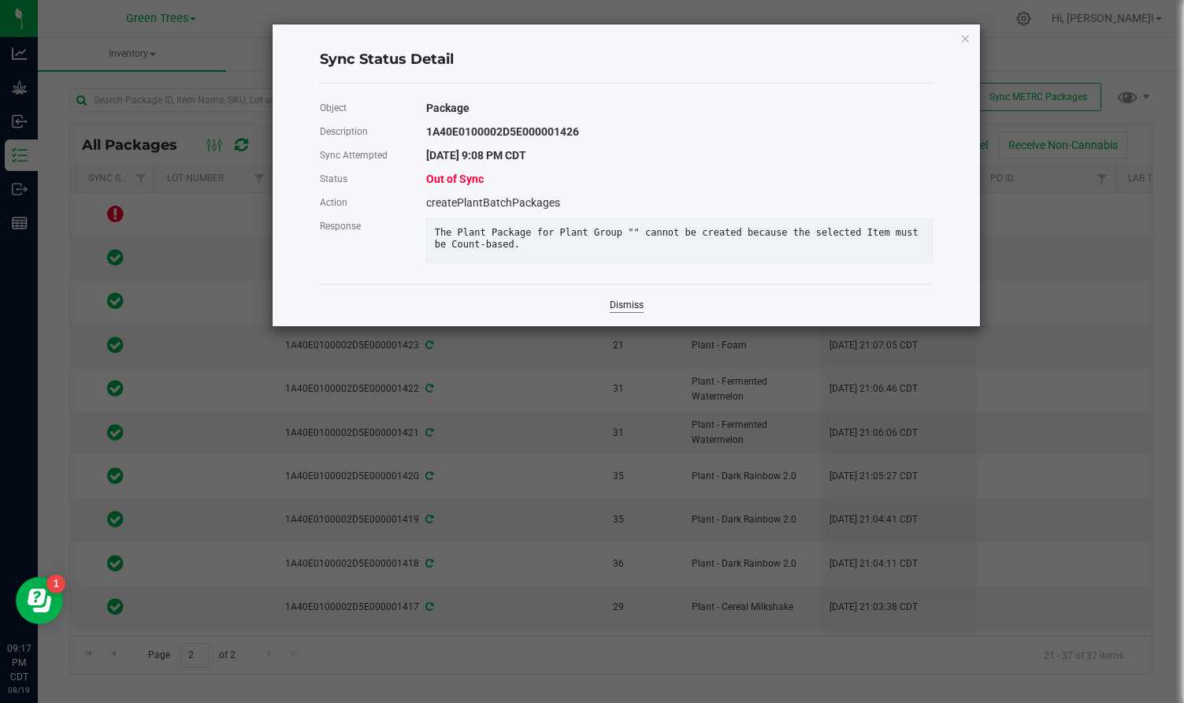
click at [620, 303] on link "Dismiss" at bounding box center [627, 305] width 34 height 13
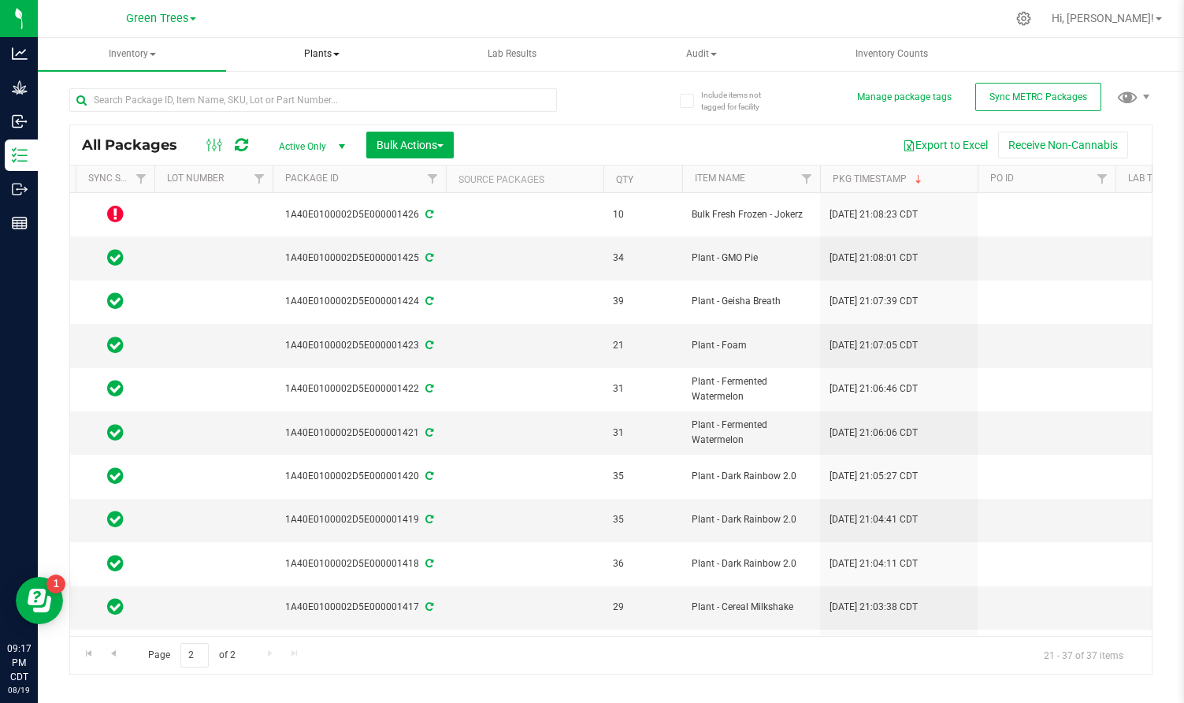
click at [325, 39] on link "Plants All plants Waste log" at bounding box center [322, 54] width 188 height 33
click at [323, 42] on span "Plants" at bounding box center [322, 54] width 188 height 33
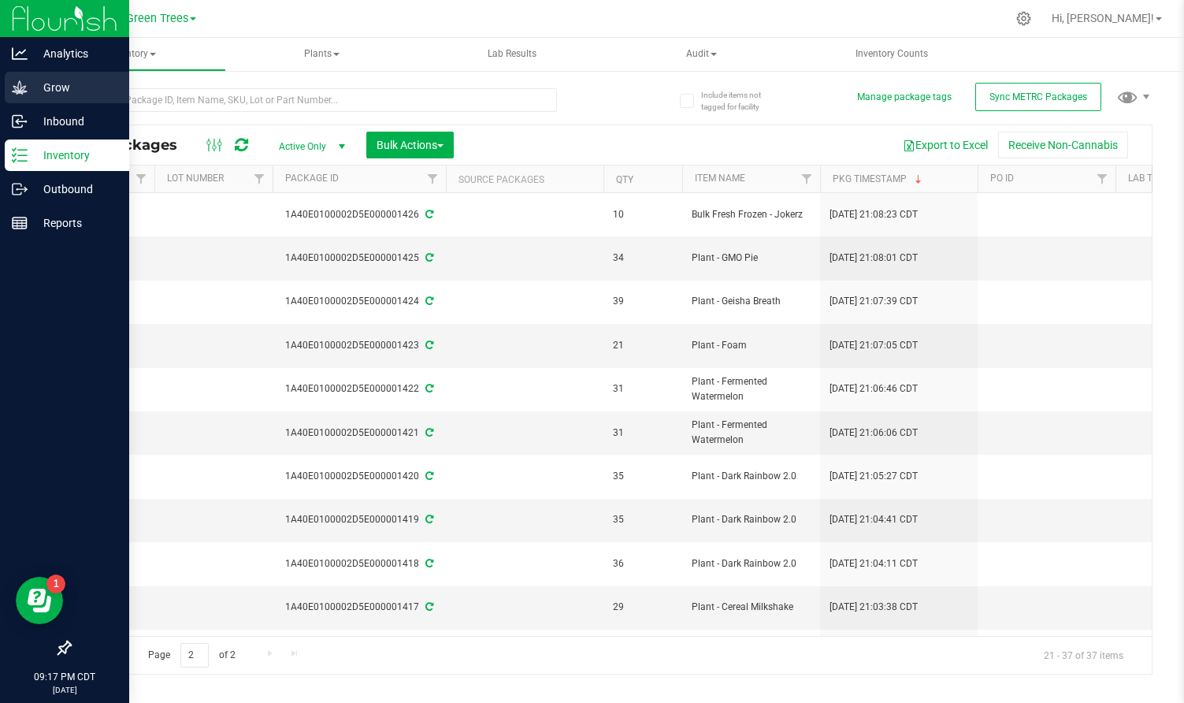
click at [60, 99] on div "Grow" at bounding box center [67, 88] width 125 height 32
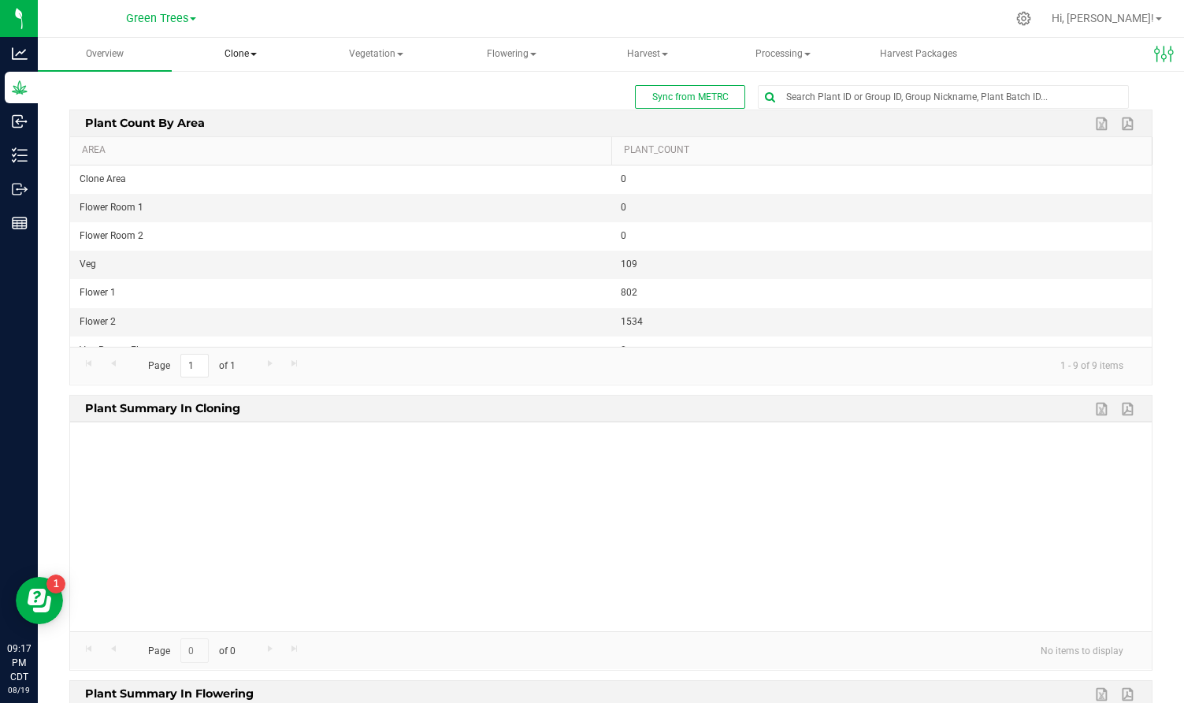
click at [254, 53] on span at bounding box center [254, 54] width 6 height 3
click at [255, 120] on li "Cloning groups" at bounding box center [271, 113] width 197 height 19
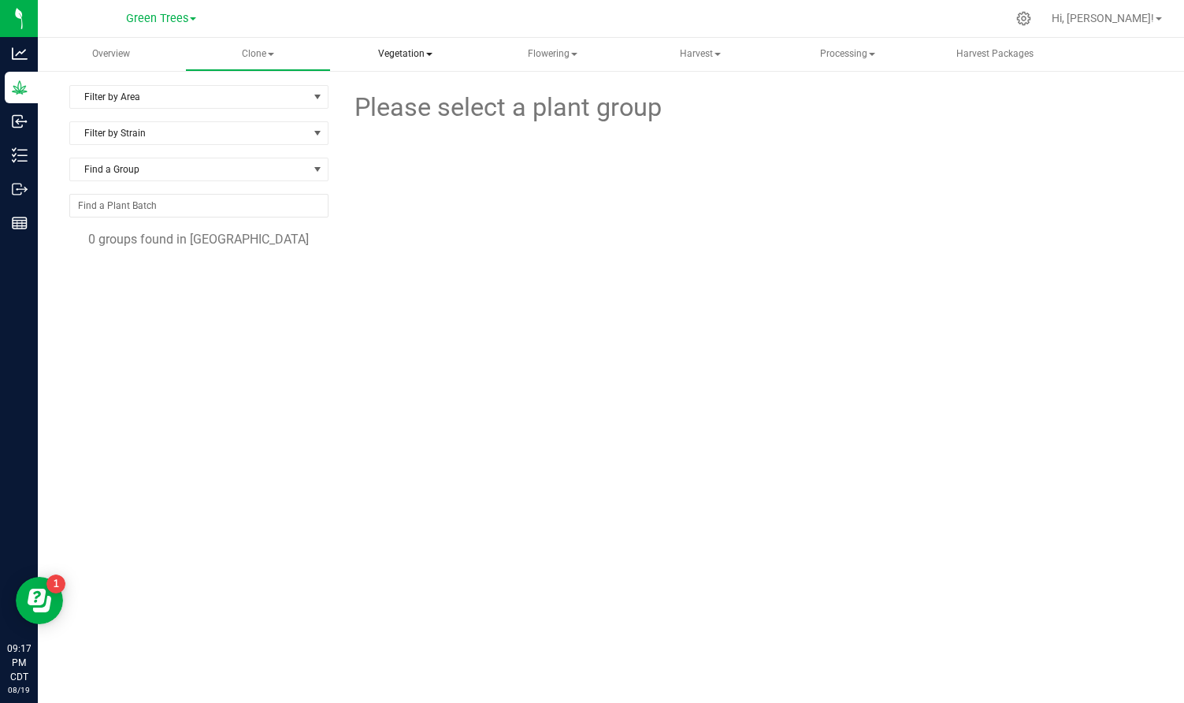
click at [425, 53] on span "Vegetation" at bounding box center [405, 55] width 144 height 32
click at [414, 111] on span "Veg plants" at bounding box center [402, 112] width 97 height 13
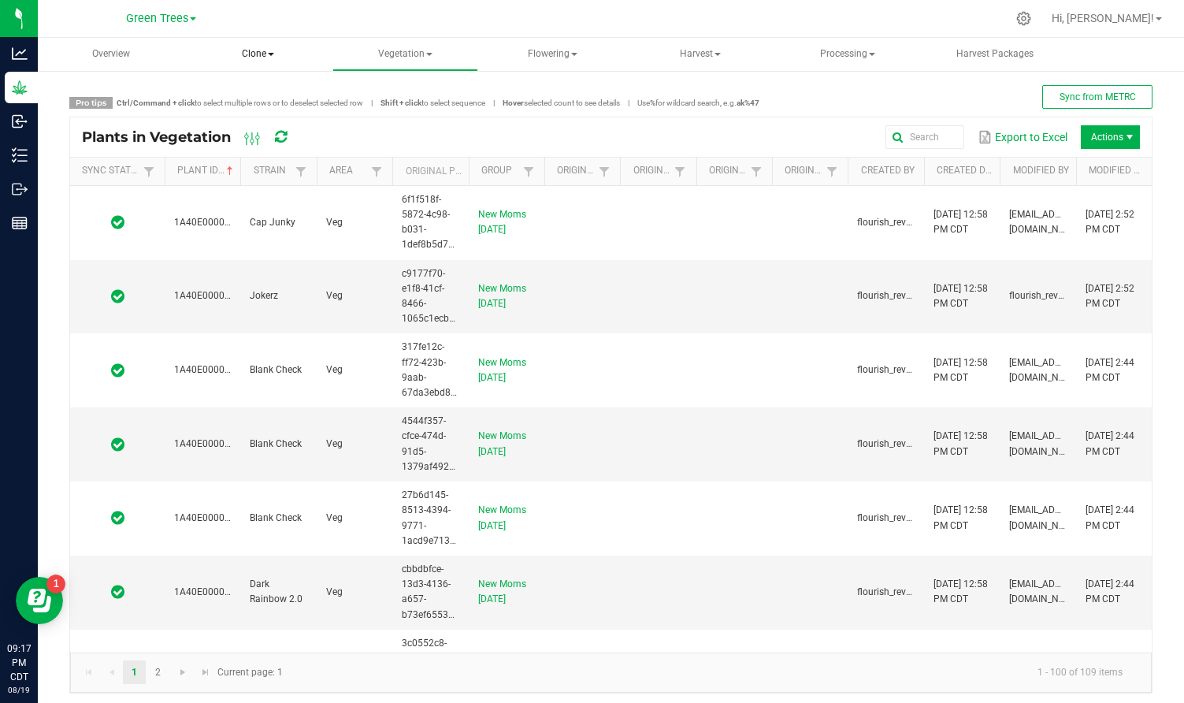
click at [260, 54] on span "Clone" at bounding box center [258, 55] width 144 height 32
click at [260, 54] on span "Clone" at bounding box center [258, 54] width 146 height 33
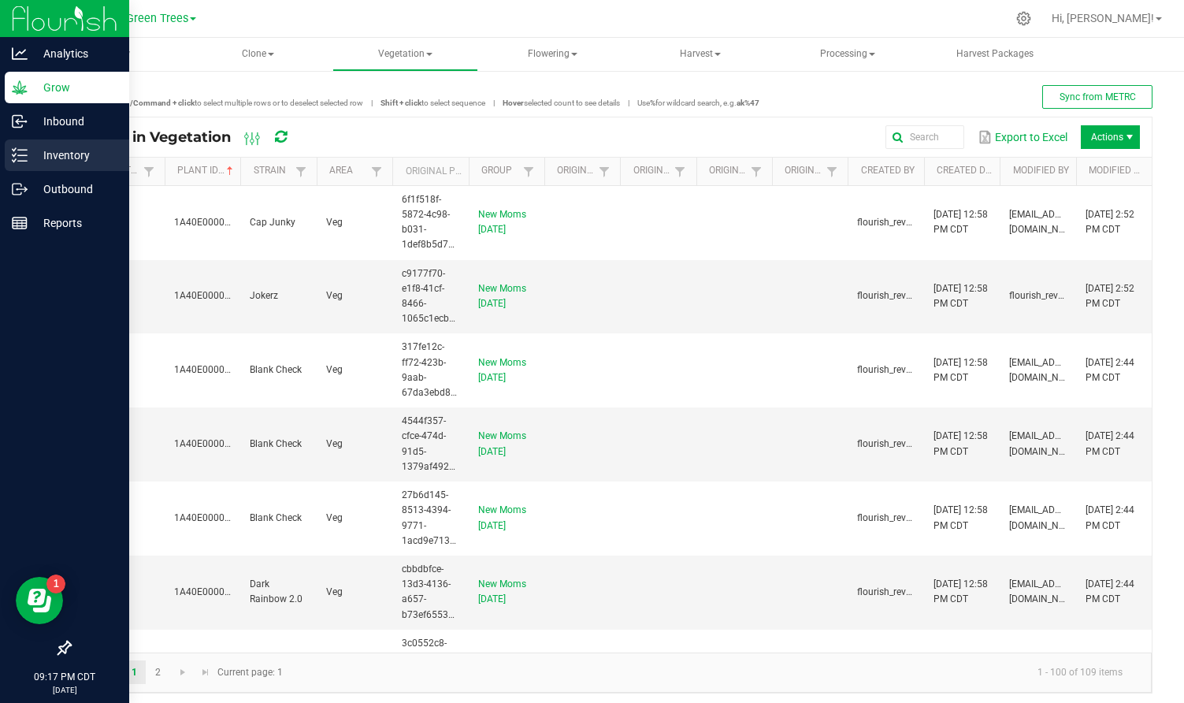
click at [58, 154] on p "Inventory" at bounding box center [75, 155] width 95 height 19
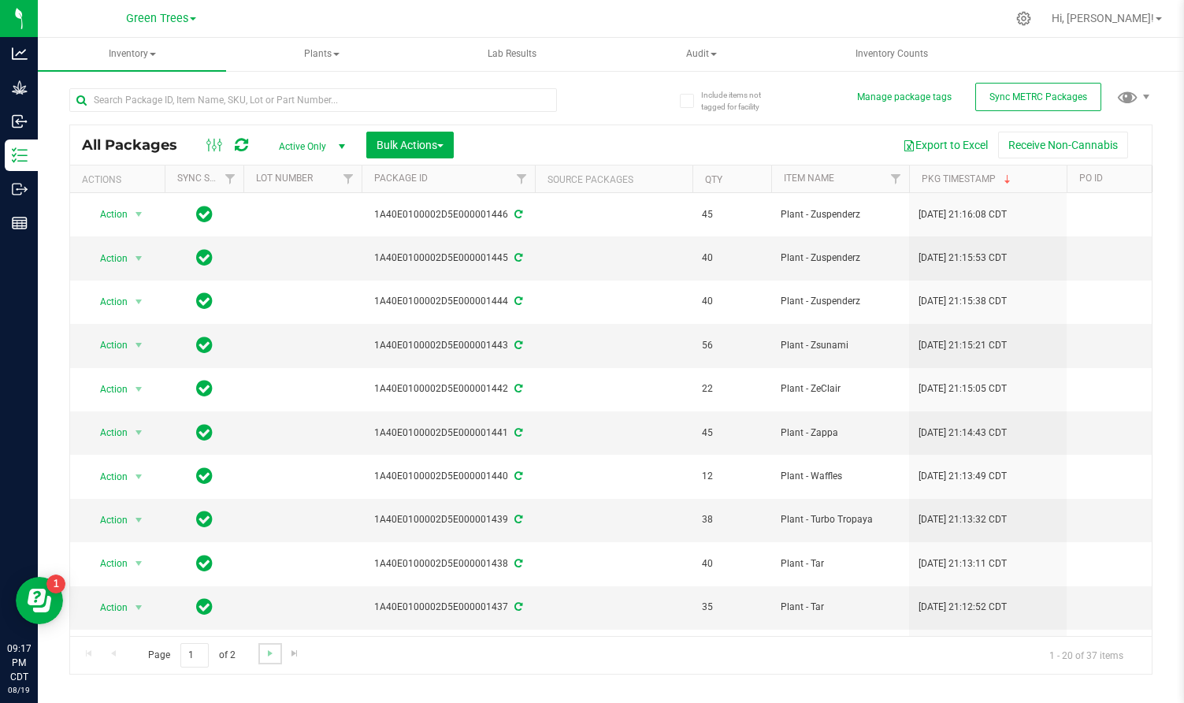
click at [264, 643] on link "Go to the next page" at bounding box center [269, 653] width 23 height 21
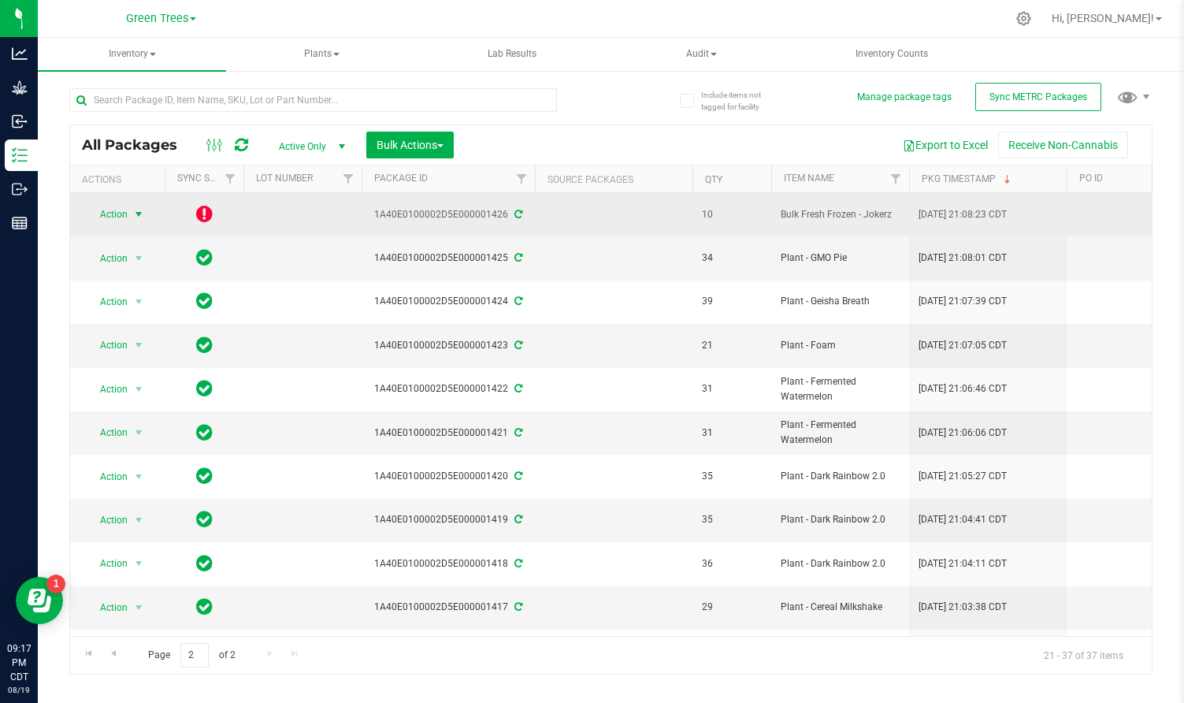
click at [138, 204] on span "select" at bounding box center [139, 214] width 20 height 22
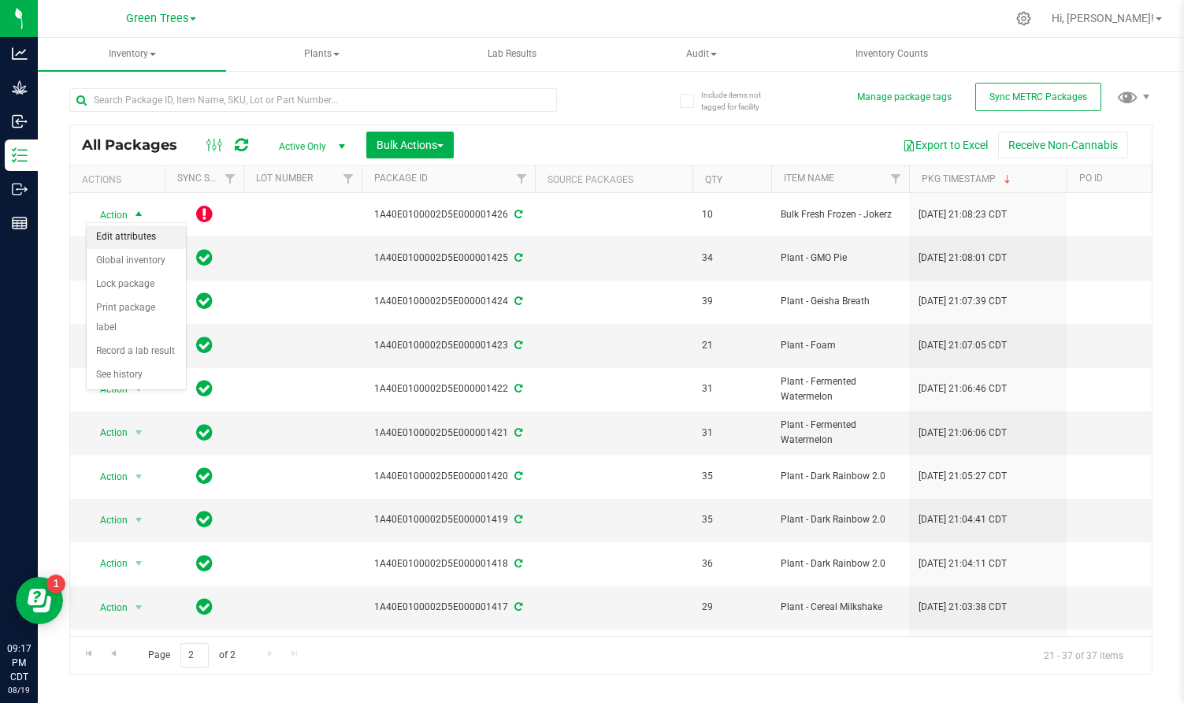
click at [136, 236] on li "Edit attributes" at bounding box center [136, 237] width 99 height 24
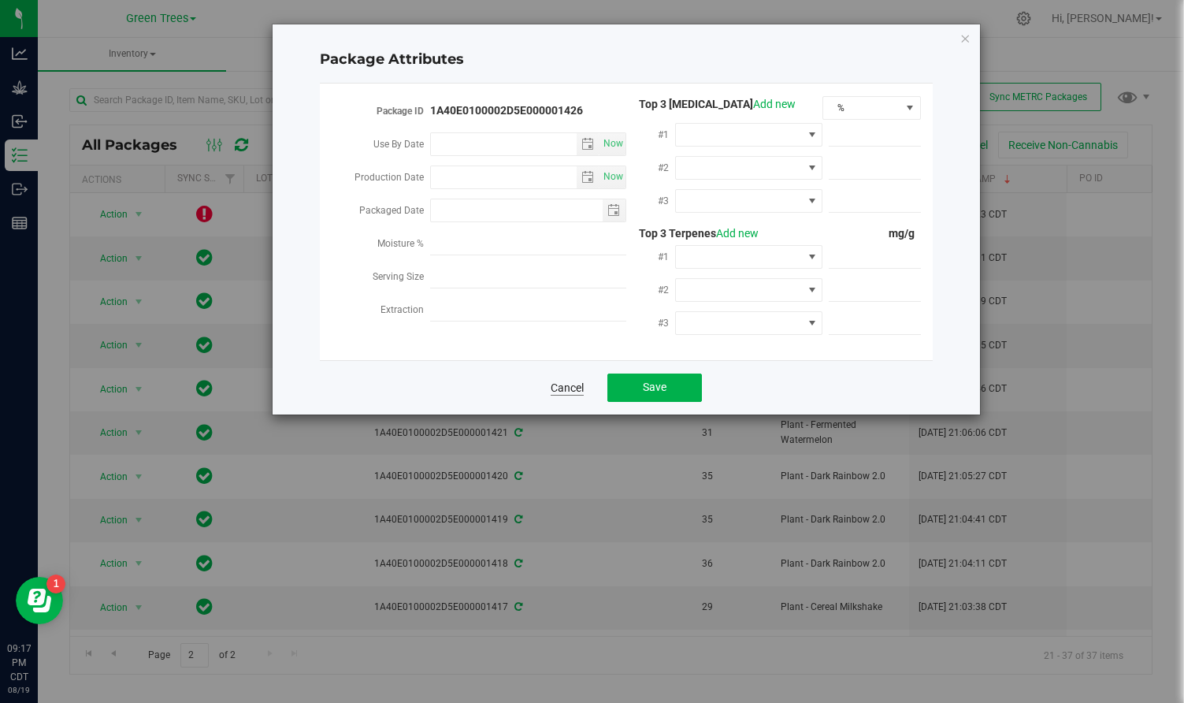
click at [568, 388] on link "Cancel" at bounding box center [567, 388] width 33 height 16
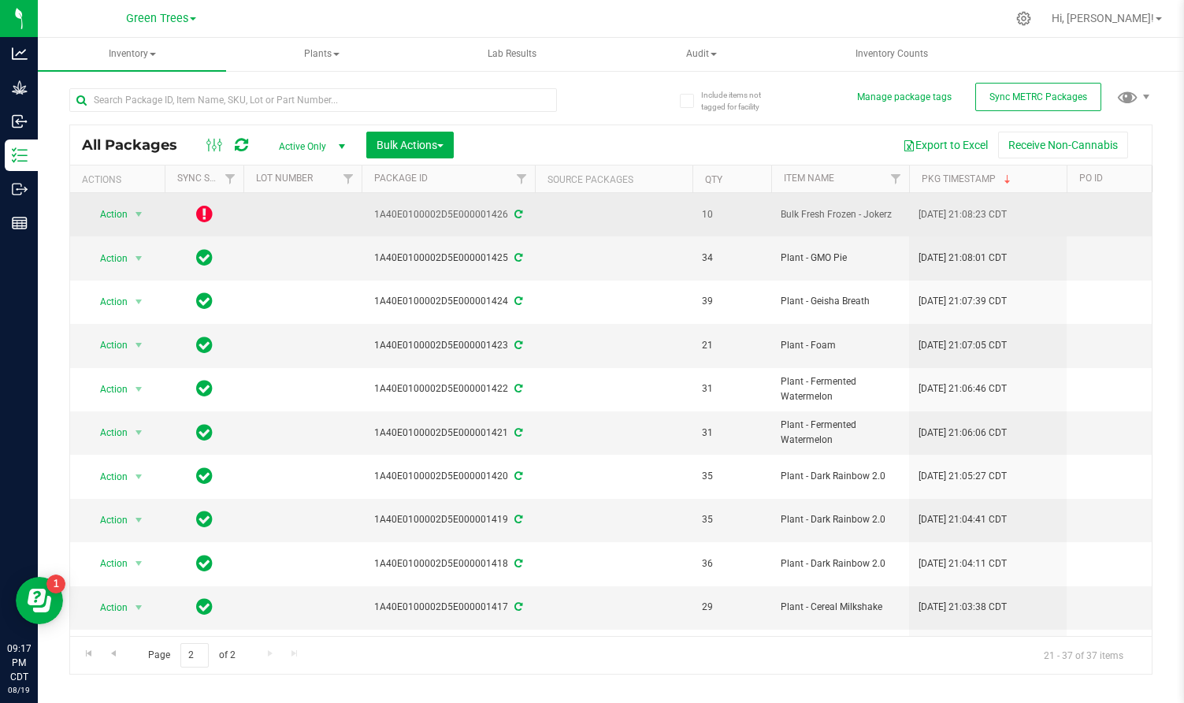
click at [422, 217] on div "1A40E0100002D5E000001426" at bounding box center [448, 214] width 178 height 15
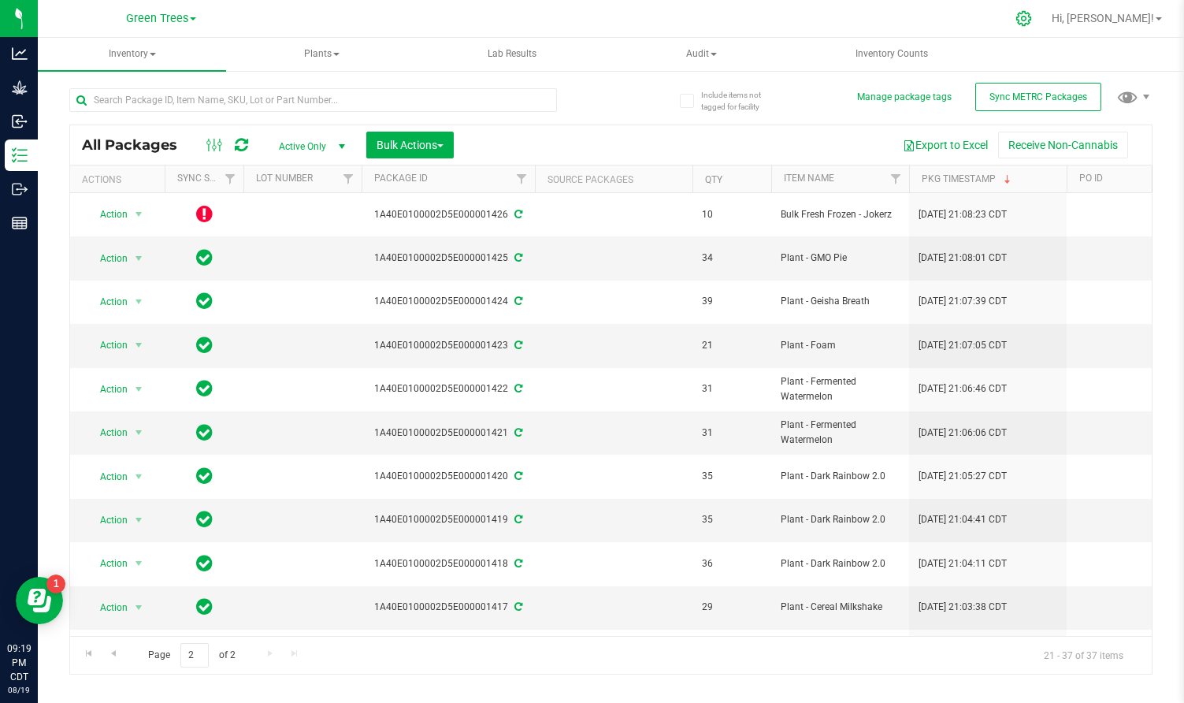
click at [1032, 17] on icon at bounding box center [1024, 18] width 15 height 15
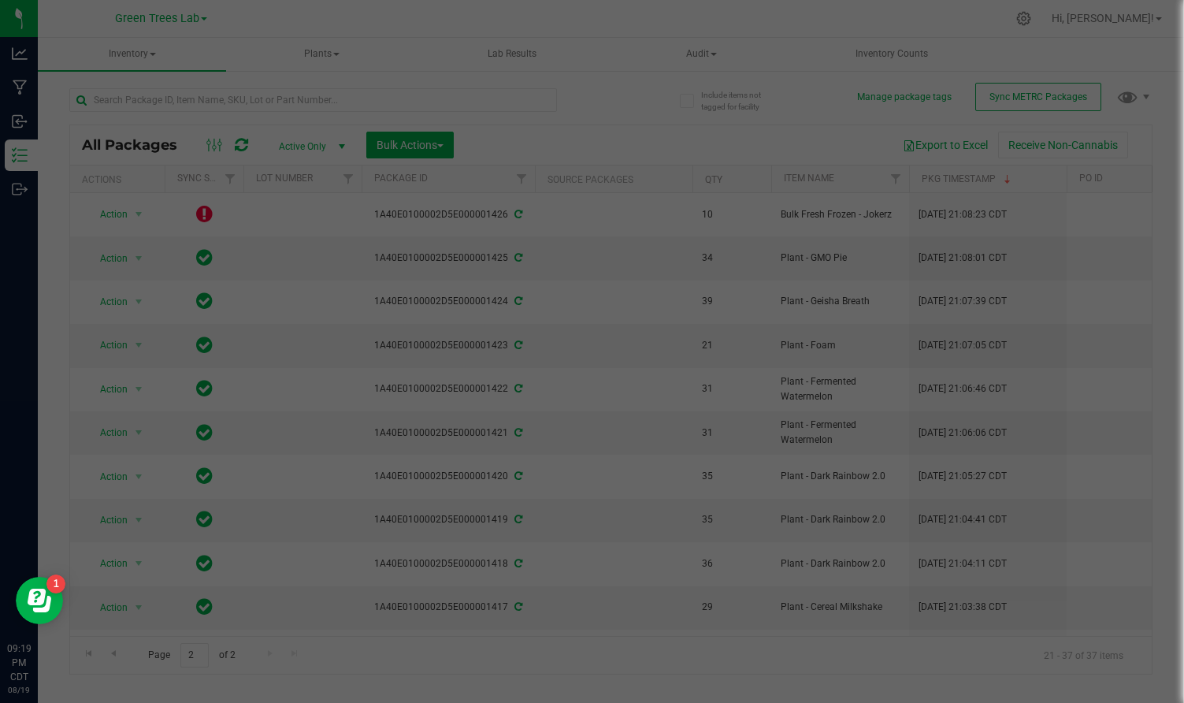
click at [1066, 21] on div at bounding box center [592, 351] width 1184 height 703
click at [576, 243] on div at bounding box center [592, 351] width 1184 height 703
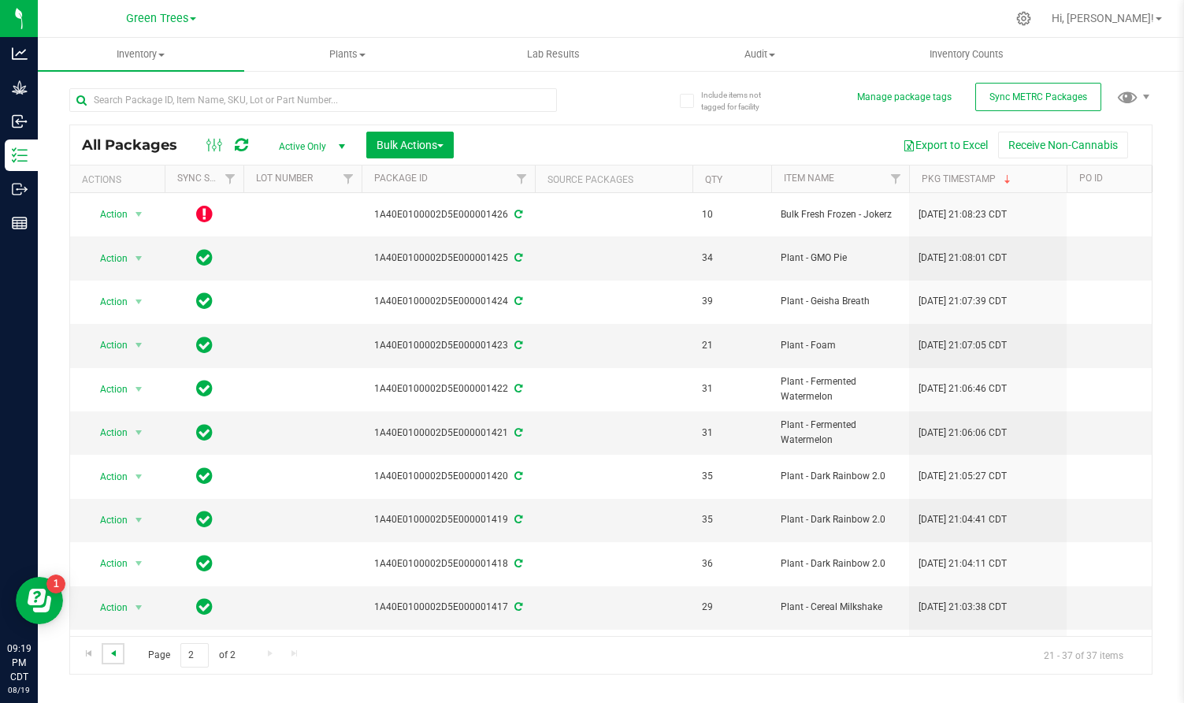
click at [116, 651] on span "Go to the previous page" at bounding box center [113, 653] width 13 height 13
click at [1032, 15] on icon at bounding box center [1024, 18] width 17 height 17
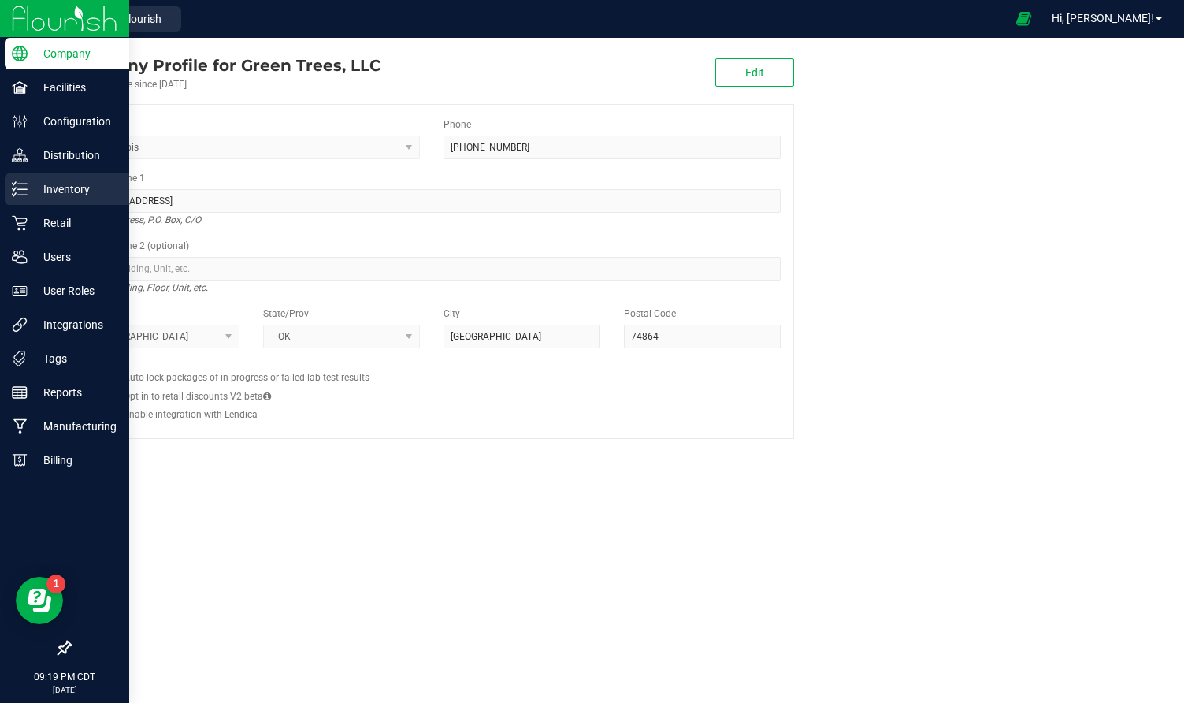
click at [65, 180] on p "Inventory" at bounding box center [75, 189] width 95 height 19
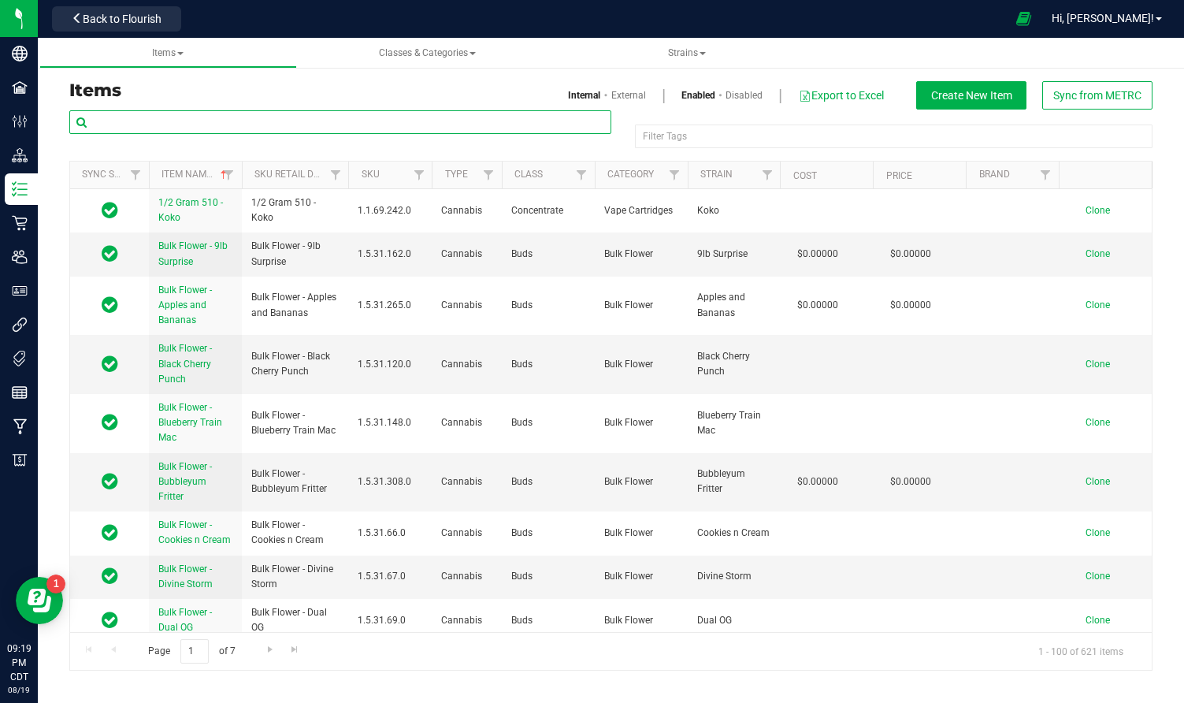
click at [247, 125] on input "text" at bounding box center [340, 122] width 542 height 24
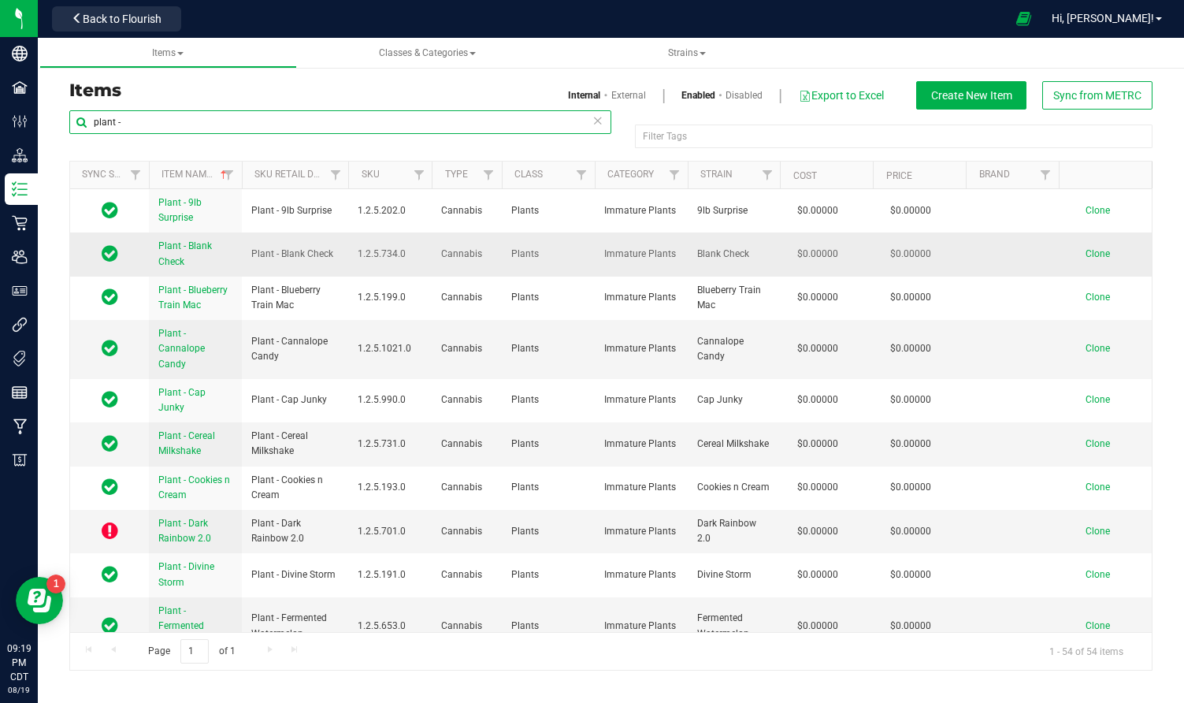
type input "plant -"
click at [1095, 260] on td "Clone" at bounding box center [1105, 253] width 93 height 43
click at [1095, 253] on span "Clone" at bounding box center [1098, 253] width 24 height 11
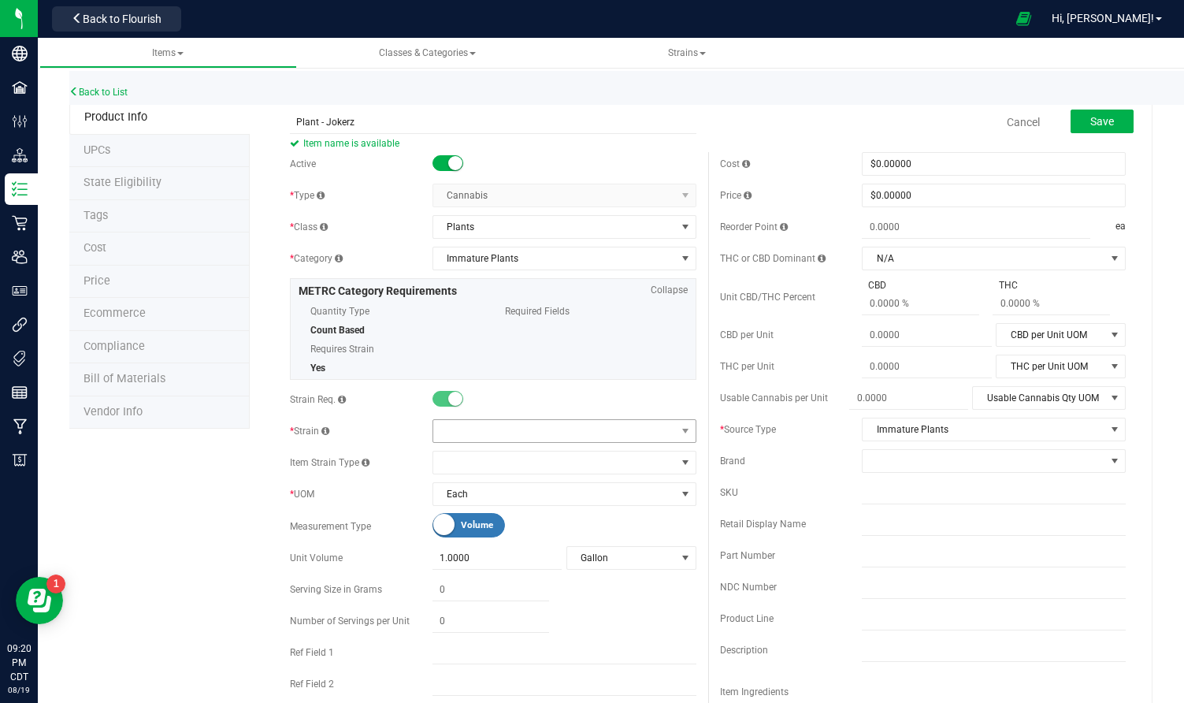
type input "Plant - Jokerz"
click at [470, 427] on span at bounding box center [554, 431] width 243 height 22
type input "jok"
click at [466, 498] on li "Jokerz" at bounding box center [564, 496] width 262 height 22
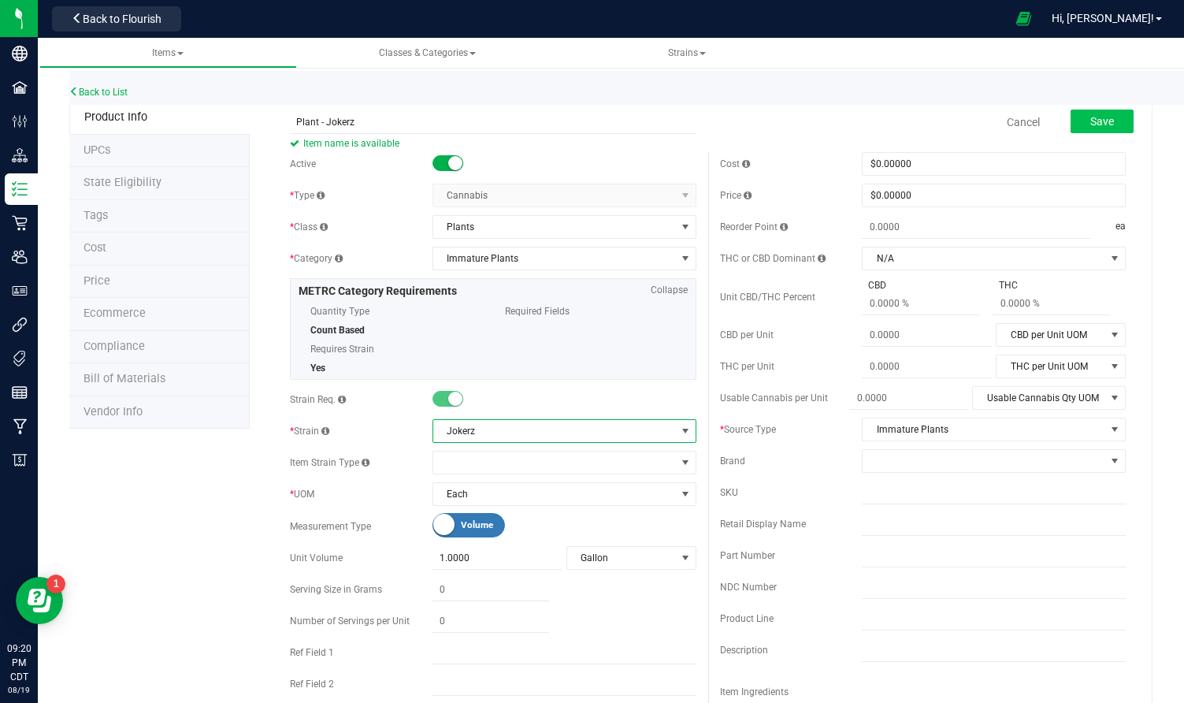
click at [1119, 125] on button "Save" at bounding box center [1102, 122] width 63 height 24
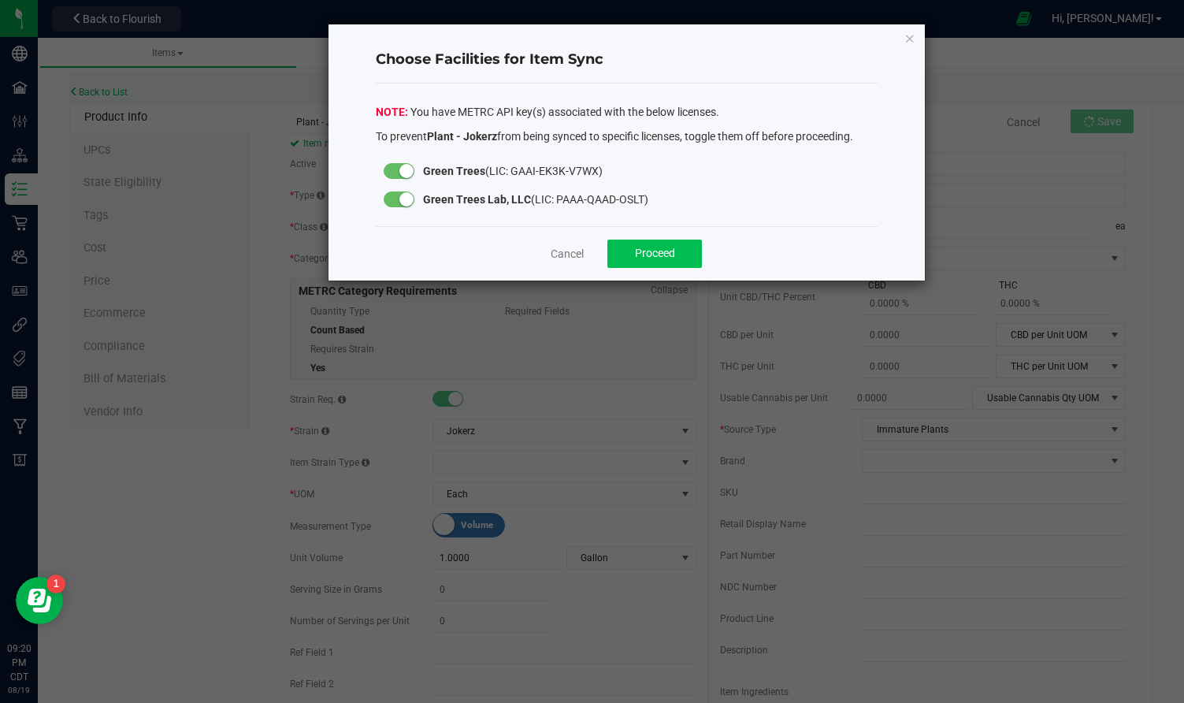
click at [649, 243] on button "Proceed" at bounding box center [655, 254] width 95 height 28
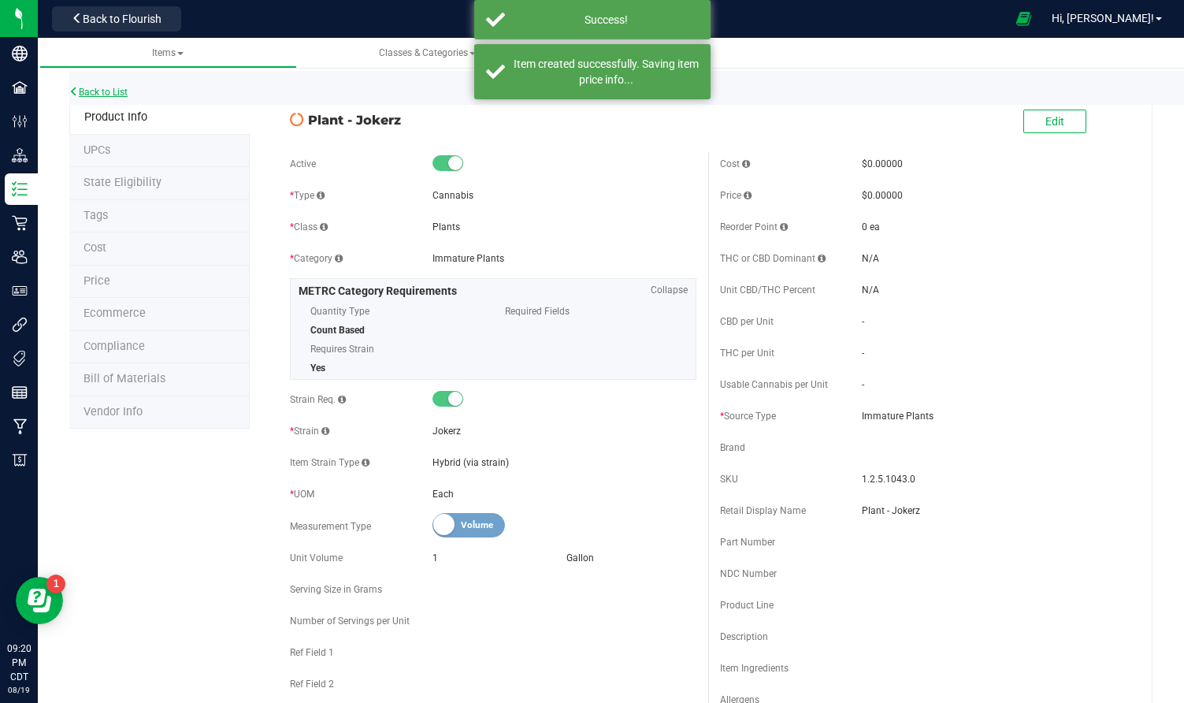
click at [127, 88] on link "Back to List" at bounding box center [98, 92] width 58 height 11
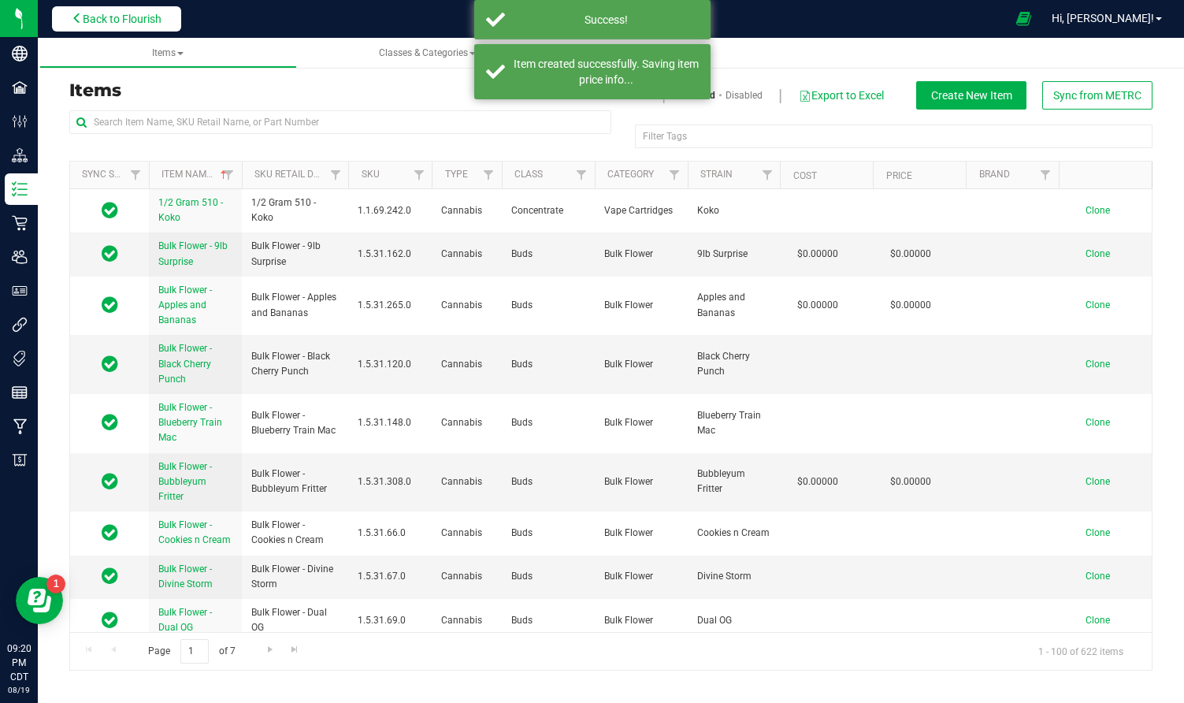
click at [133, 24] on span "Back to Flourish" at bounding box center [122, 19] width 79 height 13
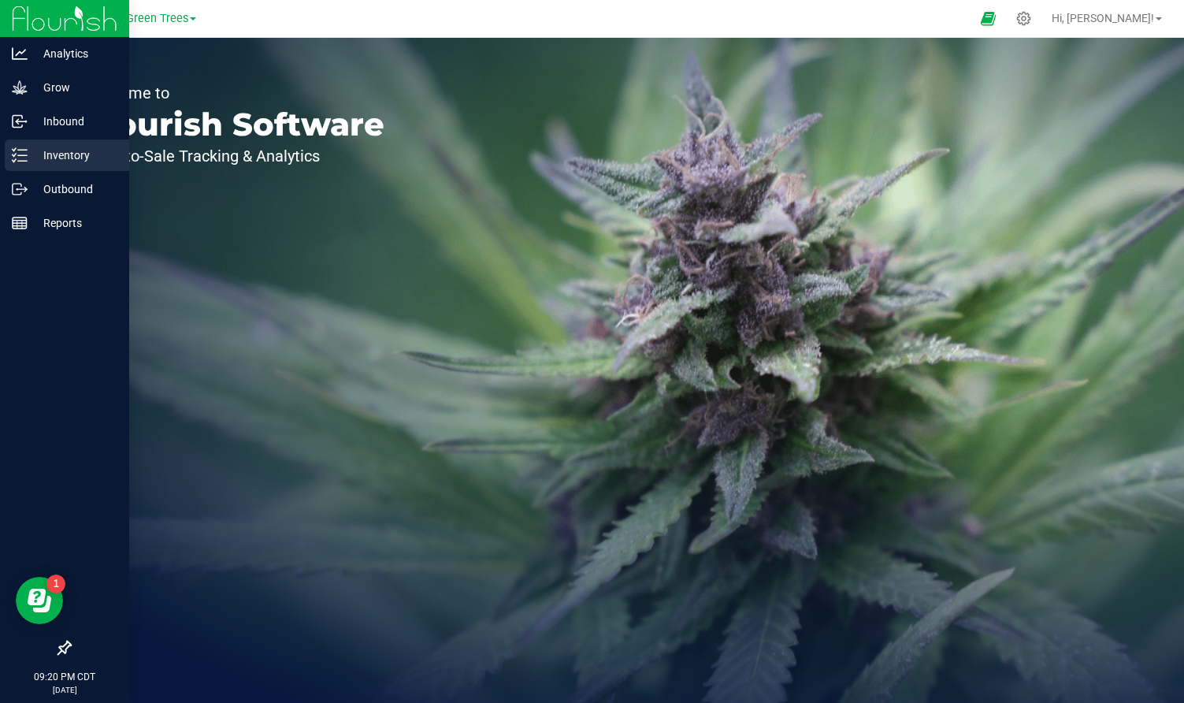
click at [60, 154] on p "Inventory" at bounding box center [75, 155] width 95 height 19
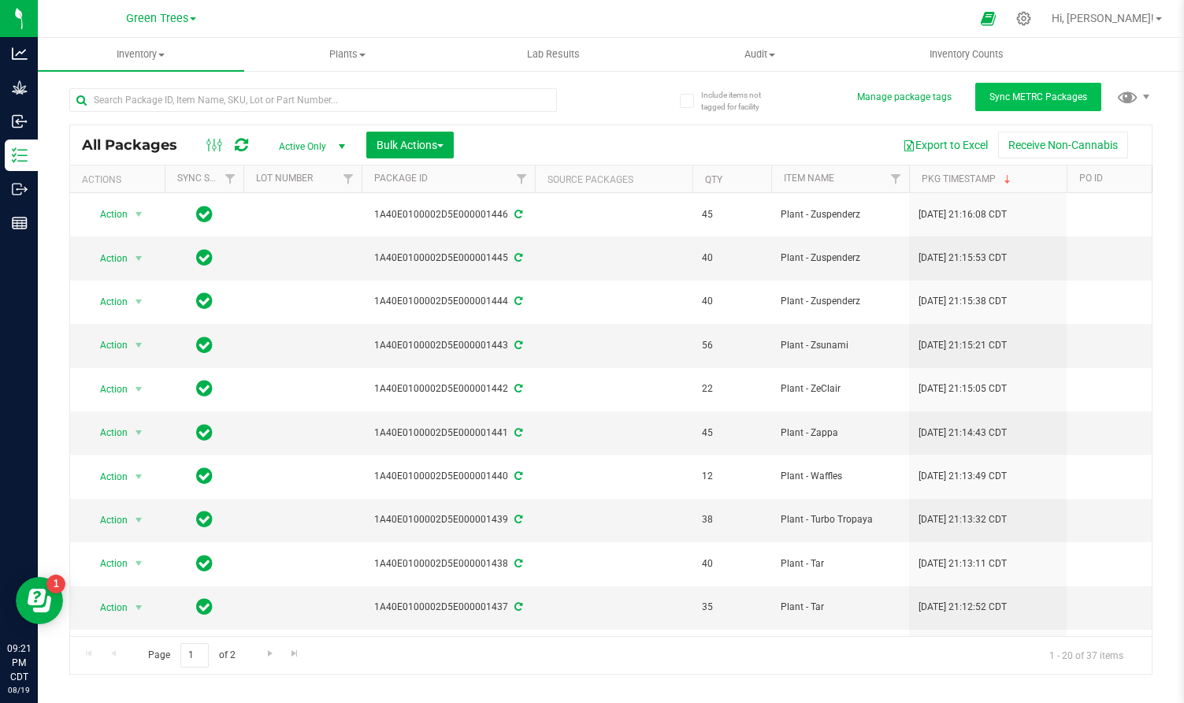
click at [1022, 95] on span "Sync METRC Packages" at bounding box center [1039, 96] width 98 height 11
click at [205, 174] on link "Sync Status" at bounding box center [207, 178] width 61 height 11
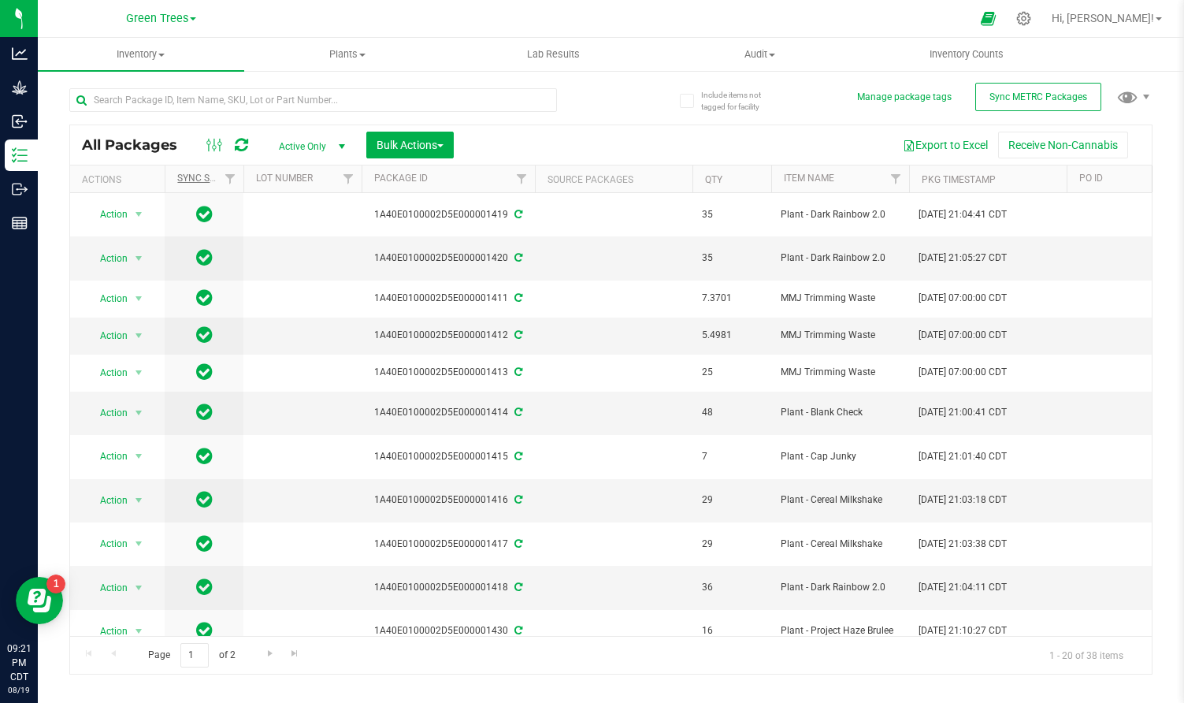
click at [205, 174] on link "Sync Status" at bounding box center [216, 178] width 79 height 11
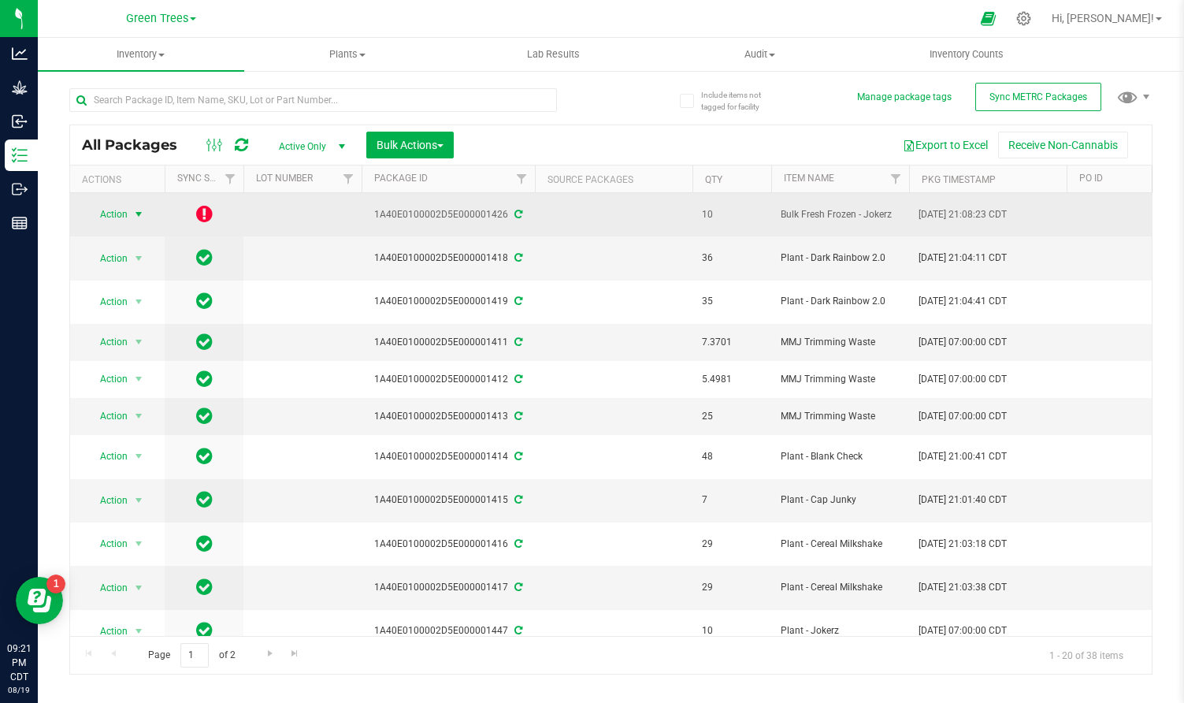
click at [137, 212] on span "select" at bounding box center [138, 214] width 13 height 13
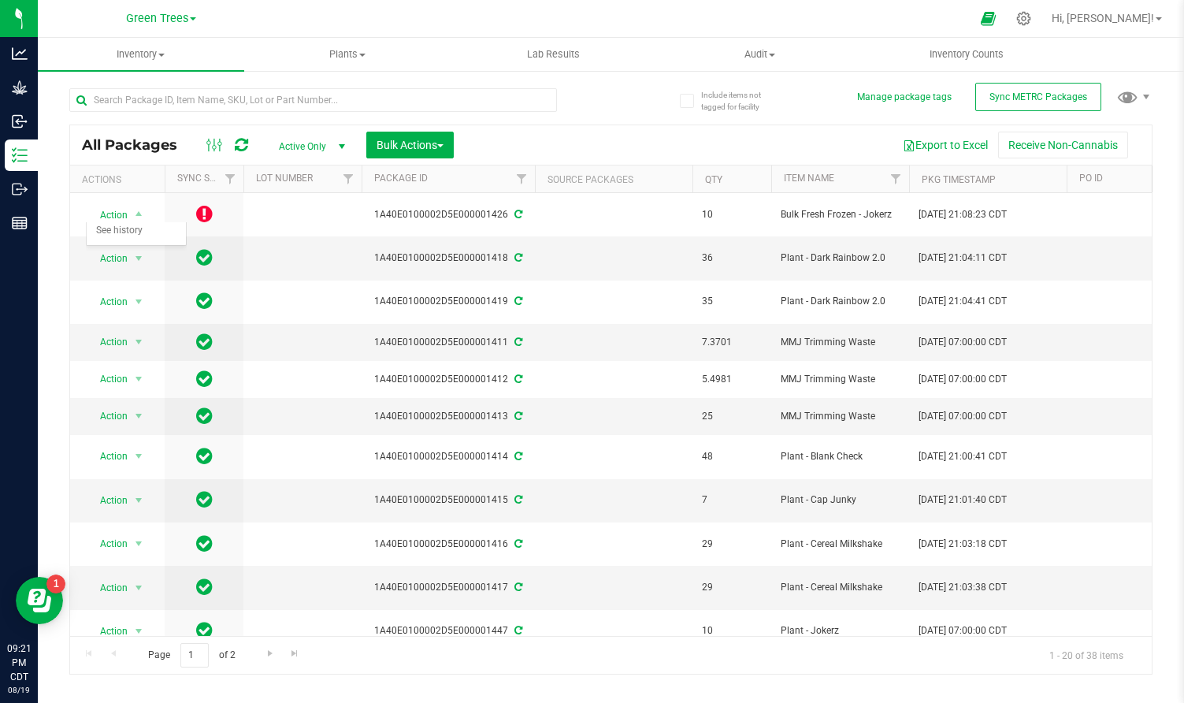
click at [581, 144] on div "Export to Excel Receive Non-Cannabis" at bounding box center [803, 145] width 675 height 27
click at [434, 175] on th "Package ID" at bounding box center [448, 179] width 173 height 28
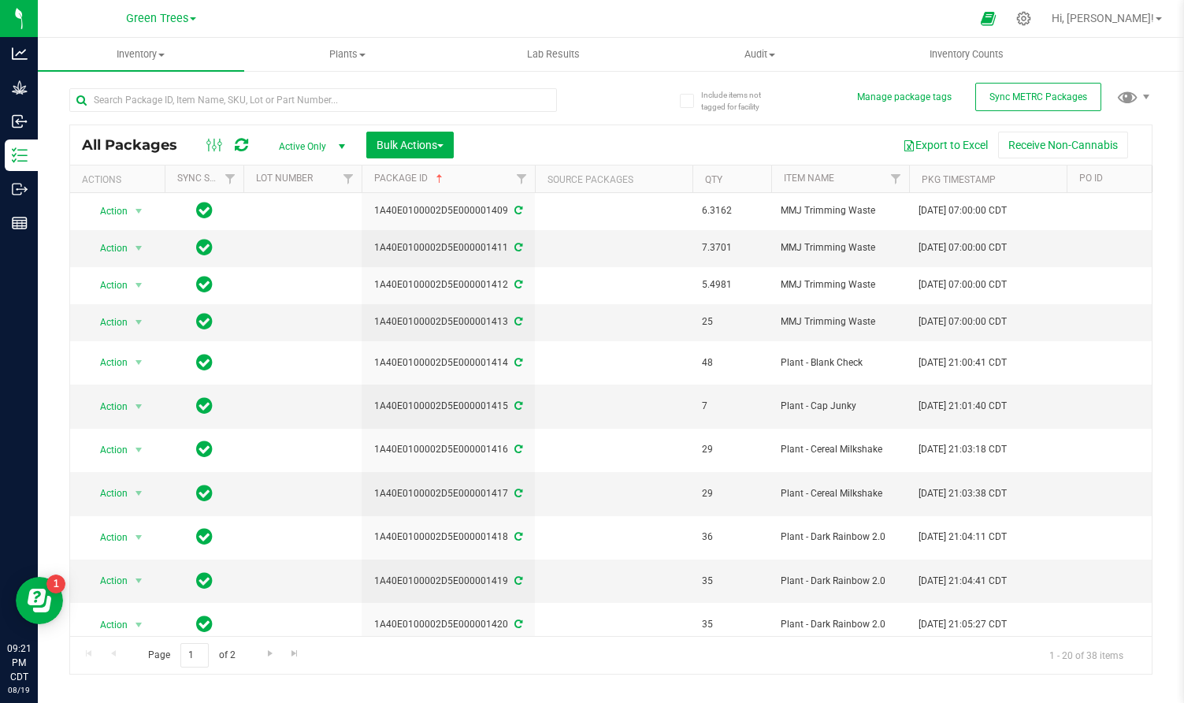
click at [434, 175] on span at bounding box center [439, 179] width 13 height 13
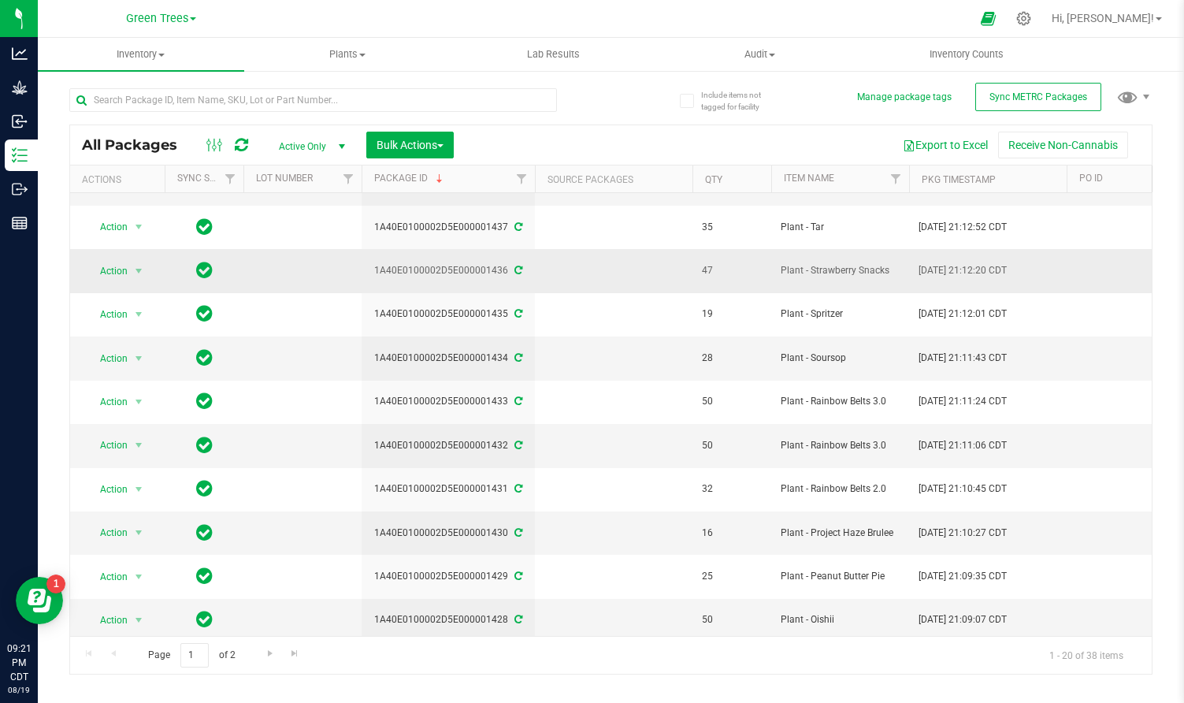
scroll to position [423, 0]
click at [268, 652] on span "Go to the next page" at bounding box center [270, 653] width 13 height 13
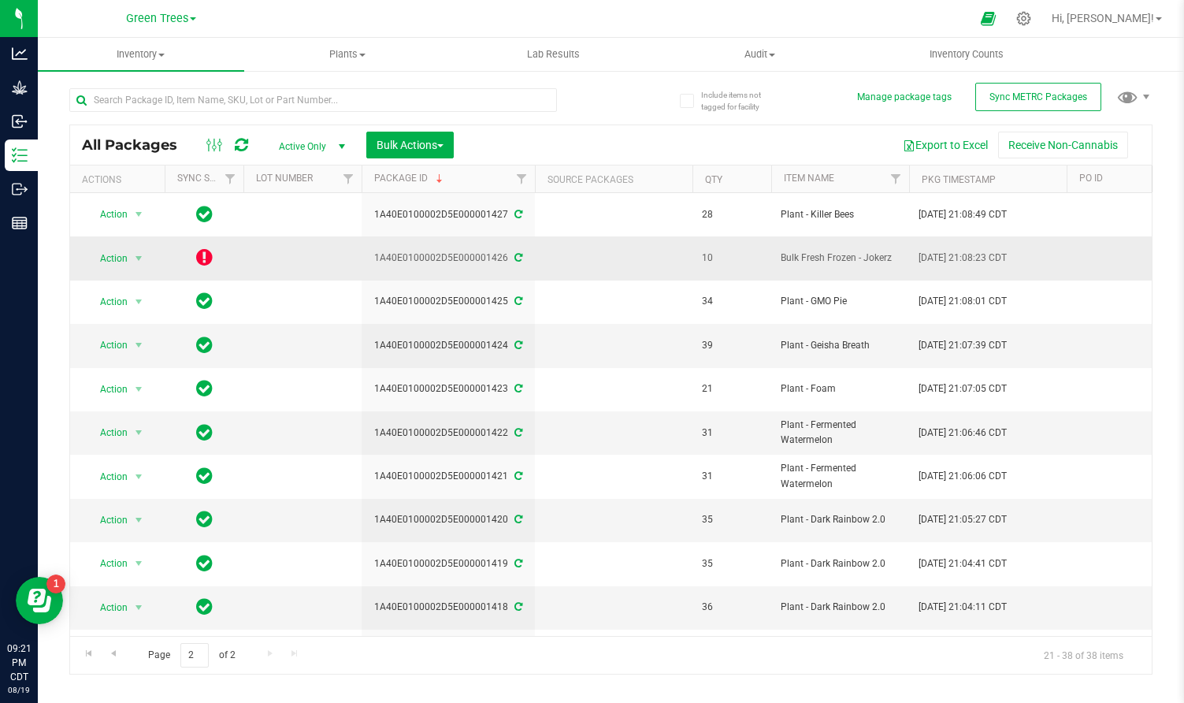
click at [310, 261] on td at bounding box center [302, 257] width 118 height 43
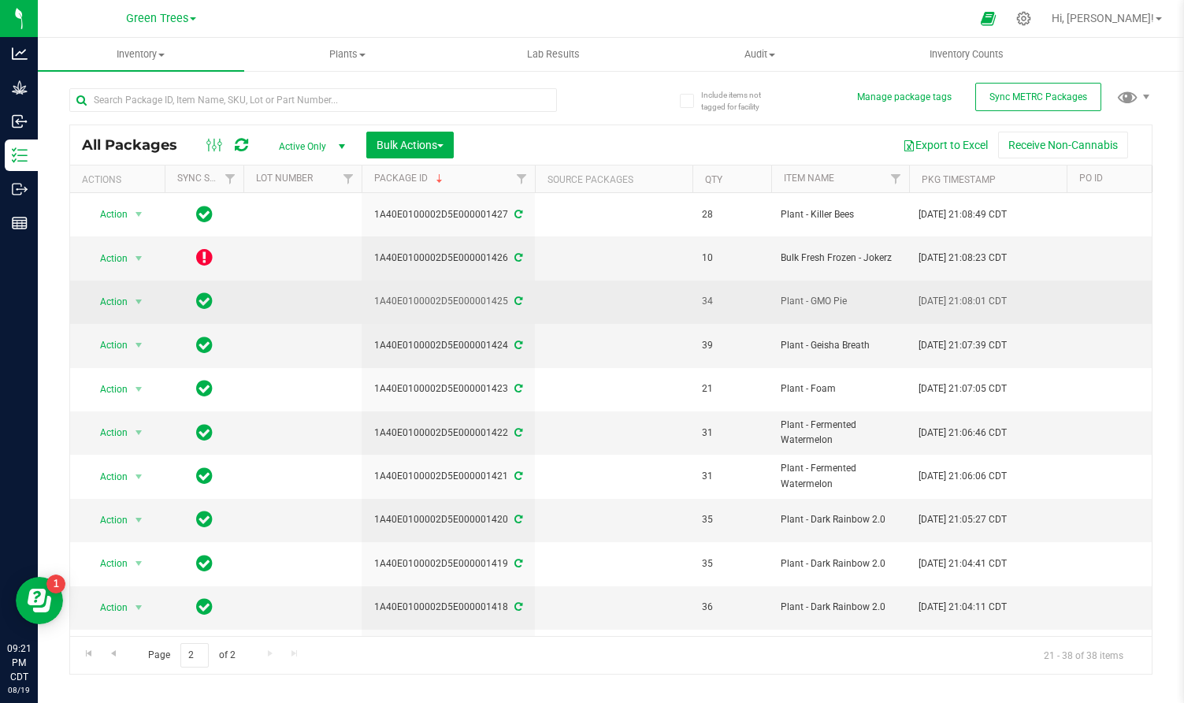
click at [300, 316] on td at bounding box center [302, 302] width 118 height 43
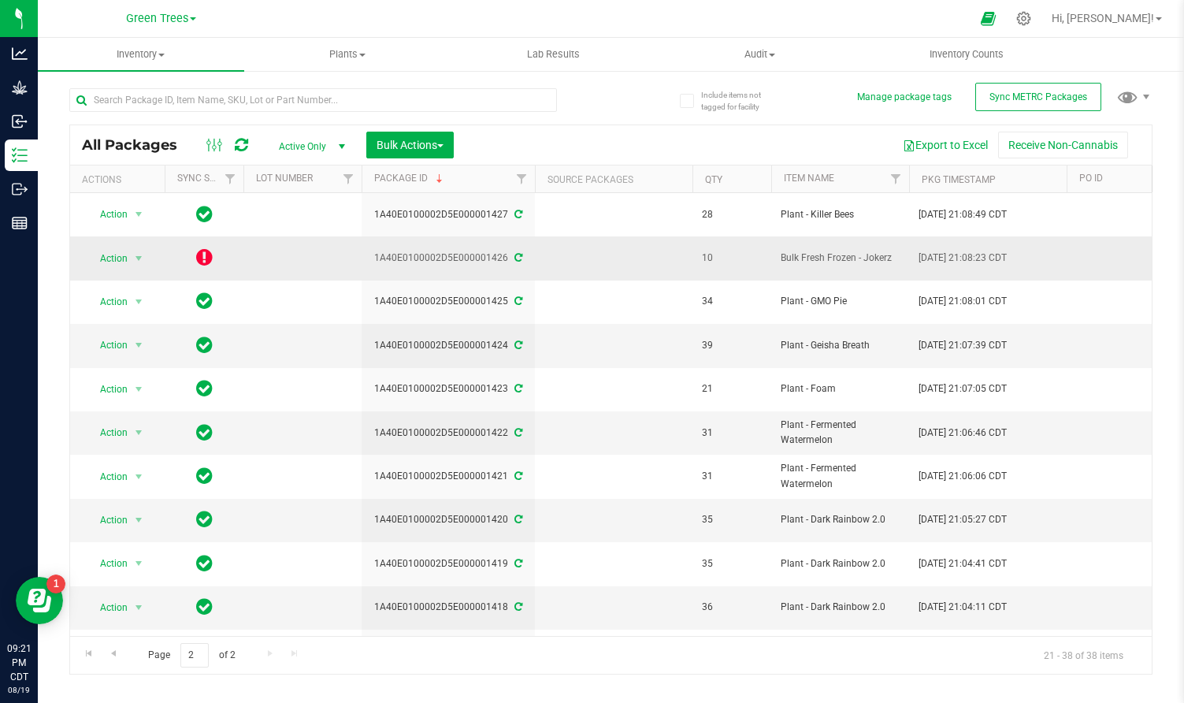
click at [169, 253] on td at bounding box center [204, 257] width 79 height 43
click at [132, 253] on span "select" at bounding box center [138, 258] width 13 height 13
click at [576, 118] on div at bounding box center [340, 99] width 542 height 50
